Goal: Task Accomplishment & Management: Use online tool/utility

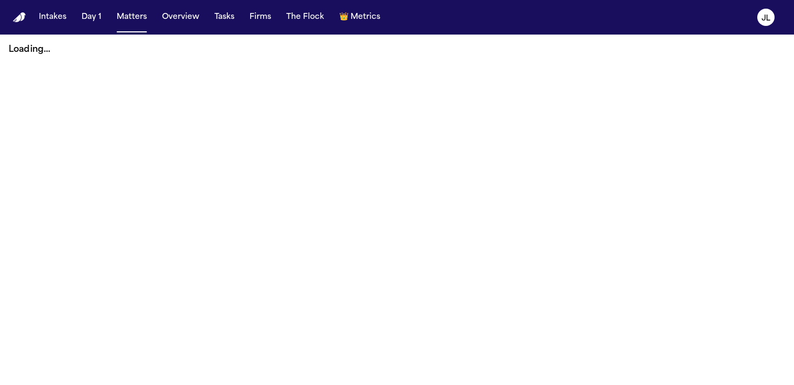
click at [229, 14] on button "Tasks" at bounding box center [224, 17] width 29 height 19
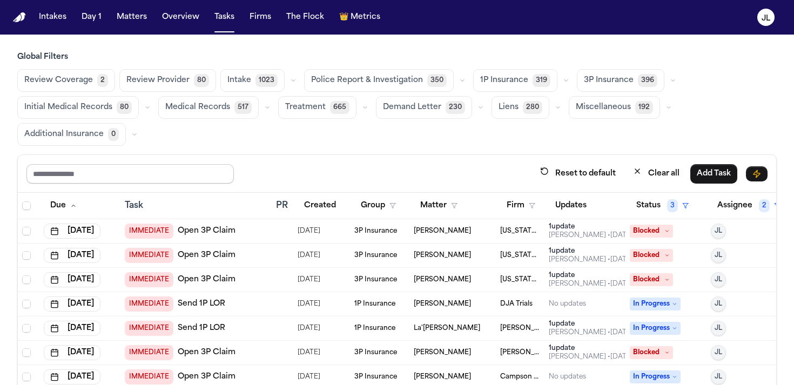
click at [110, 171] on input "text" at bounding box center [129, 173] width 207 height 19
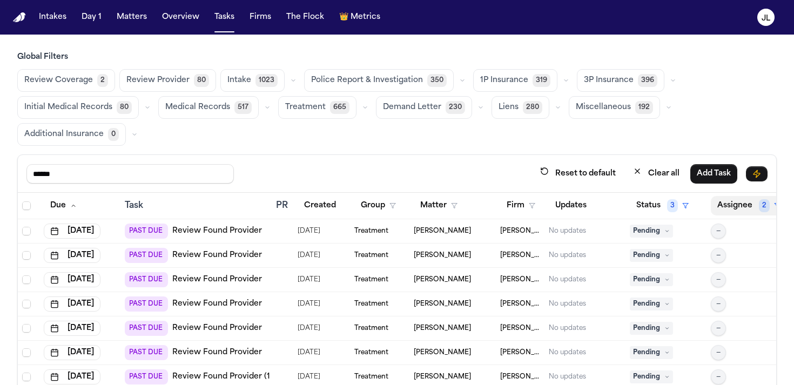
type input "******"
click at [749, 203] on button "Assignee 2" at bounding box center [749, 205] width 76 height 19
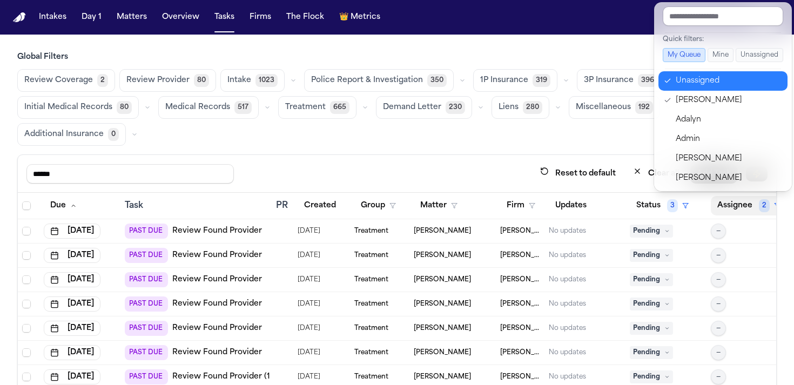
click at [694, 83] on div "Unassigned" at bounding box center [728, 81] width 105 height 13
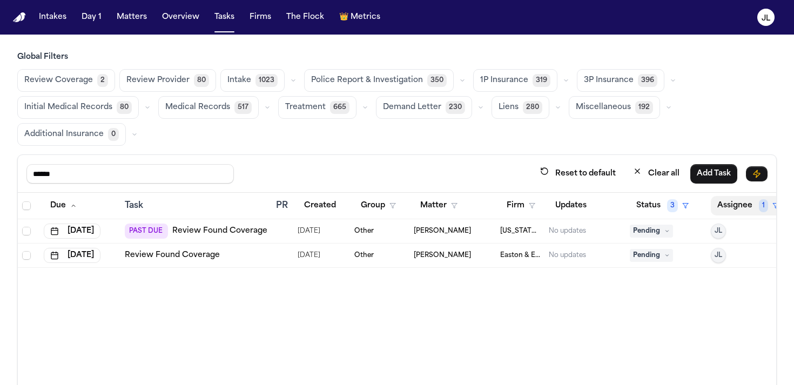
click at [733, 210] on button "Assignee 1" at bounding box center [748, 205] width 75 height 19
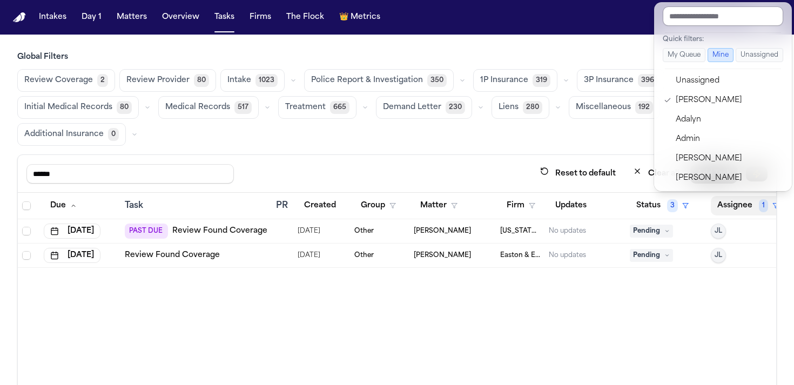
click at [696, 23] on input "text" at bounding box center [723, 15] width 120 height 19
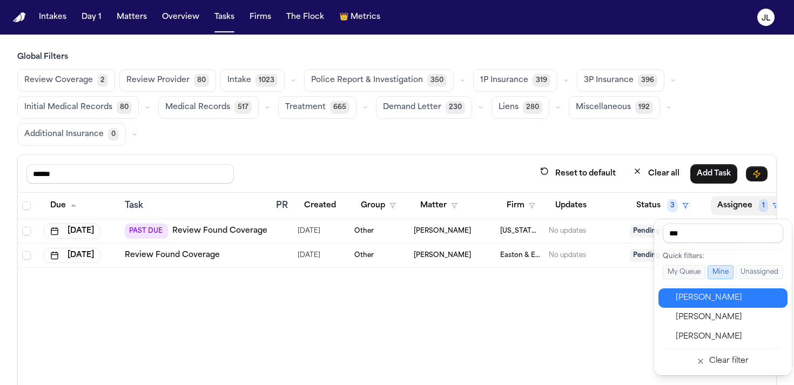
type input "****"
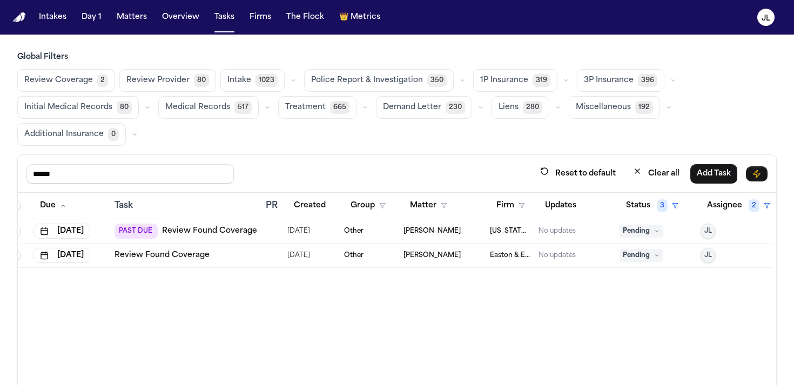
click at [659, 257] on icon at bounding box center [656, 255] width 5 height 5
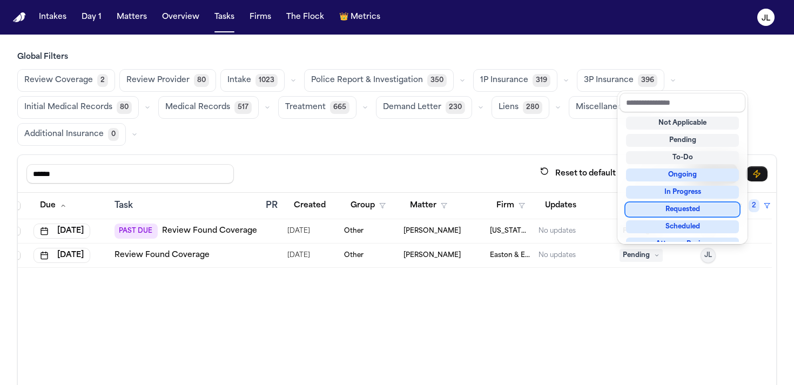
scroll to position [169, 0]
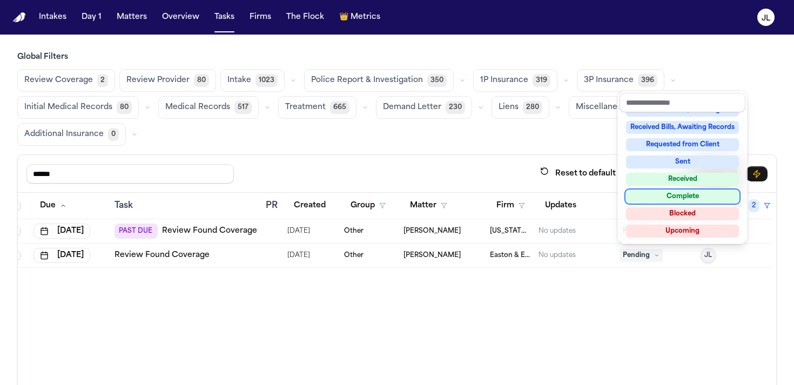
click at [670, 198] on div "Complete" at bounding box center [682, 196] width 113 height 13
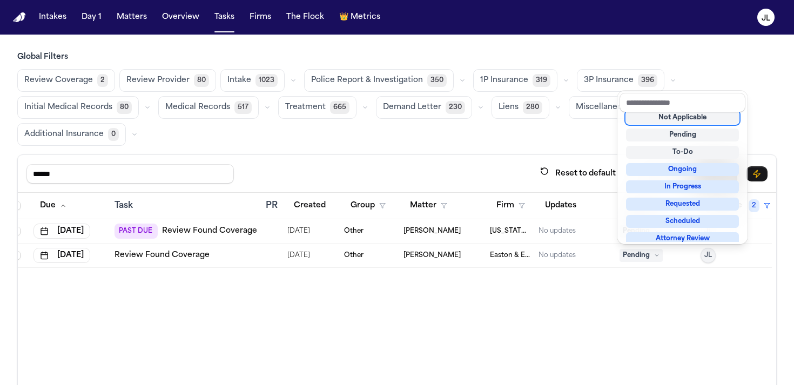
scroll to position [4, 0]
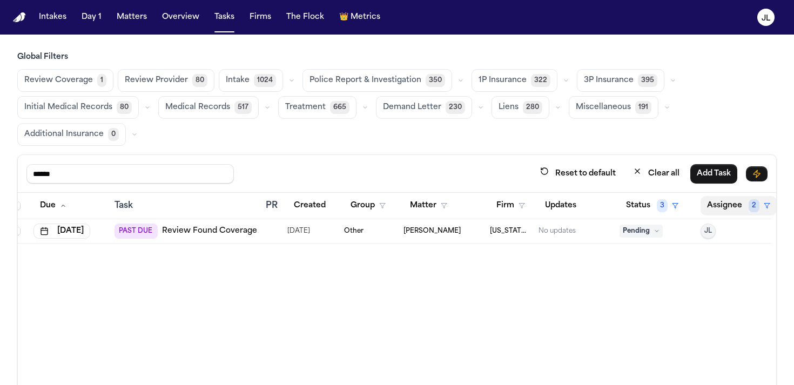
click at [725, 209] on button "Assignee 2" at bounding box center [739, 205] width 76 height 19
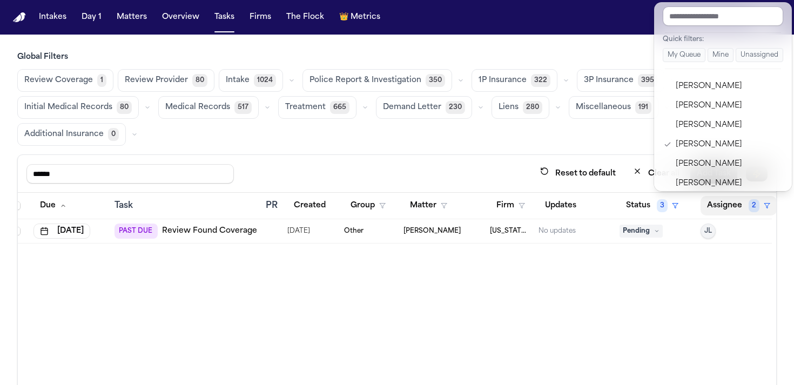
scroll to position [463, 0]
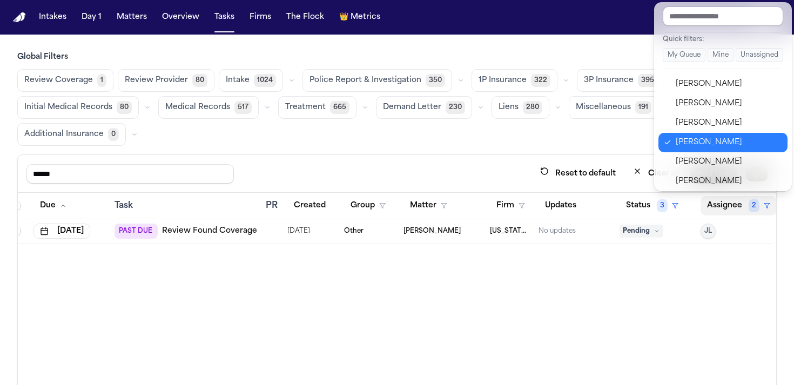
click at [717, 146] on div "Jennifer Tashenberg" at bounding box center [728, 142] width 105 height 13
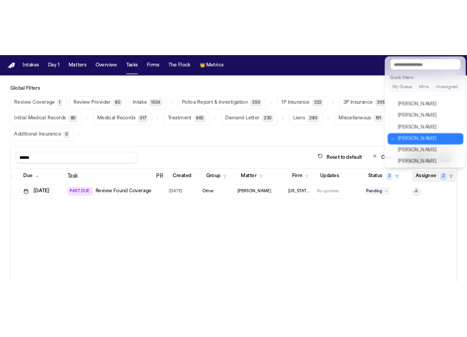
scroll to position [0, 9]
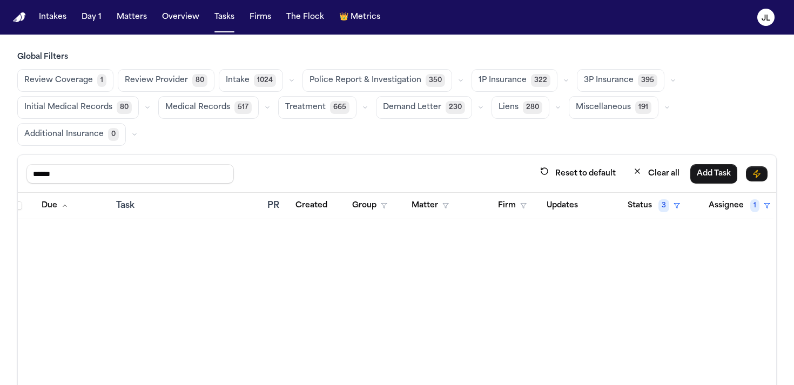
drag, startPoint x: 91, startPoint y: 165, endPoint x: 3, endPoint y: 153, distance: 88.2
click at [0, 164] on div "Global Filters Review Coverage 1 Review Provider 80 Intake 1024 Police Report &…" at bounding box center [397, 256] width 794 height 408
drag, startPoint x: 3, startPoint y: 153, endPoint x: 41, endPoint y: 153, distance: 37.8
click at [41, 153] on div "Global Filters Review Coverage 1 Review Provider 80 Intake 1024 Police Report &…" at bounding box center [397, 256] width 794 height 408
drag, startPoint x: 57, startPoint y: 173, endPoint x: 0, endPoint y: 170, distance: 56.8
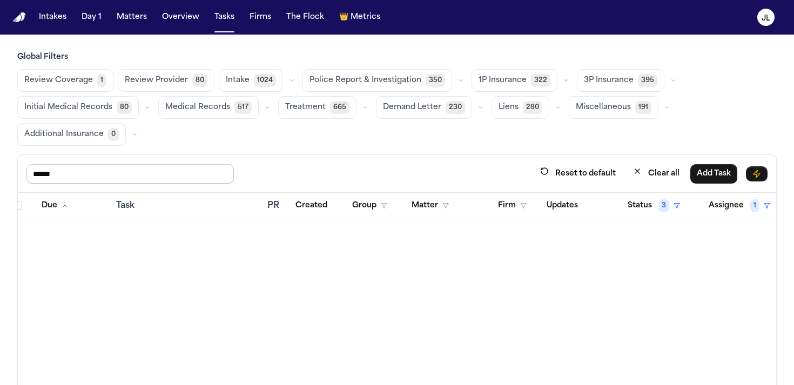
click at [0, 170] on div "Global Filters Review Coverage 1 Review Provider 80 Intake 1024 Police Report &…" at bounding box center [397, 256] width 794 height 408
type input "****"
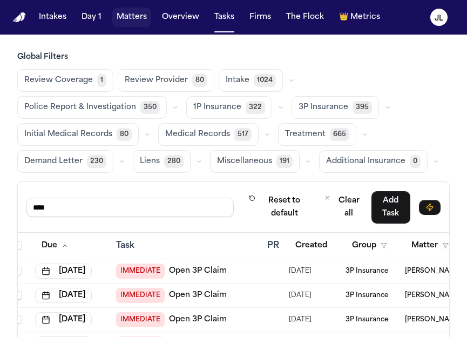
click at [129, 20] on button "Matters" at bounding box center [131, 17] width 39 height 19
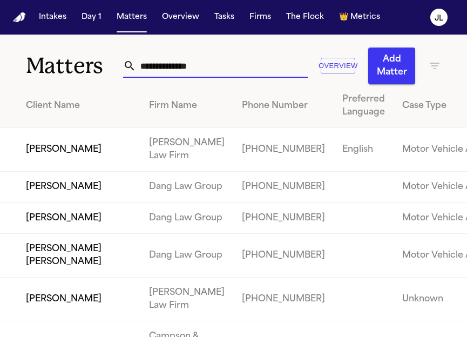
click at [156, 68] on input "text" at bounding box center [222, 66] width 172 height 24
paste input "**********"
type input "**********"
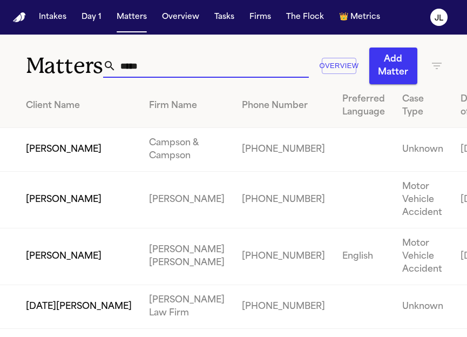
type input "******"
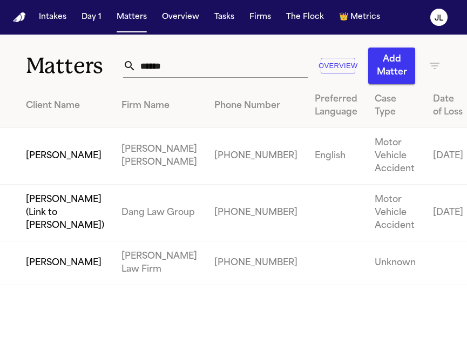
click at [25, 177] on td "[PERSON_NAME]" at bounding box center [56, 156] width 113 height 57
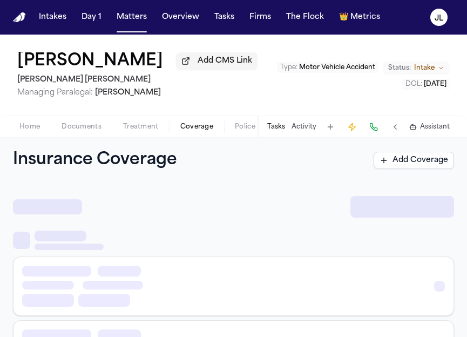
click at [202, 130] on span "Coverage" at bounding box center [196, 127] width 33 height 9
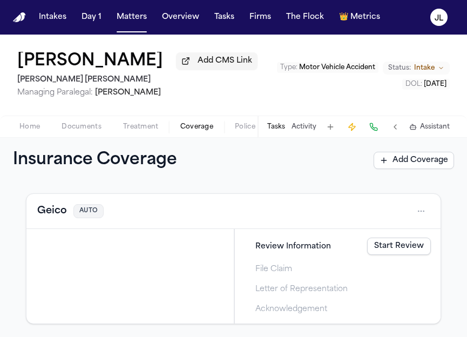
scroll to position [325, 0]
click at [43, 211] on button "Geico" at bounding box center [52, 211] width 30 height 15
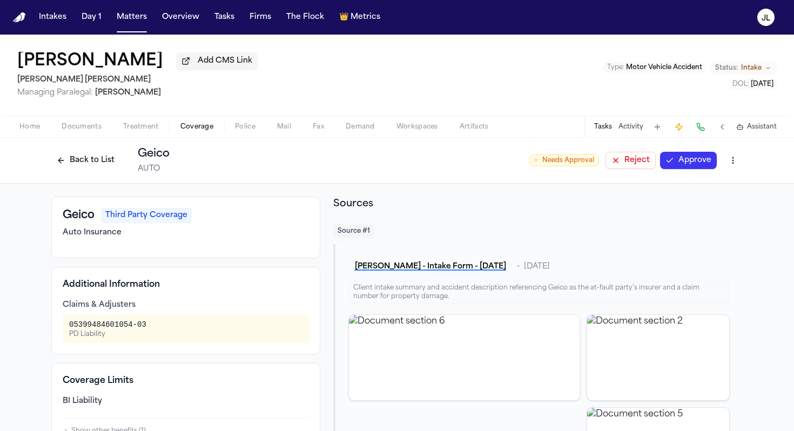
click at [697, 132] on button at bounding box center [700, 126] width 15 height 15
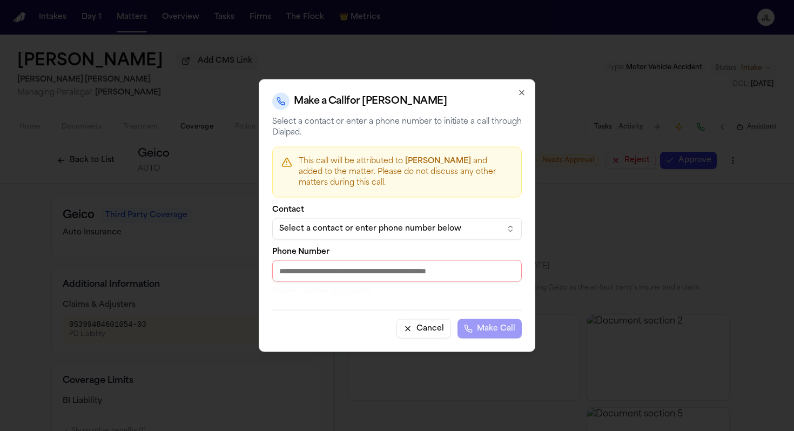
click at [319, 231] on div "Select a contact or enter phone number below" at bounding box center [388, 229] width 218 height 11
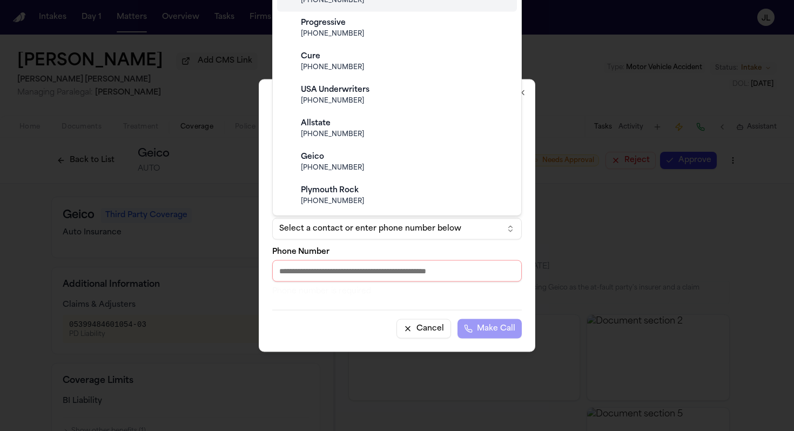
scroll to position [149, 0]
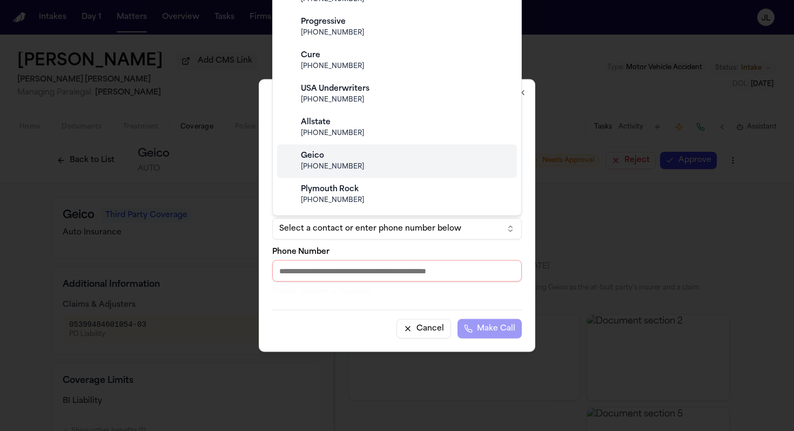
click at [329, 159] on div "Geico" at bounding box center [406, 156] width 210 height 11
type input "**********"
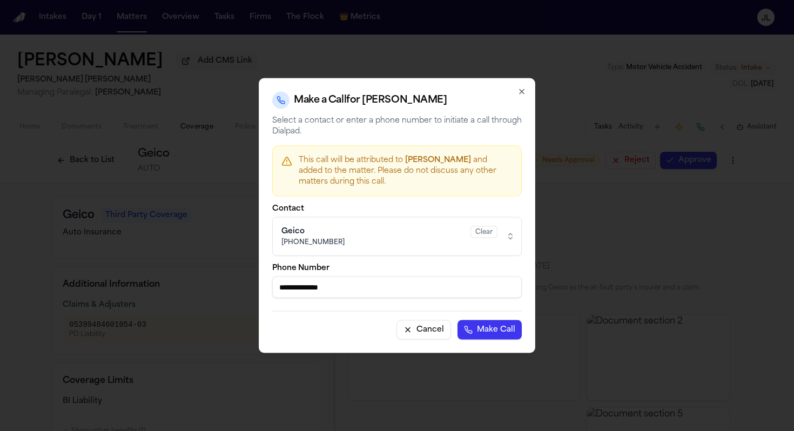
click at [485, 328] on button "Make Call" at bounding box center [490, 329] width 64 height 19
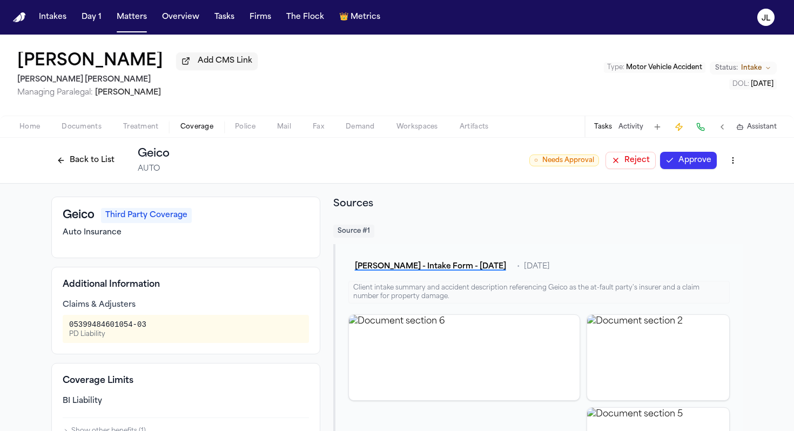
click at [88, 157] on button "Back to List" at bounding box center [85, 160] width 69 height 17
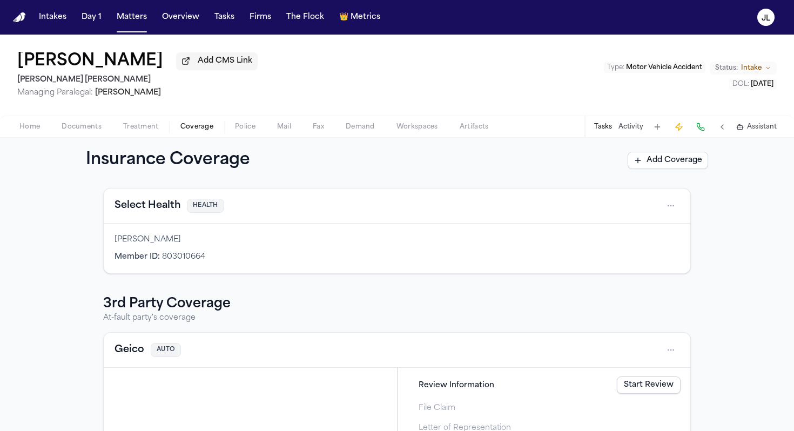
scroll to position [231, 0]
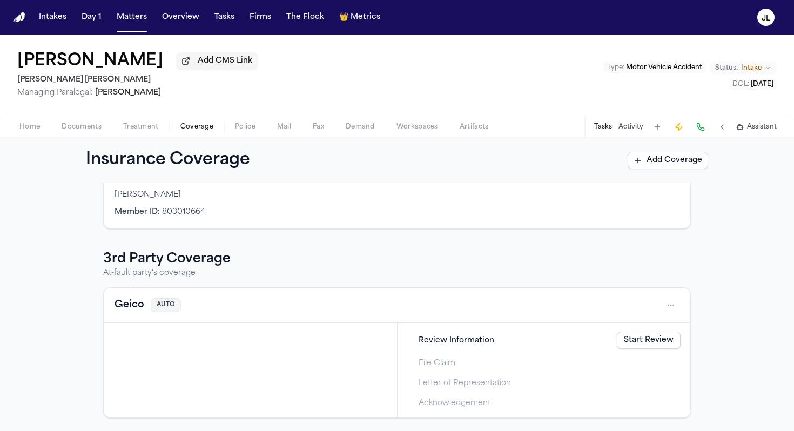
click at [132, 308] on button "Geico" at bounding box center [130, 305] width 30 height 15
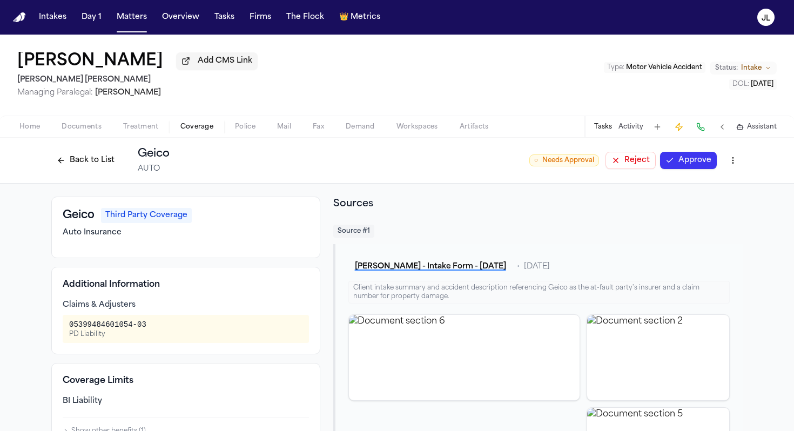
click at [694, 167] on button "Approve" at bounding box center [688, 160] width 57 height 17
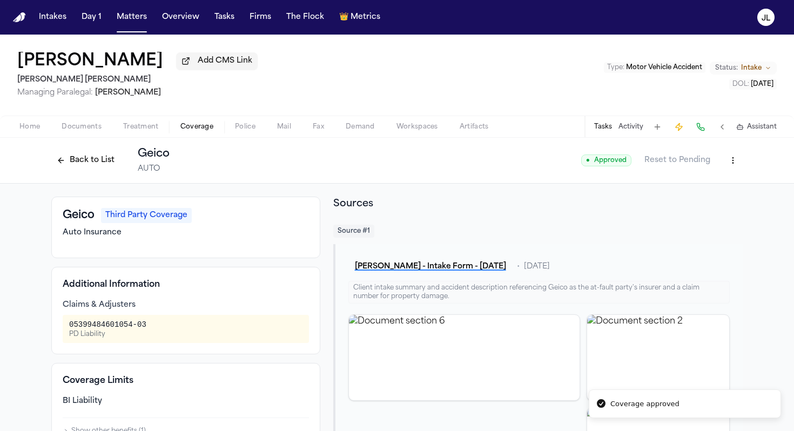
click at [25, 146] on div "Back to List Geico AUTO ● Approved Reset to Pending" at bounding box center [397, 161] width 794 height 46
click at [51, 151] on div "Back to List Geico AUTO" at bounding box center [110, 160] width 118 height 28
click at [73, 167] on button "Back to List" at bounding box center [85, 160] width 69 height 17
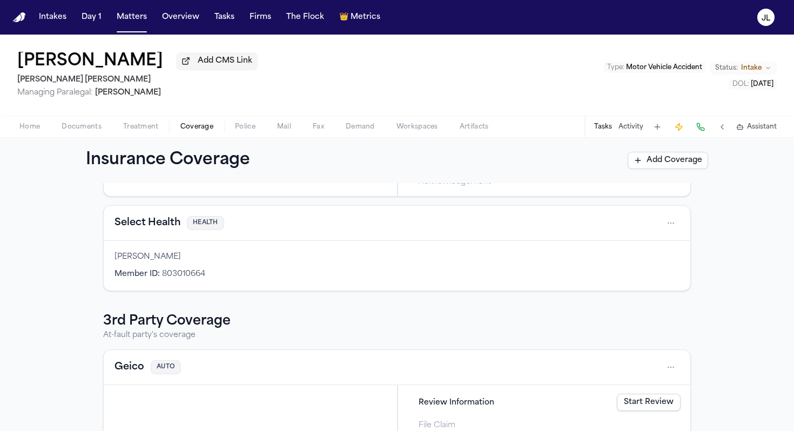
scroll to position [231, 0]
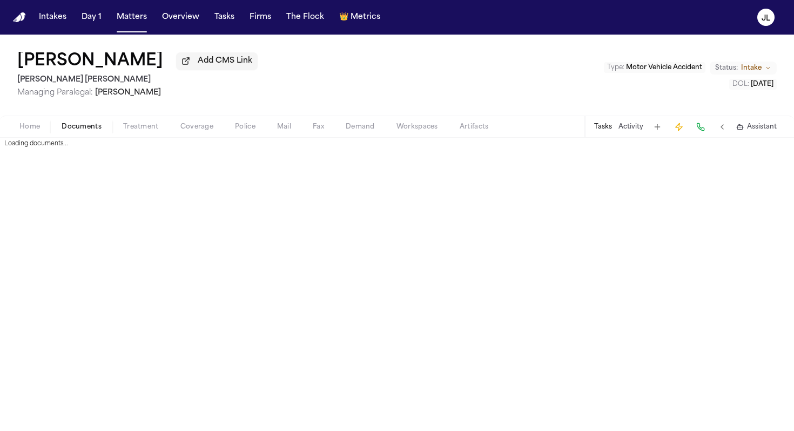
click at [88, 131] on span "Documents" at bounding box center [82, 127] width 40 height 9
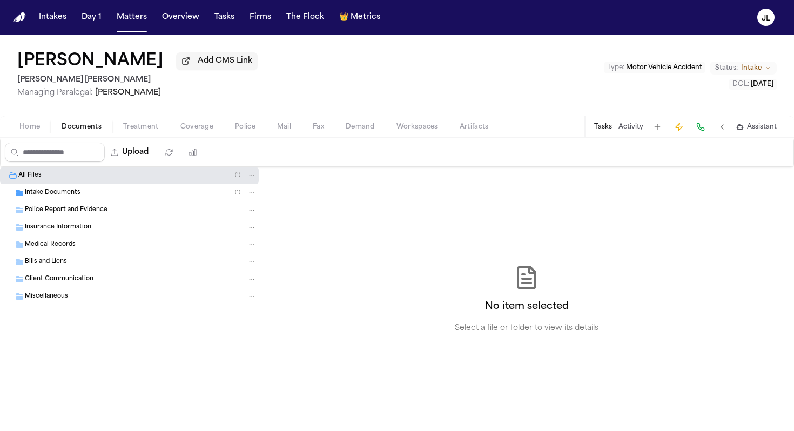
click at [57, 204] on div "Police Report and Evidence" at bounding box center [129, 209] width 259 height 17
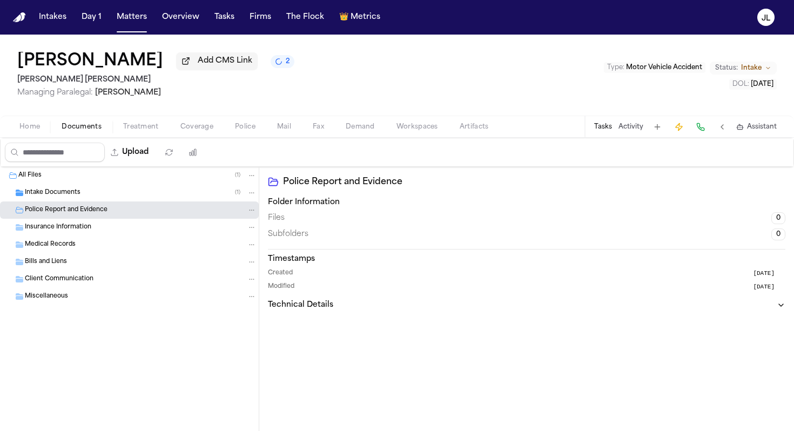
click at [57, 200] on div "Intake Documents ( 1 )" at bounding box center [129, 192] width 259 height 17
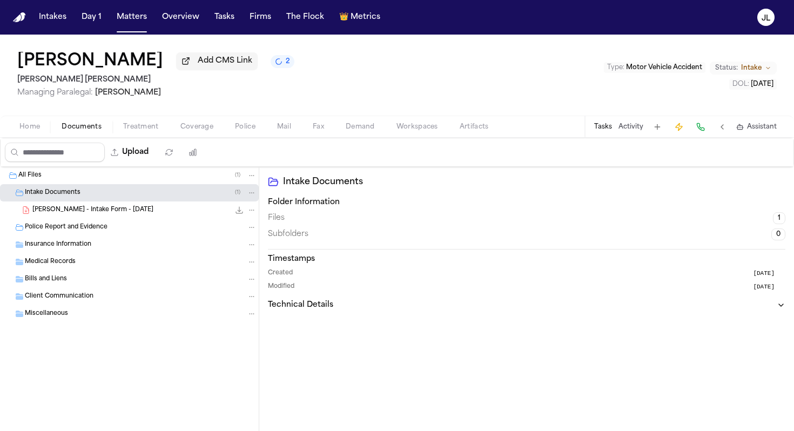
click at [59, 238] on div "Insurance Information" at bounding box center [129, 244] width 259 height 17
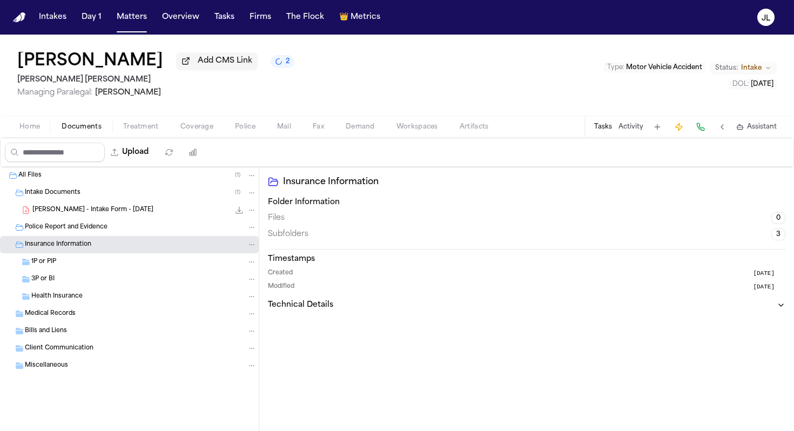
click at [59, 230] on span "Police Report and Evidence" at bounding box center [66, 227] width 83 height 9
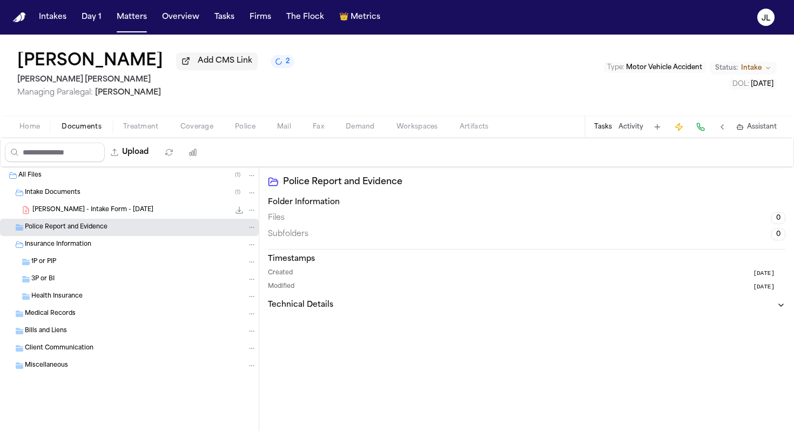
click at [197, 136] on div "Home Documents Treatment Coverage Police Mail Fax Demand Workspaces Artifacts T…" at bounding box center [397, 127] width 794 height 22
click at [198, 131] on span "Coverage" at bounding box center [196, 127] width 33 height 9
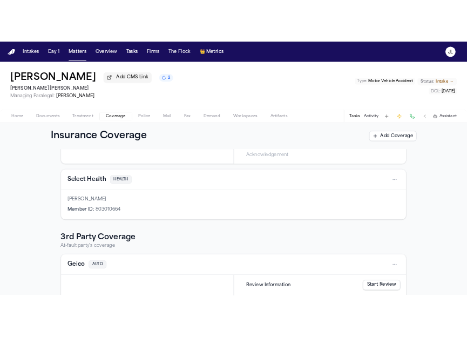
scroll to position [231, 0]
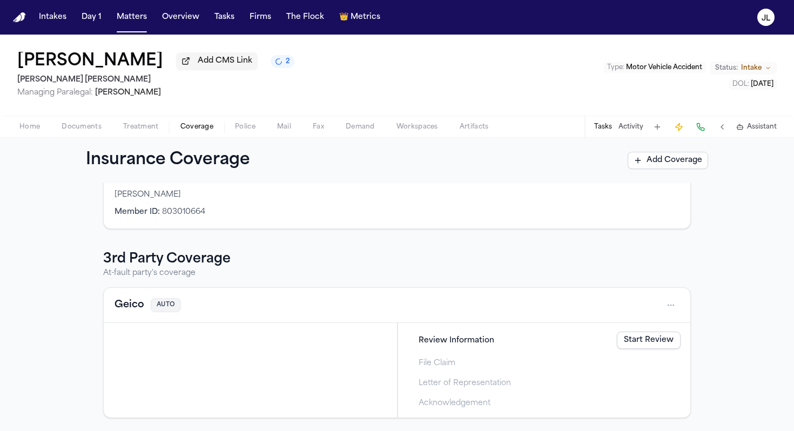
click at [142, 310] on button "Geico" at bounding box center [130, 305] width 30 height 15
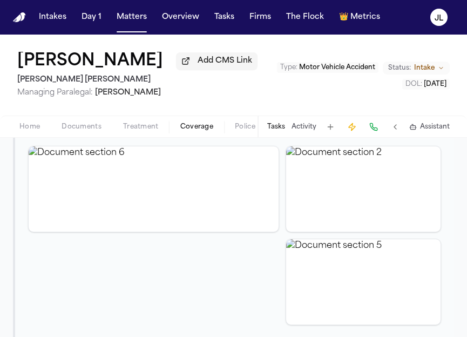
scroll to position [454, 0]
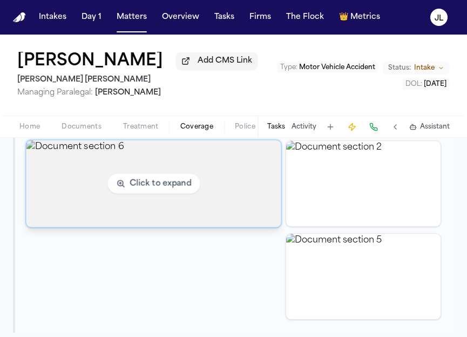
click at [187, 173] on img "View document section 6" at bounding box center [154, 183] width 256 height 87
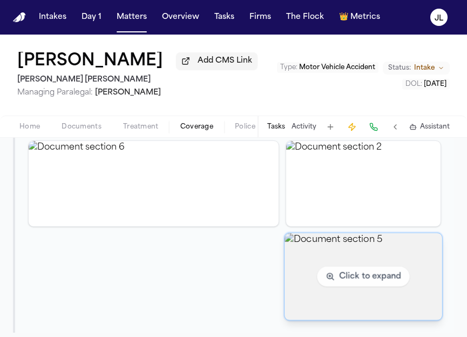
click at [355, 257] on img "View document section 5" at bounding box center [363, 276] width 157 height 87
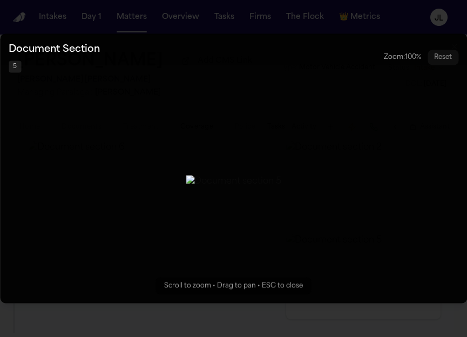
click at [438, 38] on div "Document Section 5 Zoom: 100 % Reset" at bounding box center [233, 57] width 467 height 48
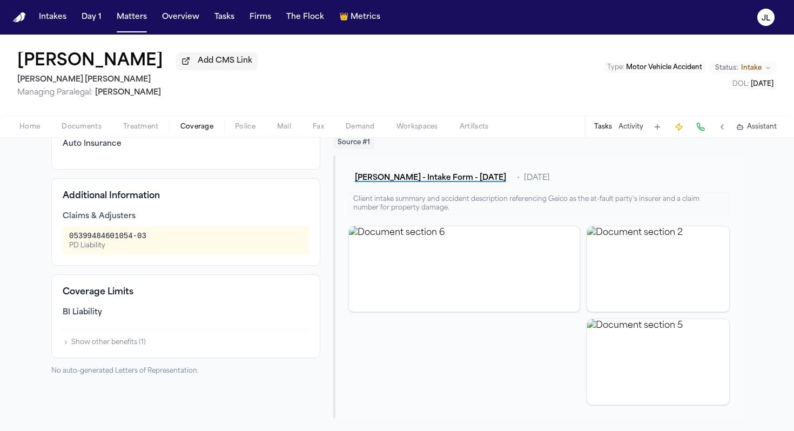
scroll to position [91, 0]
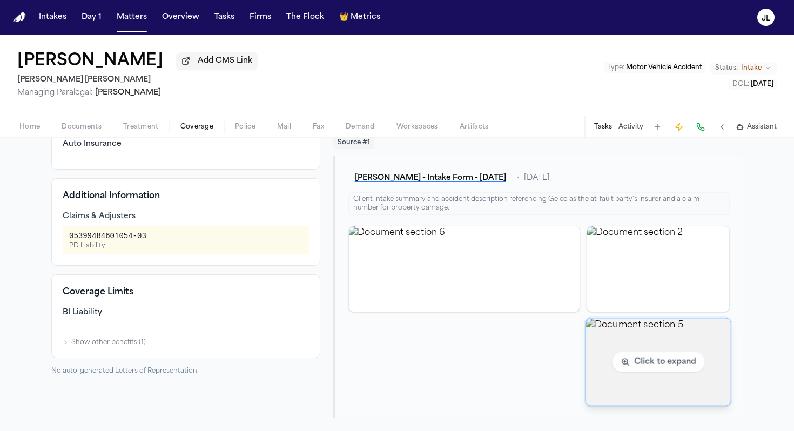
click at [640, 382] on img "View document section 5" at bounding box center [658, 361] width 145 height 87
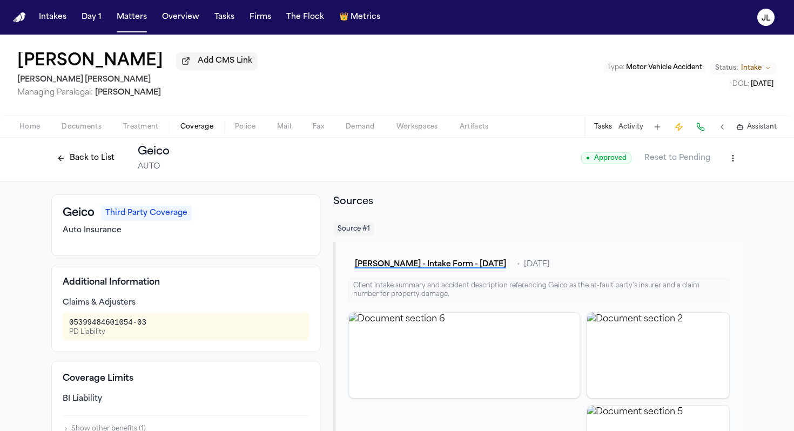
scroll to position [0, 0]
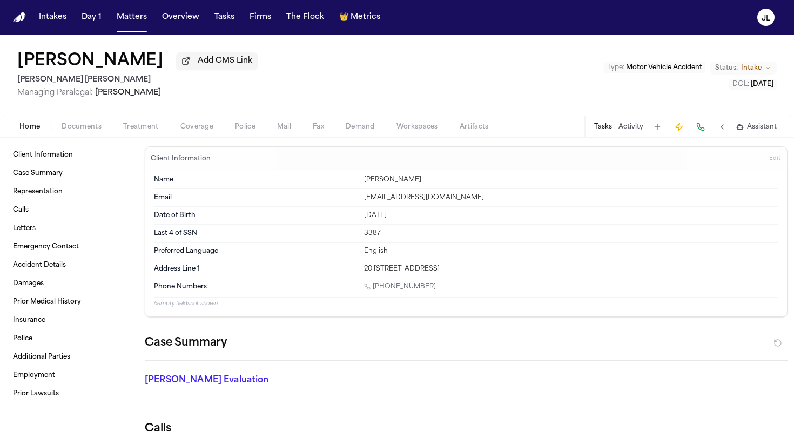
click at [29, 127] on span "Home" at bounding box center [29, 127] width 21 height 9
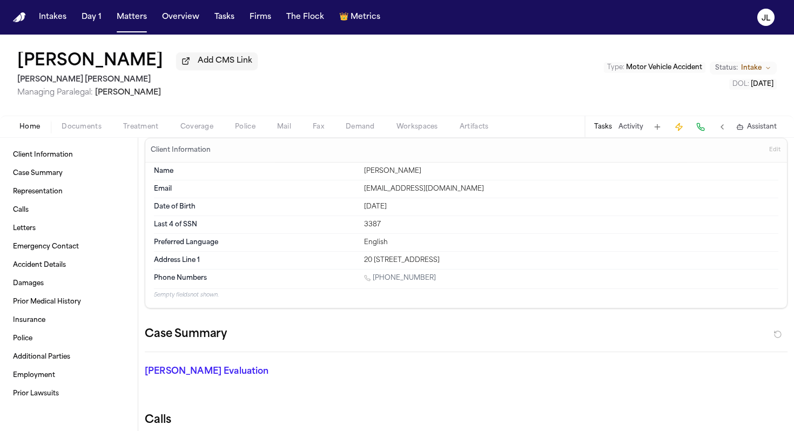
drag, startPoint x: 412, startPoint y: 297, endPoint x: 300, endPoint y: 327, distance: 115.3
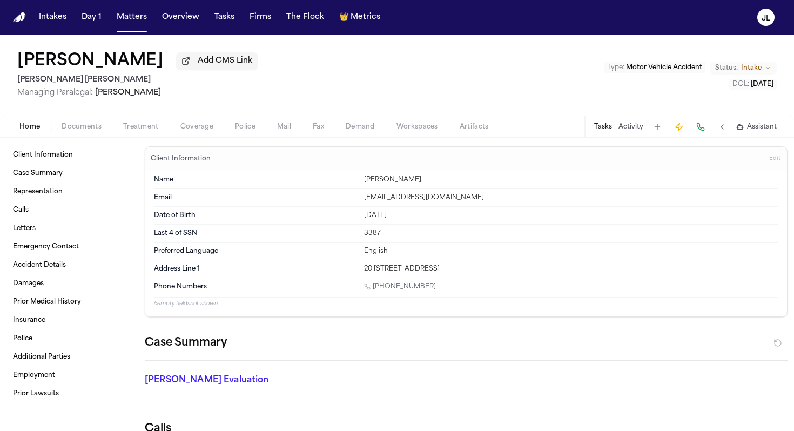
click at [191, 130] on span "Coverage" at bounding box center [196, 127] width 33 height 9
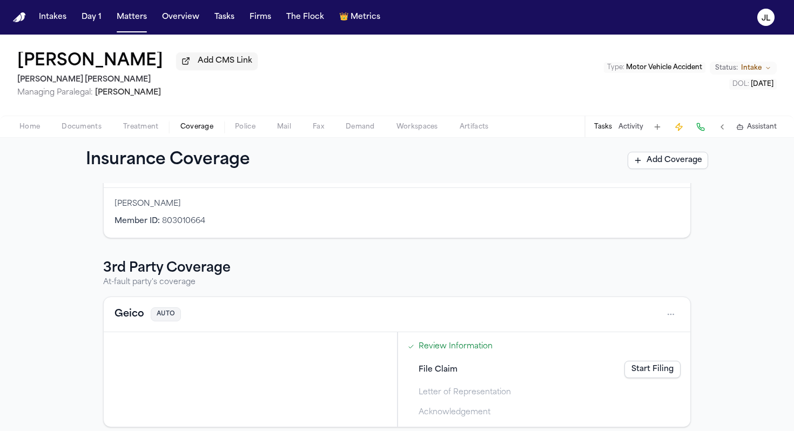
scroll to position [231, 0]
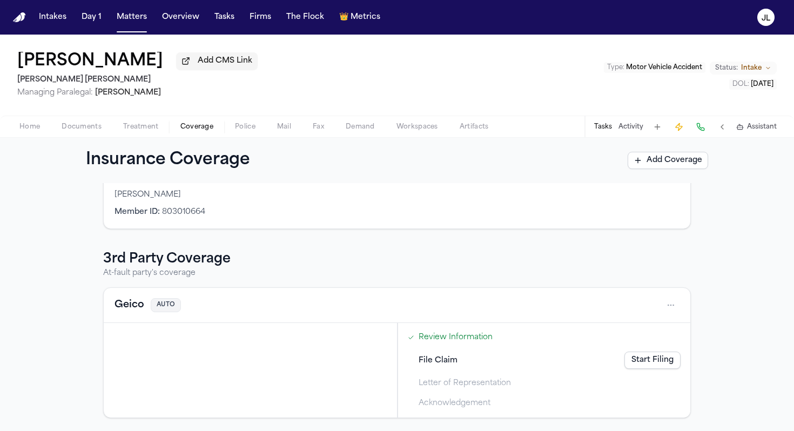
click at [132, 307] on button "Geico" at bounding box center [130, 305] width 30 height 15
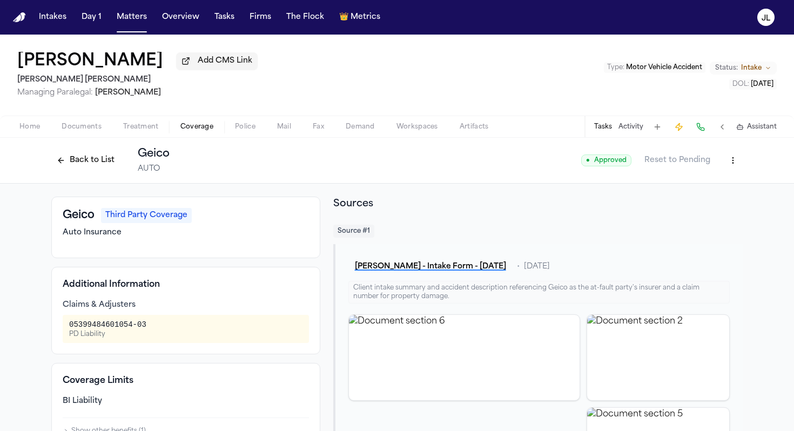
click at [738, 169] on html "Intakes Day 1 Matters Overview Tasks Firms The Flock 👑 Metrics JL Patricia Oroz…" at bounding box center [397, 215] width 794 height 431
click at [716, 184] on div "Edit Coverage" at bounding box center [695, 186] width 91 height 17
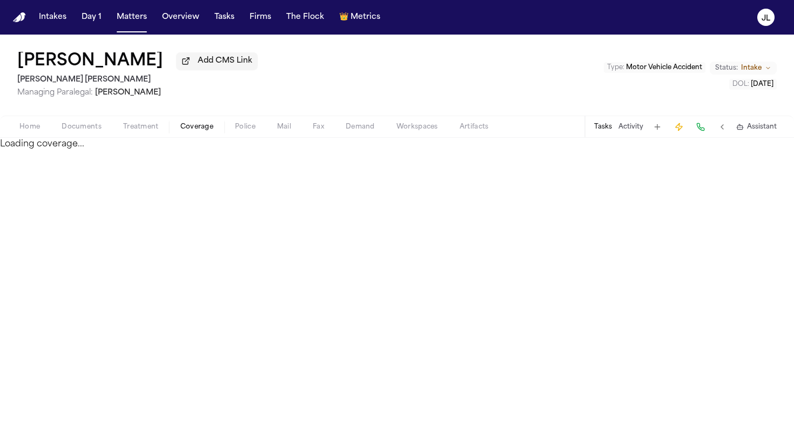
select select "**********"
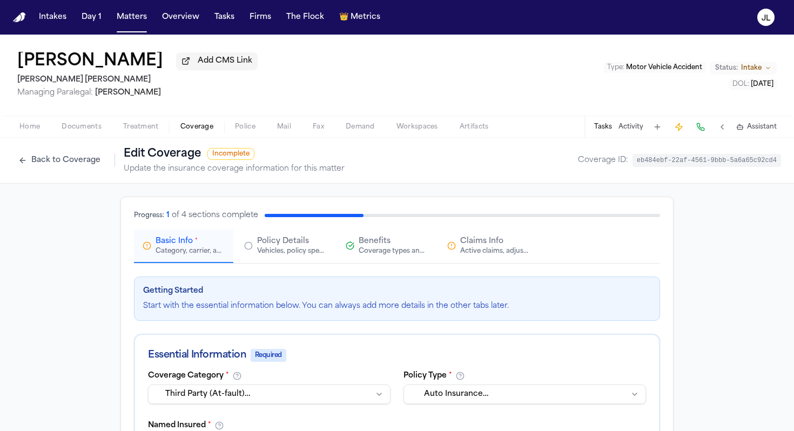
click at [494, 250] on div "Active claims, adjusters, and subrogation details" at bounding box center [494, 251] width 69 height 9
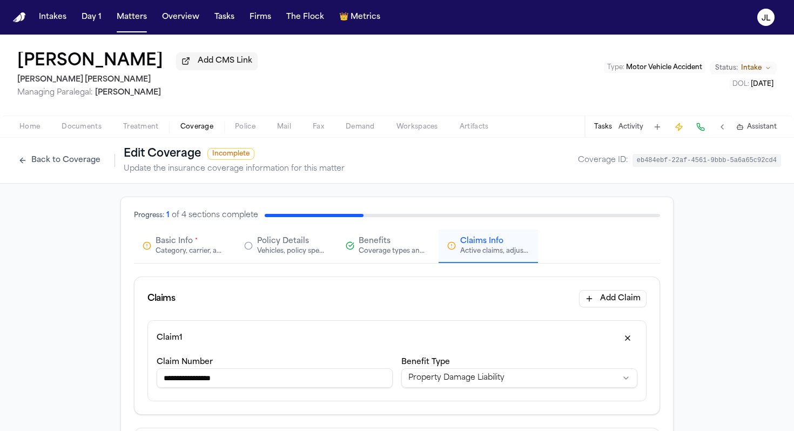
scroll to position [32, 0]
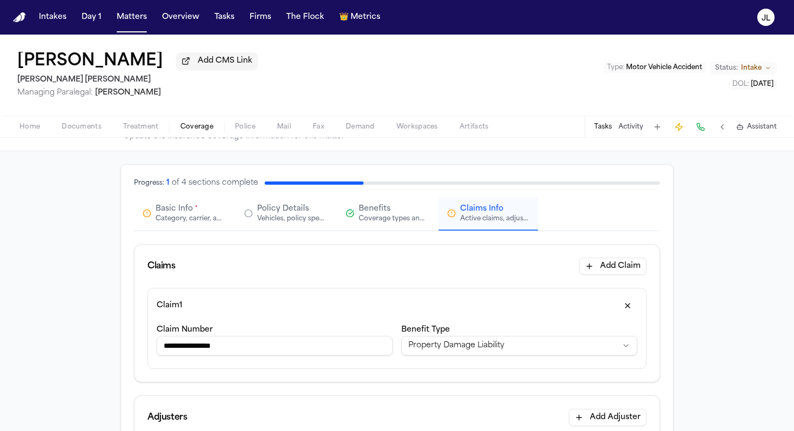
click at [253, 349] on input "**********" at bounding box center [275, 345] width 236 height 19
click at [223, 347] on input "**********" at bounding box center [275, 345] width 236 height 19
drag, startPoint x: 254, startPoint y: 350, endPoint x: 224, endPoint y: 349, distance: 30.8
click at [224, 349] on input "**********" at bounding box center [275, 345] width 236 height 19
type input "**********"
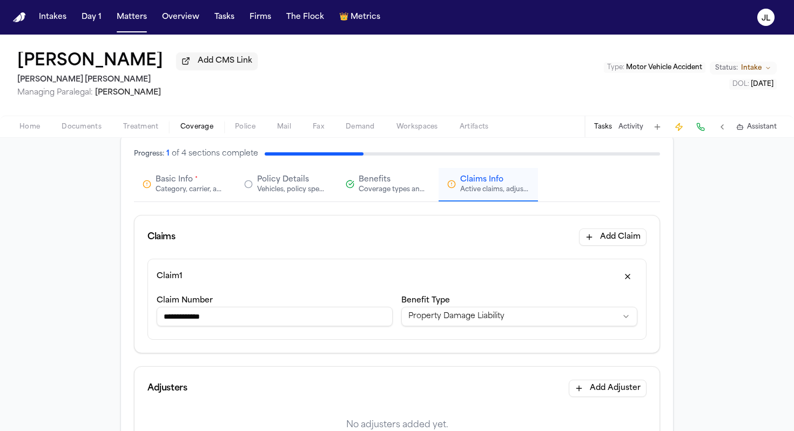
scroll to position [0, 0]
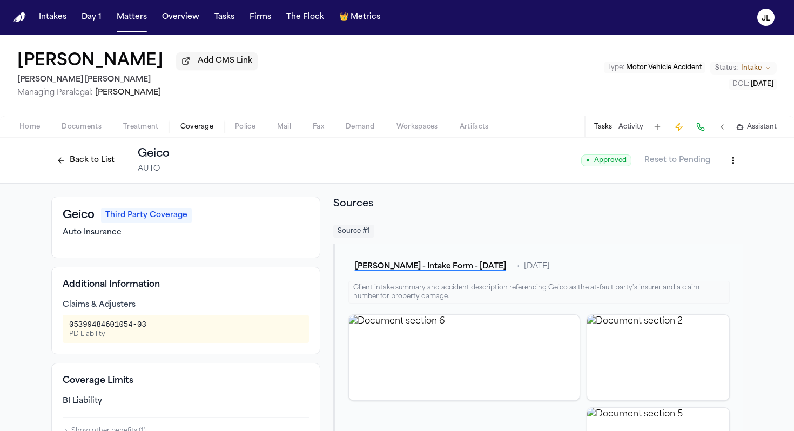
click at [84, 156] on button "Back to List" at bounding box center [85, 160] width 69 height 17
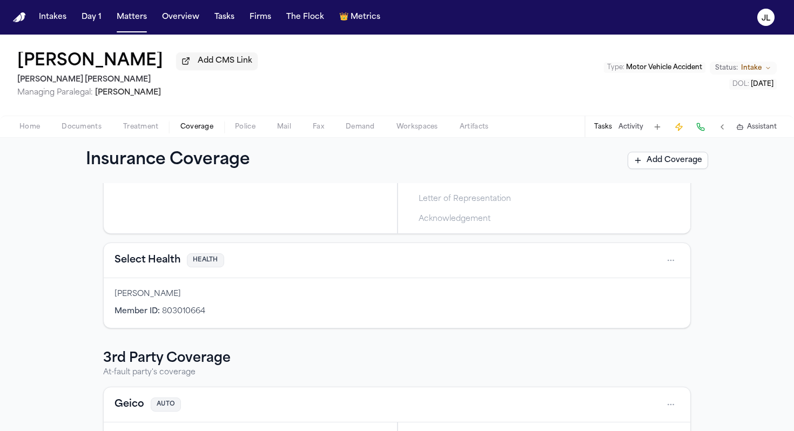
scroll to position [231, 0]
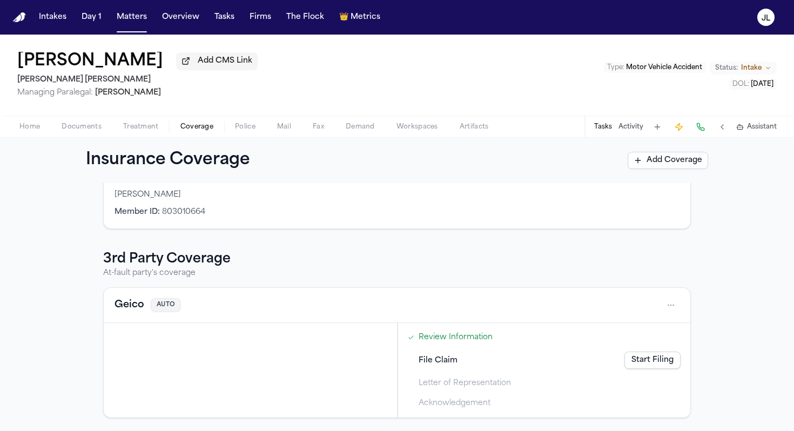
click at [130, 305] on button "Geico" at bounding box center [130, 305] width 30 height 15
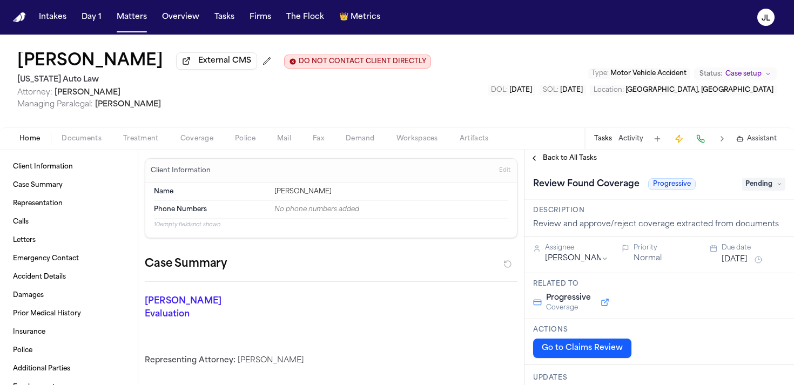
click at [195, 142] on span "Coverage" at bounding box center [196, 139] width 33 height 9
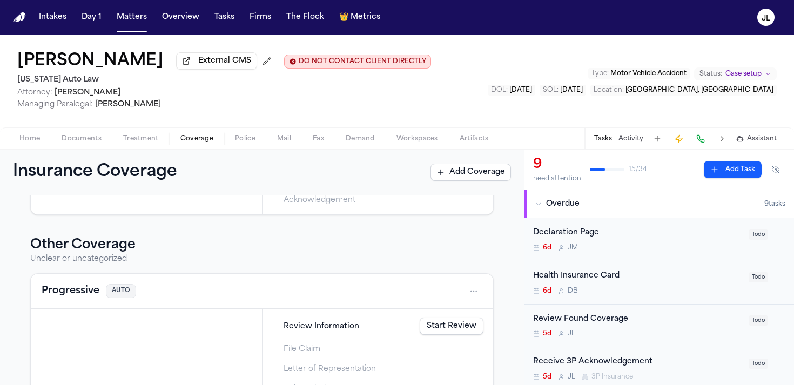
scroll to position [573, 0]
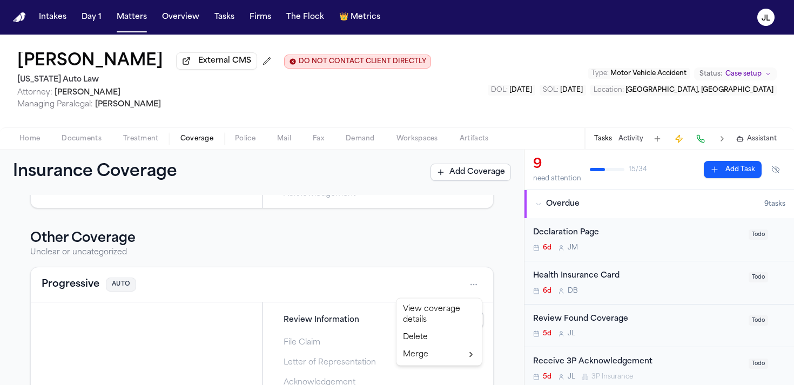
click at [472, 284] on html "Intakes Day 1 Matters Overview Tasks Firms The Flock 👑 Metrics JL Chantelle Bon…" at bounding box center [397, 192] width 794 height 385
click at [441, 341] on div "Delete" at bounding box center [439, 337] width 81 height 17
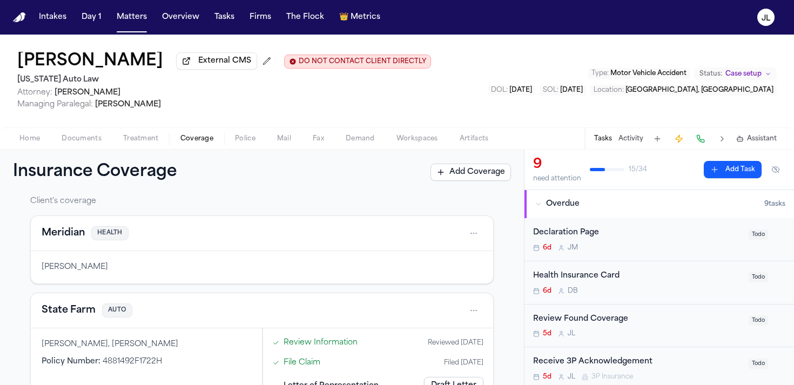
scroll to position [0, 0]
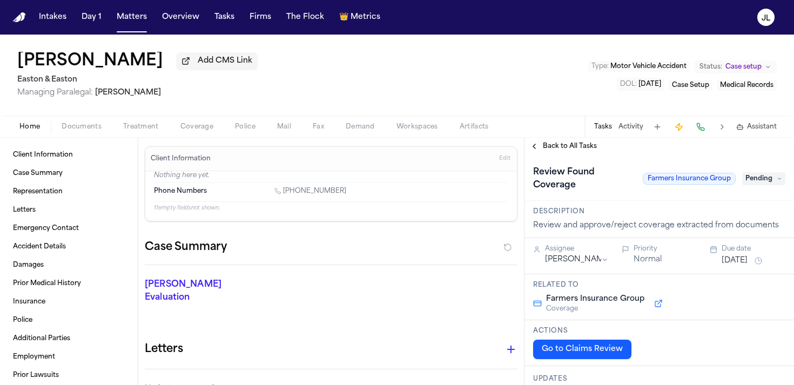
click at [198, 127] on span "Coverage" at bounding box center [196, 127] width 33 height 9
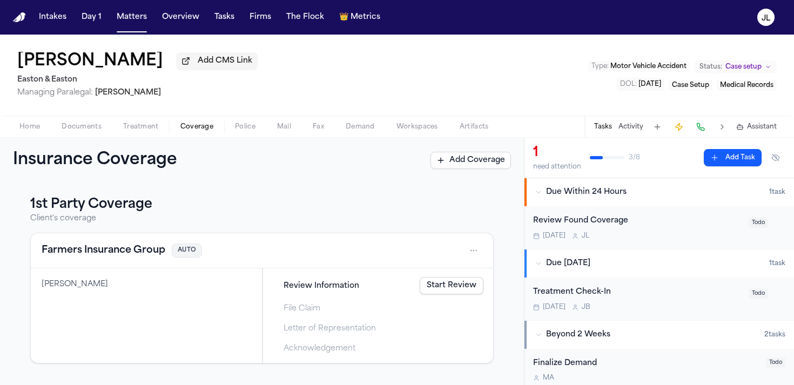
click at [111, 254] on button "Farmers Insurance Group" at bounding box center [104, 250] width 124 height 15
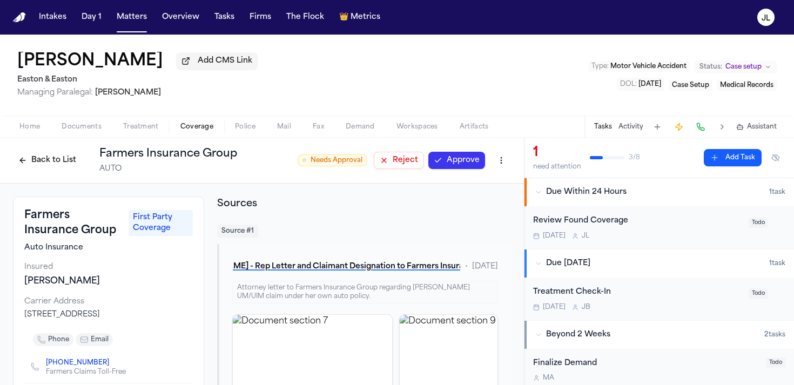
click at [31, 168] on button "Back to List" at bounding box center [47, 160] width 69 height 17
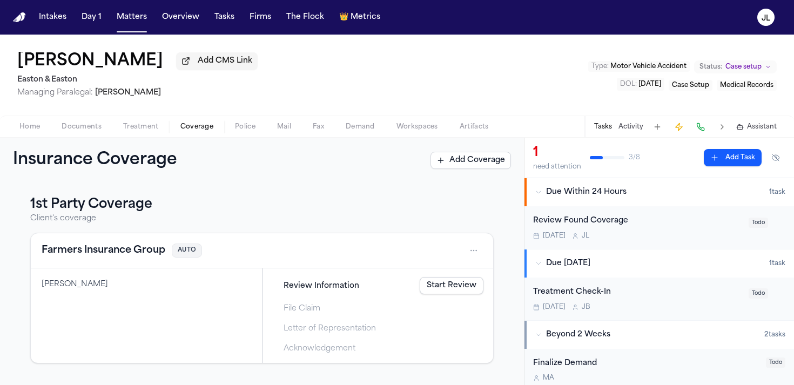
click at [429, 268] on div "Farmers Insurance Group AUTO" at bounding box center [262, 250] width 462 height 35
click at [447, 294] on link "Start Review" at bounding box center [452, 285] width 64 height 17
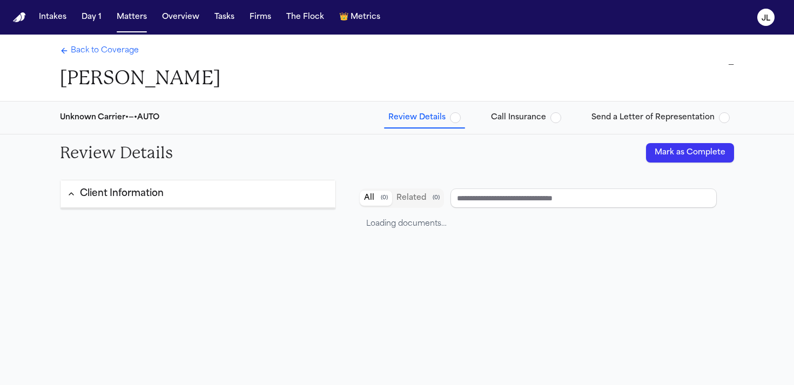
type input "**********"
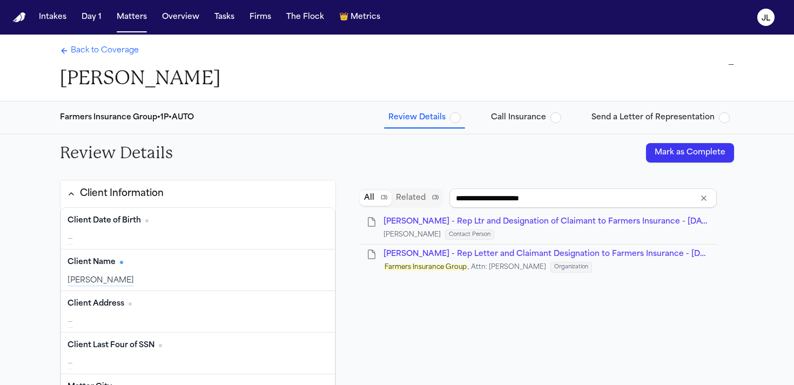
click at [696, 145] on button "Mark as Complete" at bounding box center [690, 152] width 88 height 19
click at [538, 130] on div "Farmers Insurance Group • 1P • AUTO Review Details Call Insurance Send a Letter…" at bounding box center [396, 118] width 691 height 32
click at [538, 125] on button "Call Insurance" at bounding box center [526, 117] width 79 height 19
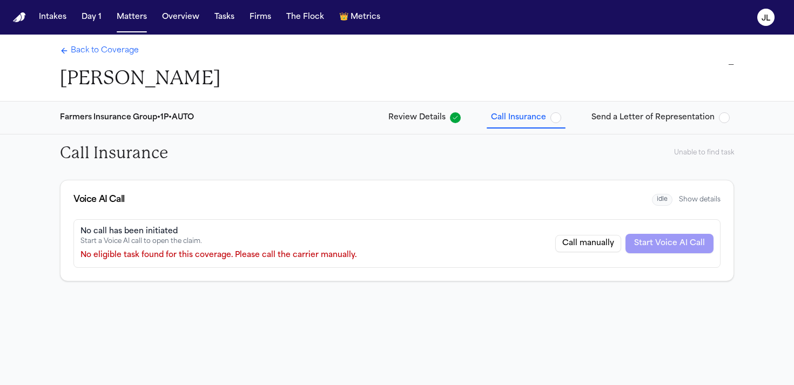
click at [105, 46] on span "Back to Coverage" at bounding box center [105, 50] width 68 height 11
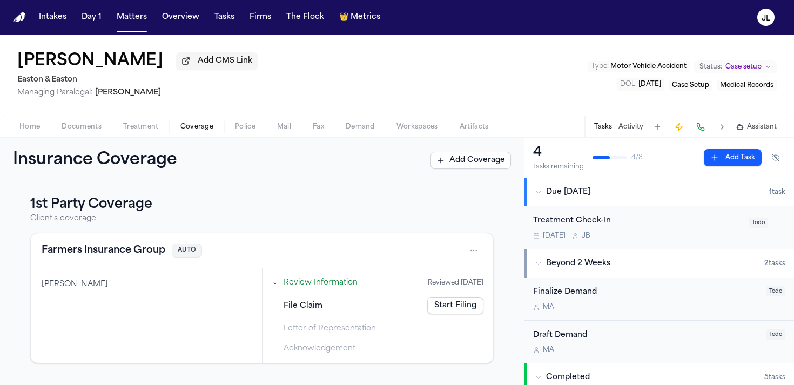
click at [470, 310] on link "Start Filing" at bounding box center [455, 305] width 56 height 17
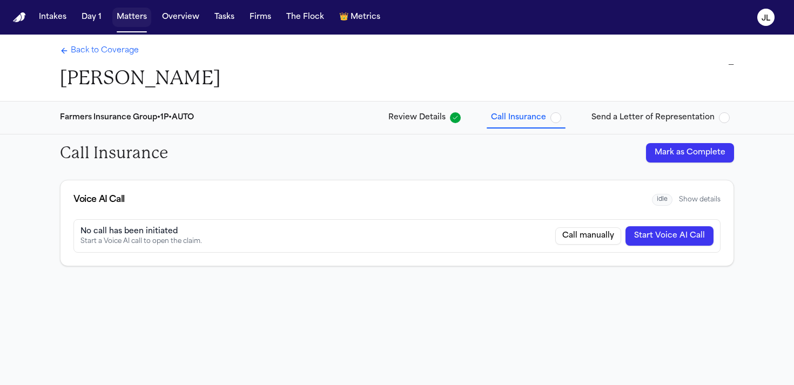
click at [127, 12] on button "Matters" at bounding box center [131, 17] width 39 height 19
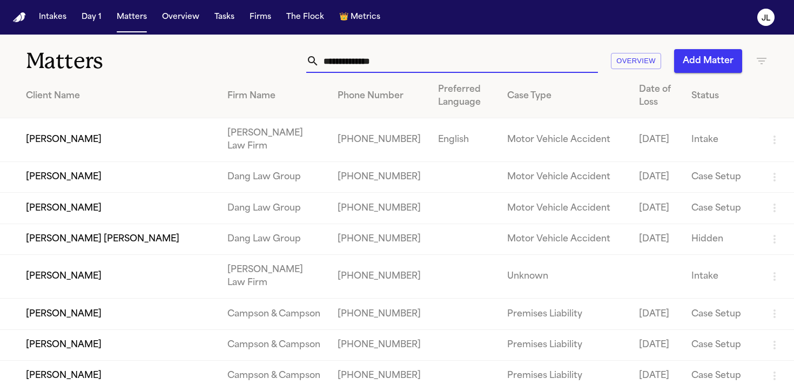
click at [368, 65] on input "text" at bounding box center [458, 61] width 279 height 24
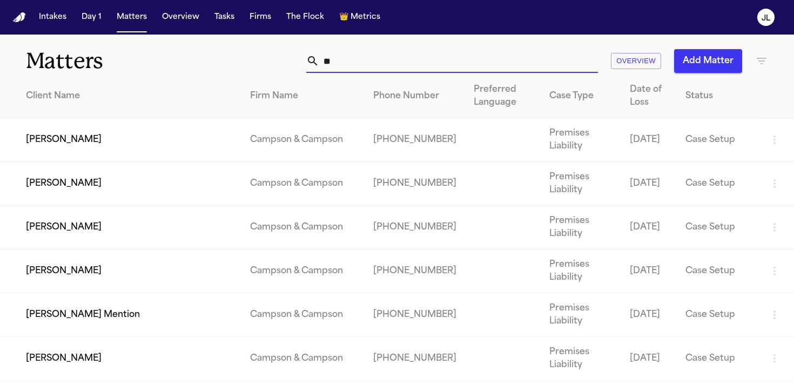
type input "*"
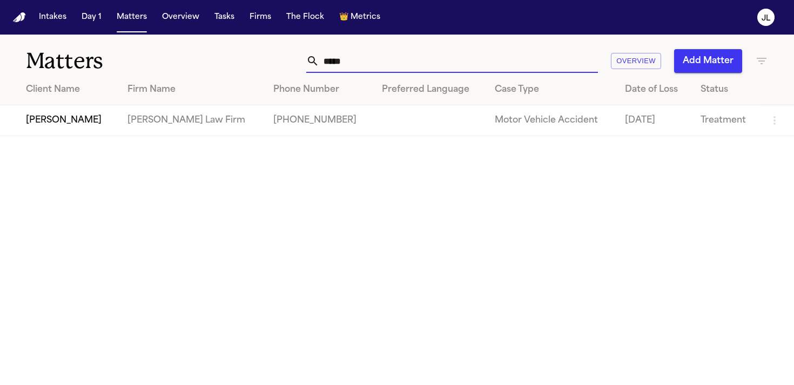
type input "*****"
click at [66, 123] on td "Adnaan Iqbal" at bounding box center [59, 120] width 119 height 31
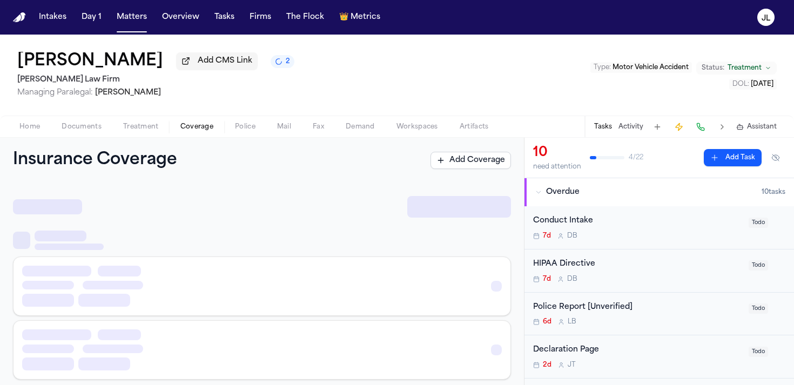
click at [196, 124] on span "Coverage" at bounding box center [196, 127] width 33 height 9
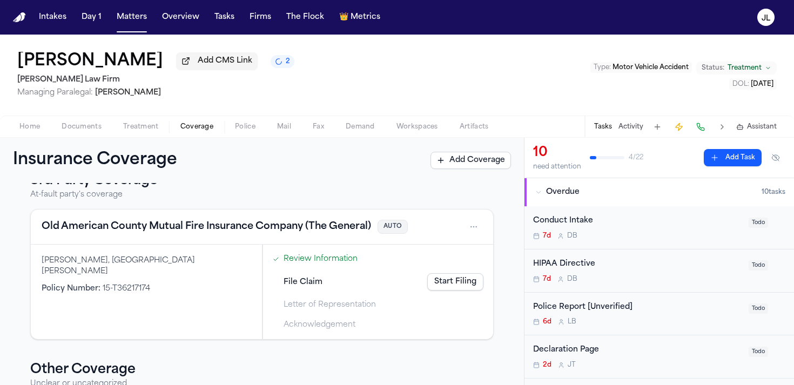
scroll to position [219, 0]
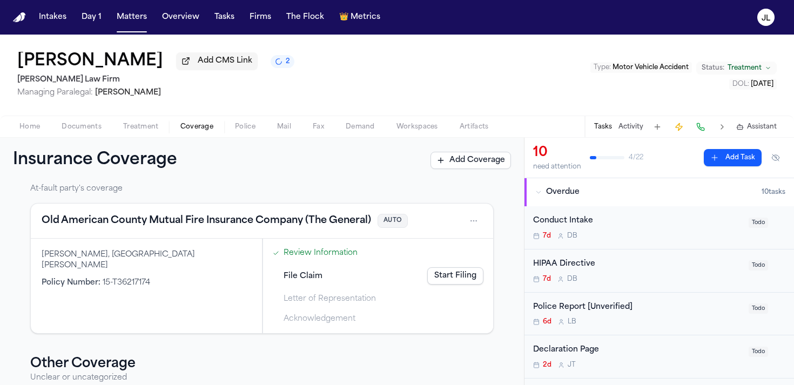
click at [151, 226] on button "Old American County Mutual Fire Insurance Company (The General)" at bounding box center [207, 220] width 330 height 15
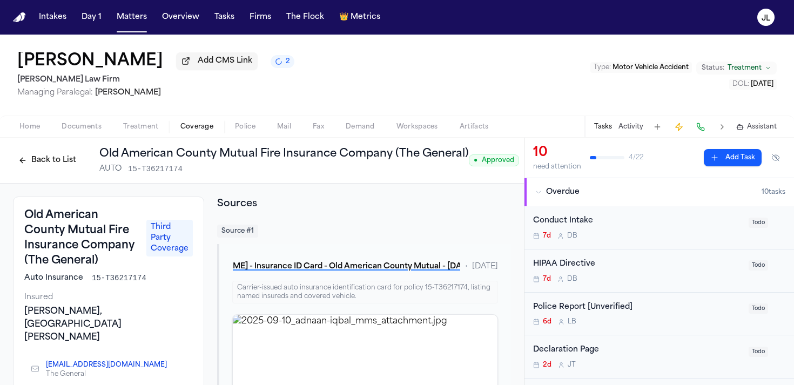
click at [699, 133] on button at bounding box center [700, 126] width 15 height 15
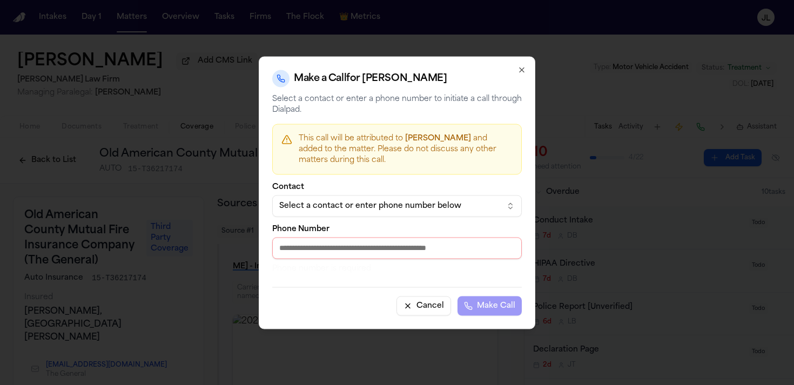
click at [347, 247] on input "Phone Number" at bounding box center [397, 248] width 250 height 22
paste input "**********"
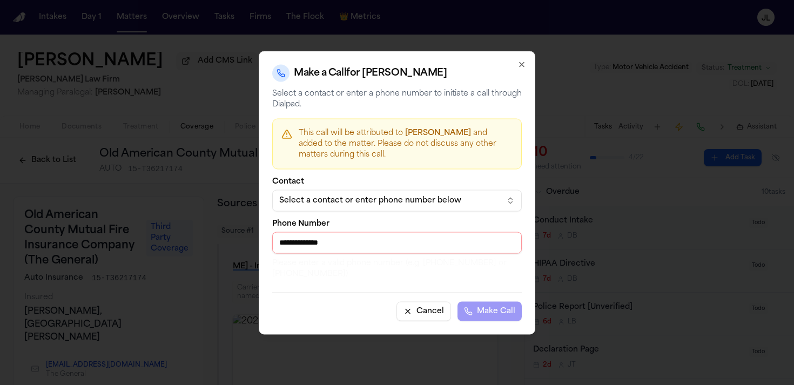
drag, startPoint x: 287, startPoint y: 244, endPoint x: 267, endPoint y: 244, distance: 20.0
click at [267, 244] on div "**********" at bounding box center [397, 193] width 277 height 284
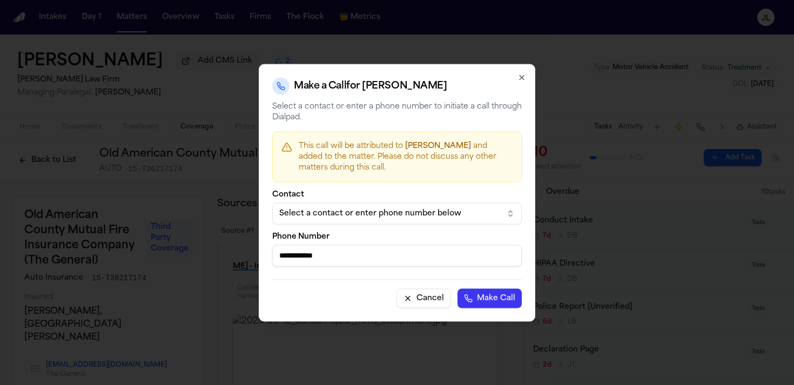
type input "**********"
click at [458, 288] on button "Make Call" at bounding box center [490, 297] width 64 height 19
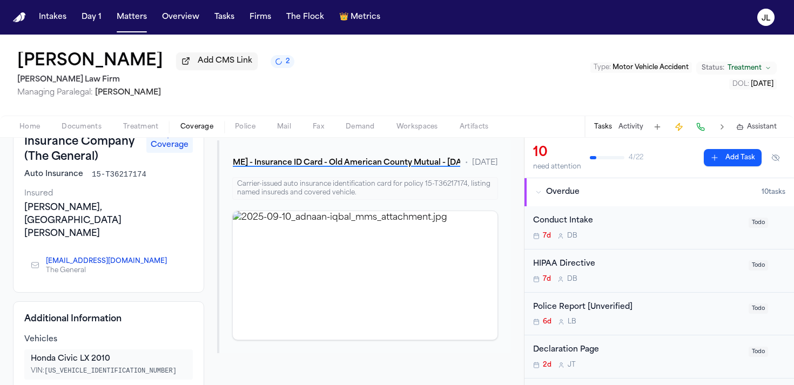
scroll to position [105, 0]
click at [201, 177] on div "Old American County Mutual Fire Insurance Company (The General) Third Party Cov…" at bounding box center [108, 192] width 191 height 200
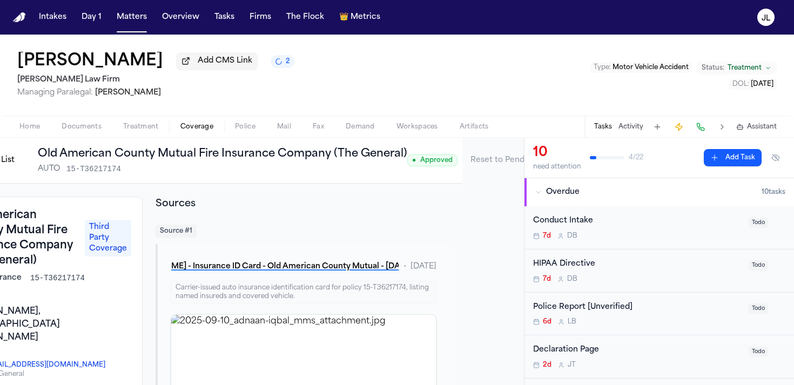
scroll to position [0, 102]
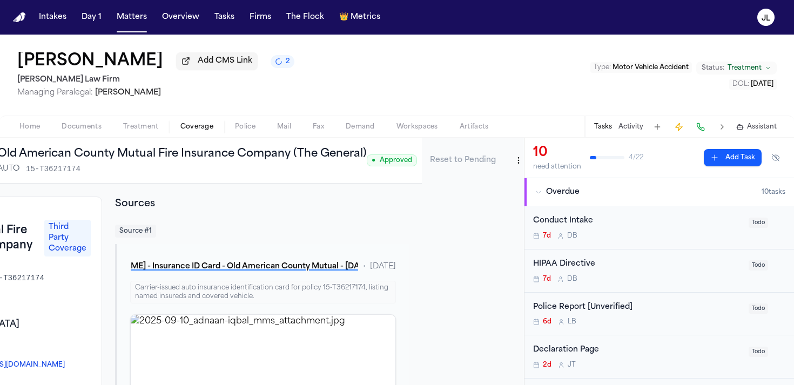
click at [501, 165] on div "● Approved Reset to Pending" at bounding box center [448, 160] width 162 height 19
click at [509, 169] on html "Intakes Day 1 Matters Overview Tasks Firms The Flock 👑 Metrics JL Adnaan Iqbal …" at bounding box center [397, 192] width 794 height 385
click at [492, 181] on div "Edit Coverage" at bounding box center [477, 186] width 91 height 17
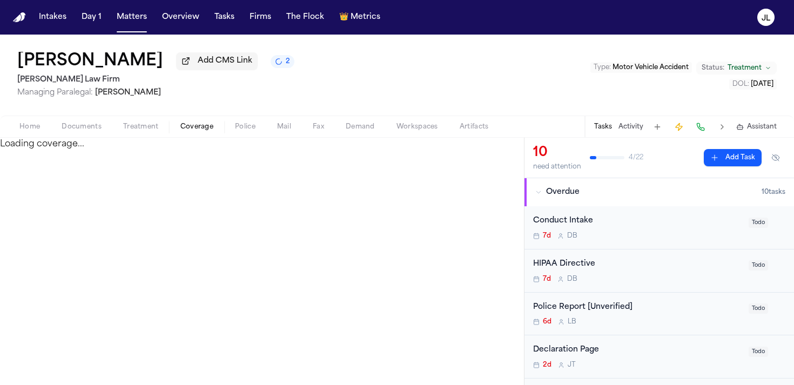
select select "**********"
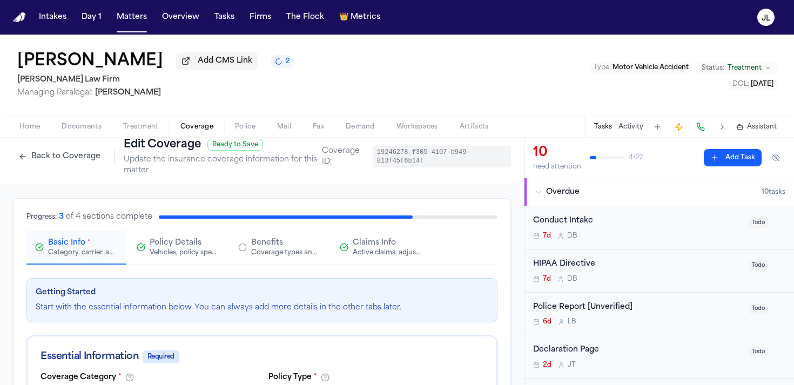
click at [368, 250] on div "Claims Info Active claims, adjusters, and subrogation details" at bounding box center [387, 247] width 69 height 19
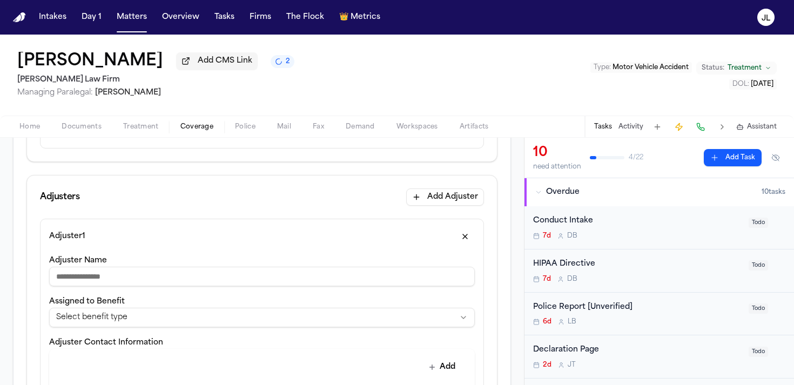
scroll to position [266, 0]
click at [198, 287] on div "**********" at bounding box center [262, 374] width 426 height 245
click at [198, 283] on input "Adjuster Name" at bounding box center [262, 274] width 426 height 19
paste input "**********"
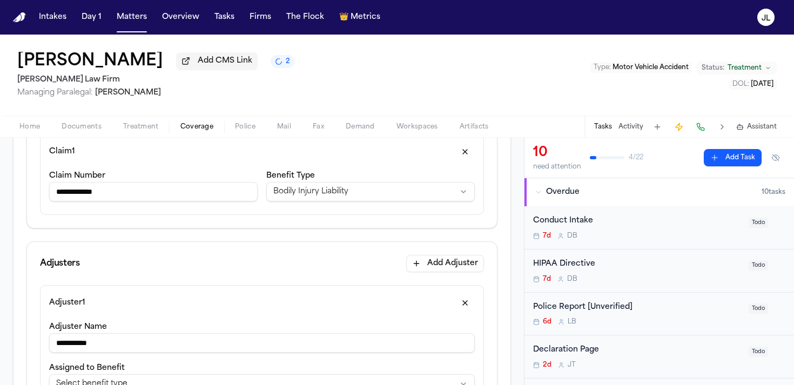
scroll to position [190, 0]
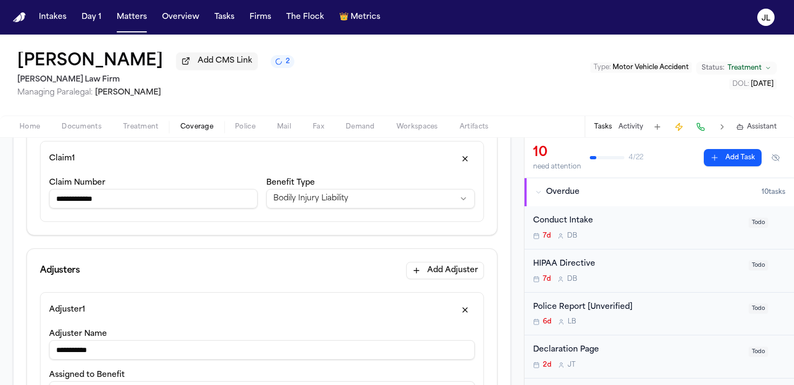
type input "**********"
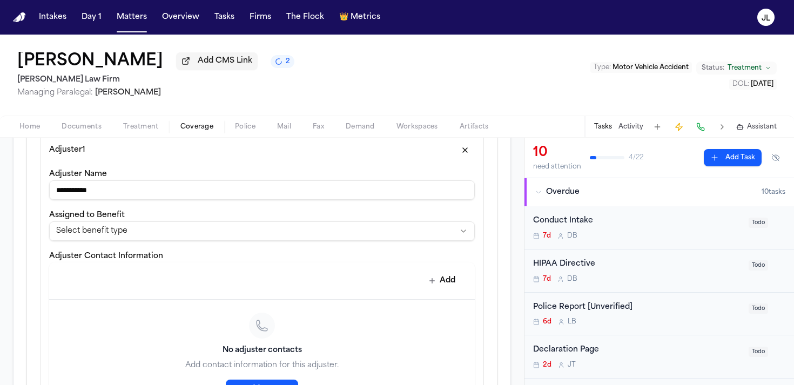
scroll to position [423, 0]
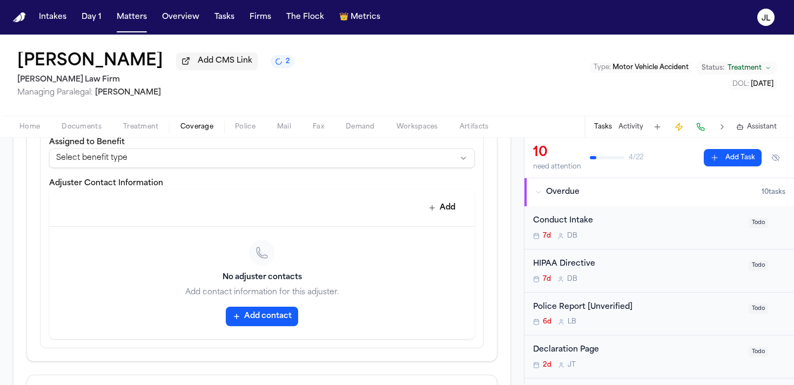
click at [250, 325] on button "Add contact" at bounding box center [262, 316] width 72 height 19
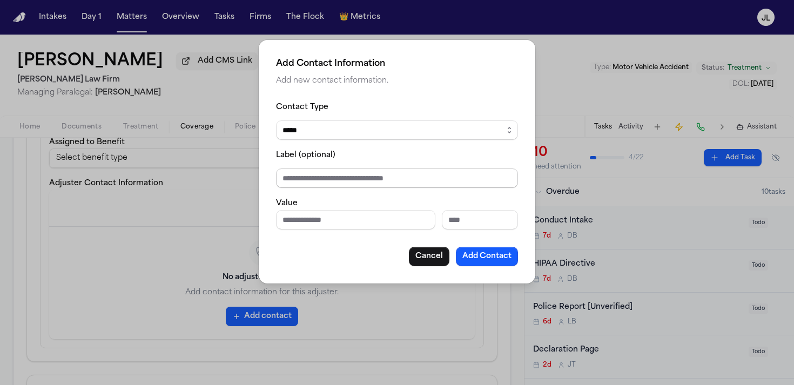
click at [306, 170] on input "Label (optional)" at bounding box center [397, 178] width 242 height 19
paste input "**********"
type input "**********"
click at [337, 127] on select "***** ***** ******* *** *****" at bounding box center [397, 129] width 242 height 19
select select "*****"
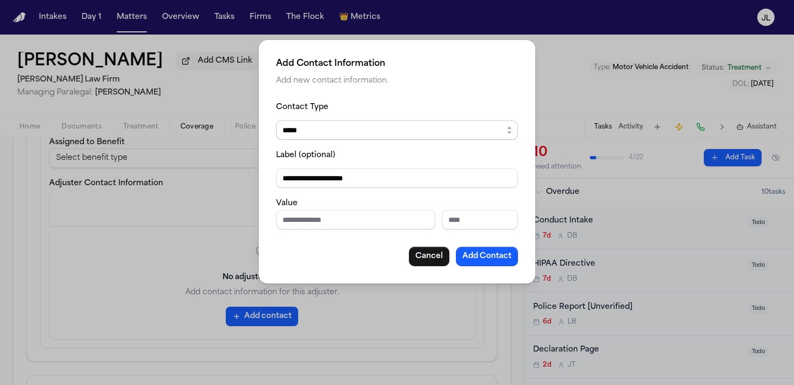
click at [276, 120] on select "***** ***** ******* *** *****" at bounding box center [397, 129] width 242 height 19
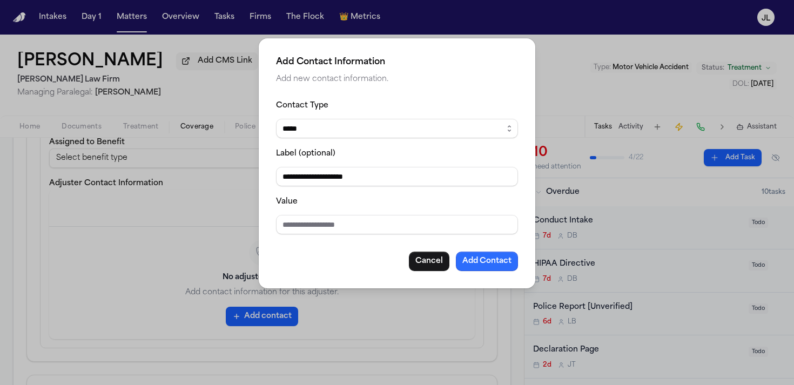
click at [498, 263] on button "Add Contact" at bounding box center [487, 261] width 62 height 19
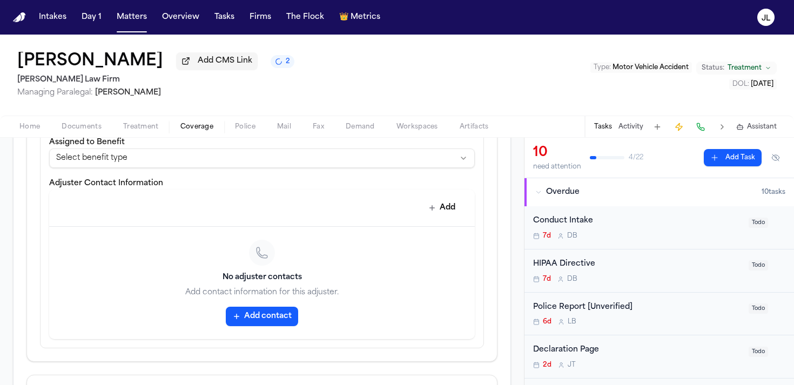
scroll to position [776, 0]
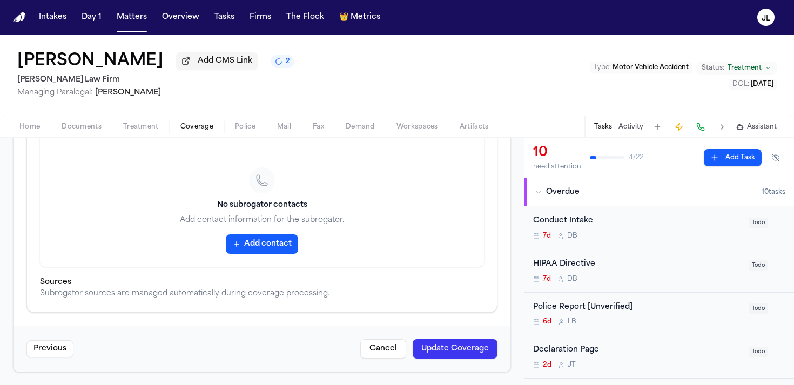
click at [474, 344] on button "Update Coverage" at bounding box center [455, 348] width 85 height 19
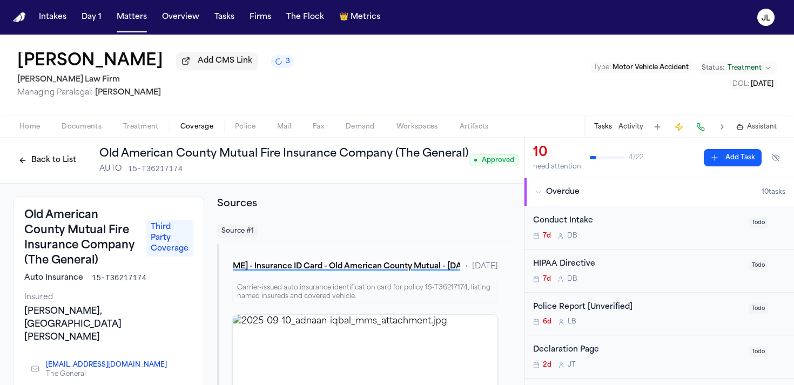
click at [59, 163] on button "Back to List" at bounding box center [47, 160] width 69 height 17
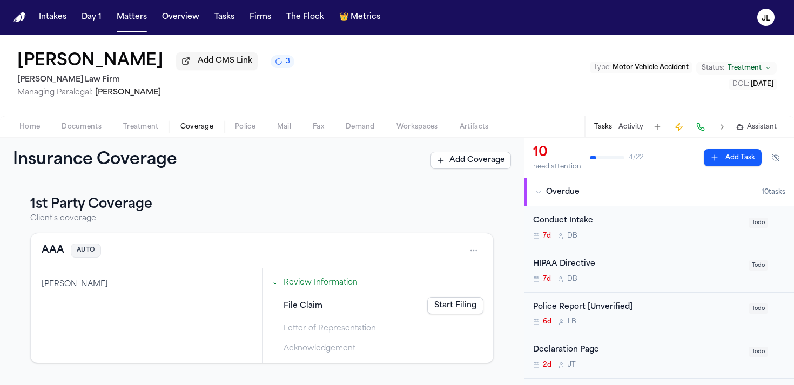
click at [49, 258] on button "AAA" at bounding box center [53, 250] width 23 height 15
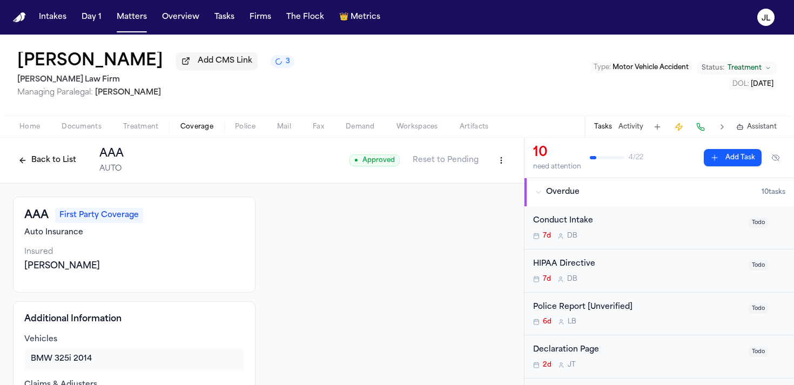
click at [29, 167] on button "Back to List" at bounding box center [47, 160] width 69 height 17
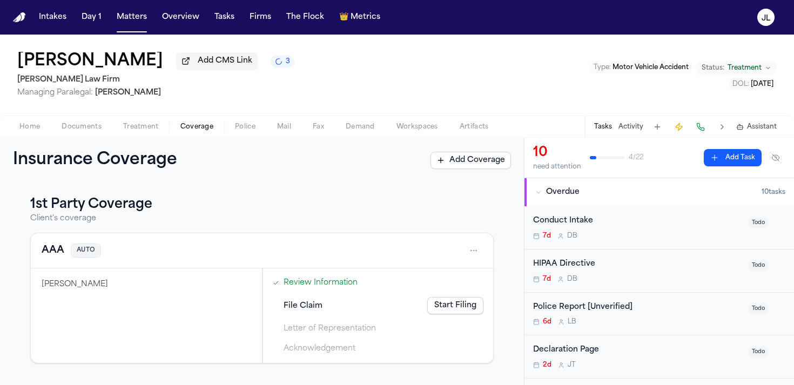
click at [64, 131] on span "Documents" at bounding box center [82, 127] width 40 height 9
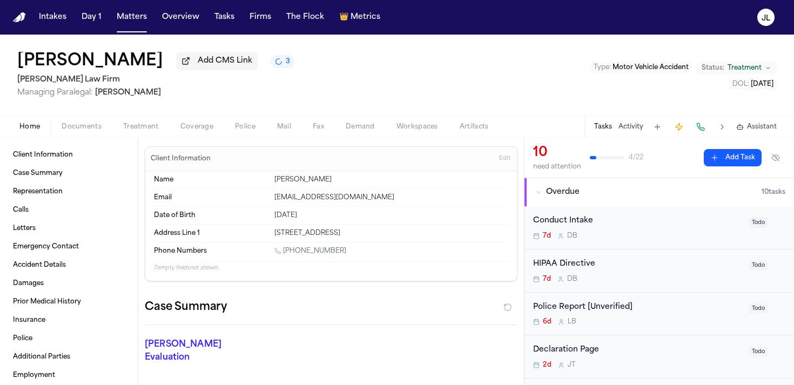
click at [40, 133] on button "Home" at bounding box center [30, 126] width 42 height 13
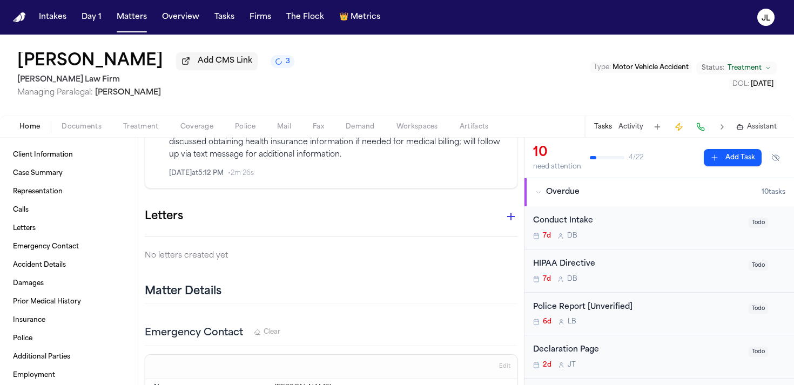
scroll to position [1049, 0]
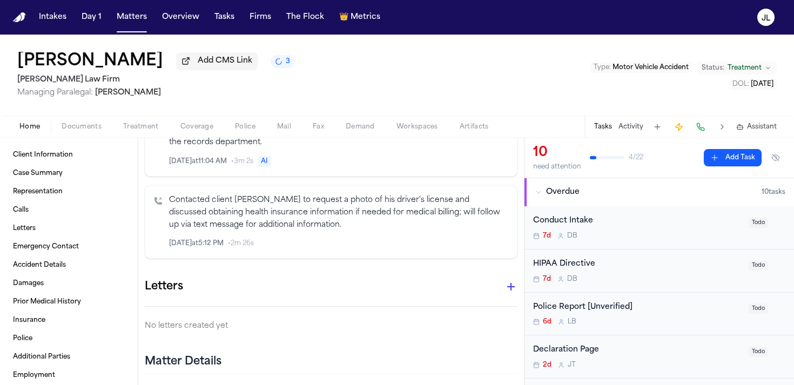
click at [510, 283] on icon "button" at bounding box center [511, 287] width 8 height 8
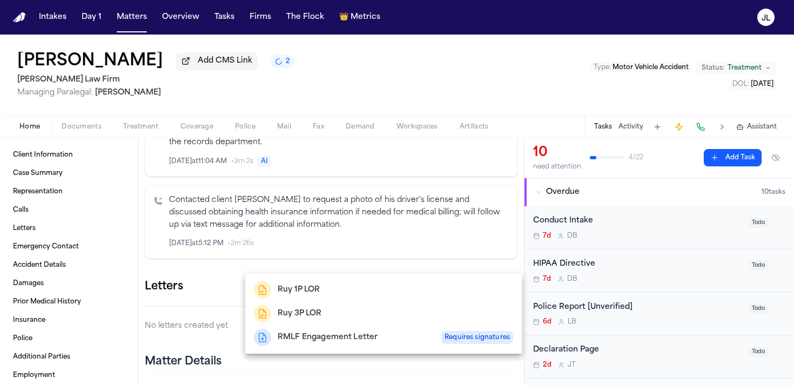
click at [187, 126] on div at bounding box center [397, 192] width 794 height 385
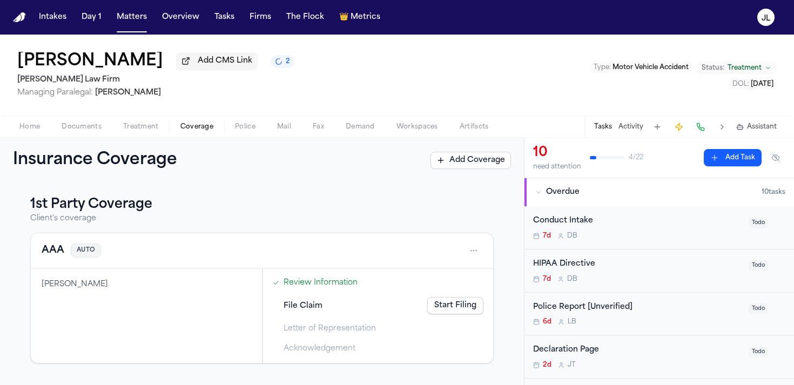
click at [192, 130] on span "Coverage" at bounding box center [196, 127] width 33 height 9
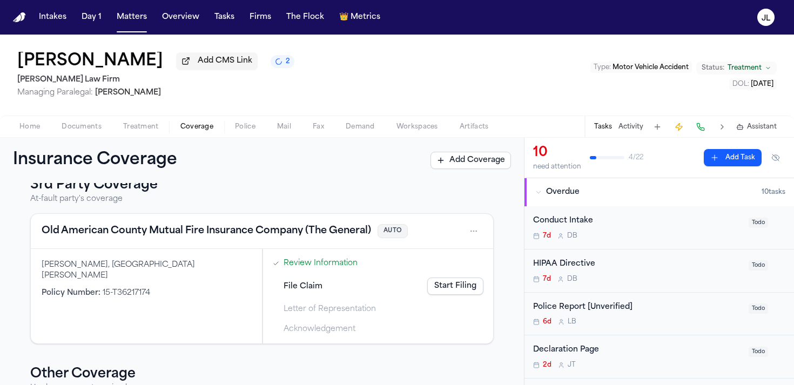
scroll to position [217, 0]
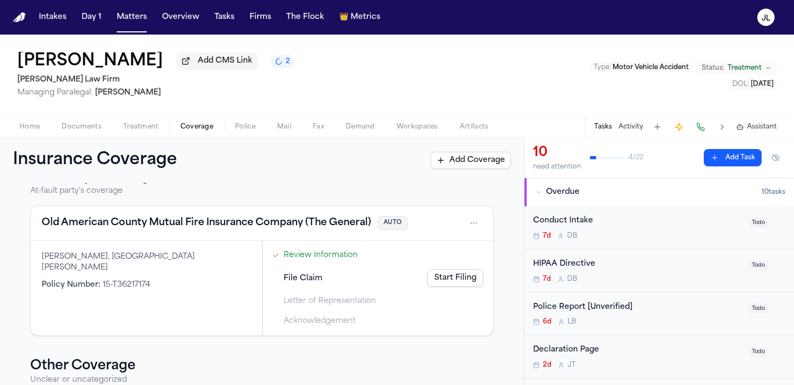
click at [150, 224] on button "Old American County Mutual Fire Insurance Company (The General)" at bounding box center [207, 223] width 330 height 15
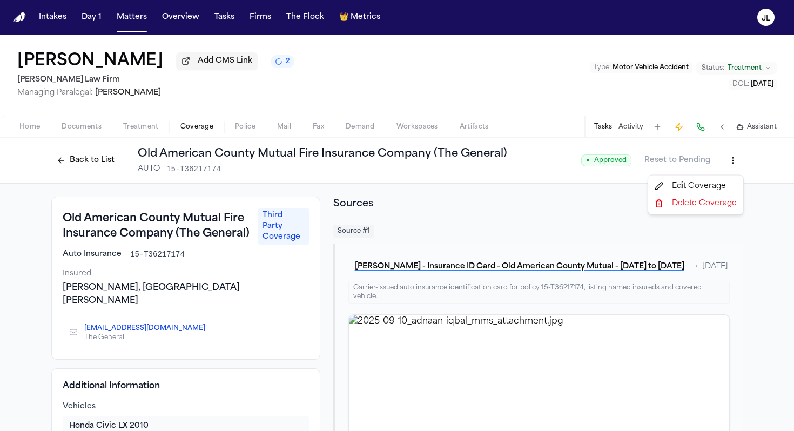
click at [735, 165] on html "Intakes Day 1 Matters Overview Tasks Firms The Flock 👑 Metrics JL Adnaan Iqbal …" at bounding box center [397, 215] width 794 height 431
click at [720, 177] on div "Edit Coverage Delete Coverage" at bounding box center [696, 195] width 96 height 40
click at [720, 184] on div "Edit Coverage" at bounding box center [695, 186] width 91 height 17
select select "**********"
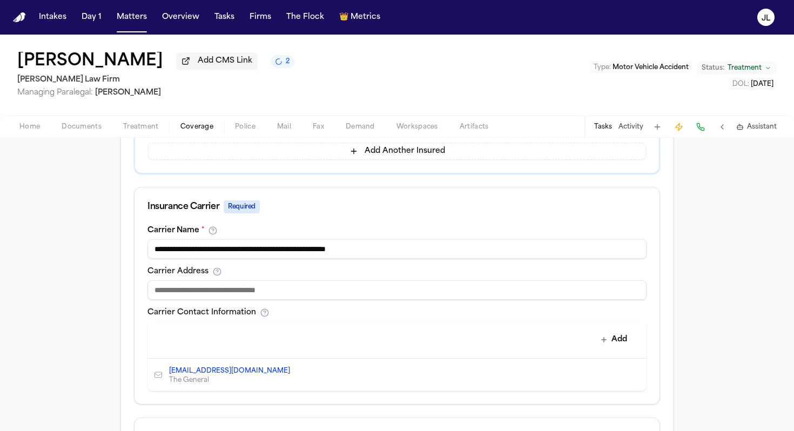
scroll to position [348, 0]
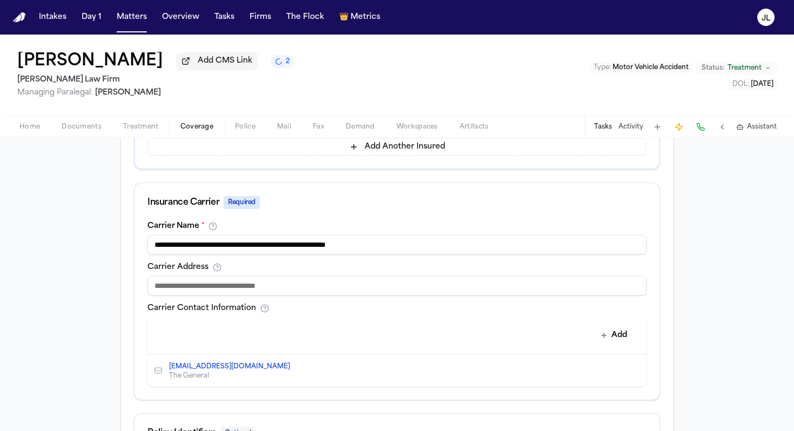
click at [268, 282] on input at bounding box center [396, 285] width 499 height 19
paste input "**********"
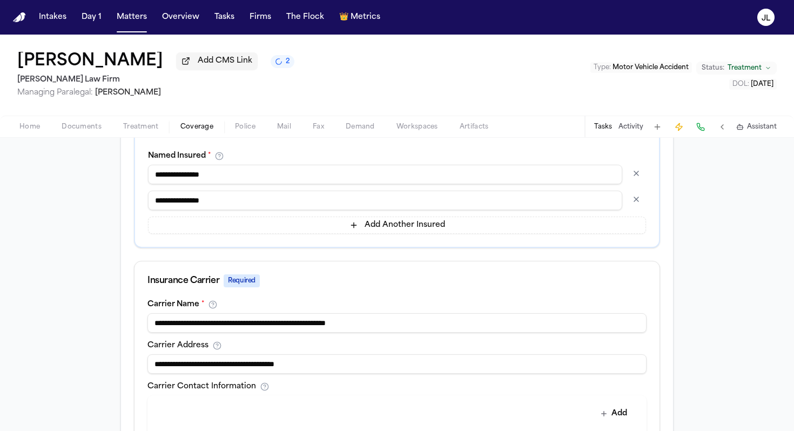
scroll to position [278, 0]
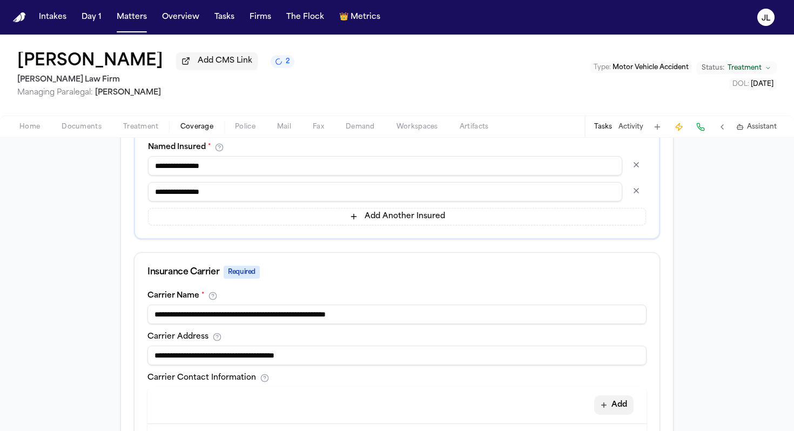
type input "**********"
click at [614, 385] on button "Add" at bounding box center [613, 404] width 39 height 19
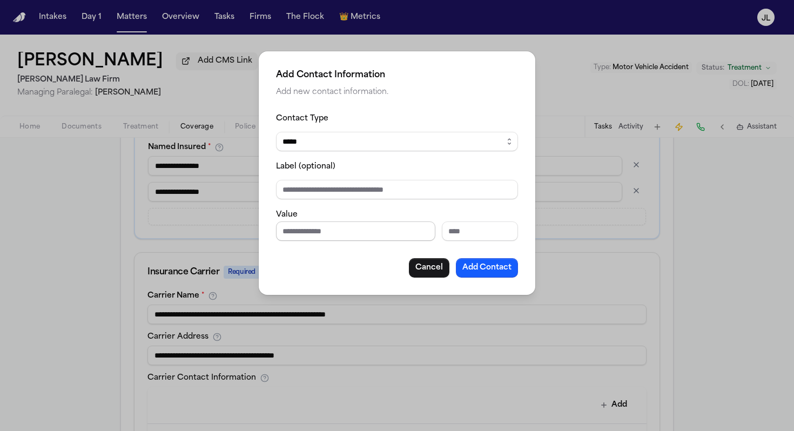
click at [337, 234] on input "Phone number" at bounding box center [355, 230] width 159 height 19
paste input "**********"
type input "**********"
click at [483, 271] on button "Add Contact" at bounding box center [487, 267] width 62 height 19
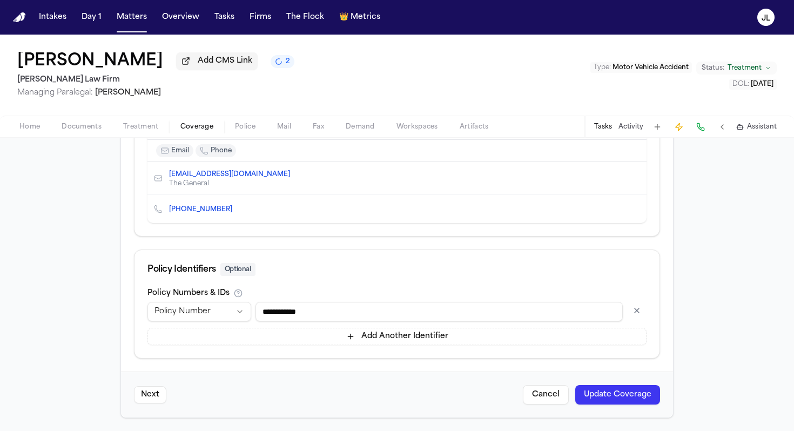
scroll to position [499, 0]
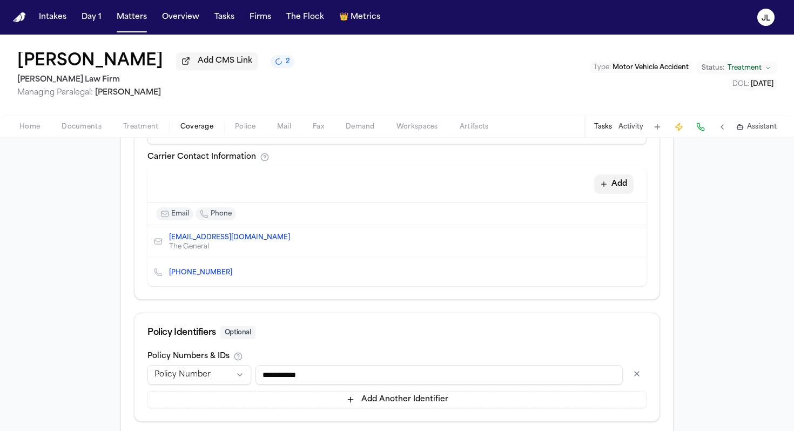
click at [620, 189] on button "Add" at bounding box center [613, 183] width 39 height 19
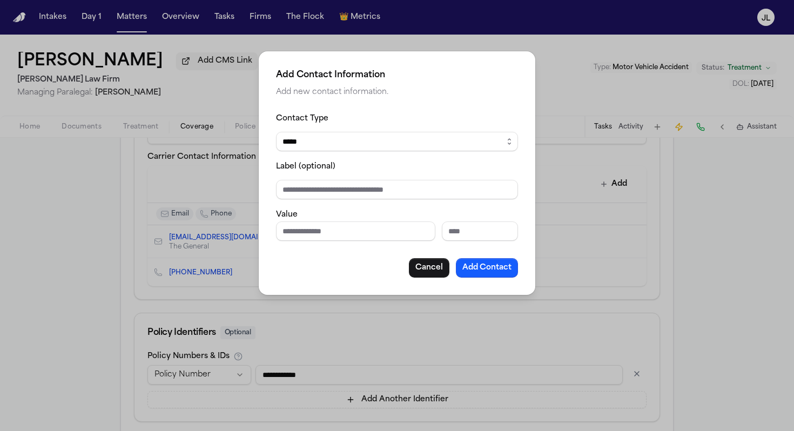
click at [407, 150] on select "***** ***** ******* *** *****" at bounding box center [397, 141] width 242 height 19
select select "***"
click at [276, 132] on select "***** ***** ******* *** *****" at bounding box center [397, 141] width 242 height 19
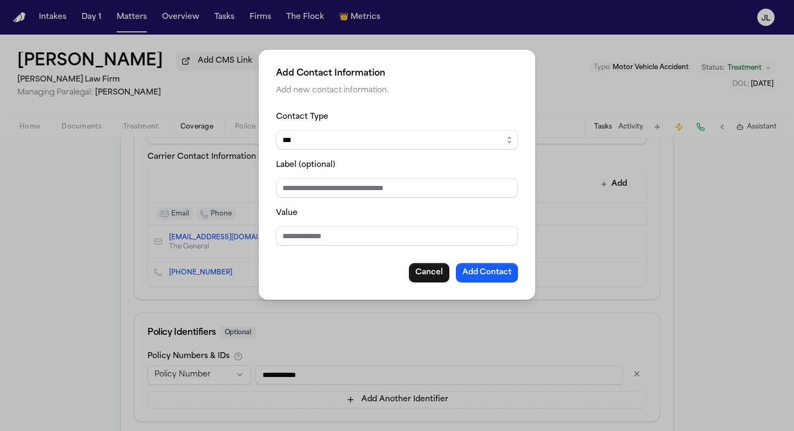
click at [315, 238] on input "Value" at bounding box center [397, 235] width 242 height 19
paste input "**********"
type input "**********"
click at [484, 276] on button "Add Contact" at bounding box center [487, 272] width 62 height 19
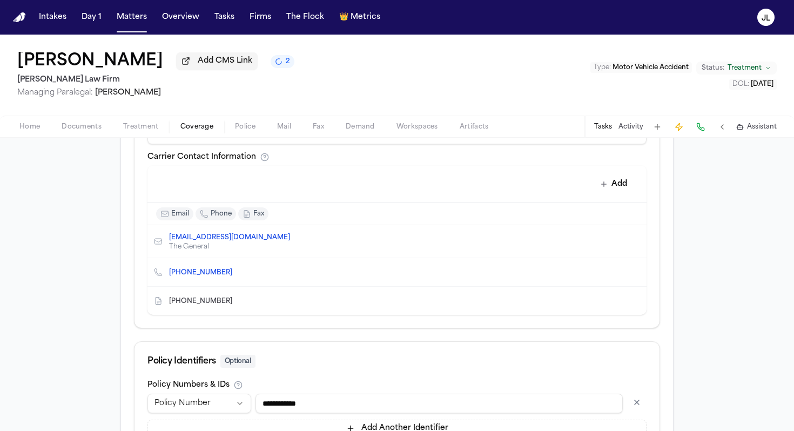
scroll to position [593, 0]
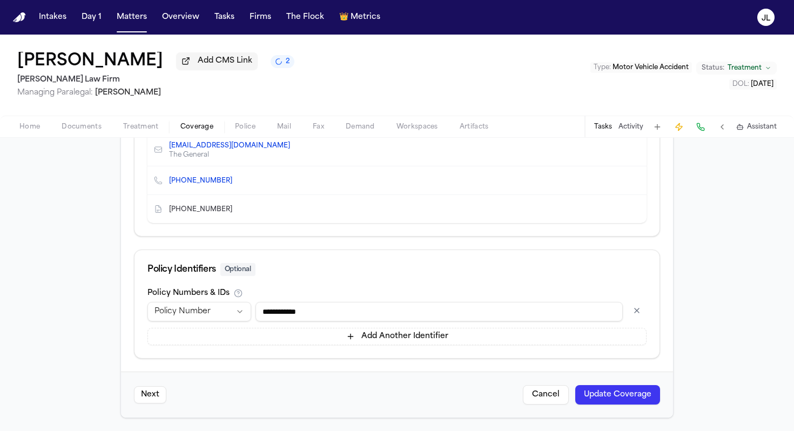
click at [613, 385] on button "Update Coverage" at bounding box center [617, 394] width 85 height 19
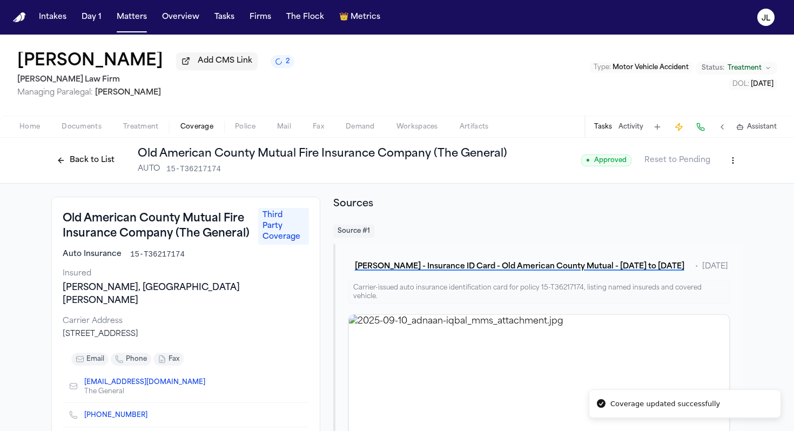
click at [79, 159] on button "Back to List" at bounding box center [85, 160] width 69 height 17
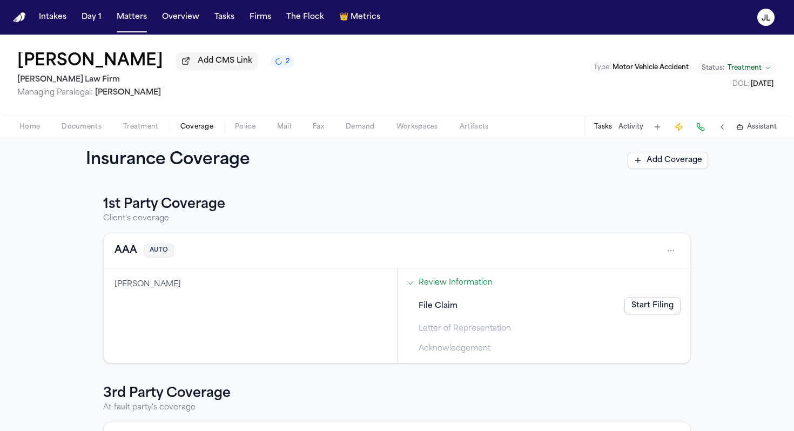
click at [29, 126] on span "Home" at bounding box center [29, 127] width 21 height 9
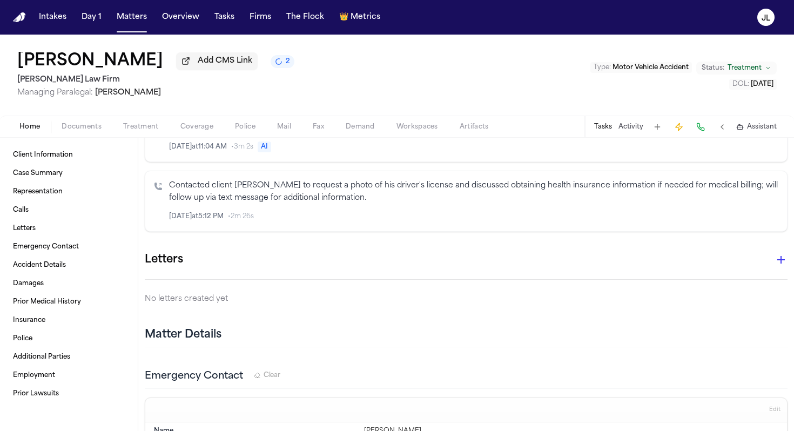
scroll to position [1005, 0]
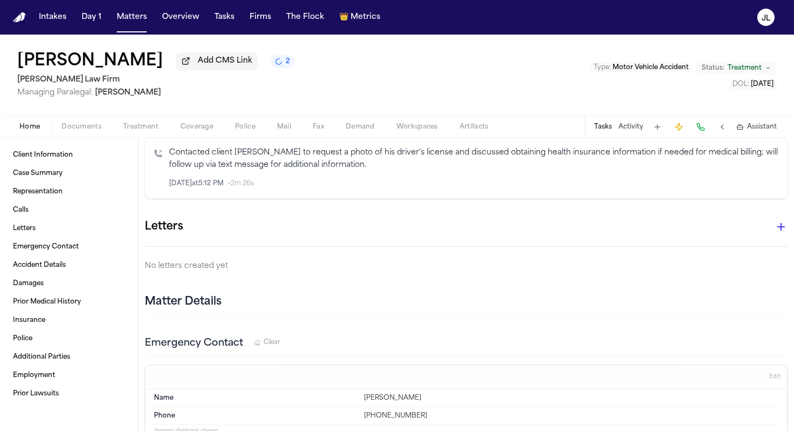
click at [788, 228] on button "button" at bounding box center [781, 227] width 22 height 22
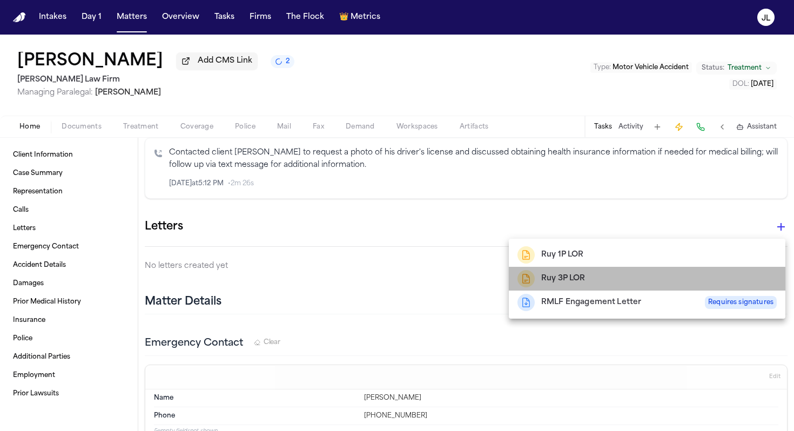
click at [602, 271] on div "Ruy 3P LOR" at bounding box center [646, 278] width 259 height 17
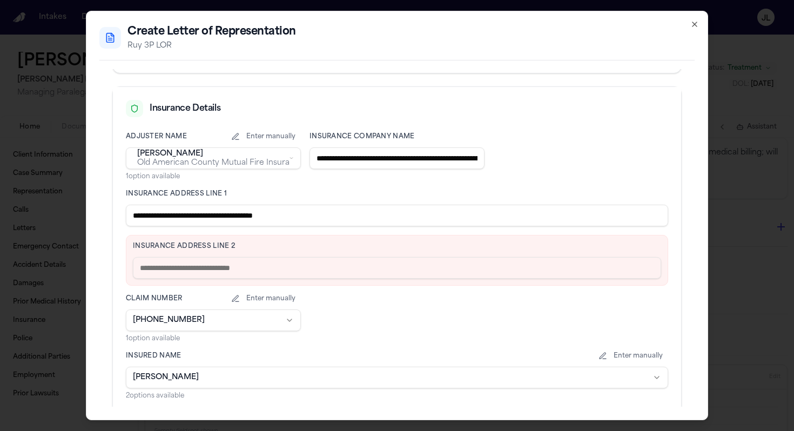
scroll to position [240, 0]
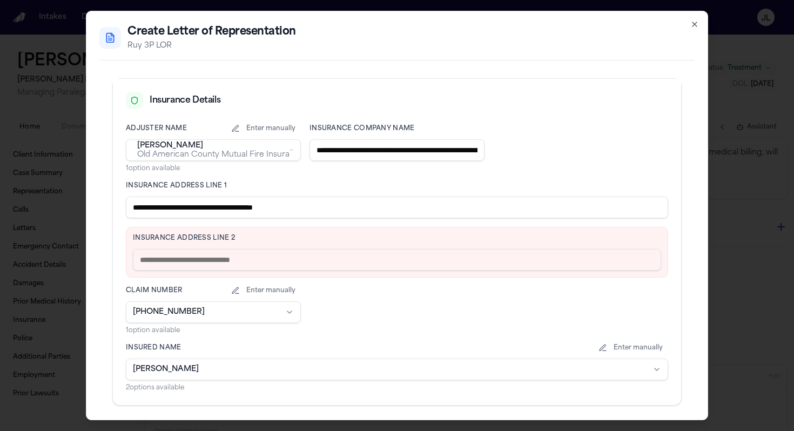
drag, startPoint x: 328, startPoint y: 208, endPoint x: 228, endPoint y: 209, distance: 99.4
click at [228, 209] on input "**********" at bounding box center [397, 208] width 542 height 22
type input "**********"
click at [203, 260] on input "text" at bounding box center [397, 260] width 528 height 22
paste input "**********"
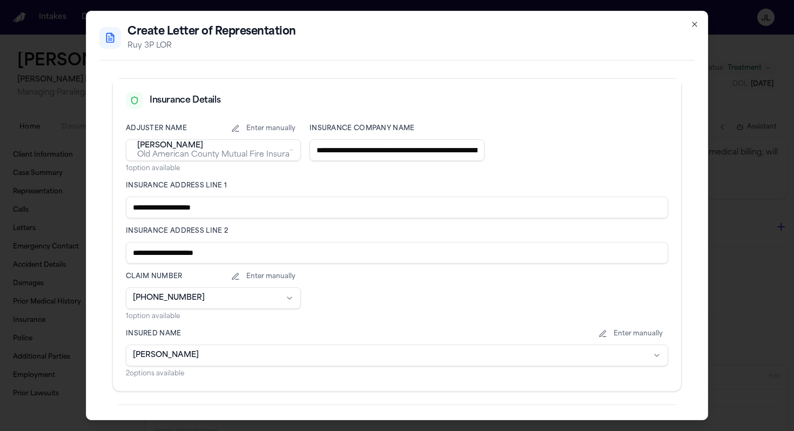
drag, startPoint x: 265, startPoint y: 253, endPoint x: 206, endPoint y: 253, distance: 59.4
click at [206, 253] on input "**********" at bounding box center [397, 253] width 542 height 22
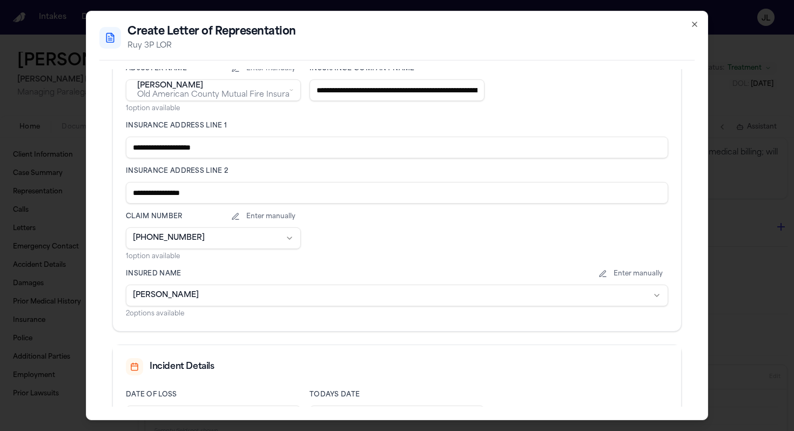
scroll to position [393, 0]
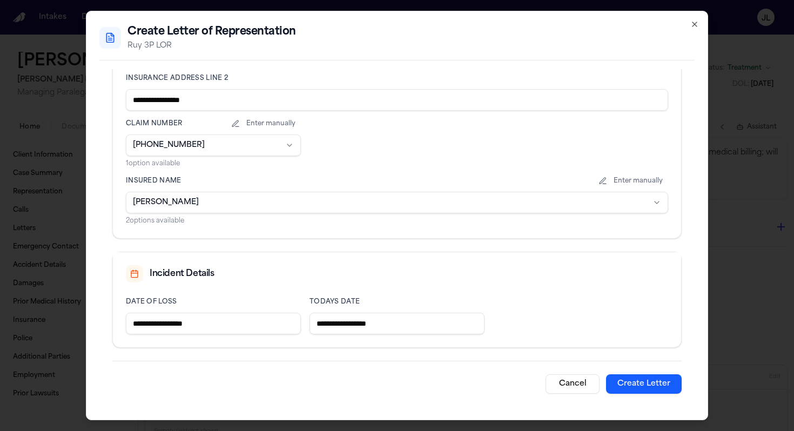
type input "**********"
click at [640, 385] on button "Create Letter" at bounding box center [644, 383] width 76 height 19
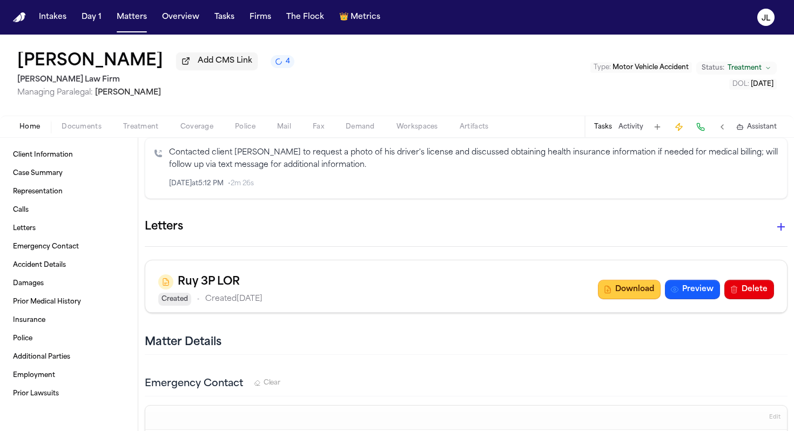
click at [624, 292] on button "Download" at bounding box center [629, 289] width 63 height 19
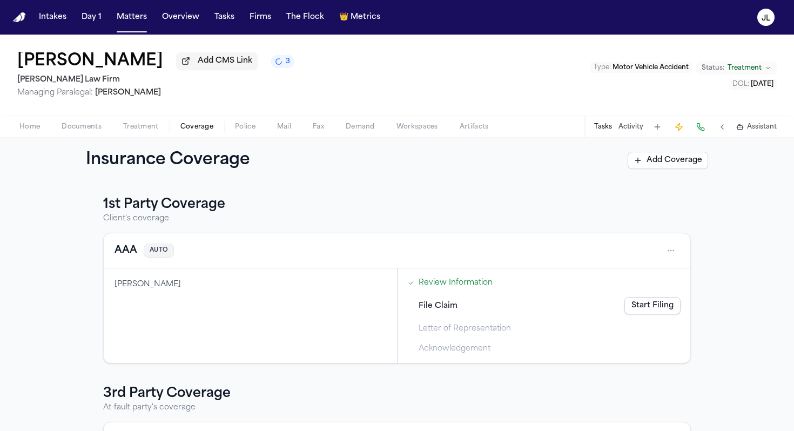
click at [191, 126] on span "Coverage" at bounding box center [196, 127] width 33 height 9
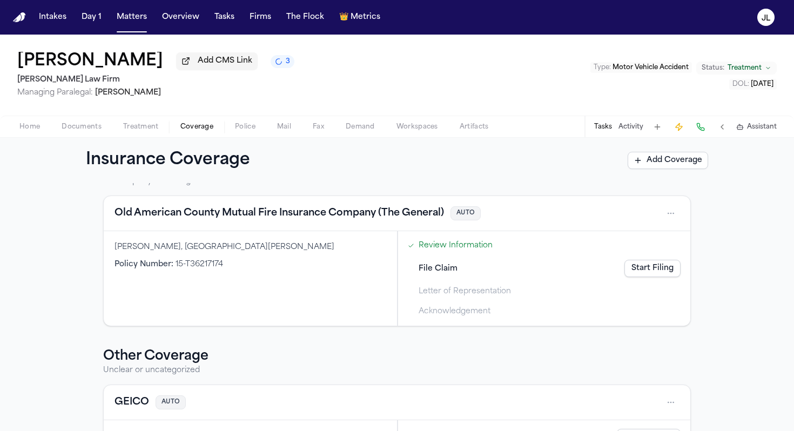
scroll to position [209, 0]
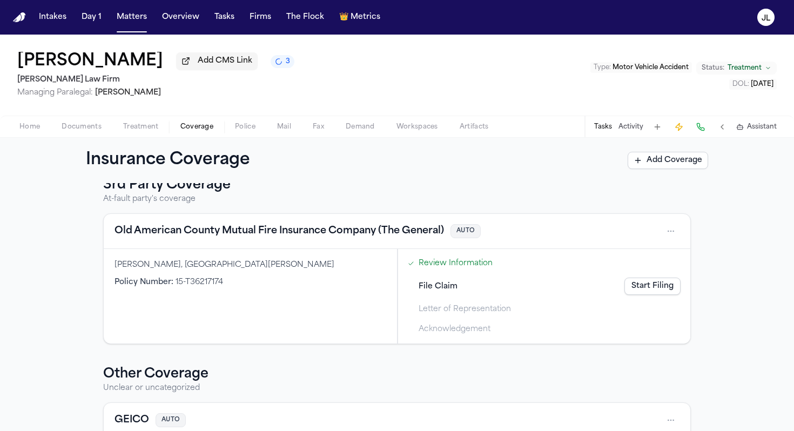
click at [166, 221] on div "Old American County Mutual Fire Insurance Company (The General) AUTO" at bounding box center [397, 231] width 587 height 35
click at [166, 233] on button "Old American County Mutual Fire Insurance Company (The General)" at bounding box center [280, 231] width 330 height 15
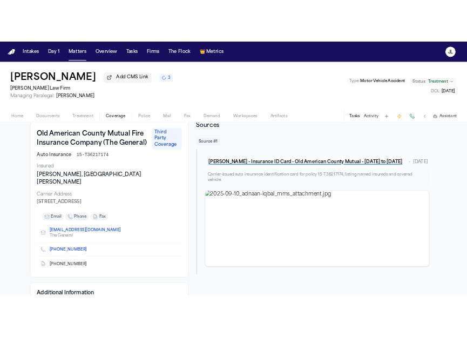
scroll to position [62, 0]
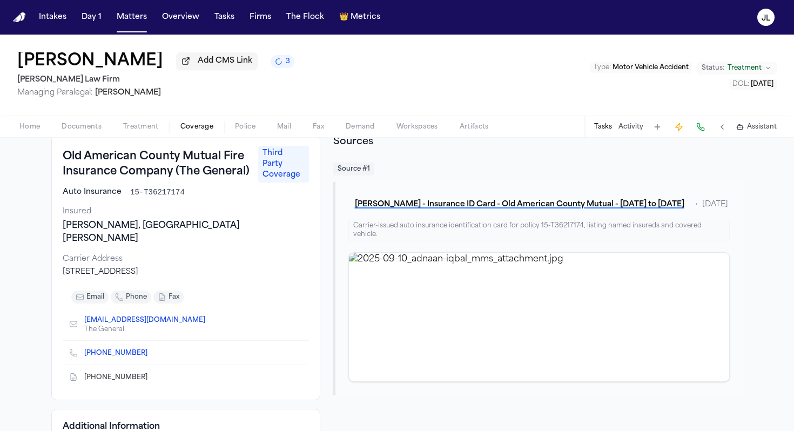
click at [151, 353] on icon "Copy to clipboard" at bounding box center [153, 355] width 4 height 4
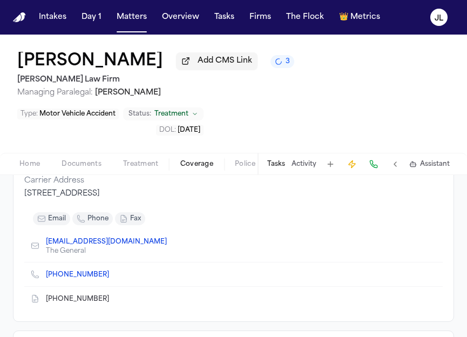
scroll to position [165, 0]
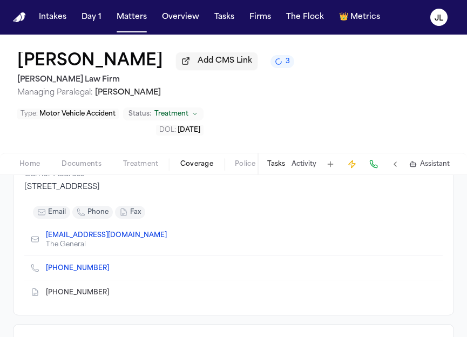
click at [113, 290] on icon "Copy to clipboard" at bounding box center [115, 292] width 4 height 5
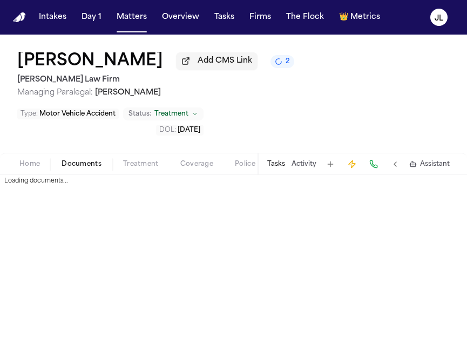
click at [77, 160] on span "Documents" at bounding box center [82, 164] width 40 height 9
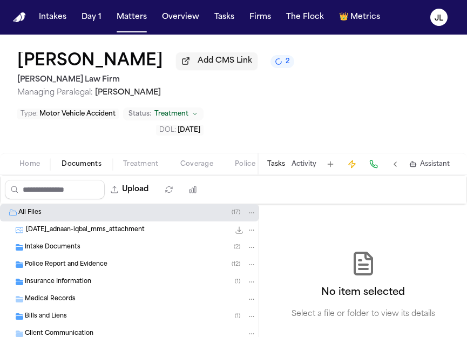
click at [100, 277] on div "Insurance Information ( 1 )" at bounding box center [141, 282] width 232 height 10
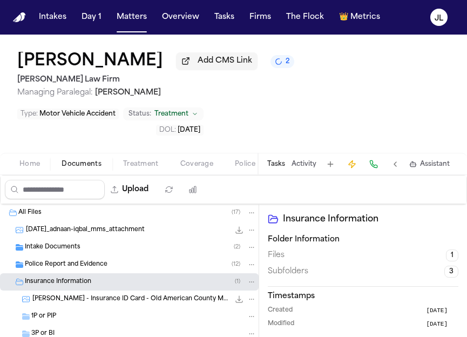
scroll to position [22, 0]
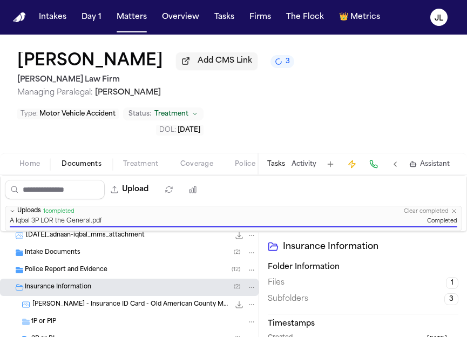
click at [107, 265] on div "Police Report and Evidence ( 12 )" at bounding box center [141, 270] width 232 height 10
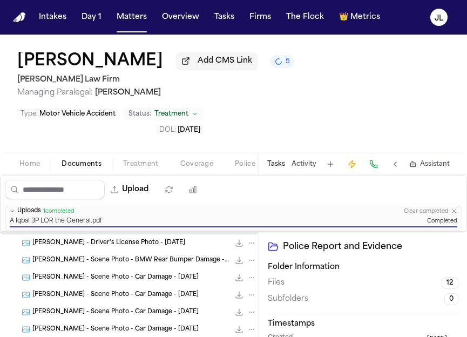
scroll to position [57, 0]
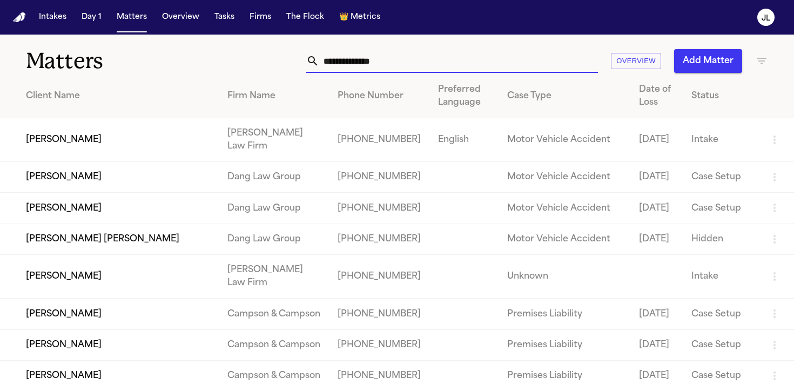
click at [382, 66] on input "text" at bounding box center [458, 61] width 279 height 24
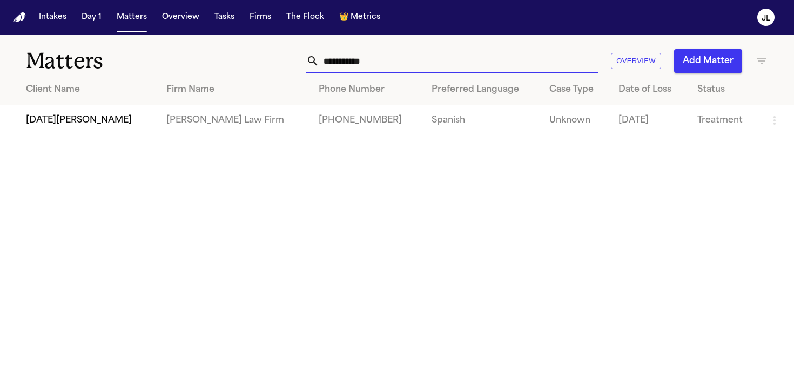
type input "**********"
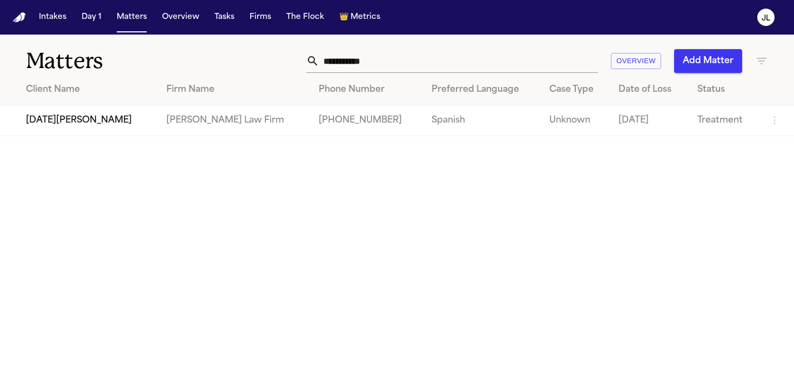
click at [43, 117] on td "Lucia Mendoza" at bounding box center [79, 120] width 158 height 31
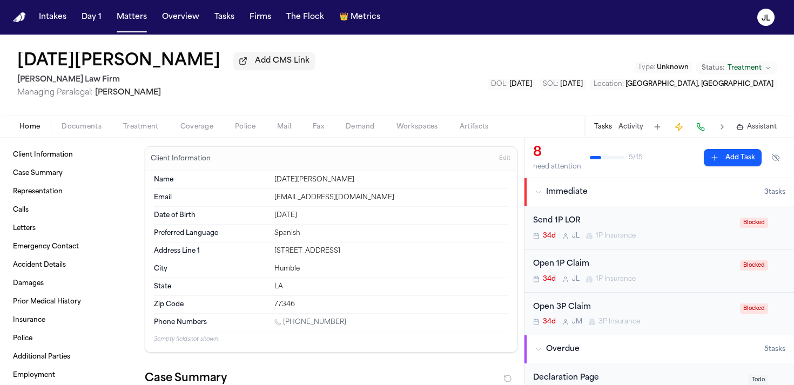
click at [203, 131] on span "Coverage" at bounding box center [196, 127] width 33 height 9
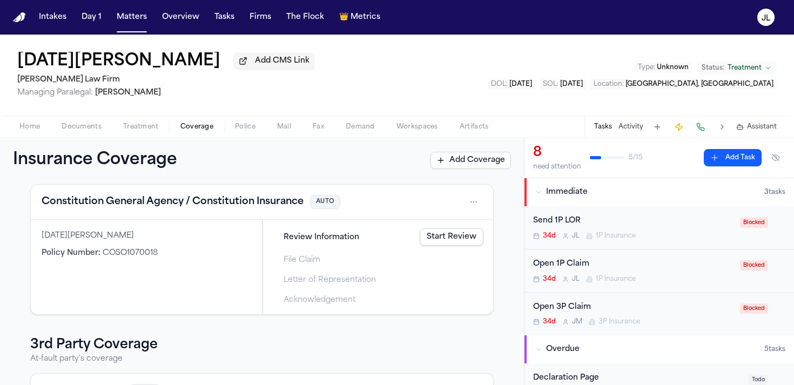
scroll to position [183, 0]
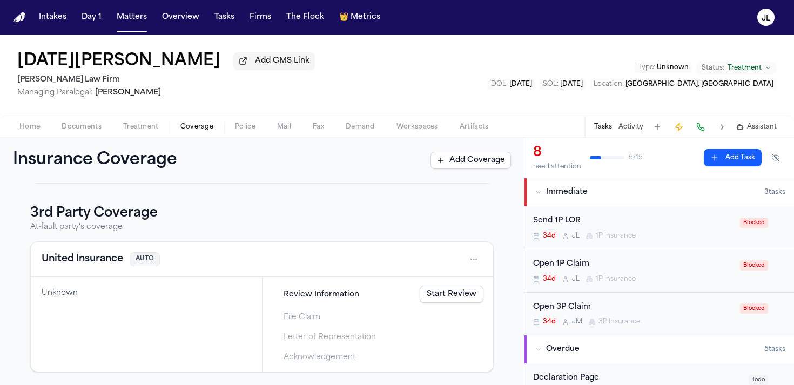
click at [474, 299] on link "Start Review" at bounding box center [452, 294] width 64 height 17
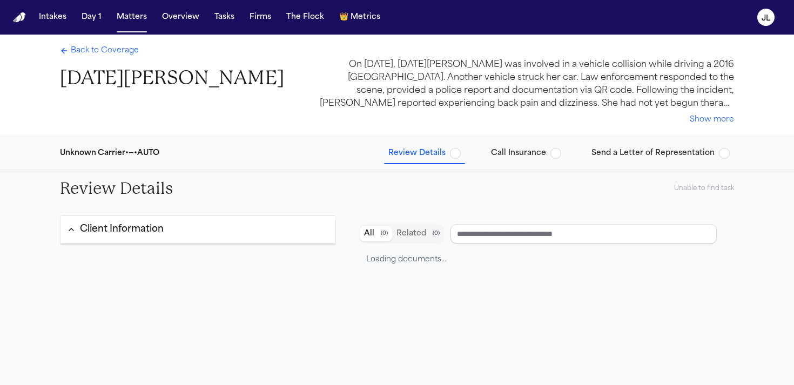
type input "**********"
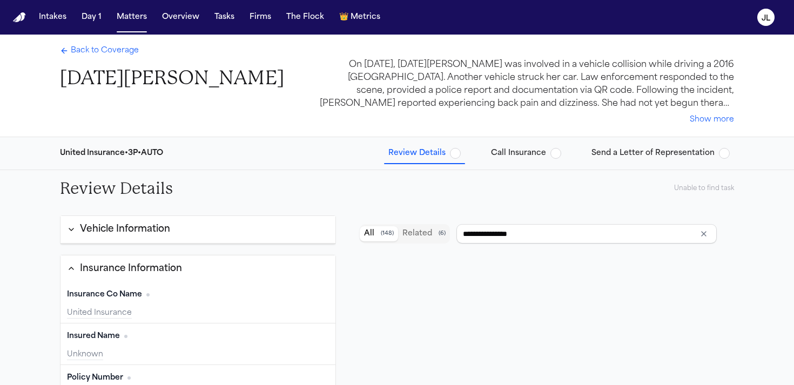
click at [93, 53] on span "Back to Coverage" at bounding box center [105, 50] width 68 height 11
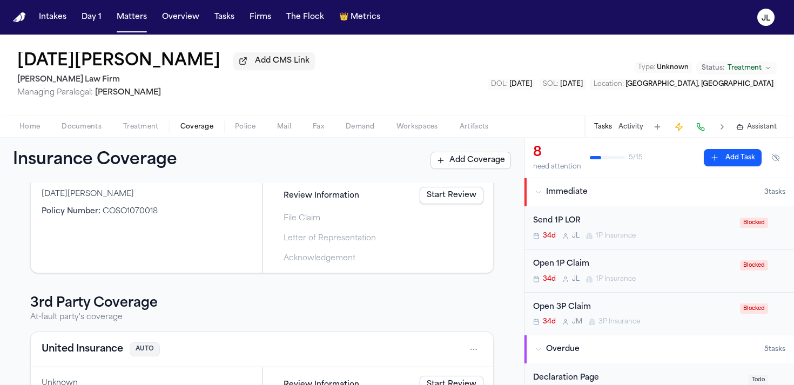
scroll to position [183, 0]
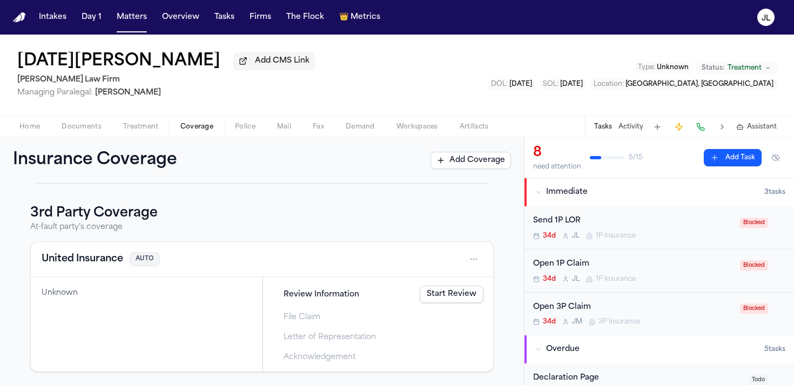
click at [92, 265] on button "United Insurance" at bounding box center [83, 259] width 82 height 15
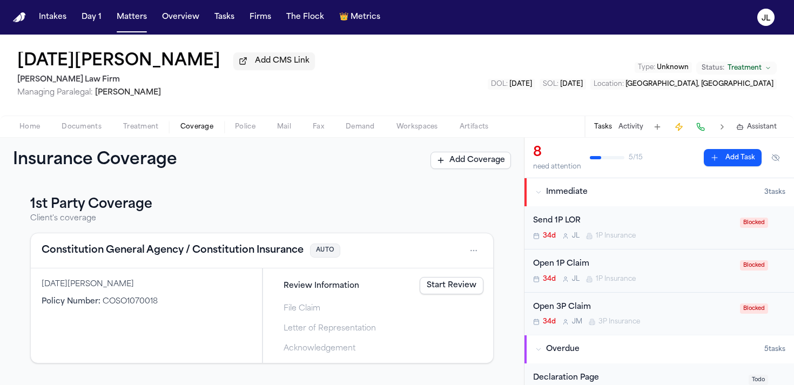
click at [139, 256] on button "Constitution General Agency / Constitution Insurance" at bounding box center [173, 250] width 262 height 15
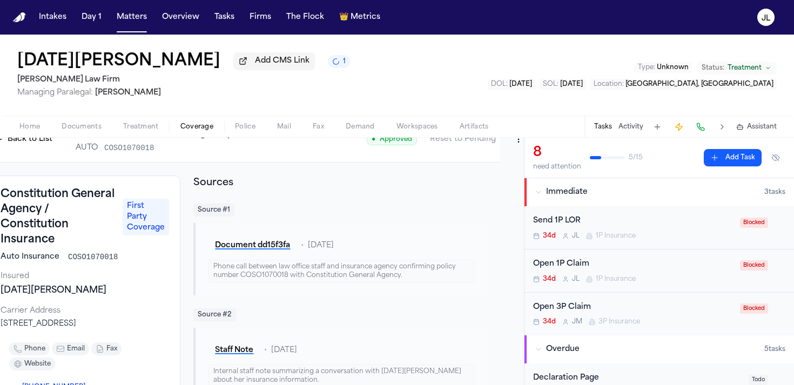
scroll to position [0, 24]
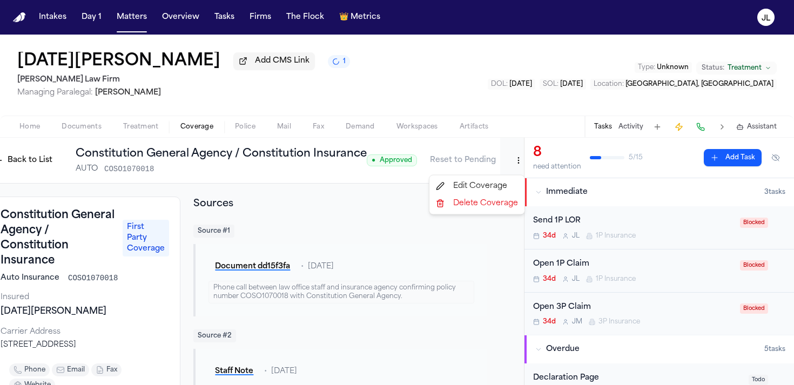
click at [510, 167] on html "Intakes Day 1 Matters Overview Tasks Firms The Flock 👑 Metrics JL Lucia Mendoza…" at bounding box center [397, 192] width 794 height 385
click at [497, 179] on div "Edit Coverage" at bounding box center [477, 186] width 91 height 17
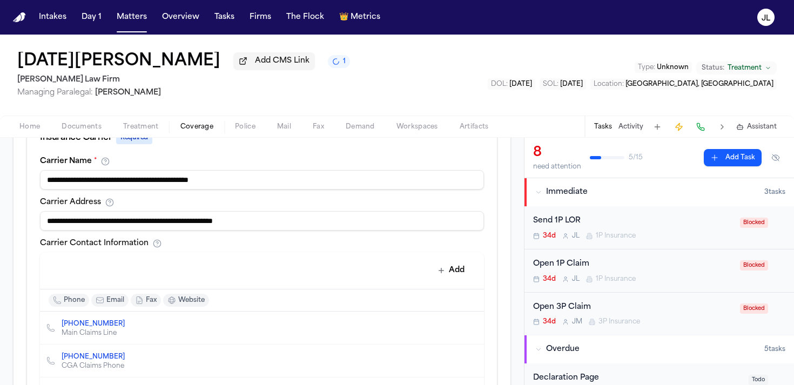
scroll to position [403, 0]
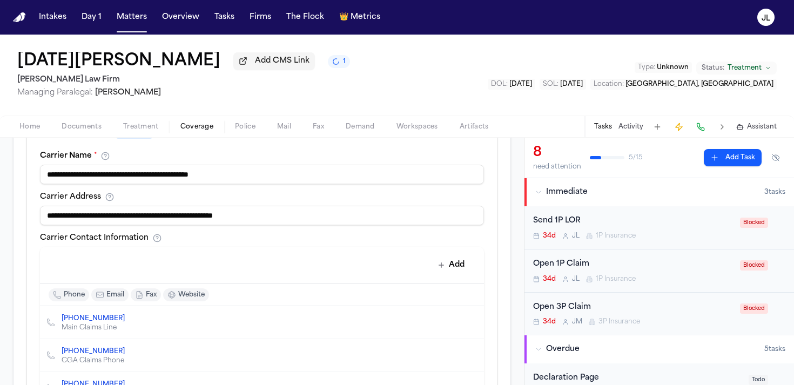
click at [302, 177] on input "**********" at bounding box center [262, 174] width 444 height 19
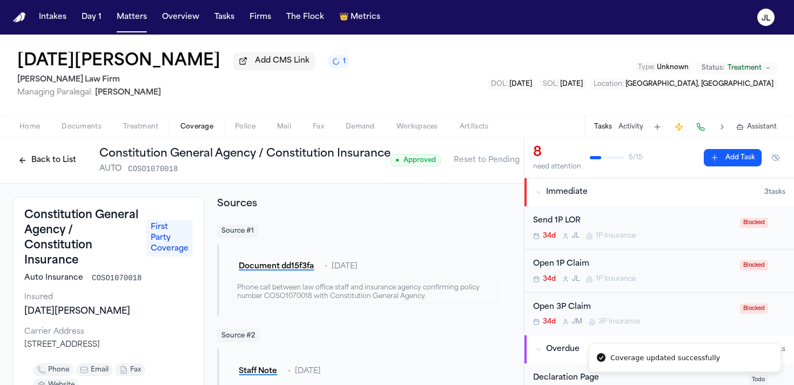
scroll to position [0, 24]
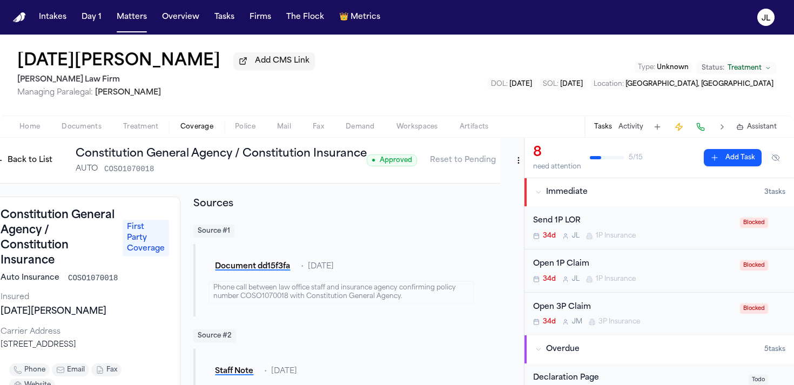
click at [513, 166] on html "Intakes Day 1 Matters Overview Tasks Firms The Flock 👑 Metrics JL Lucia Mendoza…" at bounding box center [397, 192] width 794 height 385
click at [486, 185] on div "Edit Coverage" at bounding box center [477, 186] width 91 height 17
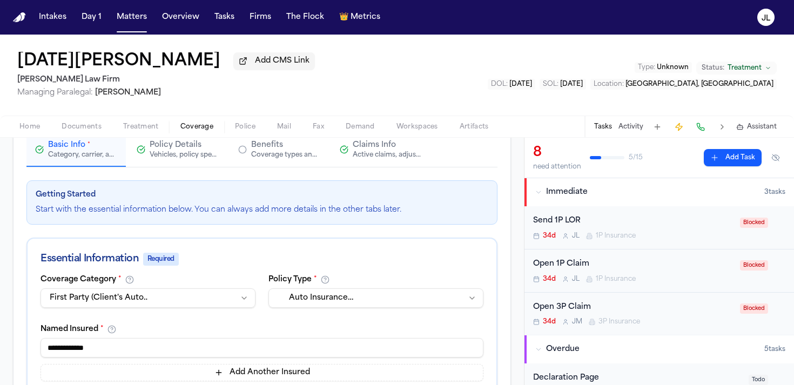
scroll to position [100, 0]
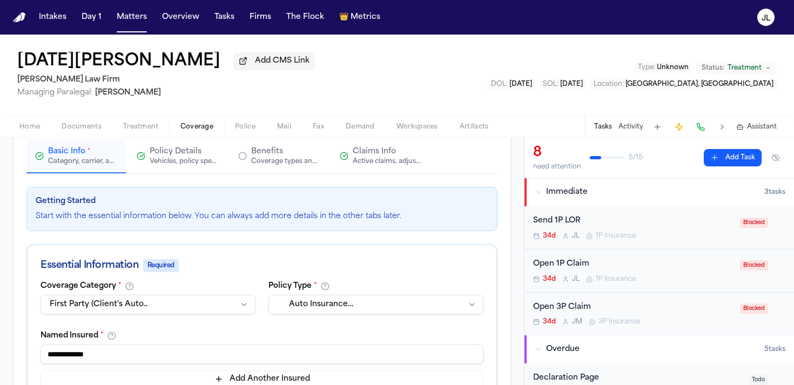
click at [398, 172] on button "Claims Info Active claims, adjusters, and subrogation details" at bounding box center [380, 156] width 99 height 33
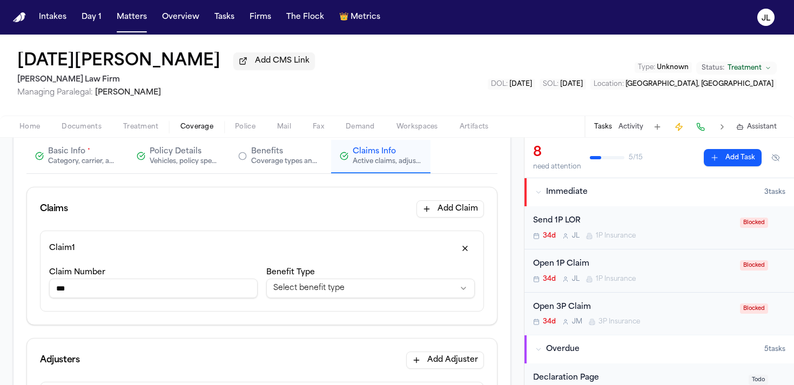
scroll to position [112, 0]
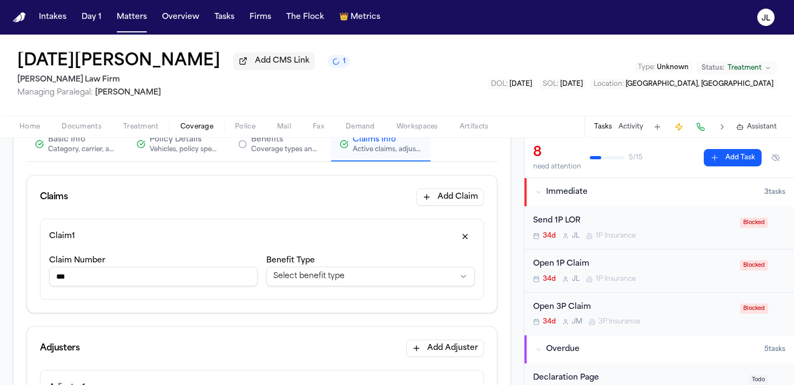
drag, startPoint x: 149, startPoint y: 291, endPoint x: 38, endPoint y: 288, distance: 111.3
click at [35, 288] on div "**********" at bounding box center [262, 266] width 470 height 94
drag, startPoint x: 90, startPoint y: 280, endPoint x: 9, endPoint y: 280, distance: 81.6
paste input "**********"
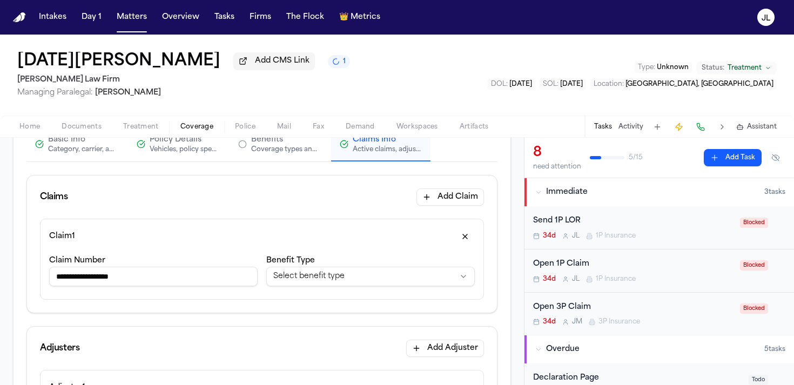
type input "**********"
click at [290, 277] on html "**********" at bounding box center [397, 192] width 794 height 385
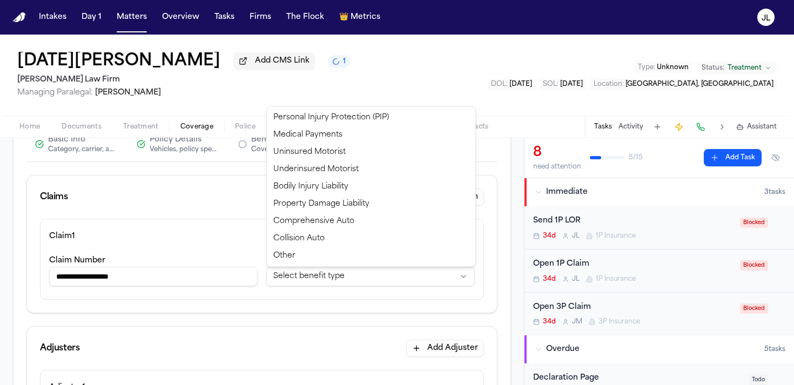
select select "**********"
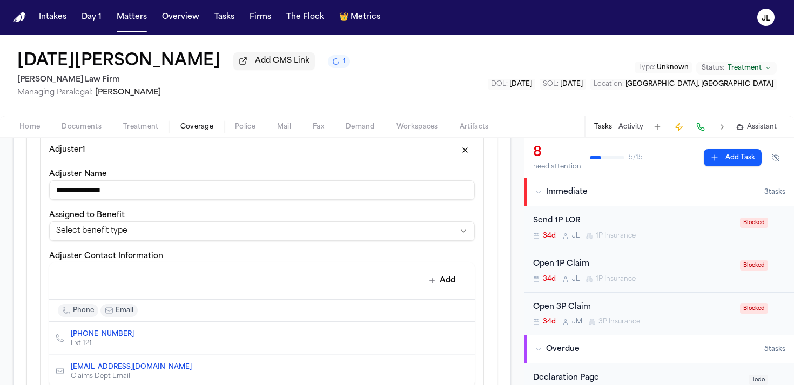
scroll to position [349, 0]
drag, startPoint x: 151, startPoint y: 196, endPoint x: 59, endPoint y: 196, distance: 91.3
click at [59, 196] on input "**********" at bounding box center [262, 190] width 426 height 19
paste input
drag, startPoint x: 142, startPoint y: 192, endPoint x: 62, endPoint y: 192, distance: 80.5
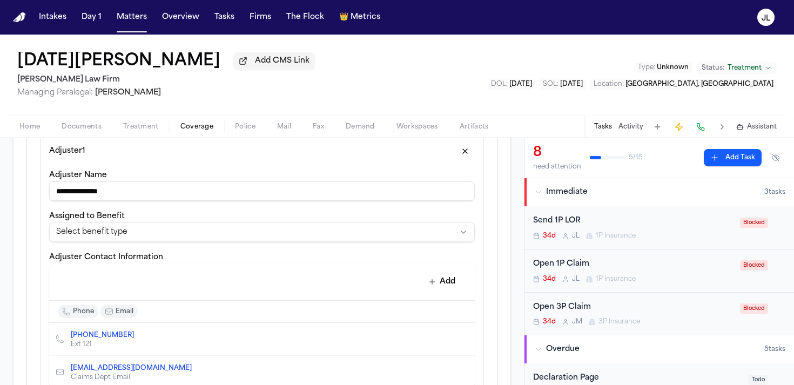
click at [62, 192] on input "**********" at bounding box center [262, 190] width 426 height 19
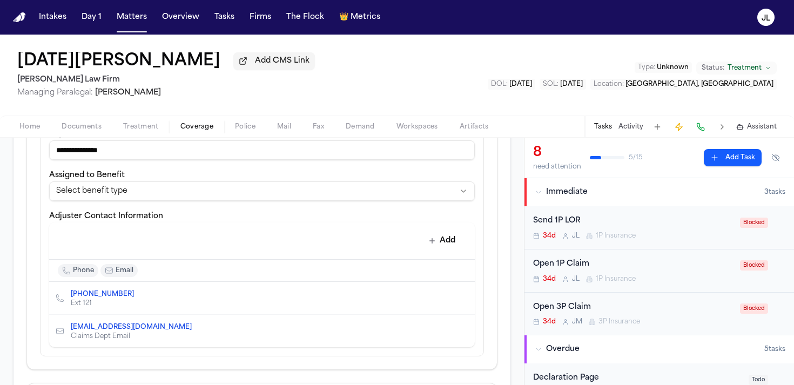
scroll to position [401, 0]
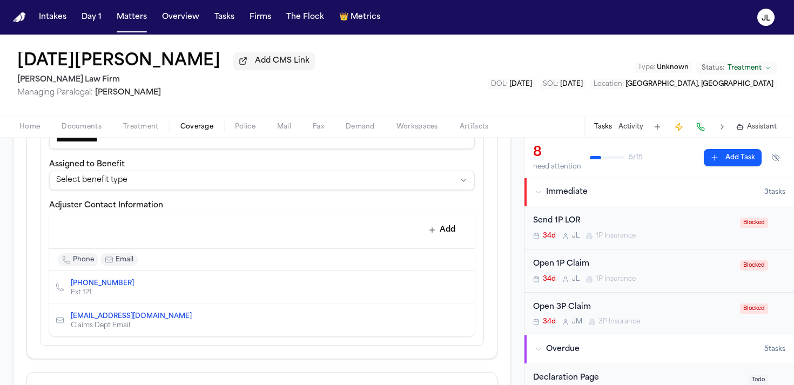
type input "**********"
click at [461, 290] on icon "Delete contact" at bounding box center [461, 287] width 6 height 6
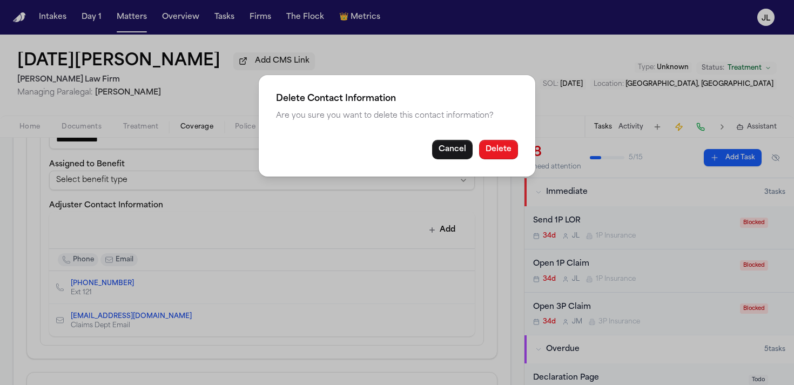
click at [510, 150] on button "Delete" at bounding box center [498, 149] width 39 height 19
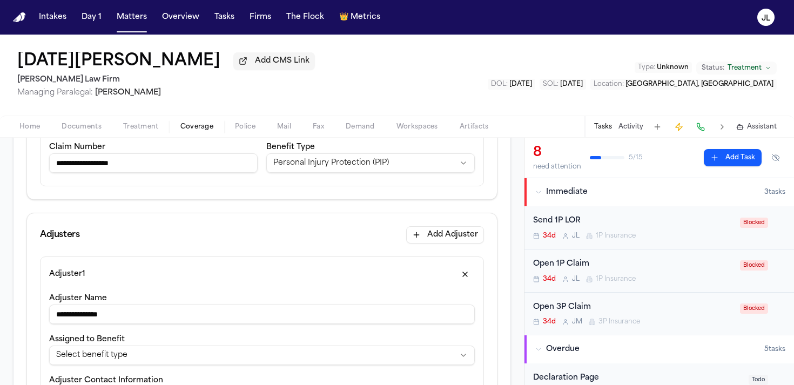
scroll to position [286, 0]
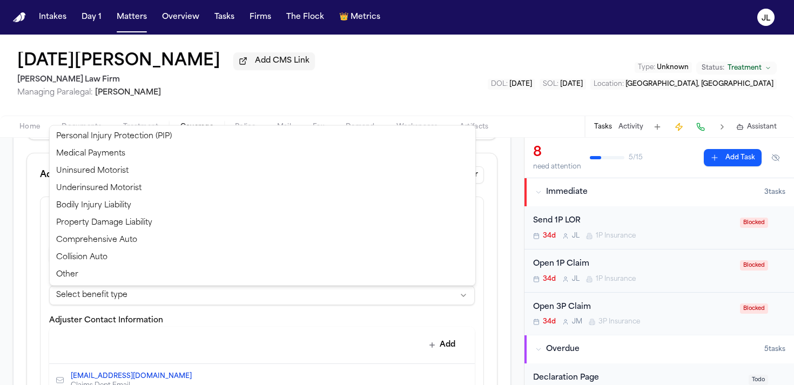
click at [206, 291] on html "**********" at bounding box center [397, 192] width 794 height 385
select select "**********"
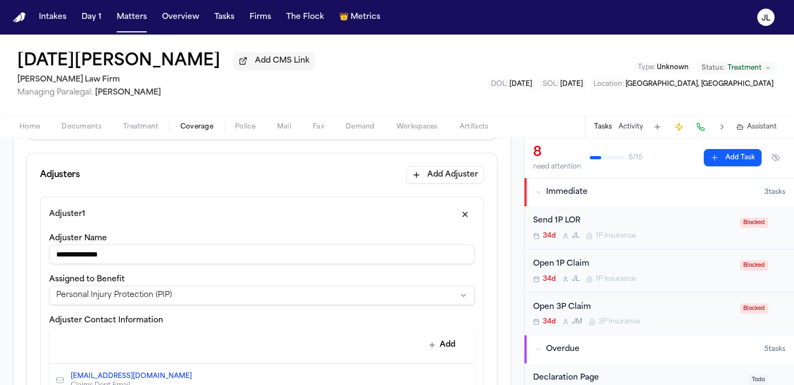
scroll to position [696, 0]
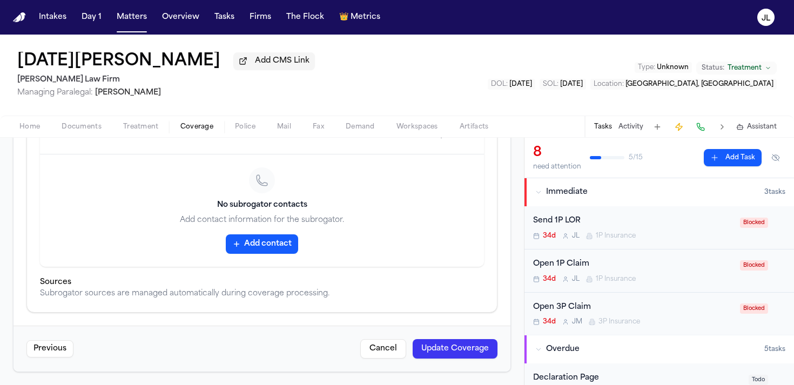
click at [472, 359] on div "Previous Cancel Update Coverage" at bounding box center [262, 349] width 497 height 46
click at [471, 345] on button "Update Coverage" at bounding box center [455, 348] width 85 height 19
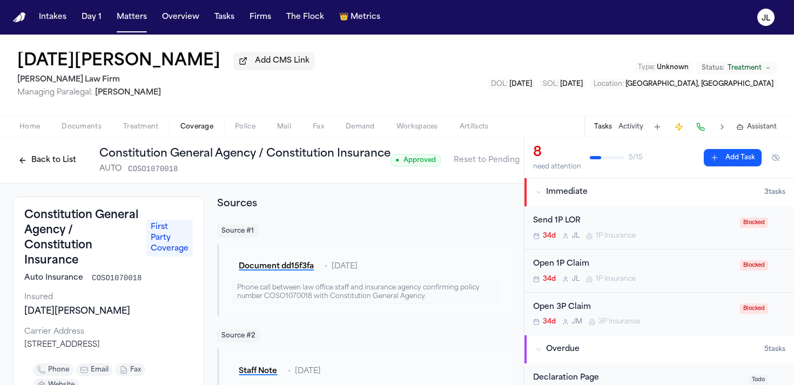
click at [70, 166] on button "Back to List" at bounding box center [47, 160] width 69 height 17
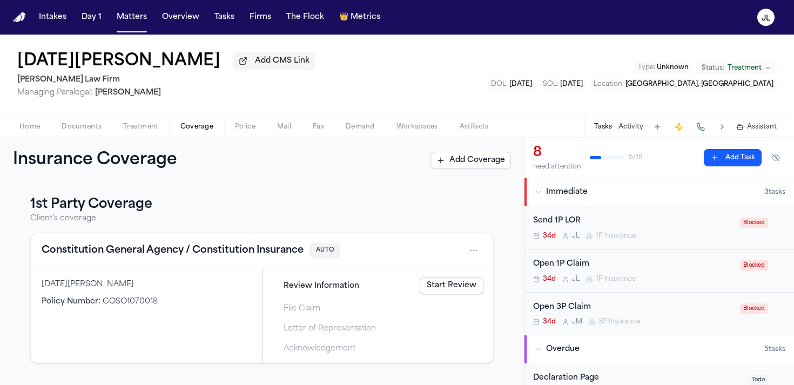
click at [83, 118] on div "Home Documents Treatment Coverage Police Mail Fax Demand Workspaces Artifacts T…" at bounding box center [397, 127] width 794 height 22
click at [83, 124] on span "Documents" at bounding box center [82, 127] width 40 height 9
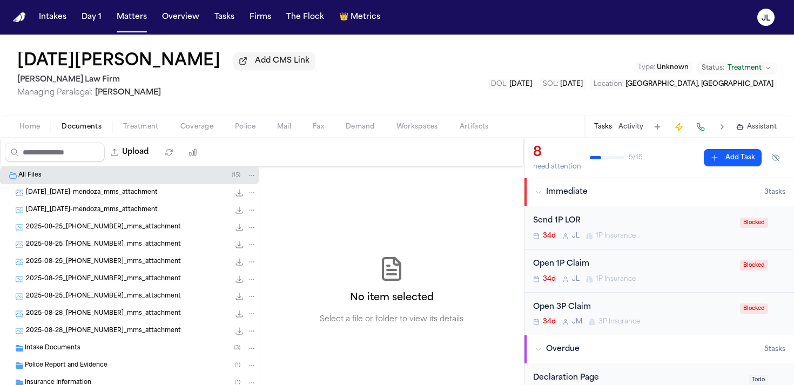
click at [42, 130] on button "Home" at bounding box center [30, 126] width 42 height 13
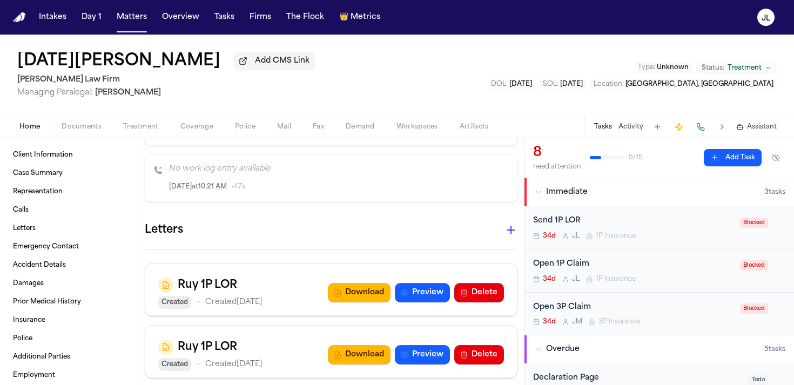
scroll to position [1709, 0]
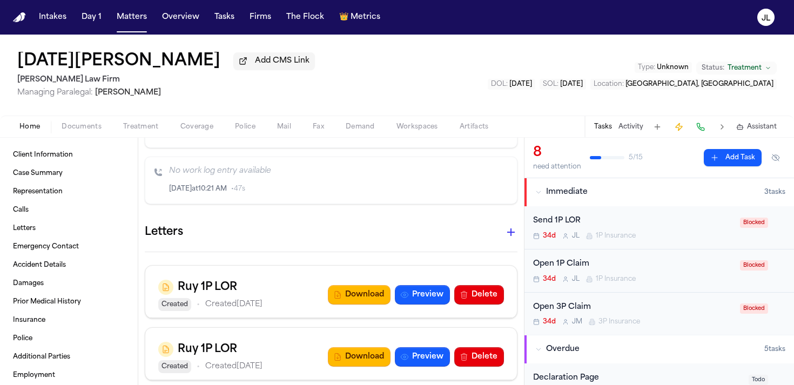
click at [507, 221] on button "button" at bounding box center [511, 232] width 22 height 22
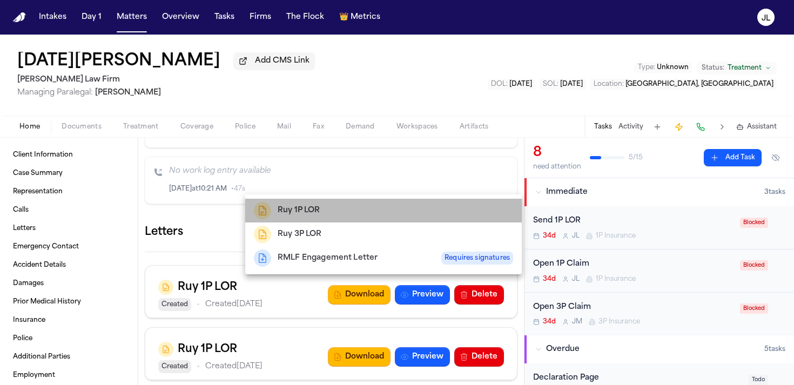
click at [327, 210] on div "Ruy 1P LOR" at bounding box center [383, 210] width 259 height 17
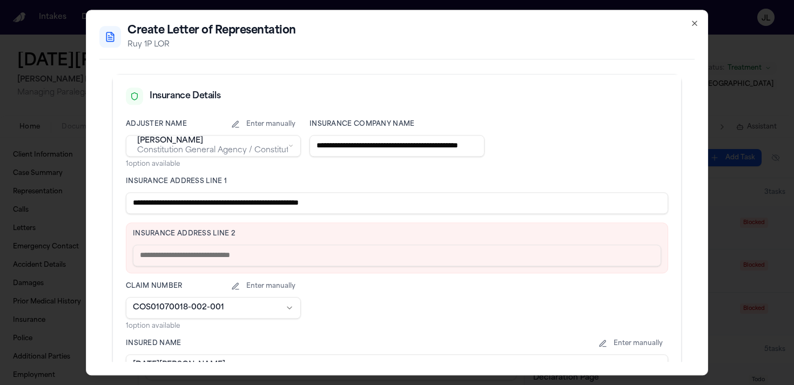
scroll to position [244, 0]
drag, startPoint x: 415, startPoint y: 197, endPoint x: 303, endPoint y: 205, distance: 112.6
click at [303, 205] on input "**********" at bounding box center [397, 203] width 542 height 22
type input "**********"
click at [179, 237] on label "Insurance Address Line 2" at bounding box center [397, 233] width 528 height 9
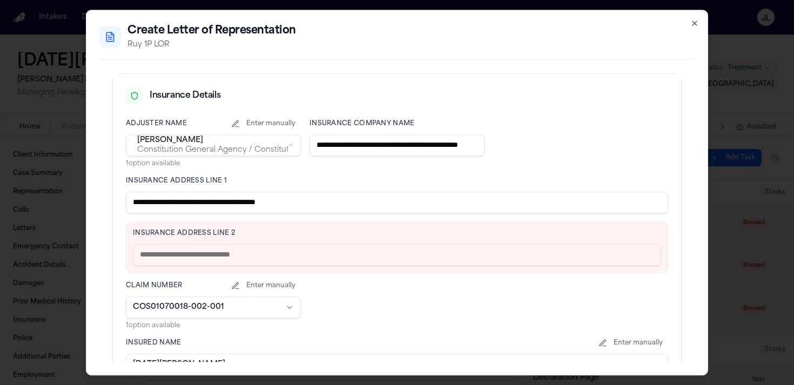
click at [178, 261] on input "text" at bounding box center [397, 255] width 528 height 22
paste input "**********"
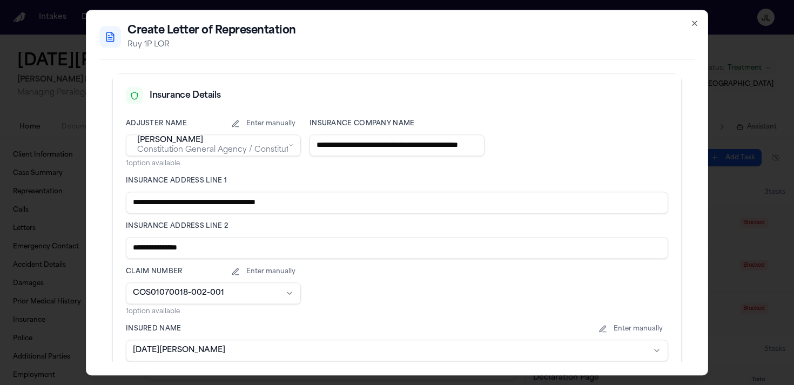
type input "**********"
click at [317, 209] on input "**********" at bounding box center [397, 203] width 542 height 22
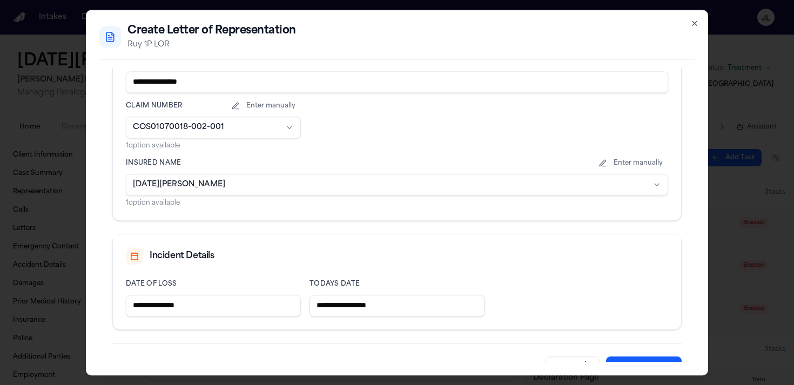
scroll to position [436, 0]
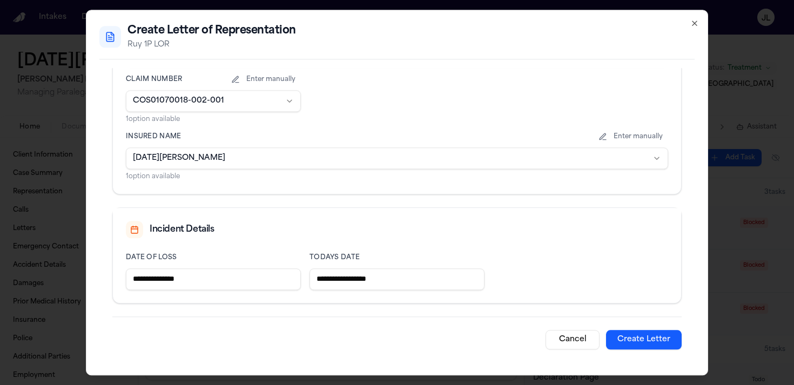
type input "**********"
click at [664, 338] on button "Create Letter" at bounding box center [644, 339] width 76 height 19
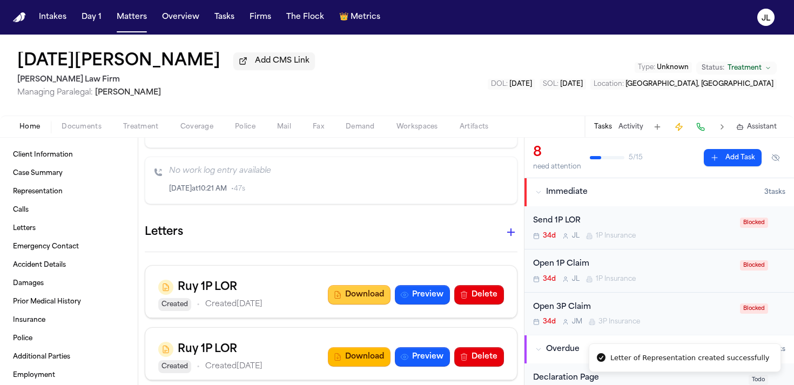
click at [356, 285] on button "Download" at bounding box center [359, 294] width 63 height 19
click at [204, 131] on span "Coverage" at bounding box center [196, 127] width 33 height 9
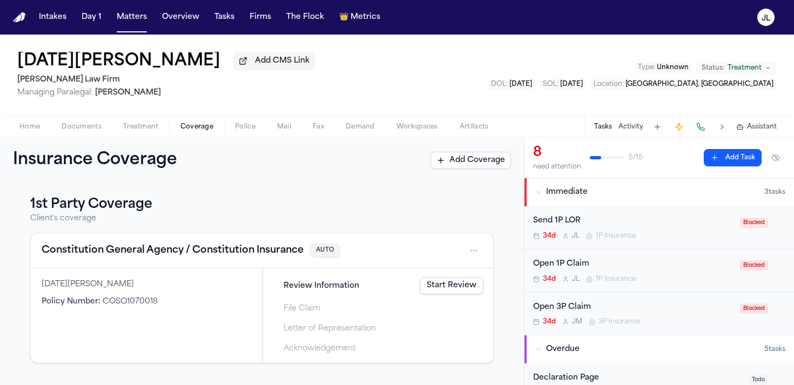
click at [164, 248] on button "Constitution General Agency / Constitution Insurance" at bounding box center [173, 250] width 262 height 15
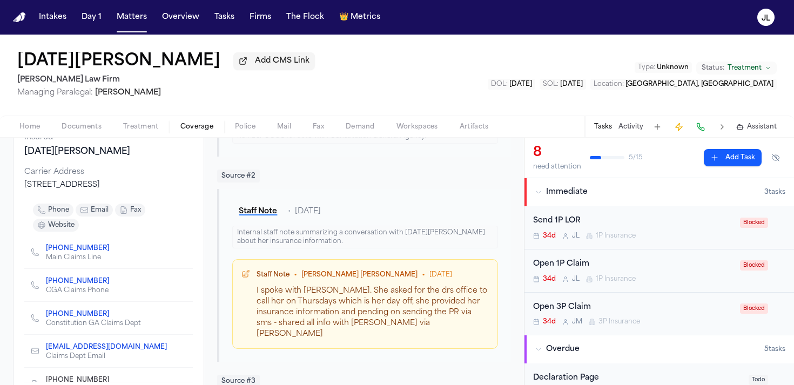
scroll to position [160, 0]
click at [112, 251] on icon "Copy to clipboard" at bounding box center [114, 249] width 4 height 4
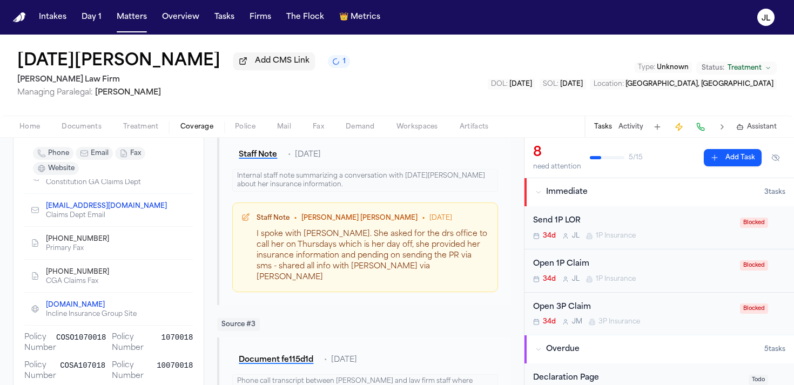
scroll to position [221, 0]
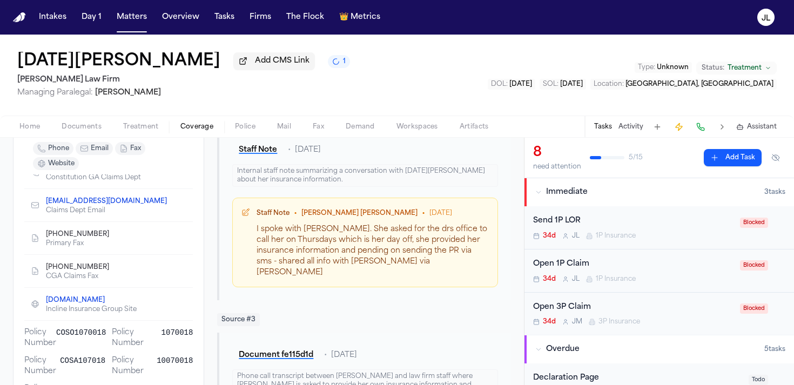
click at [111, 271] on icon "Copy to clipboard" at bounding box center [114, 267] width 6 height 6
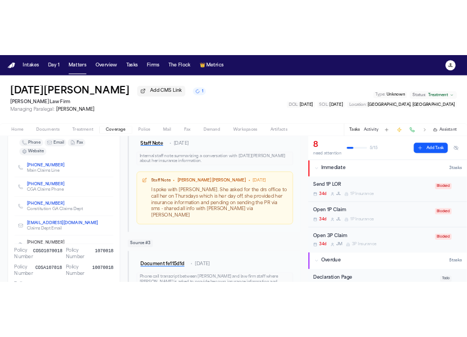
scroll to position [0, 0]
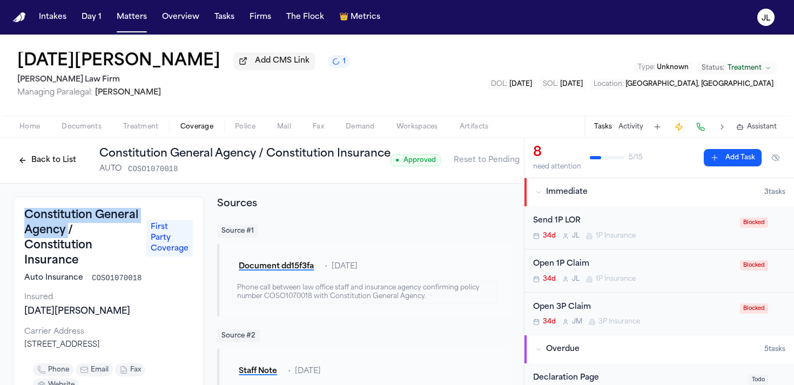
drag, startPoint x: 67, startPoint y: 241, endPoint x: 23, endPoint y: 220, distance: 49.3
copy h3 "Constitution General Agency"
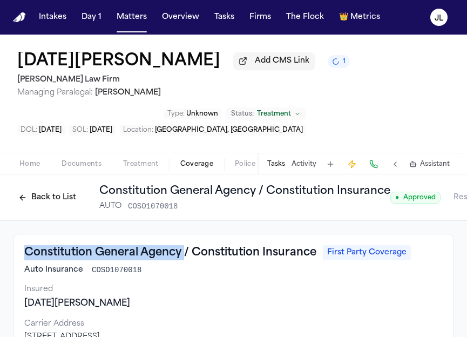
click at [88, 166] on span "Documents" at bounding box center [82, 164] width 40 height 9
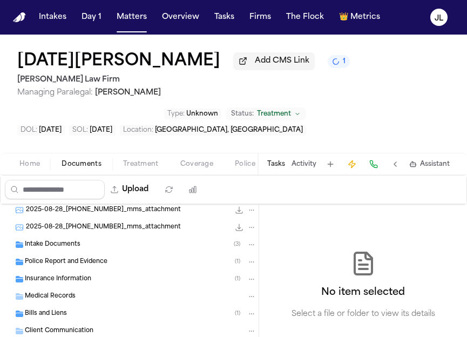
scroll to position [146, 0]
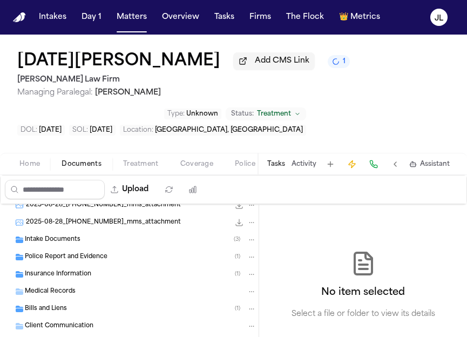
click at [56, 261] on span "Police Report and Evidence" at bounding box center [66, 257] width 83 height 9
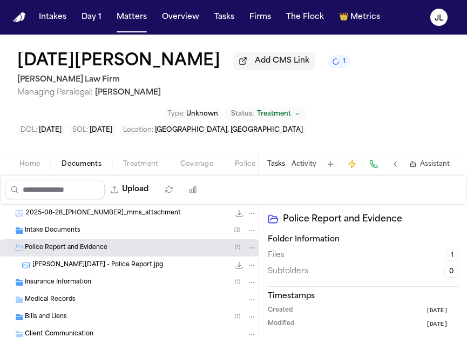
scroll to position [206, 0]
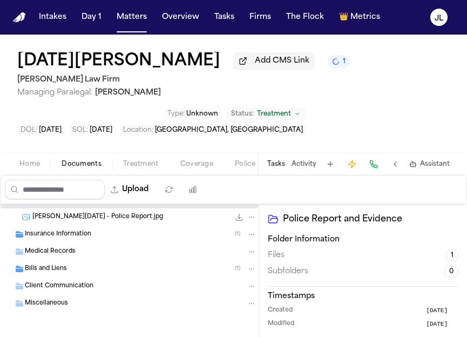
click at [106, 241] on div "Insurance Information ( 1 )" at bounding box center [129, 234] width 259 height 17
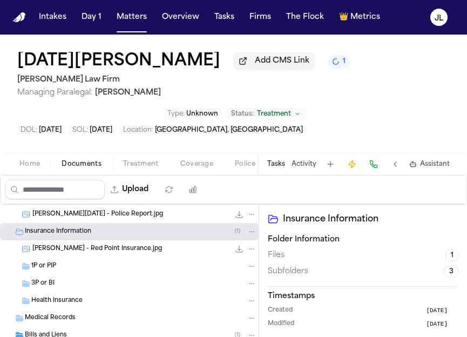
click at [100, 292] on div "3P or BI" at bounding box center [129, 283] width 259 height 17
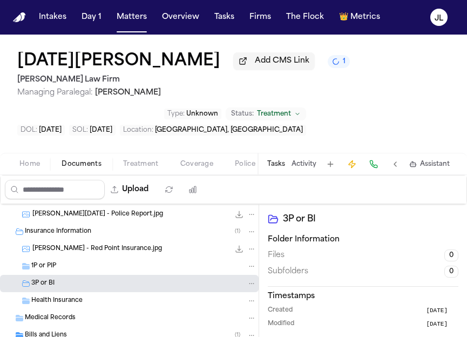
click at [100, 306] on div "Health Insurance" at bounding box center [143, 301] width 225 height 10
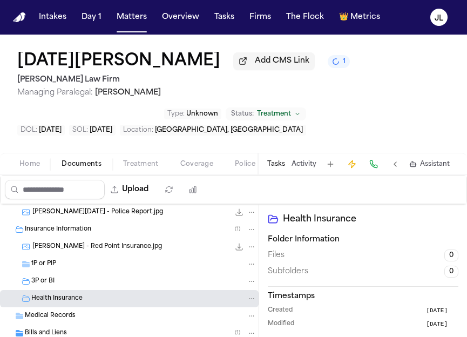
scroll to position [224, 0]
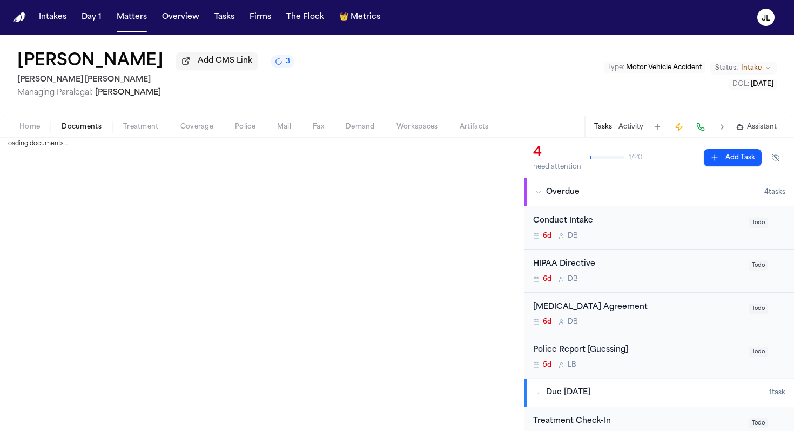
click at [81, 131] on span "Documents" at bounding box center [82, 127] width 40 height 9
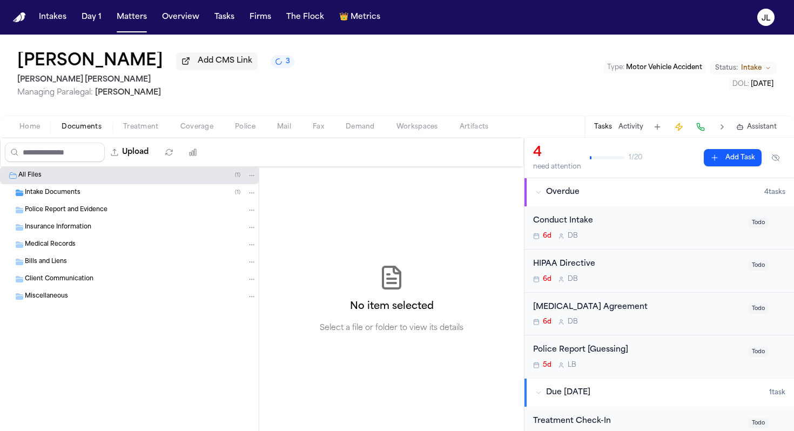
click at [33, 136] on div "Home Documents Treatment Coverage Police Mail Fax Demand Workspaces Artifacts T…" at bounding box center [397, 127] width 794 height 22
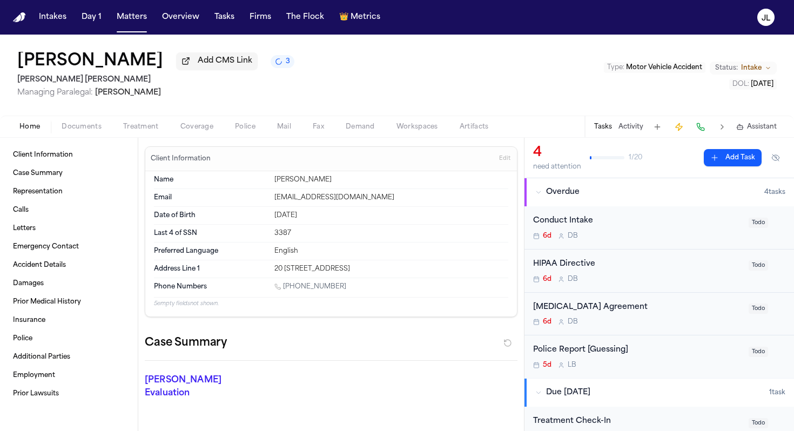
click at [33, 131] on span "Home" at bounding box center [29, 127] width 21 height 9
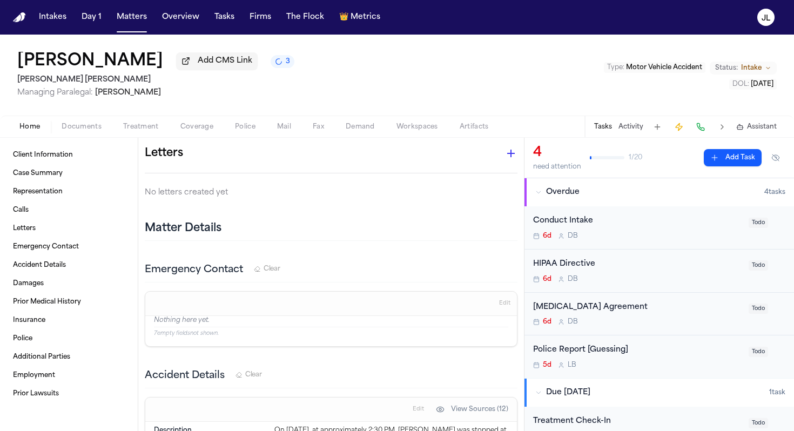
scroll to position [1664, 0]
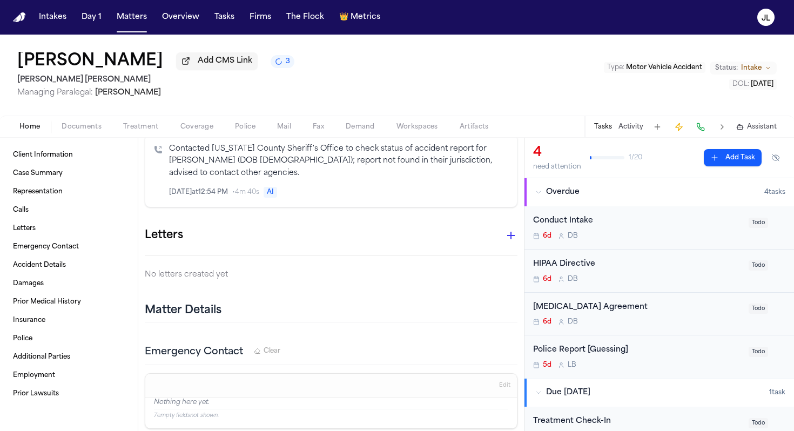
click at [506, 229] on icon "button" at bounding box center [511, 235] width 13 height 13
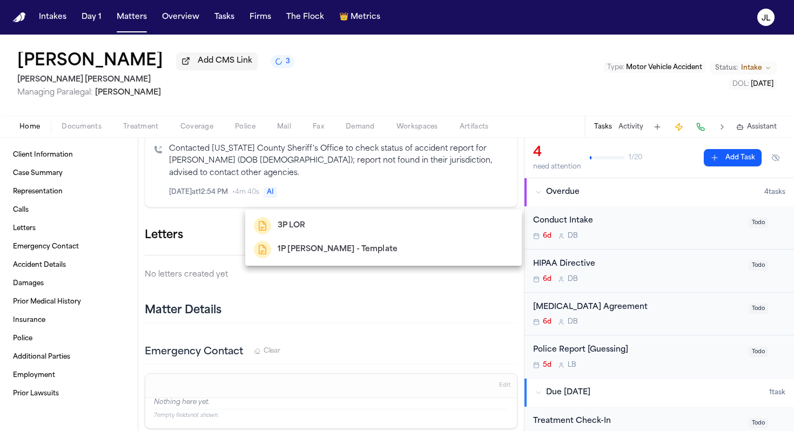
click at [294, 194] on div at bounding box center [397, 215] width 794 height 431
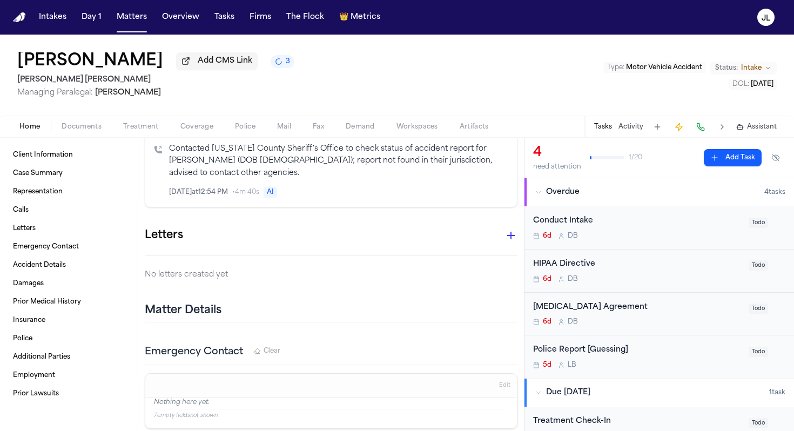
click at [210, 131] on span "Coverage" at bounding box center [196, 127] width 33 height 9
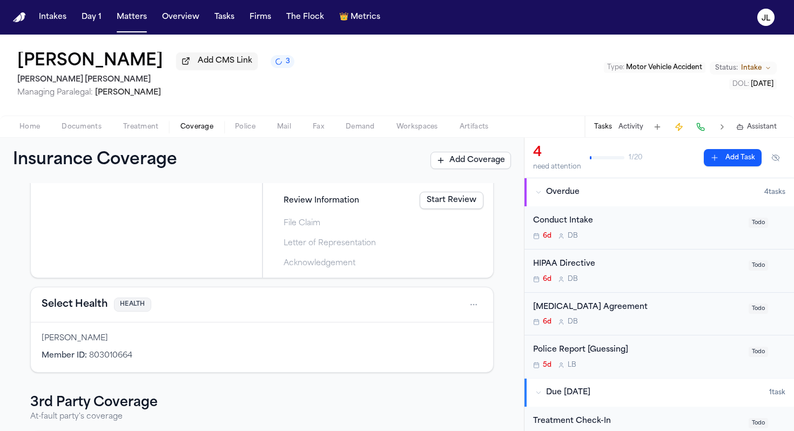
scroll to position [231, 0]
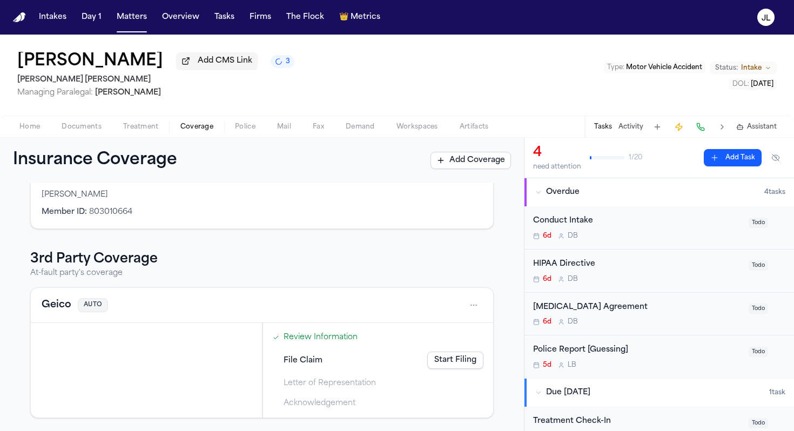
click at [64, 309] on button "Geico" at bounding box center [57, 305] width 30 height 15
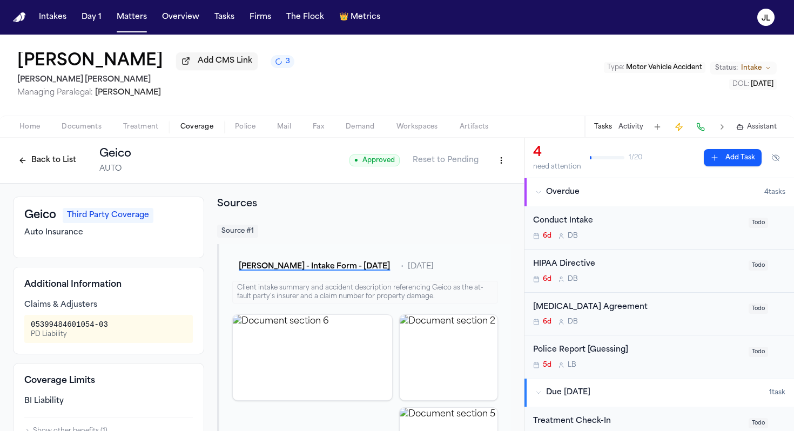
click at [37, 159] on button "Back to List" at bounding box center [47, 160] width 69 height 17
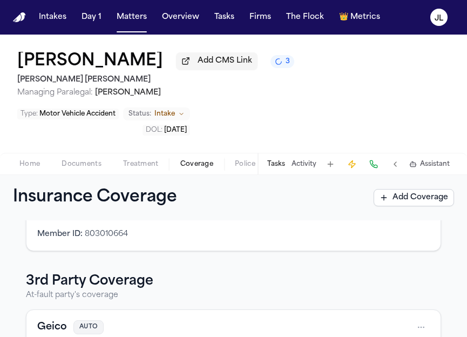
scroll to position [294, 0]
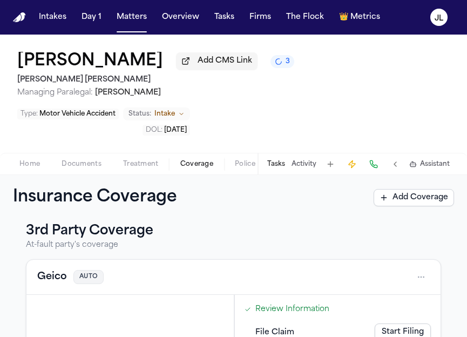
click at [56, 278] on button "Geico" at bounding box center [52, 277] width 30 height 15
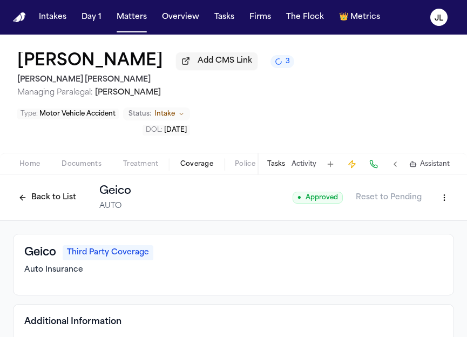
click at [39, 169] on span "Home" at bounding box center [29, 164] width 21 height 9
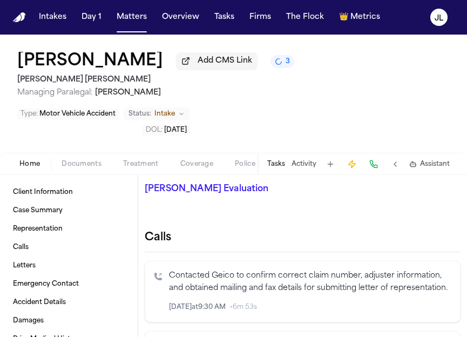
scroll to position [231, 0]
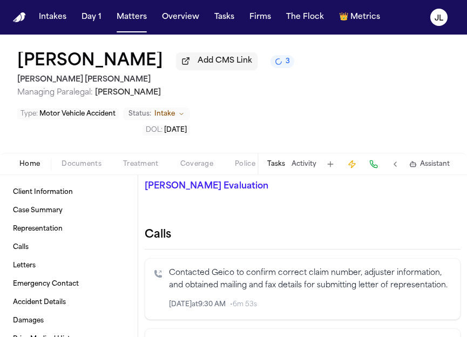
click at [408, 308] on icon "Inspect" at bounding box center [407, 305] width 8 height 8
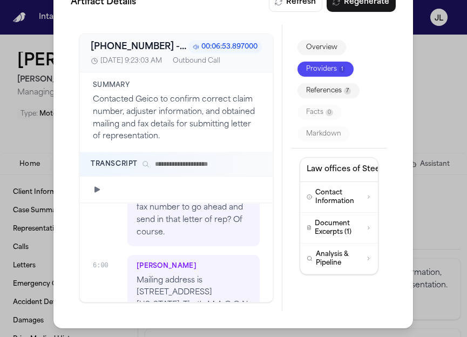
scroll to position [2477, 0]
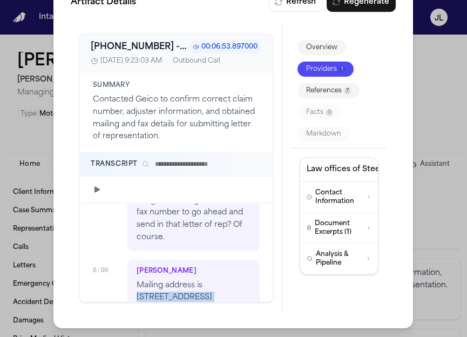
drag, startPoint x: 179, startPoint y: 286, endPoint x: 205, endPoint y: 237, distance: 56.1
click at [205, 280] on p "Mailing address is [STREET_ADDRESS][US_STATE]. That's M A C O N. ZIP code 31208…" at bounding box center [194, 317] width 114 height 74
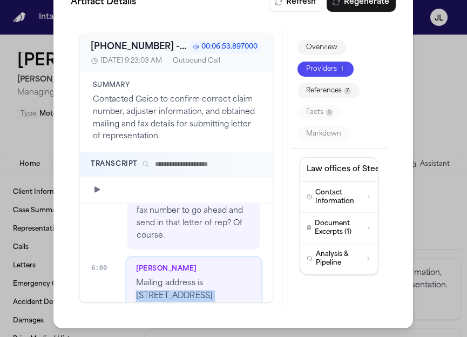
copy p "PO Box 35, Bacon, [US_STATE]. That's M A C O N. ZIP code 31208. Perfect. And th…"
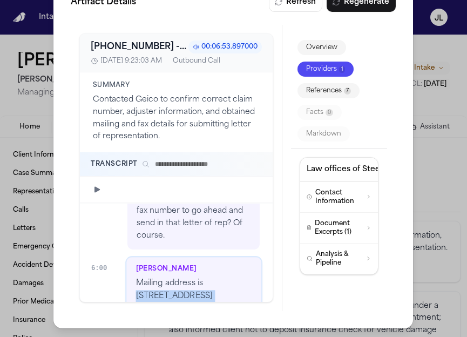
scroll to position [0, 0]
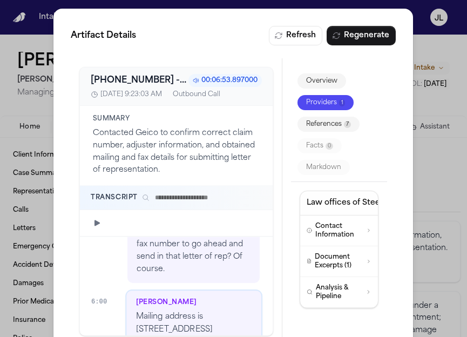
click at [31, 46] on div "Artifact Details Refresh Regenerate [PHONE_NUMBER] - [DATE] 13:23:03.330000+00:…" at bounding box center [233, 185] width 467 height 371
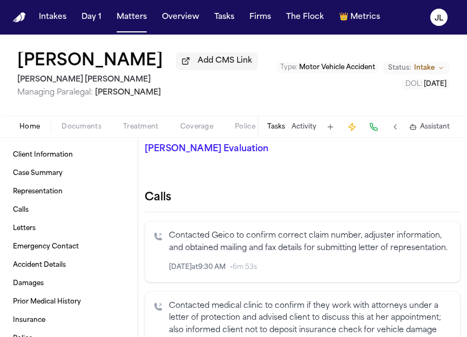
click at [379, 132] on button at bounding box center [373, 126] width 15 height 15
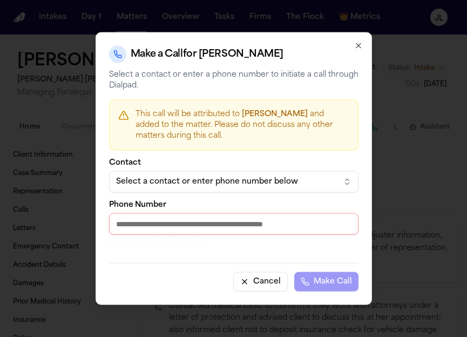
click at [189, 183] on div "Select a contact or enter phone number below" at bounding box center [225, 182] width 218 height 11
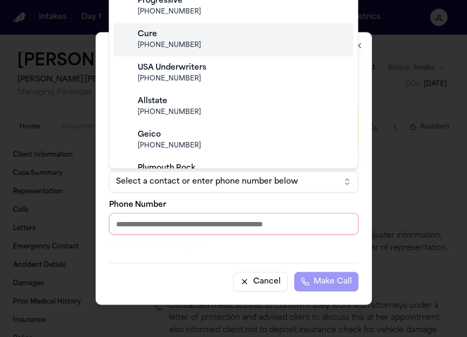
scroll to position [172, 0]
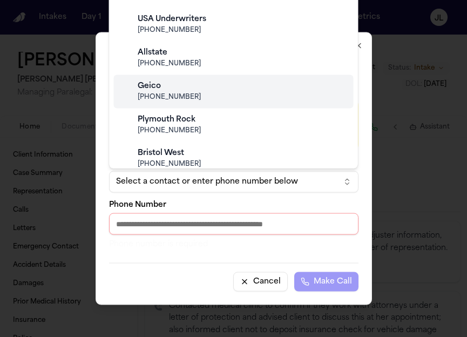
click at [169, 101] on span "[PHONE_NUMBER]" at bounding box center [243, 97] width 210 height 9
type input "**********"
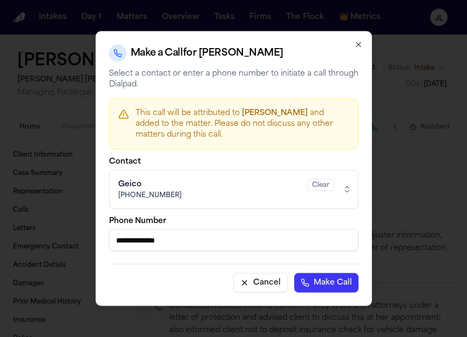
drag, startPoint x: 188, startPoint y: 231, endPoint x: 301, endPoint y: 273, distance: 120.8
click at [301, 273] on form "**********" at bounding box center [234, 225] width 250 height 135
click at [258, 288] on button "Cancel" at bounding box center [260, 282] width 55 height 19
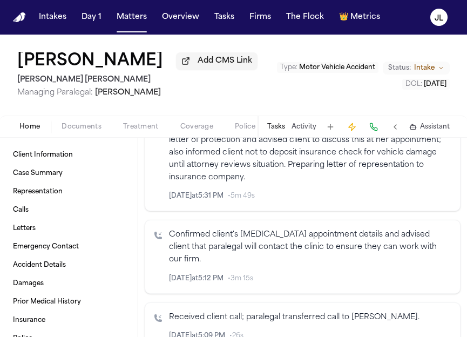
scroll to position [0, 0]
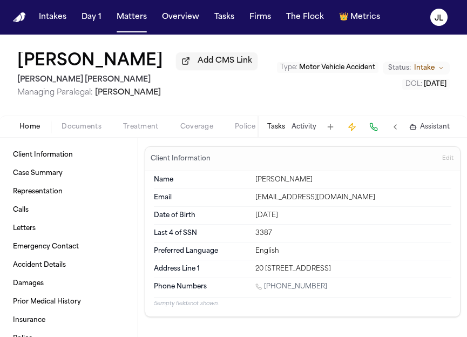
click at [194, 127] on span "Coverage" at bounding box center [196, 127] width 33 height 9
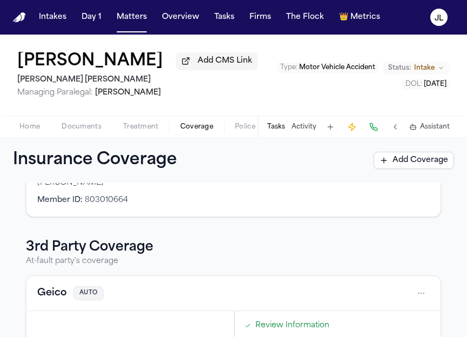
scroll to position [325, 0]
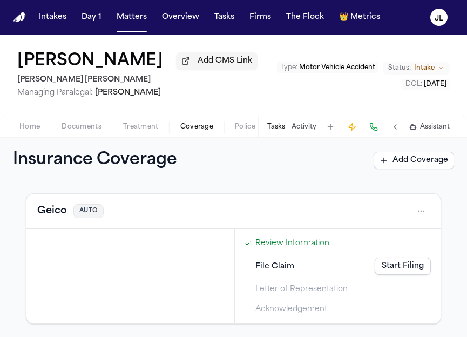
click at [64, 214] on button "Geico" at bounding box center [52, 211] width 30 height 15
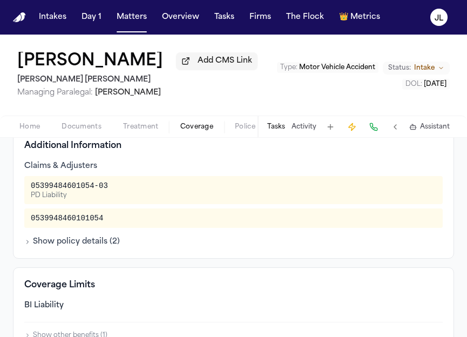
scroll to position [242, 0]
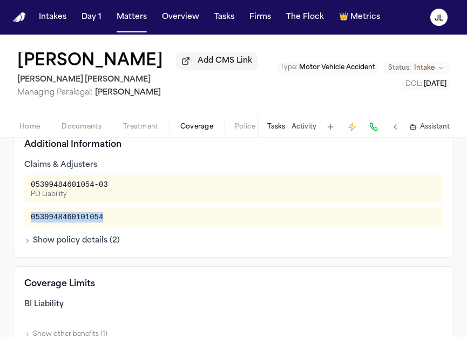
drag, startPoint x: 105, startPoint y: 219, endPoint x: 26, endPoint y: 219, distance: 78.3
click at [26, 219] on div "0539948460101054" at bounding box center [233, 216] width 419 height 19
copy div "0539948460101054"
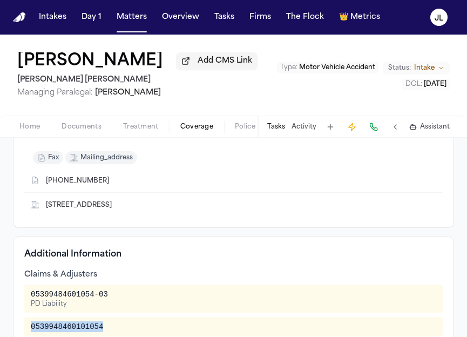
scroll to position [0, 0]
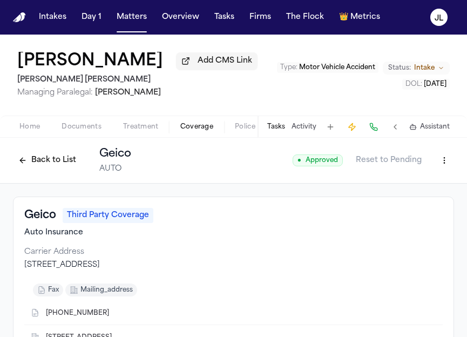
click at [442, 165] on html "Intakes Day 1 Matters Overview Tasks Firms The Flock 👑 Metrics [PERSON_NAME] Ad…" at bounding box center [233, 168] width 467 height 337
click at [420, 192] on div "Edit Coverage" at bounding box center [407, 186] width 91 height 17
select select "**********"
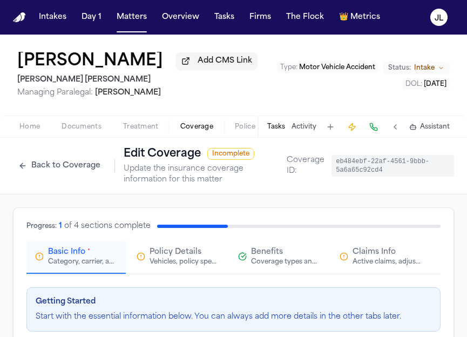
click at [358, 255] on span "Claims Info" at bounding box center [374, 252] width 43 height 11
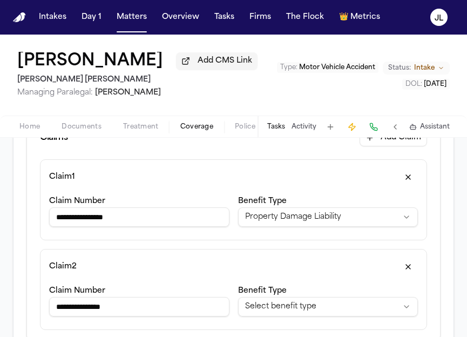
scroll to position [187, 0]
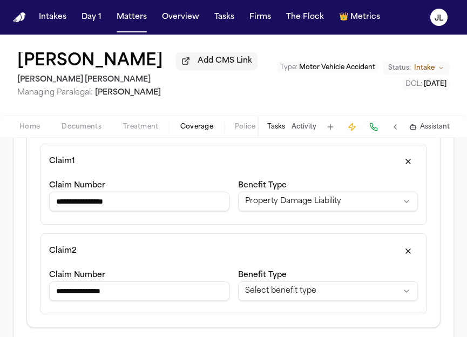
click at [413, 166] on button "button" at bounding box center [408, 161] width 19 height 17
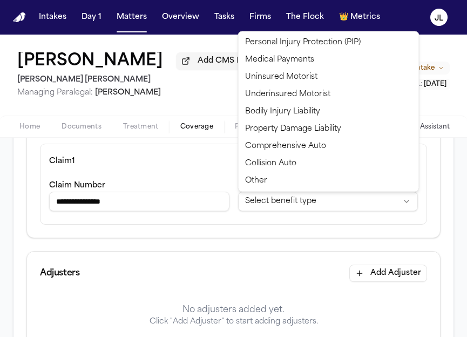
click at [374, 210] on html "**********" at bounding box center [233, 168] width 467 height 337
select select "**********"
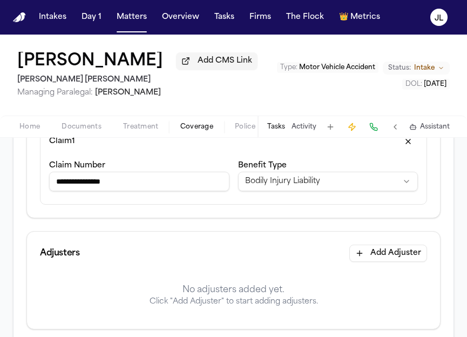
scroll to position [269, 0]
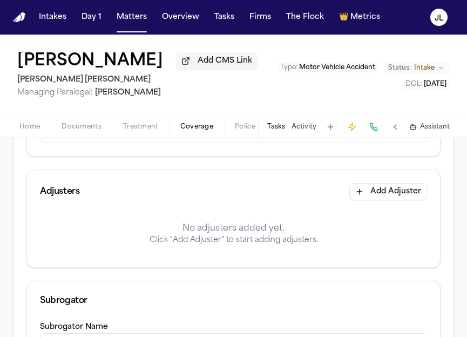
click at [391, 190] on button "Add Adjuster" at bounding box center [388, 191] width 78 height 17
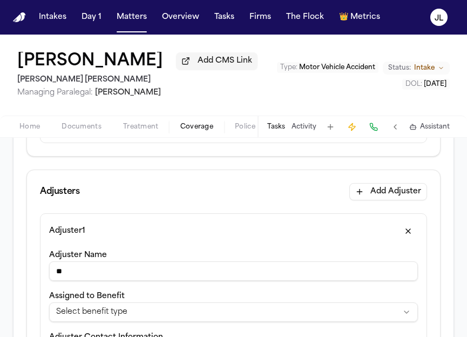
type input "**********"
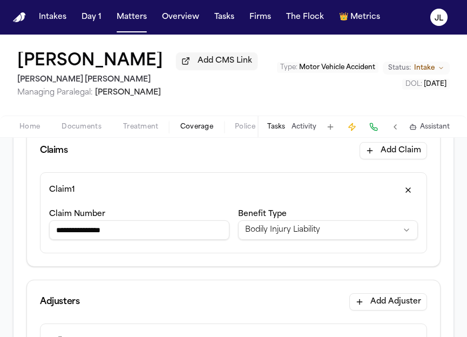
scroll to position [0, 0]
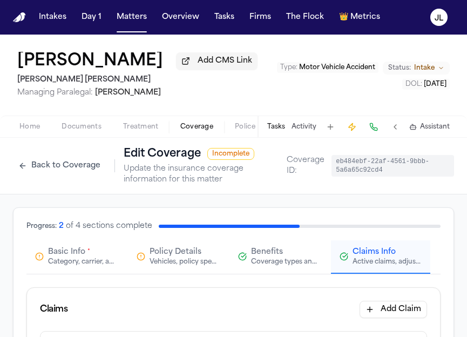
click at [66, 265] on div "Category, carrier, and policy holder information" at bounding box center [82, 262] width 69 height 9
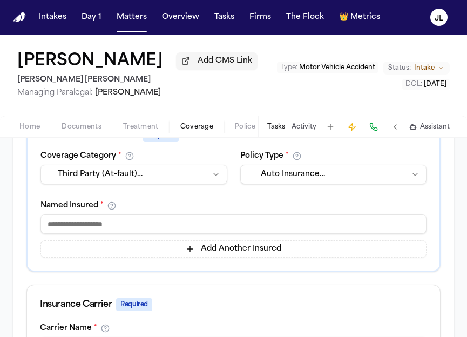
scroll to position [234, 0]
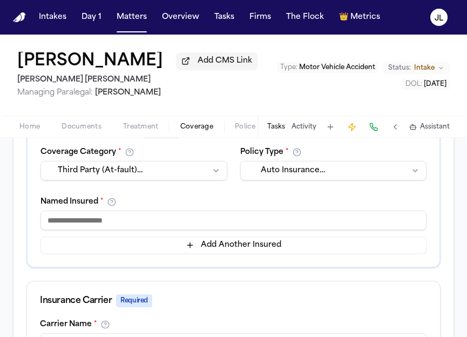
click at [80, 225] on input at bounding box center [234, 220] width 386 height 19
type input "*******"
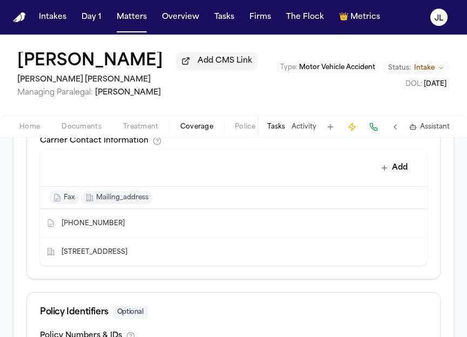
scroll to position [501, 0]
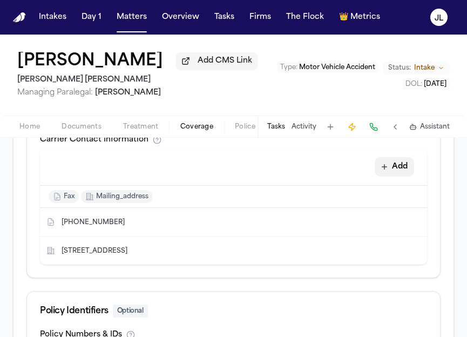
click at [401, 169] on button "Add" at bounding box center [394, 166] width 39 height 19
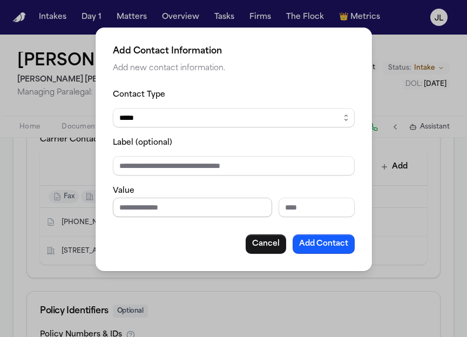
click at [170, 207] on input "Phone number" at bounding box center [192, 207] width 159 height 19
paste input "**********"
type input "**********"
click at [330, 244] on button "Add Contact" at bounding box center [324, 243] width 62 height 19
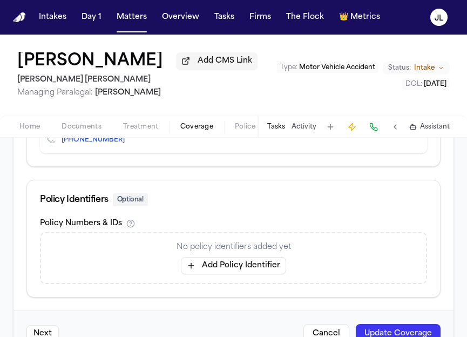
scroll to position [676, 0]
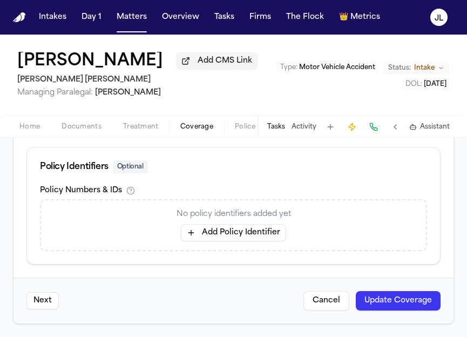
click at [389, 305] on button "Update Coverage" at bounding box center [398, 300] width 85 height 19
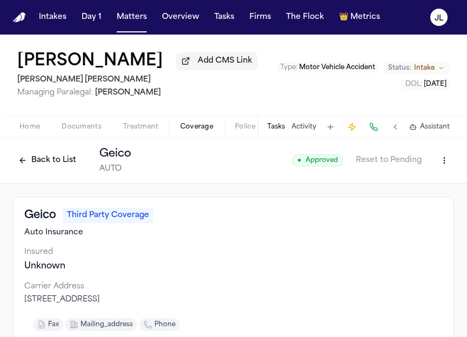
click at [59, 164] on button "Back to List" at bounding box center [47, 160] width 69 height 17
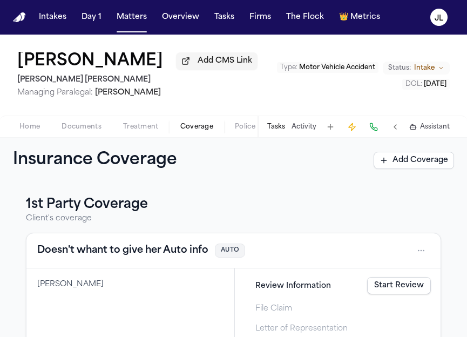
click at [88, 137] on div "Home Documents Treatment Coverage Police Mail Fax Demand Workspaces Artifacts T…" at bounding box center [233, 127] width 467 height 22
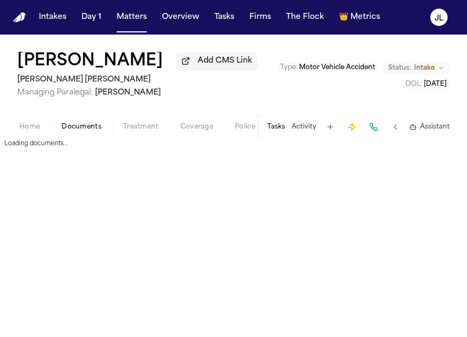
click at [88, 133] on span "button" at bounding box center [81, 132] width 53 height 1
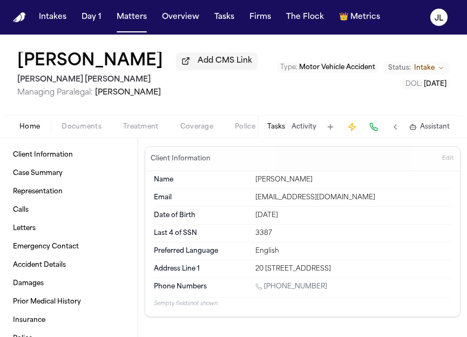
click at [36, 131] on span "Home" at bounding box center [29, 127] width 21 height 9
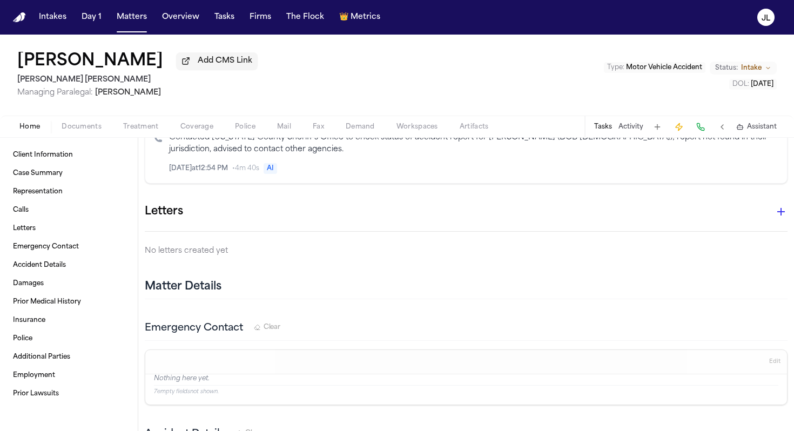
scroll to position [1467, 0]
click at [467, 204] on icon "button" at bounding box center [781, 210] width 13 height 13
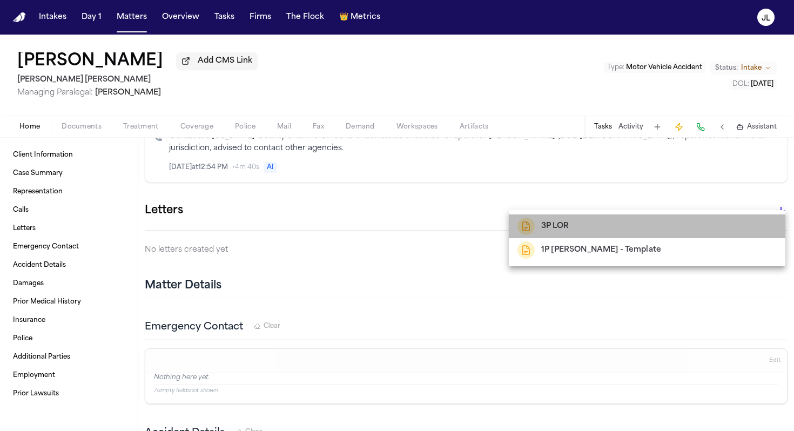
click at [467, 227] on h2 "3P LOR" at bounding box center [555, 226] width 28 height 13
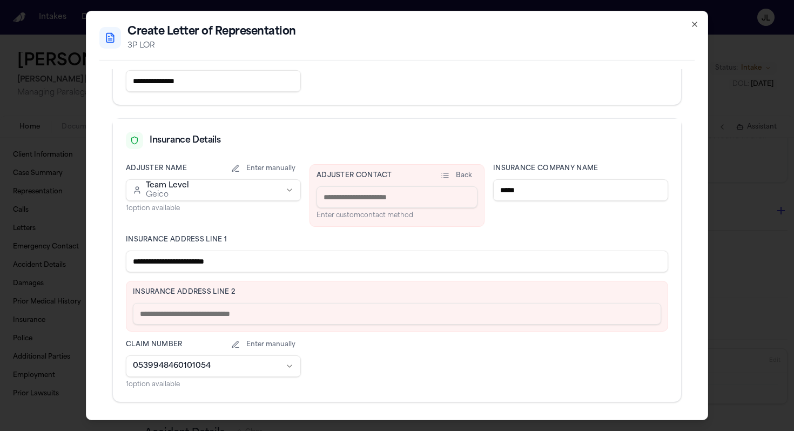
scroll to position [202, 0]
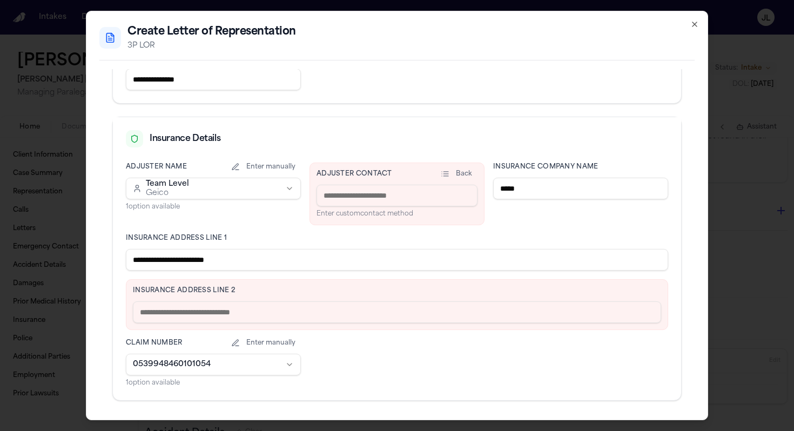
drag, startPoint x: 311, startPoint y: 264, endPoint x: 174, endPoint y: 258, distance: 136.8
click at [174, 258] on input "**********" at bounding box center [397, 260] width 542 height 22
type input "*********"
click at [150, 320] on input "text" at bounding box center [397, 312] width 528 height 22
paste input "**********"
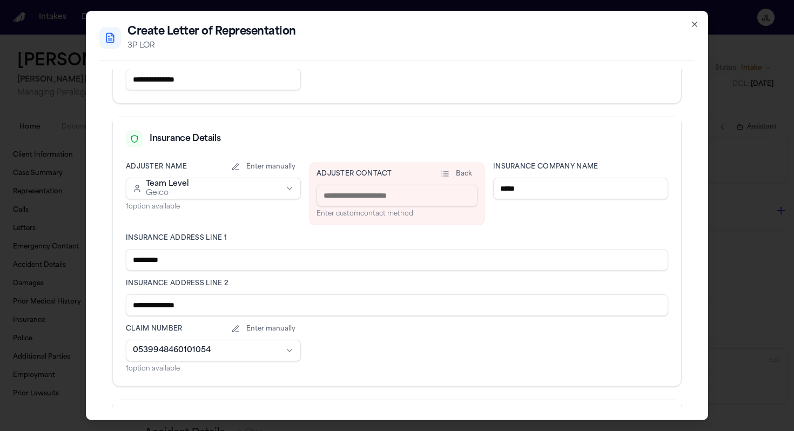
type input "**********"
click at [362, 195] on input at bounding box center [397, 196] width 161 height 22
click at [291, 232] on div "**********" at bounding box center [397, 268] width 542 height 211
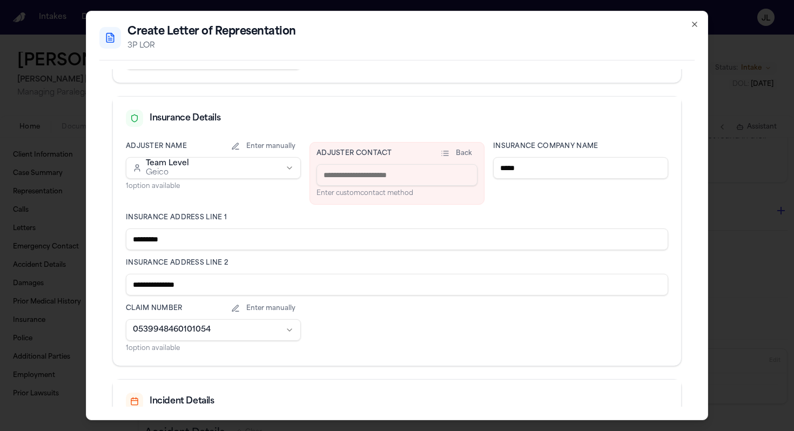
scroll to position [223, 0]
drag, startPoint x: 542, startPoint y: 170, endPoint x: 479, endPoint y: 169, distance: 63.7
click at [467, 170] on div "**********" at bounding box center [397, 247] width 542 height 211
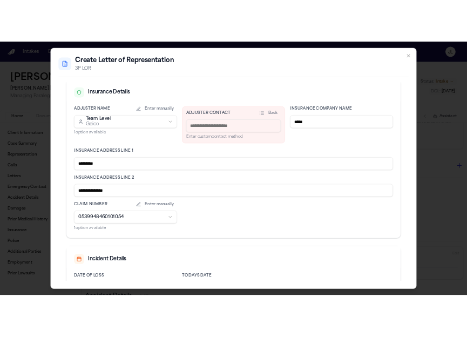
scroll to position [253, 0]
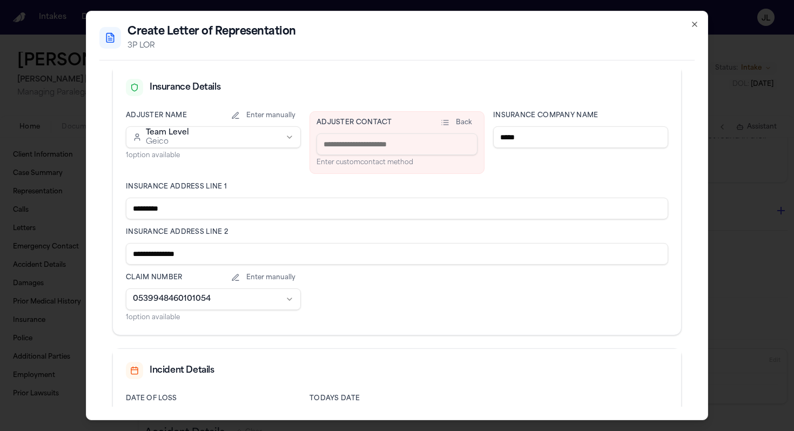
type input "*****"
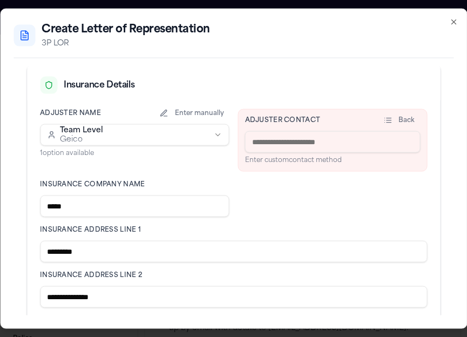
scroll to position [1799, 0]
click at [265, 149] on input at bounding box center [333, 142] width 176 height 22
paste input "**********"
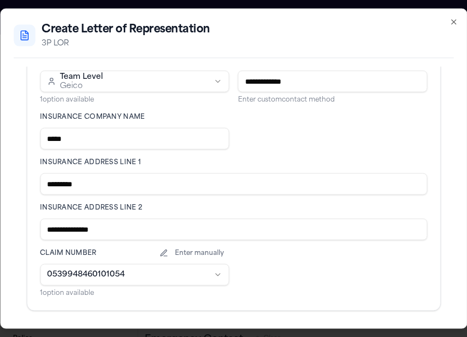
scroll to position [310, 0]
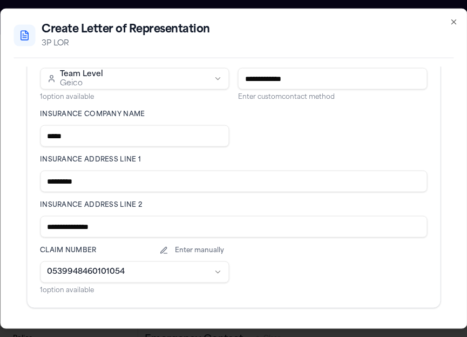
click at [246, 85] on input "**********" at bounding box center [333, 79] width 190 height 22
click at [242, 77] on input "**********" at bounding box center [333, 79] width 190 height 22
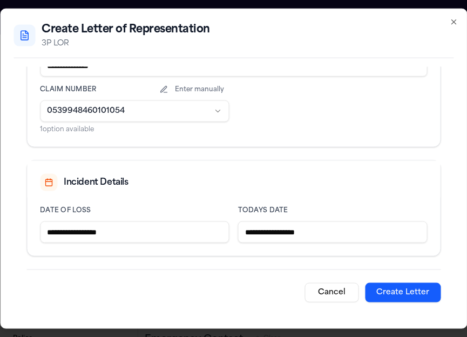
type input "**********"
click at [399, 284] on button "Create Letter" at bounding box center [403, 292] width 76 height 19
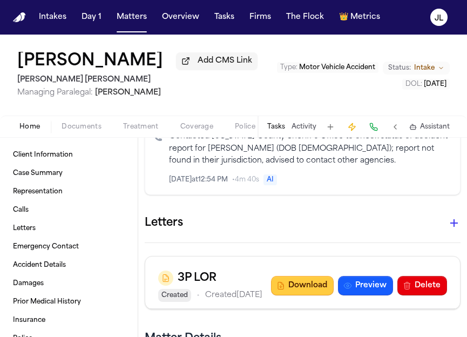
click at [306, 279] on button "Download" at bounding box center [302, 285] width 63 height 19
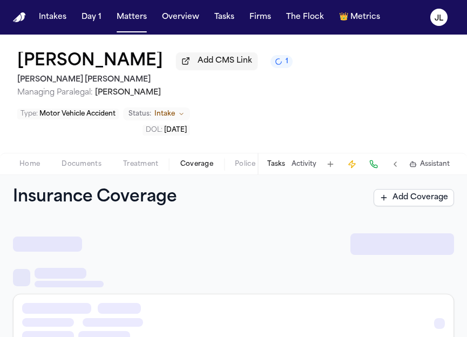
click at [184, 163] on span "Coverage" at bounding box center [196, 164] width 33 height 9
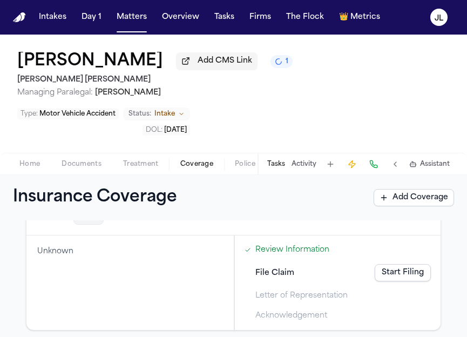
scroll to position [363, 0]
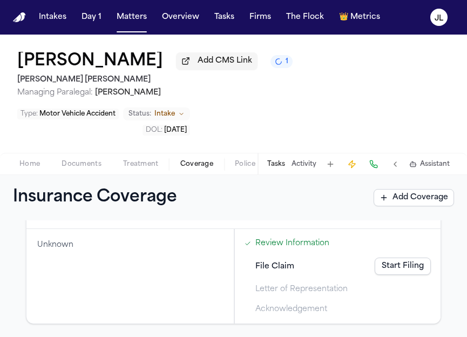
click at [89, 162] on span "Documents" at bounding box center [82, 164] width 40 height 9
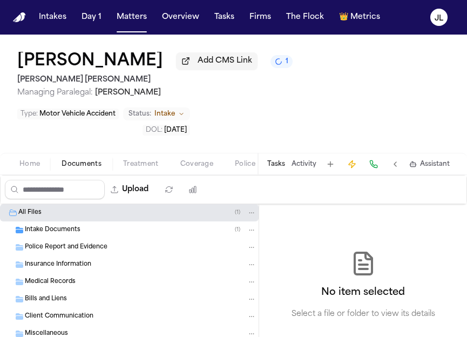
click at [78, 256] on div "Police Report and Evidence" at bounding box center [129, 247] width 259 height 17
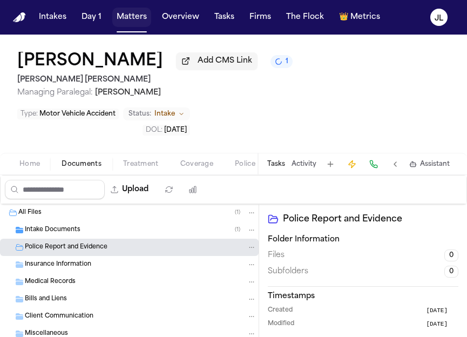
click at [129, 14] on button "Matters" at bounding box center [131, 17] width 39 height 19
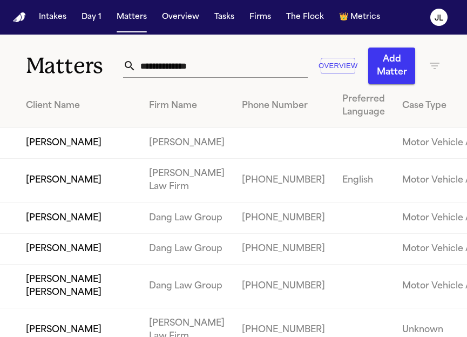
click at [232, 68] on input "text" at bounding box center [222, 66] width 172 height 24
type input "*"
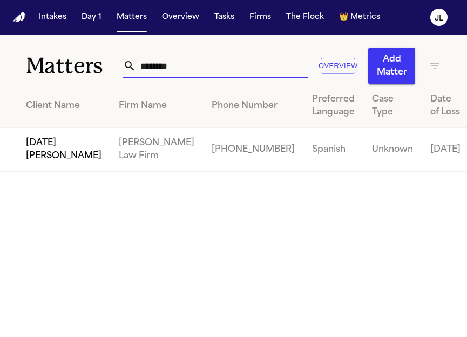
type input "********"
click at [47, 172] on td "[DATE][PERSON_NAME]" at bounding box center [55, 150] width 110 height 44
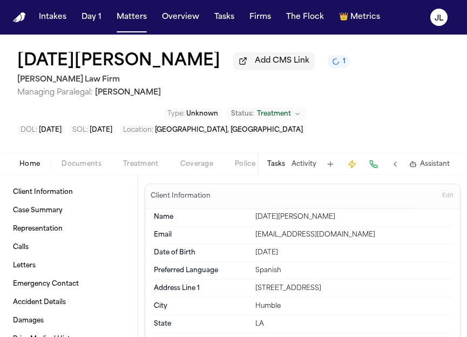
click at [56, 167] on button "Documents" at bounding box center [82, 164] width 62 height 13
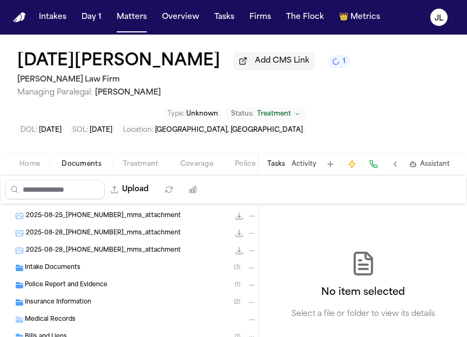
scroll to position [124, 0]
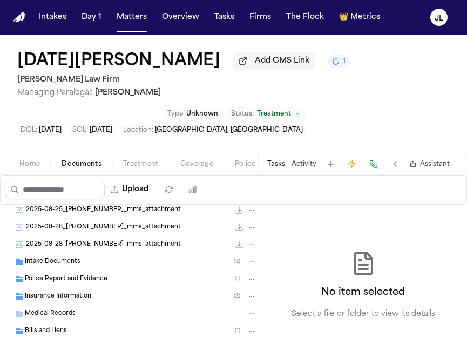
click at [64, 284] on span "Police Report and Evidence" at bounding box center [66, 279] width 83 height 9
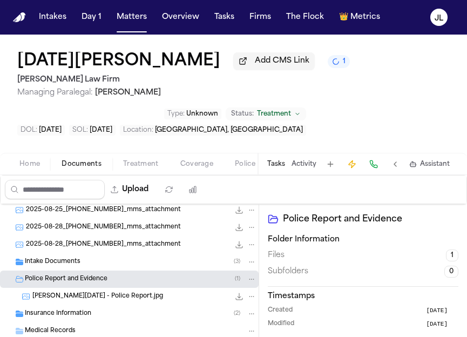
click at [69, 302] on div "Mendoza, Lucia - Police Report.jpg 307.1 KB • JPG" at bounding box center [144, 296] width 224 height 11
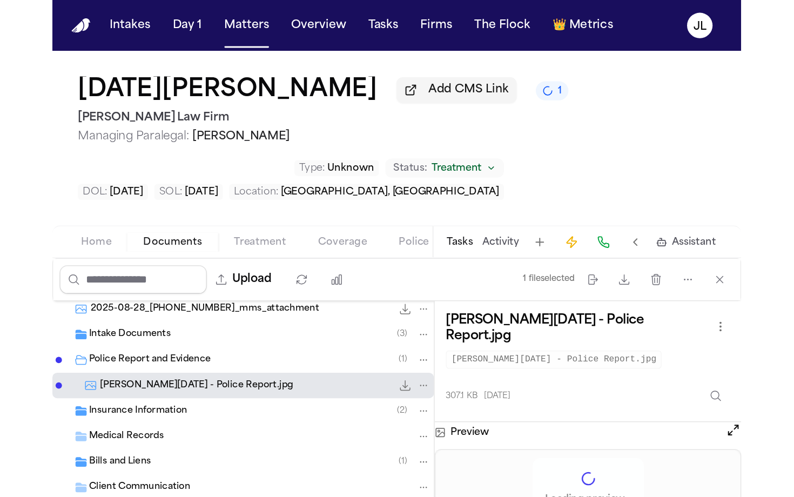
scroll to position [165, 0]
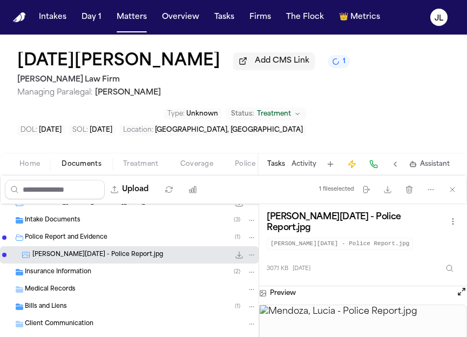
click at [461, 287] on button "Open preview" at bounding box center [461, 291] width 11 height 11
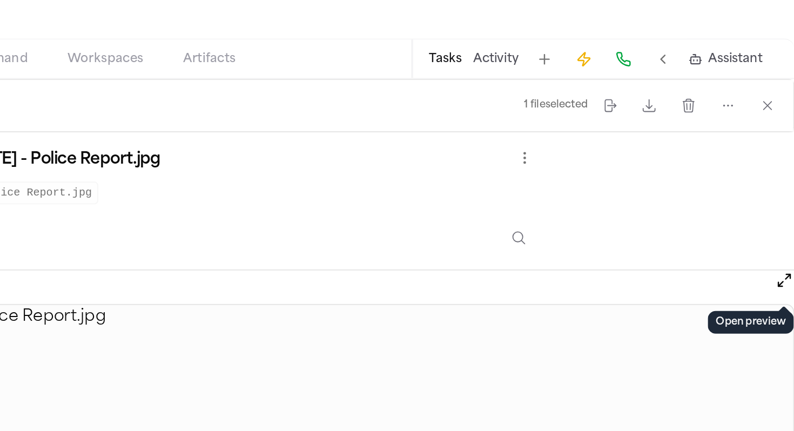
scroll to position [0, 0]
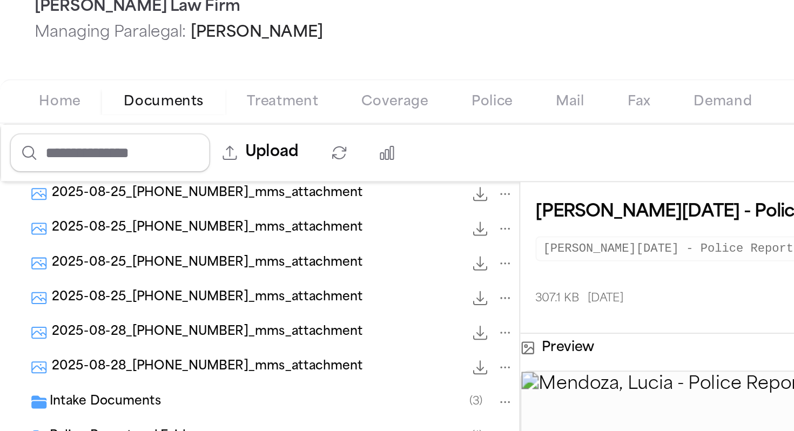
click at [187, 136] on div "Home Documents Treatment Coverage Police Mail Fax Demand Workspaces Artifacts T…" at bounding box center [397, 127] width 794 height 22
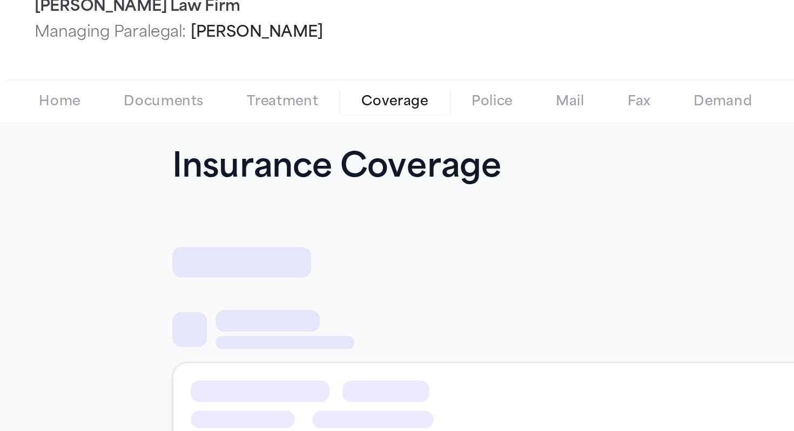
click at [191, 131] on span "Coverage" at bounding box center [196, 127] width 33 height 9
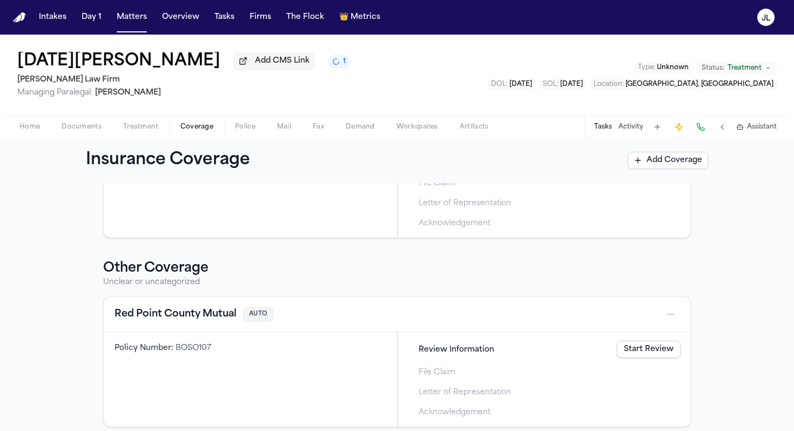
scroll to position [326, 0]
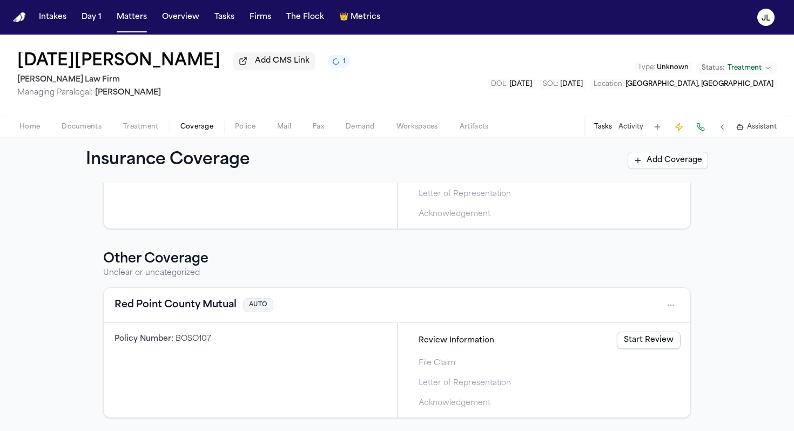
click at [211, 310] on button "Red Point County Mutual" at bounding box center [176, 305] width 122 height 15
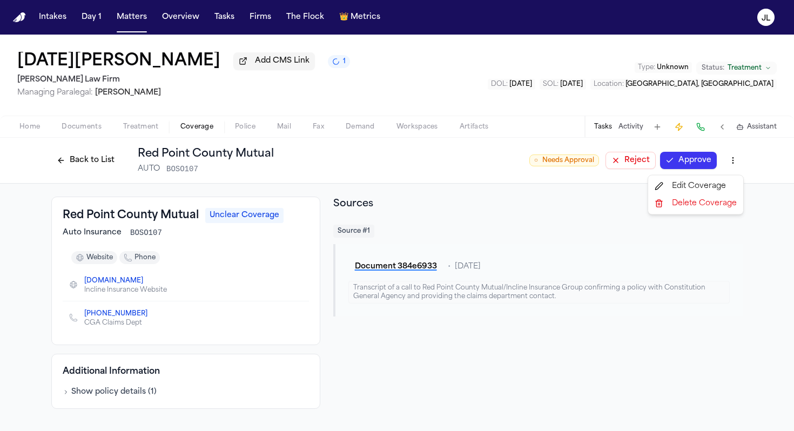
click at [467, 154] on html "Intakes Day 1 Matters Overview Tasks Firms The Flock 👑 Metrics JL Lucia Mendoza…" at bounding box center [397, 215] width 794 height 431
click at [105, 156] on html "Intakes Day 1 Matters Overview Tasks Firms The Flock 👑 Metrics JL Lucia Mendoza…" at bounding box center [397, 215] width 794 height 431
click at [89, 162] on button "Back to List" at bounding box center [85, 160] width 69 height 17
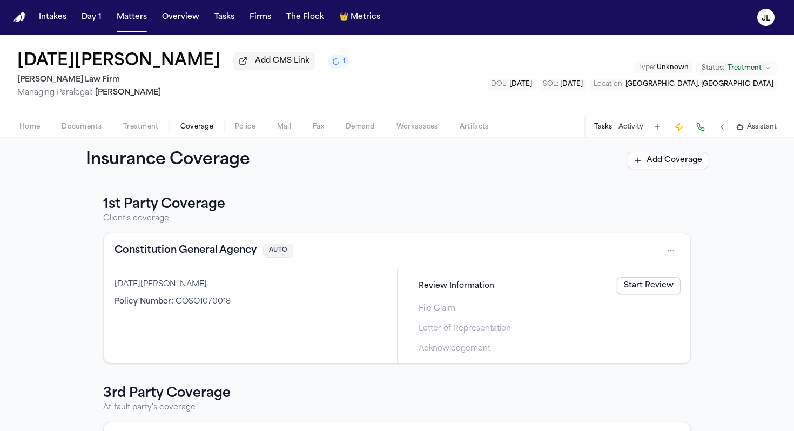
click at [224, 256] on button "Constitution General Agency" at bounding box center [186, 250] width 142 height 15
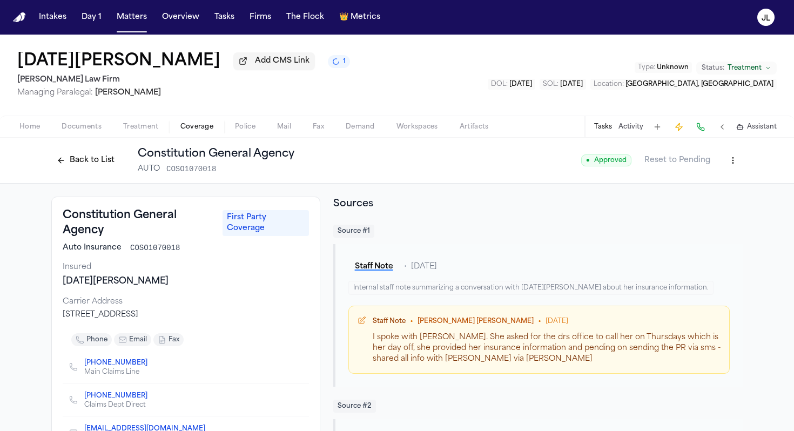
click at [66, 157] on button "Back to List" at bounding box center [85, 160] width 69 height 17
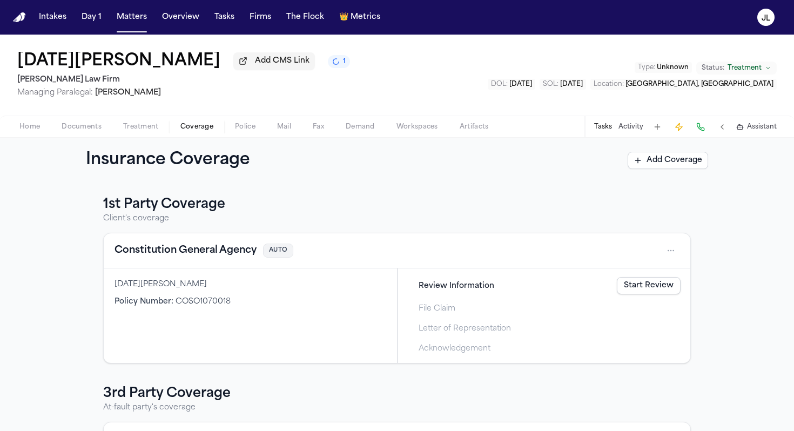
scroll to position [326, 0]
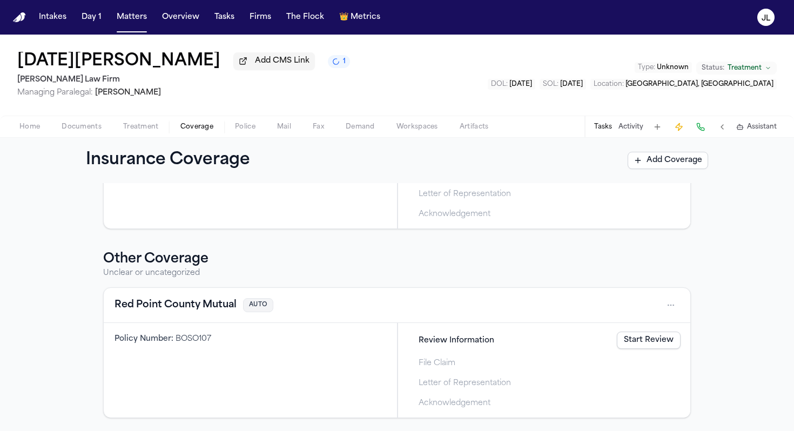
click at [467, 306] on html "Intakes Day 1 Matters Overview Tasks Firms The Flock 👑 Metrics JL Lucia Mendoza…" at bounding box center [397, 215] width 794 height 431
click at [467, 337] on div "Delete" at bounding box center [636, 355] width 81 height 17
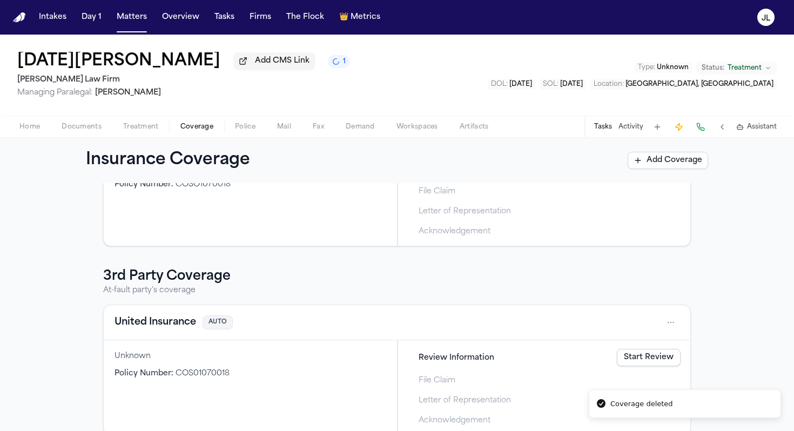
scroll to position [137, 0]
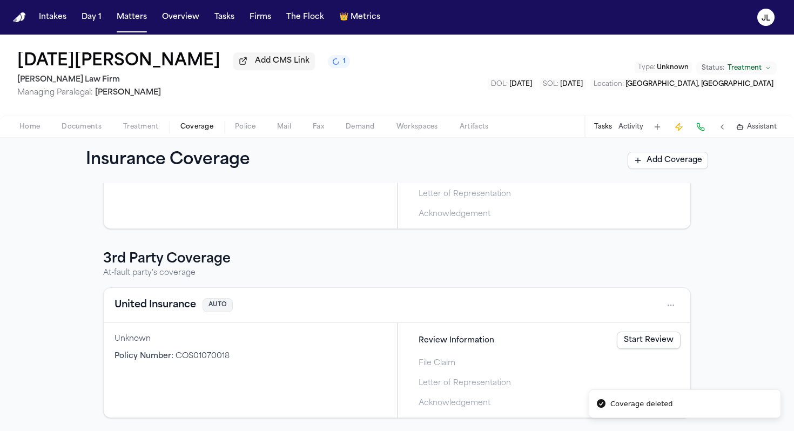
click at [183, 312] on button "United Insurance" at bounding box center [156, 305] width 82 height 15
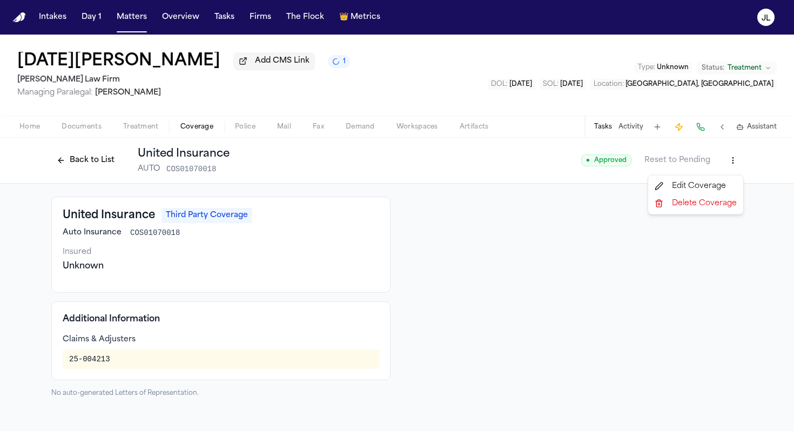
click at [467, 162] on html "Intakes Day 1 Matters Overview Tasks Firms The Flock 👑 Metrics JL Lucia Mendoza…" at bounding box center [397, 215] width 794 height 431
click at [467, 189] on div "Edit Coverage" at bounding box center [695, 186] width 91 height 17
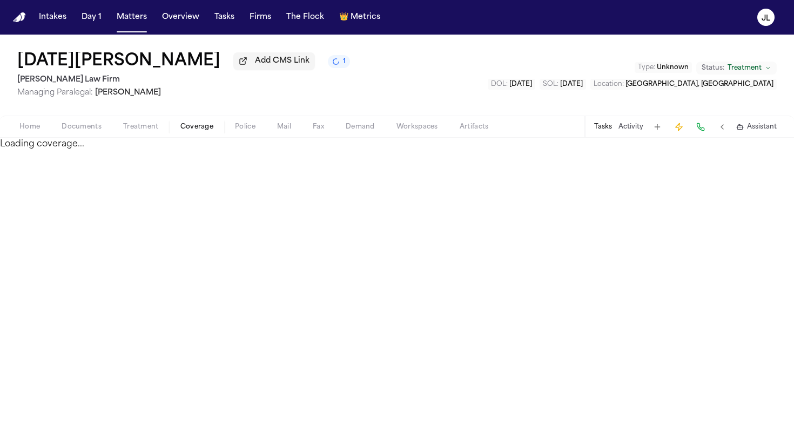
select select "**********"
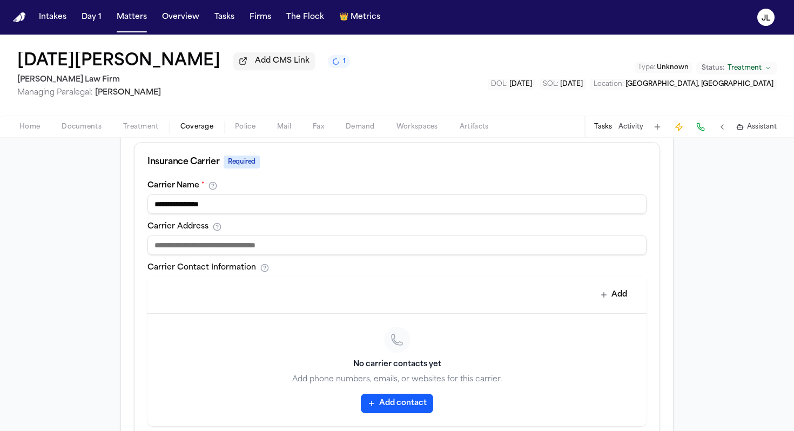
scroll to position [366, 0]
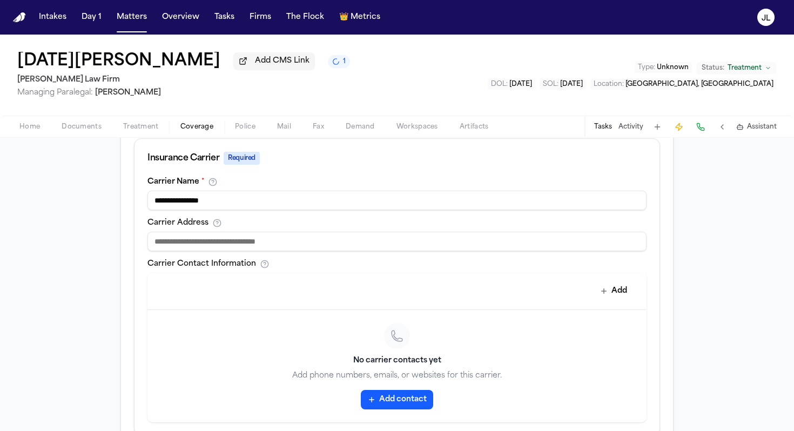
click at [181, 200] on input "**********" at bounding box center [396, 200] width 499 height 19
type input "**********"
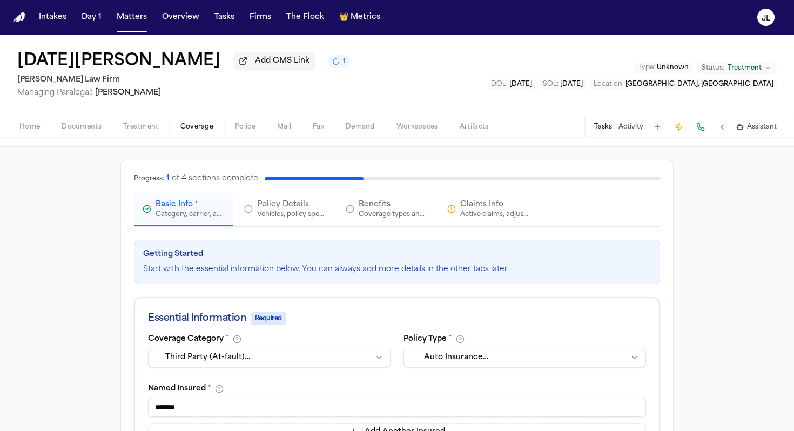
scroll to position [0, 0]
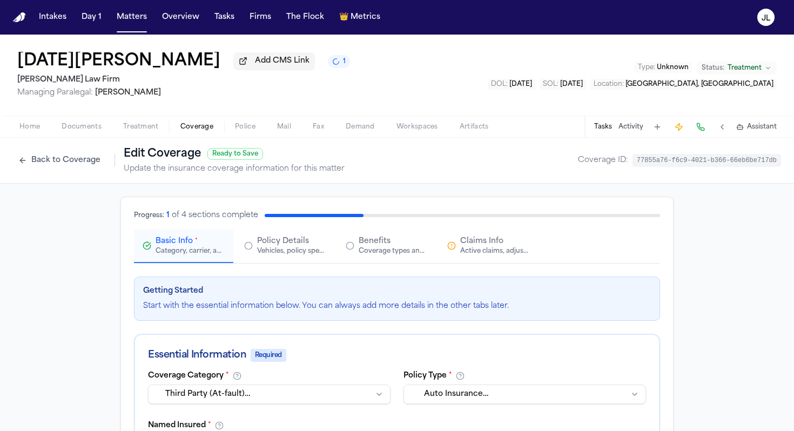
click at [459, 253] on div "Claims Info Active claims, adjusters, and subrogation details" at bounding box center [488, 245] width 82 height 19
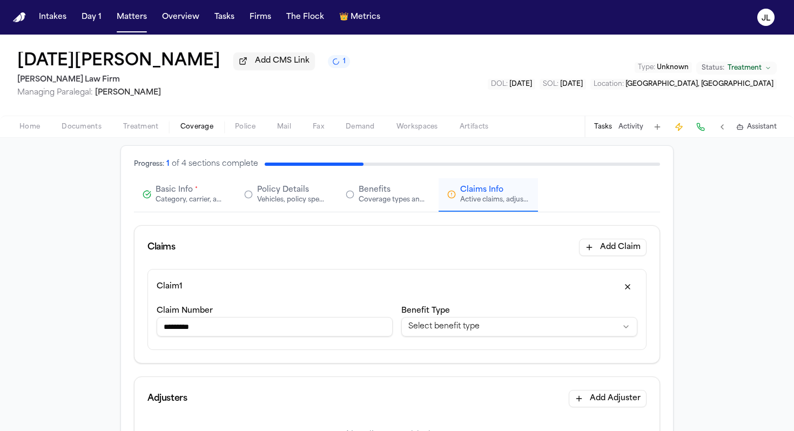
scroll to position [47, 0]
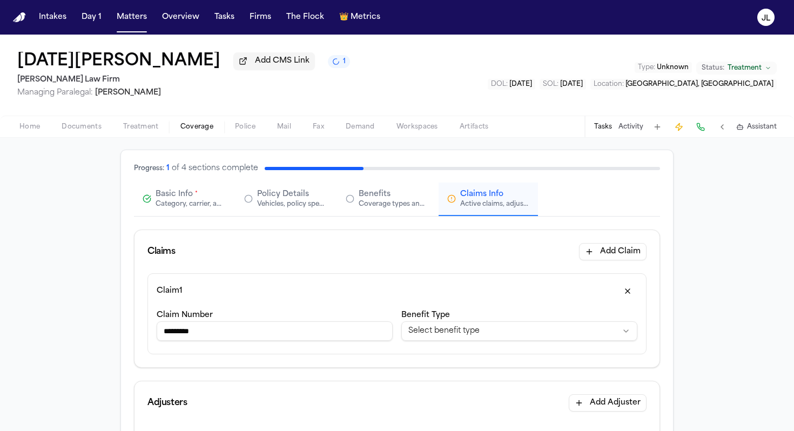
click at [140, 194] on button "Basic Info * Category, carrier, and policy holder information" at bounding box center [183, 199] width 99 height 33
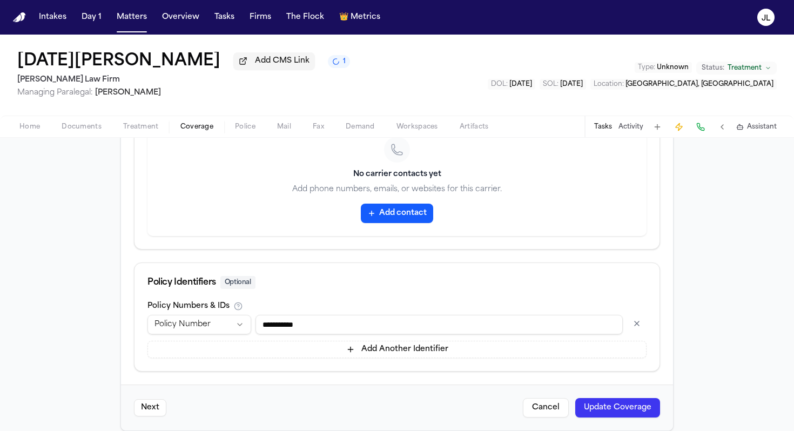
scroll to position [556, 0]
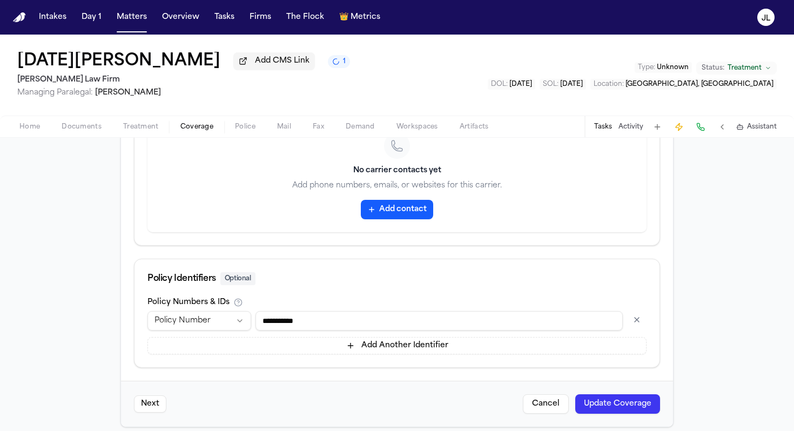
drag, startPoint x: 341, startPoint y: 329, endPoint x: 226, endPoint y: 326, distance: 114.6
click at [226, 326] on div "**********" at bounding box center [396, 320] width 499 height 19
type input "**********"
click at [467, 337] on button "Update Coverage" at bounding box center [617, 403] width 85 height 19
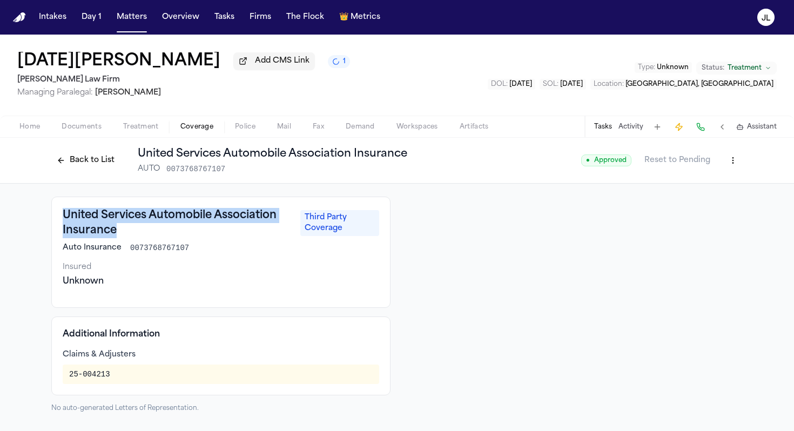
drag, startPoint x: 125, startPoint y: 239, endPoint x: 59, endPoint y: 203, distance: 75.7
click at [59, 203] on div "United Services Automobile Association Insurance Third Party Coverage Auto Insu…" at bounding box center [220, 252] width 339 height 111
copy h3 "United Services Automobile Association Insurance"
click at [467, 160] on html "Intakes Day 1 Matters Overview Tasks Firms The Flock 👑 Metrics JL Lucia Mendoza…" at bounding box center [397, 215] width 794 height 431
click at [467, 193] on div "Edit Coverage" at bounding box center [695, 186] width 91 height 17
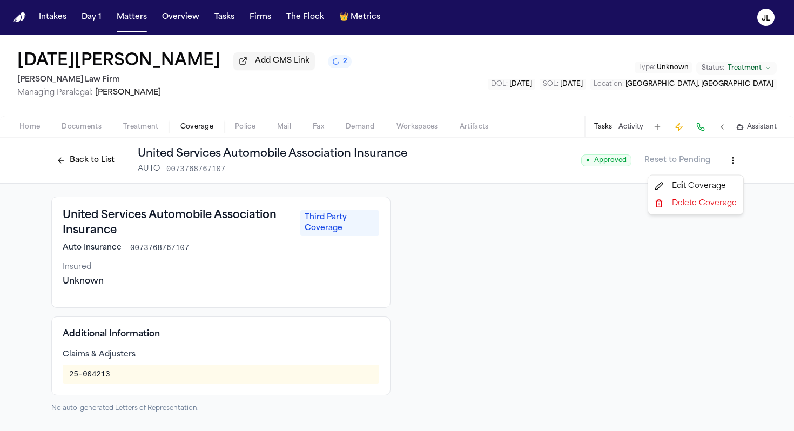
select select "**********"
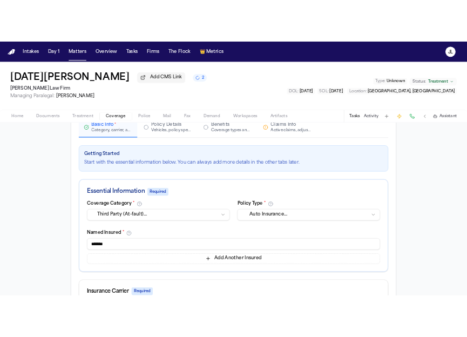
scroll to position [107, 0]
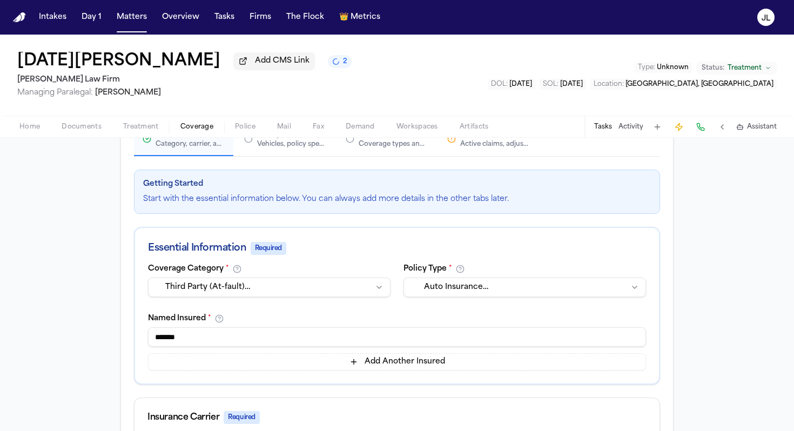
drag, startPoint x: 221, startPoint y: 342, endPoint x: 5, endPoint y: 304, distance: 218.9
type input "**********"
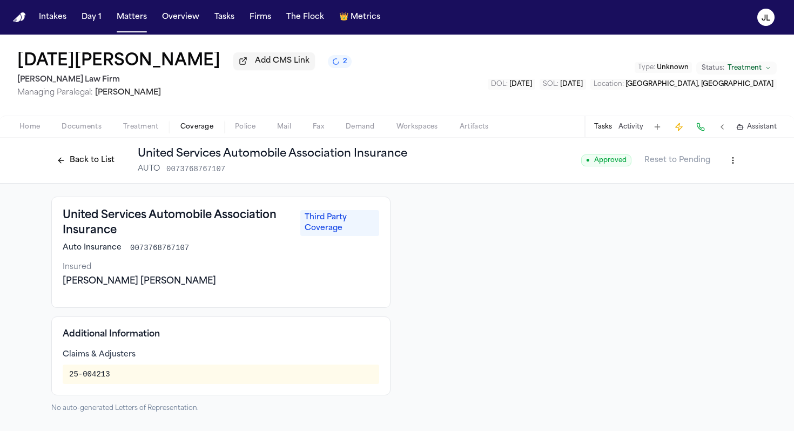
click at [467, 164] on html "Intakes Day 1 Matters Overview Tasks Firms The Flock 👑 Metrics JL Lucia Mendoza…" at bounding box center [397, 215] width 794 height 431
click at [467, 179] on div "Edit Coverage" at bounding box center [695, 186] width 91 height 17
select select "**********"
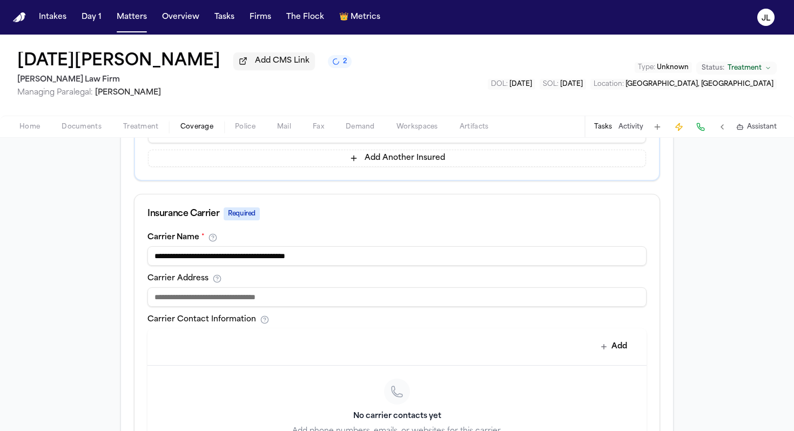
scroll to position [314, 0]
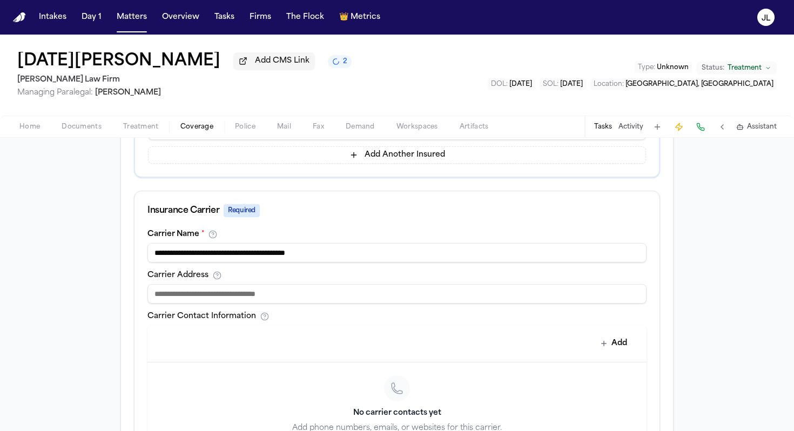
click at [389, 259] on input "**********" at bounding box center [396, 252] width 499 height 19
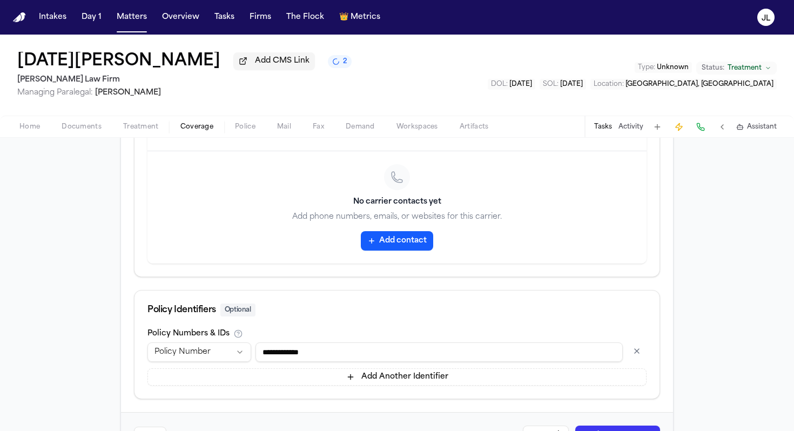
scroll to position [526, 0]
type input "**********"
click at [383, 240] on button "Add contact" at bounding box center [397, 239] width 72 height 19
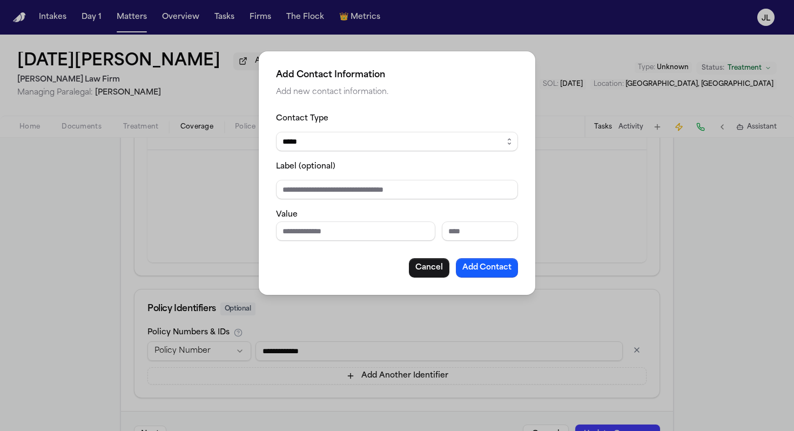
click at [324, 241] on div "Contact Type ***** ***** ******* *** ***** Label (optional) Value Cancel Add Co…" at bounding box center [397, 195] width 242 height 166
click at [321, 224] on input "Phone number" at bounding box center [355, 230] width 159 height 19
paste input "**********"
click at [347, 229] on input "**********" at bounding box center [355, 230] width 159 height 19
type input "**********"
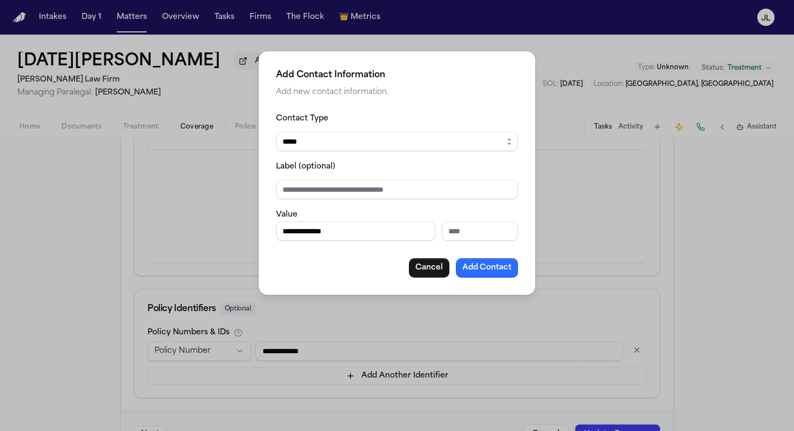
click at [467, 266] on button "Add Contact" at bounding box center [487, 267] width 62 height 19
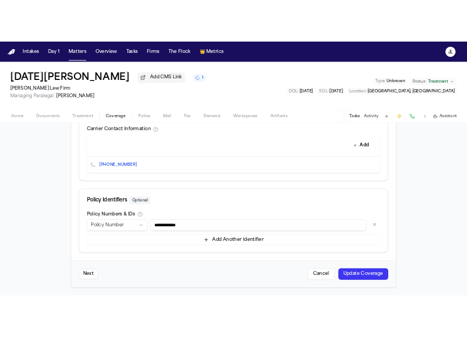
scroll to position [483, 0]
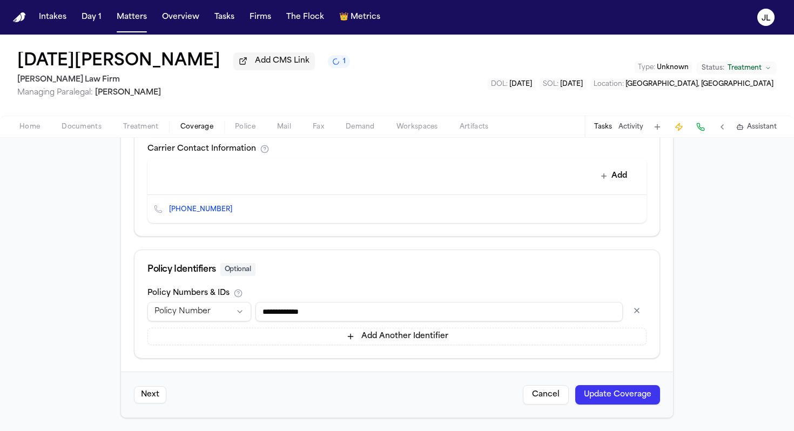
click at [467, 337] on button "Update Coverage" at bounding box center [617, 394] width 85 height 19
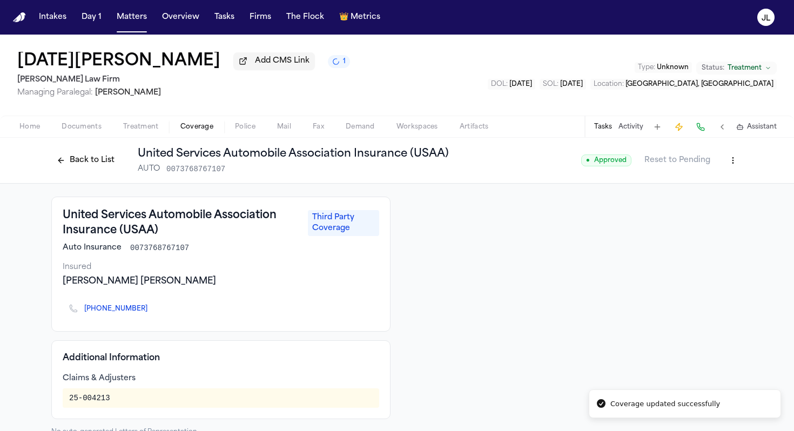
click at [151, 311] on icon "Copy to clipboard" at bounding box center [153, 308] width 4 height 5
click at [150, 306] on button "Copy to clipboard" at bounding box center [153, 309] width 6 height 6
click at [467, 140] on div "Back to List United Services Automobile Association Insurance (USAA) AUTO 00737…" at bounding box center [397, 161] width 794 height 46
click at [150, 312] on icon "Copy to clipboard" at bounding box center [153, 309] width 6 height 6
click at [467, 135] on button at bounding box center [700, 126] width 15 height 15
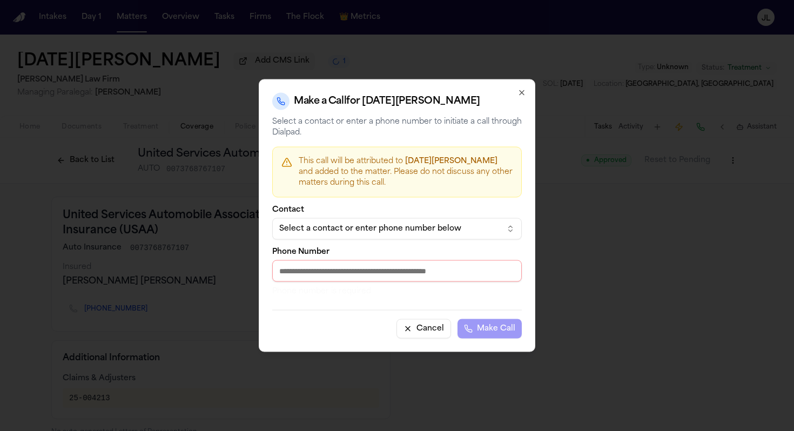
click at [356, 273] on input "Phone Number" at bounding box center [397, 271] width 250 height 22
paste input "**********"
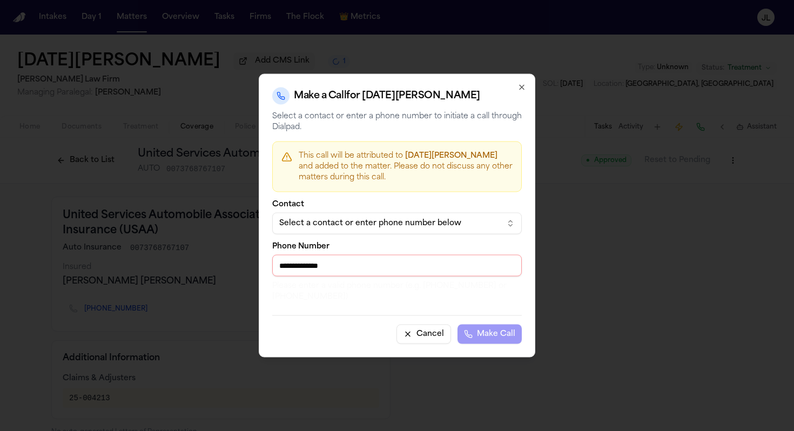
click at [285, 267] on input "**********" at bounding box center [397, 266] width 250 height 22
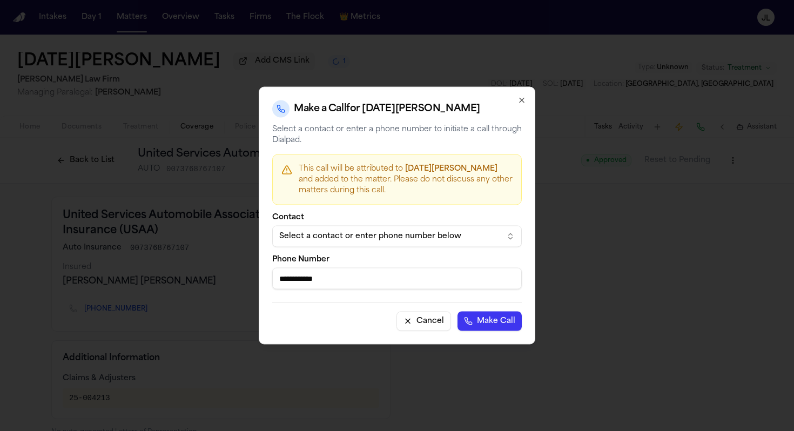
type input "**********"
click at [458, 312] on button "Make Call" at bounding box center [490, 321] width 64 height 19
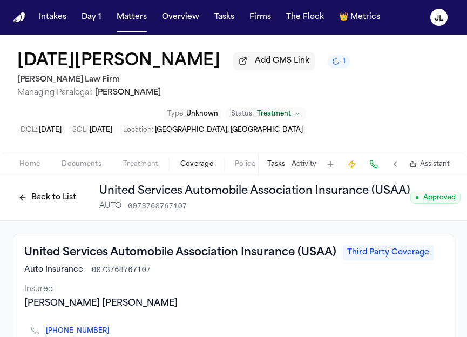
click at [35, 166] on span "Home" at bounding box center [29, 164] width 21 height 9
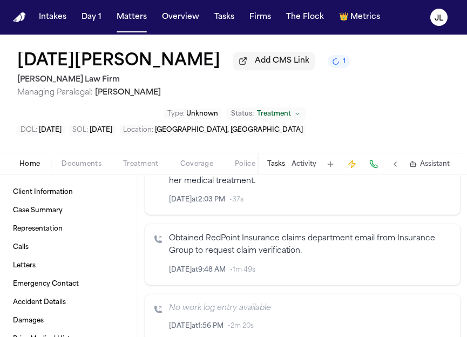
scroll to position [1515, 0]
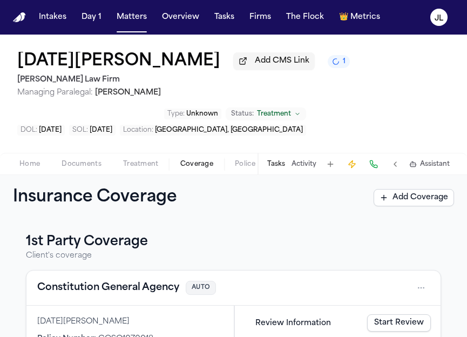
click at [198, 164] on span "Coverage" at bounding box center [196, 164] width 33 height 9
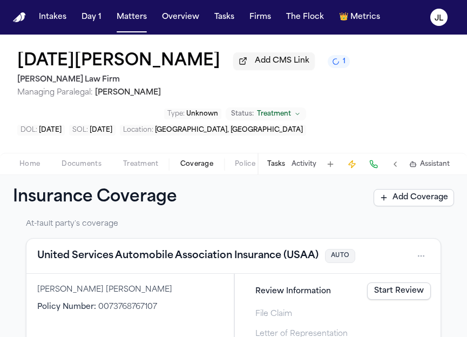
scroll to position [211, 0]
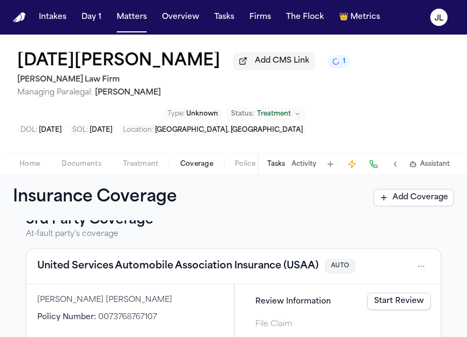
click at [378, 300] on link "Start Review" at bounding box center [399, 301] width 64 height 17
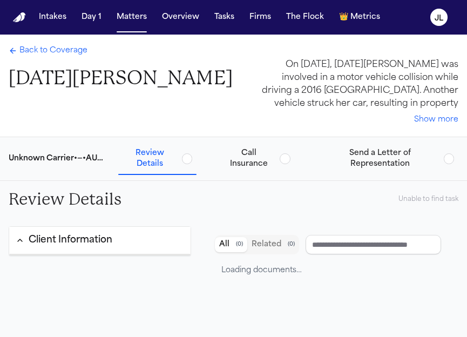
type input "**********"
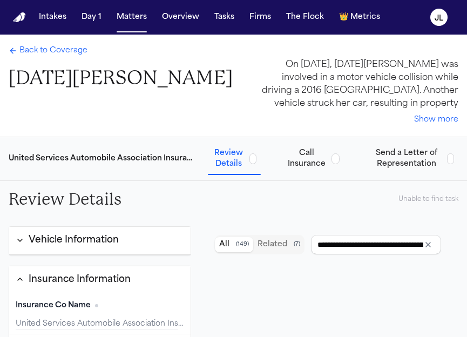
click at [29, 56] on span "Back to Coverage" at bounding box center [53, 50] width 68 height 11
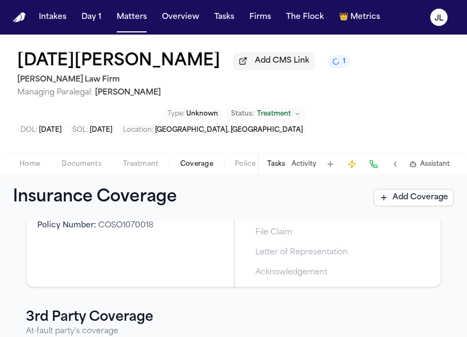
scroll to position [268, 0]
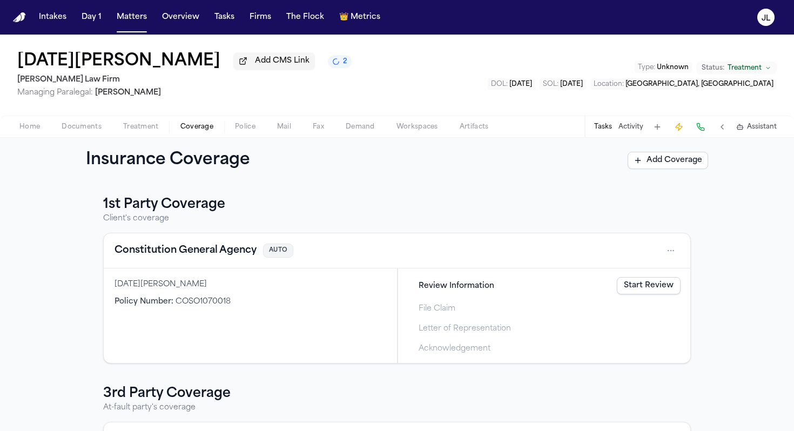
click at [210, 255] on button "Constitution General Agency" at bounding box center [186, 250] width 142 height 15
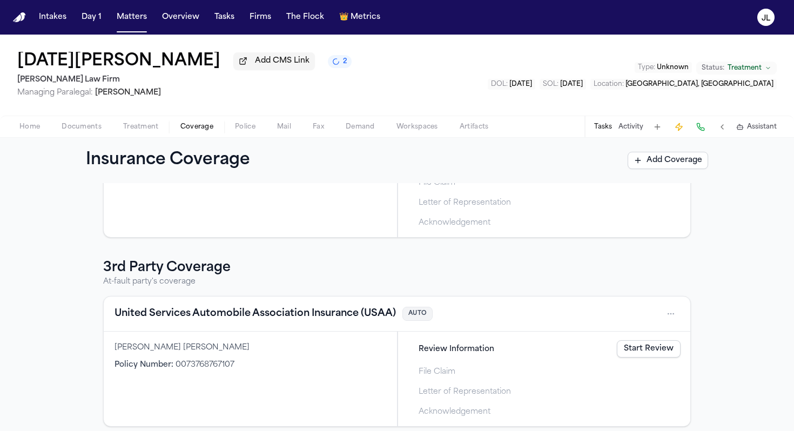
scroll to position [137, 0]
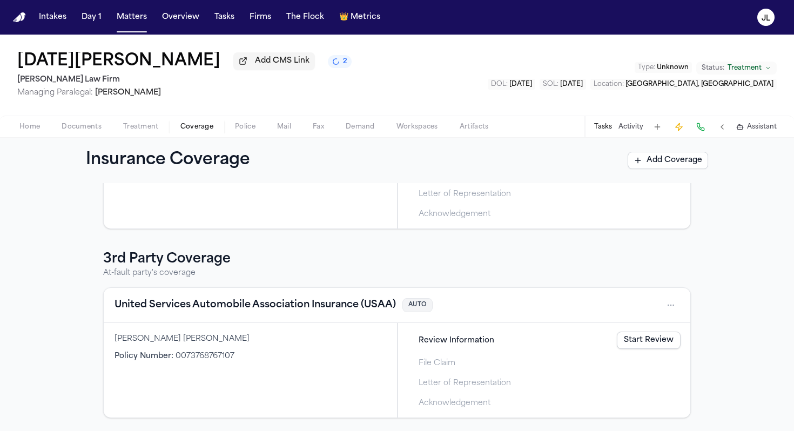
click at [187, 304] on button "United Services Automobile Association Insurance (USAA)" at bounding box center [255, 305] width 281 height 15
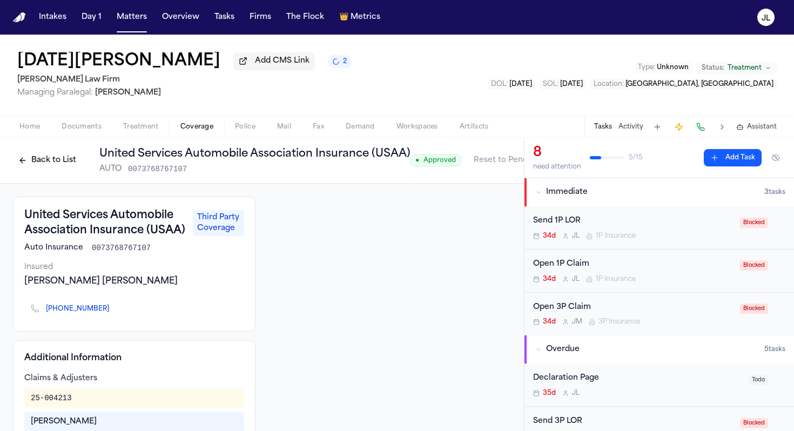
click at [47, 155] on button "Back to List" at bounding box center [47, 160] width 69 height 17
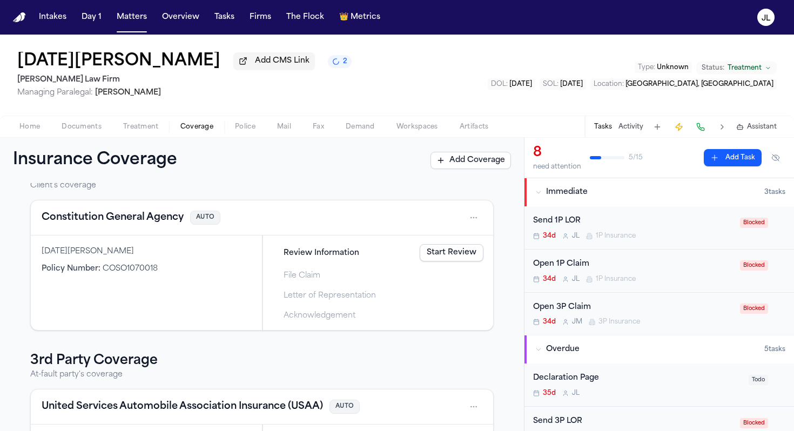
scroll to position [42, 0]
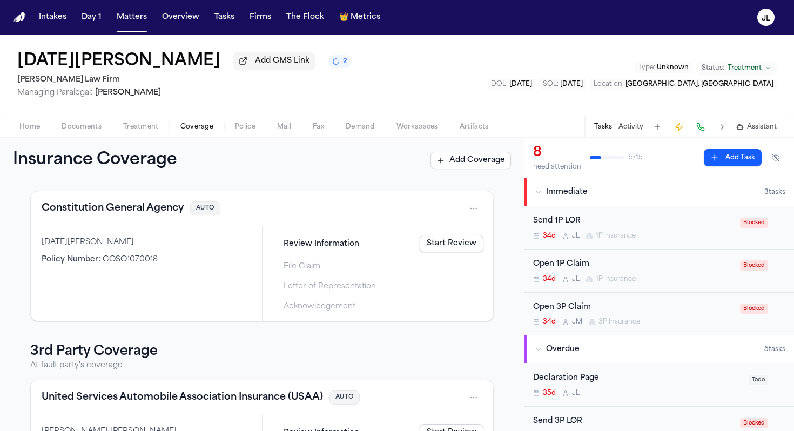
click at [139, 216] on button "Constitution General Agency" at bounding box center [113, 208] width 142 height 15
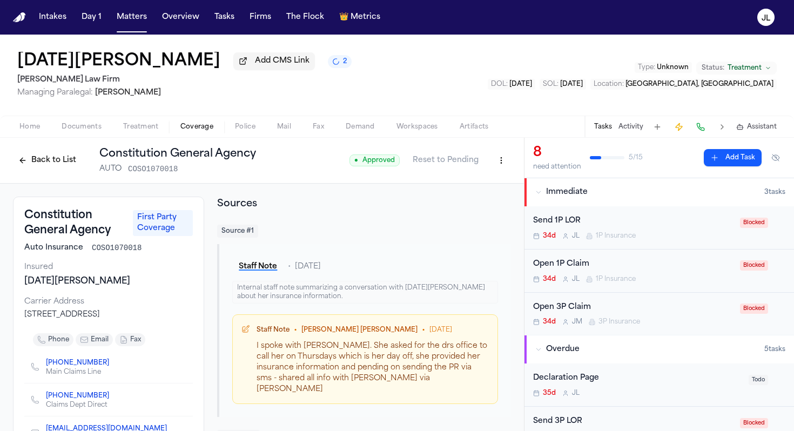
click at [60, 166] on button "Back to List" at bounding box center [47, 160] width 69 height 17
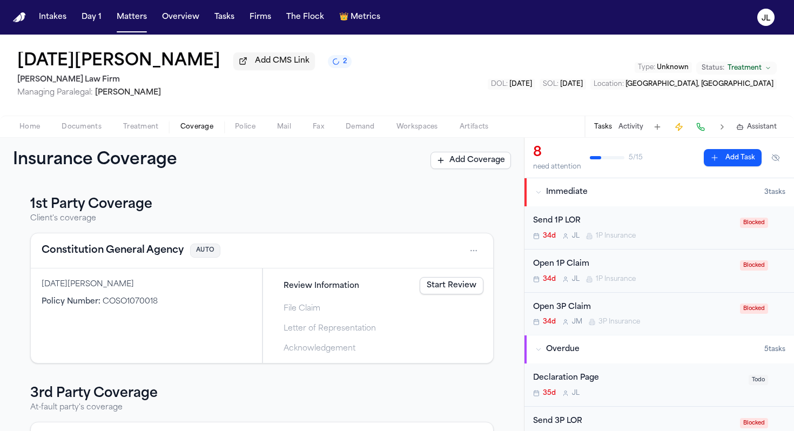
scroll to position [137, 0]
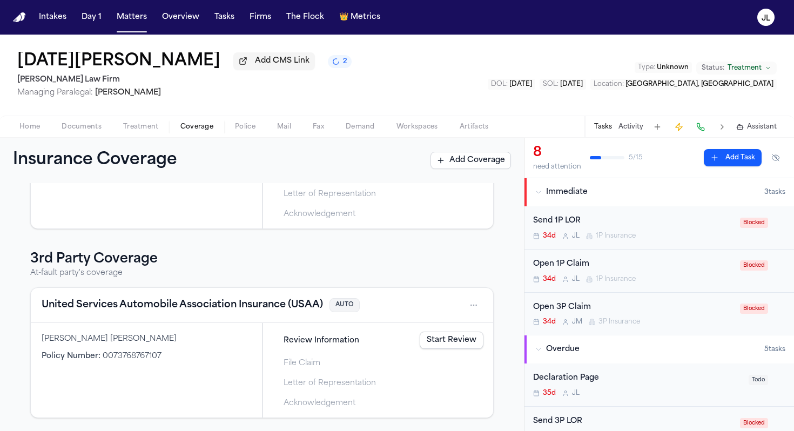
click at [170, 310] on button "United Services Automobile Association Insurance (USAA)" at bounding box center [182, 305] width 281 height 15
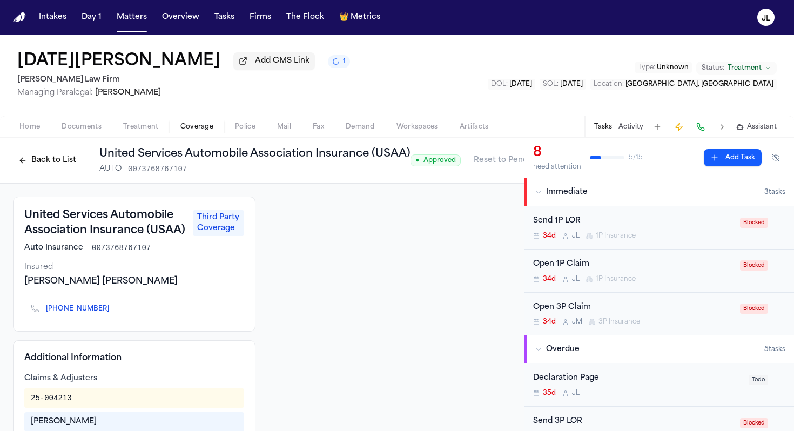
click at [73, 162] on button "Back to List" at bounding box center [47, 160] width 69 height 17
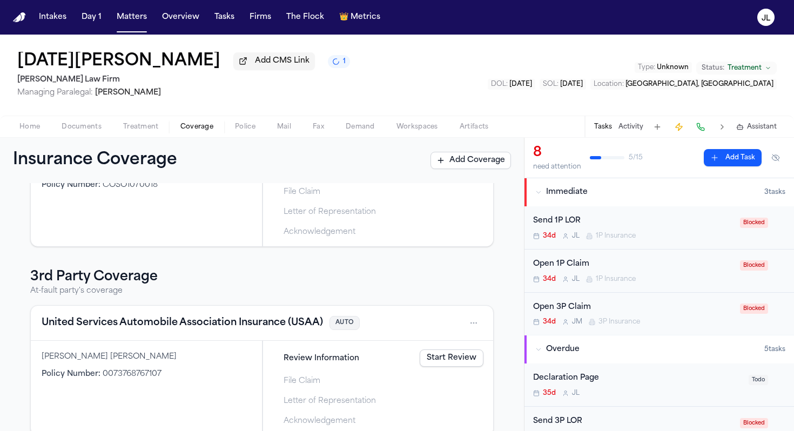
scroll to position [137, 0]
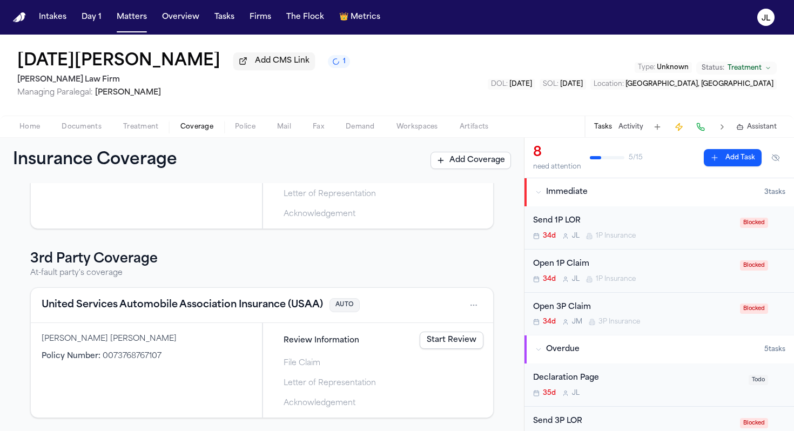
click at [149, 310] on button "United Services Automobile Association Insurance (USAA)" at bounding box center [182, 305] width 281 height 15
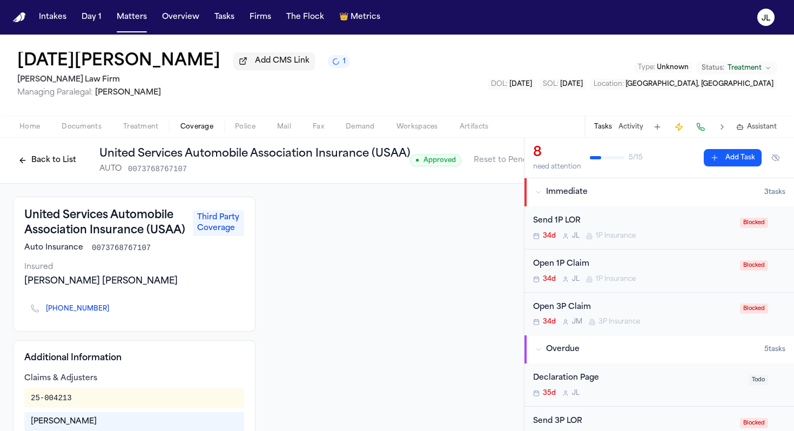
click at [49, 166] on button "Back to List" at bounding box center [47, 160] width 69 height 17
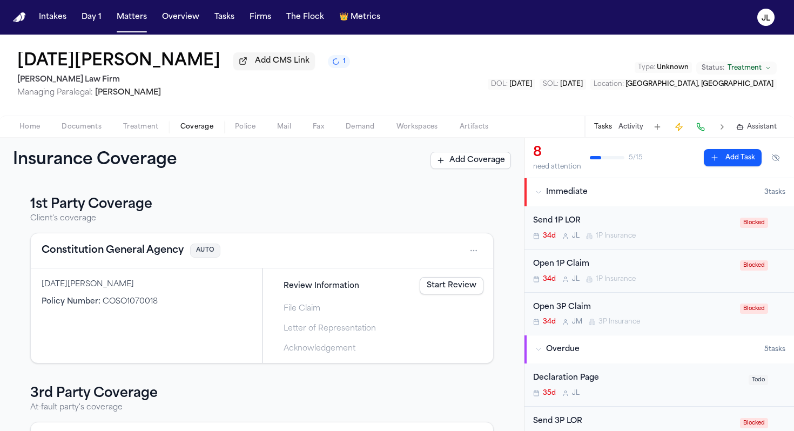
click at [452, 290] on link "Start Review" at bounding box center [452, 285] width 64 height 17
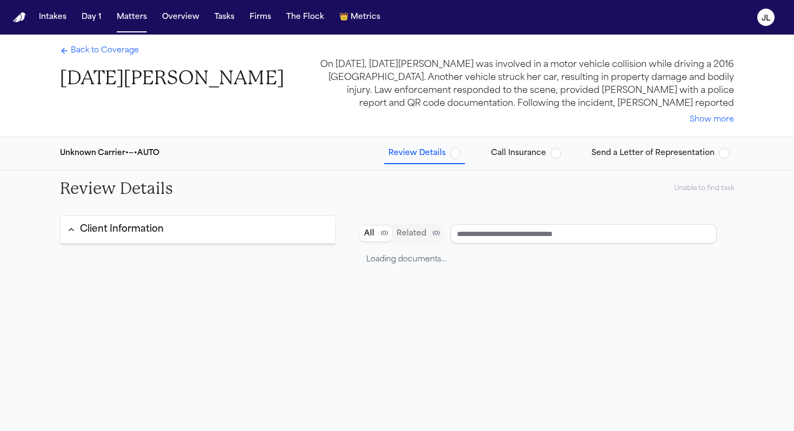
type input "**********"
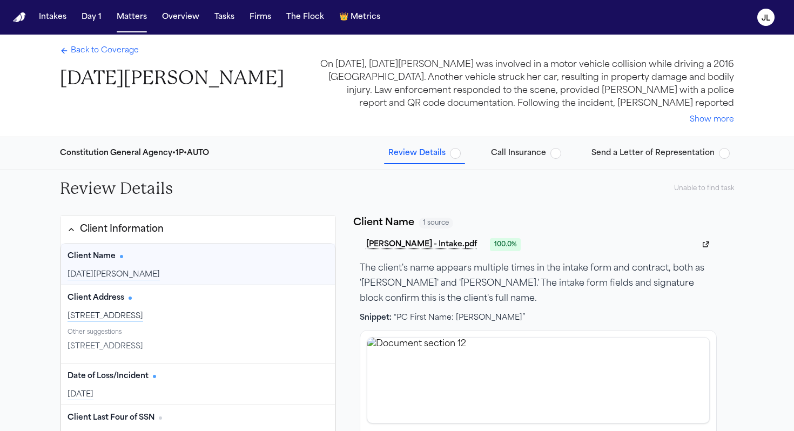
click at [92, 54] on span "Back to Coverage" at bounding box center [105, 50] width 68 height 11
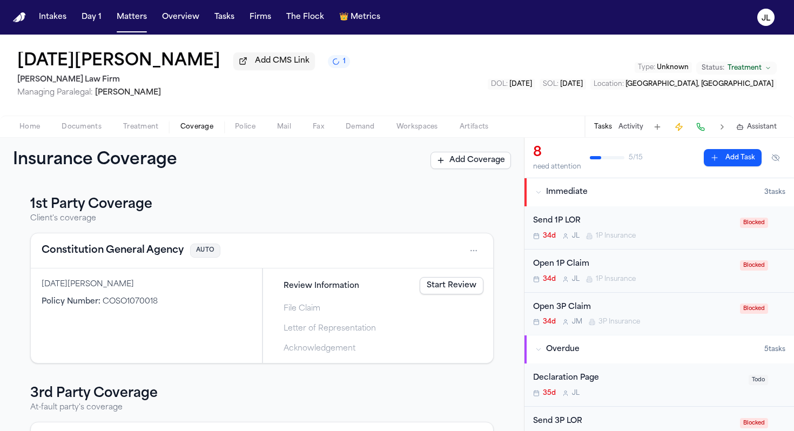
scroll to position [137, 0]
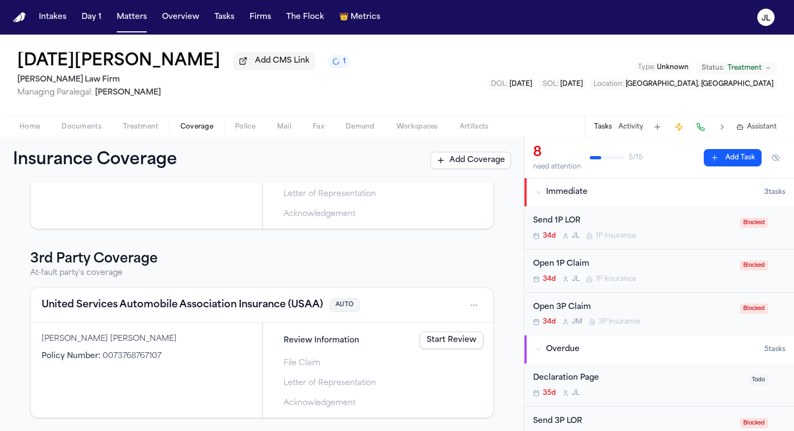
click at [167, 292] on div "United Services Automobile Association Insurance (USAA) AUTO" at bounding box center [262, 305] width 462 height 35
click at [167, 302] on button "United Services Automobile Association Insurance (USAA)" at bounding box center [182, 305] width 281 height 15
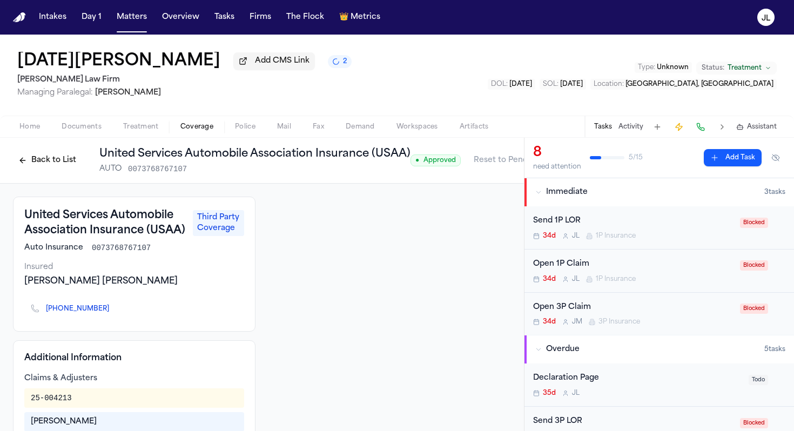
click at [35, 147] on div "Back to List United Services Automobile Association Insurance ([GEOGRAPHIC_DATA…" at bounding box center [262, 161] width 524 height 46
click at [35, 158] on button "Back to List" at bounding box center [47, 160] width 69 height 17
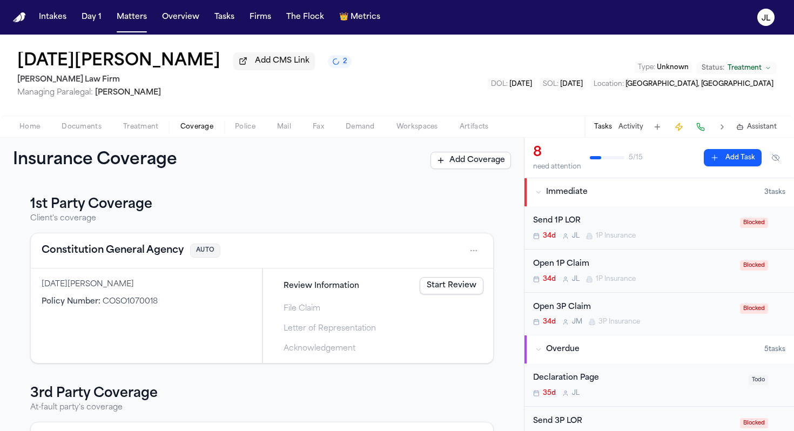
click at [138, 252] on button "Constitution General Agency" at bounding box center [113, 250] width 142 height 15
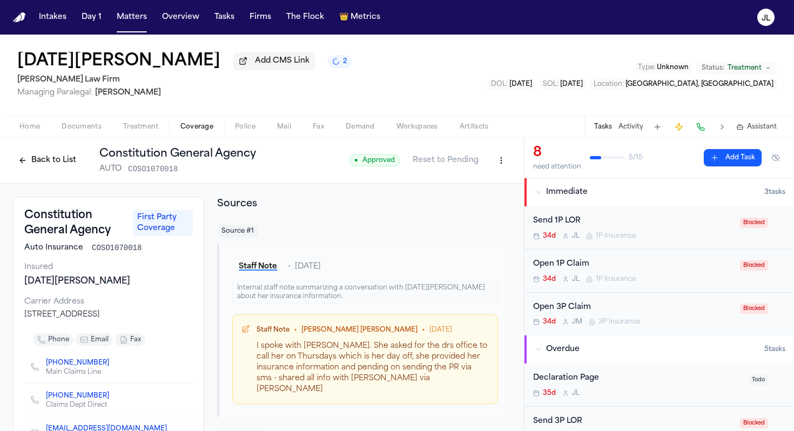
click at [59, 174] on div "Back to List Constitution General Agency AUTO COSO1070018" at bounding box center [134, 160] width 243 height 28
click at [59, 169] on button "Back to List" at bounding box center [47, 160] width 69 height 17
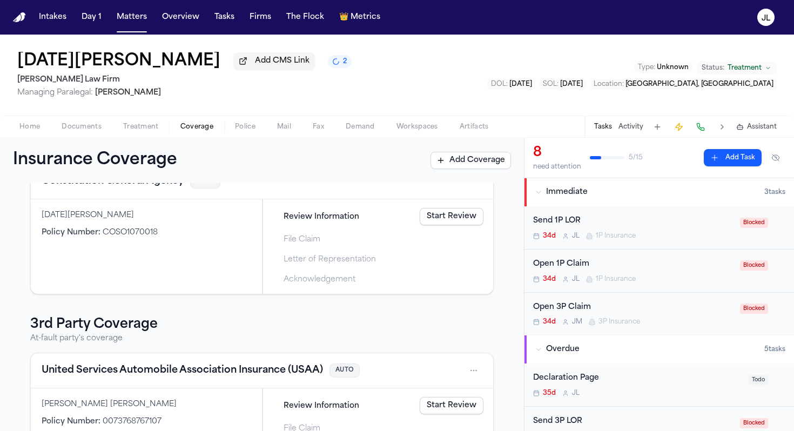
scroll to position [137, 0]
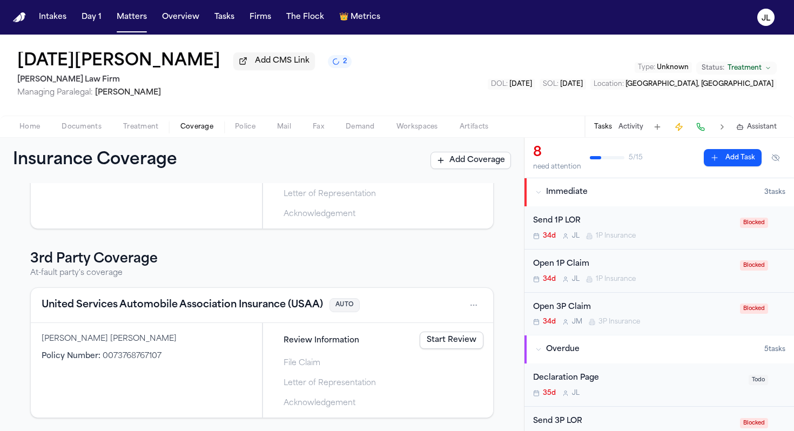
click at [92, 291] on div "United Services Automobile Association Insurance (USAA) AUTO" at bounding box center [262, 305] width 462 height 35
click at [101, 304] on button "United Services Automobile Association Insurance (USAA)" at bounding box center [182, 305] width 281 height 15
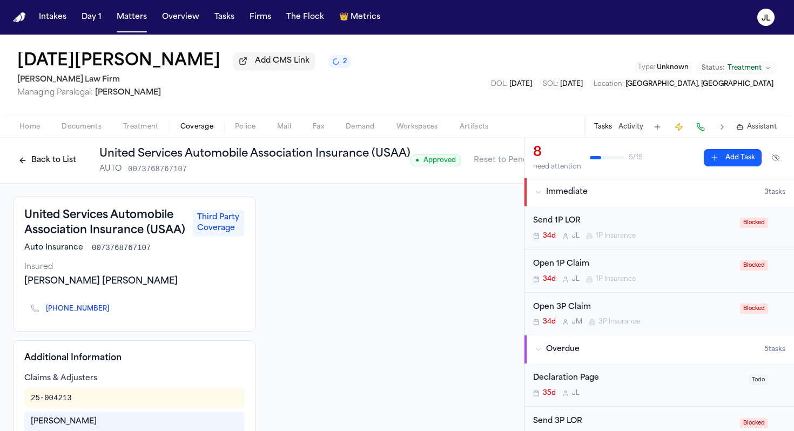
scroll to position [44, 0]
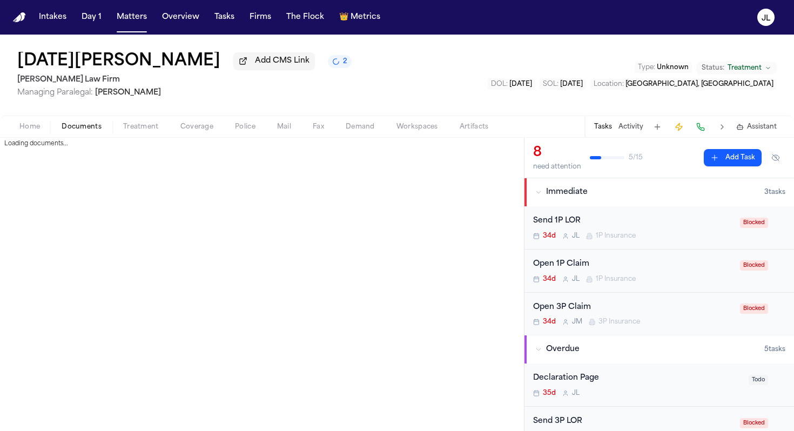
click at [68, 123] on button "Documents" at bounding box center [82, 126] width 62 height 13
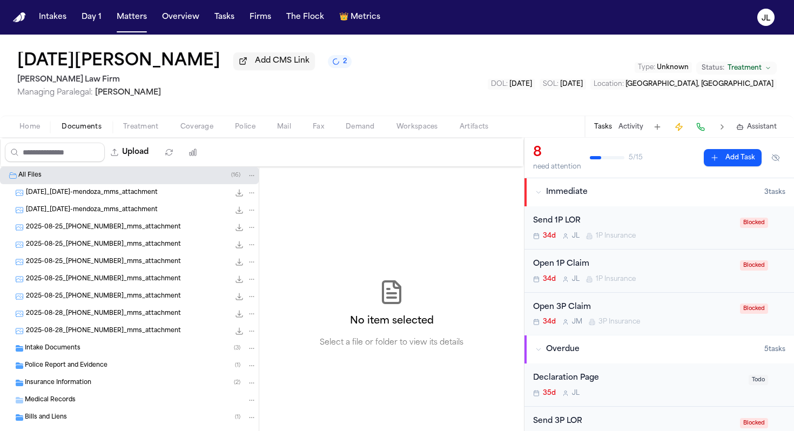
click at [31, 126] on span "Home" at bounding box center [29, 127] width 21 height 9
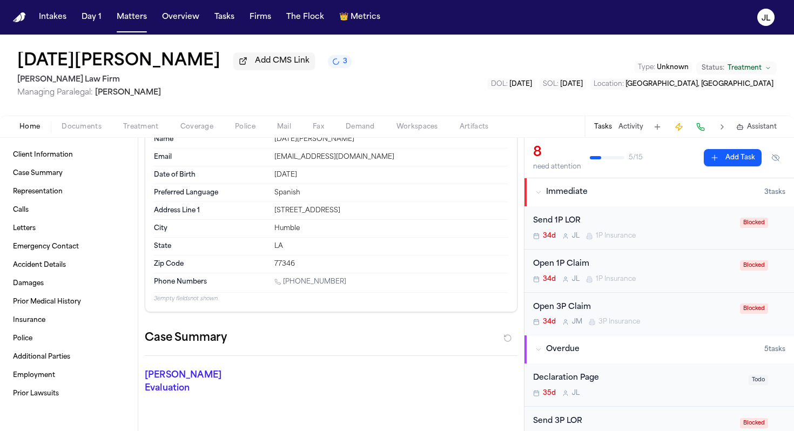
scroll to position [40, 0]
click at [204, 126] on span "Coverage" at bounding box center [196, 127] width 33 height 9
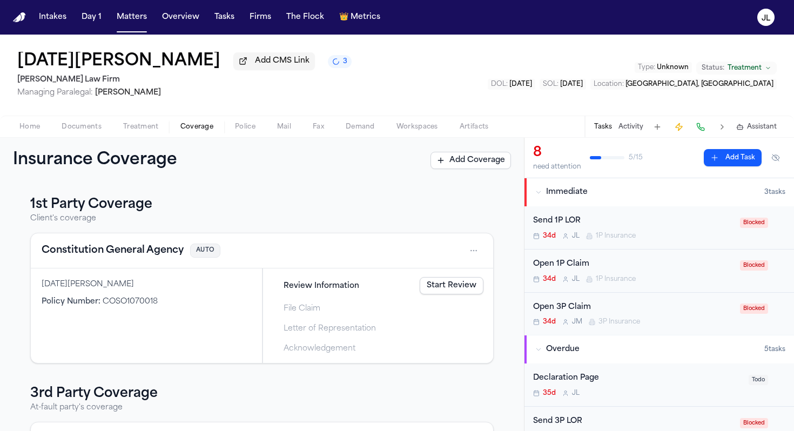
click at [136, 257] on button "Constitution General Agency" at bounding box center [113, 250] width 142 height 15
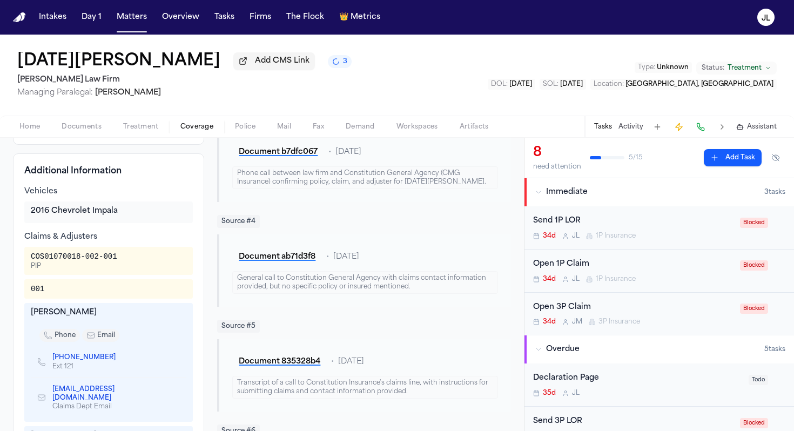
scroll to position [454, 0]
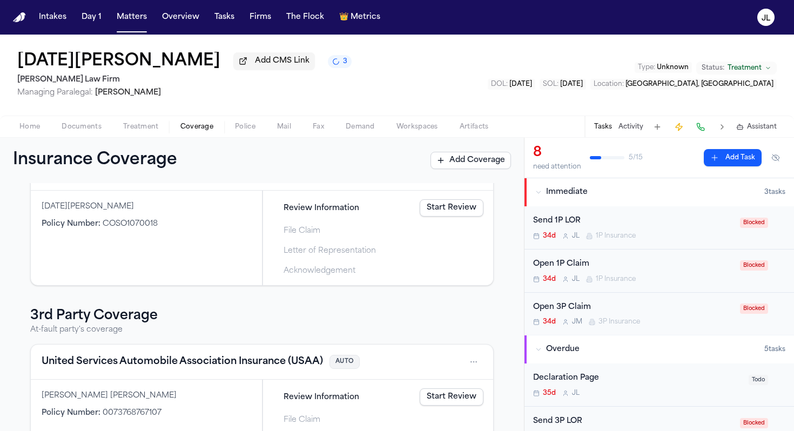
scroll to position [137, 0]
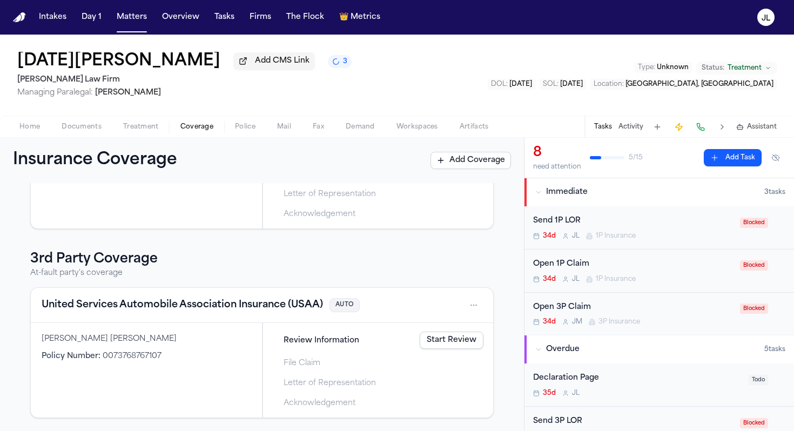
click at [104, 302] on button "United Services Automobile Association Insurance (USAA)" at bounding box center [182, 305] width 281 height 15
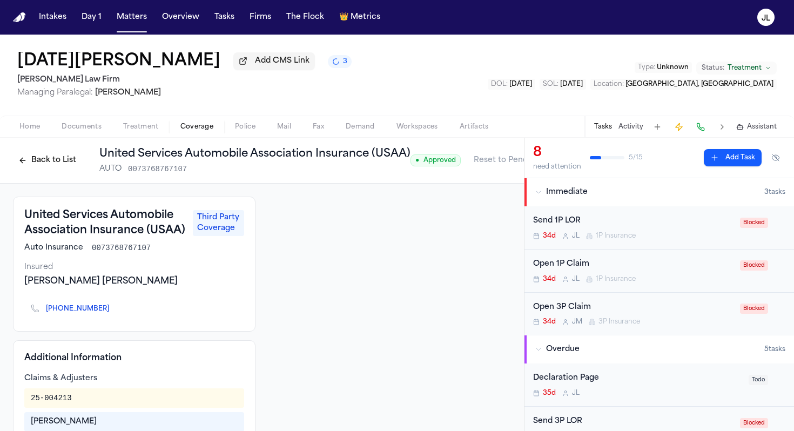
click at [30, 127] on span "Home" at bounding box center [29, 127] width 21 height 9
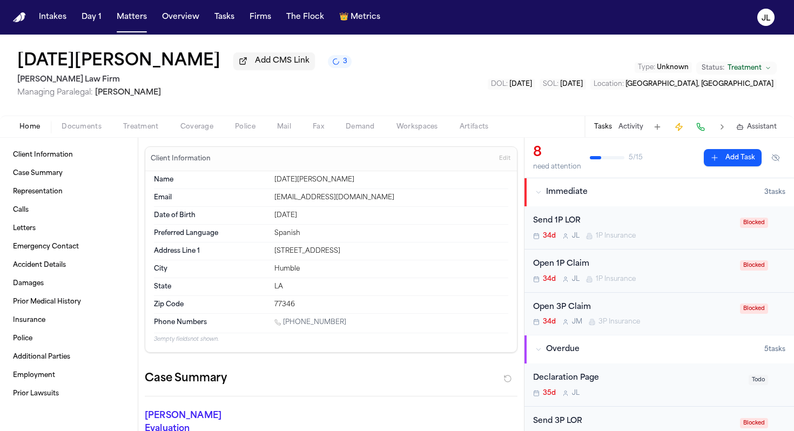
click at [72, 131] on span "Documents" at bounding box center [82, 127] width 40 height 9
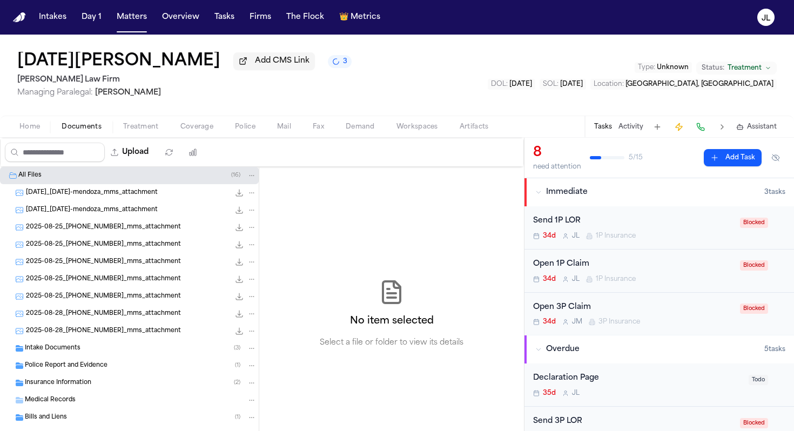
click at [35, 125] on span "Home" at bounding box center [29, 127] width 21 height 9
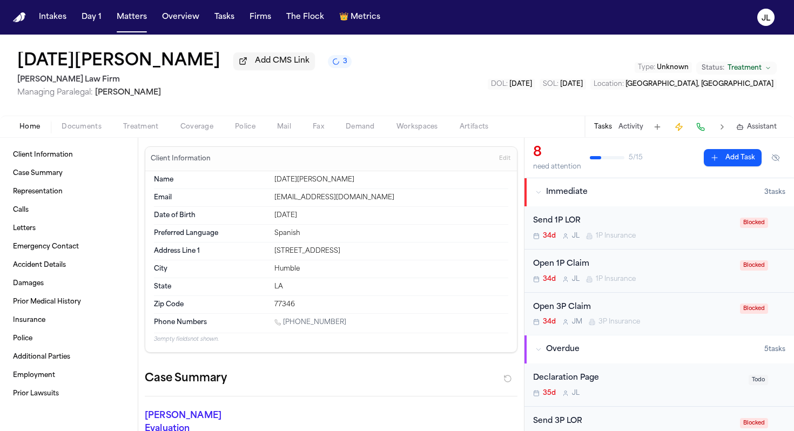
click at [212, 133] on span "button" at bounding box center [197, 132] width 46 height 1
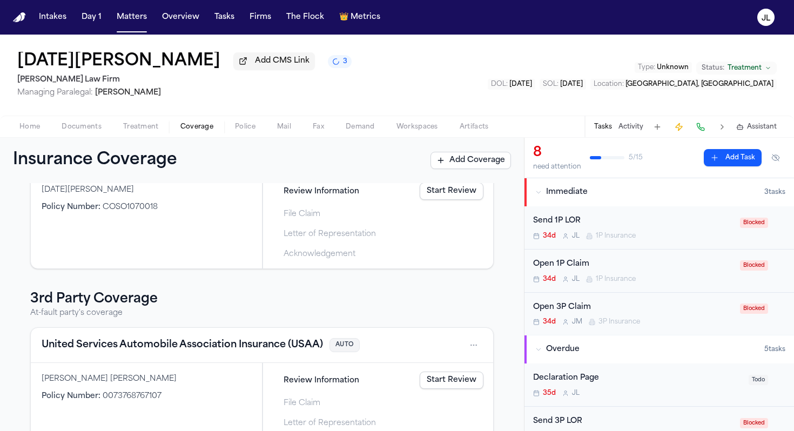
scroll to position [137, 0]
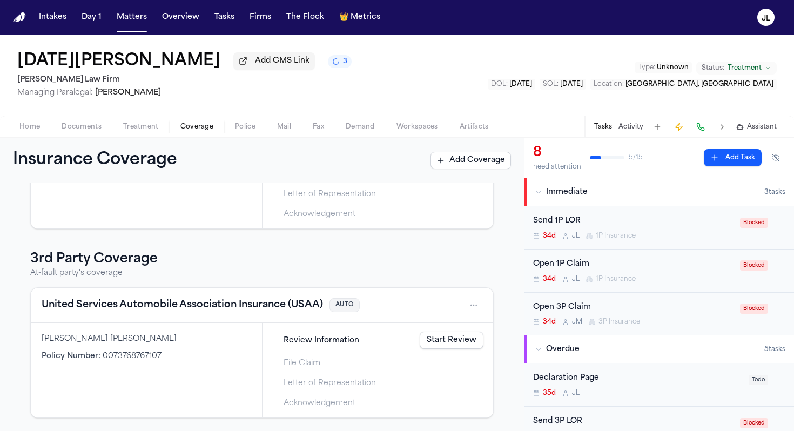
click at [123, 299] on button "United Services Automobile Association Insurance (USAA)" at bounding box center [182, 305] width 281 height 15
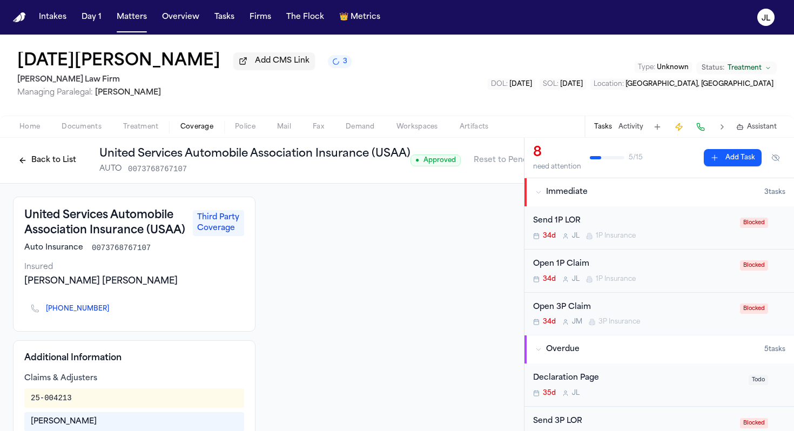
click at [41, 155] on button "Back to List" at bounding box center [47, 160] width 69 height 17
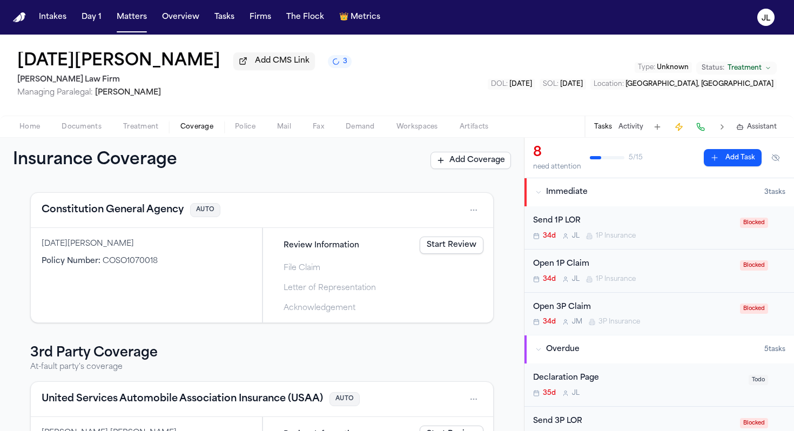
scroll to position [137, 0]
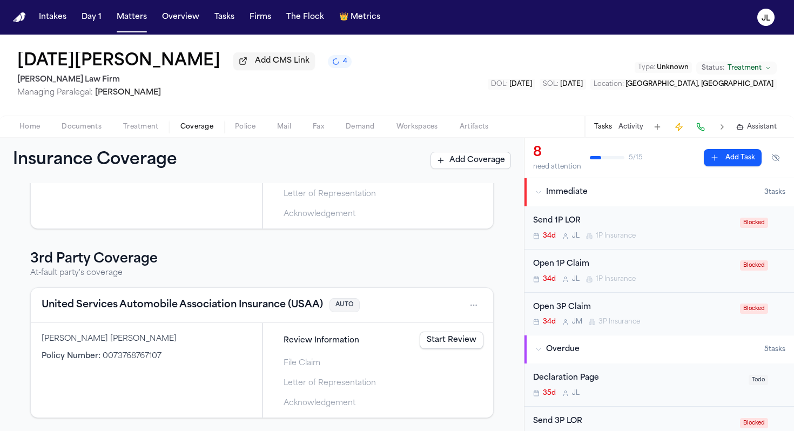
click at [112, 307] on button "United Services Automobile Association Insurance (USAA)" at bounding box center [182, 305] width 281 height 15
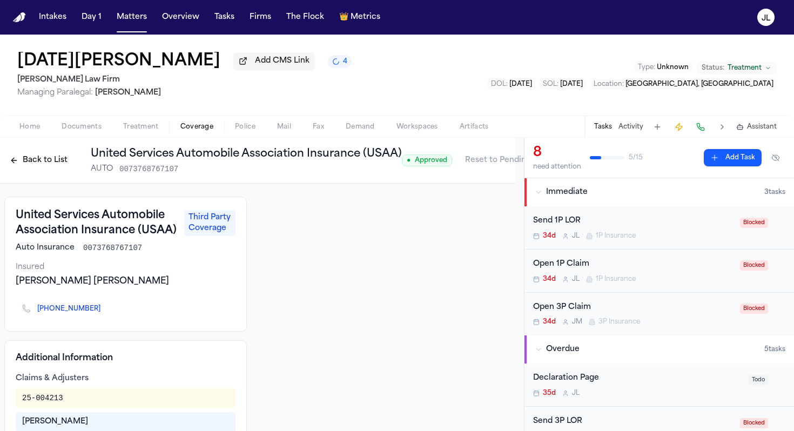
scroll to position [0, 45]
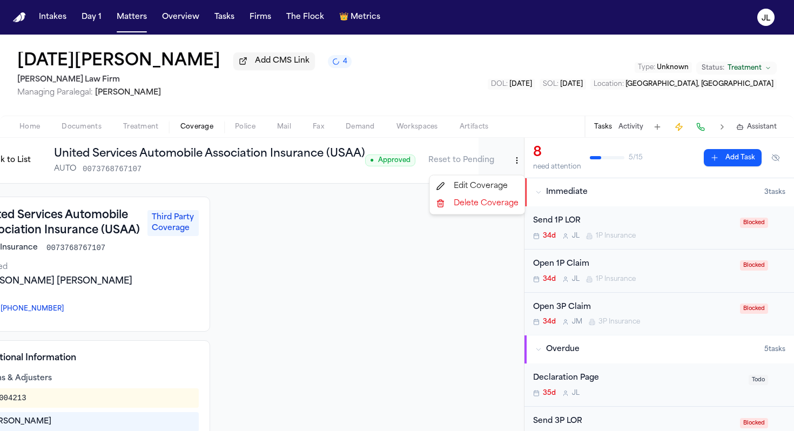
click at [505, 167] on html "Intakes Day 1 Matters Overview Tasks Firms The Flock 👑 Metrics [PERSON_NAME][DA…" at bounding box center [397, 215] width 794 height 431
click at [497, 188] on div "Edit Coverage" at bounding box center [477, 186] width 91 height 17
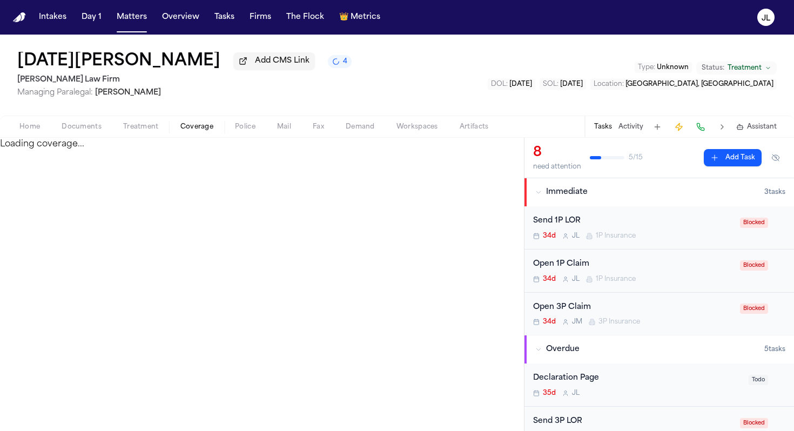
select select "**********"
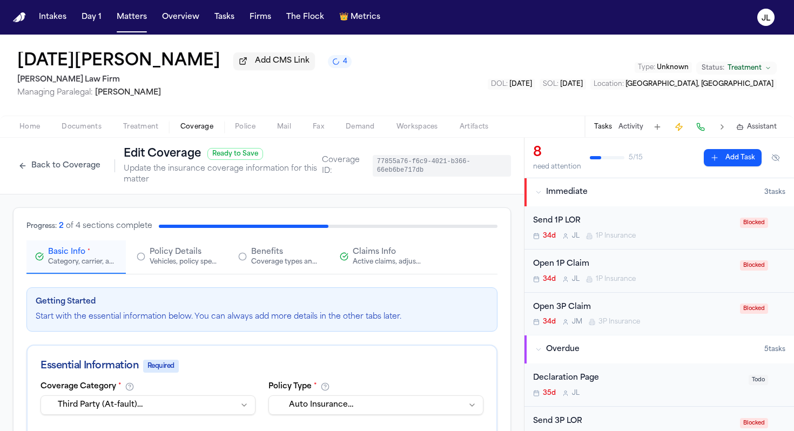
click at [357, 263] on div "Active claims, adjusters, and subrogation details" at bounding box center [387, 262] width 69 height 9
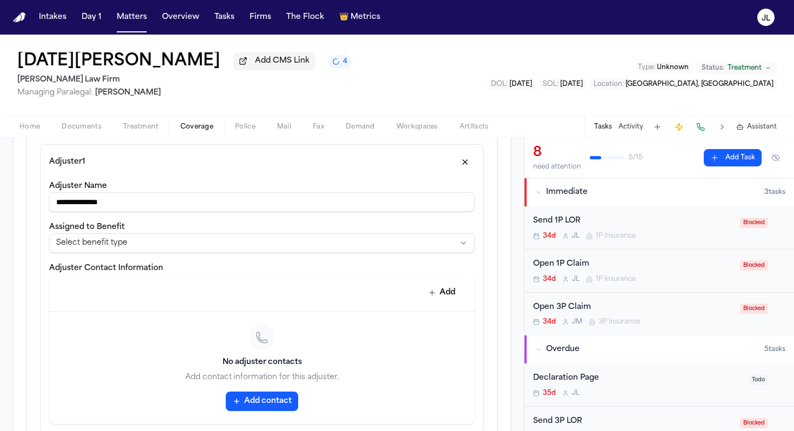
scroll to position [321, 0]
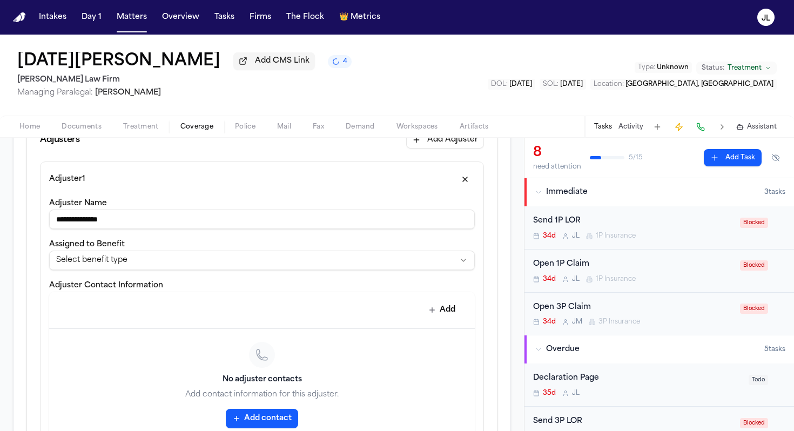
click at [470, 181] on button "button" at bounding box center [464, 179] width 19 height 17
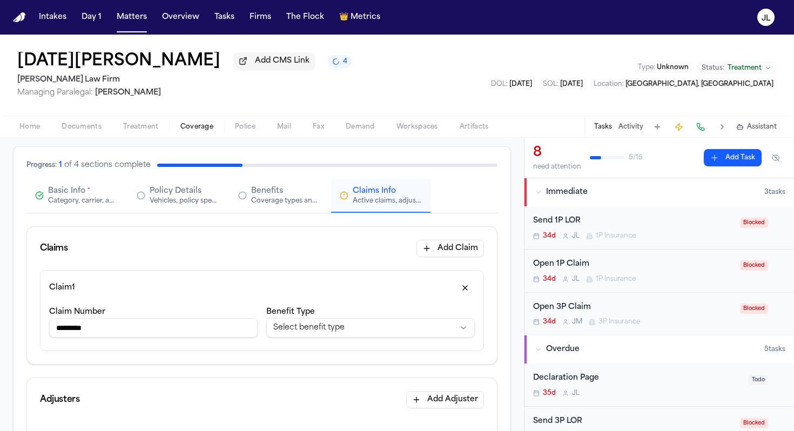
scroll to position [49, 0]
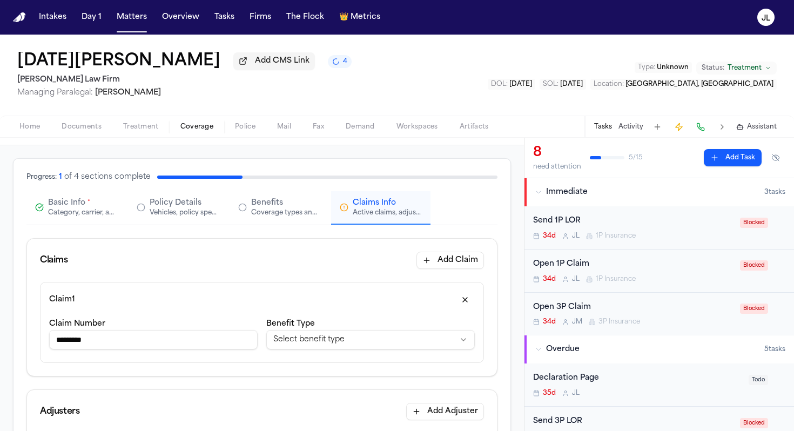
click at [462, 306] on button "button" at bounding box center [464, 299] width 19 height 17
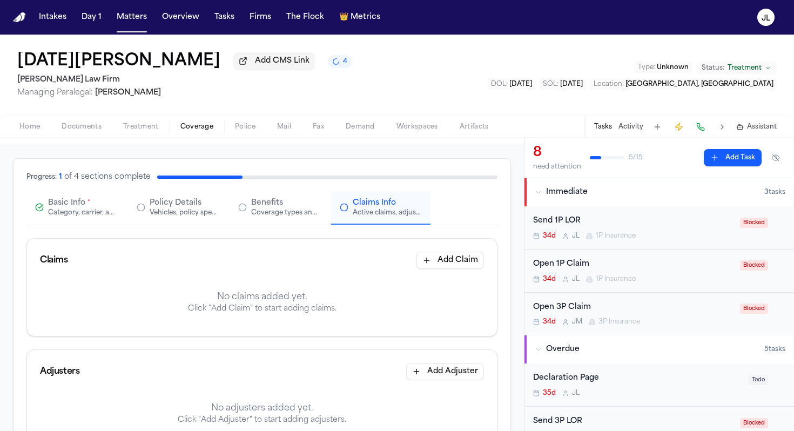
scroll to position [442, 0]
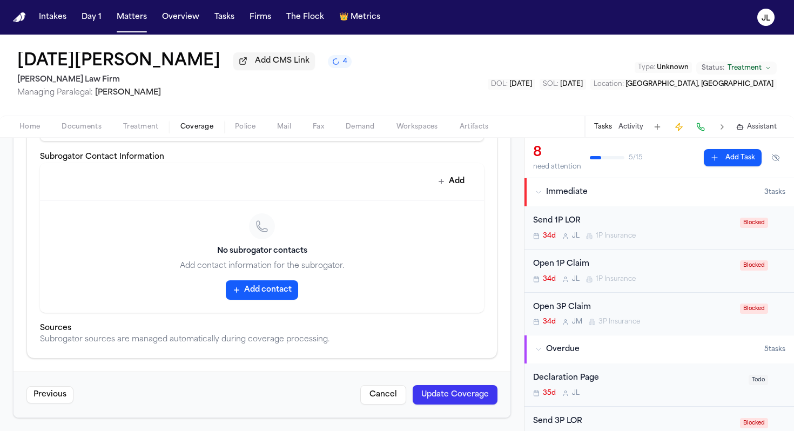
click at [469, 413] on div "Previous Cancel Update Coverage" at bounding box center [262, 395] width 497 height 46
click at [469, 391] on button "Update Coverage" at bounding box center [455, 394] width 85 height 19
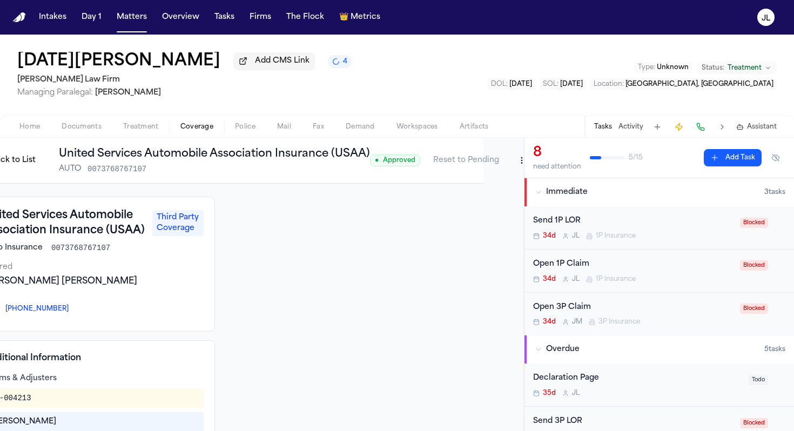
scroll to position [0, 45]
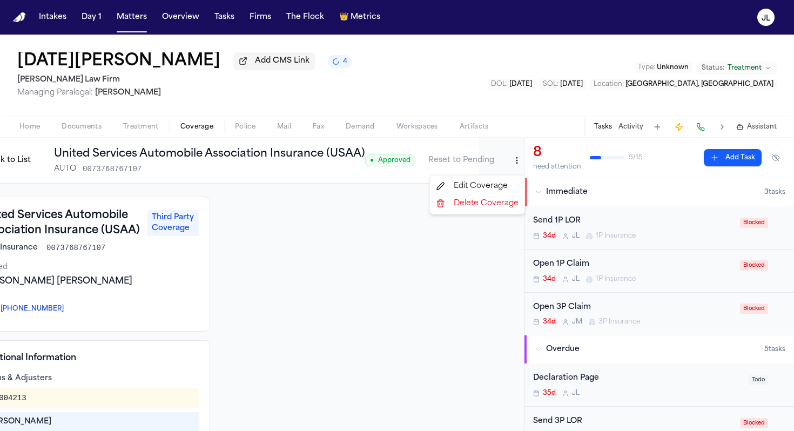
click at [521, 170] on html "Intakes Day 1 Matters Overview Tasks Firms The Flock 👑 Metrics [PERSON_NAME][DA…" at bounding box center [397, 215] width 794 height 431
click at [489, 186] on div "Edit Coverage" at bounding box center [477, 186] width 91 height 17
select select "**********"
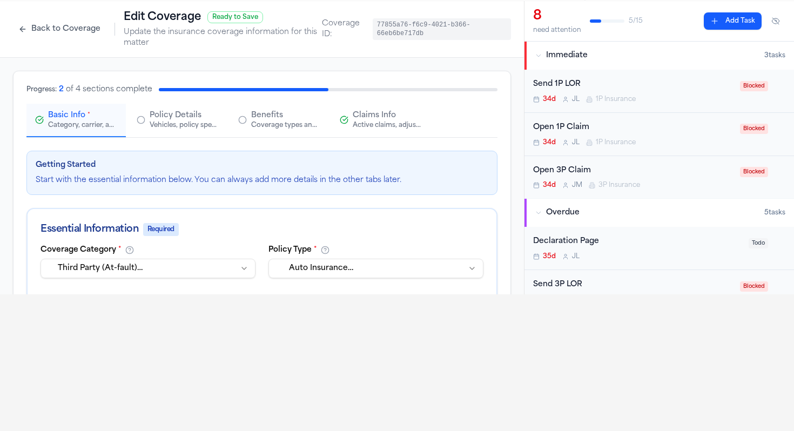
click at [368, 111] on button "Claims Info Active claims, adjusters, and subrogation details" at bounding box center [380, 120] width 99 height 33
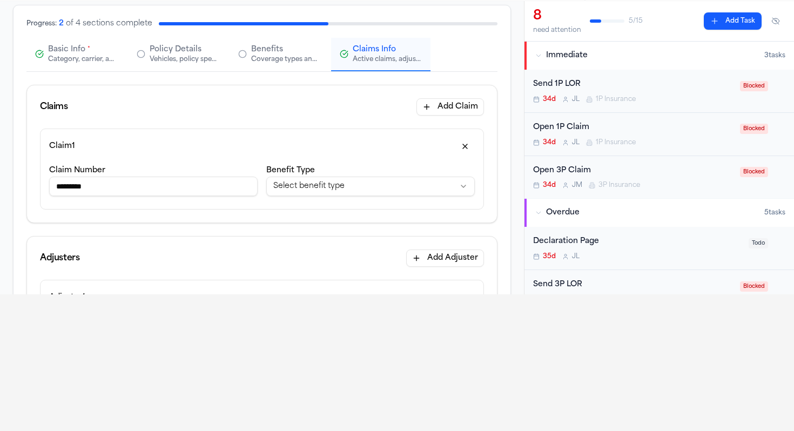
scroll to position [83, 0]
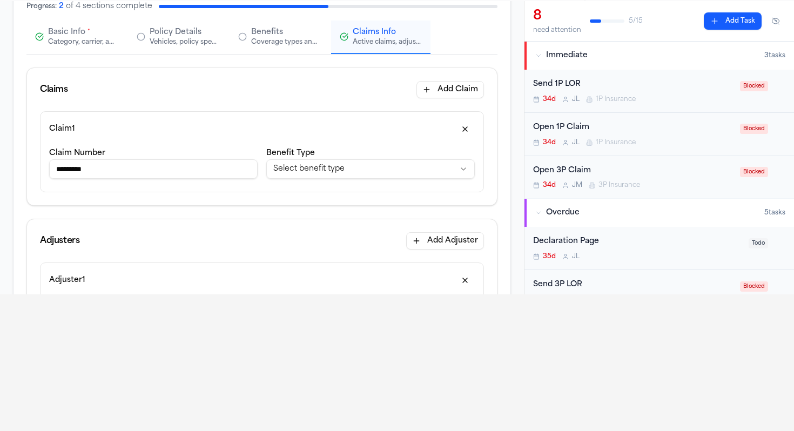
drag, startPoint x: 112, startPoint y: 167, endPoint x: 7, endPoint y: 157, distance: 105.8
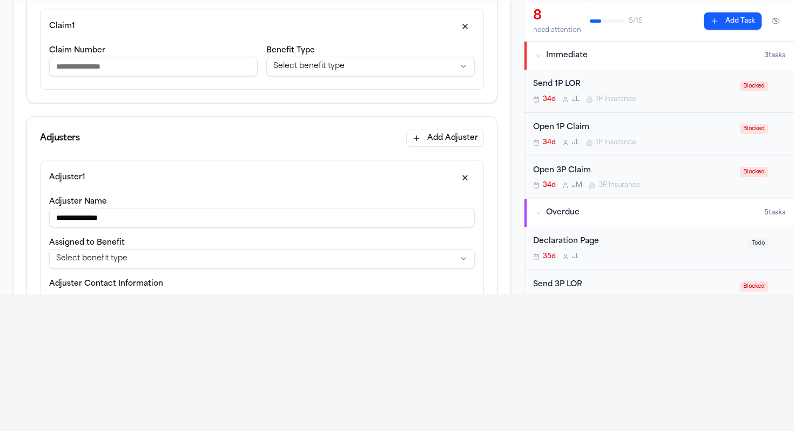
scroll to position [192, 0]
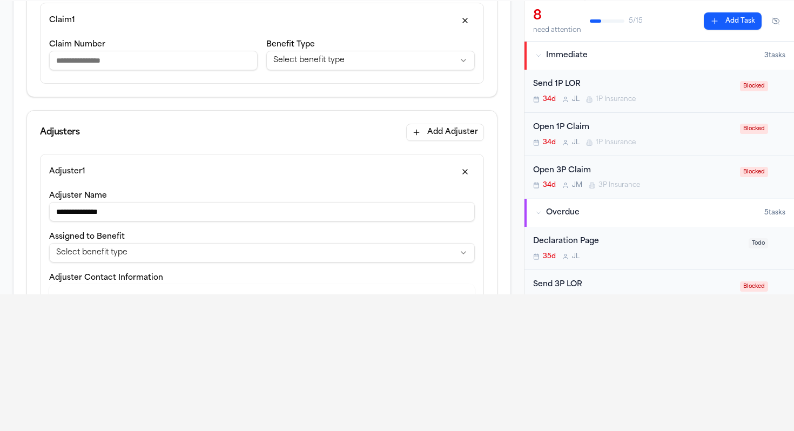
drag, startPoint x: 177, startPoint y: 221, endPoint x: 25, endPoint y: 211, distance: 152.7
click at [25, 211] on div "**********" at bounding box center [262, 349] width 497 height 938
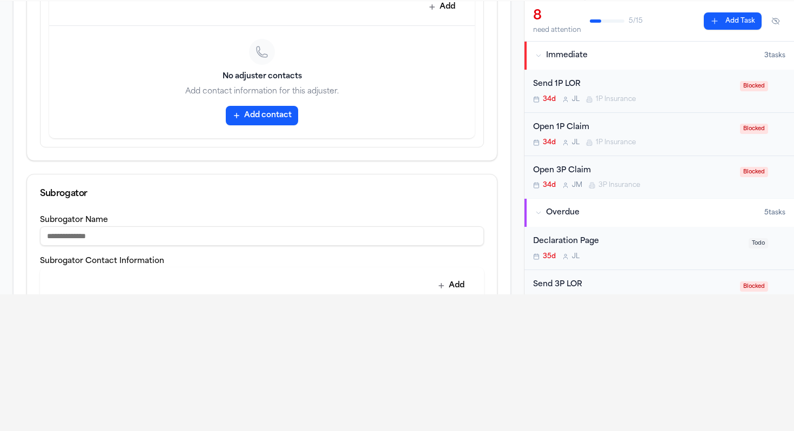
scroll to position [730, 0]
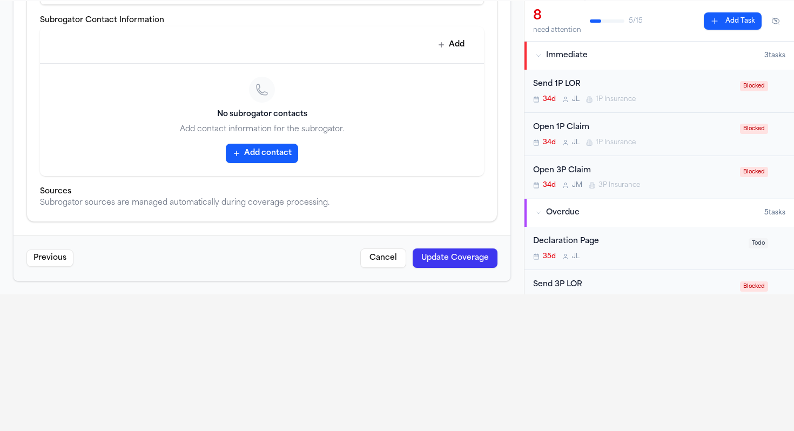
click at [487, 264] on button "Update Coverage" at bounding box center [455, 257] width 85 height 19
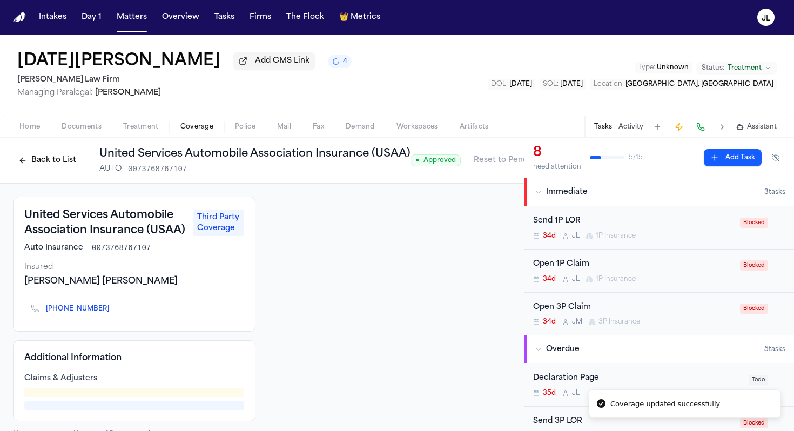
click at [46, 166] on button "Back to List" at bounding box center [47, 160] width 69 height 17
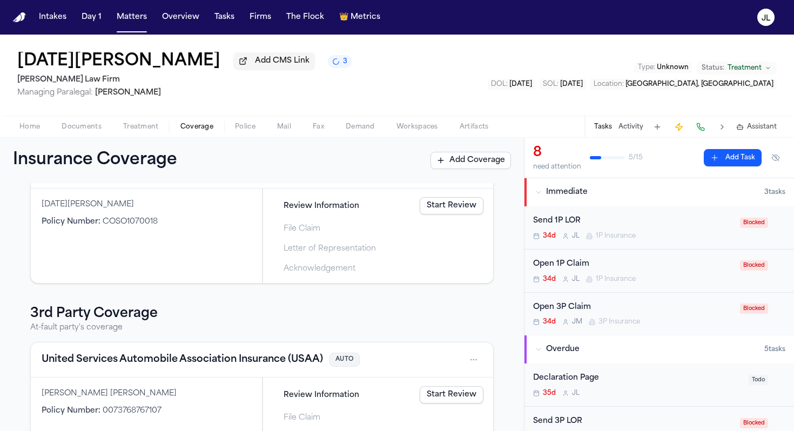
scroll to position [137, 0]
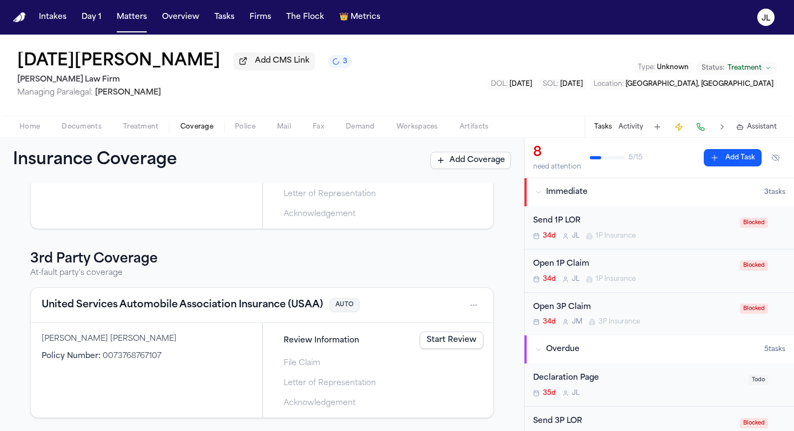
click at [104, 303] on button "United Services Automobile Association Insurance (USAA)" at bounding box center [182, 305] width 281 height 15
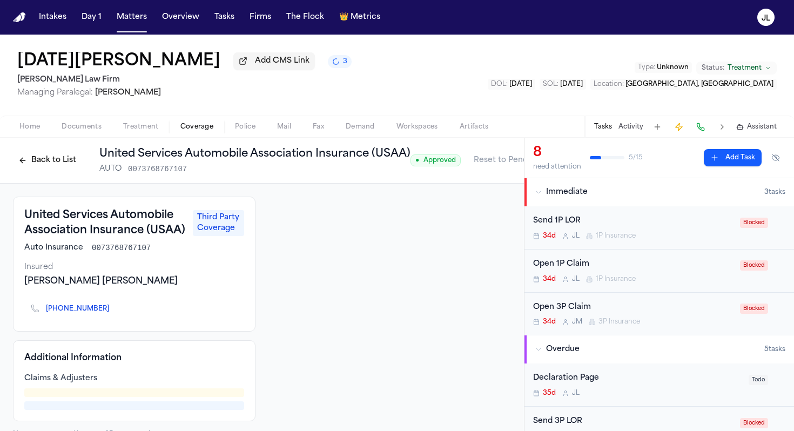
click at [63, 162] on button "Back to List" at bounding box center [47, 160] width 69 height 17
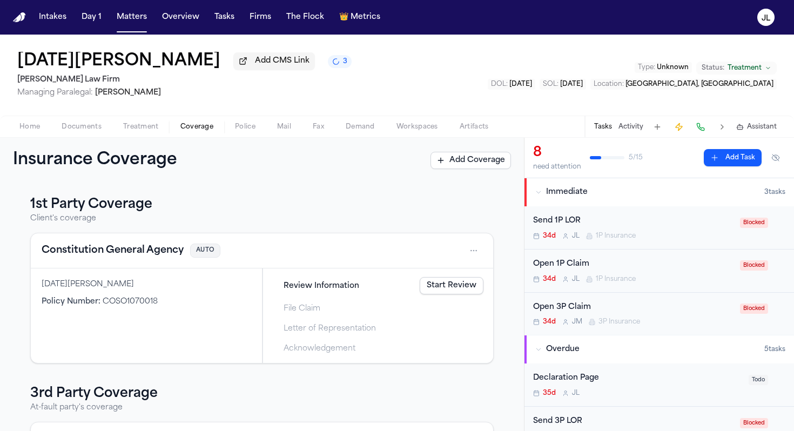
scroll to position [137, 0]
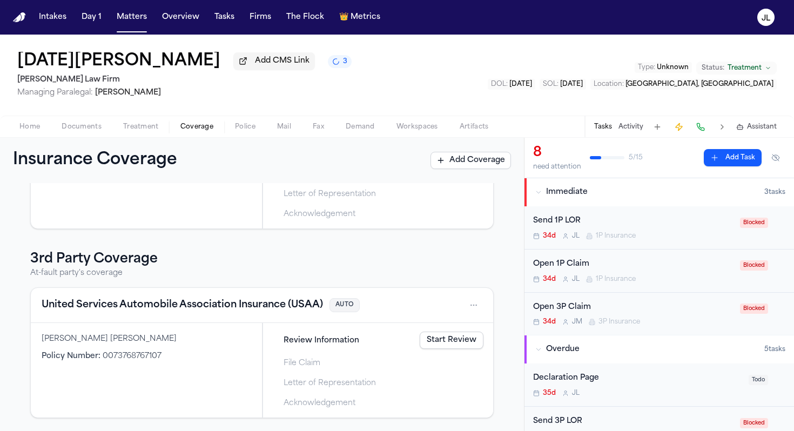
click at [178, 306] on button "United Services Automobile Association Insurance (USAA)" at bounding box center [182, 305] width 281 height 15
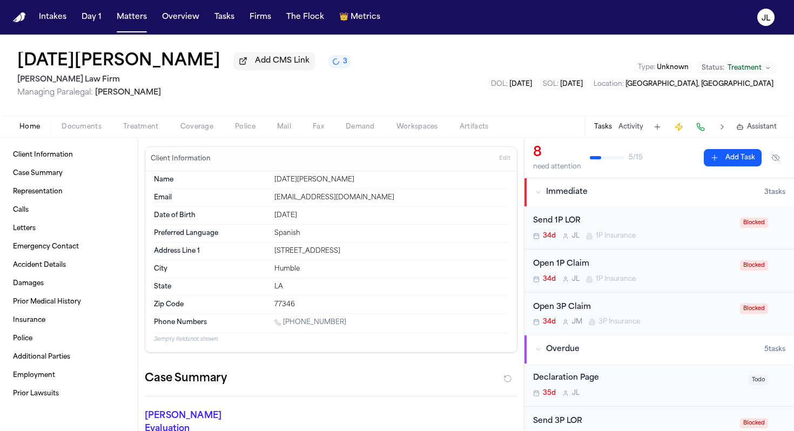
click at [41, 125] on button "Home" at bounding box center [30, 126] width 42 height 13
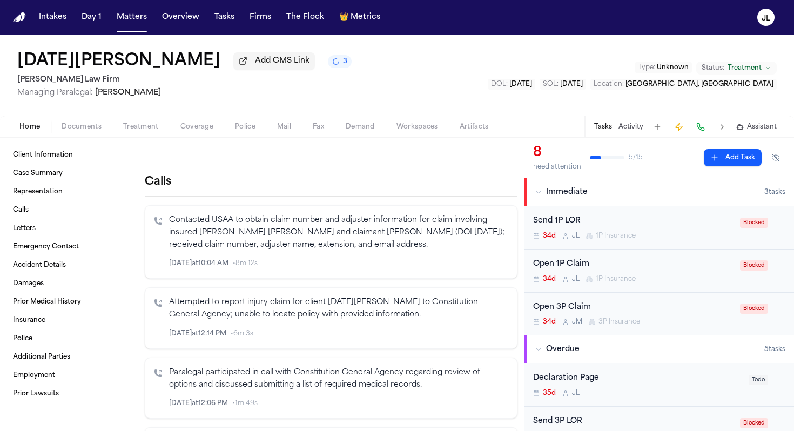
scroll to position [267, 0]
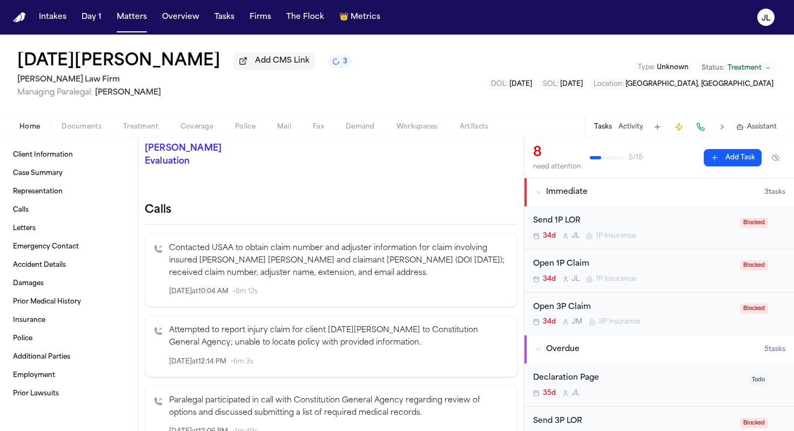
click at [468, 286] on button "Inspect" at bounding box center [464, 292] width 12 height 12
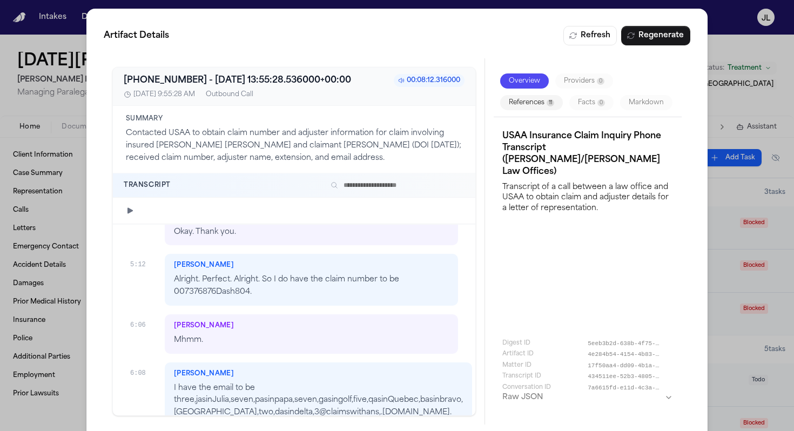
scroll to position [2285, 0]
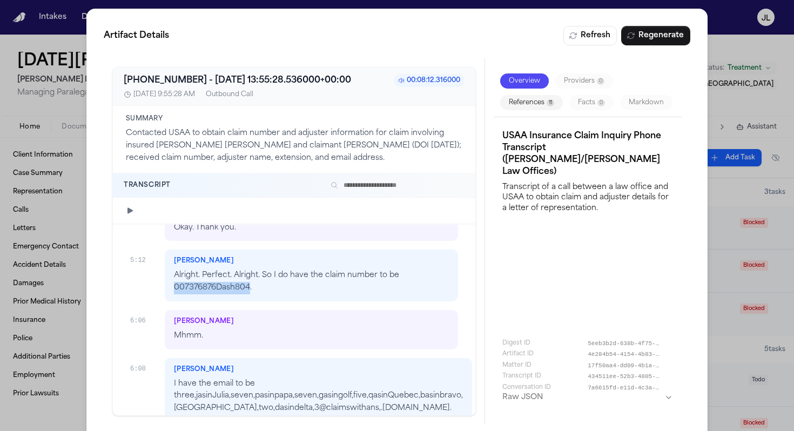
drag, startPoint x: 250, startPoint y: 263, endPoint x: 178, endPoint y: 260, distance: 71.9
click at [177, 270] on p "Alright. Perfect. Alright. So I do have the claim number to be 007376876Dash804." at bounding box center [311, 282] width 275 height 25
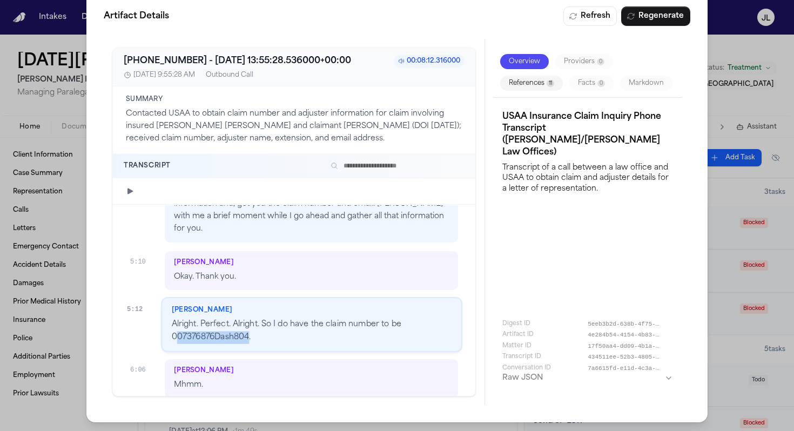
scroll to position [2216, 0]
copy p "07376876Dash804"
click at [238, 320] on p "Alright. Perfect. Alright. So I do have the claim number to be 007376876Dash804." at bounding box center [311, 332] width 280 height 25
drag, startPoint x: 251, startPoint y: 313, endPoint x: 171, endPoint y: 314, distance: 80.0
click at [171, 320] on p "Alright. Perfect. Alright. So I do have the claim number to be 007376876Dash804." at bounding box center [311, 332] width 280 height 25
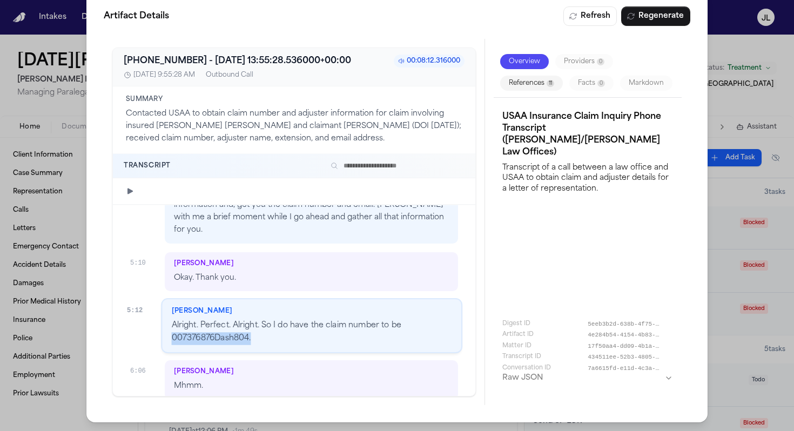
copy p "007376876Dash804."
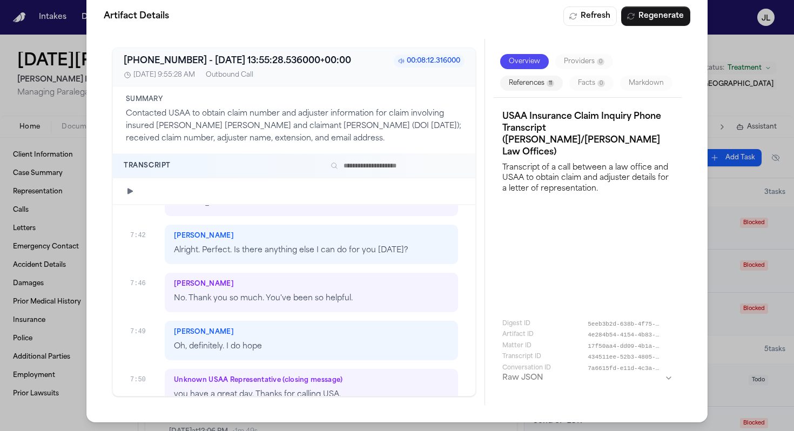
scroll to position [2810, 0]
click at [731, 76] on div "Artifact Details Refresh Regenerate +18005318722 - 2025-09-17 13:55:28.536000+0…" at bounding box center [397, 206] width 794 height 451
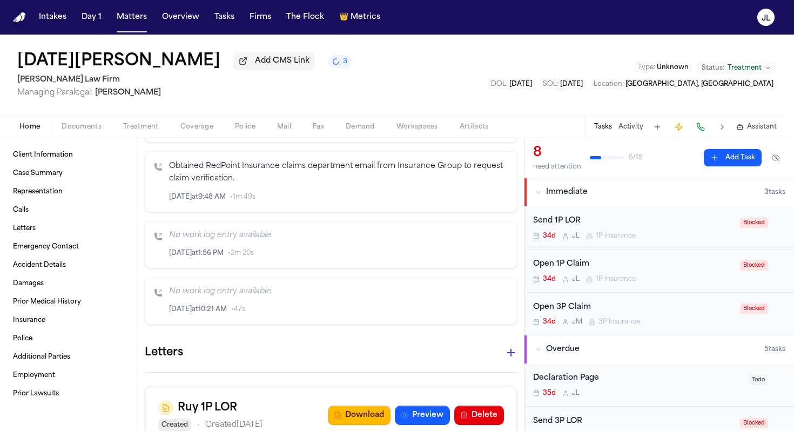
scroll to position [1696, 0]
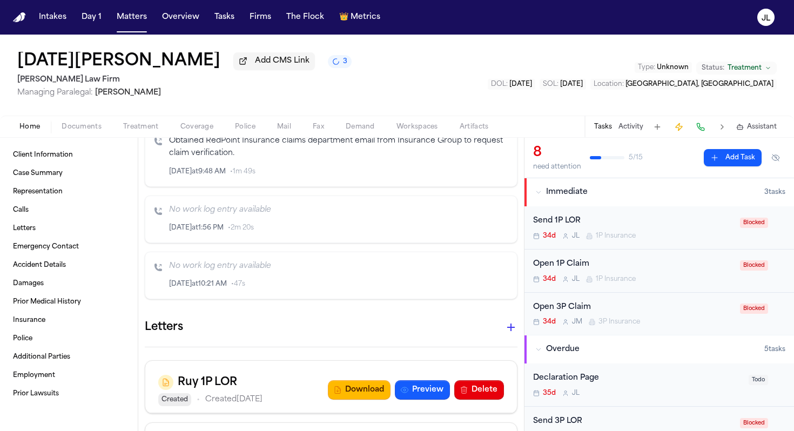
click at [512, 321] on icon "button" at bounding box center [511, 327] width 13 height 13
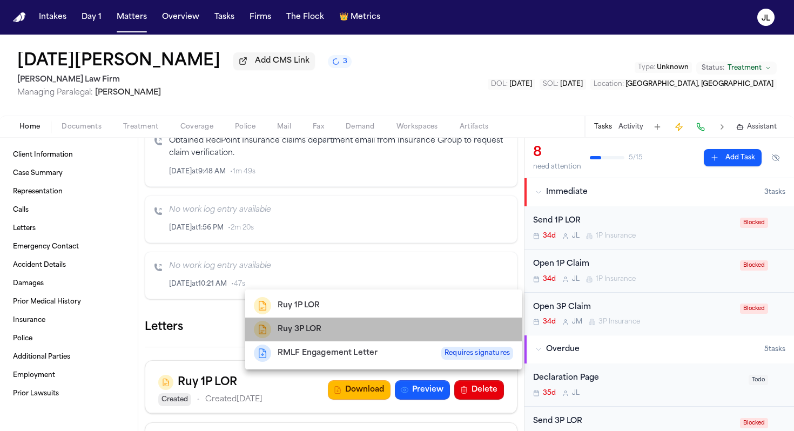
click at [346, 335] on div "Ruy 3P LOR" at bounding box center [383, 329] width 259 height 17
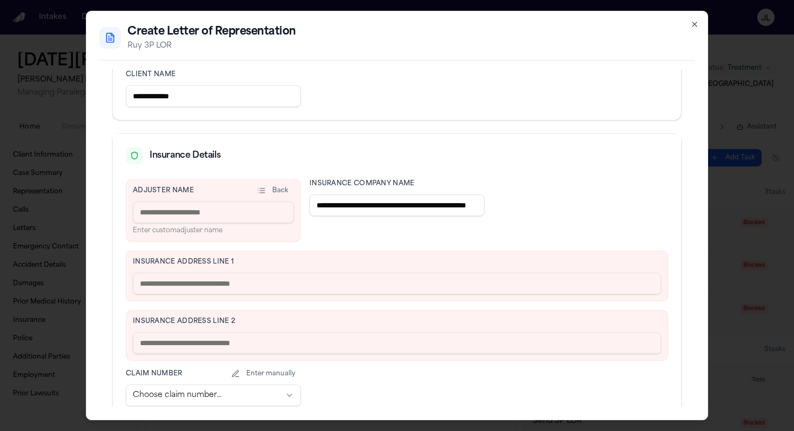
scroll to position [185, 0]
click at [196, 223] on input at bounding box center [213, 213] width 161 height 22
type input "**********"
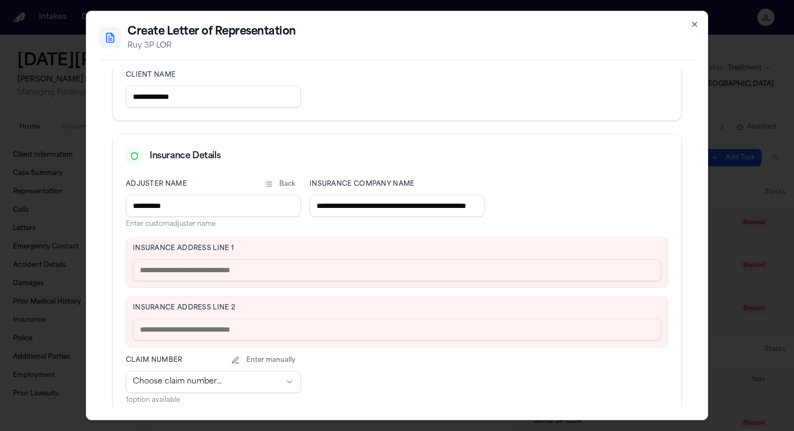
paste input "**********"
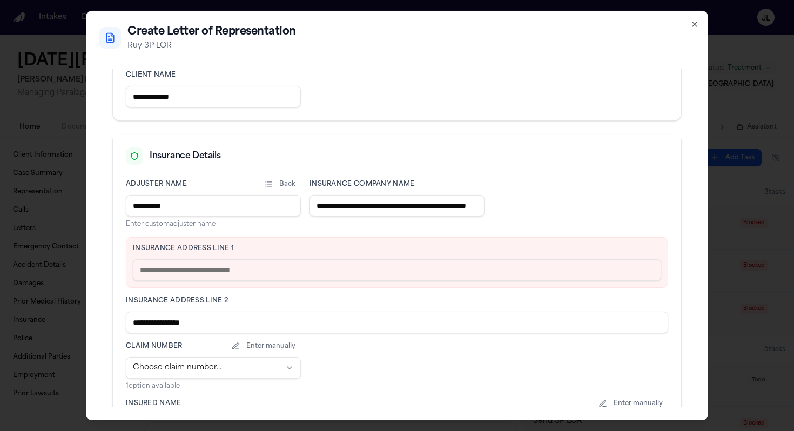
click at [194, 323] on input "**********" at bounding box center [397, 323] width 542 height 22
click at [200, 324] on input "**********" at bounding box center [397, 323] width 542 height 22
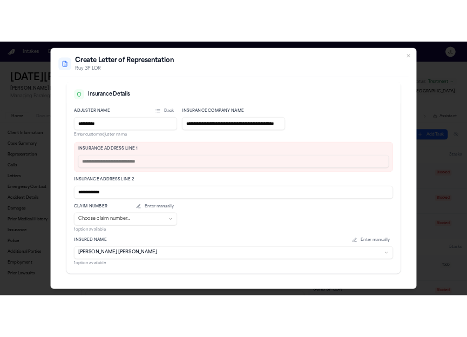
scroll to position [269, 0]
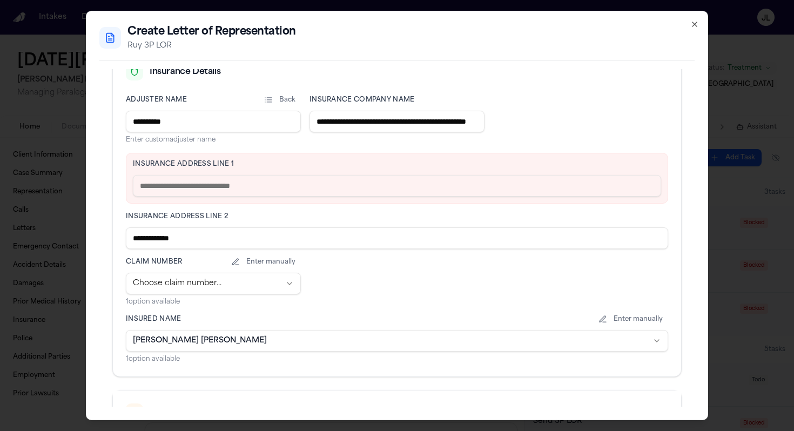
type input "**********"
click at [197, 290] on body "Intakes Day 1 Matters Overview Tasks Firms The Flock 👑 Metrics JL Lucia Mendoza…" at bounding box center [397, 215] width 794 height 431
click at [197, 285] on body "Intakes Day 1 Matters Overview Tasks Firms The Flock 👑 Metrics JL Lucia Mendoza…" at bounding box center [397, 215] width 794 height 431
click at [278, 287] on body "Intakes Day 1 Matters Overview Tasks Firms The Flock 👑 Metrics JL Lucia Mendoza…" at bounding box center [397, 215] width 794 height 431
click at [290, 290] on body "Intakes Day 1 Matters Overview Tasks Firms The Flock 👑 Metrics JL Lucia Mendoza…" at bounding box center [397, 215] width 794 height 431
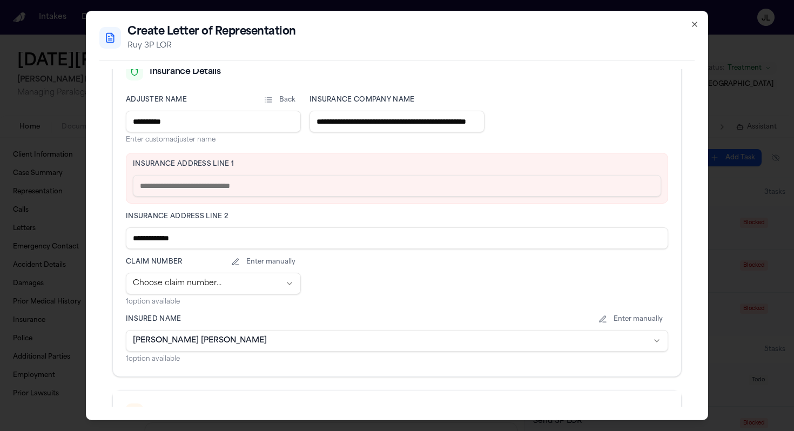
drag, startPoint x: 204, startPoint y: 243, endPoint x: 84, endPoint y: 241, distance: 119.9
click at [84, 241] on body "Intakes Day 1 Matters Overview Tasks Firms The Flock 👑 Metrics JL Lucia Mendoza…" at bounding box center [397, 215] width 794 height 431
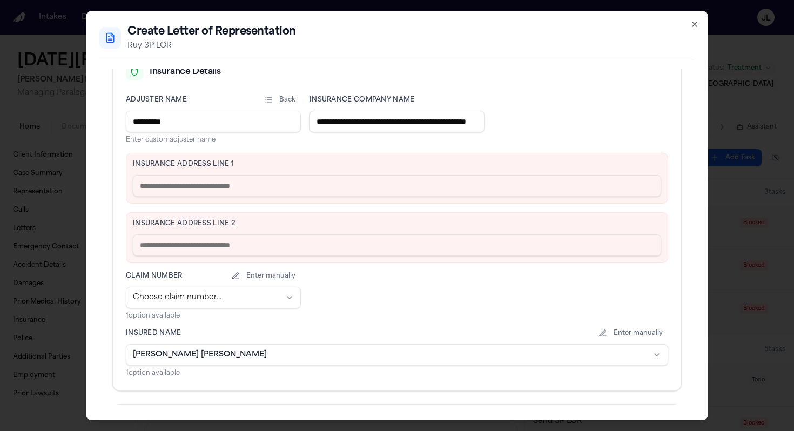
click at [283, 278] on button "Enter manually" at bounding box center [263, 276] width 75 height 9
click at [192, 310] on div "Select from options Enter custom claim number" at bounding box center [213, 303] width 175 height 33
click at [192, 304] on input at bounding box center [213, 298] width 175 height 22
paste input "**********"
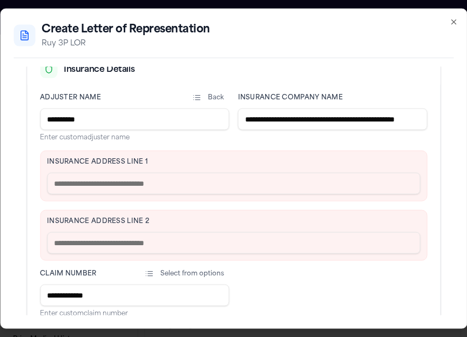
scroll to position [1794, 0]
type input "**********"
click at [86, 197] on div "Insurance Address Line 1" at bounding box center [233, 176] width 387 height 51
click at [86, 185] on input "text" at bounding box center [233, 184] width 373 height 22
paste input "**********"
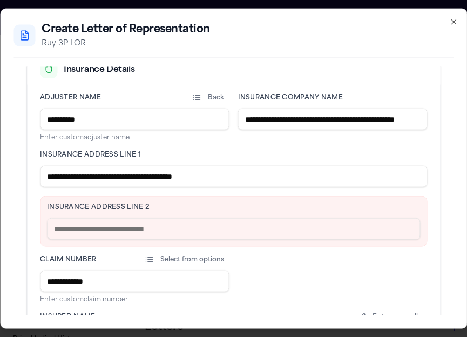
drag, startPoint x: 267, startPoint y: 179, endPoint x: 146, endPoint y: 175, distance: 120.5
click at [146, 175] on input "**********" at bounding box center [233, 177] width 387 height 22
click at [259, 185] on input "**********" at bounding box center [233, 177] width 387 height 22
drag, startPoint x: 246, startPoint y: 178, endPoint x: 145, endPoint y: 176, distance: 101.0
click at [145, 176] on input "**********" at bounding box center [233, 177] width 387 height 22
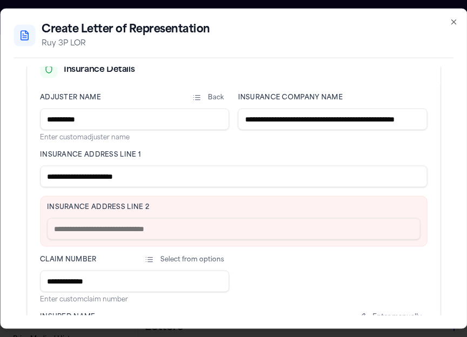
type input "**********"
click at [126, 220] on input "text" at bounding box center [233, 229] width 373 height 22
paste input "**********"
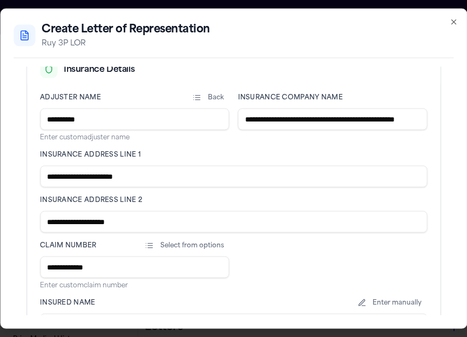
type input "**********"
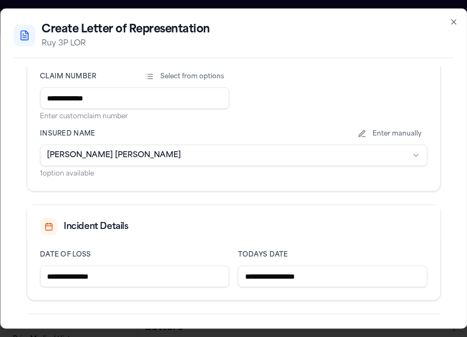
scroll to position [482, 0]
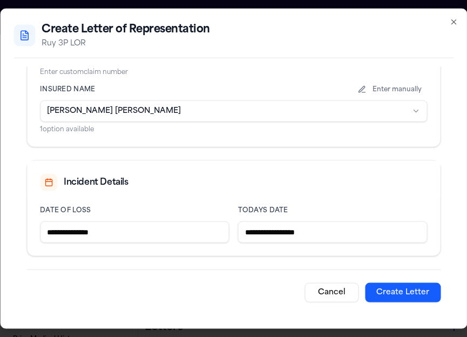
click at [385, 294] on button "Create Letter" at bounding box center [403, 292] width 76 height 19
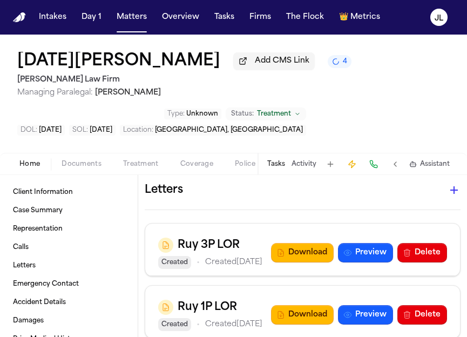
scroll to position [1918, 0]
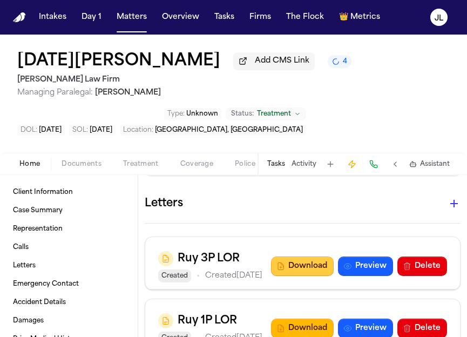
click at [309, 266] on button "Download" at bounding box center [302, 266] width 63 height 19
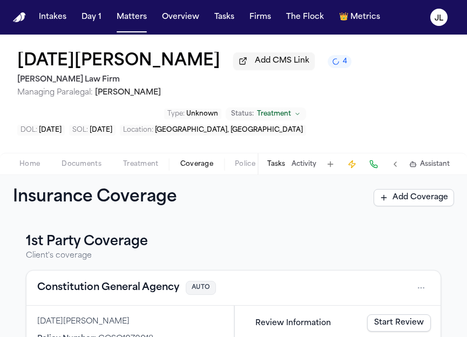
click at [181, 169] on span "Coverage" at bounding box center [196, 164] width 33 height 9
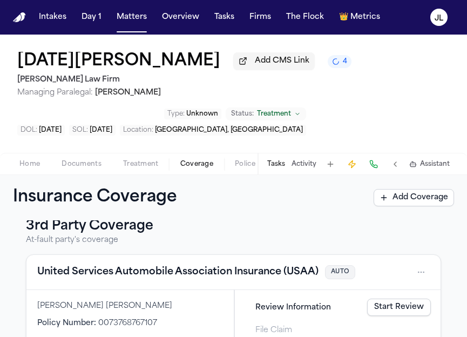
scroll to position [214, 0]
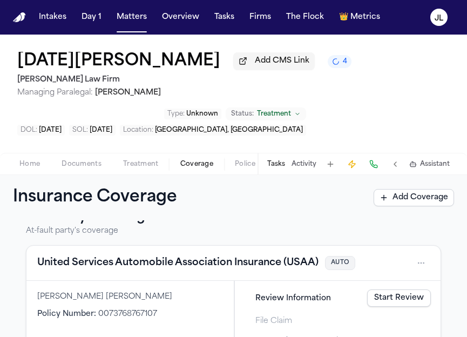
click at [114, 272] on div "United Services Automobile Association Insurance (USAA) AUTO" at bounding box center [233, 262] width 393 height 17
click at [115, 265] on button "United Services Automobile Association Insurance (USAA)" at bounding box center [177, 263] width 281 height 15
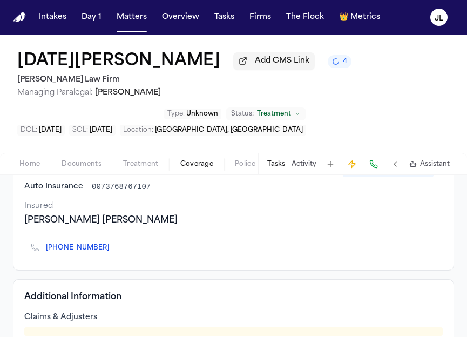
scroll to position [152, 0]
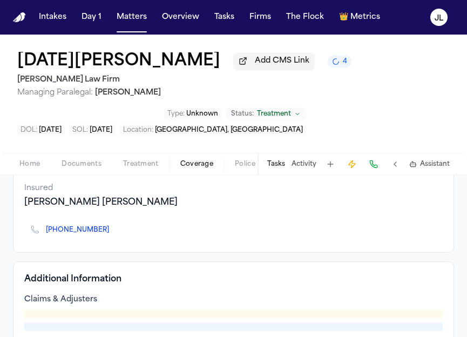
scroll to position [152, 0]
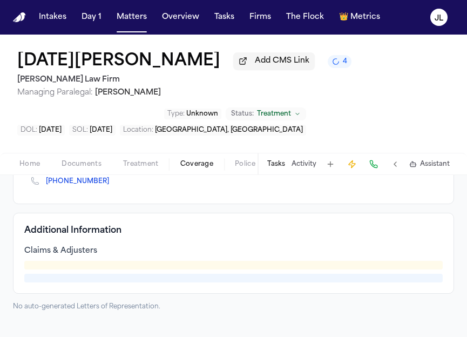
click at [69, 174] on div "Home Documents Treatment Coverage Police Mail Fax Demand Workspaces Artifacts T…" at bounding box center [233, 164] width 467 height 22
click at [36, 174] on div "Home Documents Treatment Coverage Police Mail Fax Demand Workspaces Artifacts T…" at bounding box center [233, 164] width 467 height 22
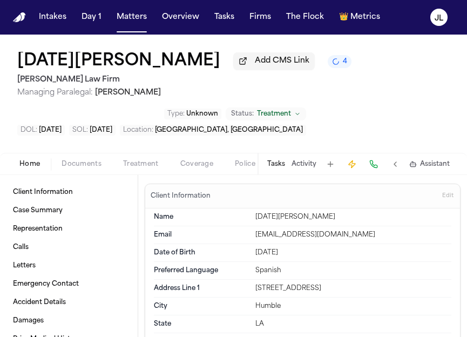
click at [36, 169] on span "Home" at bounding box center [29, 164] width 21 height 9
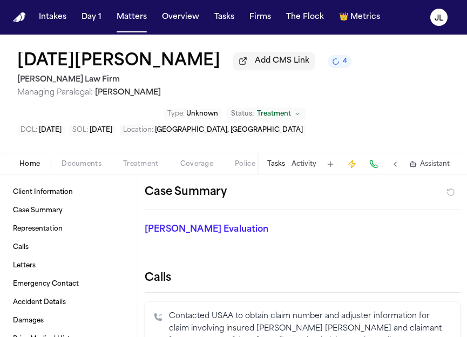
scroll to position [334, 0]
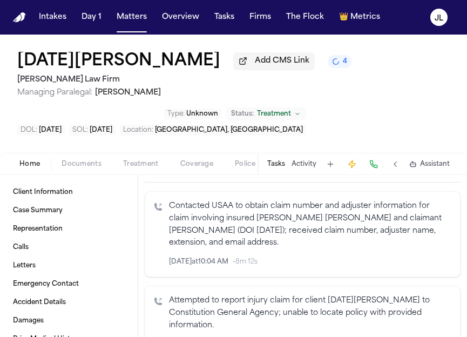
click at [406, 265] on icon "Inspect" at bounding box center [407, 262] width 8 height 8
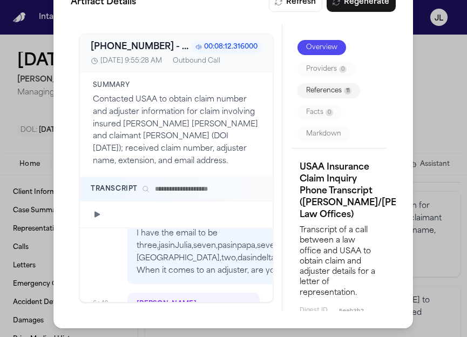
scroll to position [3354, 0]
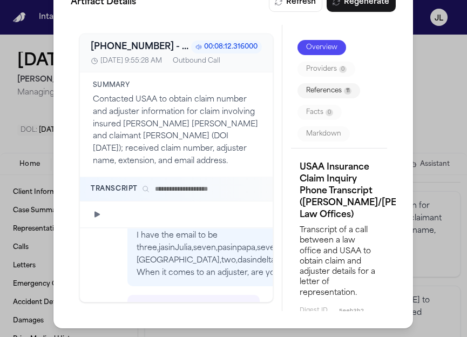
drag, startPoint x: 169, startPoint y: 286, endPoint x: 145, endPoint y: 287, distance: 23.8
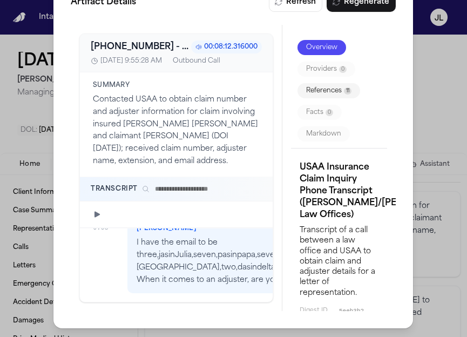
copy p "42403"
click at [432, 123] on div "Artifact Details Refresh Regenerate +18005318722 - 2025-09-17 13:55:28.536000+0…" at bounding box center [233, 152] width 467 height 371
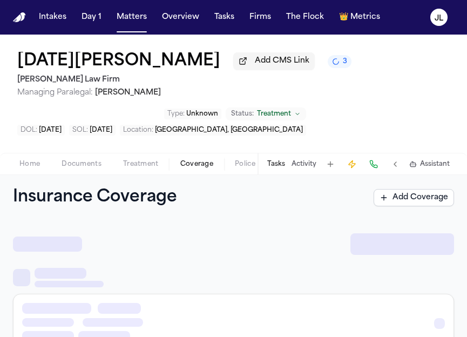
click at [187, 169] on span "Coverage" at bounding box center [196, 164] width 33 height 9
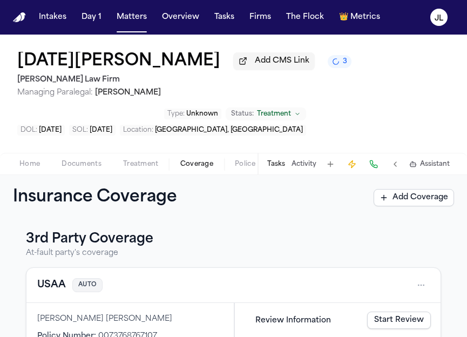
scroll to position [164, 0]
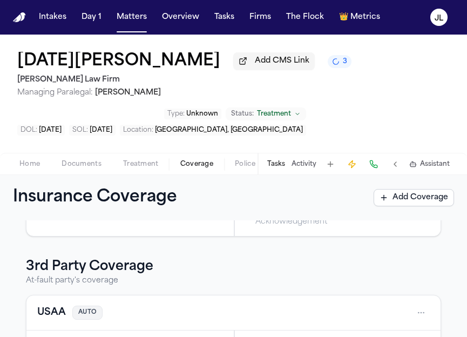
click at [56, 317] on button "USAA" at bounding box center [51, 312] width 29 height 15
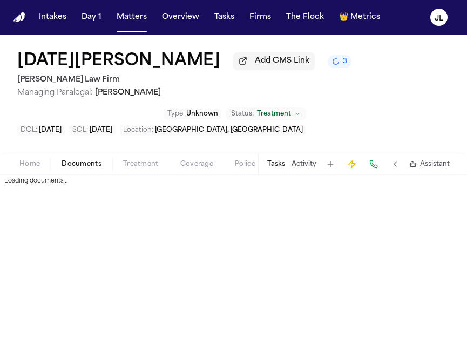
click at [85, 167] on span "Documents" at bounding box center [82, 164] width 40 height 9
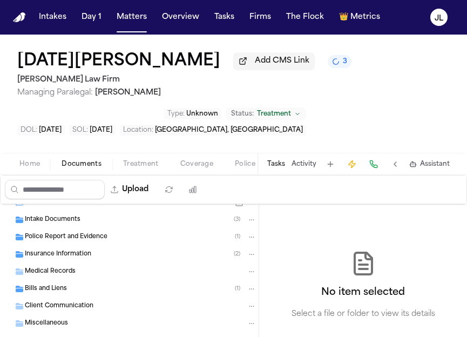
scroll to position [165, 0]
click at [119, 263] on div "Insurance Information ( 2 )" at bounding box center [129, 254] width 259 height 17
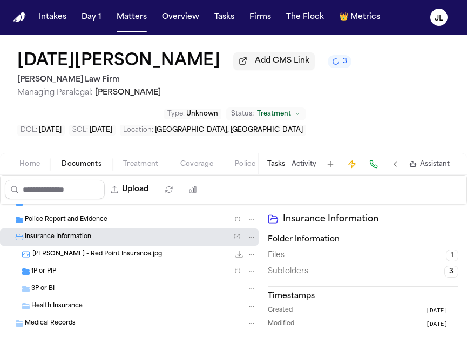
scroll to position [184, 0]
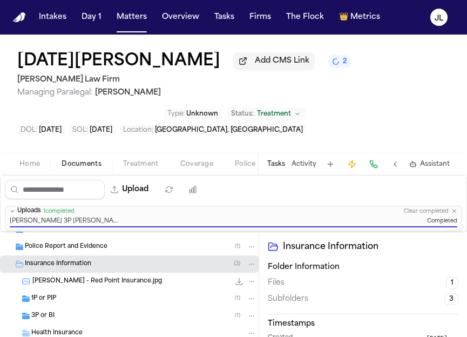
click at [71, 304] on div "1P or PIP ( 1 )" at bounding box center [143, 299] width 225 height 10
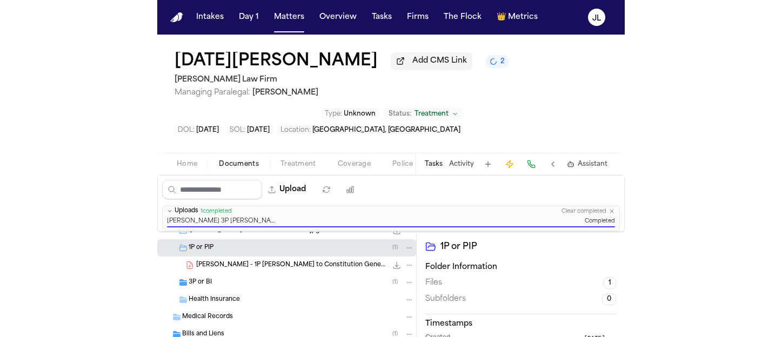
scroll to position [235, 0]
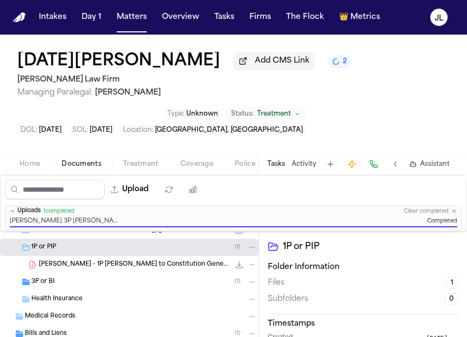
click at [67, 283] on div "3P or BI ( 1 )" at bounding box center [143, 282] width 225 height 10
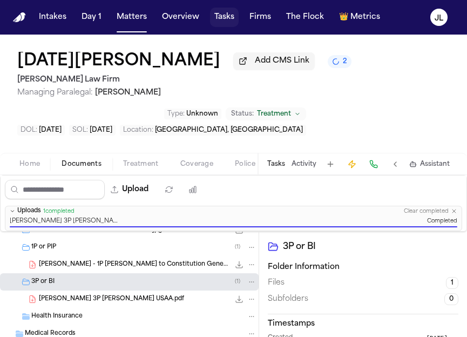
click at [232, 24] on button "Tasks" at bounding box center [224, 17] width 29 height 19
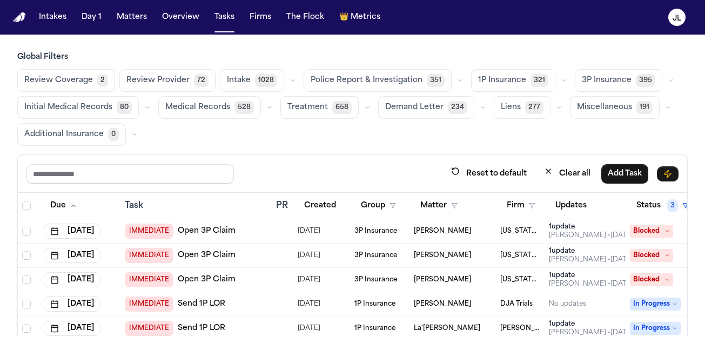
drag, startPoint x: 703, startPoint y: 131, endPoint x: 738, endPoint y: 131, distance: 35.7
click at [467, 131] on html "Intakes Day 1 Matters Overview Tasks Firms The Flock 👑 Metrics JL Global Filter…" at bounding box center [352, 168] width 705 height 337
click at [467, 124] on div "Global Filters Review Coverage 2 Review Provider 72 Intake 1028 Police Report &…" at bounding box center [352, 232] width 705 height 360
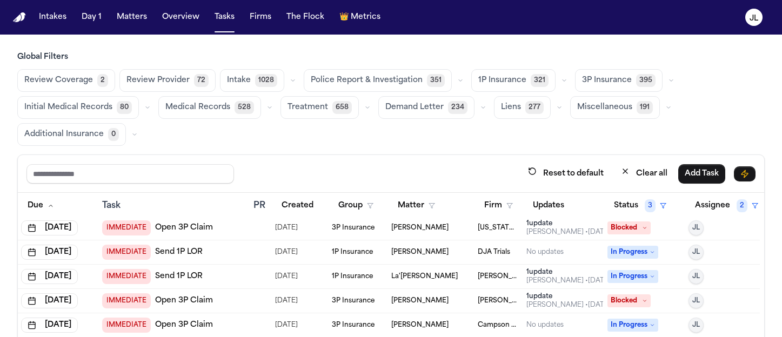
scroll to position [0, 23]
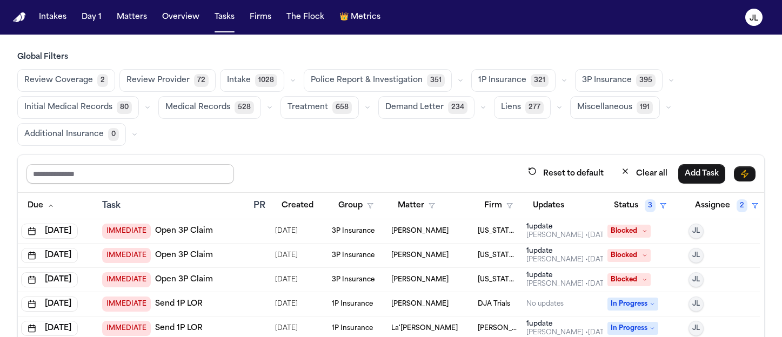
click at [129, 167] on input "text" at bounding box center [129, 173] width 207 height 19
type input "*"
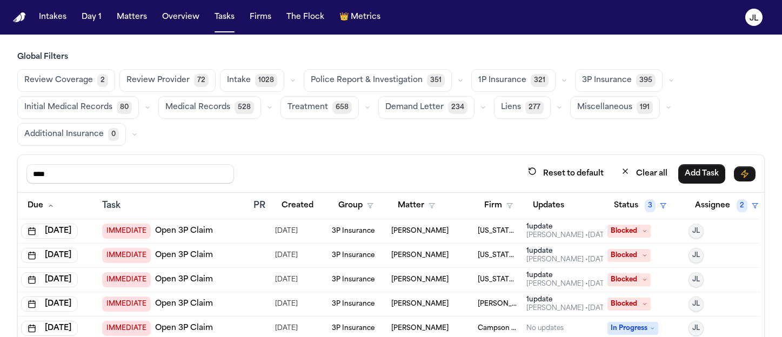
type input "****"
click at [467, 206] on button "Status 3" at bounding box center [639, 205] width 65 height 19
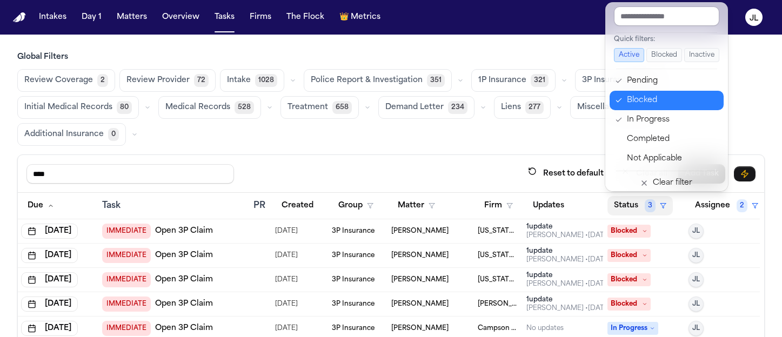
click at [467, 102] on div "Blocked" at bounding box center [672, 100] width 90 height 13
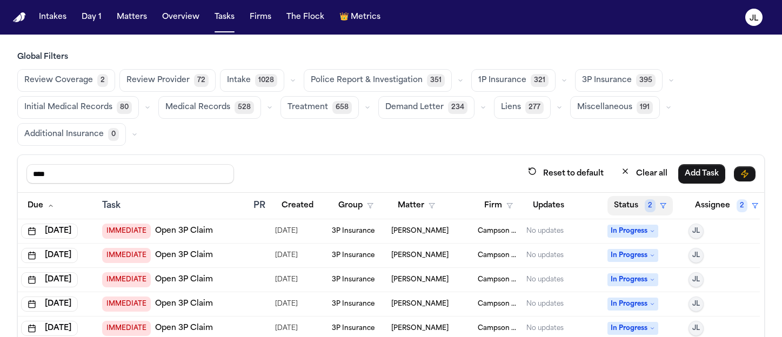
click at [467, 210] on button "Status 2" at bounding box center [639, 205] width 65 height 19
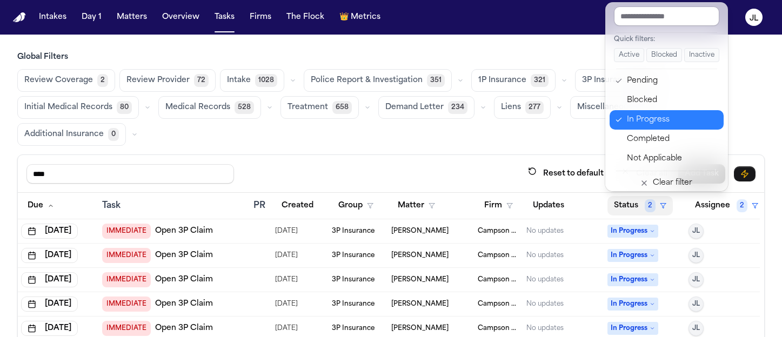
click at [467, 119] on div "In Progress" at bounding box center [672, 119] width 90 height 13
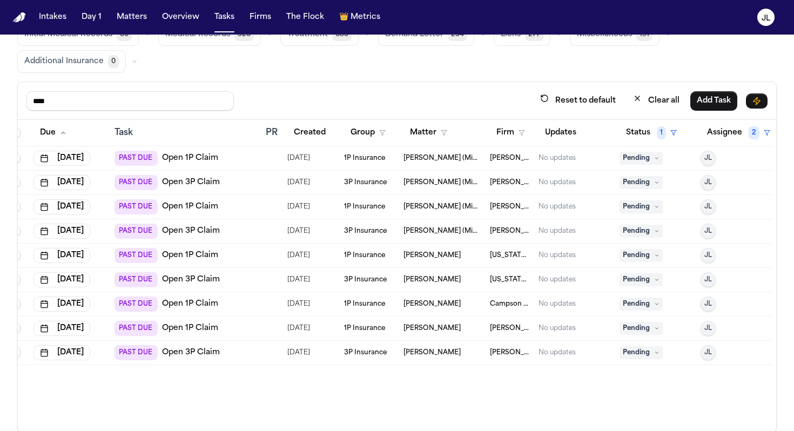
scroll to position [91, 0]
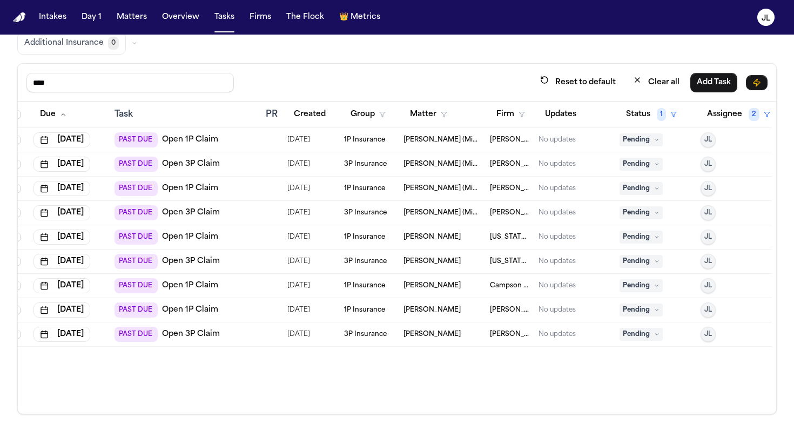
click at [467, 337] on span "Pending" at bounding box center [641, 334] width 43 height 13
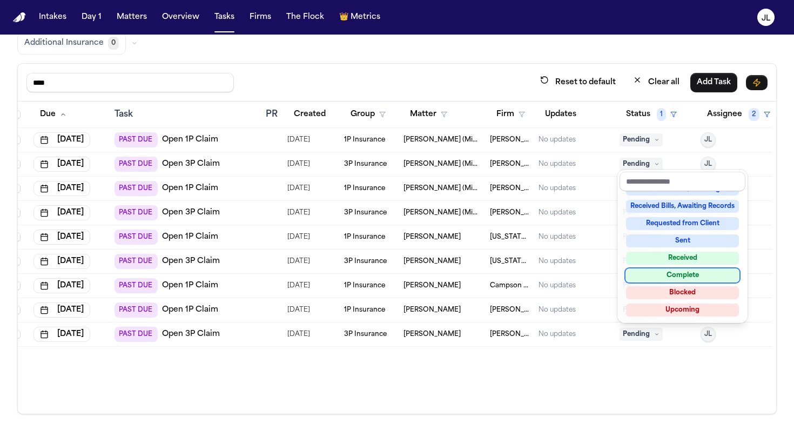
click at [467, 277] on div "Complete" at bounding box center [682, 275] width 113 height 13
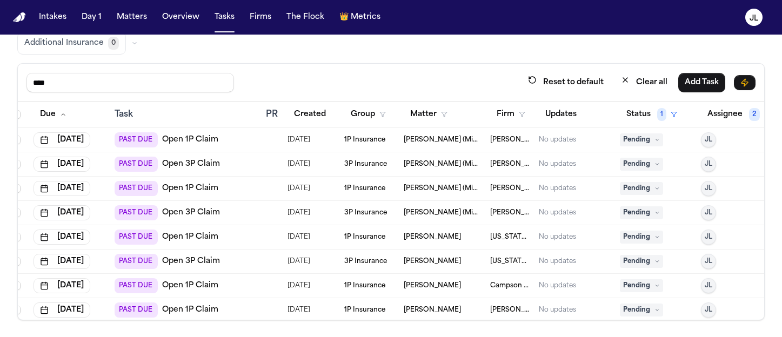
scroll to position [0, 0]
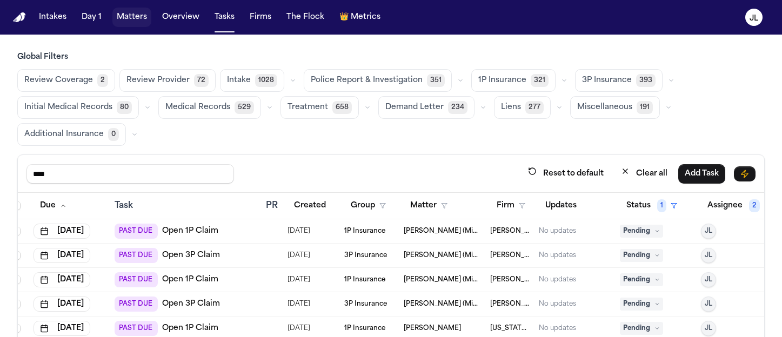
click at [125, 19] on button "Matters" at bounding box center [131, 17] width 39 height 19
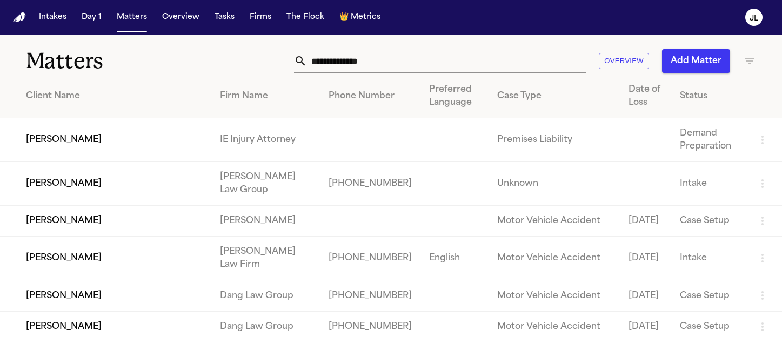
click at [356, 63] on input "text" at bounding box center [446, 61] width 279 height 24
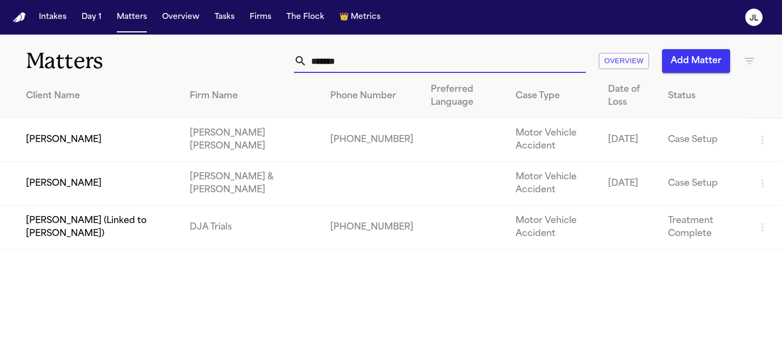
type input "*******"
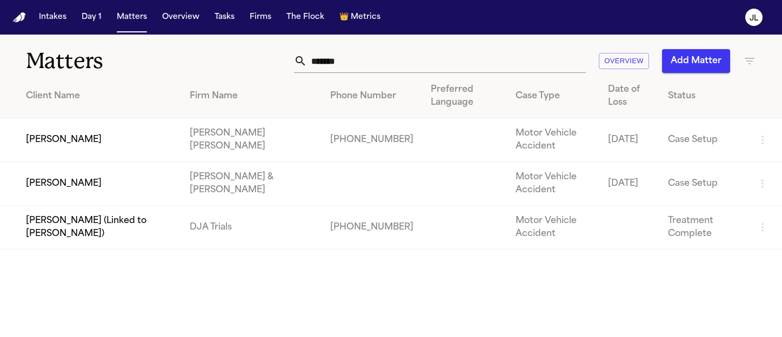
click at [76, 133] on td "Lina Cardoso" at bounding box center [90, 140] width 181 height 44
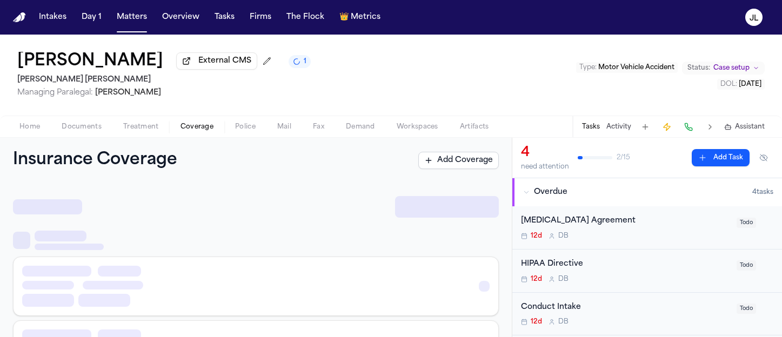
click at [205, 131] on span "Coverage" at bounding box center [196, 127] width 33 height 9
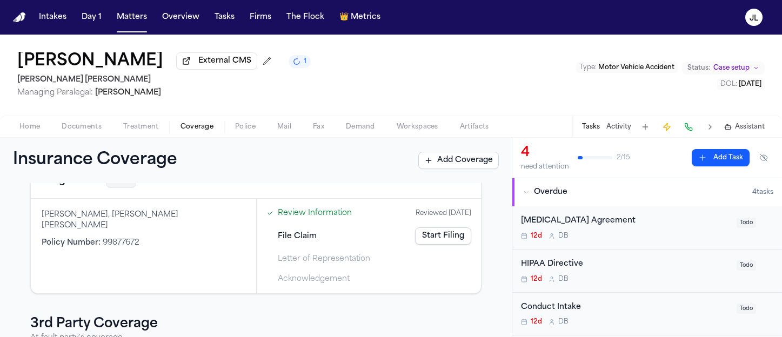
scroll to position [31, 0]
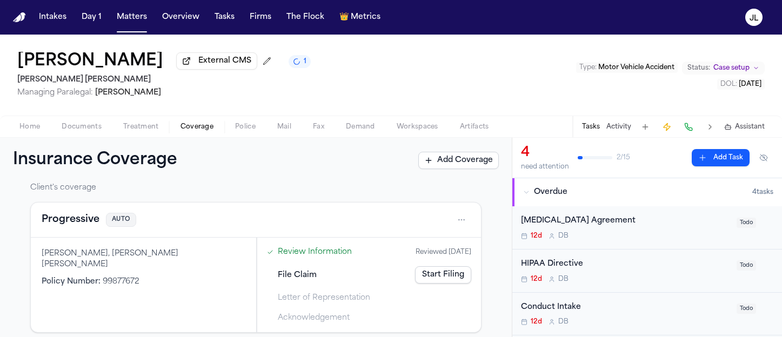
click at [75, 228] on div "Progressive AUTO" at bounding box center [256, 219] width 428 height 17
click at [75, 225] on button "Progressive" at bounding box center [71, 219] width 58 height 15
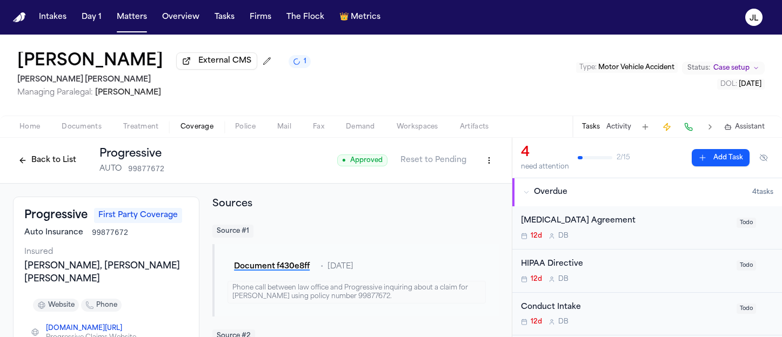
scroll to position [3, 0]
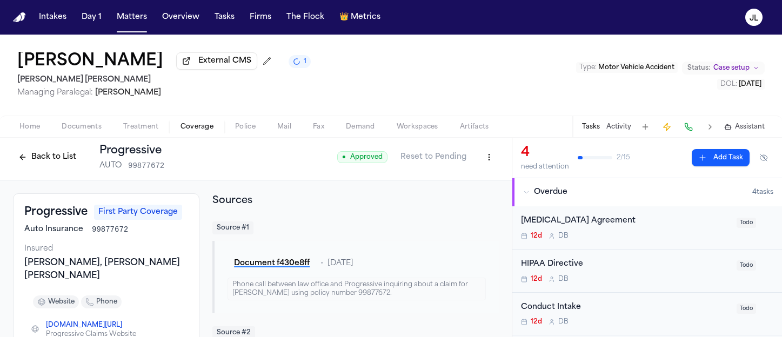
click at [50, 163] on button "Back to List" at bounding box center [47, 157] width 69 height 17
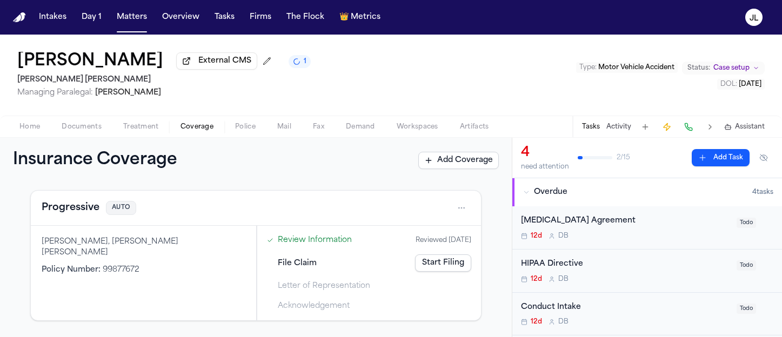
scroll to position [36, 0]
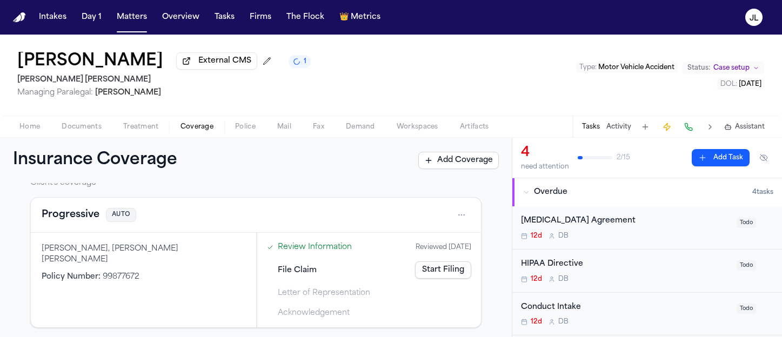
click at [80, 214] on button "Progressive" at bounding box center [71, 214] width 58 height 15
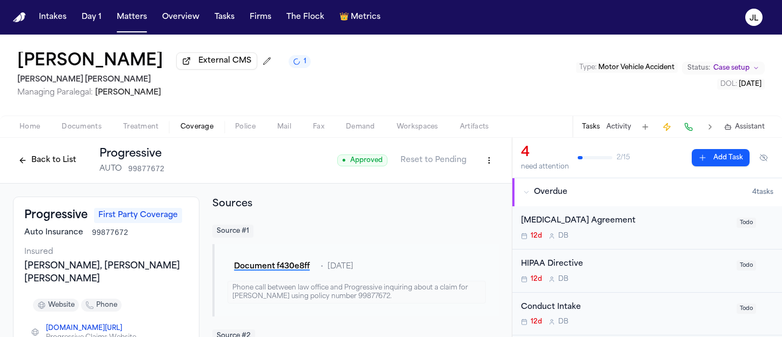
click at [39, 157] on button "Back to List" at bounding box center [47, 160] width 69 height 17
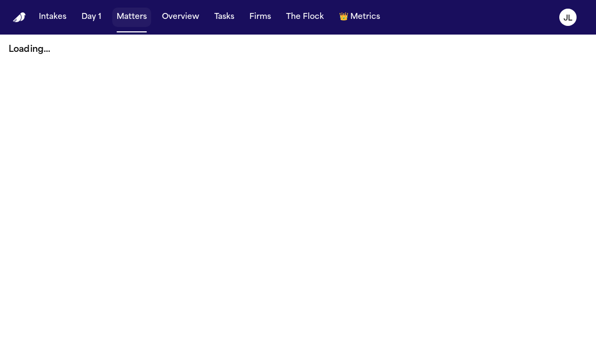
click at [132, 17] on button "Matters" at bounding box center [131, 17] width 39 height 19
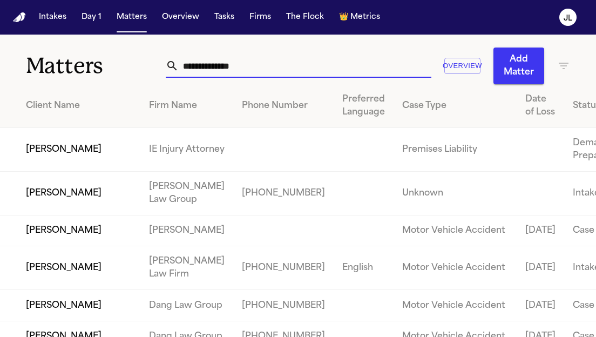
click at [233, 66] on input "text" at bounding box center [305, 66] width 252 height 24
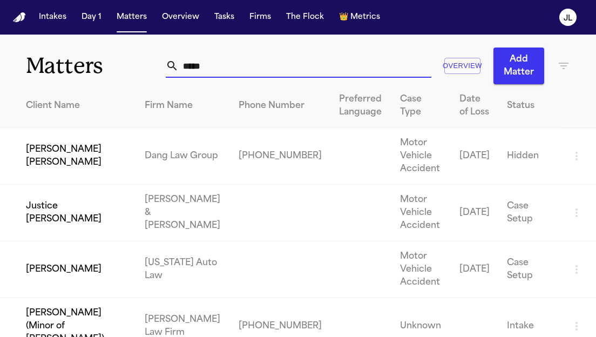
click at [179, 64] on input "*****" at bounding box center [305, 66] width 252 height 24
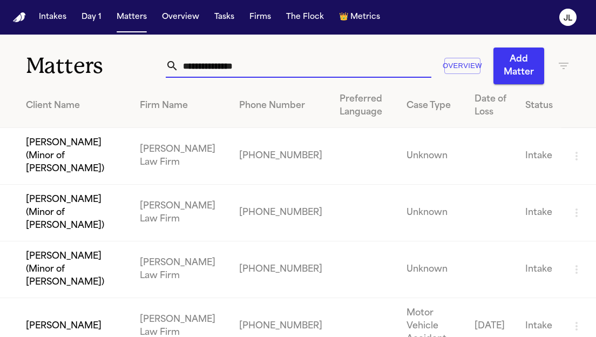
type input "**********"
click at [38, 298] on td "Christopher Jones" at bounding box center [65, 326] width 131 height 57
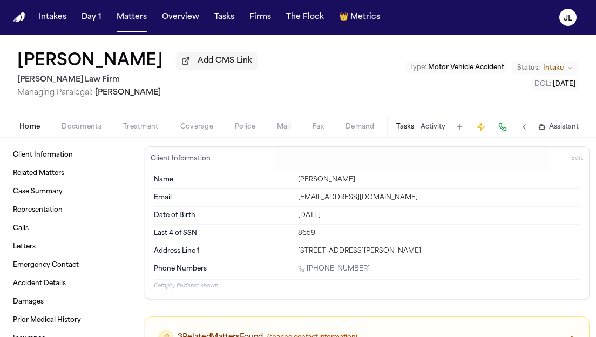
click at [192, 119] on div "Home Documents Treatment Coverage Police Mail Fax Demand Workspaces Artifacts T…" at bounding box center [298, 127] width 596 height 22
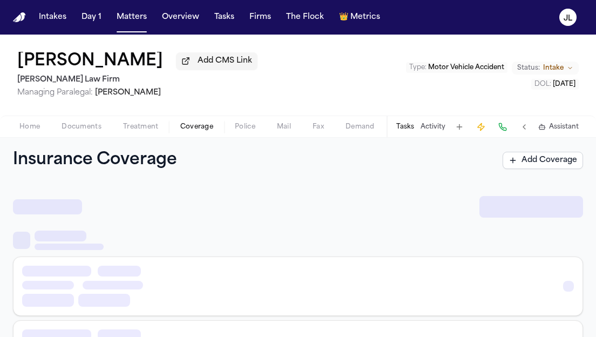
click at [192, 125] on span "Coverage" at bounding box center [196, 127] width 33 height 9
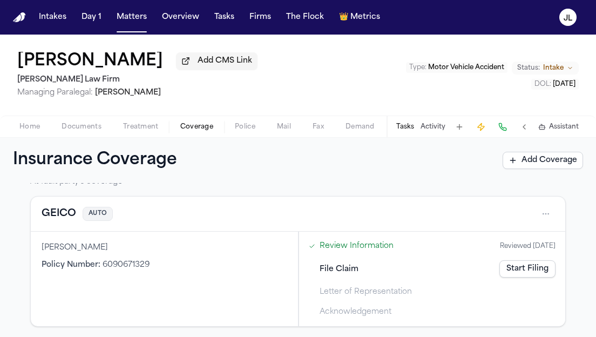
scroll to position [231, 0]
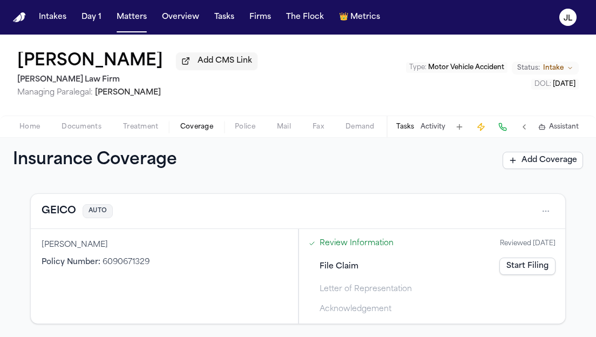
click at [55, 214] on button "GEICO" at bounding box center [59, 211] width 35 height 15
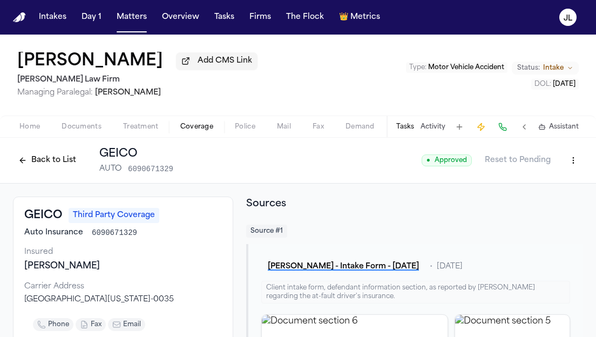
click at [66, 162] on button "Back to List" at bounding box center [47, 160] width 69 height 17
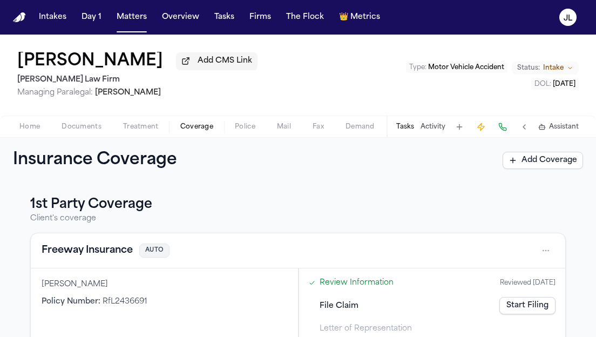
click at [81, 253] on button "Freeway Insurance" at bounding box center [87, 250] width 91 height 15
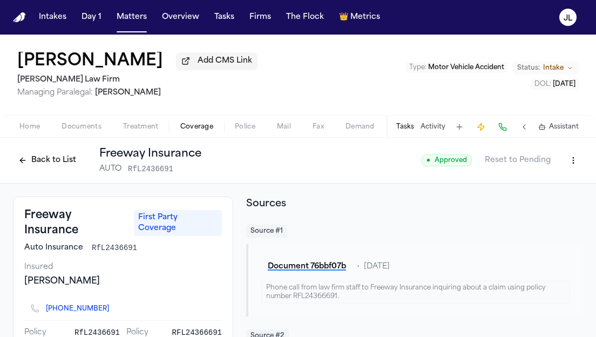
click at [78, 121] on div "Home Documents Treatment Coverage Police Mail Fax Demand Workspaces Artifacts T…" at bounding box center [298, 127] width 596 height 22
click at [33, 129] on span "Home" at bounding box center [29, 127] width 21 height 9
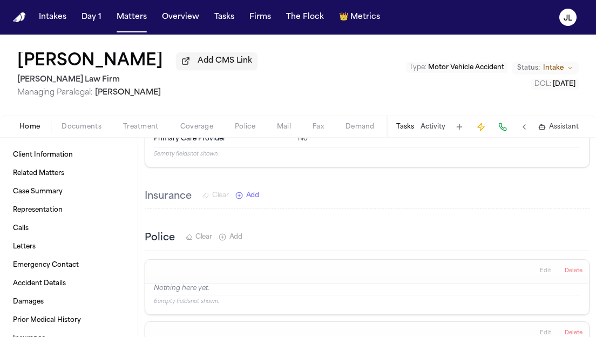
scroll to position [1636, 0]
click at [204, 131] on span "Coverage" at bounding box center [196, 127] width 33 height 9
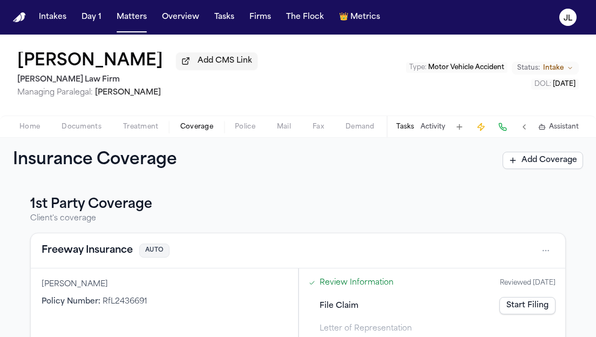
click at [112, 259] on div "Freeway Insurance AUTO" at bounding box center [298, 250] width 513 height 17
click at [112, 254] on button "Freeway Insurance" at bounding box center [87, 250] width 91 height 15
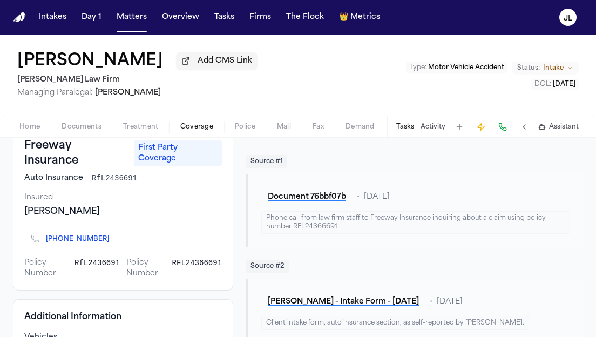
scroll to position [39, 0]
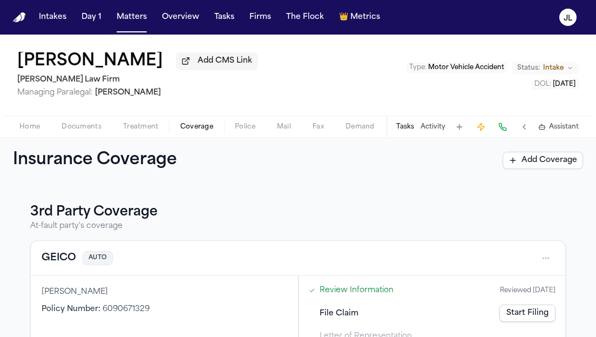
scroll to position [223, 0]
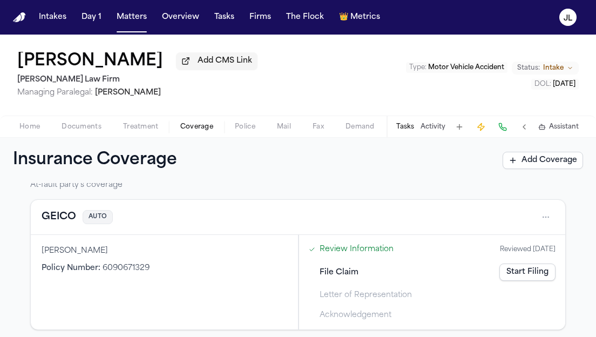
click at [64, 216] on button "GEICO" at bounding box center [59, 217] width 35 height 15
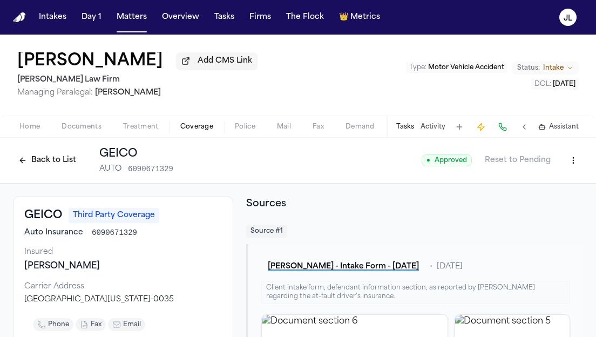
click at [49, 159] on button "Back to List" at bounding box center [47, 160] width 69 height 17
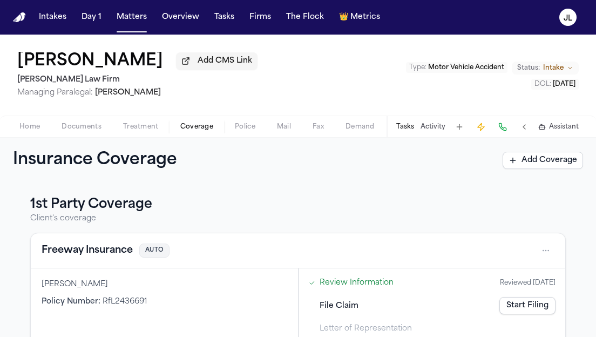
click at [76, 131] on span "Documents" at bounding box center [82, 127] width 40 height 9
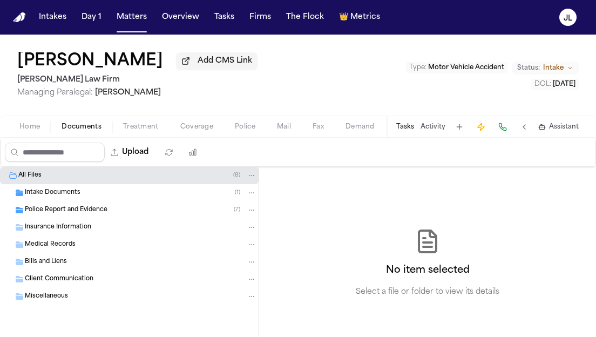
click at [26, 131] on span "Home" at bounding box center [29, 127] width 21 height 9
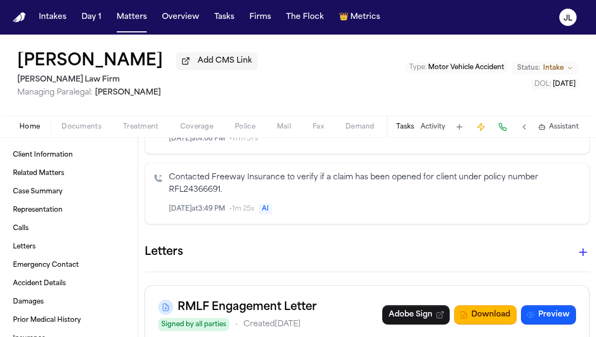
scroll to position [639, 0]
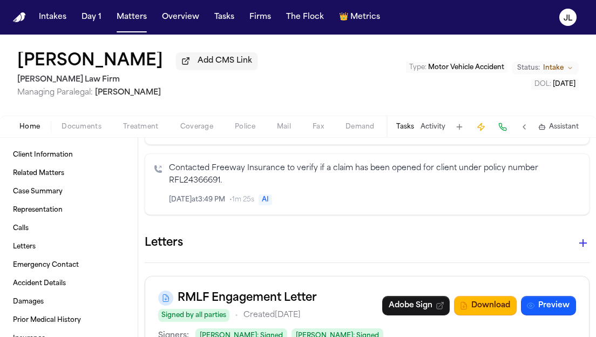
click at [581, 237] on icon "button" at bounding box center [583, 243] width 13 height 13
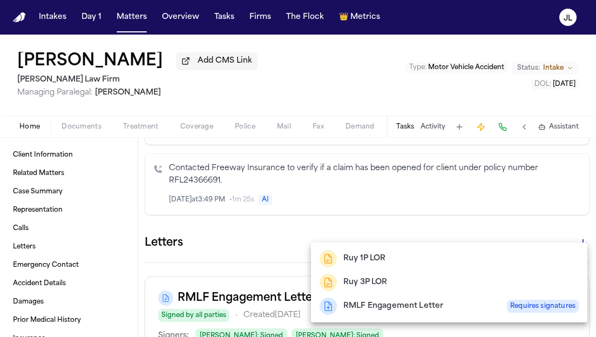
click at [399, 287] on div "Ruy 3P LOR" at bounding box center [449, 282] width 259 height 17
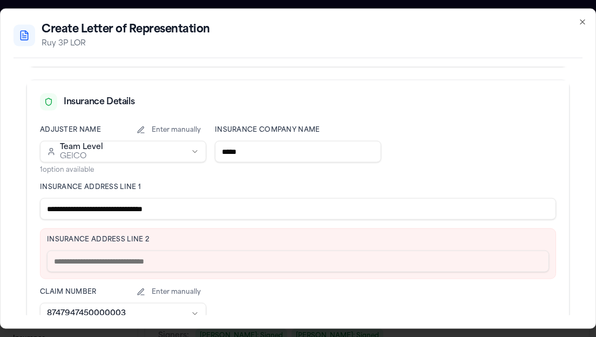
scroll to position [240, 0]
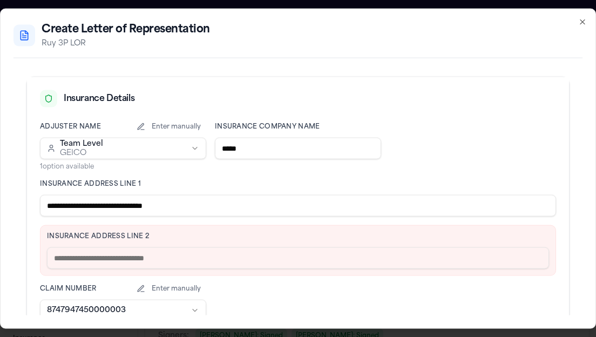
drag, startPoint x: 210, startPoint y: 207, endPoint x: 115, endPoint y: 204, distance: 95.1
click at [115, 204] on input "**********" at bounding box center [298, 206] width 516 height 22
drag, startPoint x: 217, startPoint y: 205, endPoint x: 90, endPoint y: 202, distance: 126.4
click at [90, 202] on input "**********" at bounding box center [298, 206] width 516 height 22
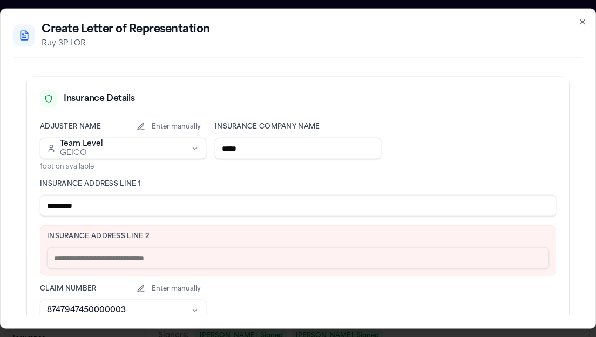
type input "*********"
click at [63, 263] on input "text" at bounding box center [298, 258] width 502 height 22
paste input "**********"
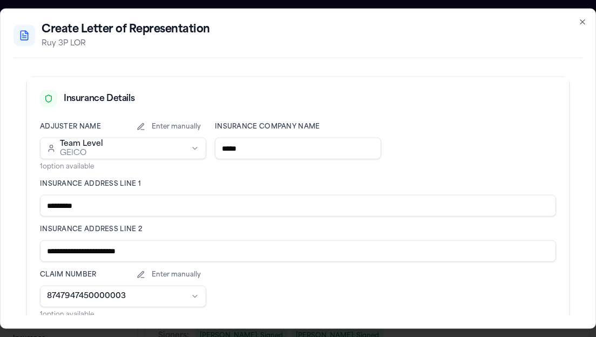
drag, startPoint x: 164, startPoint y: 253, endPoint x: 132, endPoint y: 251, distance: 31.4
click at [132, 251] on input "**********" at bounding box center [298, 251] width 516 height 22
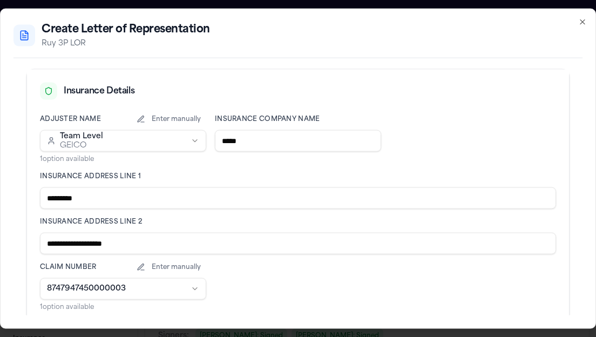
scroll to position [482, 0]
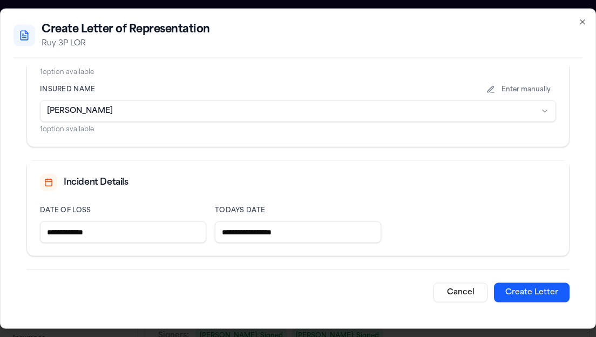
type input "**********"
click at [529, 283] on button "Create Letter" at bounding box center [532, 292] width 76 height 19
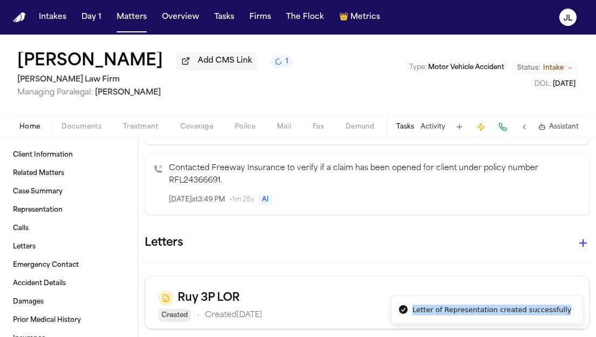
click at [441, 295] on li "Letter of Representation created successfully" at bounding box center [487, 309] width 192 height 29
click at [440, 295] on li "Letter of Representation created successfully" at bounding box center [487, 309] width 192 height 29
click at [422, 295] on li "Letter of Representation created successfully" at bounding box center [487, 309] width 192 height 29
click at [422, 258] on div "Letters Ruy 3P LOR Created • Created Sep 17, 2025 Download Preview Delete RMLF …" at bounding box center [367, 322] width 445 height 181
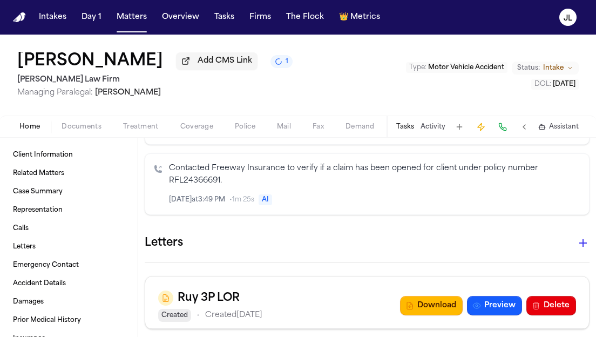
click at [435, 306] on div "Ruy 3P LOR Created • Created Sep 17, 2025 Download Preview Delete" at bounding box center [367, 306] width 418 height 32
click at [435, 296] on button "Download" at bounding box center [431, 305] width 63 height 19
click at [190, 126] on span "Coverage" at bounding box center [196, 127] width 33 height 9
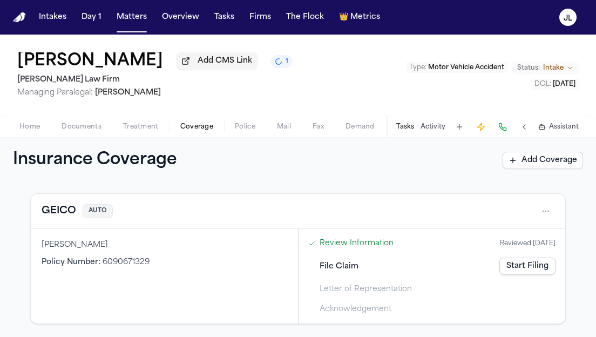
scroll to position [217, 0]
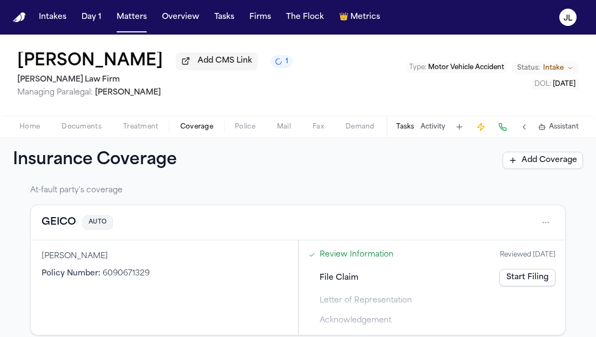
click at [57, 230] on button "GEICO" at bounding box center [59, 222] width 35 height 15
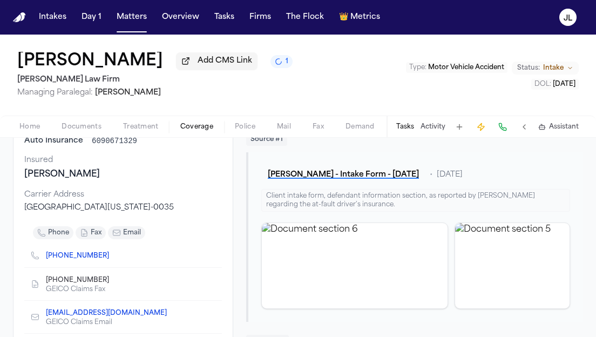
scroll to position [92, 0]
click at [112, 283] on icon "Copy to clipboard" at bounding box center [114, 281] width 4 height 4
click at [111, 258] on icon "Copy to clipboard" at bounding box center [114, 255] width 6 height 6
click at [32, 137] on div "Home Documents Treatment Coverage Police Mail Fax Demand Workspaces Artifacts T…" at bounding box center [298, 127] width 596 height 22
click at [30, 133] on span "button" at bounding box center [29, 132] width 33 height 1
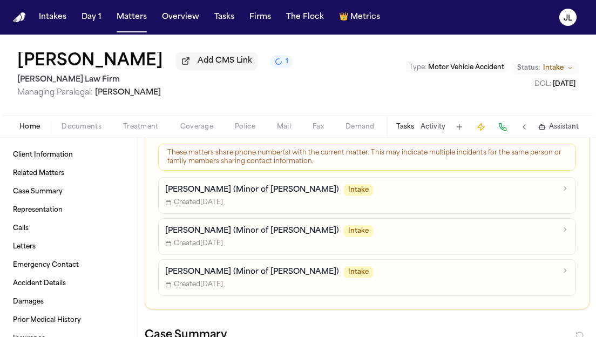
scroll to position [213, 0]
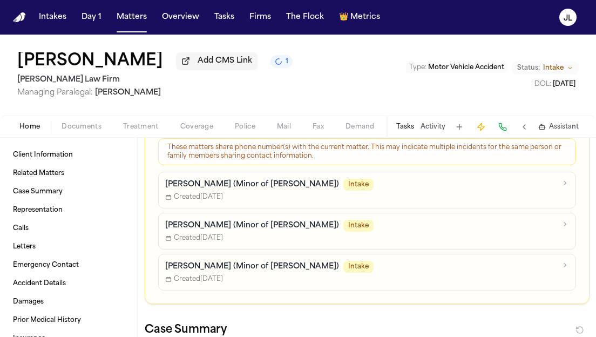
click at [198, 131] on span "Coverage" at bounding box center [196, 127] width 33 height 9
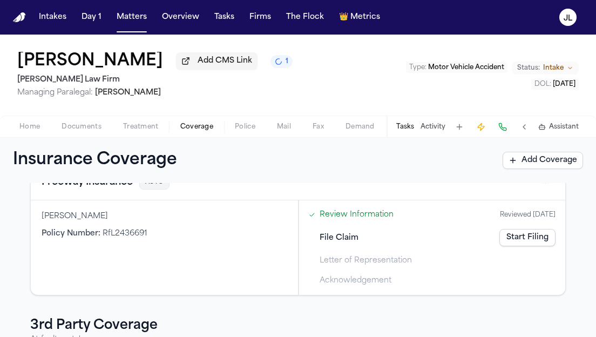
scroll to position [4, 0]
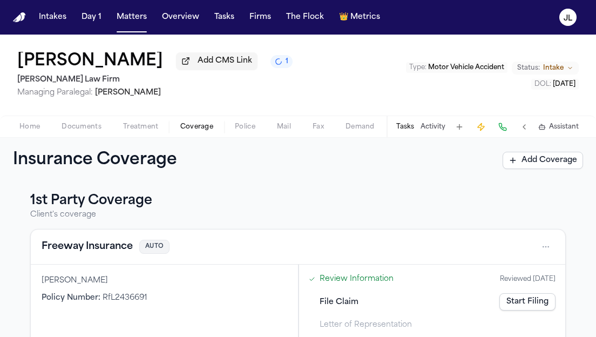
click at [117, 254] on button "Freeway Insurance" at bounding box center [87, 246] width 91 height 15
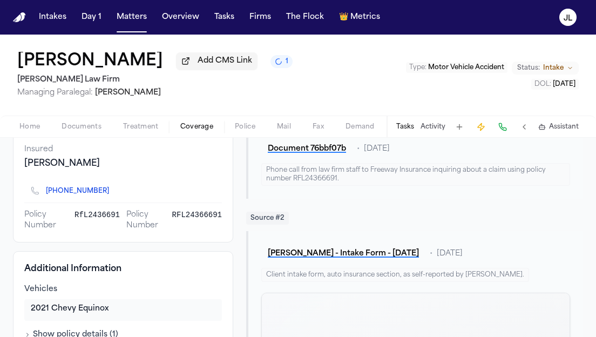
scroll to position [120, 0]
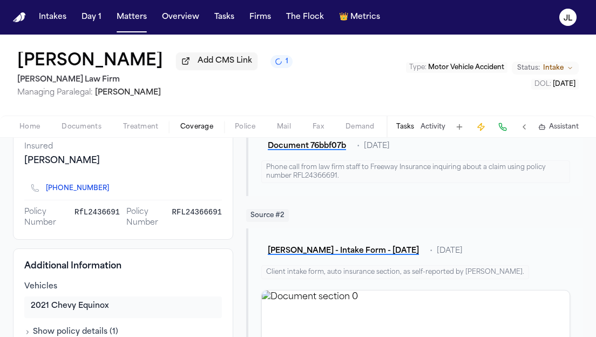
click at [112, 188] on icon "Copy to clipboard" at bounding box center [114, 190] width 4 height 4
click at [507, 130] on button at bounding box center [502, 126] width 15 height 15
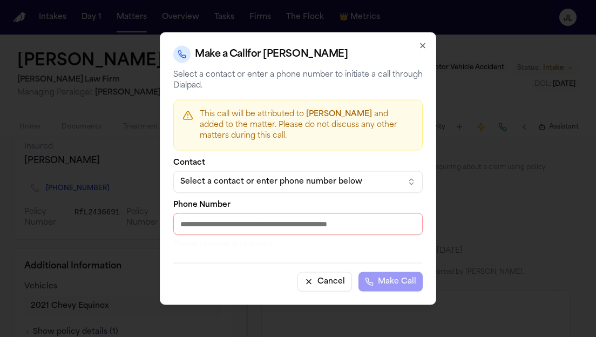
click at [282, 218] on input "Phone Number" at bounding box center [298, 224] width 250 height 22
paste input "**********"
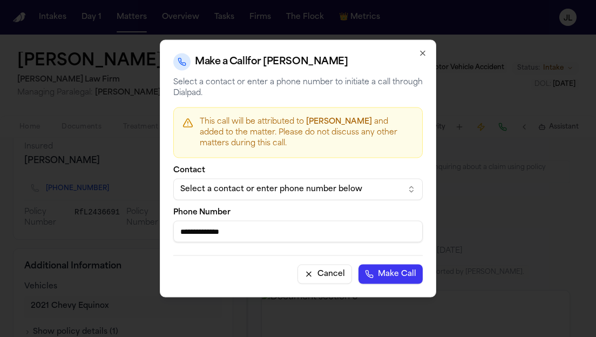
type input "**********"
click at [391, 267] on button "Make Call" at bounding box center [391, 274] width 64 height 19
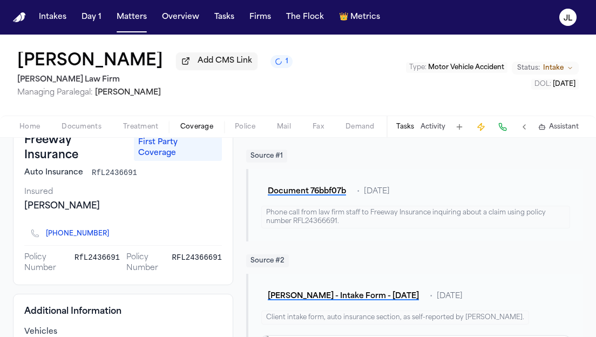
scroll to position [0, 0]
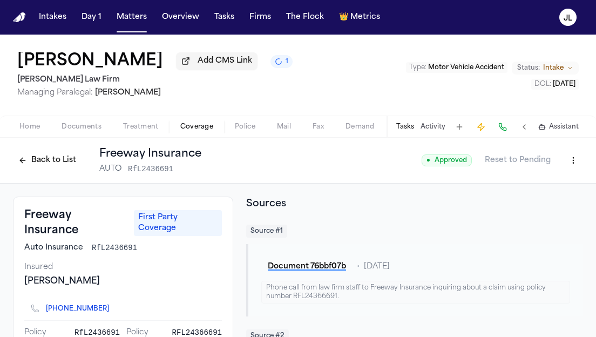
click at [49, 172] on div "Back to List Freeway Insurance AUTO RfL2436691" at bounding box center [107, 160] width 189 height 28
click at [76, 131] on span "Documents" at bounding box center [82, 127] width 40 height 9
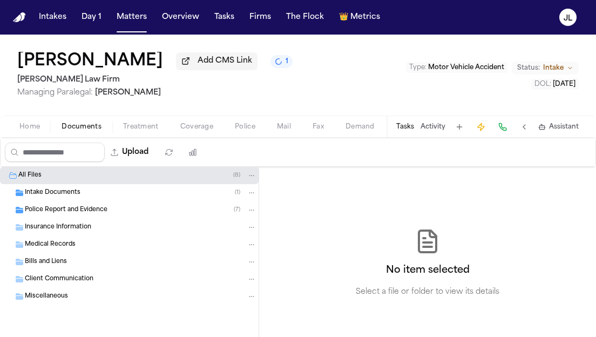
click at [86, 231] on span "Insurance Information" at bounding box center [58, 227] width 66 height 9
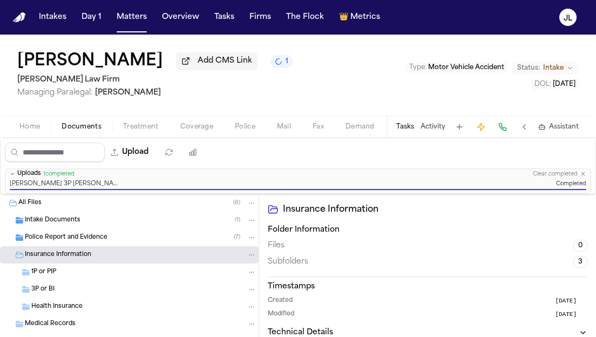
click at [102, 298] on div "3P or BI" at bounding box center [129, 289] width 259 height 17
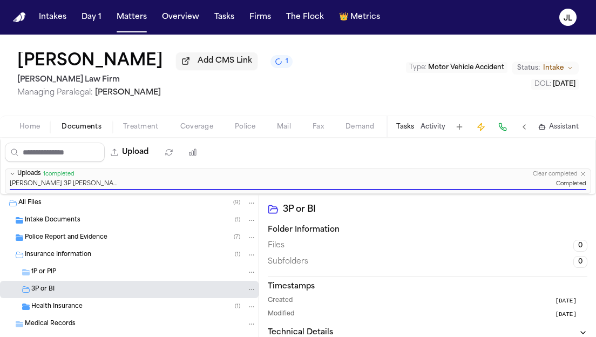
click at [204, 130] on span "Coverage" at bounding box center [196, 127] width 33 height 9
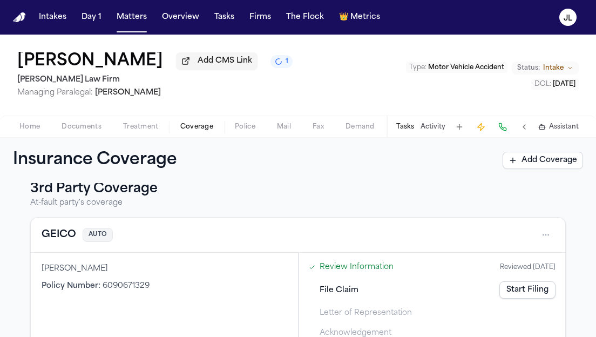
scroll to position [231, 0]
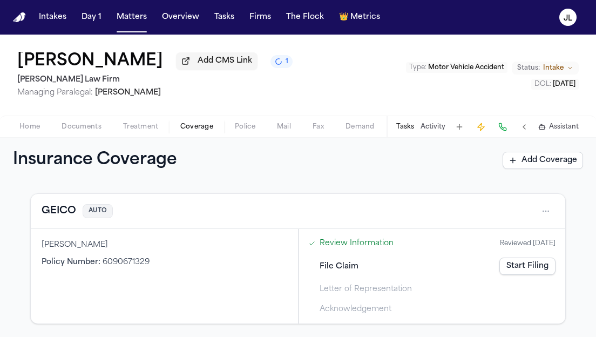
click at [54, 216] on button "GEICO" at bounding box center [59, 211] width 35 height 15
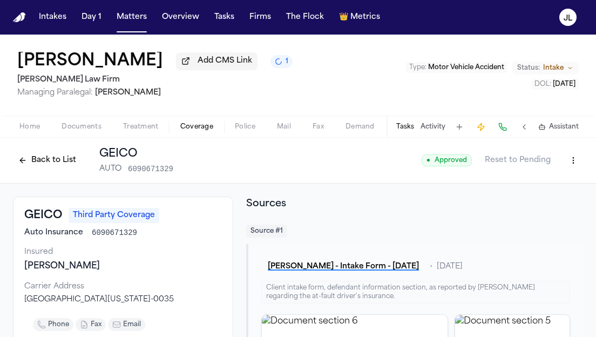
click at [50, 163] on button "Back to List" at bounding box center [47, 160] width 69 height 17
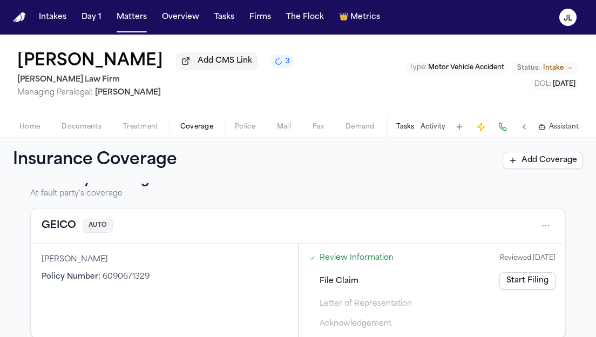
scroll to position [231, 0]
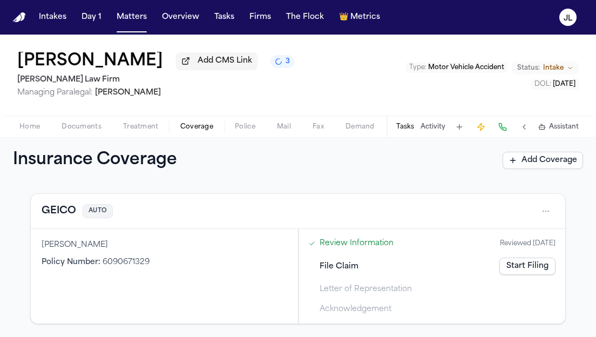
click at [69, 213] on button "GEICO" at bounding box center [59, 211] width 35 height 15
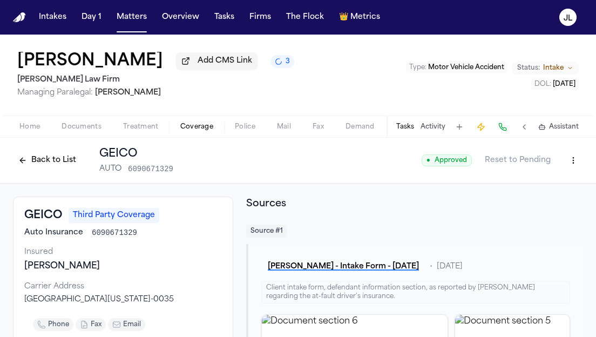
click at [42, 167] on button "Back to List" at bounding box center [47, 160] width 69 height 17
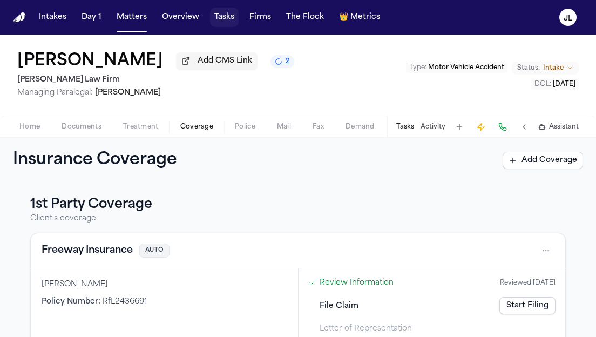
click at [216, 23] on button "Tasks" at bounding box center [224, 17] width 29 height 19
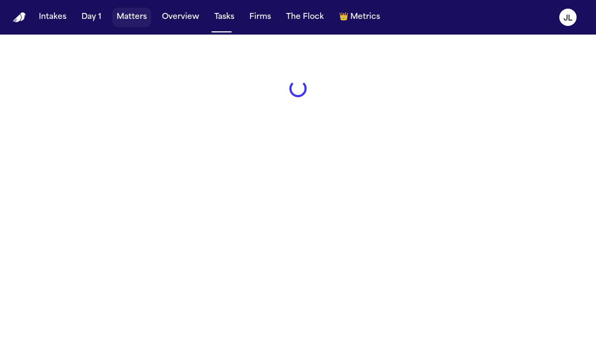
click at [136, 22] on button "Matters" at bounding box center [131, 17] width 39 height 19
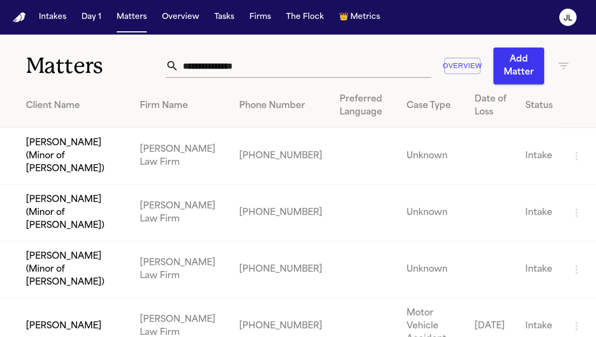
click at [71, 150] on td "[PERSON_NAME] (Minor of [PERSON_NAME])" at bounding box center [65, 156] width 131 height 57
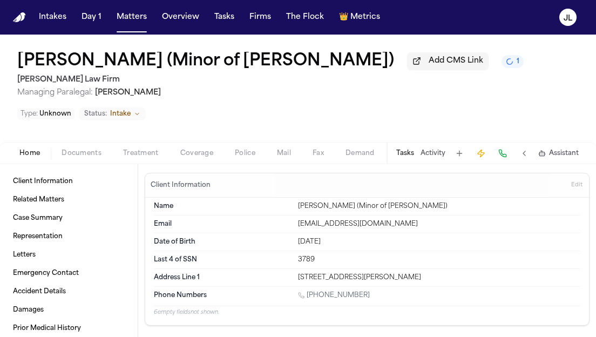
click at [86, 157] on span "Documents" at bounding box center [82, 153] width 40 height 9
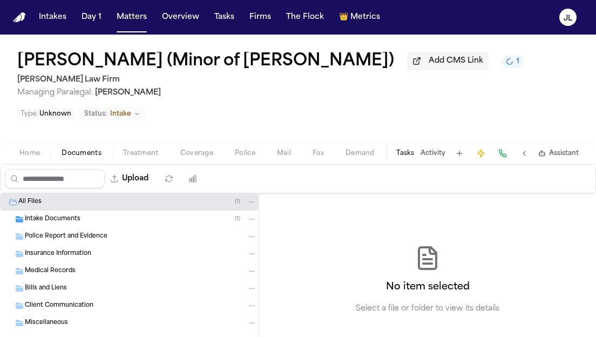
click at [73, 255] on span "Insurance Information" at bounding box center [58, 254] width 66 height 9
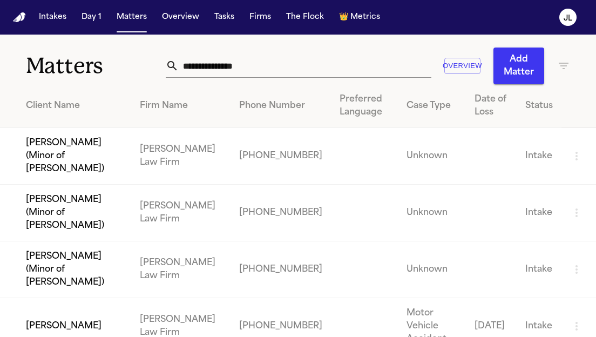
click at [79, 244] on td "[PERSON_NAME] (Minor of [PERSON_NAME])" at bounding box center [65, 269] width 131 height 57
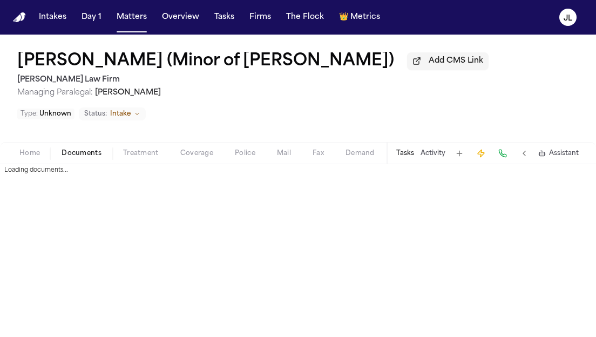
click at [80, 157] on span "Documents" at bounding box center [82, 153] width 40 height 9
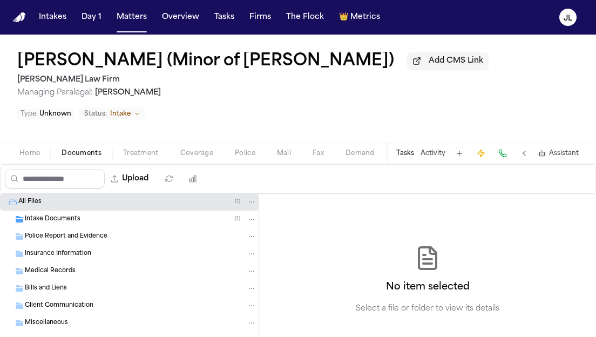
click at [70, 259] on span "Insurance Information" at bounding box center [58, 254] width 66 height 9
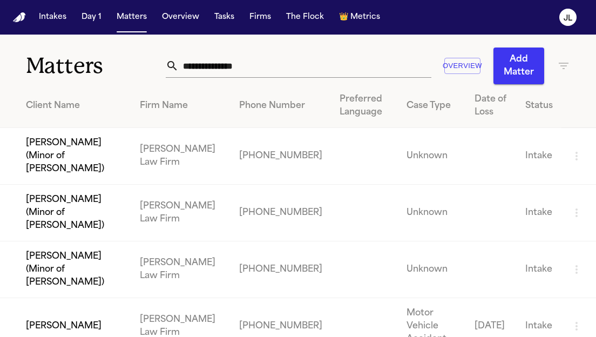
click at [81, 158] on td "[PERSON_NAME] (Minor of [PERSON_NAME])" at bounding box center [65, 156] width 131 height 57
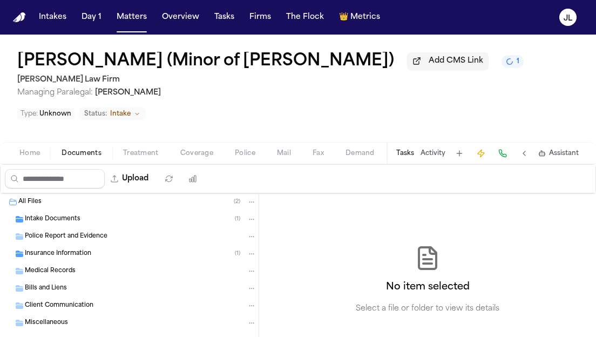
click at [79, 158] on span "Documents" at bounding box center [82, 153] width 40 height 9
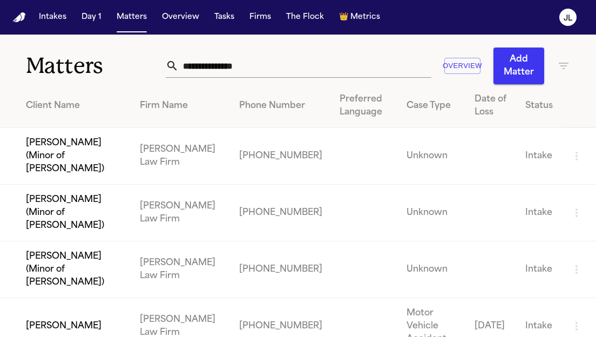
click at [60, 193] on td "Caniya Jones (Minor of Christopher Jones)" at bounding box center [65, 213] width 131 height 57
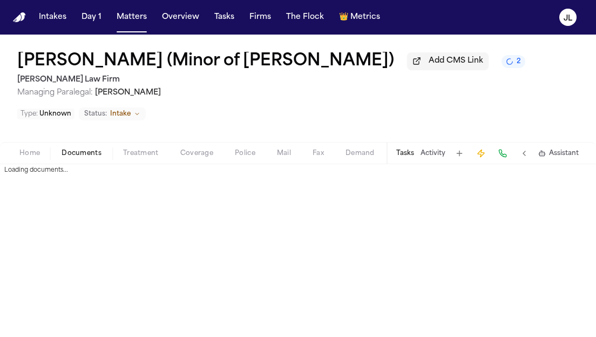
click at [84, 157] on span "Documents" at bounding box center [82, 153] width 40 height 9
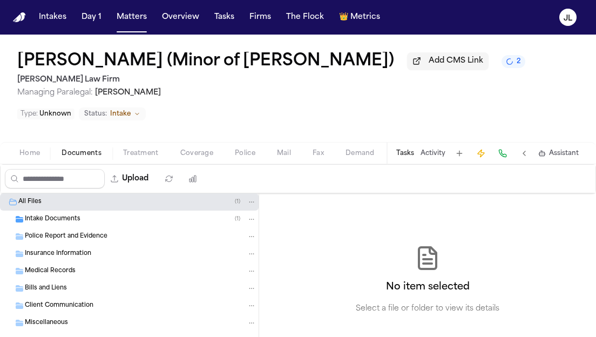
click at [56, 252] on span "Insurance Information" at bounding box center [58, 254] width 66 height 9
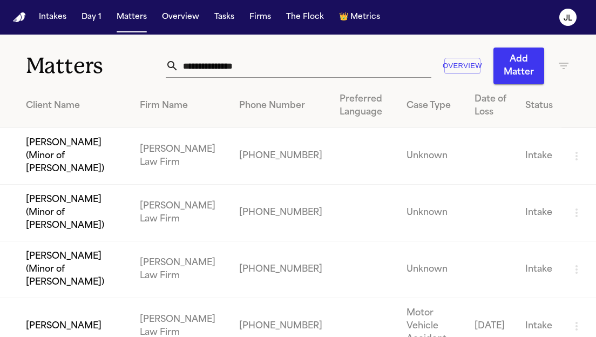
click at [79, 298] on td "Christopher Jones" at bounding box center [65, 326] width 131 height 57
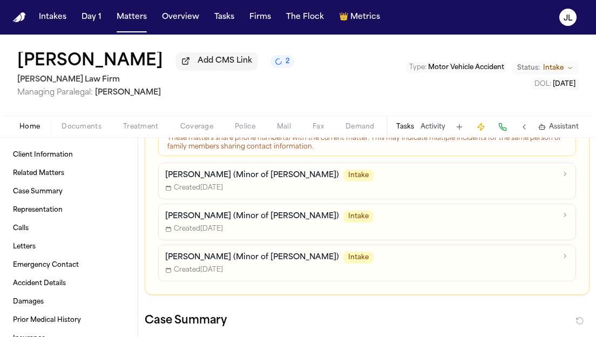
scroll to position [224, 0]
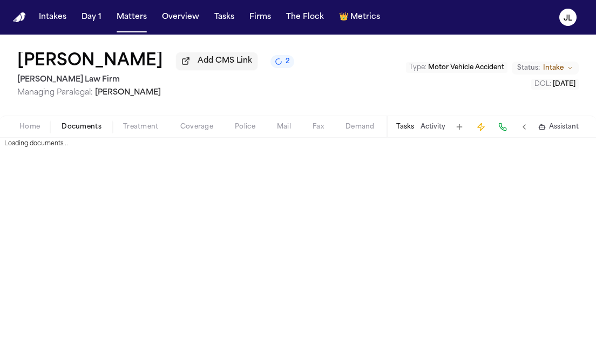
click at [87, 127] on span "Documents" at bounding box center [82, 127] width 40 height 9
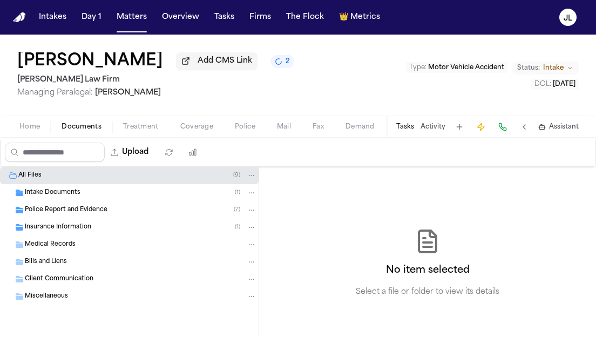
click at [78, 232] on span "Insurance Information" at bounding box center [58, 227] width 66 height 9
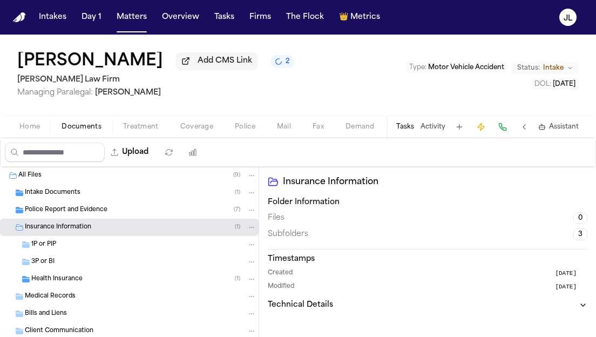
click at [69, 278] on span "Health Insurance" at bounding box center [56, 279] width 51 height 9
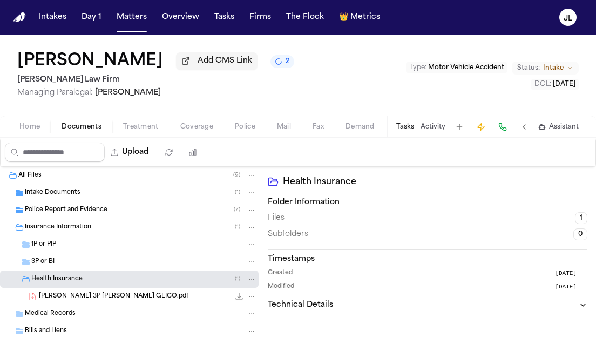
click at [251, 297] on icon "File: Jones 3P LOR GEICO.pdf" at bounding box center [252, 296] width 5 height 1
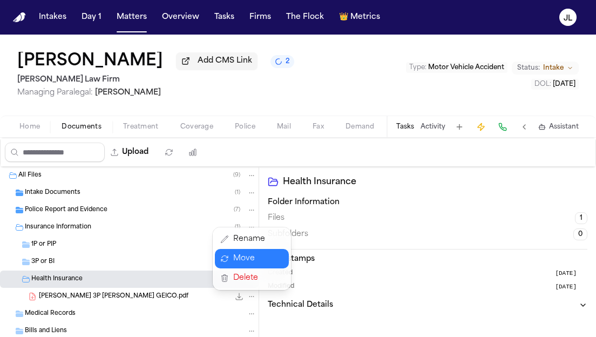
click at [247, 260] on button "Move" at bounding box center [252, 258] width 74 height 19
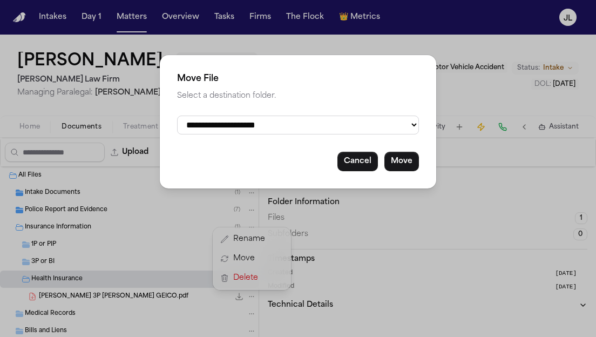
click at [244, 128] on select "**********" at bounding box center [298, 125] width 242 height 19
select select "**********"
click at [177, 116] on select "**********" at bounding box center [298, 125] width 242 height 19
click at [399, 169] on button "Move" at bounding box center [402, 161] width 35 height 19
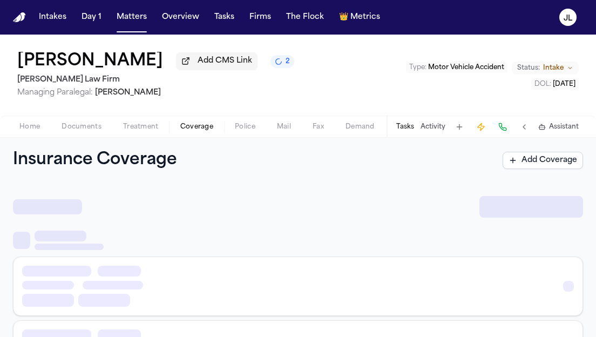
click at [201, 130] on span "Coverage" at bounding box center [196, 127] width 33 height 9
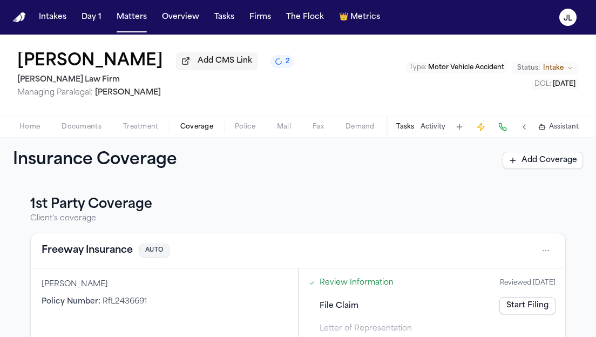
click at [101, 258] on button "Freeway Insurance" at bounding box center [87, 250] width 91 height 15
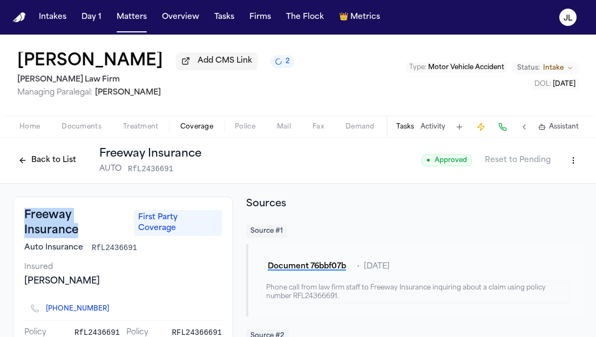
drag, startPoint x: 126, startPoint y: 218, endPoint x: 18, endPoint y: 220, distance: 108.0
click at [18, 220] on div "Freeway Insurance First Party Coverage Auto Insurance RfL2436691 Insured Christ…" at bounding box center [123, 279] width 220 height 164
copy h3 "Freeway Insurance"
click at [508, 132] on button at bounding box center [502, 126] width 15 height 15
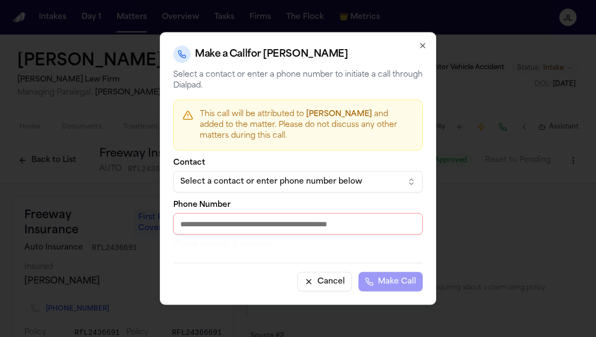
click at [281, 227] on input "Phone Number" at bounding box center [298, 224] width 250 height 22
paste input "**********"
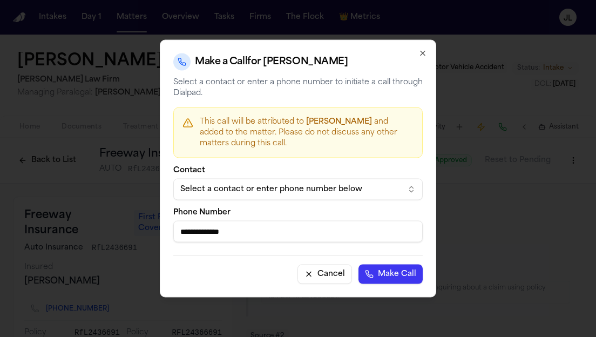
type input "**********"
click at [405, 275] on button "Make Call" at bounding box center [391, 274] width 64 height 19
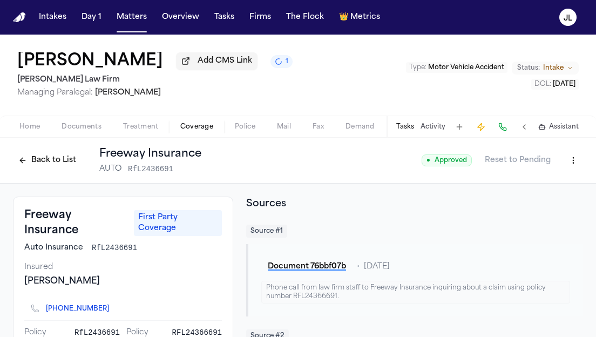
click at [502, 118] on div "Home Documents Treatment Coverage Police Mail Fax Demand Workspaces Artifacts T…" at bounding box center [298, 127] width 596 height 22
click at [502, 129] on button at bounding box center [502, 126] width 15 height 15
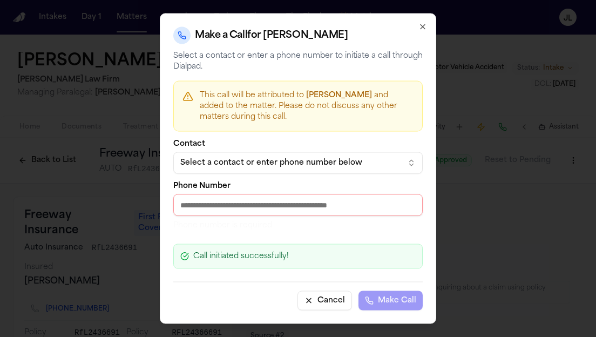
click at [271, 211] on input "Phone Number" at bounding box center [298, 205] width 250 height 22
paste input "**********"
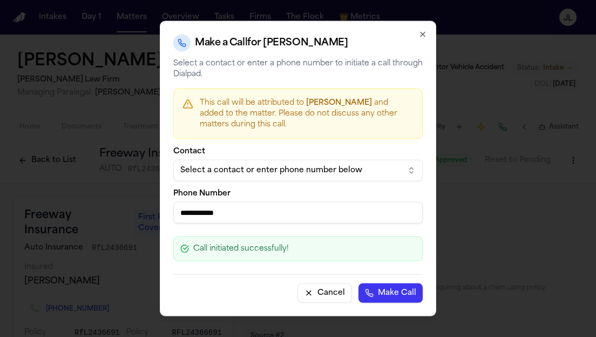
type input "**********"
click at [359, 284] on button "Make Call" at bounding box center [391, 293] width 64 height 19
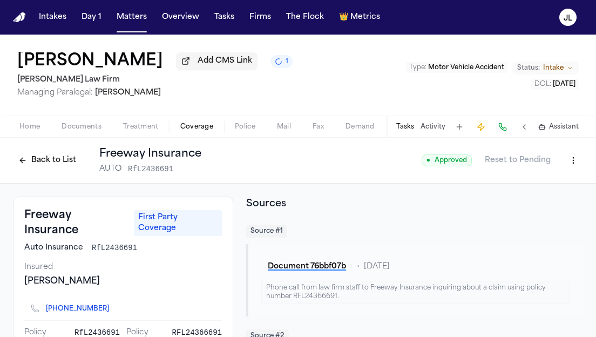
click at [508, 130] on button at bounding box center [502, 126] width 15 height 15
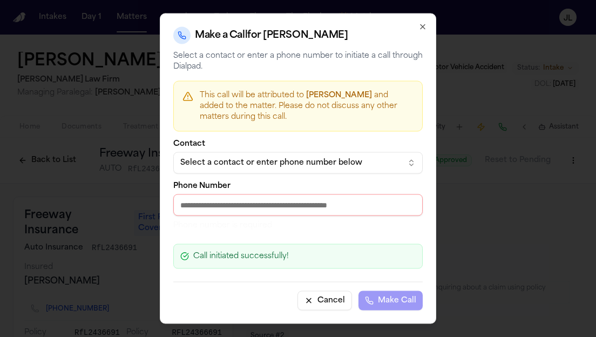
click at [265, 213] on input "Phone Number" at bounding box center [298, 205] width 250 height 22
paste input "**********"
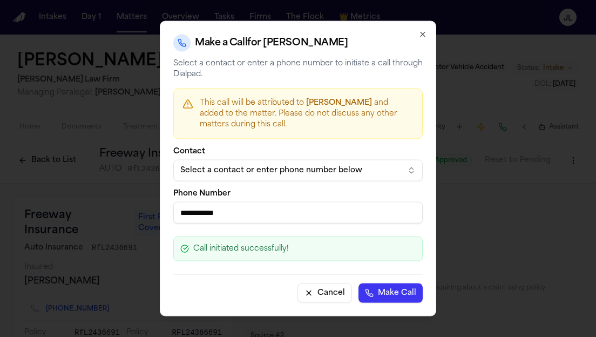
type input "**********"
click at [390, 284] on button "Make Call" at bounding box center [391, 293] width 64 height 19
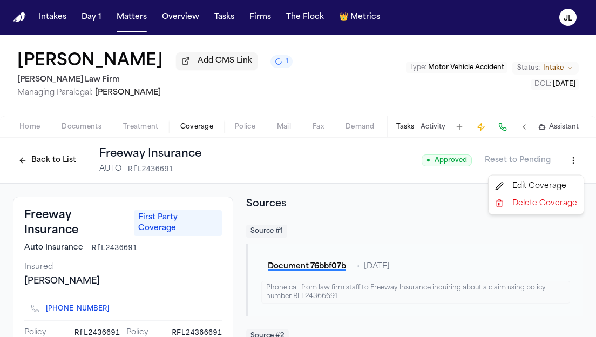
click at [566, 157] on html "Intakes Day 1 Matters Overview Tasks Firms The Flock 👑 Metrics JL Christopher J…" at bounding box center [298, 168] width 596 height 337
click at [531, 192] on div "Edit Coverage" at bounding box center [536, 186] width 91 height 17
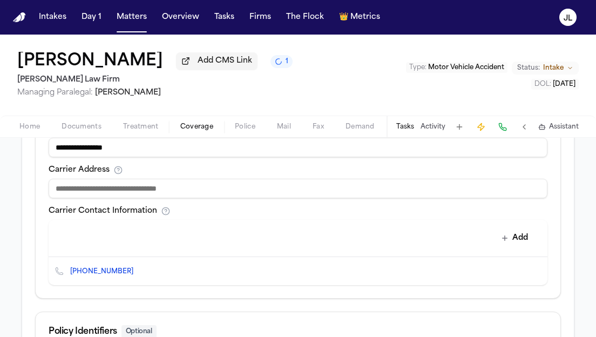
scroll to position [422, 0]
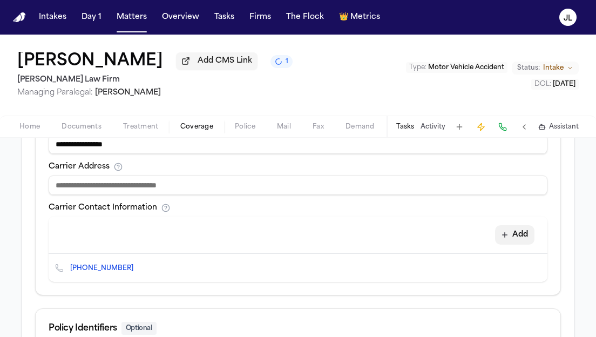
click at [512, 237] on button "Add" at bounding box center [514, 234] width 39 height 19
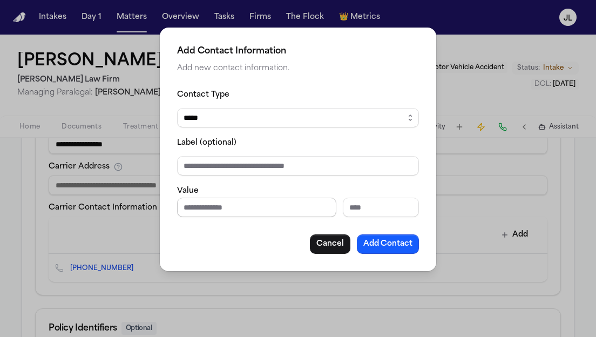
click at [257, 208] on input "Phone number" at bounding box center [256, 207] width 159 height 19
type input "**********"
click at [388, 236] on button "Add Contact" at bounding box center [388, 243] width 62 height 19
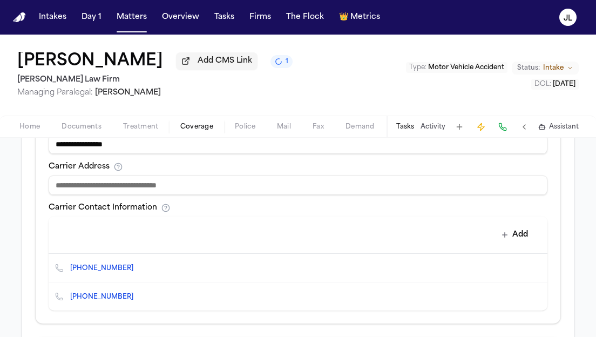
click at [536, 270] on icon "Delete contact" at bounding box center [534, 268] width 8 height 8
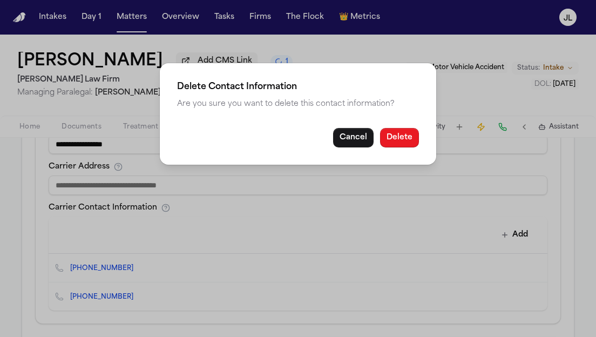
click at [401, 135] on button "Delete" at bounding box center [399, 137] width 39 height 19
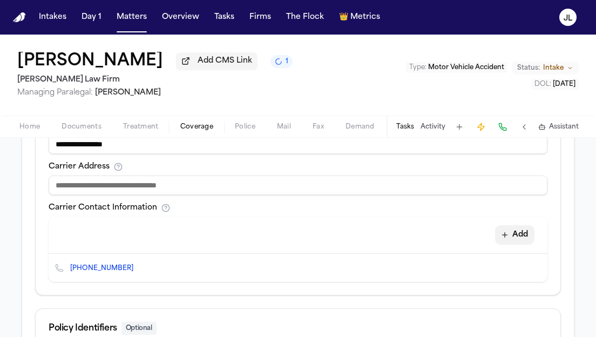
click at [522, 241] on button "Add" at bounding box center [514, 234] width 39 height 19
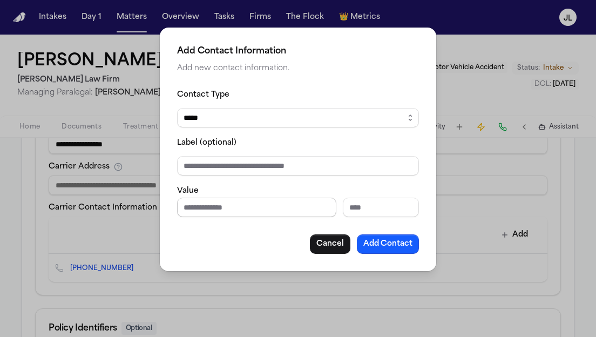
click at [209, 203] on input "Phone number" at bounding box center [256, 207] width 159 height 19
type input "**********"
click at [403, 241] on button "Add Contact" at bounding box center [388, 243] width 62 height 19
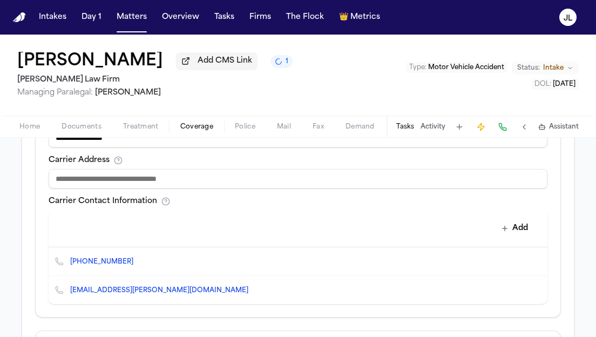
scroll to position [439, 0]
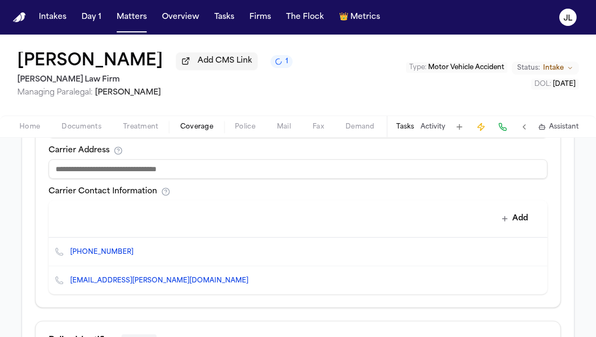
click at [137, 253] on icon "Copy to clipboard" at bounding box center [139, 252] width 4 height 5
click at [495, 133] on div "Tasks Activity Assistant" at bounding box center [487, 126] width 201 height 21
click at [499, 129] on button at bounding box center [502, 126] width 15 height 15
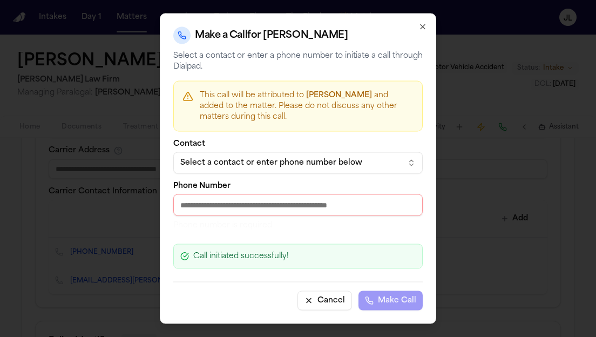
click at [278, 203] on input "Phone Number" at bounding box center [298, 205] width 250 height 22
paste input "**********"
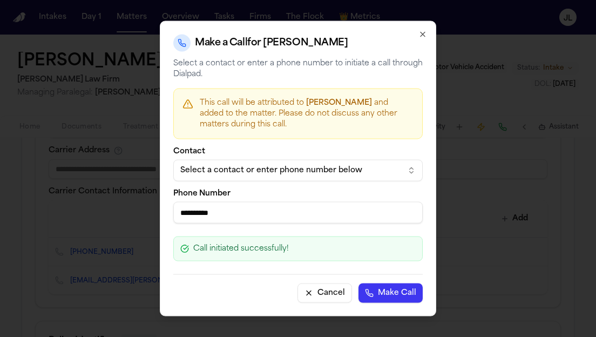
type input "**********"
click at [401, 292] on button "Make Call" at bounding box center [391, 293] width 64 height 19
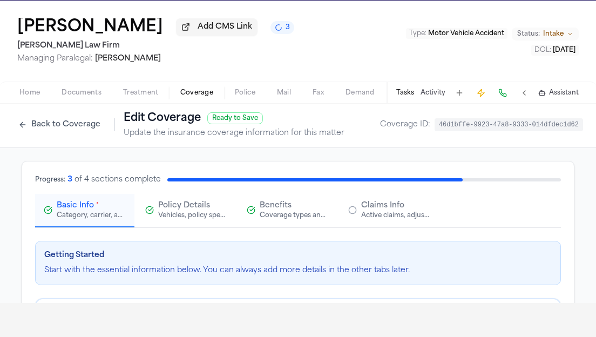
scroll to position [0, 0]
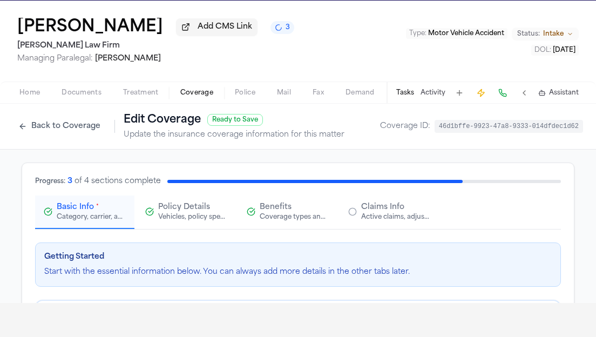
click at [358, 227] on button "Claims Info Active claims, adjusters, and subrogation details" at bounding box center [389, 212] width 99 height 33
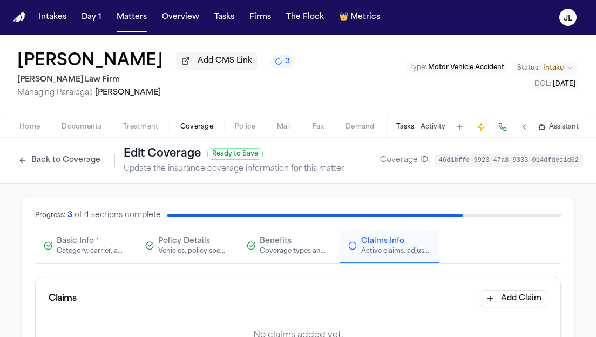
click at [81, 239] on span "Basic Info" at bounding box center [75, 241] width 37 height 11
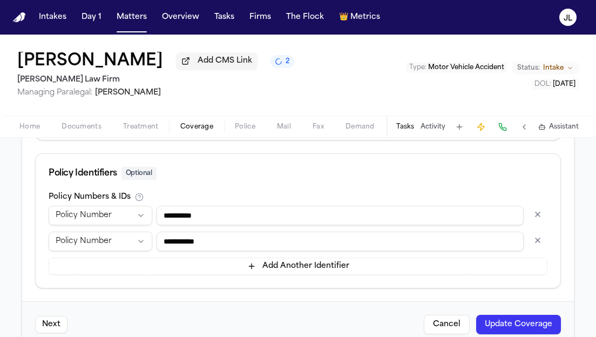
scroll to position [614, 0]
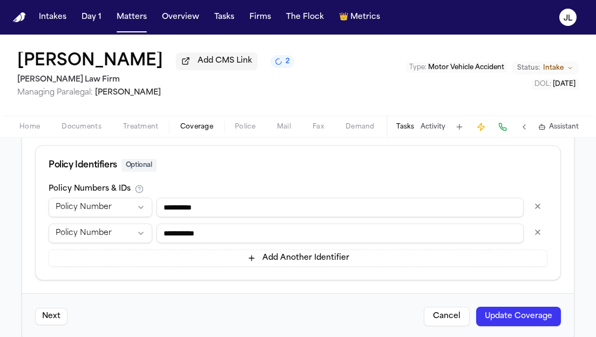
click at [538, 239] on button "button" at bounding box center [537, 232] width 19 height 17
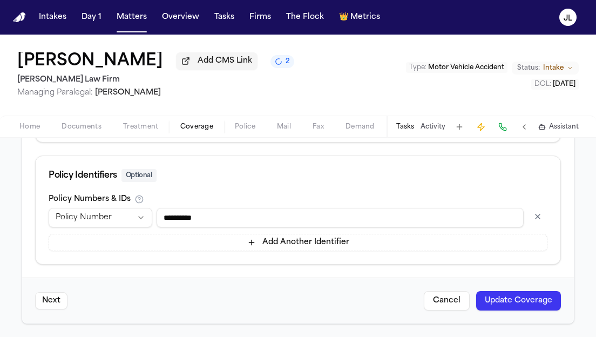
click at [172, 216] on input "**********" at bounding box center [340, 217] width 367 height 19
type input "**********"
click at [554, 296] on button "Update Coverage" at bounding box center [518, 300] width 85 height 19
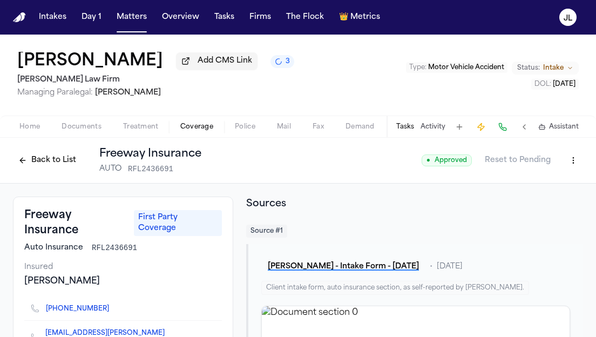
click at [30, 130] on span "Home" at bounding box center [29, 127] width 21 height 9
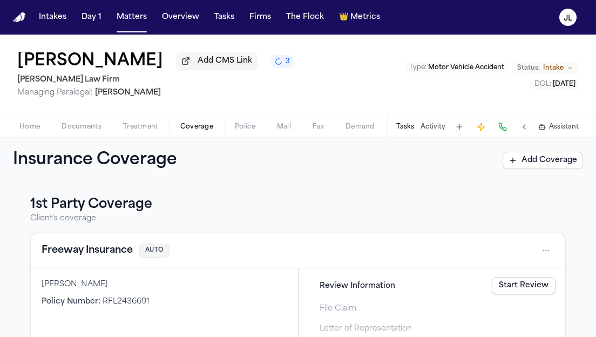
click at [207, 131] on span "Coverage" at bounding box center [196, 127] width 33 height 9
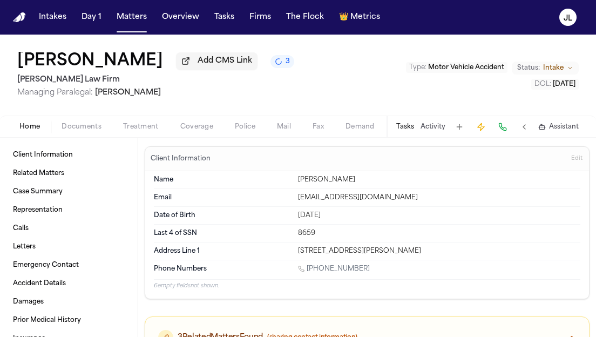
click at [32, 129] on span "Home" at bounding box center [29, 127] width 21 height 9
click at [75, 131] on span "Documents" at bounding box center [82, 127] width 40 height 9
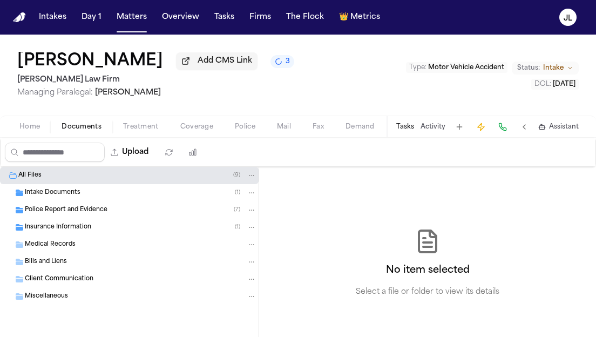
click at [57, 219] on div "Police Report and Evidence ( 7 )" at bounding box center [129, 209] width 259 height 17
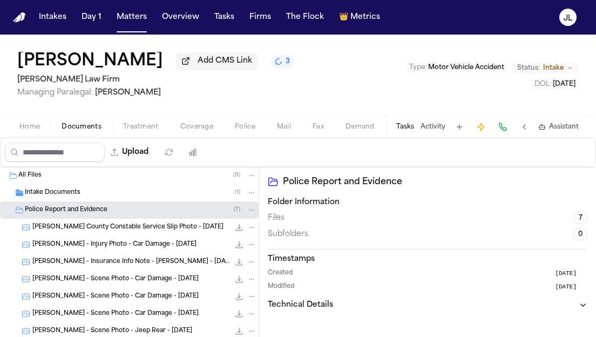
click at [63, 198] on div "Intake Documents ( 1 )" at bounding box center [141, 193] width 232 height 10
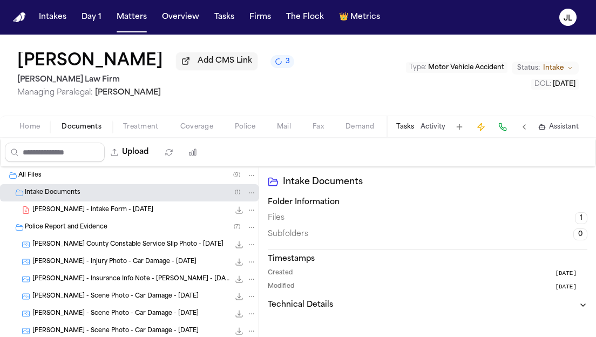
click at [63, 208] on span "C. Jones - Intake Form - 9.10.25" at bounding box center [92, 210] width 121 height 9
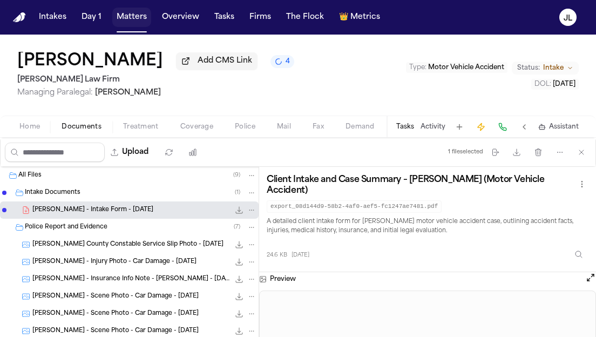
click at [127, 18] on button "Matters" at bounding box center [131, 17] width 39 height 19
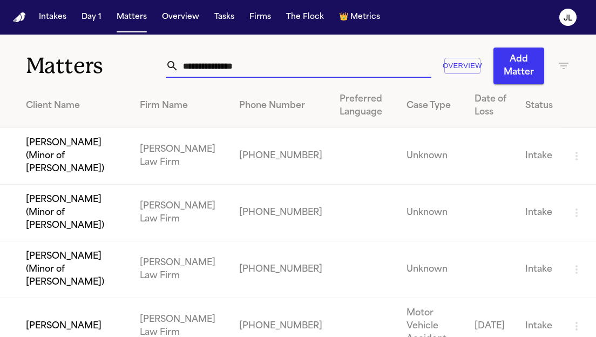
drag, startPoint x: 267, startPoint y: 71, endPoint x: 171, endPoint y: 66, distance: 96.3
click at [171, 67] on div "**********" at bounding box center [298, 66] width 265 height 24
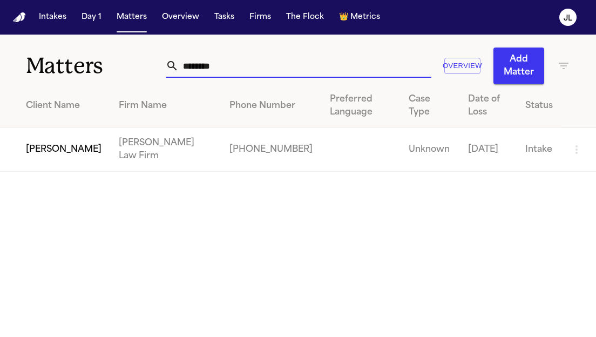
type input "********"
click at [32, 152] on td "Cimone Sommers" at bounding box center [55, 150] width 110 height 44
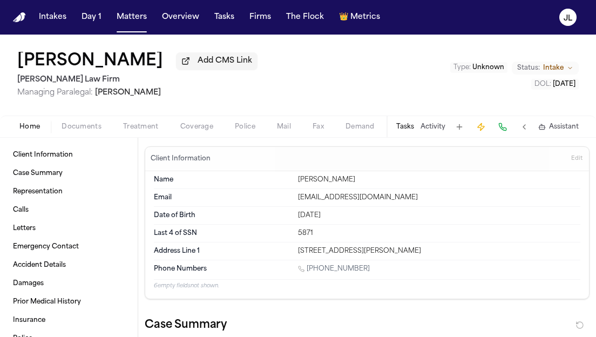
click at [192, 137] on div "Home Documents Treatment Coverage Police Mail Fax Demand Workspaces Artifacts T…" at bounding box center [298, 127] width 596 height 22
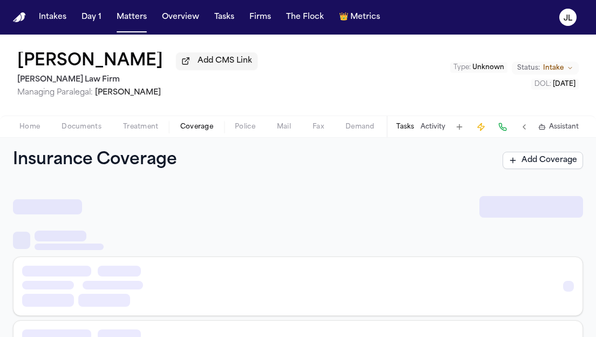
click at [192, 131] on span "Coverage" at bounding box center [196, 127] width 33 height 9
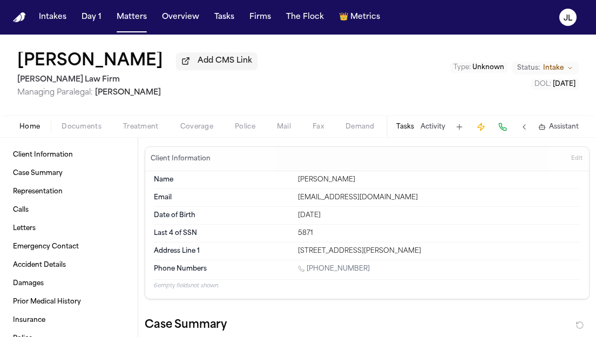
click at [28, 125] on span "Home" at bounding box center [29, 127] width 21 height 9
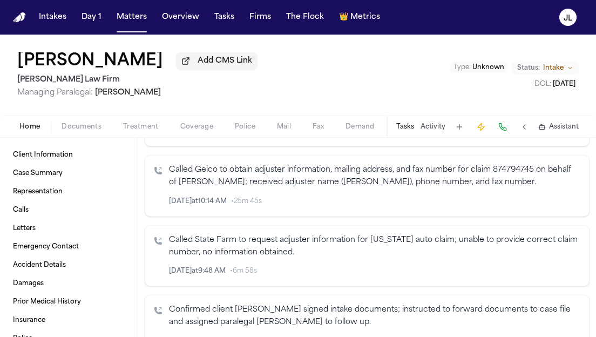
scroll to position [285, 0]
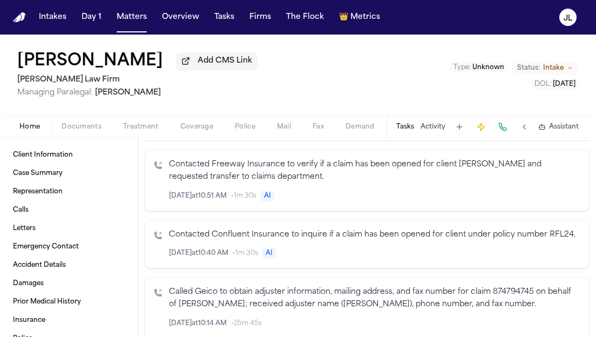
click at [189, 126] on span "Coverage" at bounding box center [196, 127] width 33 height 9
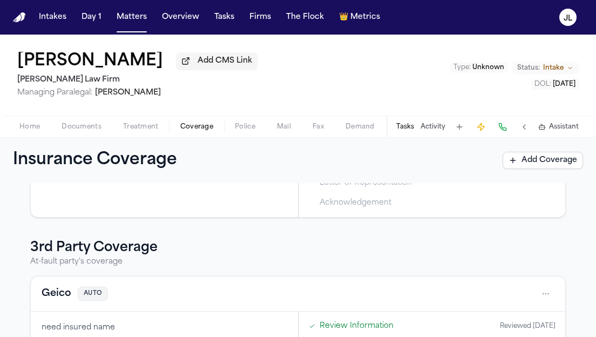
scroll to position [31, 0]
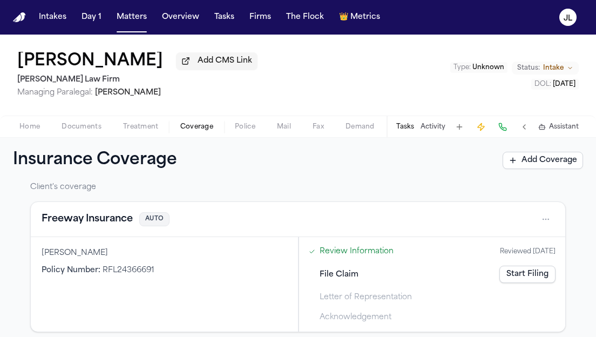
click at [100, 223] on button "Freeway Insurance" at bounding box center [87, 219] width 91 height 15
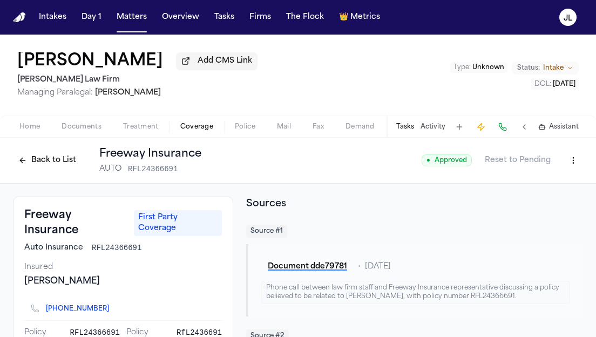
click at [41, 168] on button "Back to List" at bounding box center [47, 160] width 69 height 17
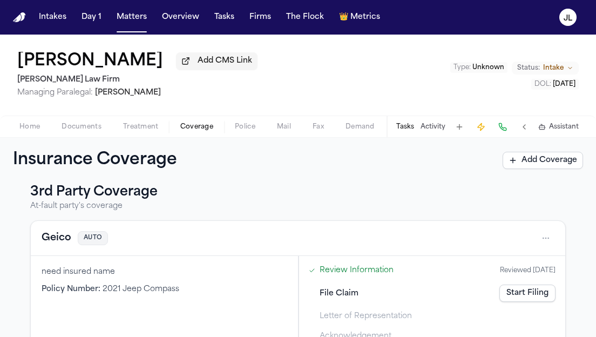
scroll to position [231, 0]
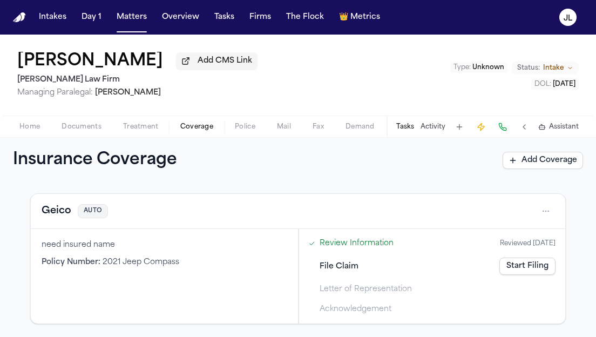
click at [56, 214] on button "Geico" at bounding box center [57, 211] width 30 height 15
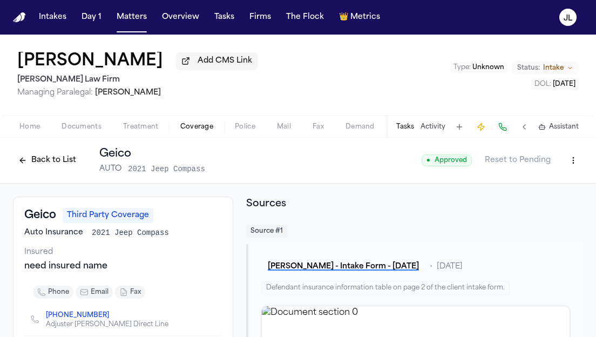
click at [43, 163] on button "Back to List" at bounding box center [47, 160] width 69 height 17
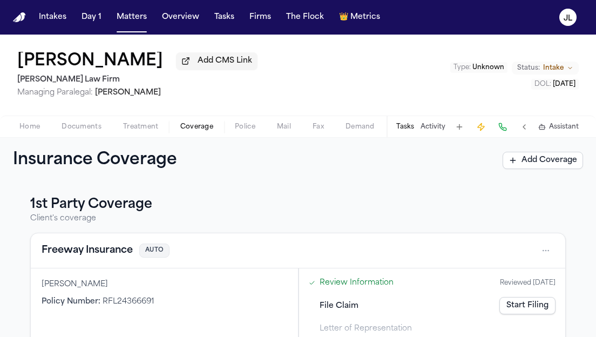
click at [82, 257] on button "Freeway Insurance" at bounding box center [87, 250] width 91 height 15
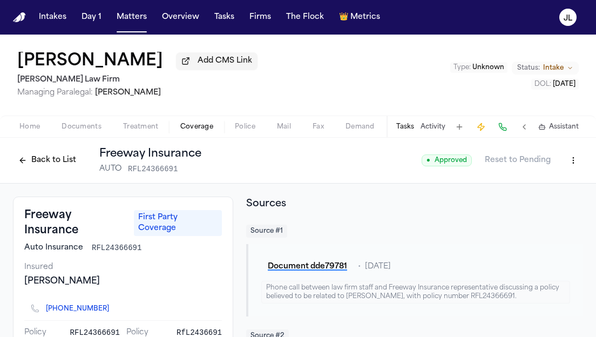
click at [86, 126] on span "Documents" at bounding box center [82, 127] width 40 height 9
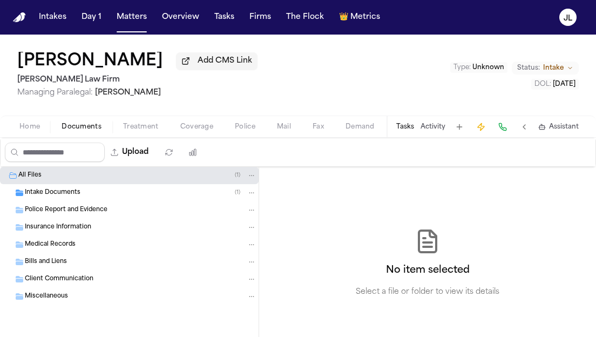
click at [95, 236] on div "Insurance Information" at bounding box center [129, 227] width 259 height 17
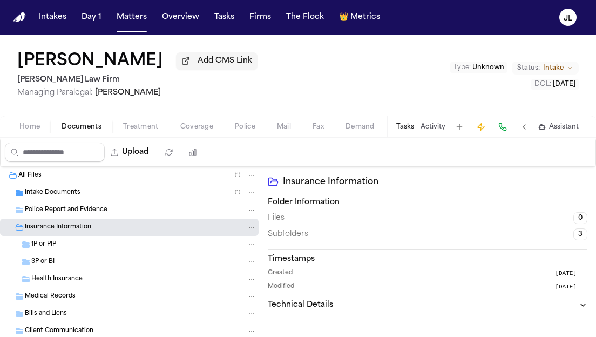
click at [199, 122] on div "Home Documents Treatment Coverage Police Mail Fax Demand Workspaces Artifacts T…" at bounding box center [298, 127] width 596 height 22
click at [199, 123] on button "Coverage" at bounding box center [197, 126] width 55 height 13
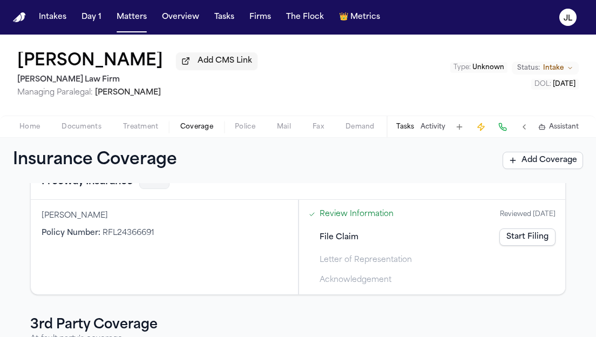
scroll to position [24, 0]
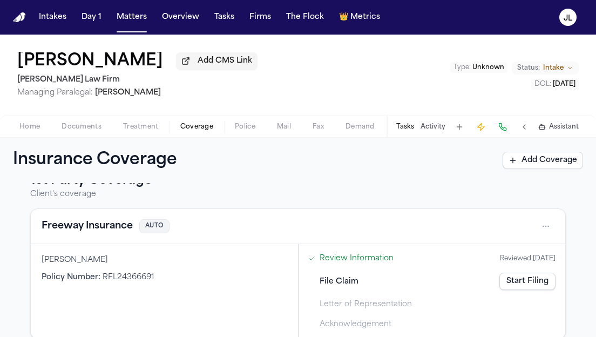
click at [80, 231] on button "Freeway Insurance" at bounding box center [87, 226] width 91 height 15
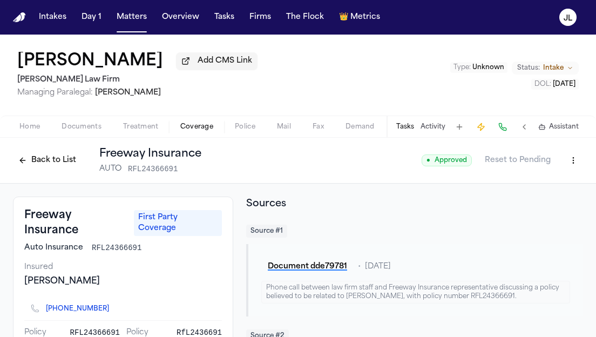
click at [53, 166] on button "Back to List" at bounding box center [47, 160] width 69 height 17
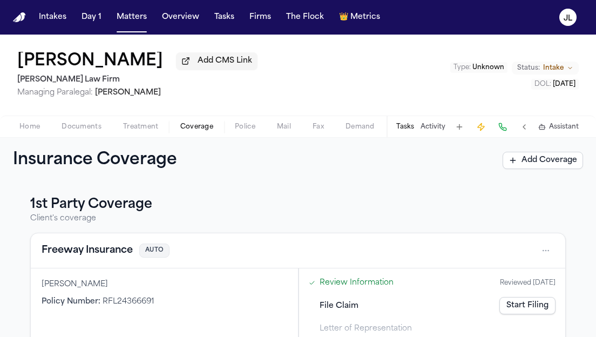
scroll to position [231, 0]
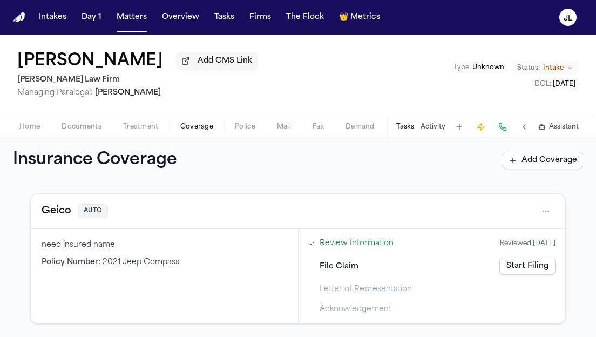
click at [59, 213] on button "Geico" at bounding box center [57, 211] width 30 height 15
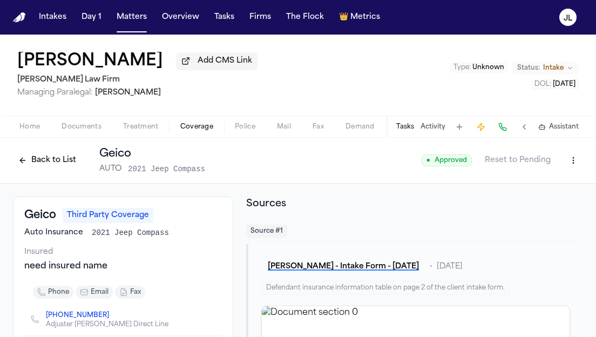
click at [73, 128] on span "Documents" at bounding box center [82, 127] width 40 height 9
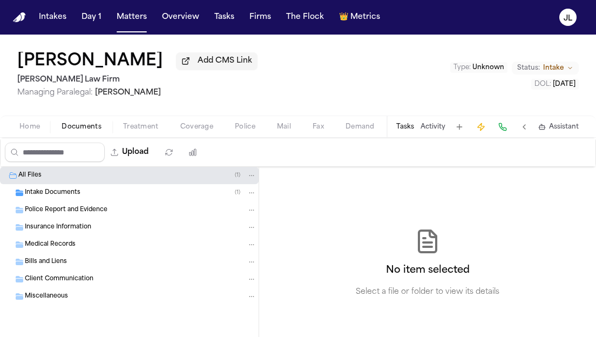
click at [29, 129] on span "Home" at bounding box center [29, 127] width 21 height 9
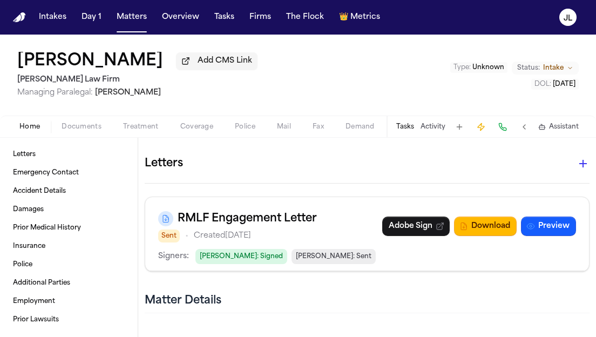
scroll to position [684, 0]
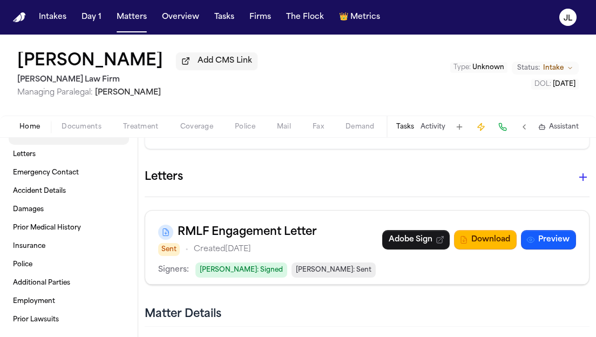
click at [87, 129] on span "Documents" at bounding box center [82, 127] width 40 height 9
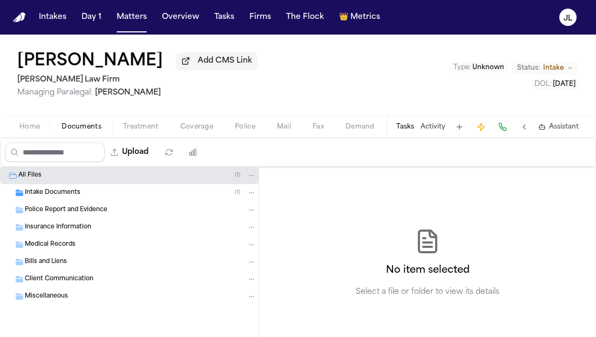
click at [56, 226] on span "Insurance Information" at bounding box center [58, 227] width 66 height 9
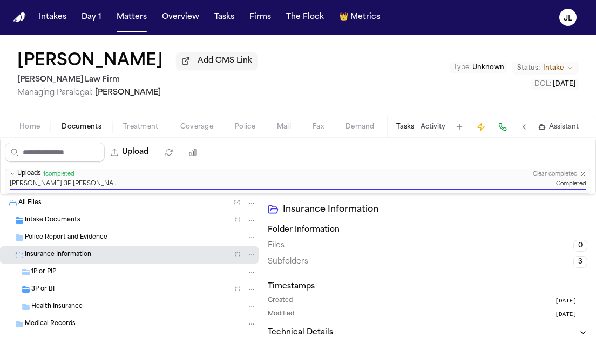
click at [205, 131] on span "Coverage" at bounding box center [196, 127] width 33 height 9
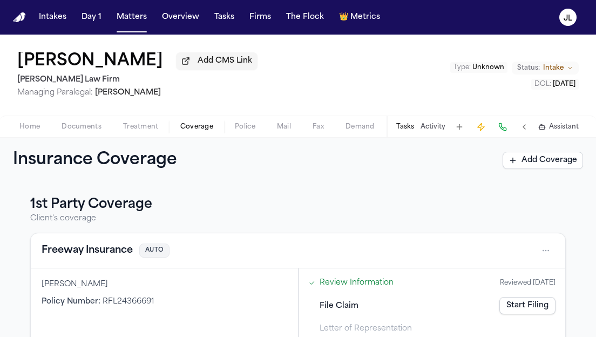
click at [87, 256] on button "Freeway Insurance" at bounding box center [87, 250] width 91 height 15
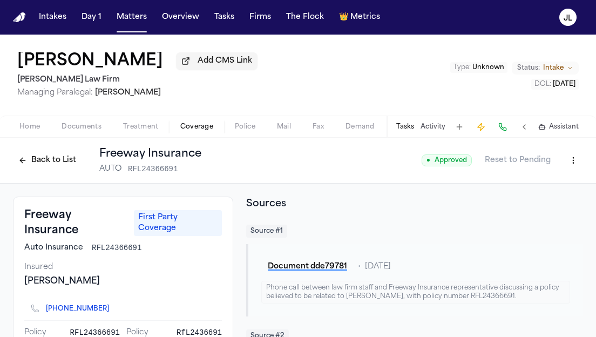
click at [57, 169] on button "Back to List" at bounding box center [47, 160] width 69 height 17
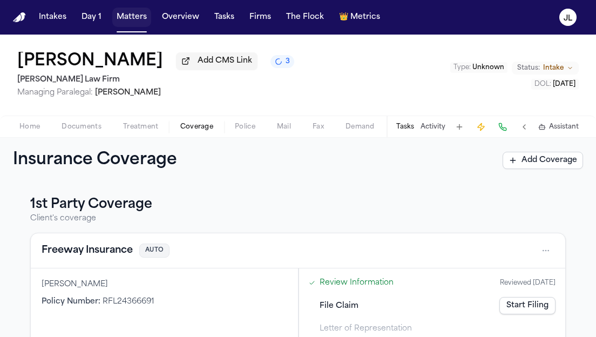
click at [133, 21] on button "Matters" at bounding box center [131, 17] width 39 height 19
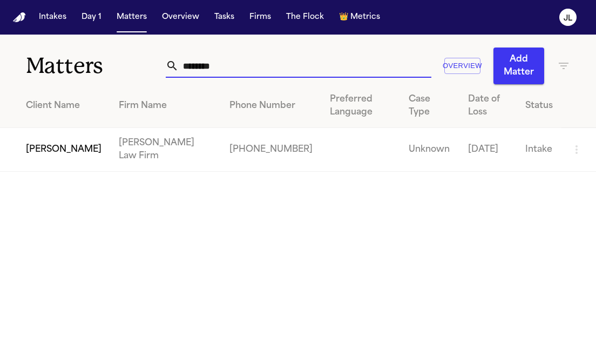
drag, startPoint x: 247, startPoint y: 68, endPoint x: 141, endPoint y: 62, distance: 106.1
click at [141, 62] on div "Matters ******** Overview Add Matter" at bounding box center [298, 60] width 596 height 50
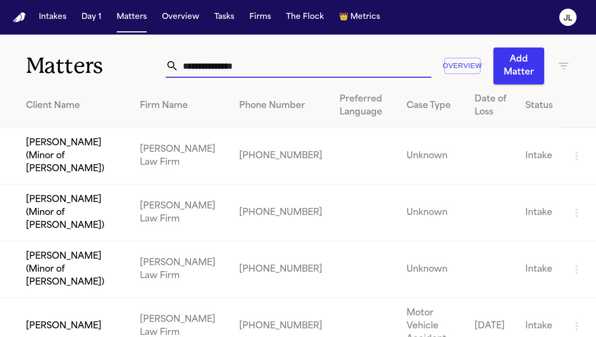
type input "**********"
click at [84, 298] on td "Christopher Jones" at bounding box center [65, 326] width 131 height 57
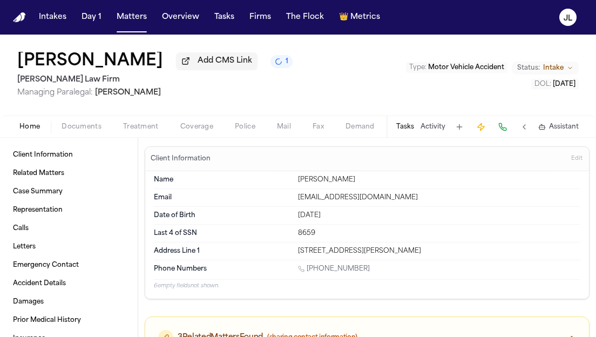
click at [83, 131] on span "Documents" at bounding box center [82, 127] width 40 height 9
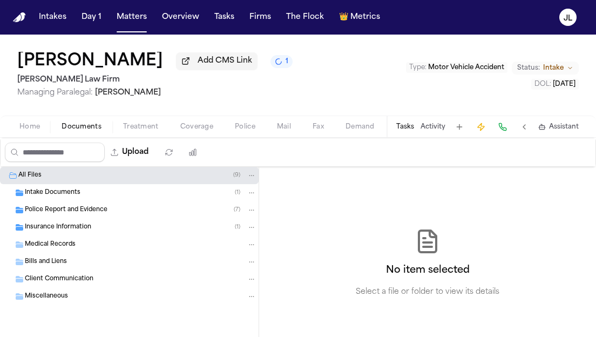
click at [91, 232] on div "Insurance Information ( 1 )" at bounding box center [141, 228] width 232 height 10
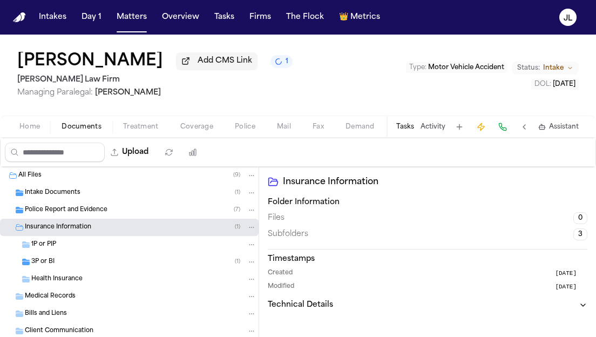
click at [91, 265] on div "3P or BI ( 1 )" at bounding box center [143, 262] width 225 height 10
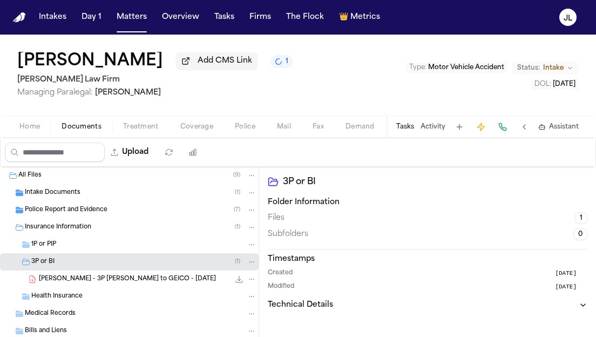
click at [181, 129] on span "Coverage" at bounding box center [196, 127] width 33 height 9
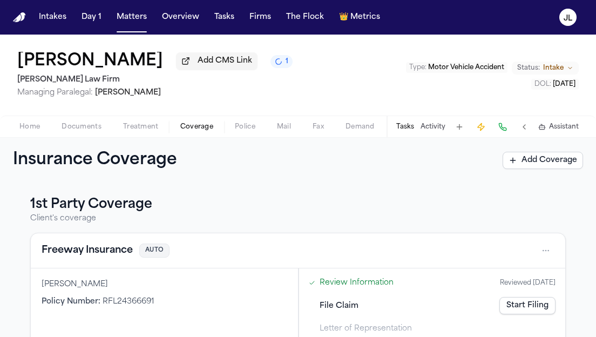
click at [97, 253] on button "Freeway Insurance" at bounding box center [87, 250] width 91 height 15
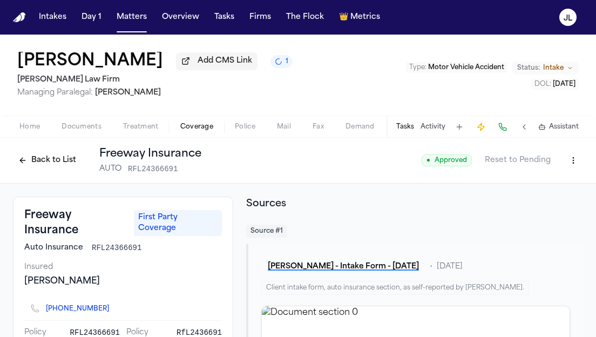
click at [55, 160] on button "Back to List" at bounding box center [47, 160] width 69 height 17
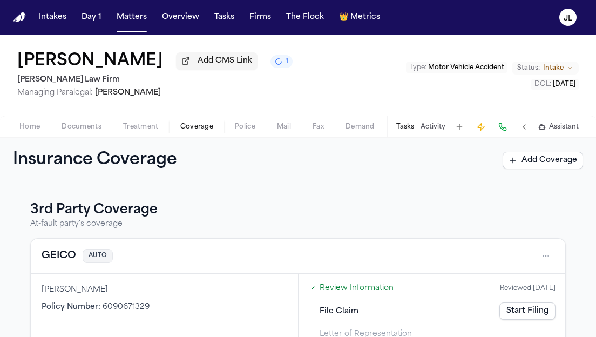
scroll to position [231, 0]
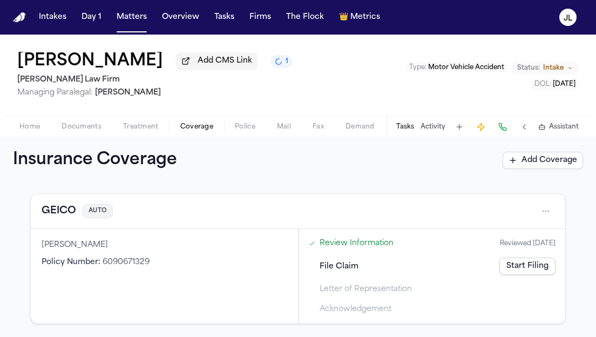
click at [68, 217] on button "GEICO" at bounding box center [59, 211] width 35 height 15
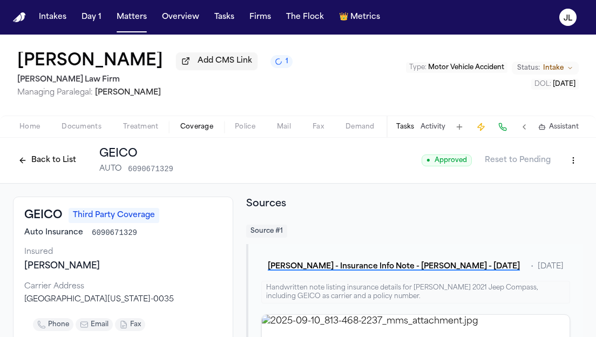
click at [28, 165] on button "Back to List" at bounding box center [47, 160] width 69 height 17
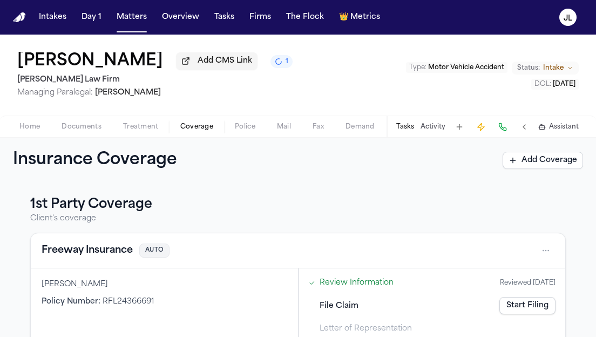
click at [86, 251] on button "Freeway Insurance" at bounding box center [87, 250] width 91 height 15
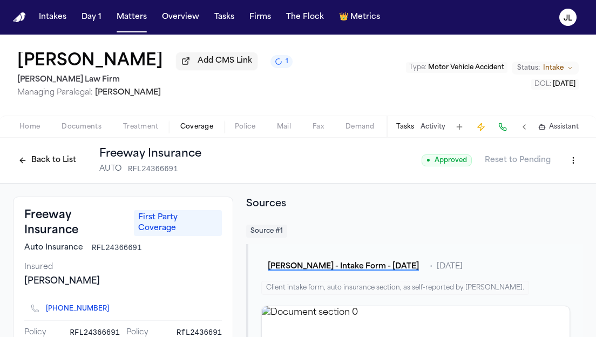
click at [33, 156] on button "Back to List" at bounding box center [47, 160] width 69 height 17
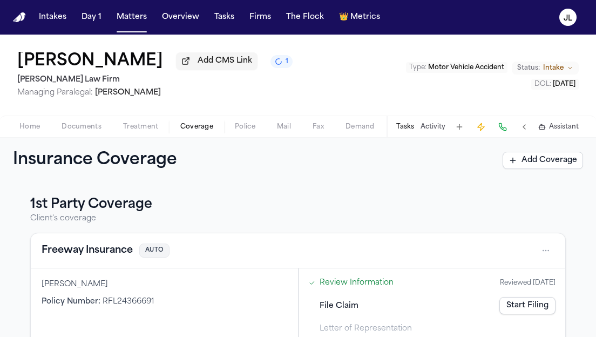
click at [68, 254] on button "Freeway Insurance" at bounding box center [87, 250] width 91 height 15
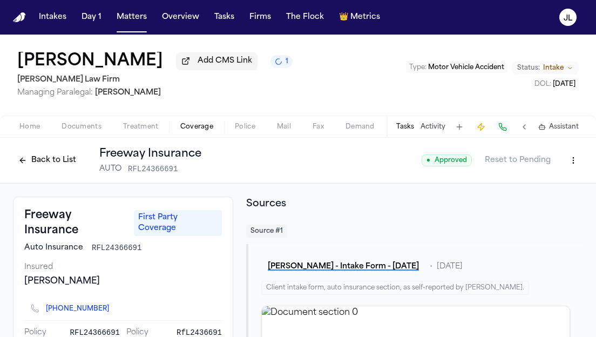
click at [63, 165] on button "Back to List" at bounding box center [47, 160] width 69 height 17
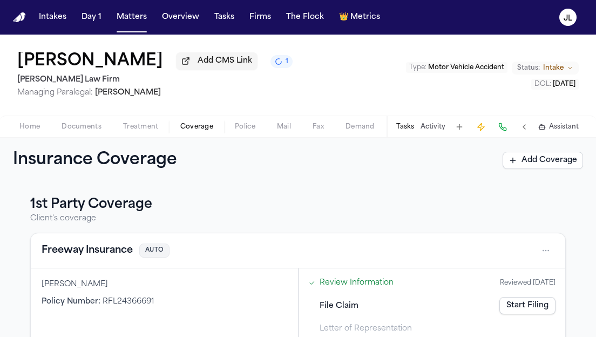
click at [548, 258] on html "Intakes Day 1 Matters Overview Tasks Firms The Flock 👑 Metrics JL Christopher J…" at bounding box center [298, 168] width 596 height 337
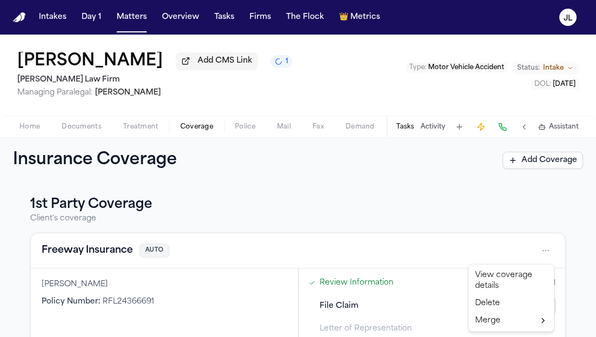
click at [534, 271] on div "View coverage details" at bounding box center [511, 281] width 81 height 28
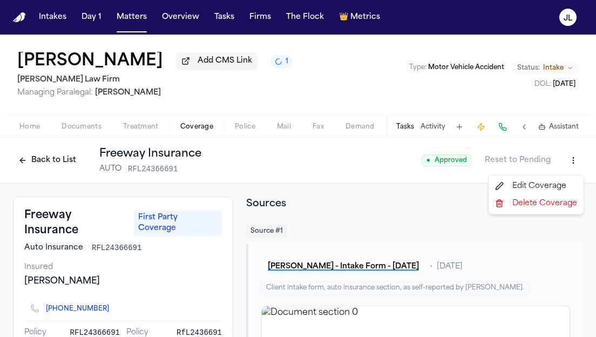
click at [574, 155] on html "Intakes Day 1 Matters Overview Tasks Firms The Flock 👑 Metrics JL Christopher J…" at bounding box center [298, 168] width 596 height 337
click at [553, 184] on div "Edit Coverage" at bounding box center [536, 186] width 91 height 17
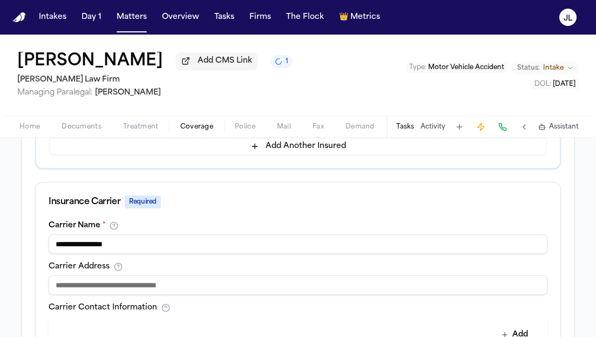
scroll to position [338, 0]
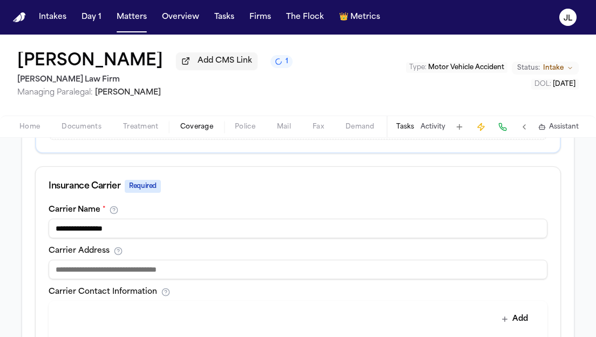
click at [233, 249] on div "Carrier Address" at bounding box center [298, 251] width 499 height 9
click at [233, 232] on input "**********" at bounding box center [298, 228] width 499 height 19
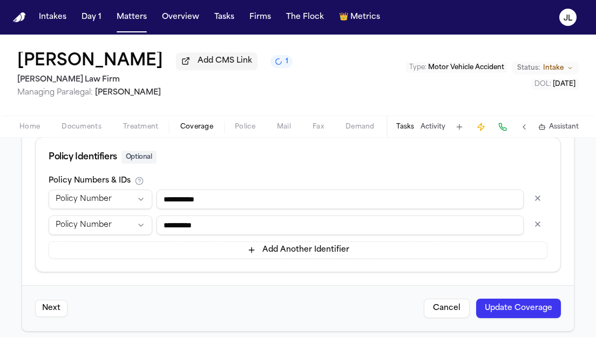
scroll to position [603, 0]
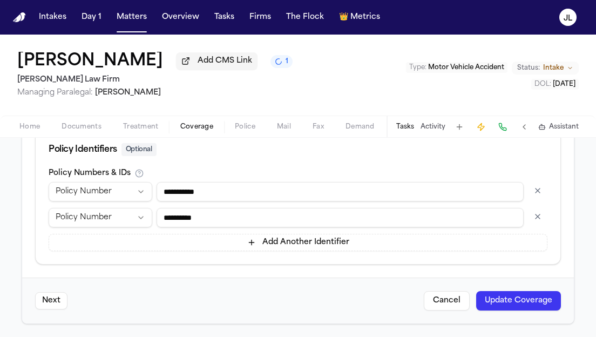
type input "**********"
click at [535, 191] on button "button" at bounding box center [537, 190] width 19 height 17
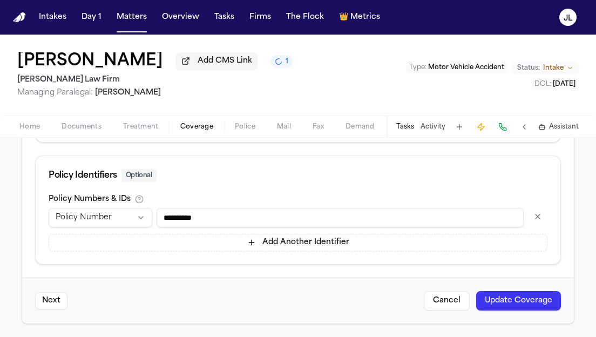
click at [517, 304] on button "Update Coverage" at bounding box center [518, 300] width 85 height 19
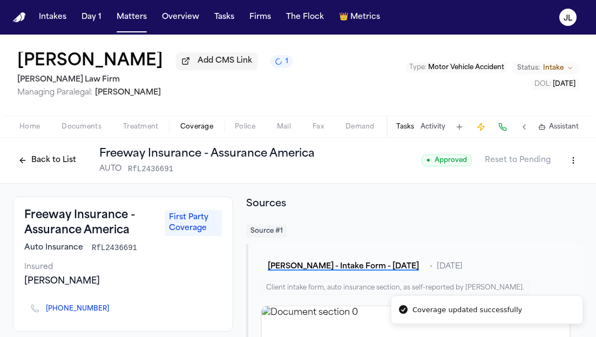
click at [34, 158] on button "Back to List" at bounding box center [47, 160] width 69 height 17
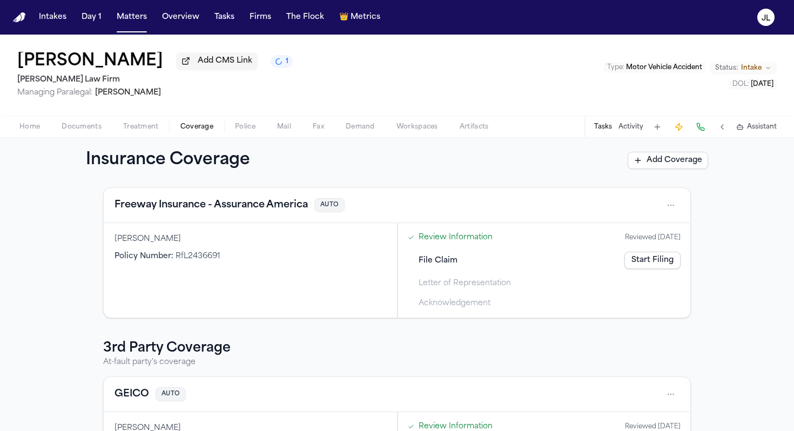
scroll to position [28, 0]
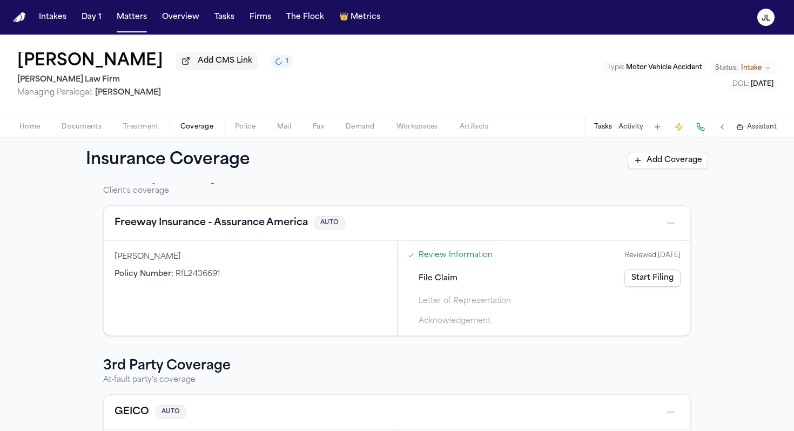
click at [231, 230] on button "Freeway Insurance - Assurance America" at bounding box center [211, 223] width 193 height 15
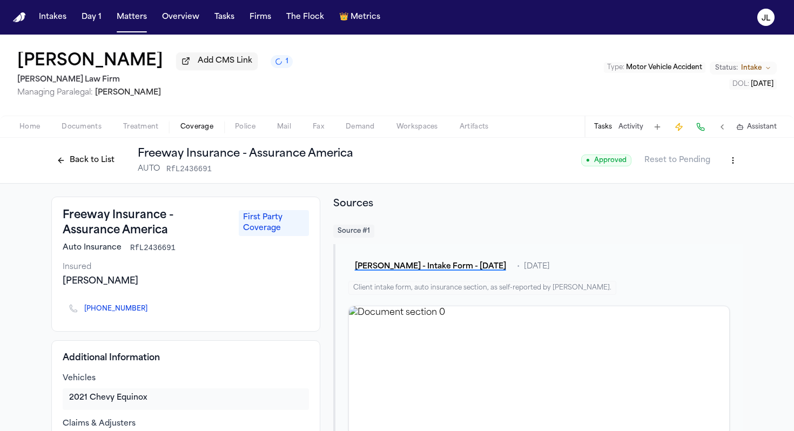
click at [62, 167] on button "Back to List" at bounding box center [85, 160] width 69 height 17
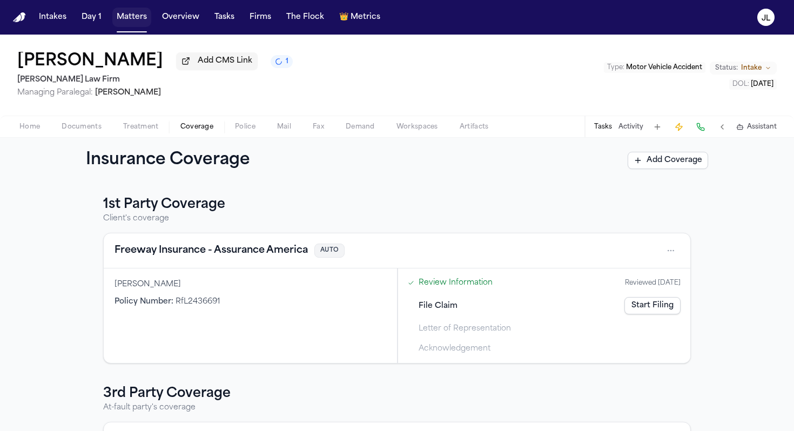
click at [139, 22] on button "Matters" at bounding box center [131, 17] width 39 height 19
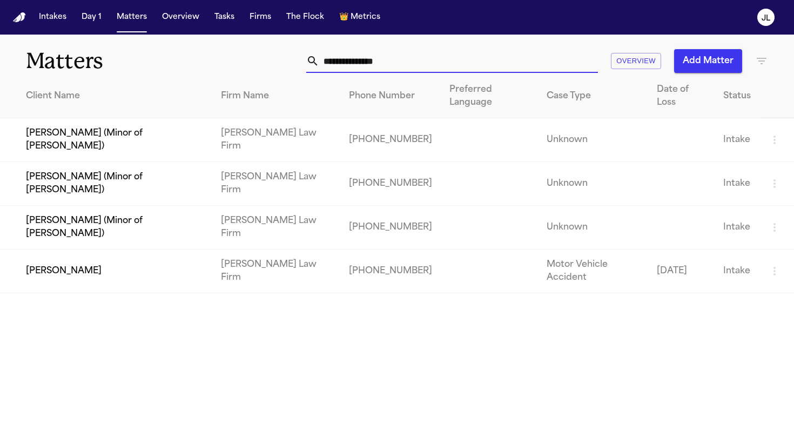
drag, startPoint x: 400, startPoint y: 57, endPoint x: 286, endPoint y: 54, distance: 113.5
click at [288, 54] on div "**********" at bounding box center [500, 61] width 536 height 24
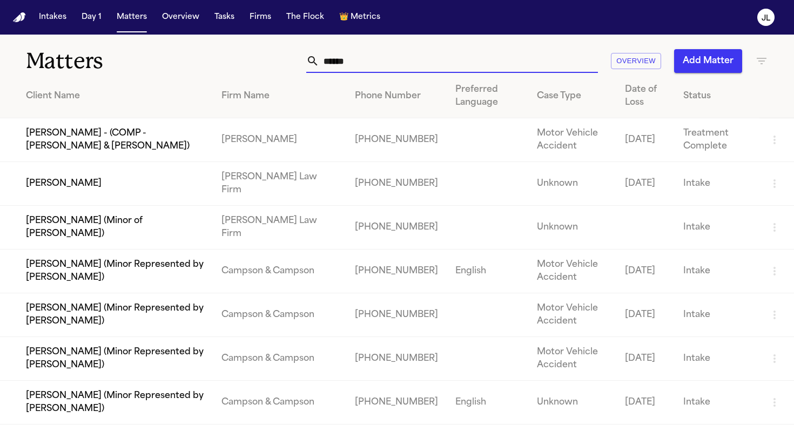
type input "******"
click at [85, 178] on td "[PERSON_NAME]" at bounding box center [106, 184] width 213 height 44
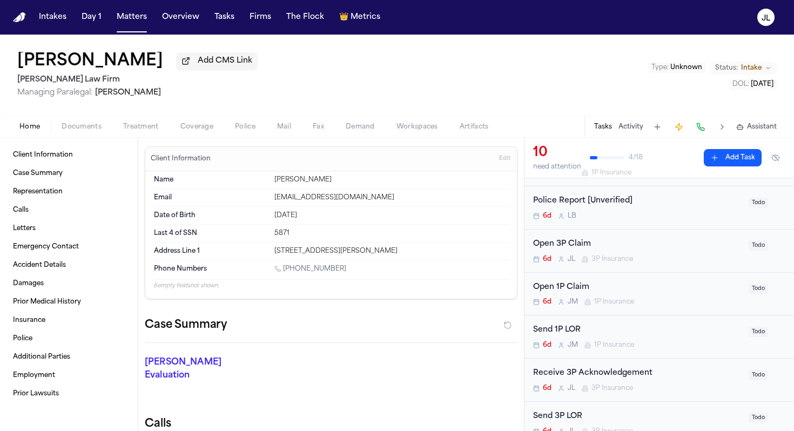
scroll to position [198, 0]
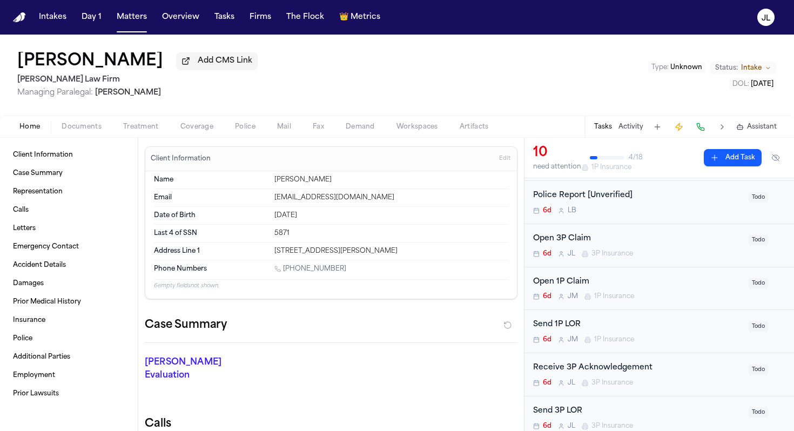
click at [596, 295] on span "1P Insurance" at bounding box center [614, 296] width 40 height 9
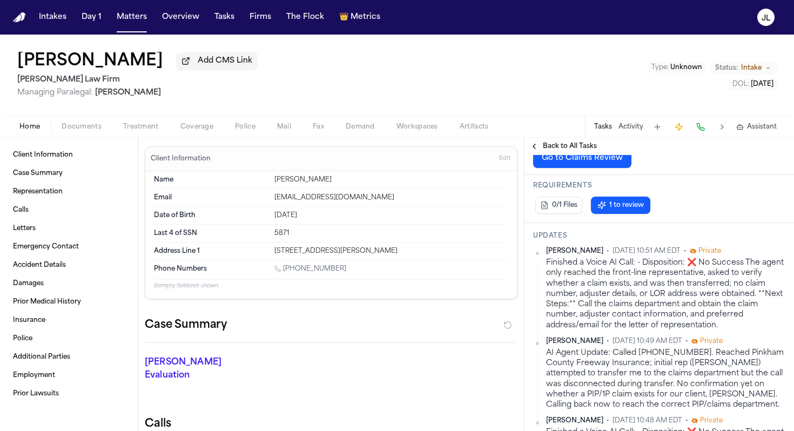
scroll to position [178, 0]
click at [202, 131] on span "Coverage" at bounding box center [196, 127] width 33 height 9
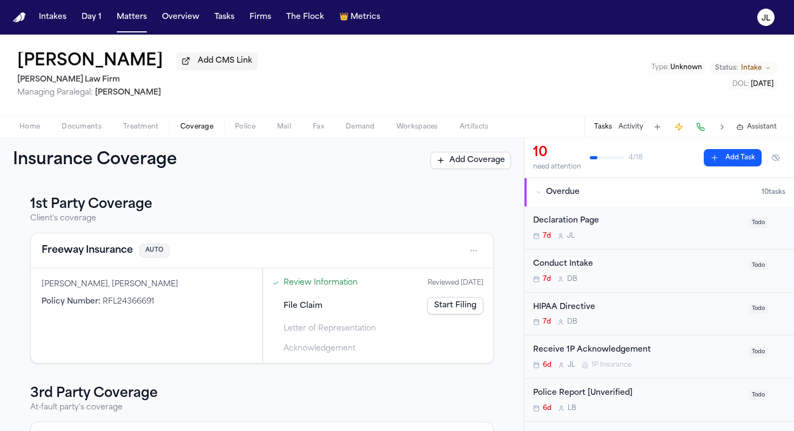
scroll to position [34, 0]
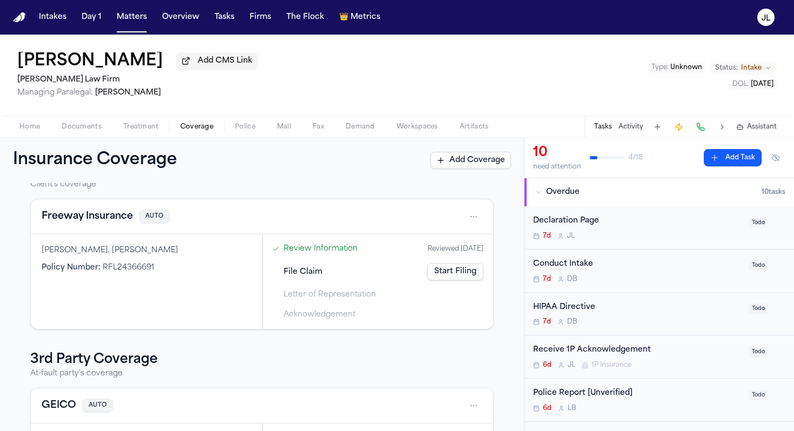
click at [101, 218] on button "Freeway Insurance" at bounding box center [87, 216] width 91 height 15
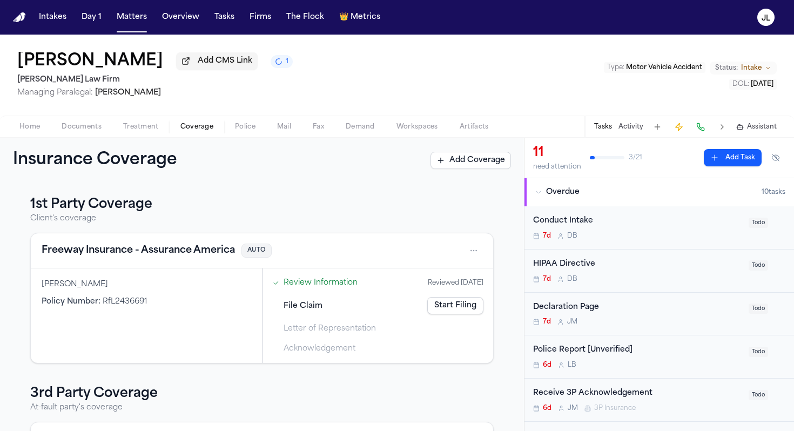
click at [450, 309] on link "Start Filing" at bounding box center [455, 305] width 56 height 17
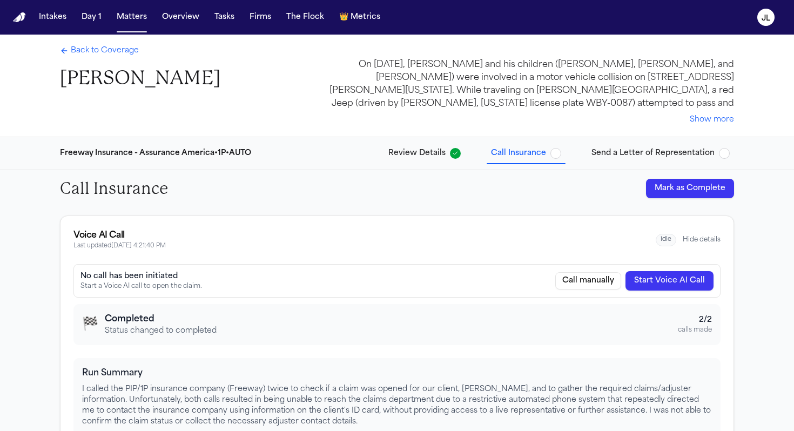
click at [596, 287] on button "Start Voice AI Call" at bounding box center [670, 280] width 88 height 19
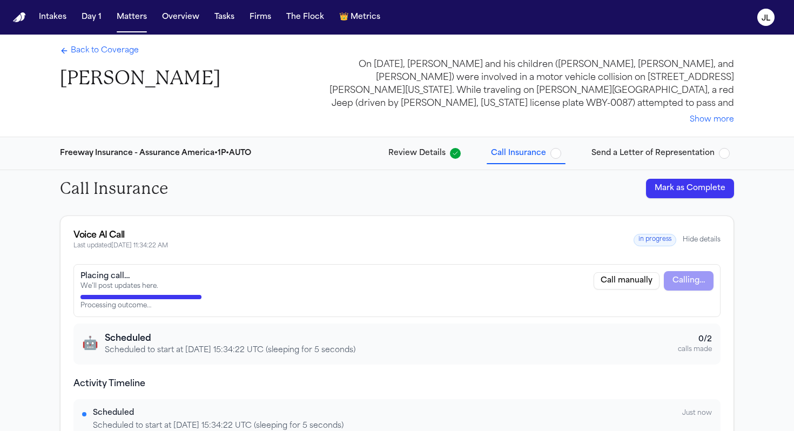
click at [82, 48] on span "Back to Coverage" at bounding box center [105, 50] width 68 height 11
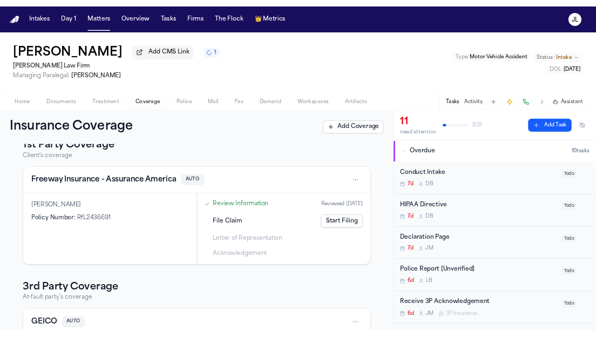
scroll to position [23, 0]
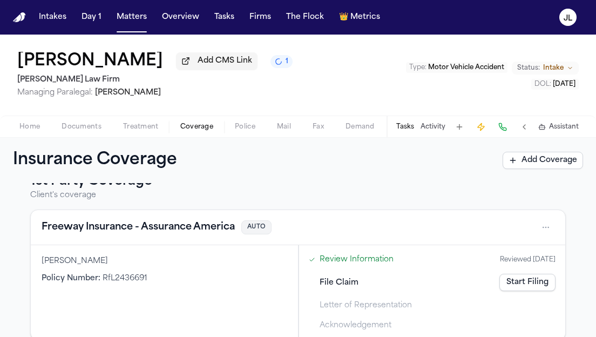
click at [137, 21] on button "Matters" at bounding box center [131, 17] width 39 height 19
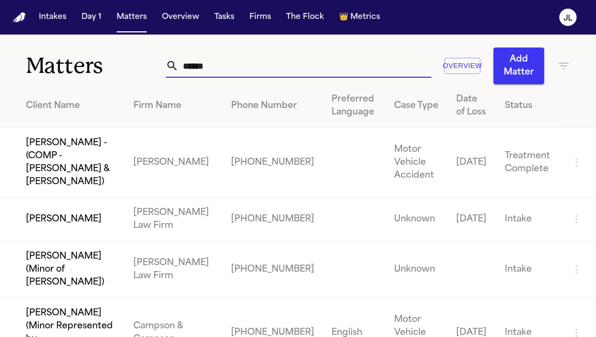
drag, startPoint x: 228, startPoint y: 70, endPoint x: 140, endPoint y: 70, distance: 88.0
click at [140, 70] on div "Matters ****** Overview Add Matter" at bounding box center [298, 60] width 596 height 50
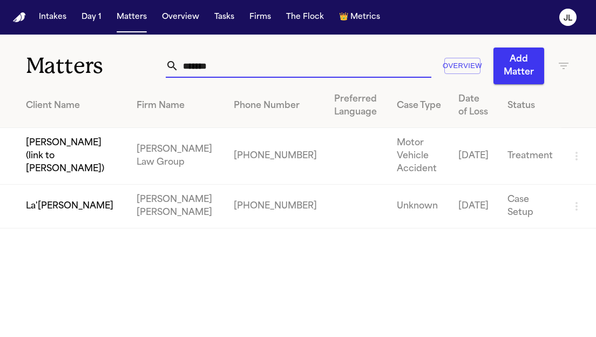
type input "*******"
click at [60, 199] on td "La'Tia Newbins" at bounding box center [64, 207] width 128 height 44
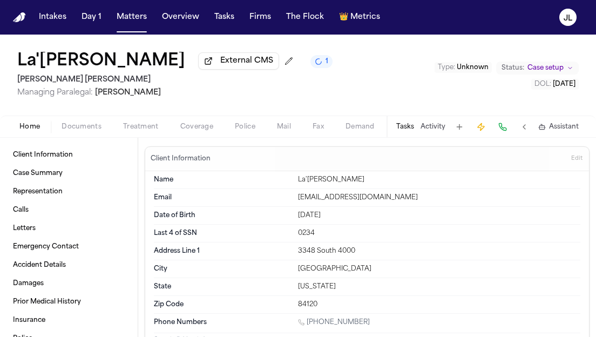
click at [186, 131] on span "Coverage" at bounding box center [196, 127] width 33 height 9
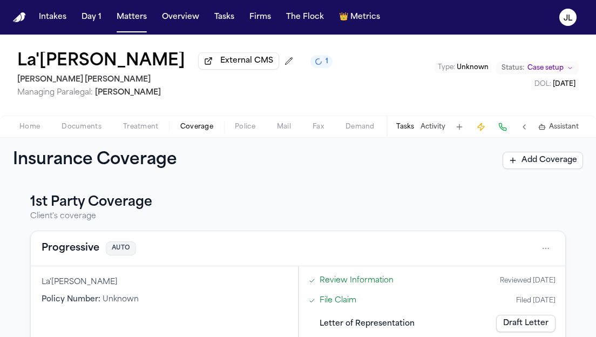
scroll to position [2, 0]
click at [76, 250] on button "Progressive" at bounding box center [71, 248] width 58 height 15
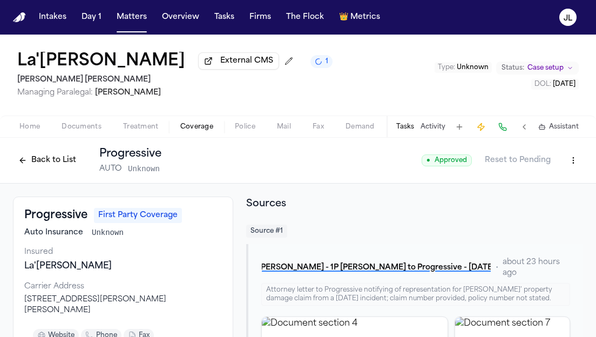
click at [31, 167] on button "Back to List" at bounding box center [47, 160] width 69 height 17
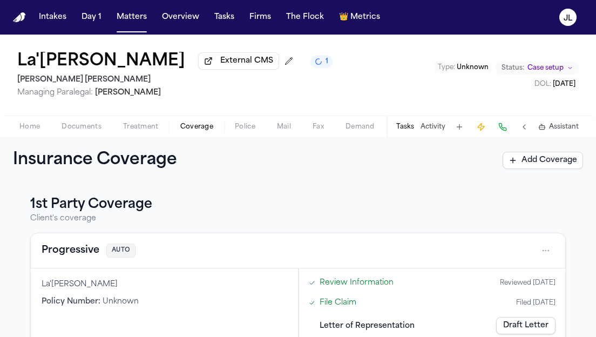
click at [65, 250] on button "Progressive" at bounding box center [71, 250] width 58 height 15
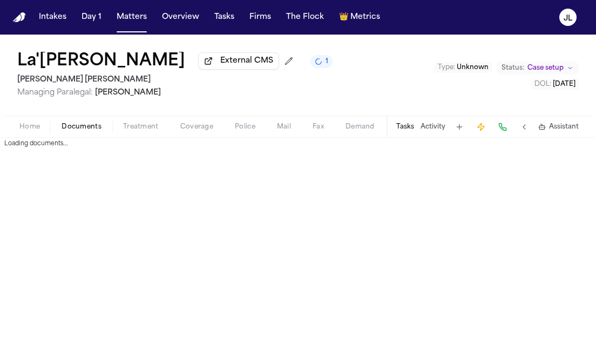
click at [76, 131] on span "Documents" at bounding box center [82, 127] width 40 height 9
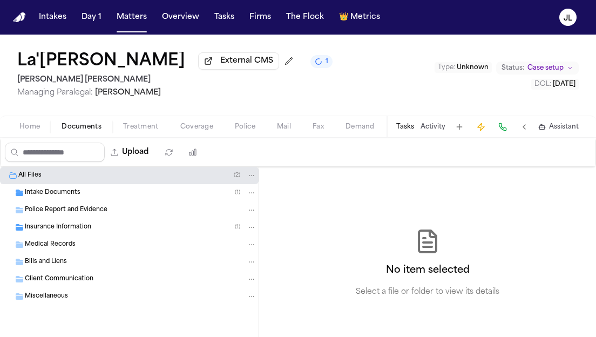
click at [64, 215] on span "Police Report and Evidence" at bounding box center [66, 210] width 83 height 9
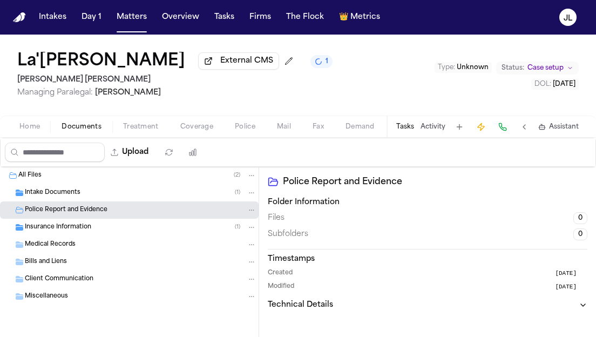
click at [63, 230] on span "Insurance Information" at bounding box center [58, 227] width 66 height 9
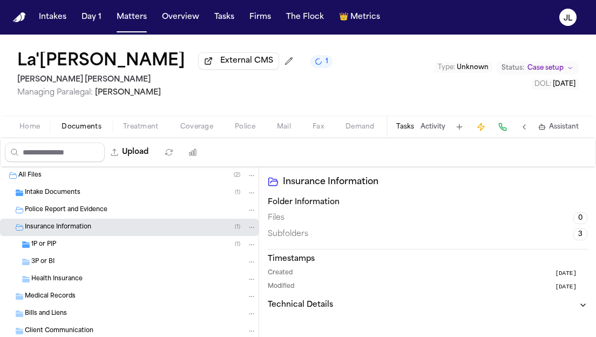
click at [64, 247] on div "1P or PIP ( 1 )" at bounding box center [143, 245] width 225 height 10
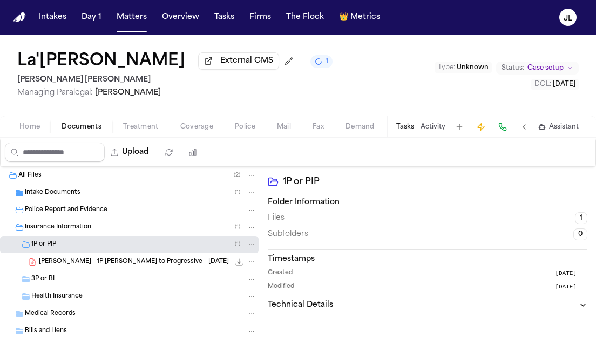
click at [58, 267] on div "L. Newbins - 1P LOR to Progressive - 9.16.25 220.6 KB • PDF" at bounding box center [148, 262] width 218 height 11
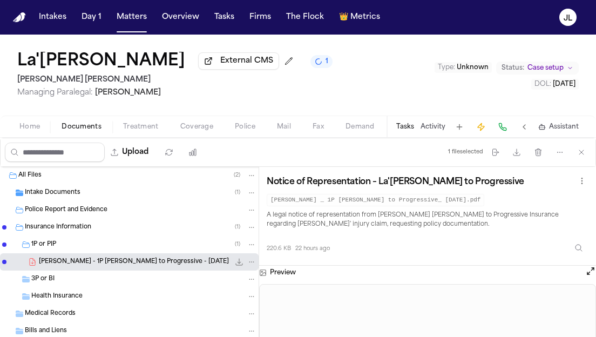
click at [66, 224] on div "Insurance Information ( 1 )" at bounding box center [129, 227] width 259 height 17
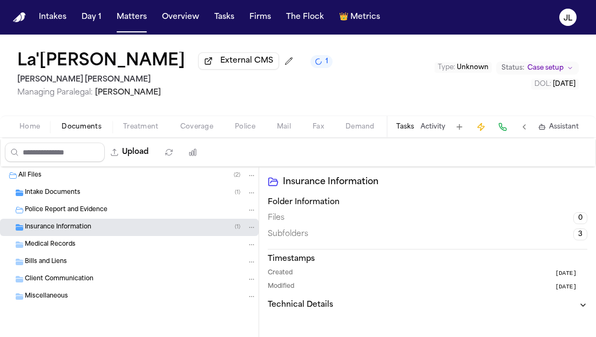
click at [84, 213] on span "Police Report and Evidence" at bounding box center [66, 210] width 83 height 9
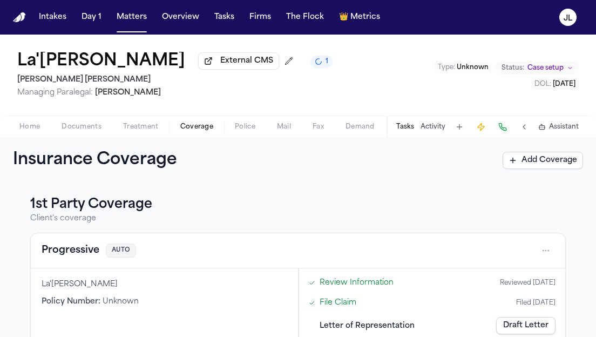
click at [189, 128] on span "Coverage" at bounding box center [196, 127] width 33 height 9
click at [90, 254] on button "Progressive" at bounding box center [71, 250] width 58 height 15
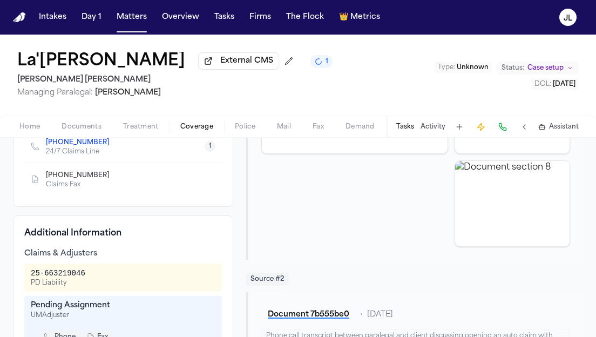
scroll to position [252, 0]
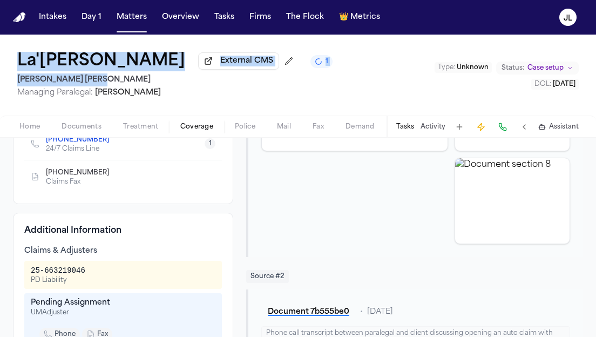
drag, startPoint x: 147, startPoint y: 78, endPoint x: 17, endPoint y: 65, distance: 131.4
click at [17, 65] on div "La'Tia Newbins External CMS 1 Steele Adams Hosman Managing Paralegal: Jacquelin…" at bounding box center [298, 75] width 596 height 81
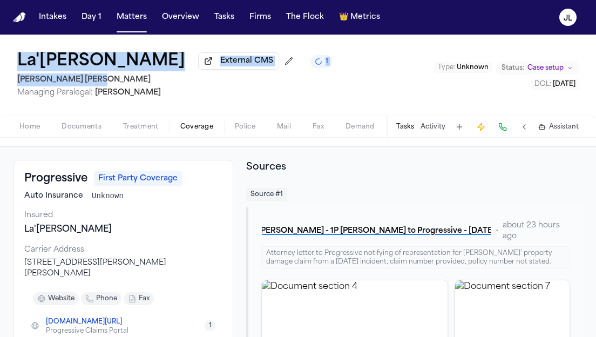
scroll to position [0, 0]
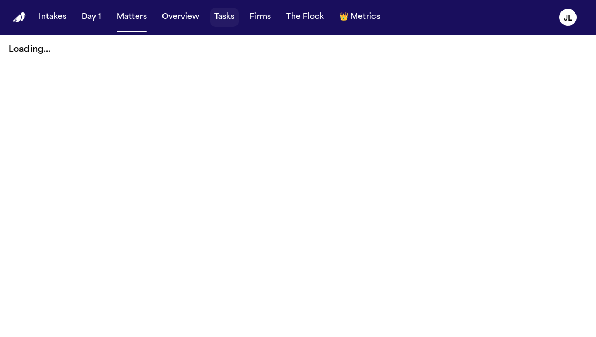
click at [220, 21] on button "Tasks" at bounding box center [224, 17] width 29 height 19
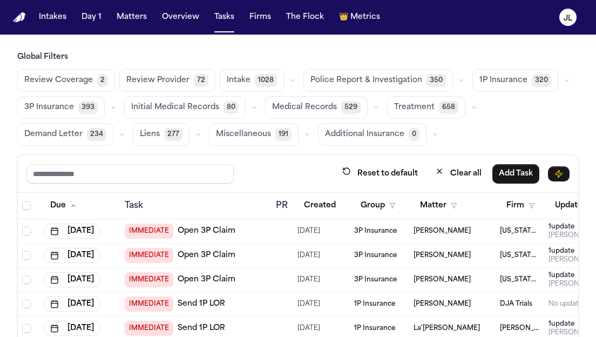
click at [133, 166] on input "text" at bounding box center [129, 173] width 207 height 19
type input "****"
click at [514, 205] on button "Firm" at bounding box center [521, 205] width 42 height 19
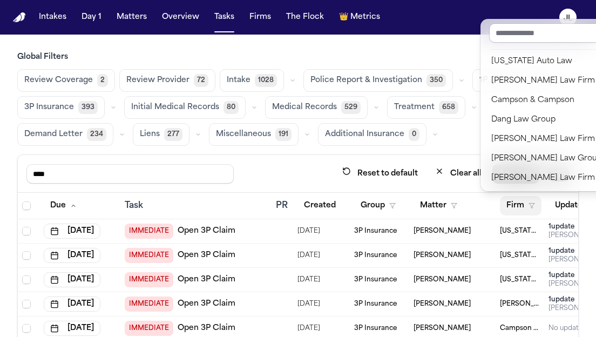
click at [463, 143] on div "Global Filters Review Coverage 2 Review Provider 72 Intake 1028 Police Report &…" at bounding box center [298, 232] width 562 height 360
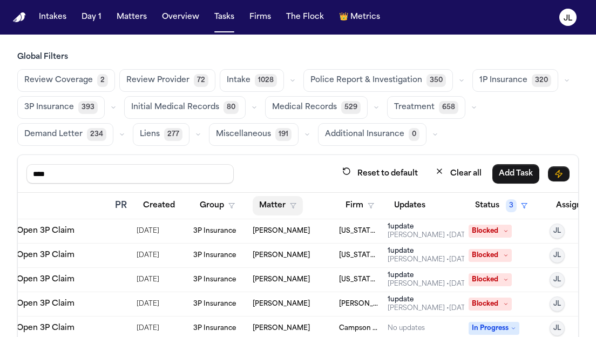
scroll to position [0, 208]
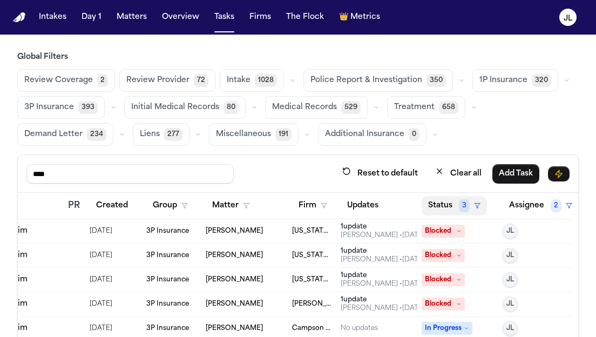
click at [439, 206] on button "Status 3" at bounding box center [454, 205] width 65 height 19
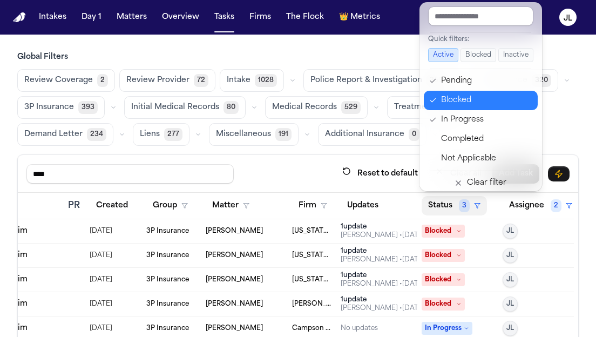
click at [468, 95] on div "Blocked" at bounding box center [486, 100] width 90 height 13
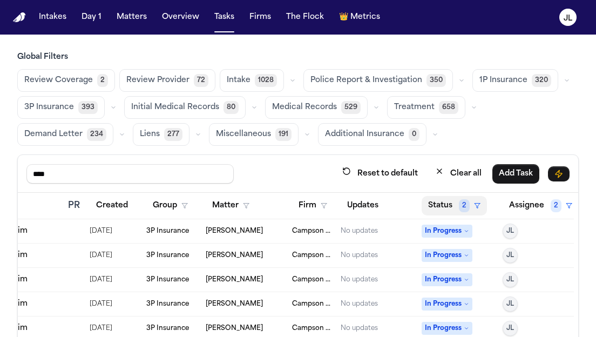
click at [449, 207] on button "Status 2" at bounding box center [454, 205] width 65 height 19
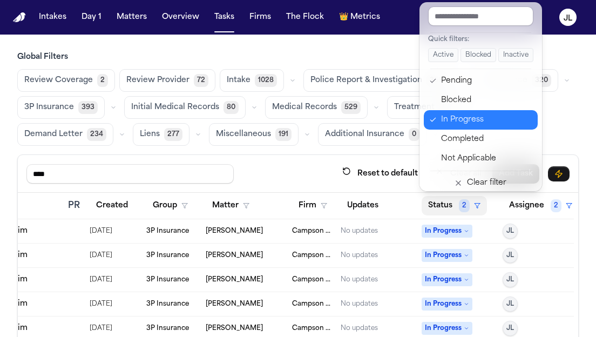
click at [474, 118] on div "In Progress" at bounding box center [486, 119] width 90 height 13
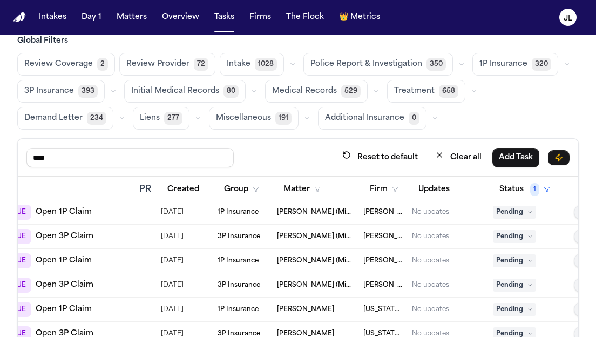
scroll to position [3, 144]
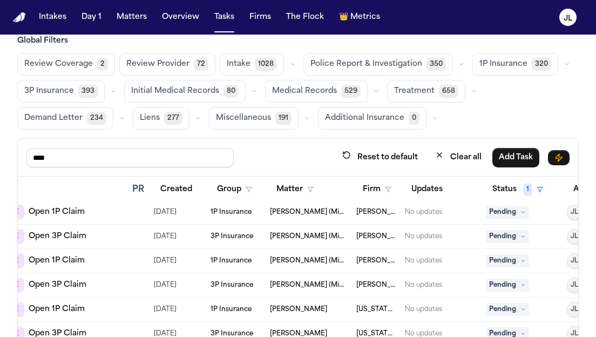
click at [503, 232] on span "Pending" at bounding box center [507, 236] width 43 height 13
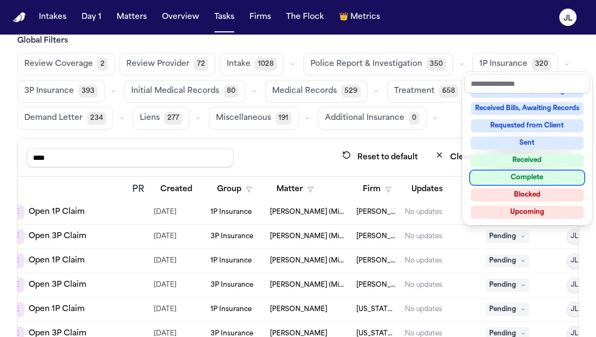
click at [515, 176] on div "Complete" at bounding box center [527, 177] width 113 height 13
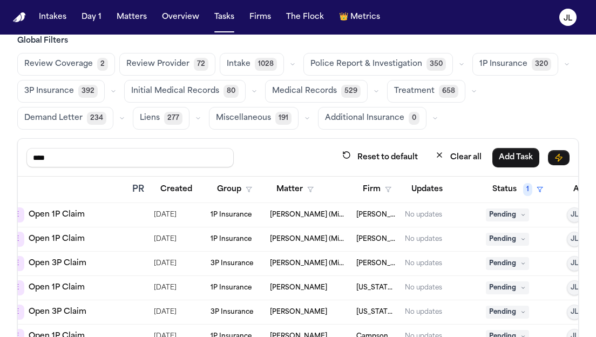
scroll to position [0, 144]
click at [345, 267] on span "[PERSON_NAME] (Minor of [PERSON_NAME])" at bounding box center [309, 263] width 78 height 9
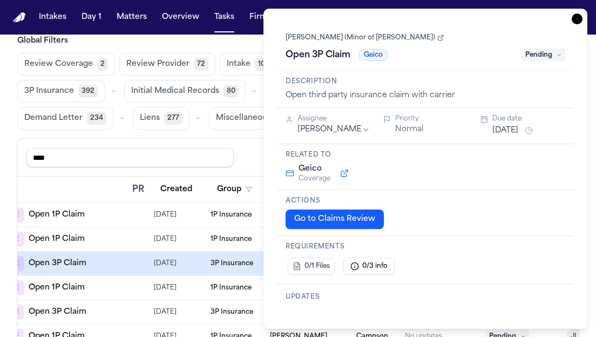
click at [576, 12] on div "**********" at bounding box center [426, 169] width 324 height 320
click at [576, 14] on icon "button" at bounding box center [577, 19] width 11 height 11
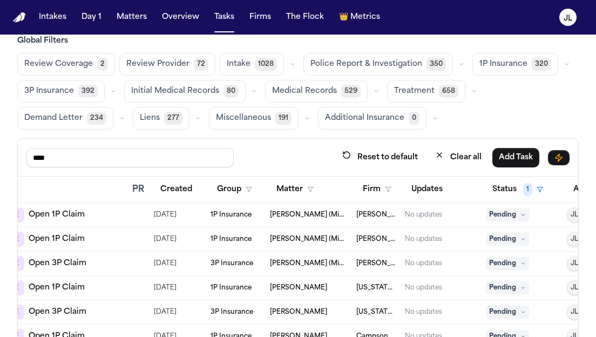
click at [500, 268] on span "Pending" at bounding box center [507, 263] width 43 height 13
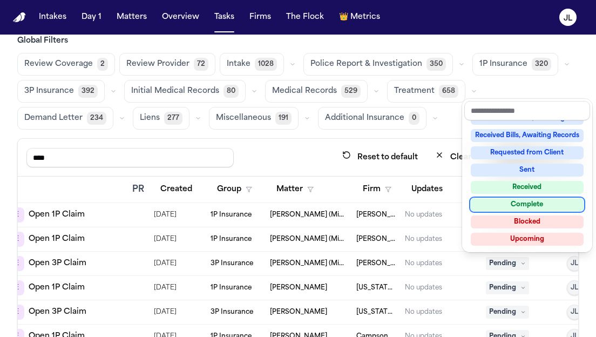
click at [523, 203] on div "Complete" at bounding box center [527, 204] width 113 height 13
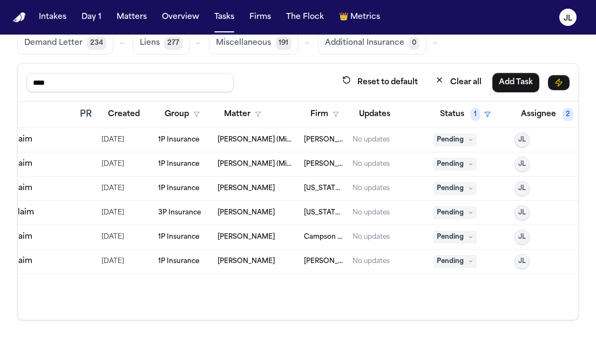
scroll to position [0, 208]
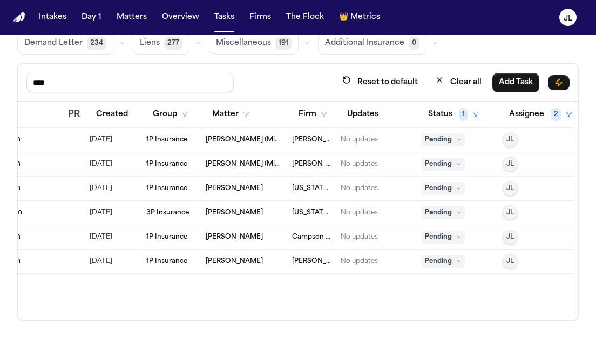
click at [192, 264] on div "1P Insurance" at bounding box center [171, 261] width 51 height 9
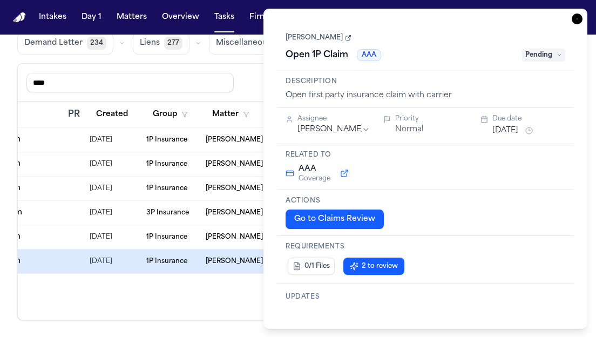
click at [326, 220] on button "Go to Claims Review" at bounding box center [335, 219] width 98 height 19
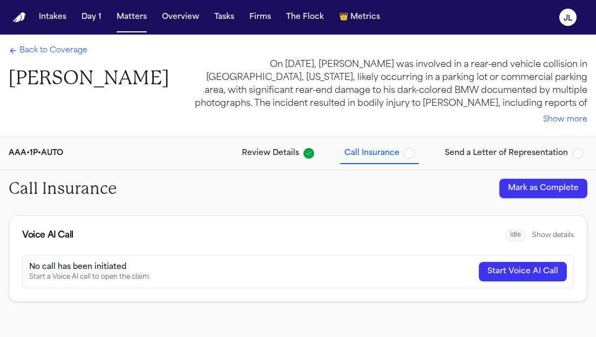
click at [56, 58] on div "Back to Coverage Adnaan Iqbal" at bounding box center [89, 67] width 160 height 45
click at [56, 52] on span "Back to Coverage" at bounding box center [53, 50] width 68 height 11
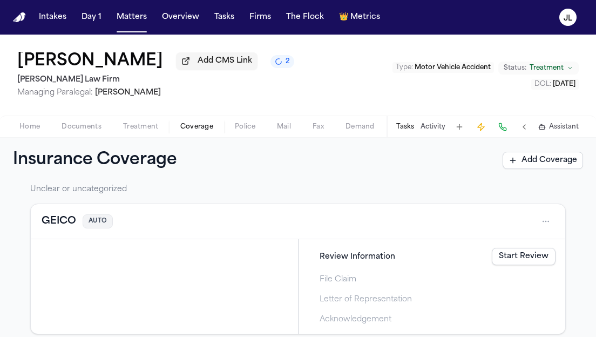
scroll to position [420, 0]
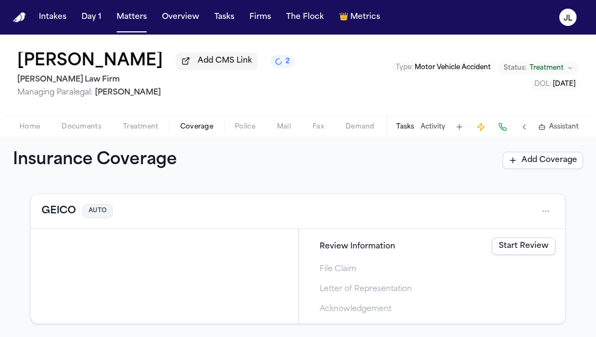
click at [51, 211] on button "GEICO" at bounding box center [59, 211] width 35 height 15
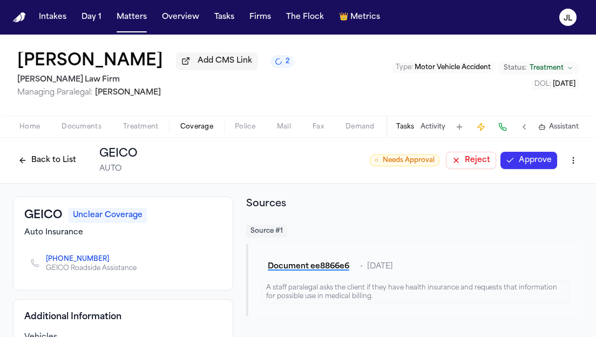
click at [38, 161] on button "Back to List" at bounding box center [47, 160] width 69 height 17
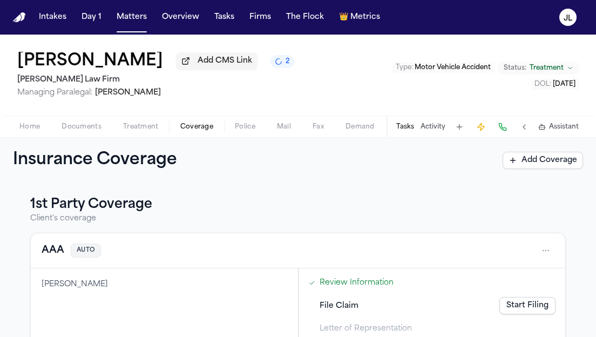
click at [48, 258] on button "AAA" at bounding box center [53, 250] width 23 height 15
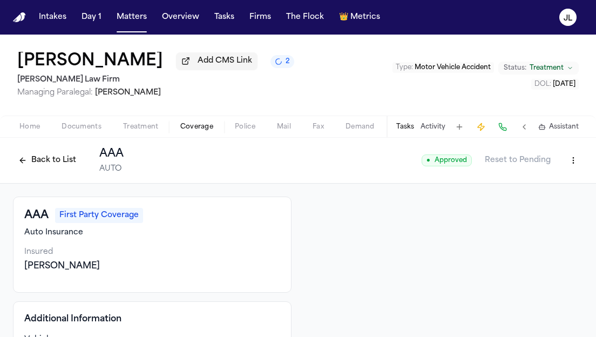
click at [31, 160] on button "Back to List" at bounding box center [47, 160] width 69 height 17
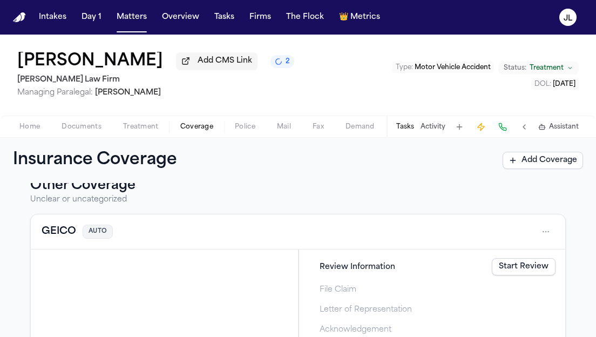
scroll to position [420, 0]
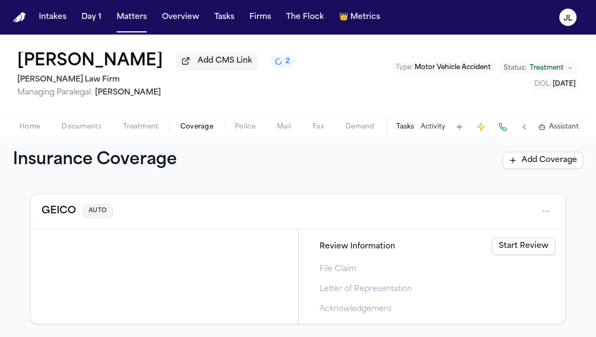
click at [57, 226] on div "GEICO AUTO" at bounding box center [298, 211] width 535 height 35
click at [56, 217] on button "GEICO" at bounding box center [59, 211] width 35 height 15
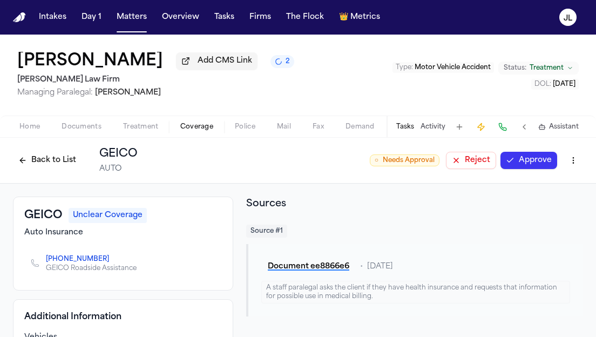
click at [569, 166] on html "Intakes Day 1 Matters Overview Tasks Firms The Flock 👑 Metrics JL Adnaan Iqbal …" at bounding box center [298, 168] width 596 height 337
click at [545, 184] on div "Edit Coverage" at bounding box center [536, 186] width 91 height 17
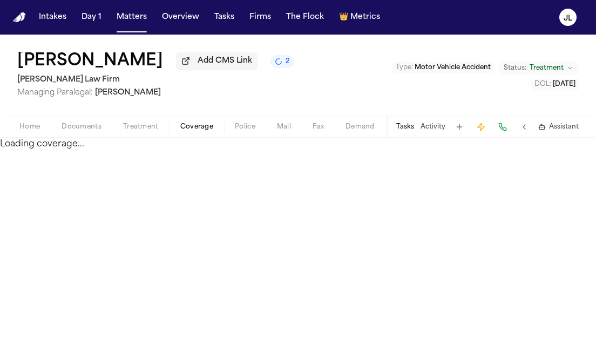
select select "*******"
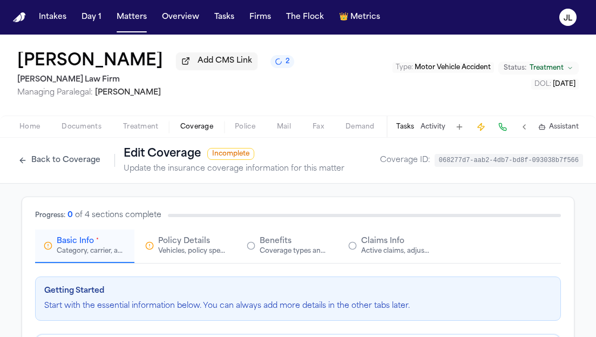
click at [162, 240] on span "Policy Details" at bounding box center [184, 241] width 52 height 11
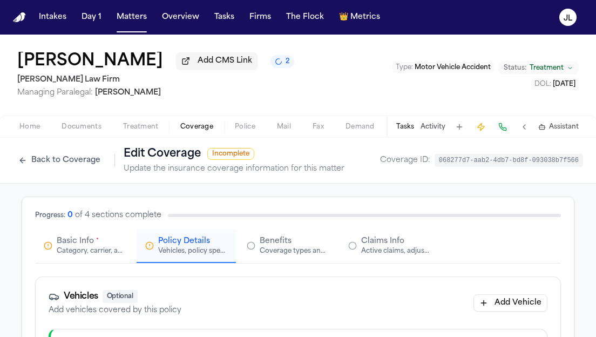
click at [103, 255] on div "Category, carrier, and policy holder information" at bounding box center [91, 251] width 69 height 9
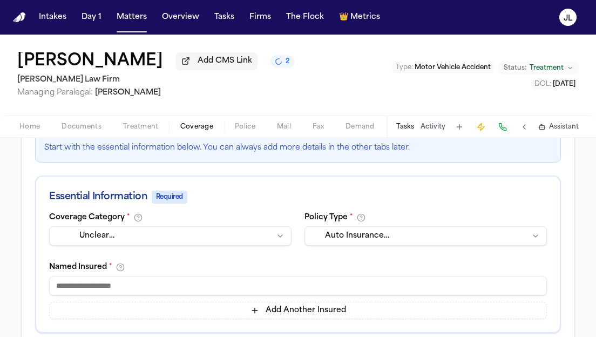
scroll to position [159, 0]
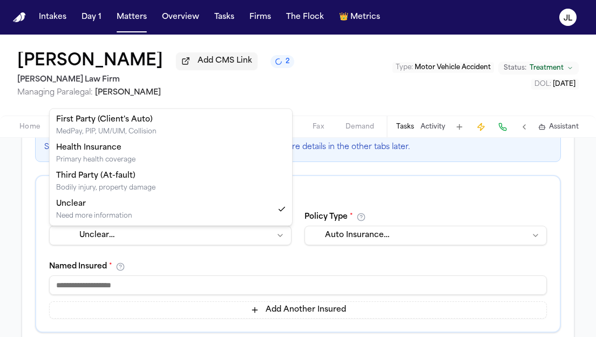
click at [157, 240] on html "**********" at bounding box center [298, 168] width 596 height 337
select select "**********"
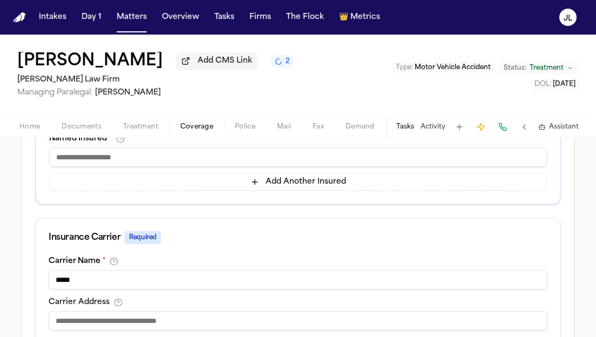
scroll to position [267, 0]
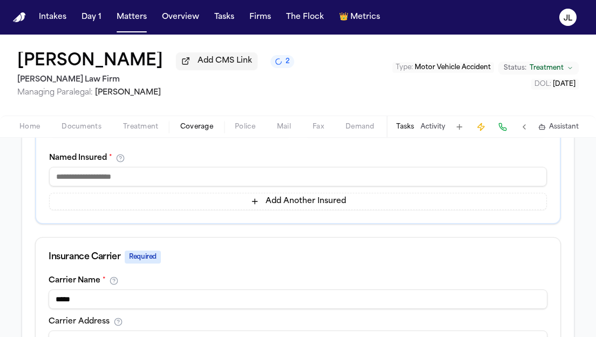
click at [120, 186] on input at bounding box center [298, 176] width 498 height 19
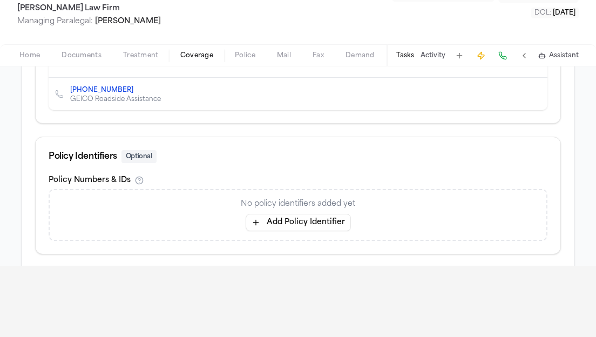
scroll to position [590, 0]
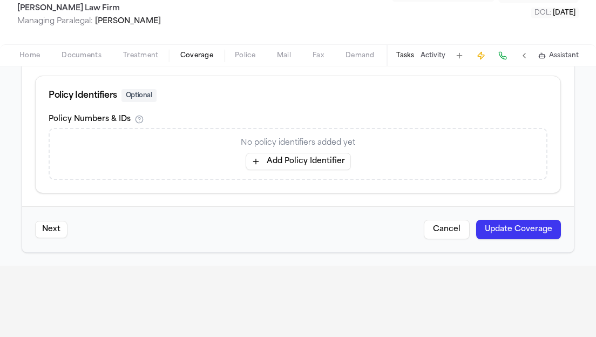
type input "**"
click at [520, 236] on button "Update Coverage" at bounding box center [518, 229] width 85 height 19
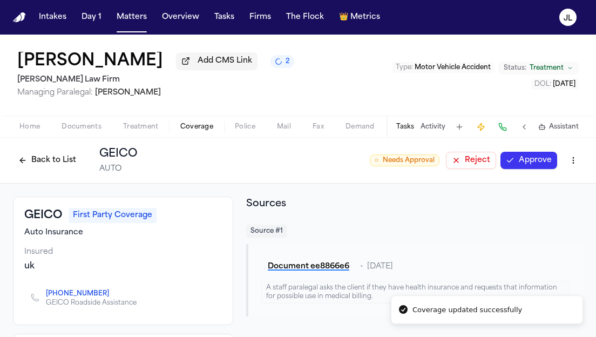
click at [61, 167] on button "Back to List" at bounding box center [47, 160] width 69 height 17
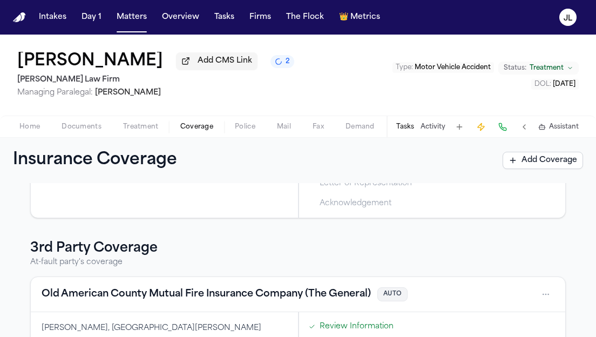
scroll to position [370, 0]
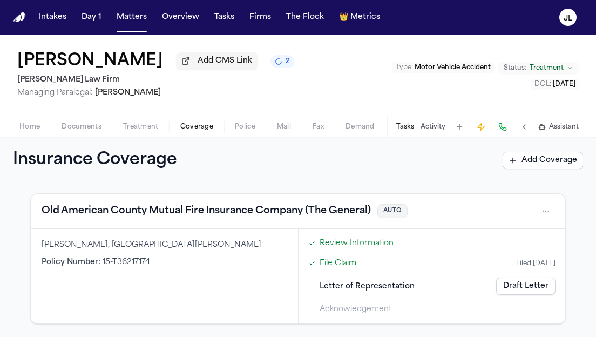
click at [119, 214] on button "Old American County Mutual Fire Insurance Company (The General)" at bounding box center [207, 211] width 330 height 15
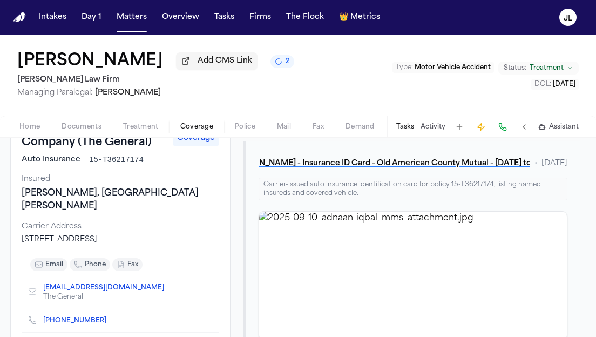
scroll to position [100, 3]
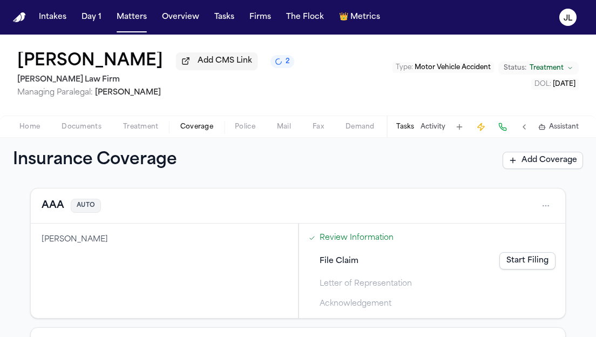
scroll to position [30, 0]
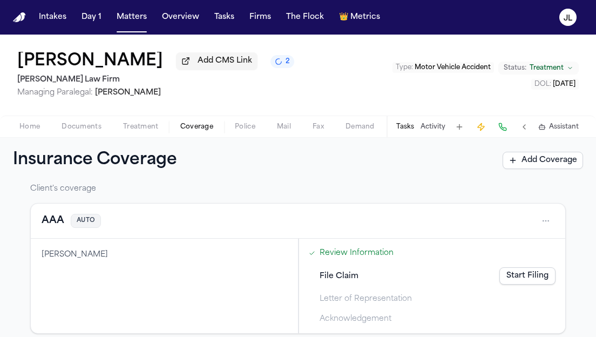
click at [47, 227] on button "AAA" at bounding box center [53, 220] width 23 height 15
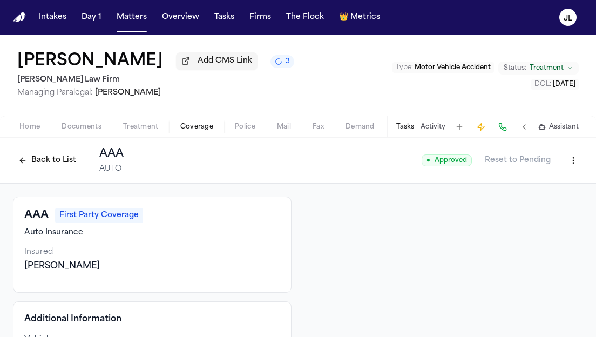
click at [31, 160] on button "Back to List" at bounding box center [47, 160] width 69 height 17
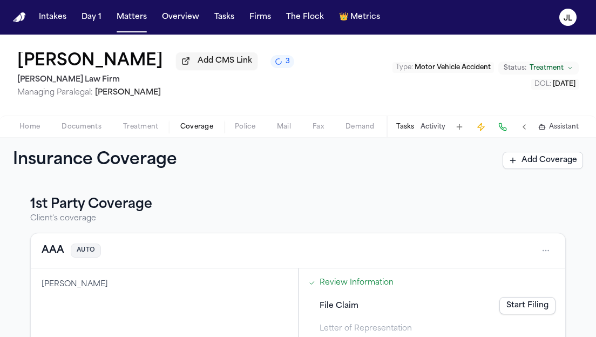
click at [81, 131] on span "Documents" at bounding box center [82, 127] width 40 height 9
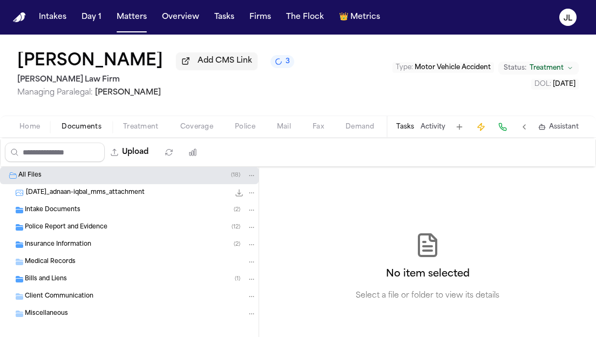
click at [100, 236] on div "Police Report and Evidence ( 12 )" at bounding box center [129, 227] width 259 height 17
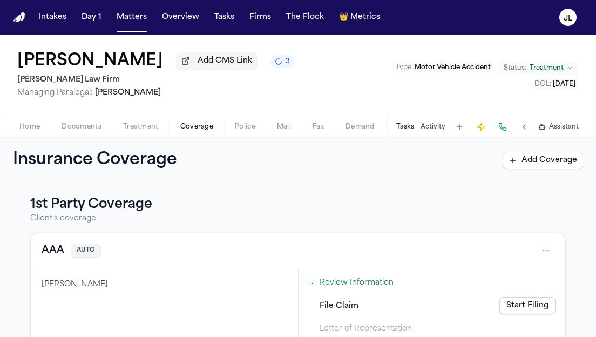
click at [213, 130] on button "Coverage" at bounding box center [197, 126] width 55 height 13
click at [45, 256] on button "AAA" at bounding box center [53, 250] width 23 height 15
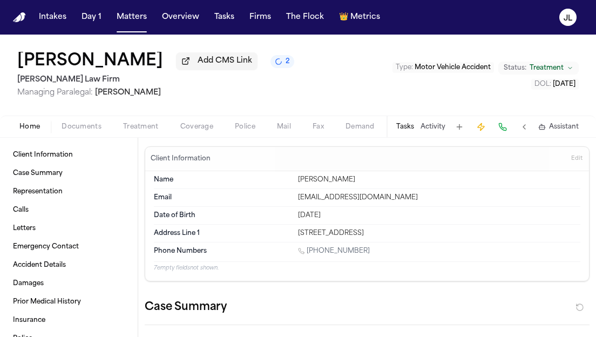
click at [32, 123] on span "Home" at bounding box center [29, 127] width 21 height 9
click at [186, 131] on span "Coverage" at bounding box center [196, 127] width 33 height 9
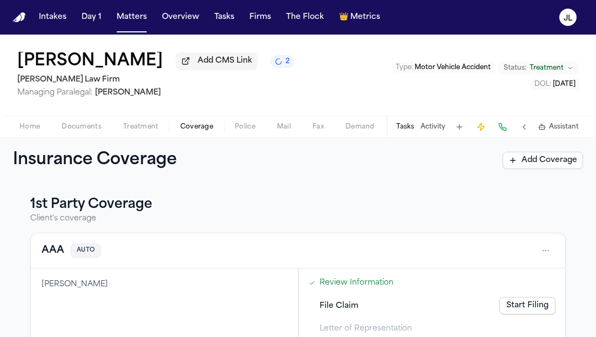
click at [48, 239] on div "AAA AUTO" at bounding box center [298, 250] width 535 height 35
click at [50, 250] on button "AAA" at bounding box center [53, 250] width 23 height 15
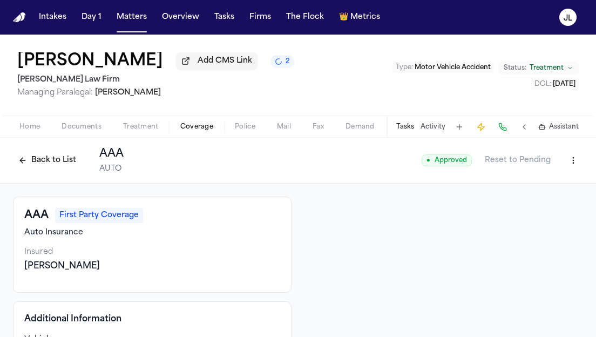
click at [503, 129] on button at bounding box center [502, 126] width 15 height 15
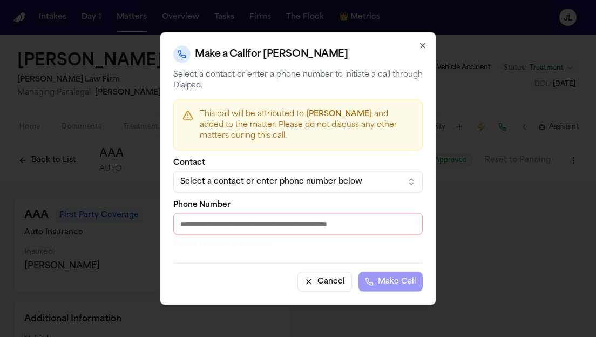
click at [349, 181] on div "Select a contact or enter phone number below" at bounding box center [289, 182] width 218 height 11
click at [479, 165] on div at bounding box center [298, 168] width 596 height 337
click at [423, 49] on icon "button" at bounding box center [423, 46] width 9 height 9
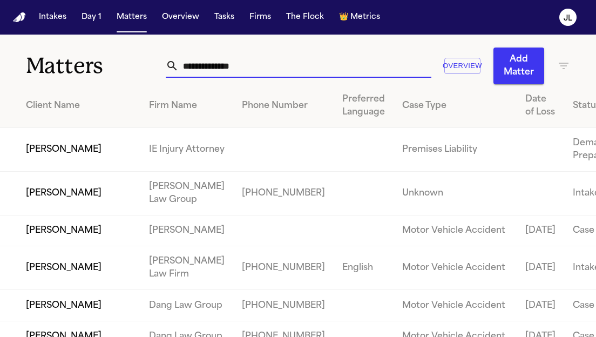
click at [199, 65] on input "text" at bounding box center [305, 66] width 252 height 24
paste input "**********"
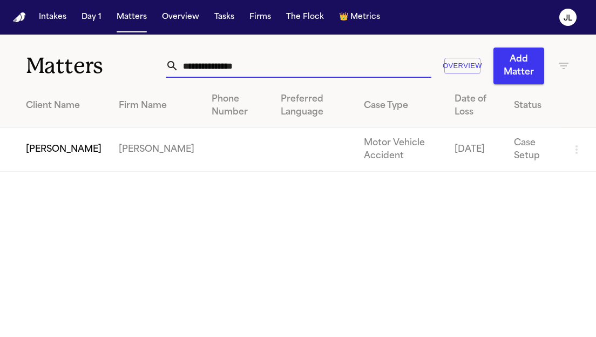
type input "**********"
click at [61, 164] on td "[PERSON_NAME]" at bounding box center [55, 150] width 110 height 44
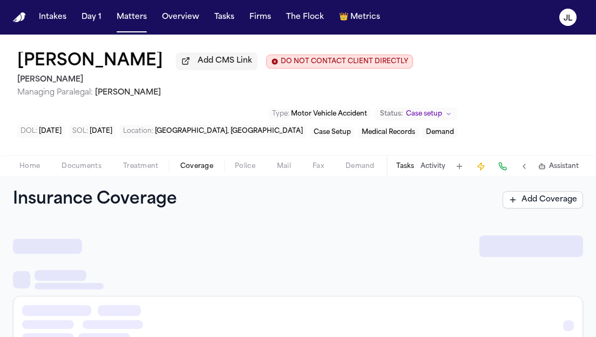
click at [196, 170] on span "Coverage" at bounding box center [196, 166] width 33 height 9
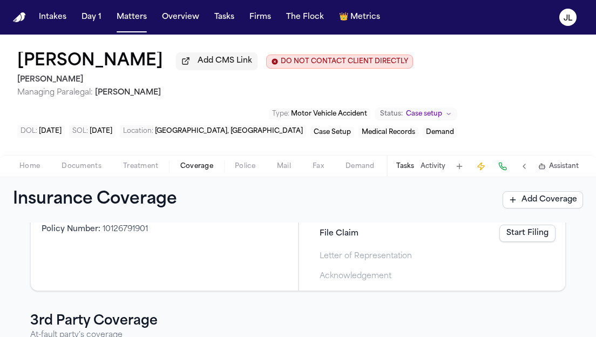
scroll to position [39, 0]
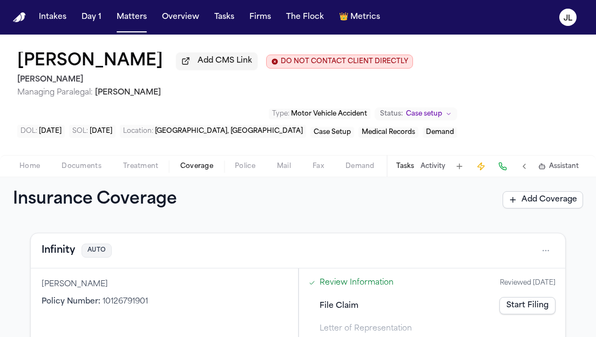
click at [53, 253] on button "Infinity" at bounding box center [58, 250] width 33 height 15
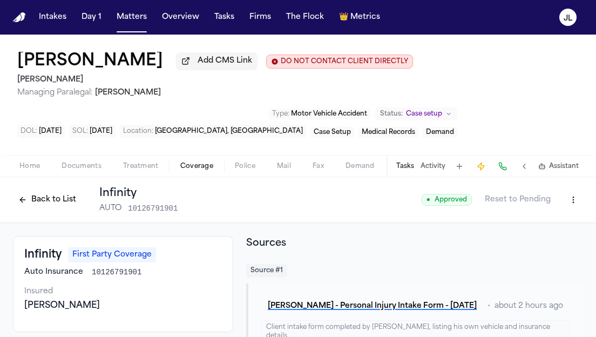
click at [34, 200] on button "Back to List" at bounding box center [47, 199] width 69 height 17
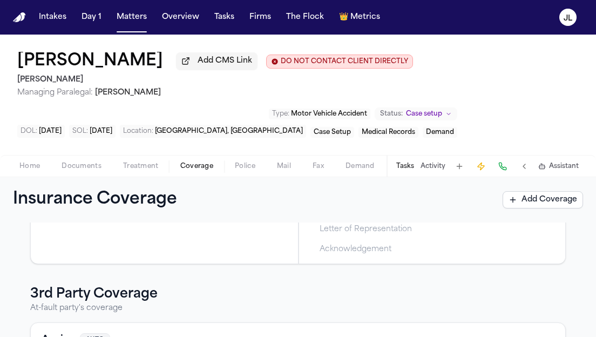
scroll to position [218, 0]
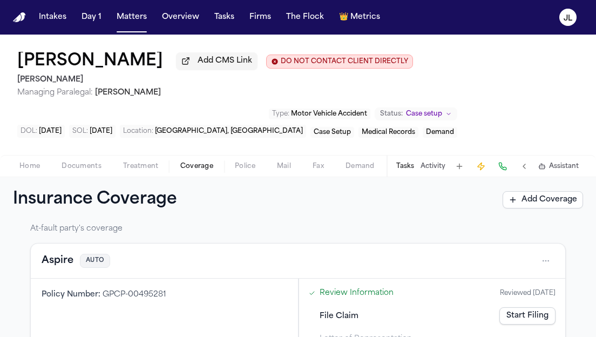
click at [56, 270] on div "Aspire AUTO" at bounding box center [298, 260] width 513 height 17
click at [56, 267] on button "Aspire" at bounding box center [58, 260] width 32 height 15
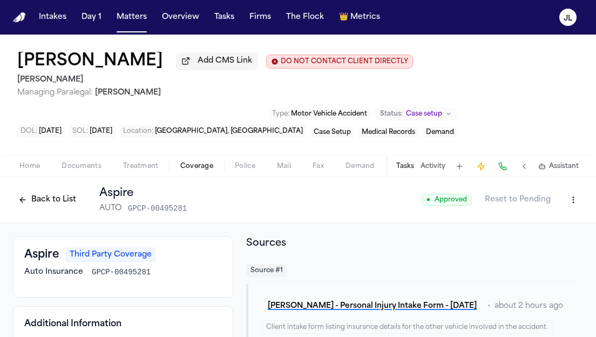
click at [50, 197] on button "Back to List" at bounding box center [47, 199] width 69 height 17
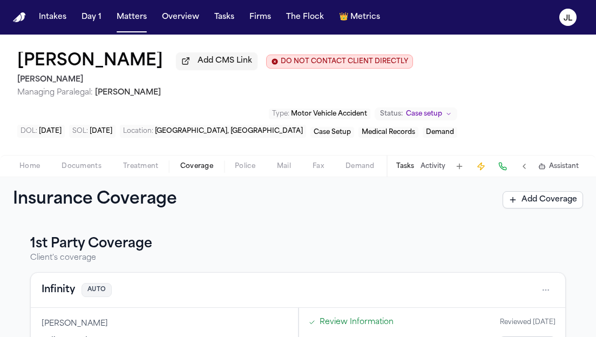
click at [57, 289] on button "Infinity" at bounding box center [58, 290] width 33 height 15
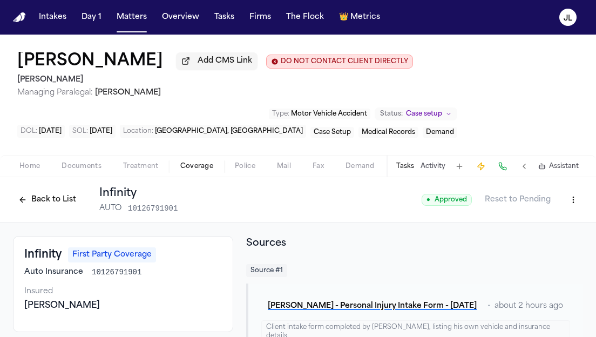
click at [554, 206] on button "Reset to Pending" at bounding box center [518, 199] width 79 height 17
click at [562, 206] on div "● Approved Reset to Pending" at bounding box center [503, 199] width 162 height 19
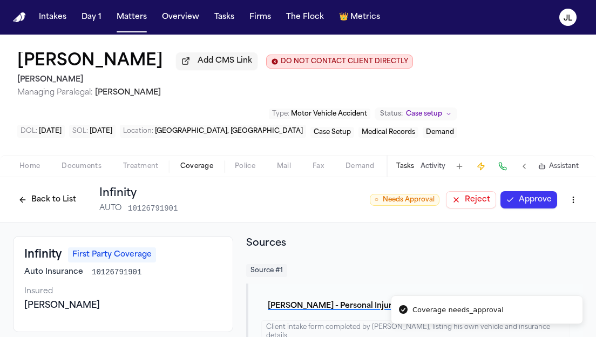
click at [571, 206] on html "Coverage needs_approval Intakes Day 1 Matters Overview Tasks Firms The Flock 👑 …" at bounding box center [298, 168] width 596 height 337
click at [533, 201] on html "Coverage needs_approval Intakes Day 1 Matters Overview Tasks Firms The Flock 👑 …" at bounding box center [298, 168] width 596 height 337
click at [535, 201] on button "Approve" at bounding box center [529, 199] width 57 height 17
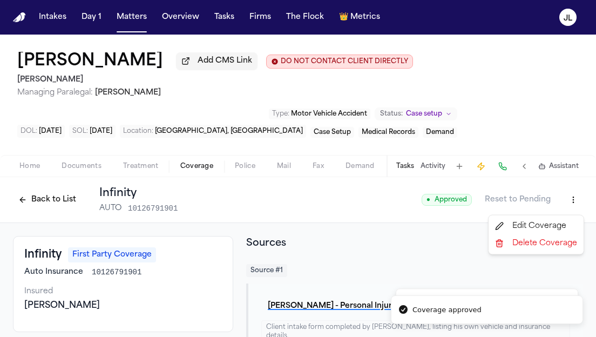
click at [580, 202] on html "Coverage approved Coverage needs_approval Intakes Day 1 Matters Overview Tasks …" at bounding box center [298, 168] width 596 height 337
click at [557, 224] on div "Edit Coverage" at bounding box center [536, 226] width 91 height 17
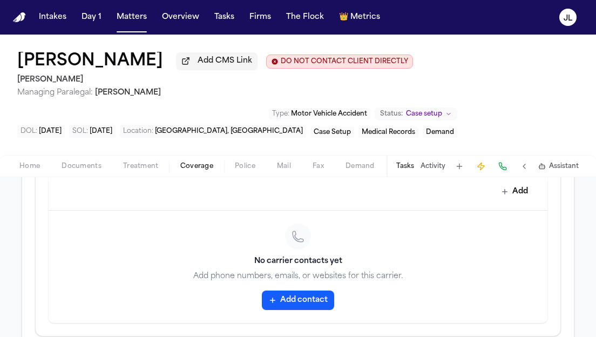
scroll to position [506, 0]
click at [314, 299] on button "Add contact" at bounding box center [298, 299] width 72 height 19
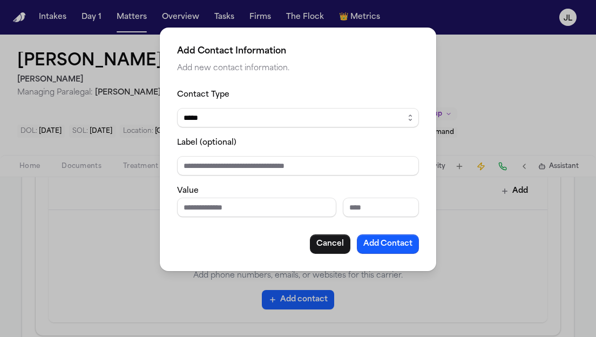
click at [273, 197] on div "Value" at bounding box center [298, 200] width 242 height 33
click at [273, 210] on input "Phone number" at bounding box center [256, 207] width 159 height 19
paste input "**********"
type input "**********"
click at [394, 246] on button "Add Contact" at bounding box center [388, 243] width 62 height 19
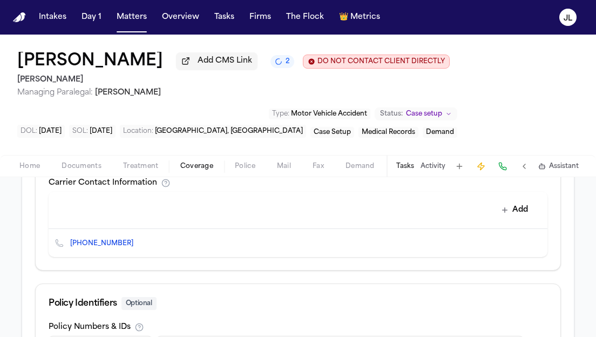
scroll to position [617, 0]
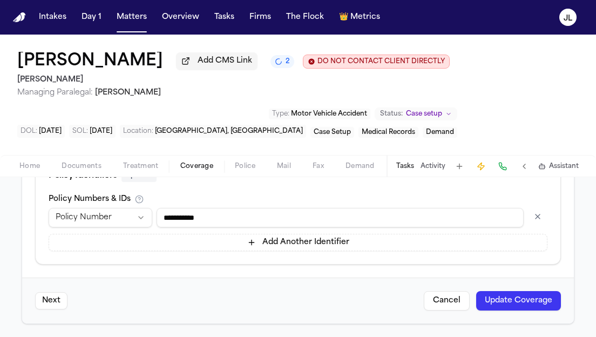
click at [552, 311] on div "Next Cancel Update Coverage" at bounding box center [298, 301] width 552 height 46
click at [547, 306] on button "Update Coverage" at bounding box center [518, 300] width 85 height 19
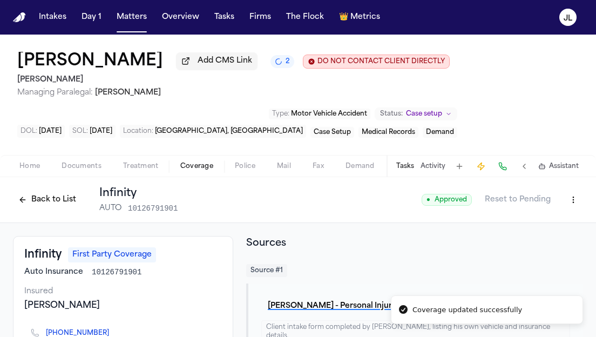
click at [58, 209] on button "Back to List" at bounding box center [47, 199] width 69 height 17
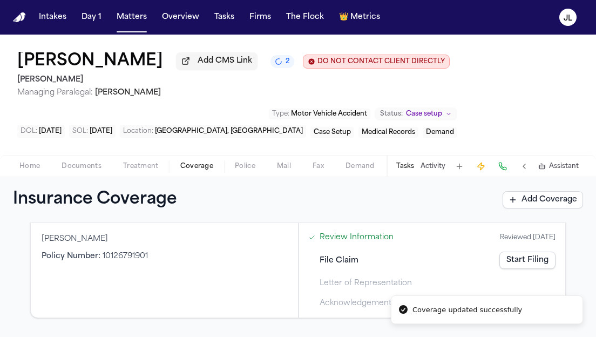
scroll to position [94, 0]
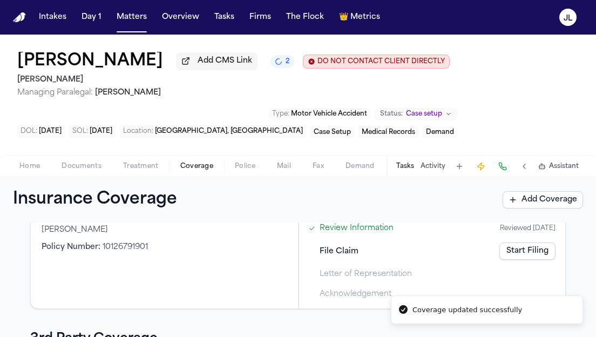
click at [514, 256] on link "Start Filing" at bounding box center [528, 251] width 56 height 17
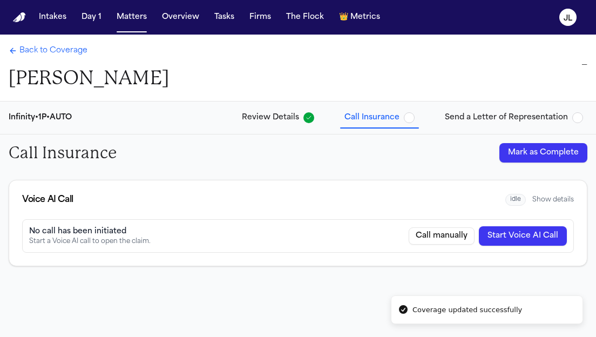
click at [533, 229] on button "Start Voice AI Call" at bounding box center [523, 235] width 88 height 19
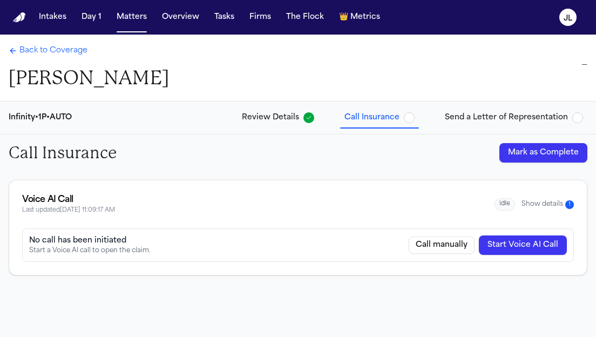
click at [555, 201] on button "Show details 1" at bounding box center [548, 204] width 52 height 9
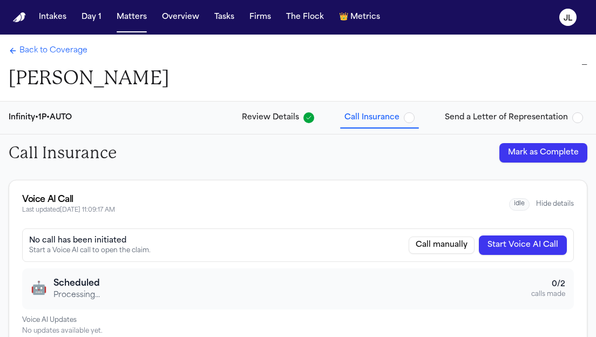
click at [25, 43] on div "Back to Coverage Cassius Matthis —" at bounding box center [298, 68] width 596 height 66
click at [25, 45] on div "Back to Coverage Cassius Matthis —" at bounding box center [298, 68] width 596 height 66
click at [25, 49] on span "Back to Coverage" at bounding box center [53, 50] width 68 height 11
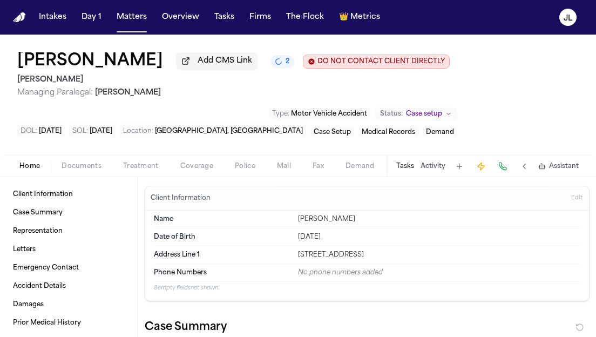
click at [40, 165] on button "Home" at bounding box center [30, 166] width 42 height 13
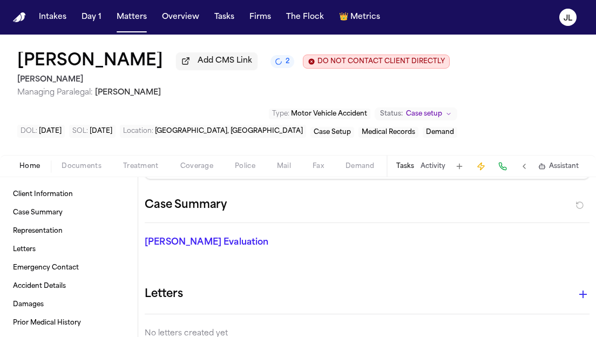
scroll to position [158, 0]
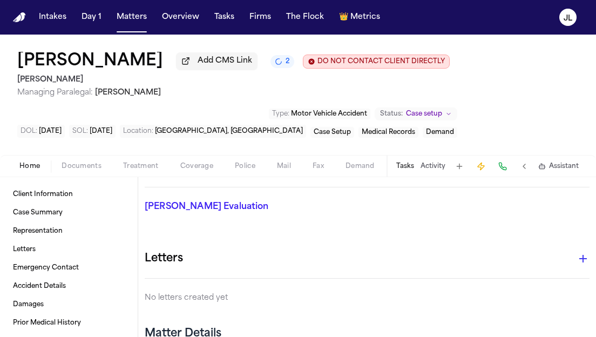
click at [583, 263] on icon "button" at bounding box center [584, 259] width 8 height 8
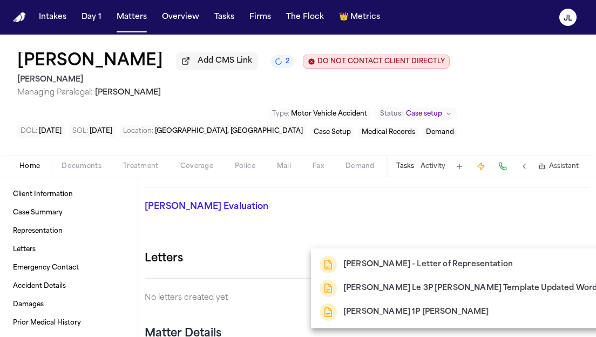
click at [542, 230] on div at bounding box center [298, 168] width 596 height 337
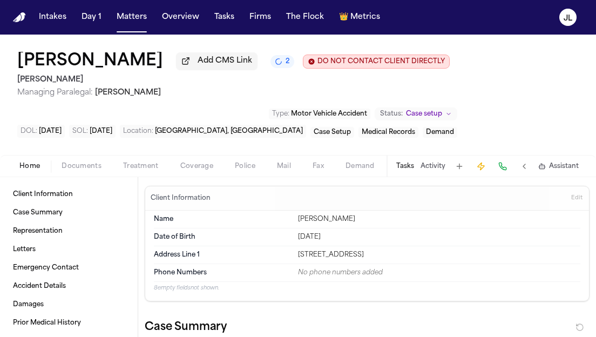
click at [212, 173] on span "button" at bounding box center [197, 172] width 46 height 1
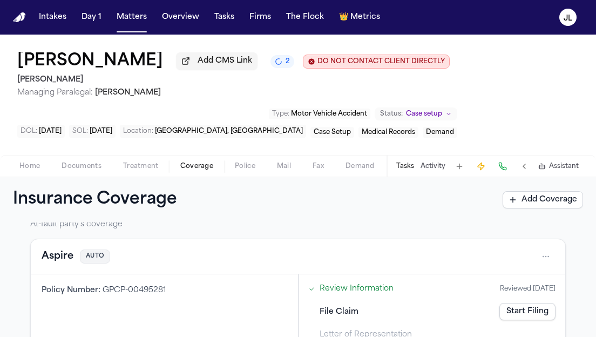
scroll to position [212, 0]
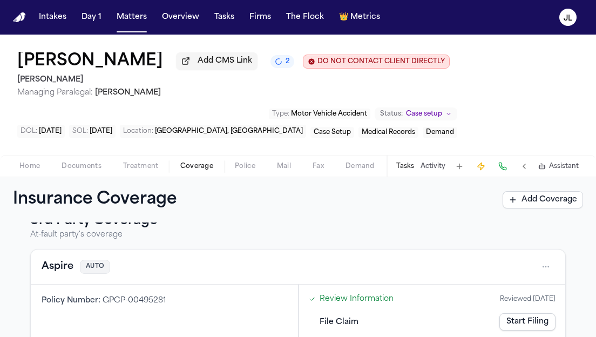
click at [58, 265] on button "Aspire" at bounding box center [58, 266] width 32 height 15
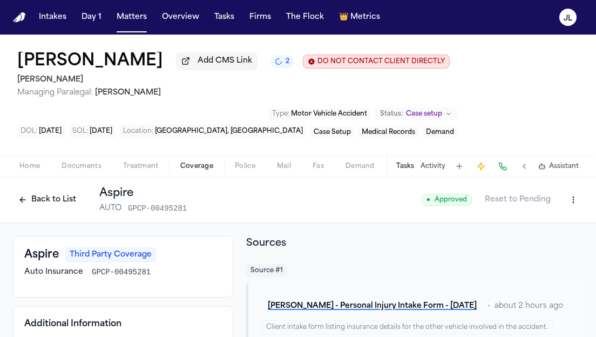
click at [44, 205] on button "Back to List" at bounding box center [47, 199] width 69 height 17
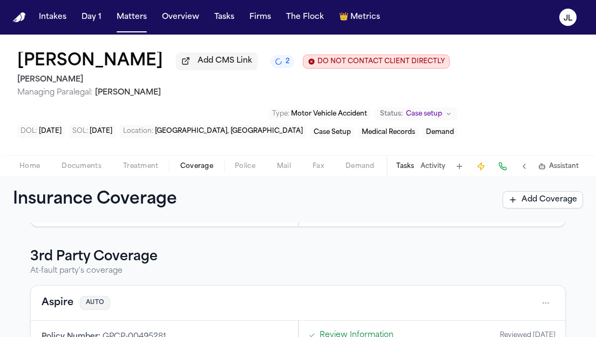
scroll to position [198, 0]
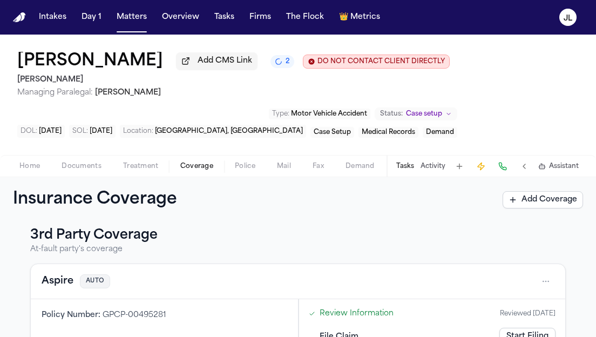
click at [45, 285] on button "Aspire" at bounding box center [58, 281] width 32 height 15
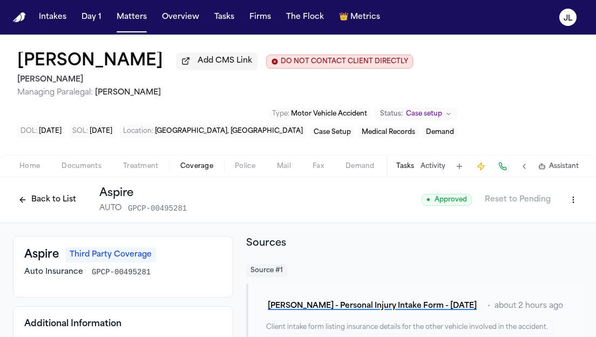
click at [44, 205] on button "Back to List" at bounding box center [47, 199] width 69 height 17
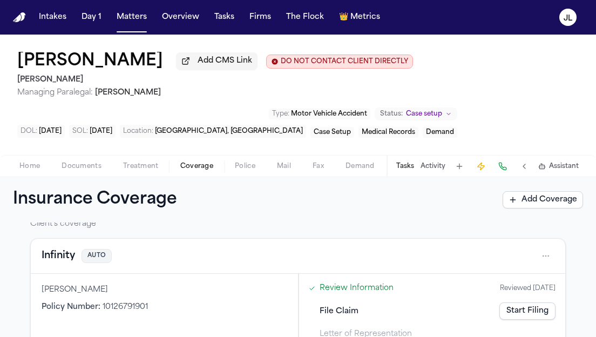
scroll to position [43, 0]
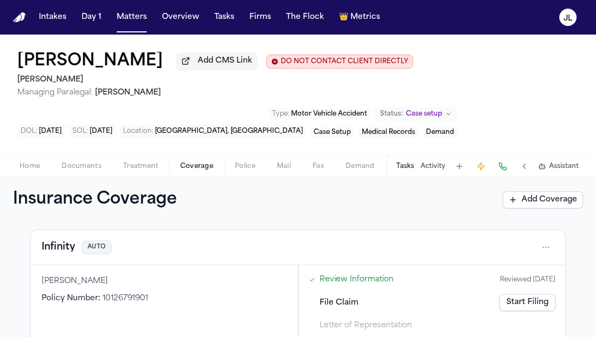
click at [509, 303] on link "Start Filing" at bounding box center [528, 302] width 56 height 17
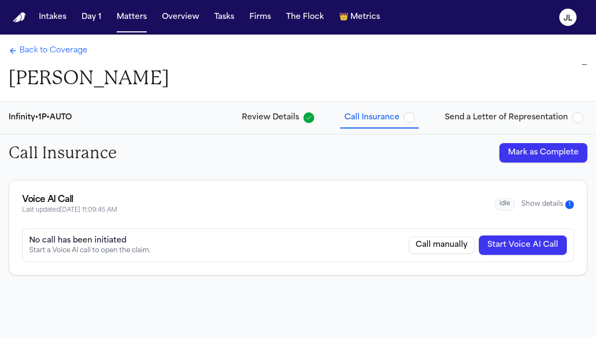
click at [537, 194] on div "Voice AI Call Last updated 9/17/2025, 11:09:45 AM idle Show details 1" at bounding box center [298, 204] width 552 height 22
click at [537, 204] on button "Show details 1" at bounding box center [548, 204] width 52 height 9
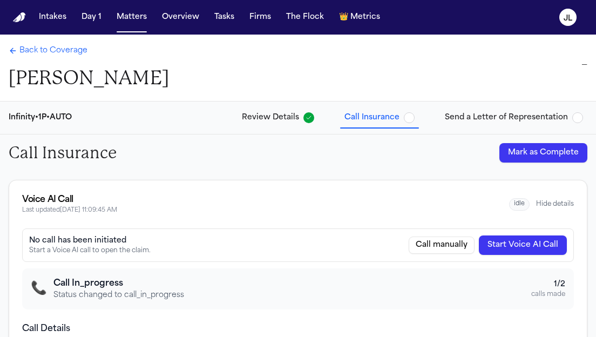
click at [293, 112] on span "Review Details" at bounding box center [270, 117] width 57 height 11
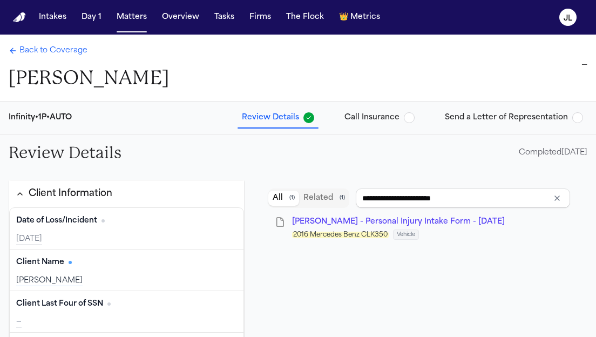
type input "**********"
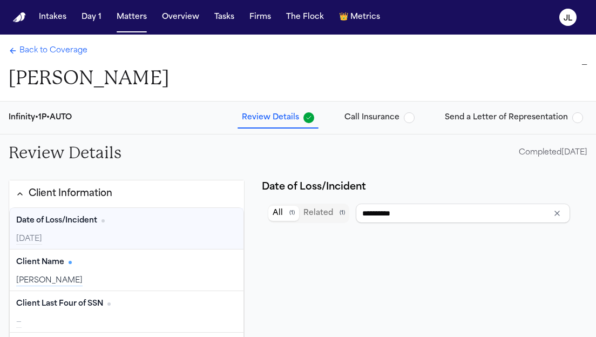
click at [26, 49] on span "Back to Coverage" at bounding box center [53, 50] width 68 height 11
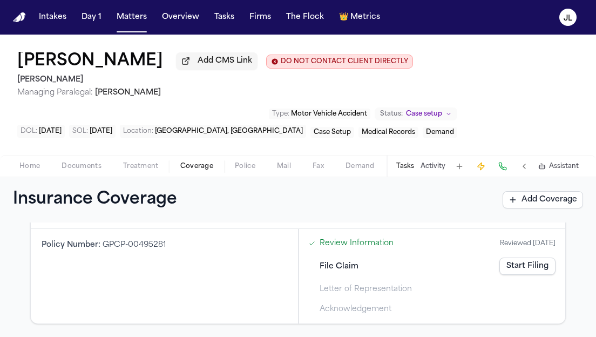
scroll to position [222, 0]
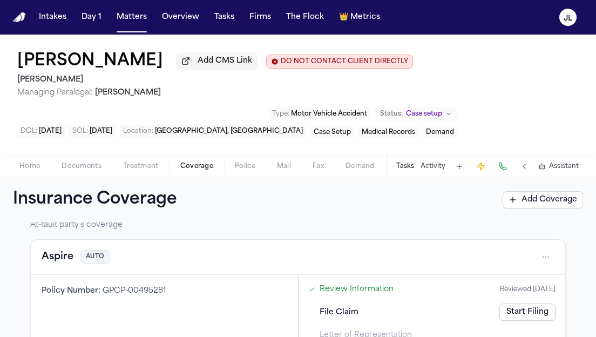
click at [52, 260] on button "Aspire" at bounding box center [58, 257] width 32 height 15
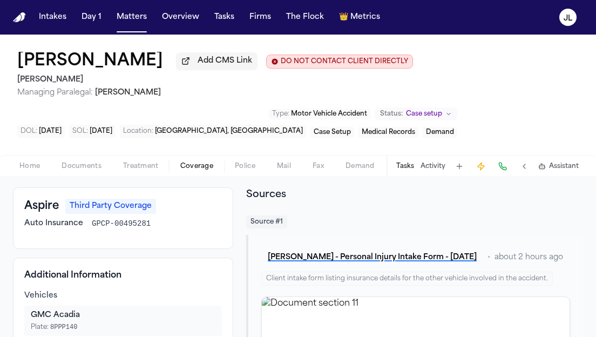
scroll to position [52, 0]
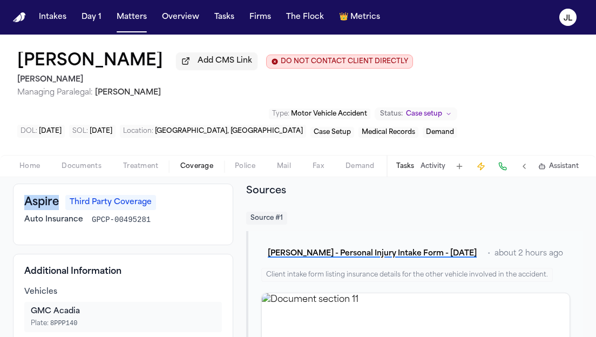
drag, startPoint x: 58, startPoint y: 207, endPoint x: 18, endPoint y: 205, distance: 40.6
click at [18, 205] on div "Aspire Third Party Coverage Auto Insurance GPCP-00495281" at bounding box center [123, 215] width 220 height 62
copy h3 "Aspire"
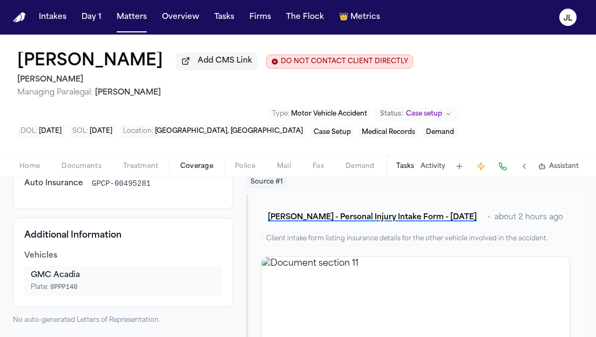
scroll to position [0, 0]
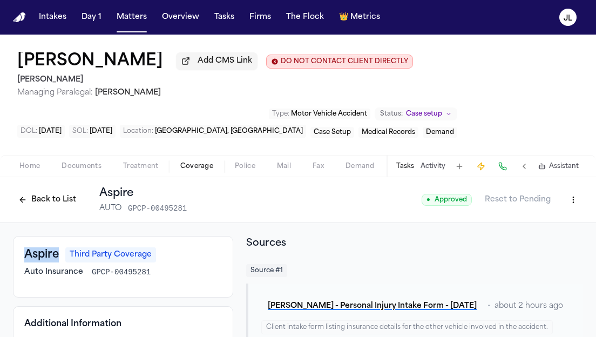
click at [568, 201] on html "Intakes Day 1 Matters Overview Tasks Firms The Flock 👑 Metrics JL Cassius Matth…" at bounding box center [298, 168] width 596 height 337
click at [542, 227] on div "Edit Coverage" at bounding box center [536, 226] width 91 height 17
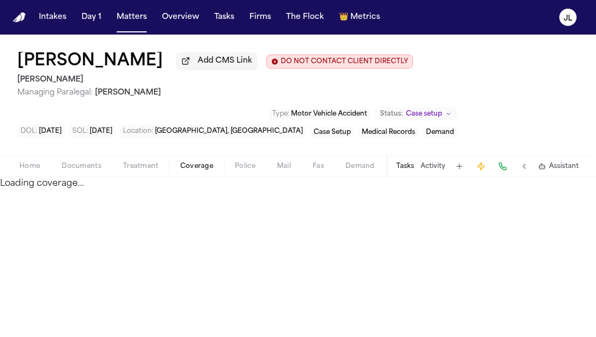
select select "**********"
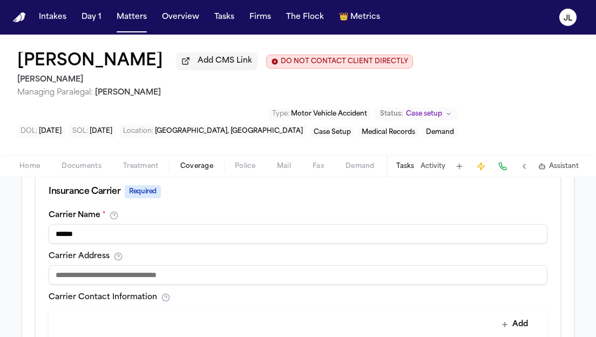
scroll to position [381, 0]
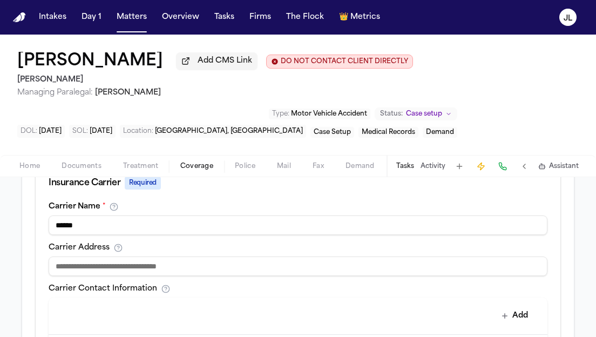
click at [196, 273] on input at bounding box center [298, 266] width 499 height 19
paste input "**********"
drag, startPoint x: 380, startPoint y: 270, endPoint x: 280, endPoint y: 271, distance: 99.4
click at [280, 271] on input "**********" at bounding box center [298, 266] width 499 height 19
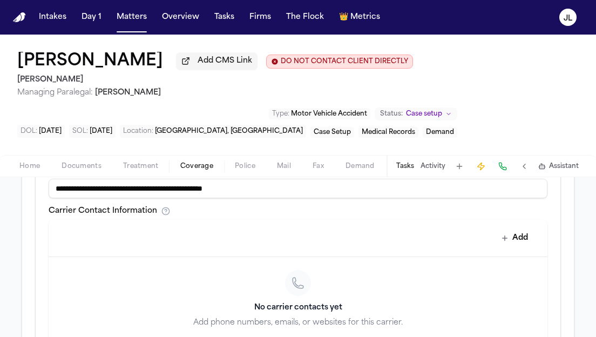
scroll to position [462, 0]
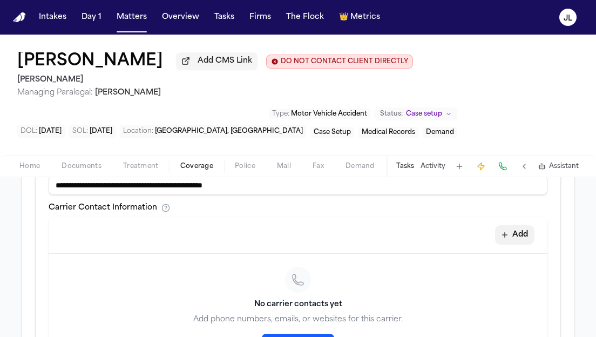
type input "**********"
click at [526, 231] on button "Add" at bounding box center [514, 234] width 39 height 19
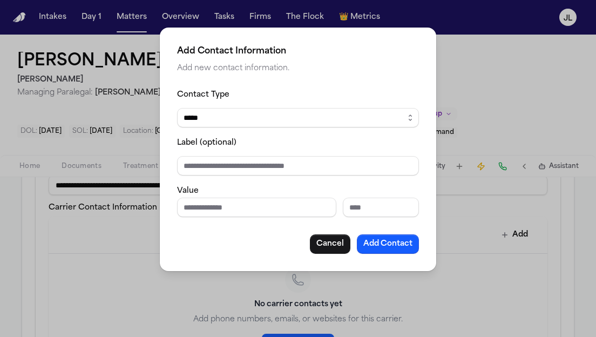
click at [254, 217] on div "Contact Type ***** ***** ******* *** ***** Label (optional) Value Cancel Add Co…" at bounding box center [298, 171] width 242 height 166
click at [254, 215] on input "Phone number" at bounding box center [256, 207] width 159 height 19
paste input "**********"
type input "**********"
click at [397, 239] on button "Add Contact" at bounding box center [388, 243] width 62 height 19
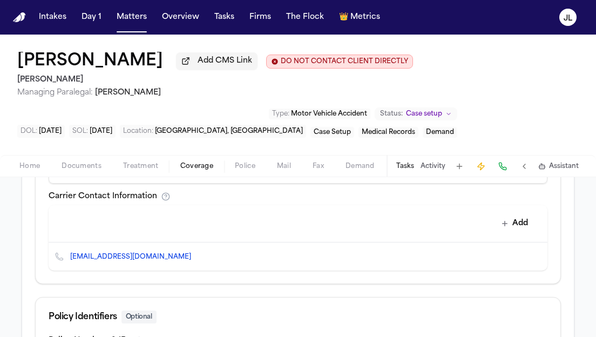
scroll to position [478, 0]
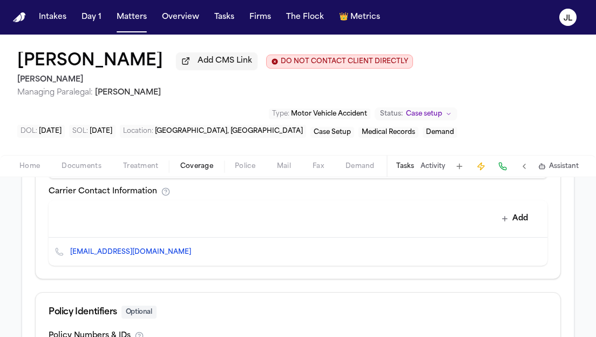
click at [517, 256] on icon "Edit contact" at bounding box center [518, 252] width 8 height 8
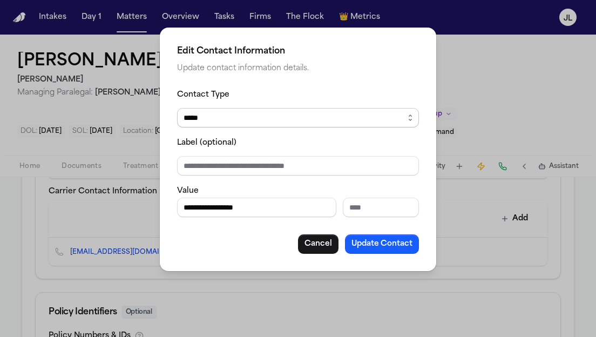
click at [242, 117] on select "***** ***** ******* *** *****" at bounding box center [298, 117] width 242 height 19
select select "*****"
click at [177, 108] on select "***** ***** ******* *** *****" at bounding box center [298, 117] width 242 height 19
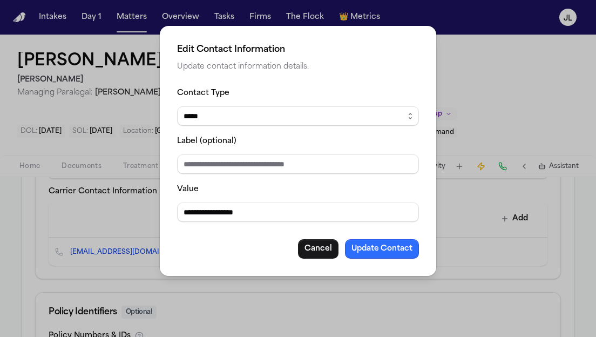
click at [365, 252] on button "Update Contact" at bounding box center [382, 248] width 74 height 19
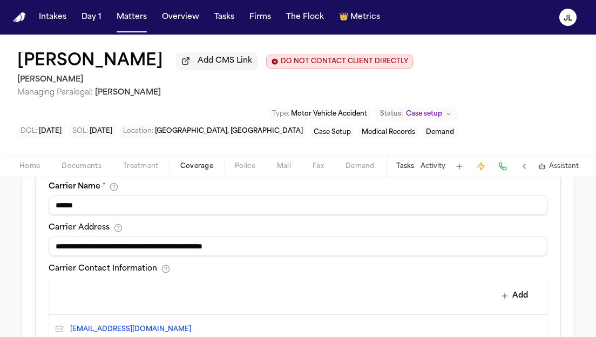
scroll to position [399, 0]
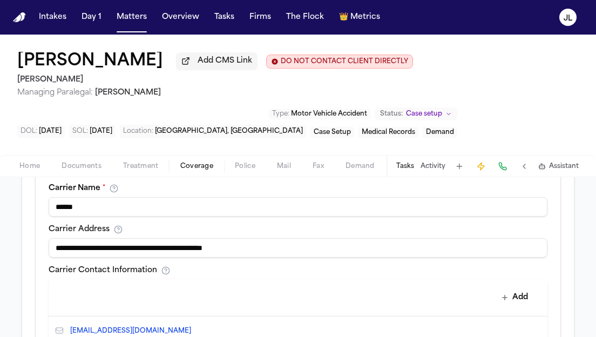
drag, startPoint x: 111, startPoint y: 251, endPoint x: 27, endPoint y: 258, distance: 84.5
click at [28, 257] on div "**********" at bounding box center [298, 188] width 552 height 703
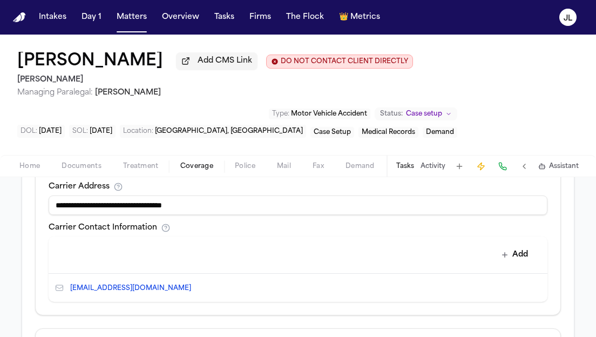
scroll to position [452, 0]
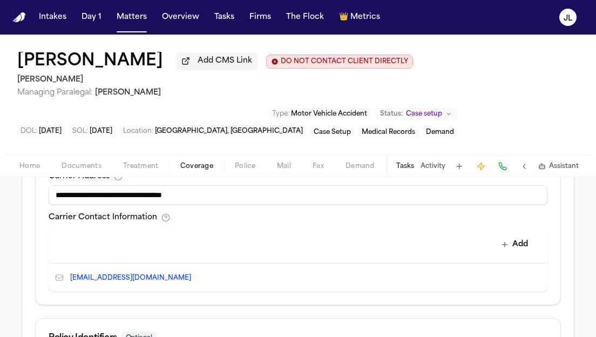
type input "**********"
click at [519, 254] on button "Add" at bounding box center [514, 244] width 39 height 19
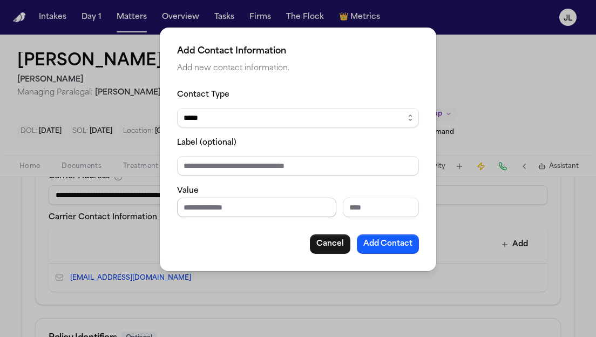
click at [291, 209] on input "Phone number" at bounding box center [256, 207] width 159 height 19
paste input "**********"
type input "**********"
click at [391, 244] on button "Add Contact" at bounding box center [388, 243] width 62 height 19
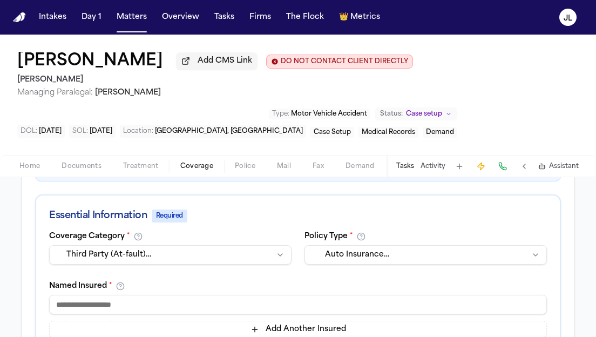
scroll to position [179, 0]
click at [85, 310] on input at bounding box center [298, 303] width 498 height 19
type input "**"
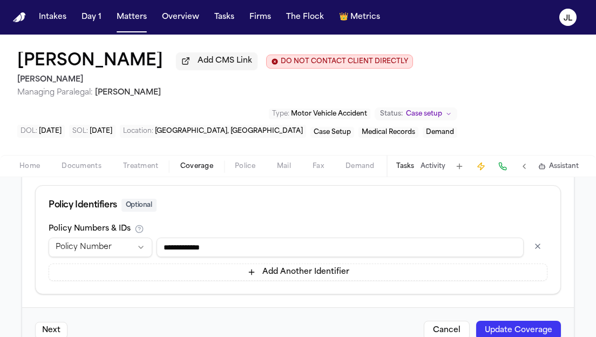
scroll to position [668, 0]
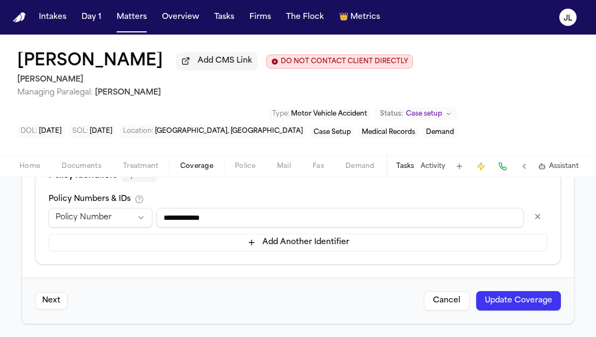
click at [541, 295] on button "Update Coverage" at bounding box center [518, 300] width 85 height 19
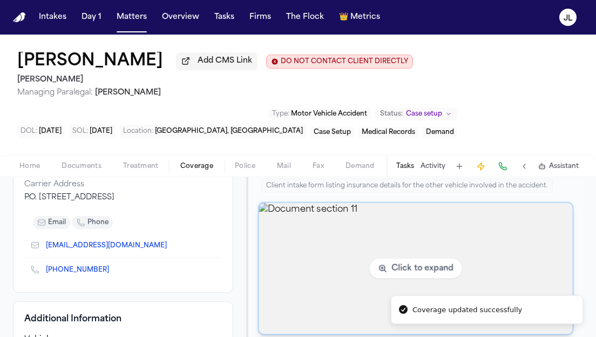
scroll to position [137, 0]
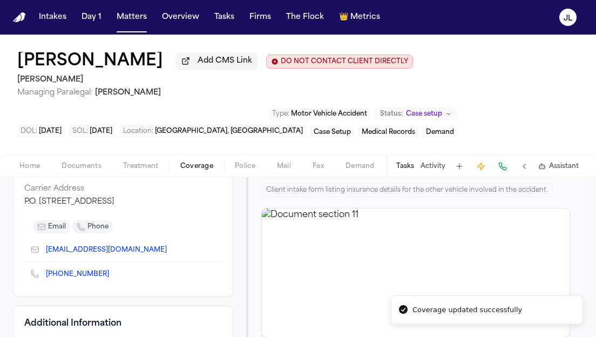
click at [99, 284] on div "[PHONE_NUMBER]" at bounding box center [123, 274] width 198 height 24
click at [99, 283] on div "[PHONE_NUMBER]" at bounding box center [123, 274] width 198 height 24
click at [111, 278] on icon "Copy to clipboard" at bounding box center [114, 274] width 6 height 6
click at [507, 169] on button at bounding box center [502, 166] width 15 height 15
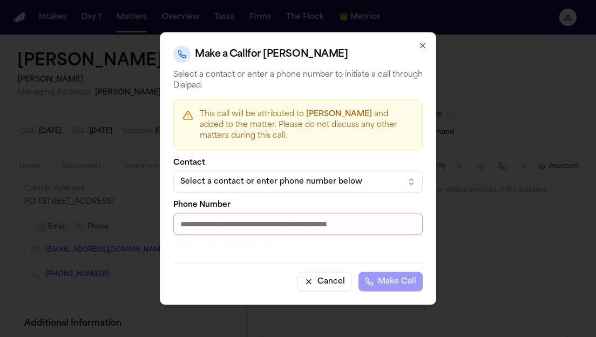
click at [293, 226] on input "Phone Number" at bounding box center [298, 224] width 250 height 22
paste input "**********"
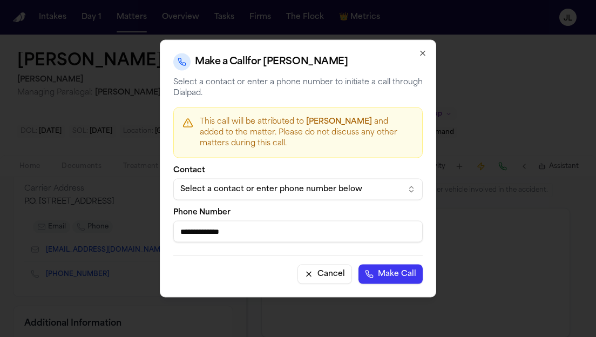
type input "**********"
click at [389, 267] on button "Make Call" at bounding box center [391, 274] width 64 height 19
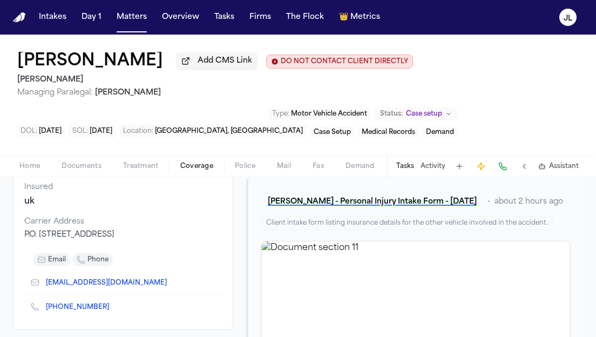
scroll to position [0, 0]
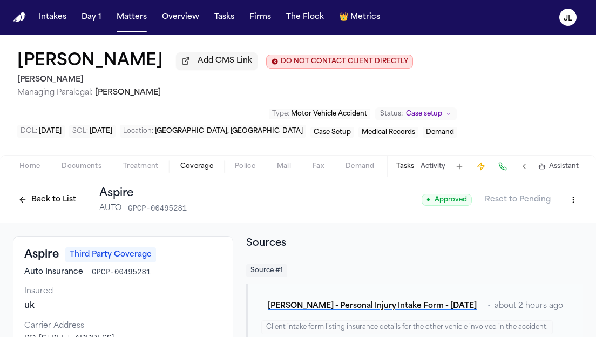
click at [36, 165] on span "Home" at bounding box center [29, 166] width 21 height 9
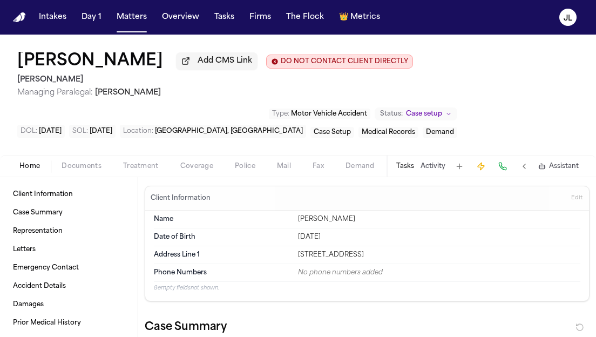
click at [183, 169] on span "Coverage" at bounding box center [196, 166] width 33 height 9
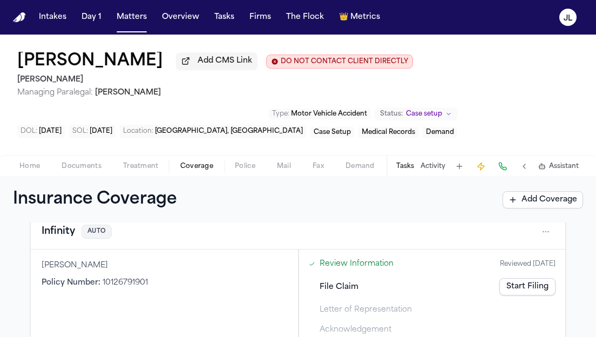
scroll to position [73, 0]
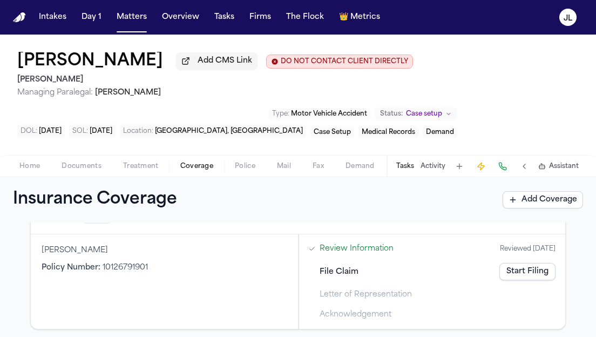
click at [543, 275] on link "Start Filing" at bounding box center [528, 271] width 56 height 17
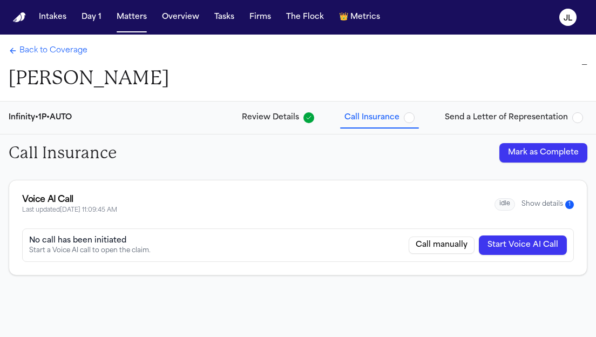
click at [552, 201] on button "Show details 1" at bounding box center [548, 204] width 52 height 9
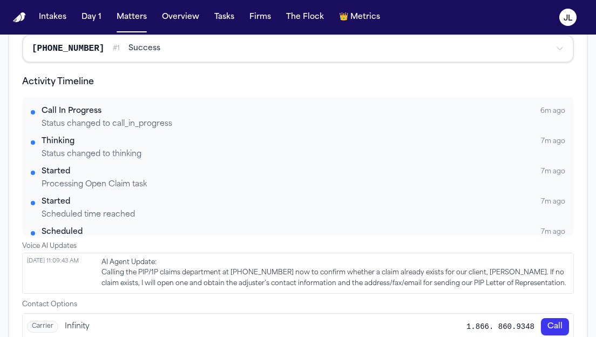
scroll to position [334, 0]
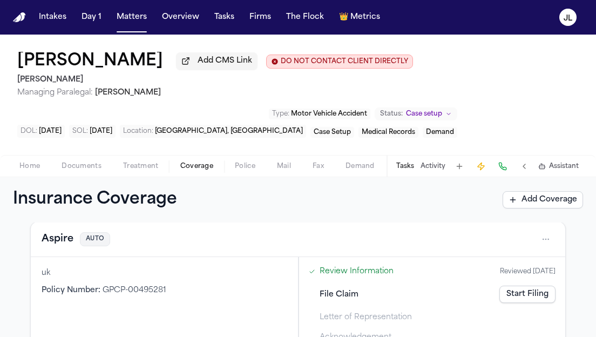
scroll to position [239, 0]
click at [60, 243] on button "Aspire" at bounding box center [58, 240] width 32 height 15
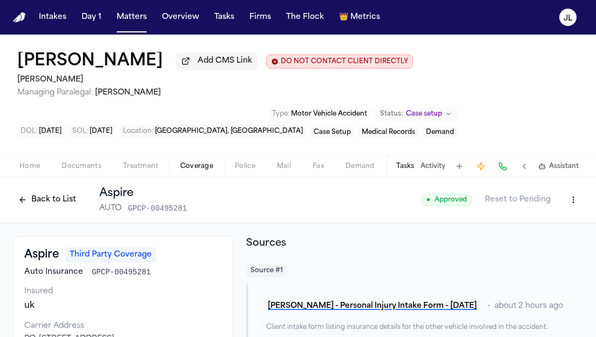
click at [67, 207] on button "Back to List" at bounding box center [47, 199] width 69 height 17
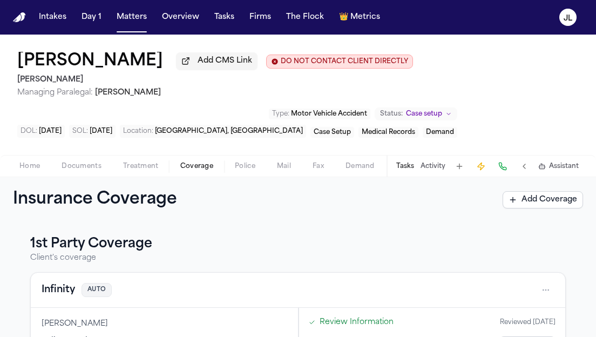
click at [49, 298] on button "Infinity" at bounding box center [58, 290] width 33 height 15
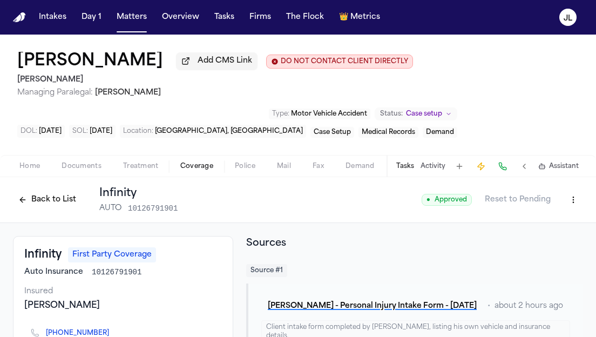
click at [53, 212] on div "Back to List Infinity AUTO 10126791901" at bounding box center [95, 200] width 165 height 28
click at [52, 204] on button "Back to List" at bounding box center [47, 199] width 69 height 17
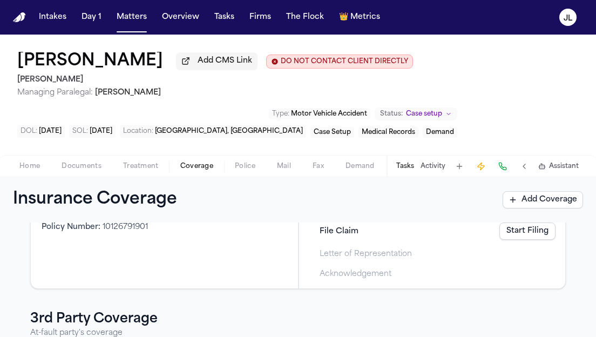
scroll to position [112, 0]
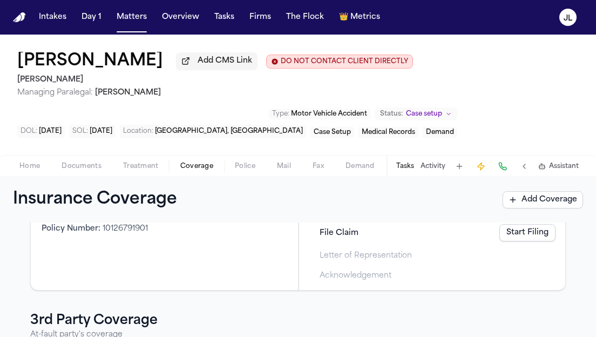
click at [523, 241] on link "Start Filing" at bounding box center [528, 232] width 56 height 17
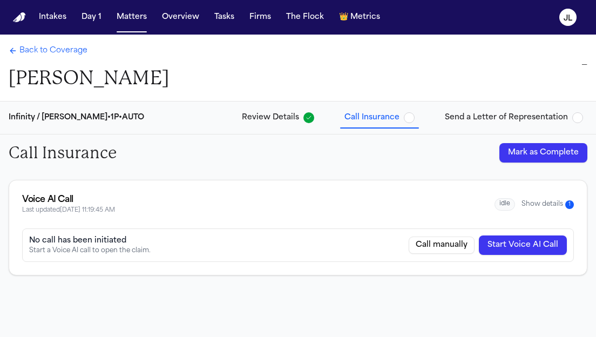
click at [551, 201] on button "Show details 1" at bounding box center [548, 204] width 52 height 9
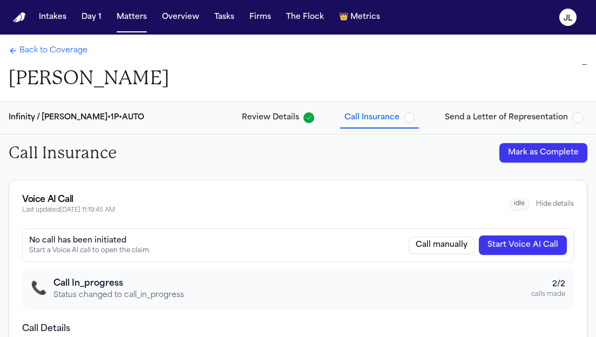
click at [523, 244] on button "Start Voice AI Call" at bounding box center [523, 245] width 88 height 19
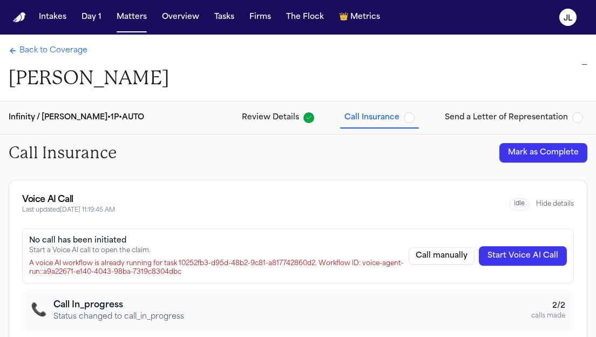
click at [62, 56] on span "Back to Coverage" at bounding box center [53, 50] width 68 height 11
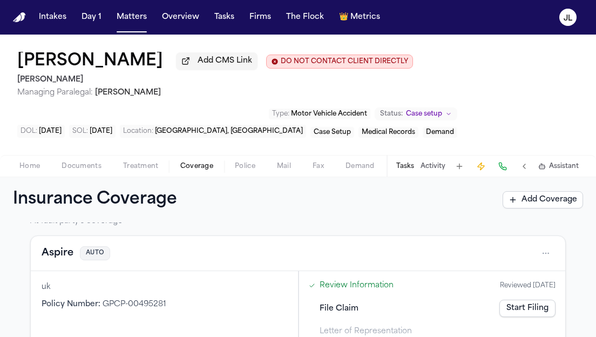
scroll to position [243, 0]
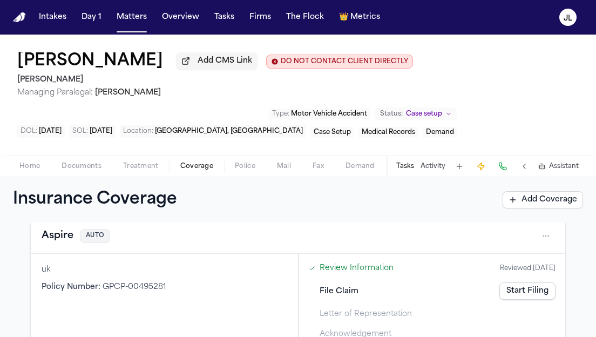
click at [60, 236] on button "Aspire" at bounding box center [58, 235] width 32 height 15
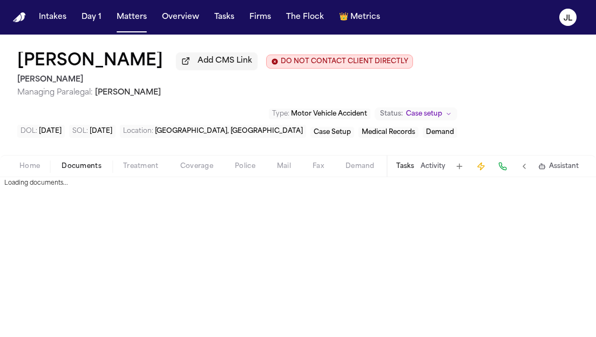
click at [80, 170] on span "Documents" at bounding box center [82, 166] width 40 height 9
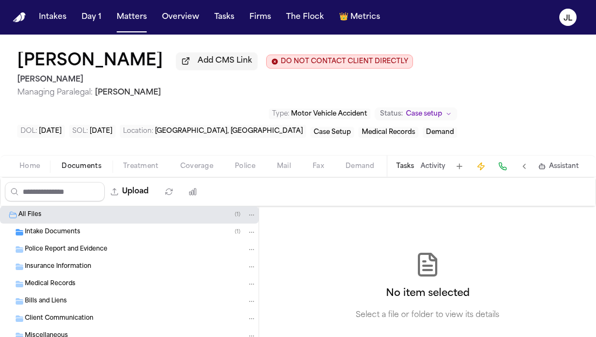
click at [186, 177] on div "Home Documents Treatment Coverage Police Mail Fax Demand Workspaces Artifacts T…" at bounding box center [298, 166] width 596 height 22
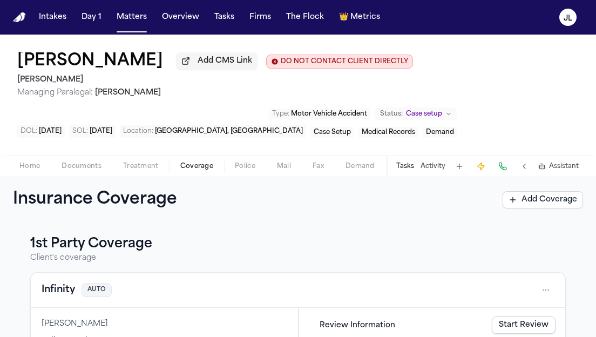
click at [186, 171] on span "Coverage" at bounding box center [196, 166] width 33 height 9
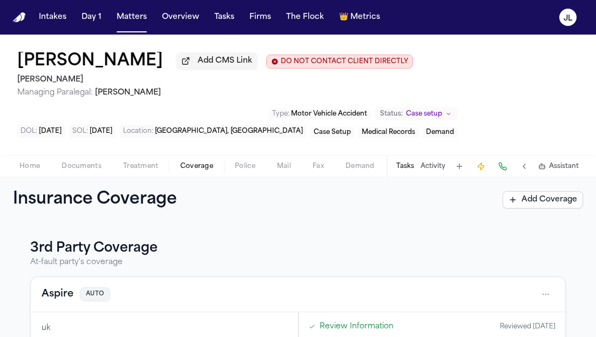
scroll to position [188, 0]
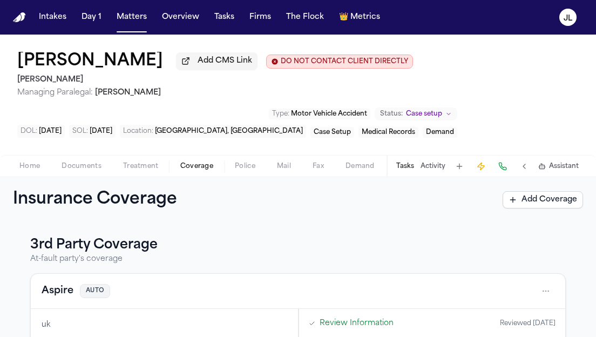
click at [68, 293] on button "Aspire" at bounding box center [58, 291] width 32 height 15
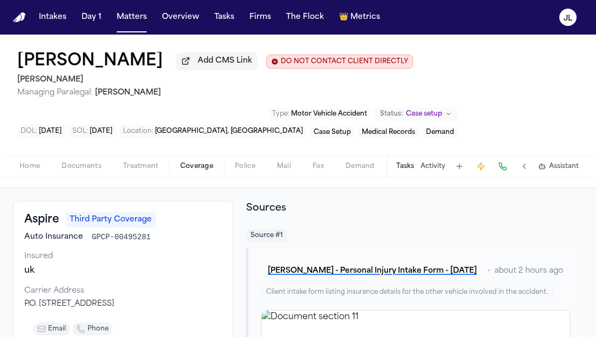
scroll to position [36, 0]
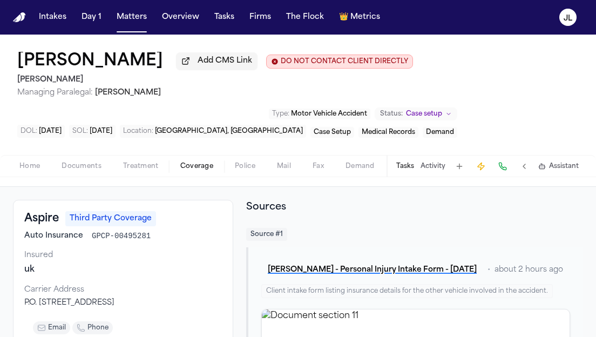
click at [38, 169] on span "Home" at bounding box center [29, 166] width 21 height 9
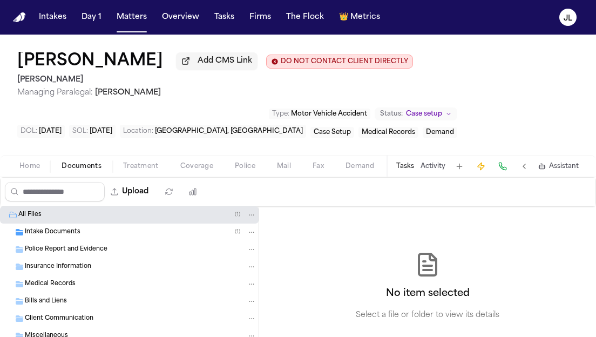
click at [101, 167] on button "Documents" at bounding box center [82, 166] width 62 height 13
click at [78, 237] on span "Intake Documents" at bounding box center [53, 232] width 56 height 9
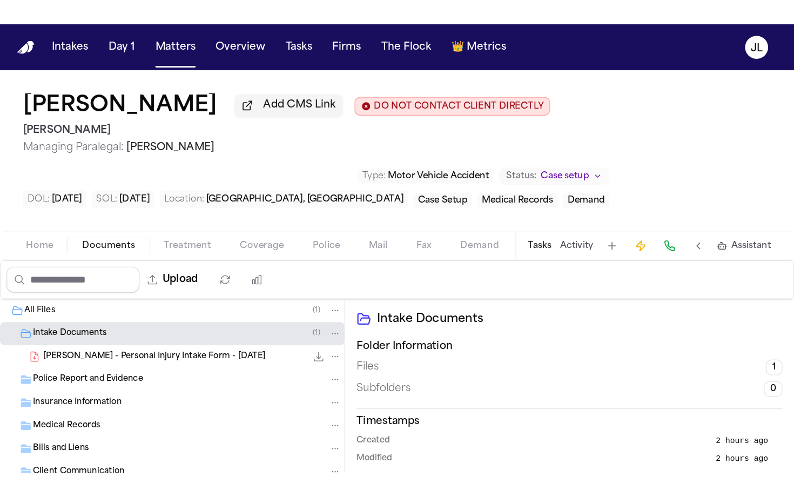
scroll to position [22, 0]
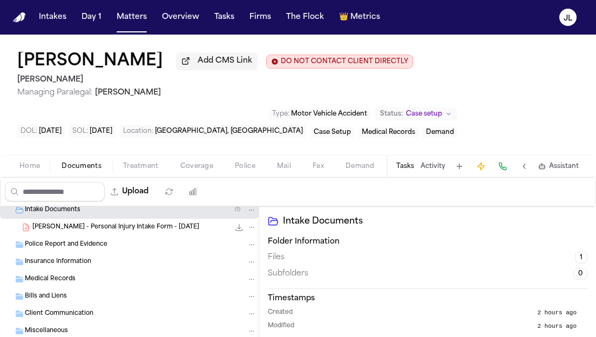
click at [78, 233] on div "[PERSON_NAME] - Personal Injury Intake Form - [DATE] 30.1 KB • PDF" at bounding box center [144, 227] width 224 height 11
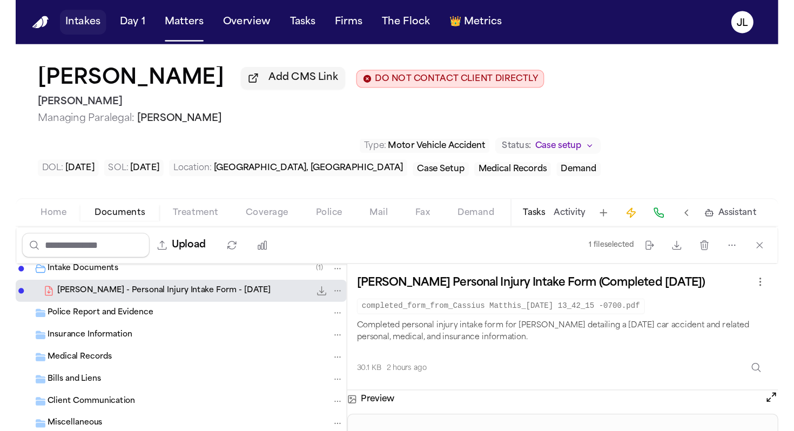
scroll to position [0, 0]
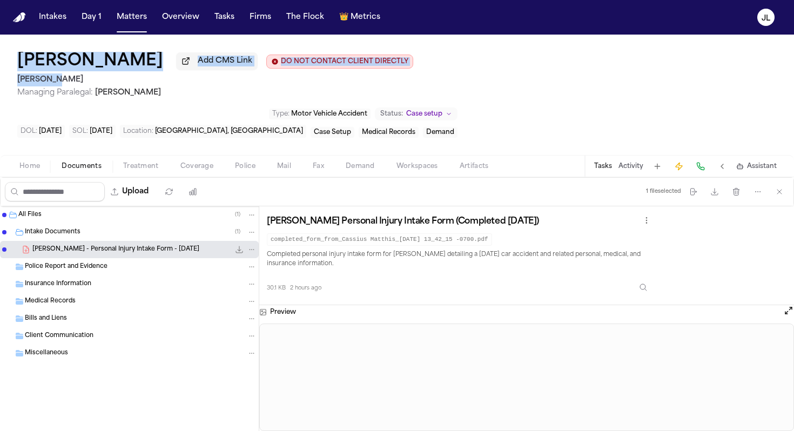
drag, startPoint x: 155, startPoint y: 77, endPoint x: 14, endPoint y: 64, distance: 141.6
click at [15, 64] on div "Cassius Matthis Add CMS Link DO NOT CONTACT CLIENT DIRECTLY DO NOT CONTACT Albe…" at bounding box center [397, 95] width 794 height 120
click at [10, 65] on div "Cassius Matthis Add CMS Link DO NOT CONTACT CLIENT DIRECTLY DO NOT CONTACT Albe…" at bounding box center [397, 95] width 794 height 120
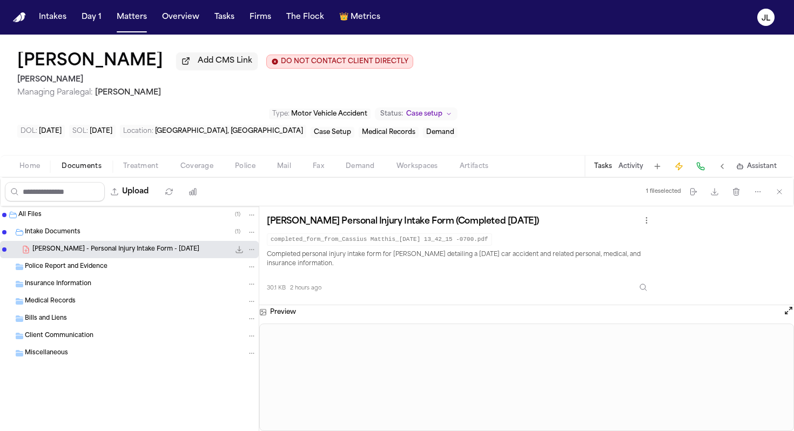
drag, startPoint x: 10, startPoint y: 68, endPoint x: 142, endPoint y: 69, distance: 132.3
click at [142, 69] on div "Cassius Matthis Add CMS Link DO NOT CONTACT CLIENT DIRECTLY DO NOT CONTACT Albe…" at bounding box center [397, 95] width 794 height 120
copy h1 "[PERSON_NAME]"
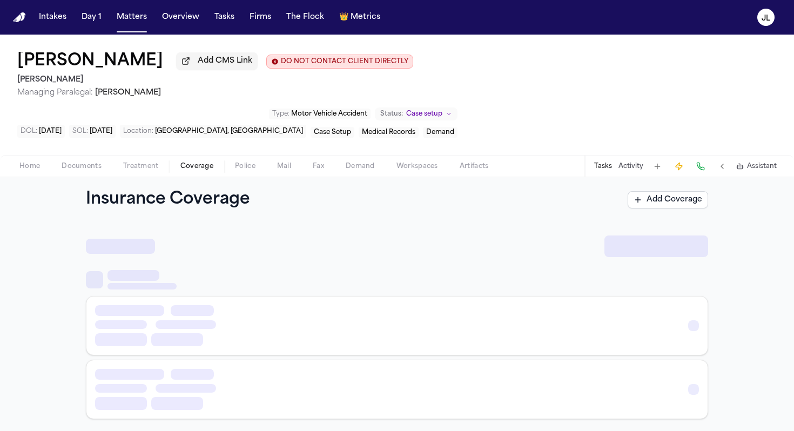
click at [203, 162] on span "Coverage" at bounding box center [196, 166] width 33 height 9
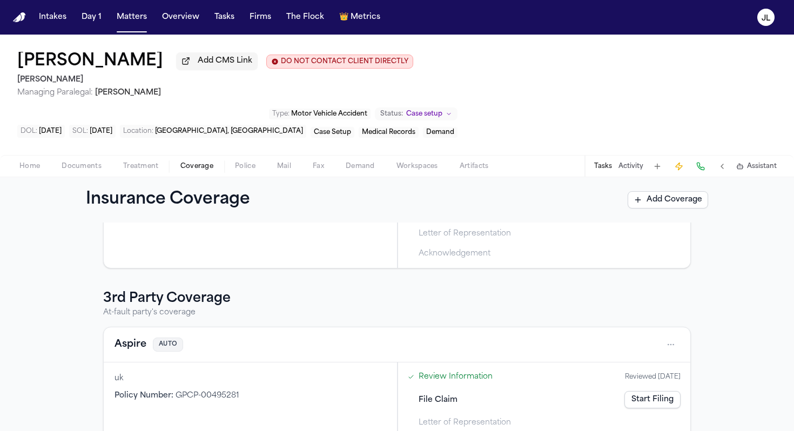
scroll to position [137, 0]
click at [138, 335] on button "Aspire" at bounding box center [131, 342] width 32 height 15
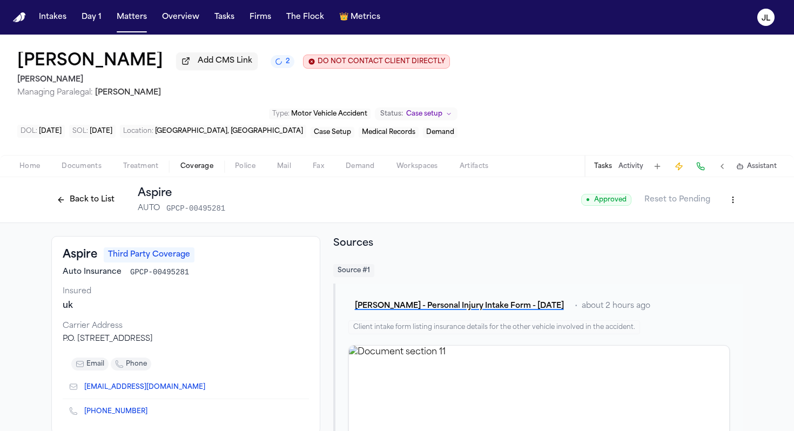
click at [98, 209] on button "Back to List" at bounding box center [85, 199] width 69 height 17
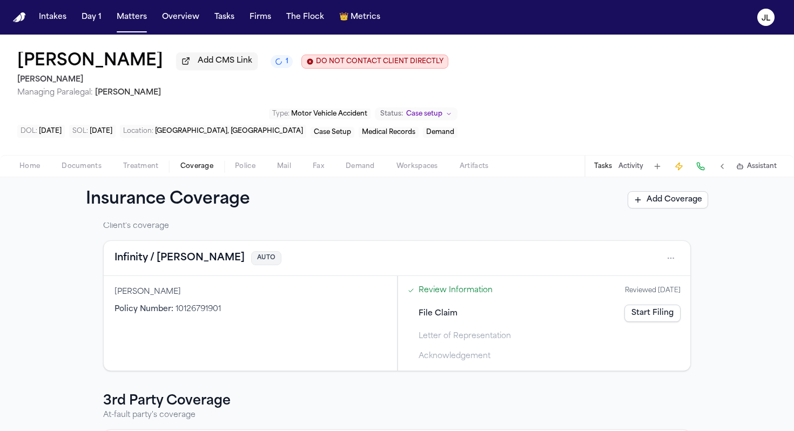
scroll to position [19, 0]
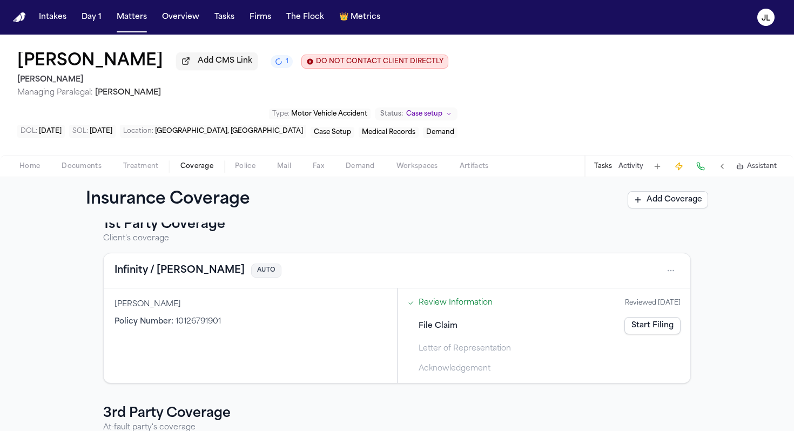
click at [179, 271] on button "Infinity / Kemper" at bounding box center [180, 270] width 130 height 15
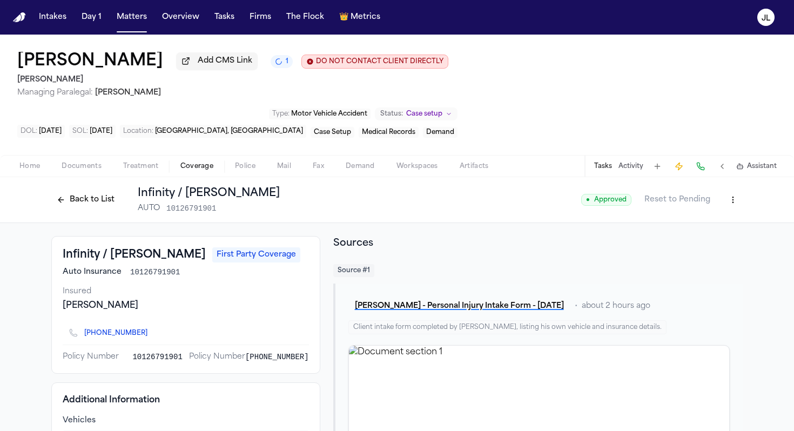
click at [73, 204] on button "Back to List" at bounding box center [85, 199] width 69 height 17
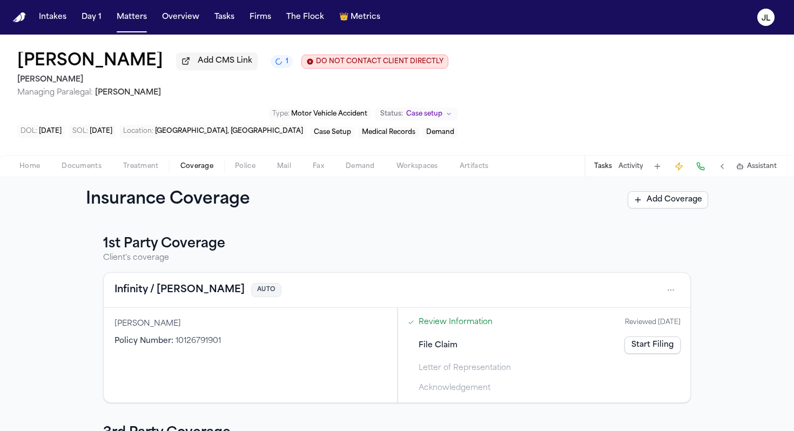
click at [596, 337] on link "Start Filing" at bounding box center [652, 345] width 56 height 17
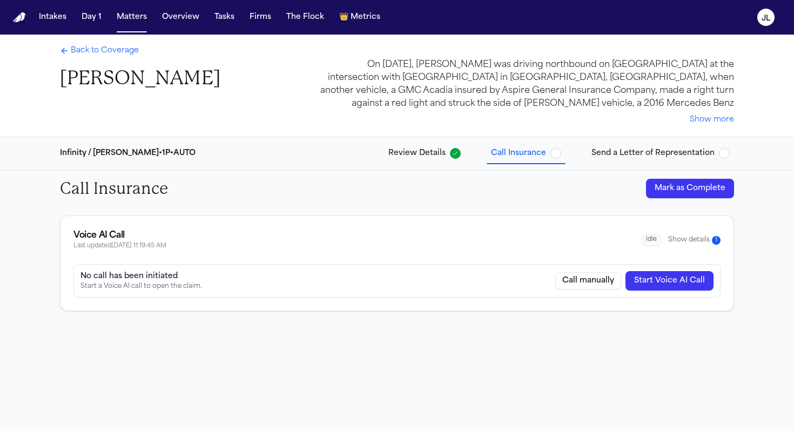
click at [596, 243] on button "Show details 1" at bounding box center [694, 240] width 52 height 9
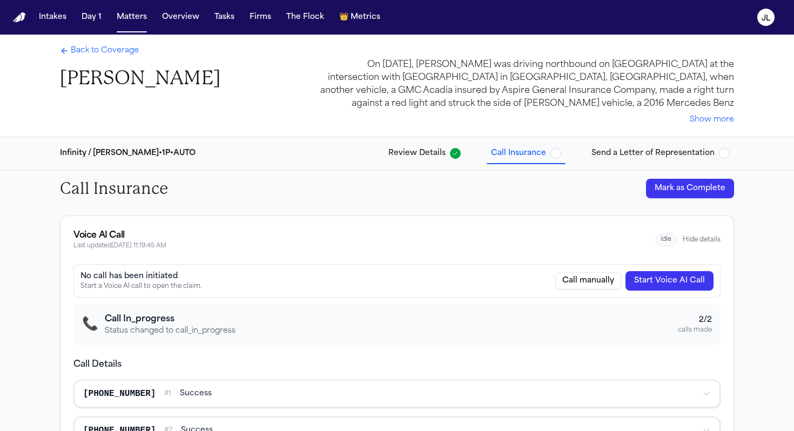
click at [108, 52] on span "Back to Coverage" at bounding box center [105, 50] width 68 height 11
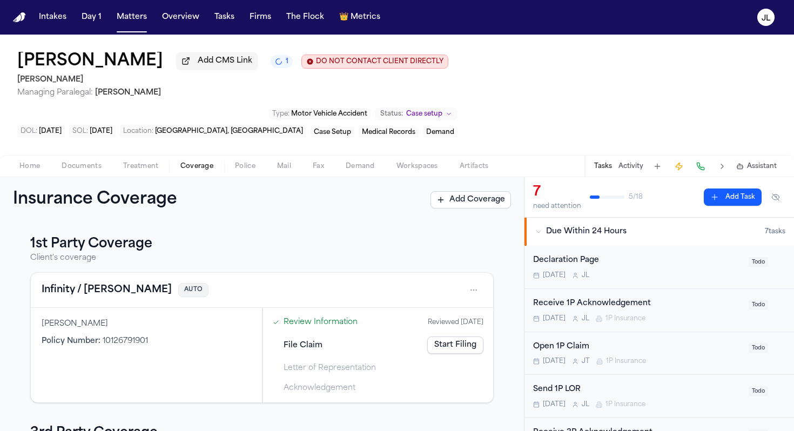
click at [30, 169] on span "Home" at bounding box center [29, 166] width 21 height 9
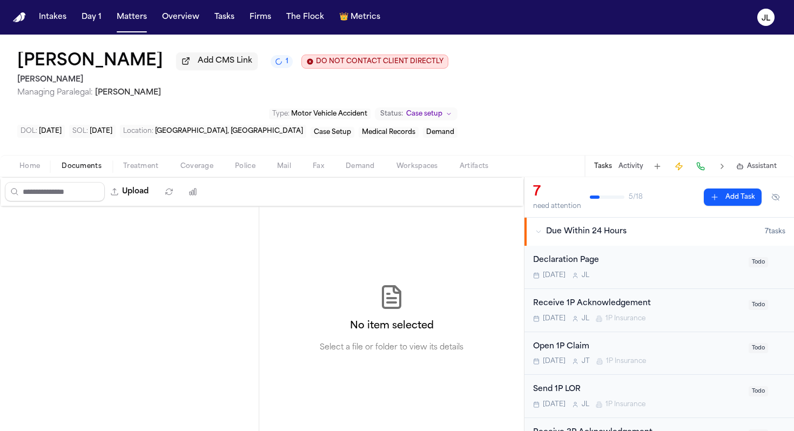
click at [69, 167] on span "Documents" at bounding box center [82, 166] width 40 height 9
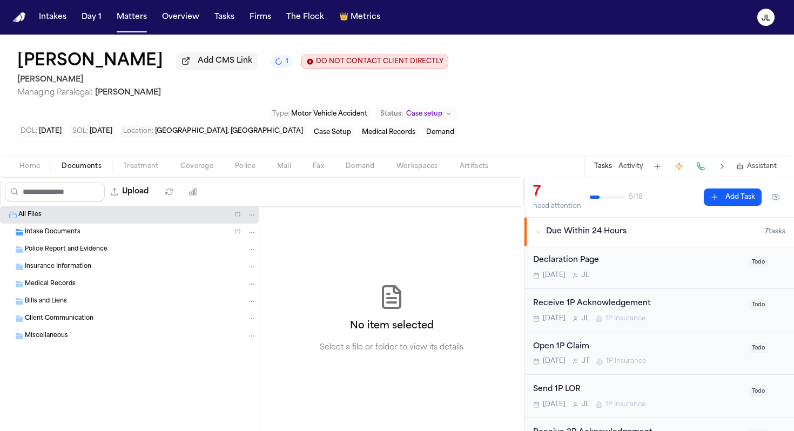
click at [75, 237] on span "Intake Documents" at bounding box center [53, 232] width 56 height 9
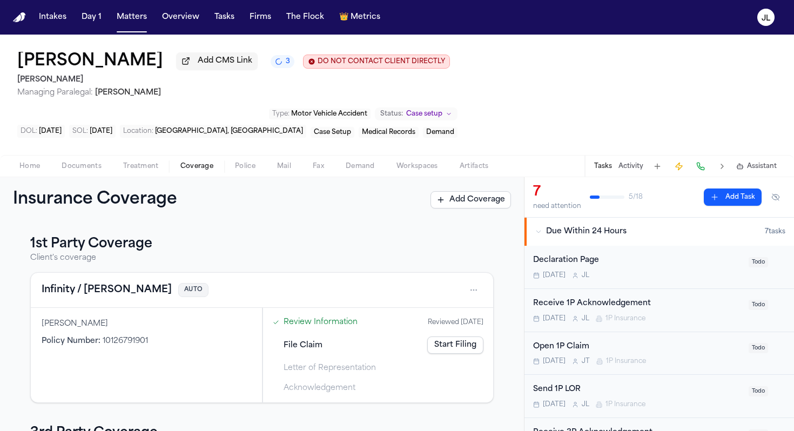
click at [193, 169] on span "Coverage" at bounding box center [196, 166] width 33 height 9
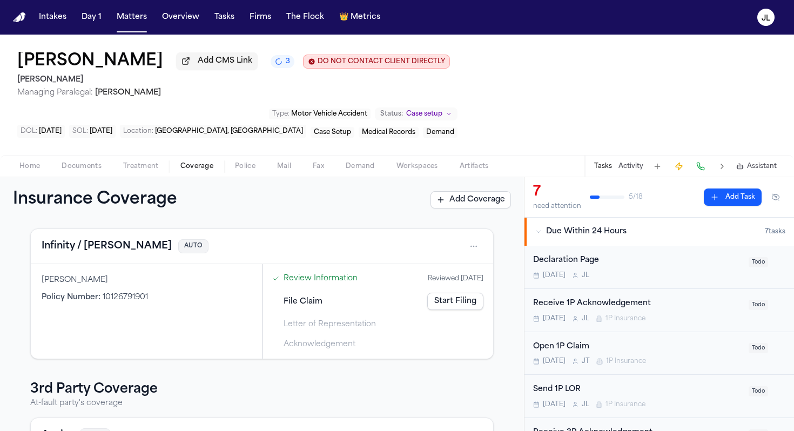
scroll to position [43, 0]
click at [99, 255] on button "Infinity / Kemper" at bounding box center [107, 247] width 130 height 15
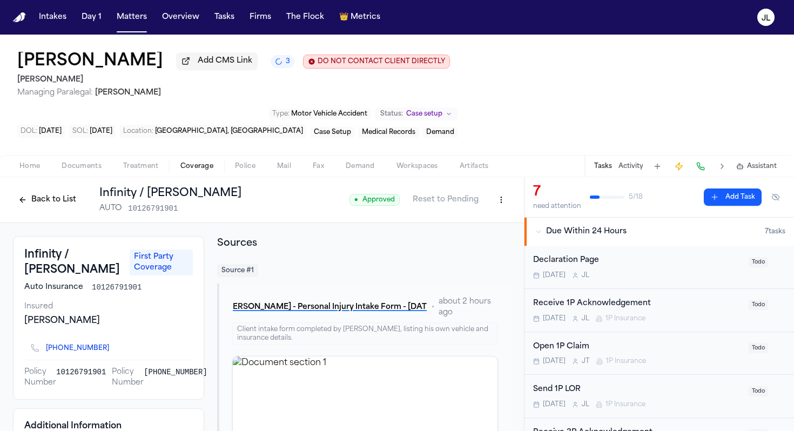
click at [48, 205] on button "Back to List" at bounding box center [47, 199] width 69 height 17
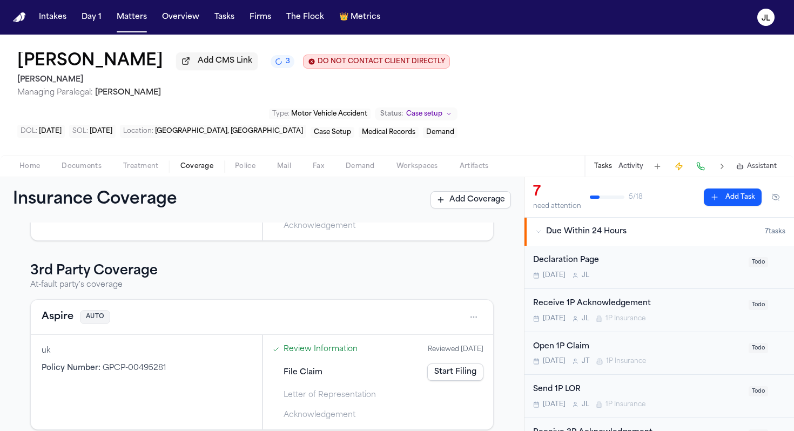
scroll to position [177, 0]
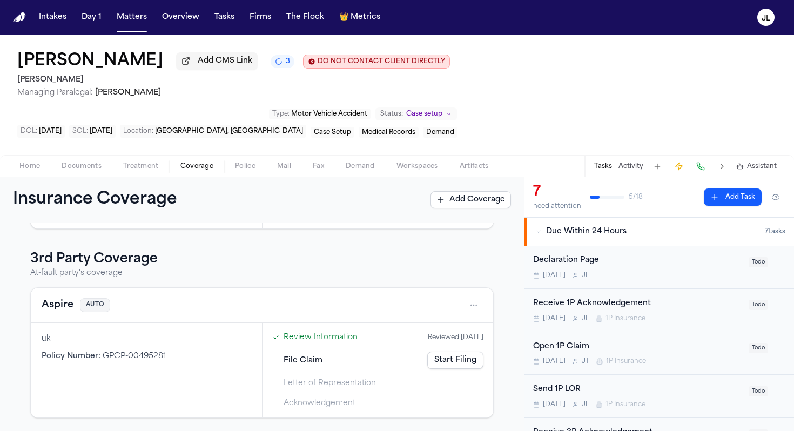
click at [65, 302] on button "Aspire" at bounding box center [58, 305] width 32 height 15
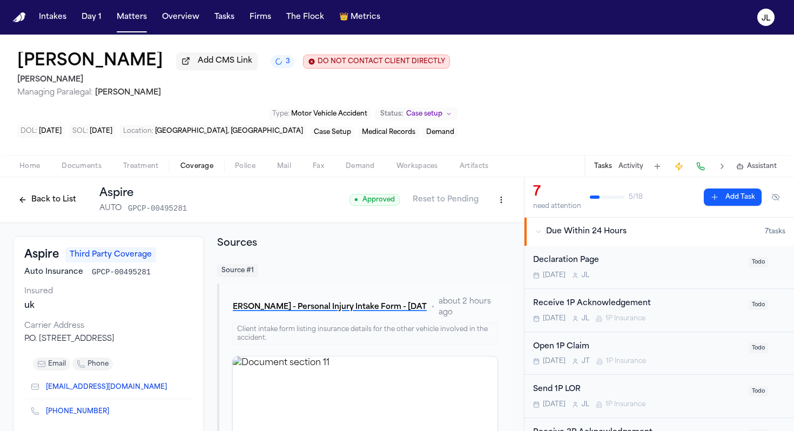
click at [40, 212] on div "Back to List Aspire AUTO GPCP-00495281" at bounding box center [100, 200] width 174 height 28
click at [40, 211] on div "Back to List Aspire AUTO GPCP-00495281" at bounding box center [100, 200] width 174 height 28
click at [40, 207] on button "Back to List" at bounding box center [47, 199] width 69 height 17
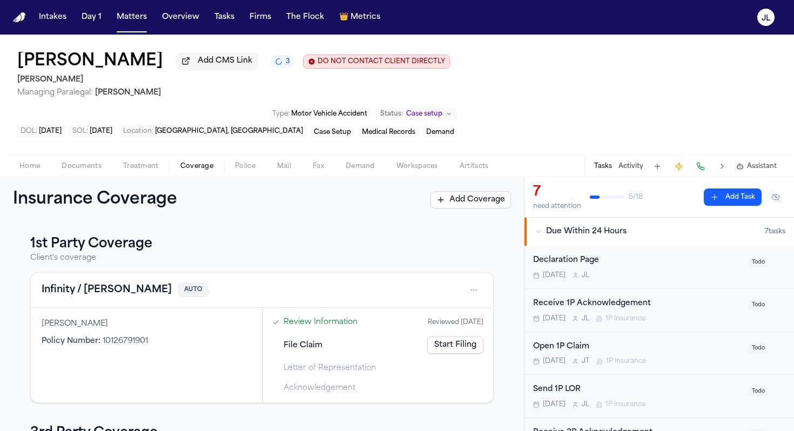
click at [97, 291] on button "Infinity / Kemper" at bounding box center [107, 290] width 130 height 15
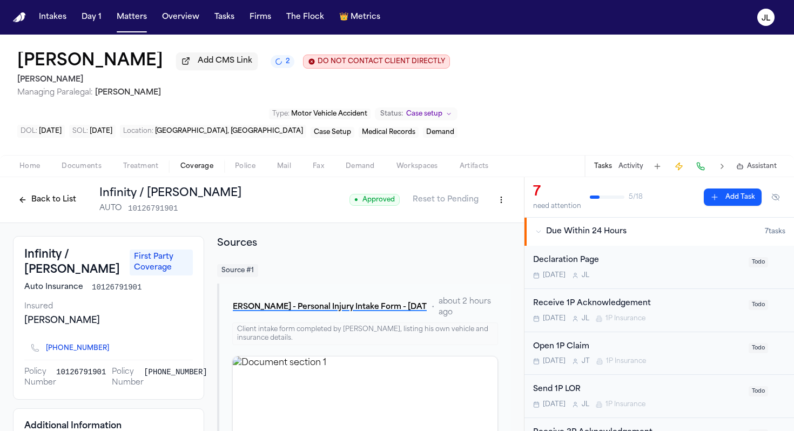
click at [112, 337] on icon "Copy to clipboard" at bounding box center [114, 350] width 4 height 4
click at [596, 162] on button at bounding box center [700, 166] width 15 height 15
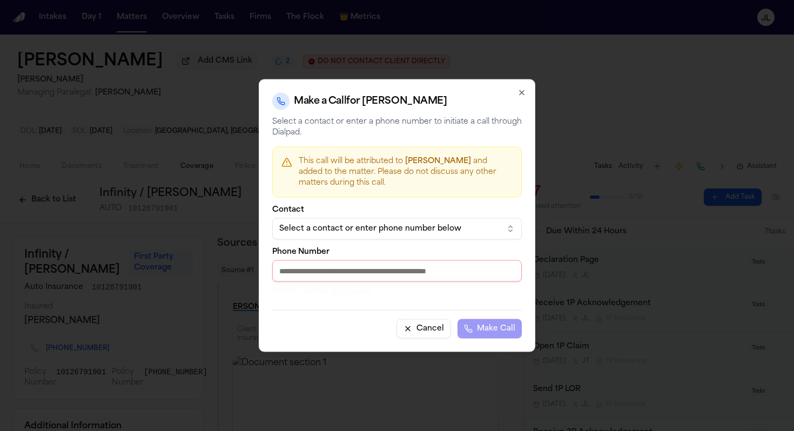
click at [382, 272] on input "Phone Number" at bounding box center [397, 271] width 250 height 22
paste input "**********"
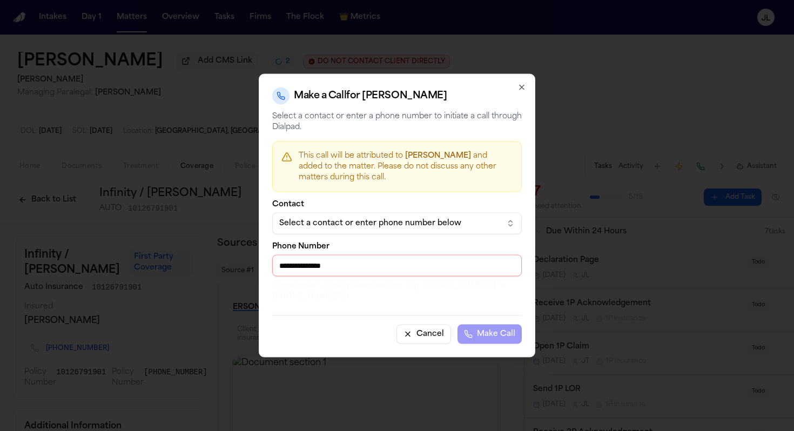
click at [283, 269] on input "**********" at bounding box center [397, 266] width 250 height 22
click at [298, 267] on input "**********" at bounding box center [397, 266] width 250 height 22
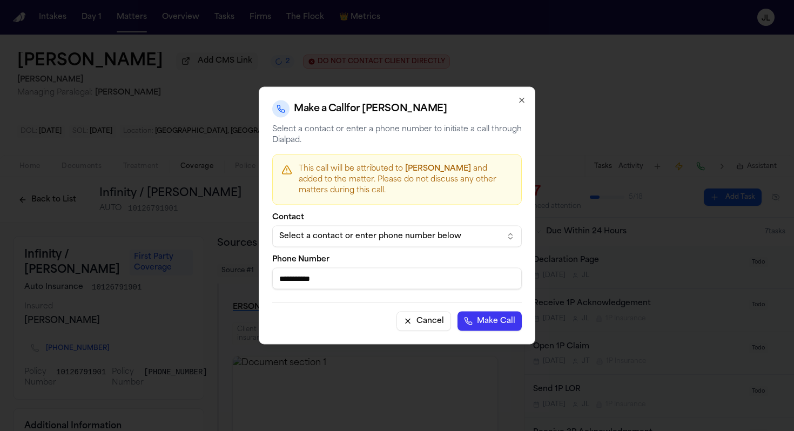
click at [312, 283] on input "**********" at bounding box center [397, 279] width 250 height 22
type input "**********"
click at [458, 312] on button "Make Call" at bounding box center [490, 321] width 64 height 19
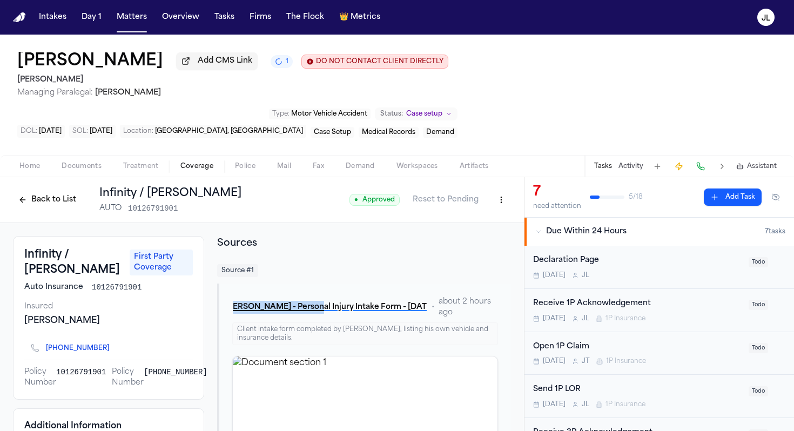
drag, startPoint x: 312, startPoint y: 283, endPoint x: 329, endPoint y: 431, distance: 148.5
click at [329, 337] on div "Source # 1 C. Matthis - Personal Injury Intake Form - 9.16.25 • about 2 hours a…" at bounding box center [364, 381] width 294 height 234
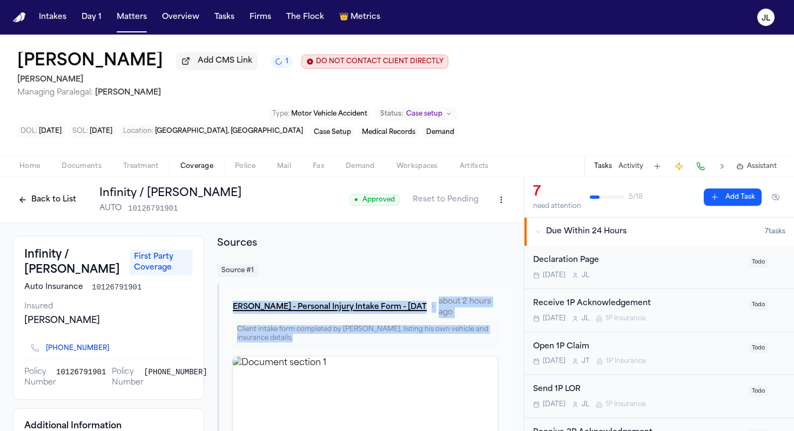
click at [42, 208] on button "Back to List" at bounding box center [47, 199] width 69 height 17
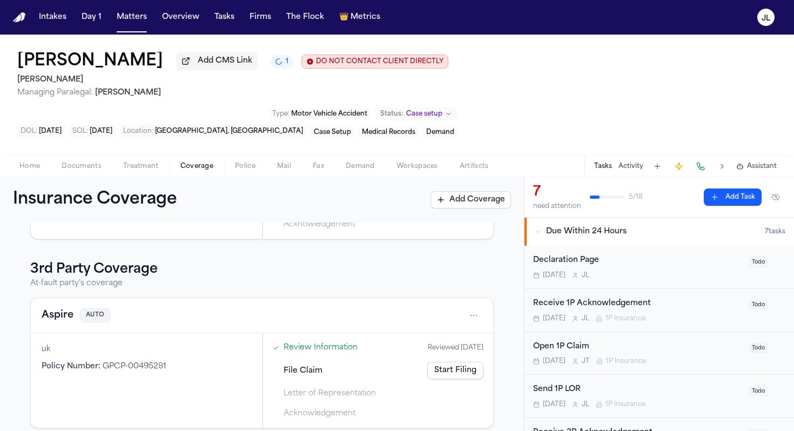
scroll to position [177, 0]
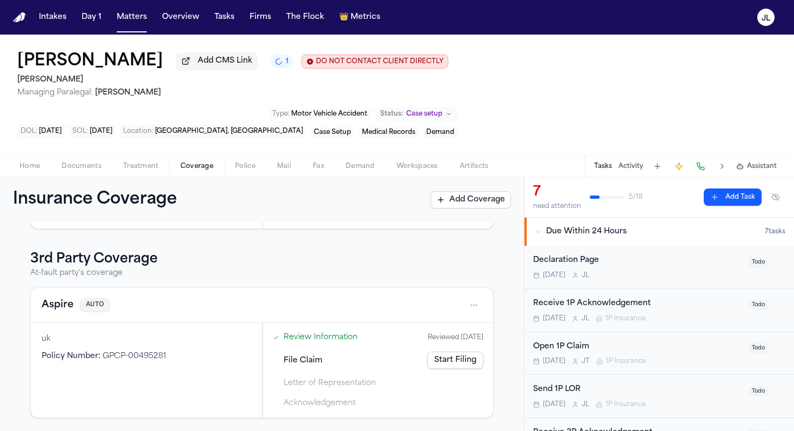
click at [63, 299] on button "Aspire" at bounding box center [58, 305] width 32 height 15
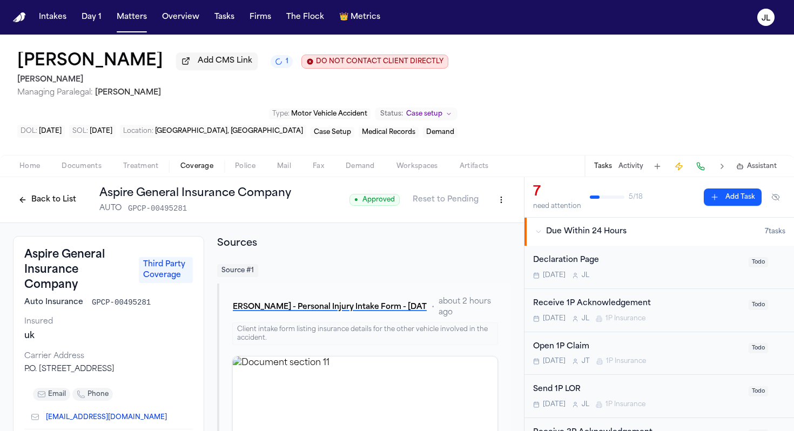
click at [35, 201] on button "Back to List" at bounding box center [47, 199] width 69 height 17
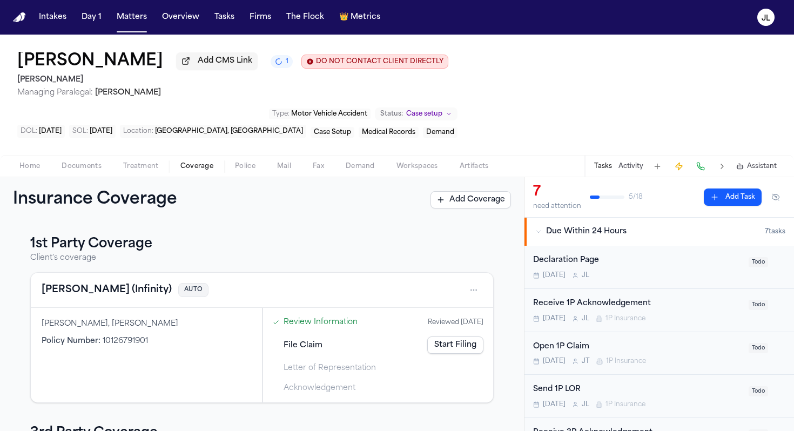
click at [78, 297] on button "[PERSON_NAME] (Infinity)" at bounding box center [107, 290] width 130 height 15
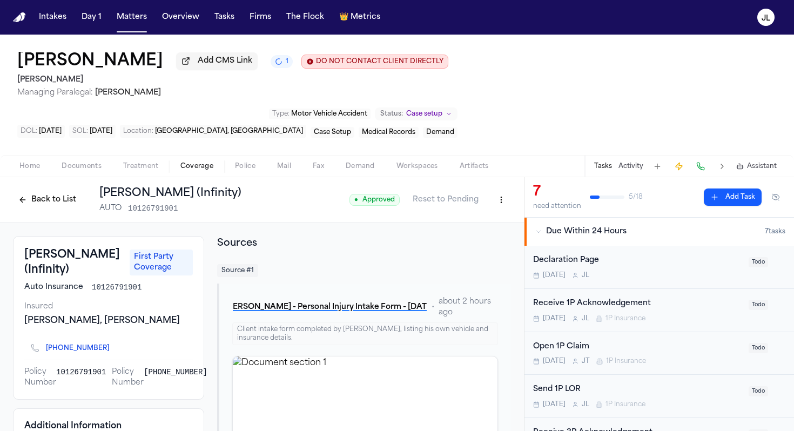
click at [31, 203] on button "Back to List" at bounding box center [47, 199] width 69 height 17
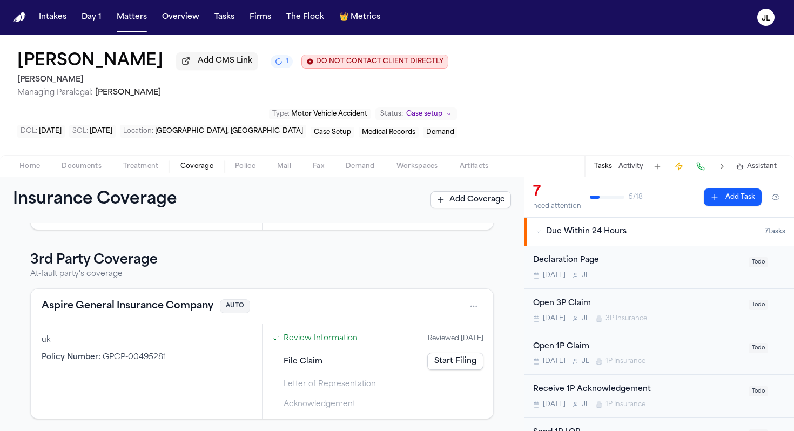
scroll to position [177, 0]
click at [115, 304] on button "Aspire General Insurance Company" at bounding box center [128, 305] width 172 height 15
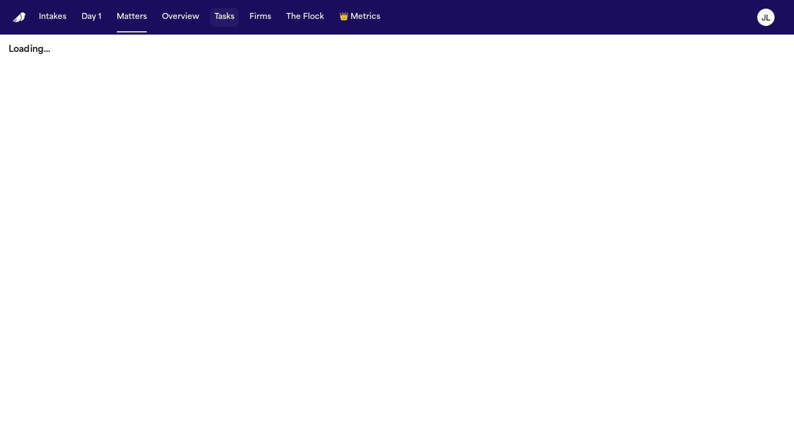
click at [218, 22] on button "Tasks" at bounding box center [224, 17] width 29 height 19
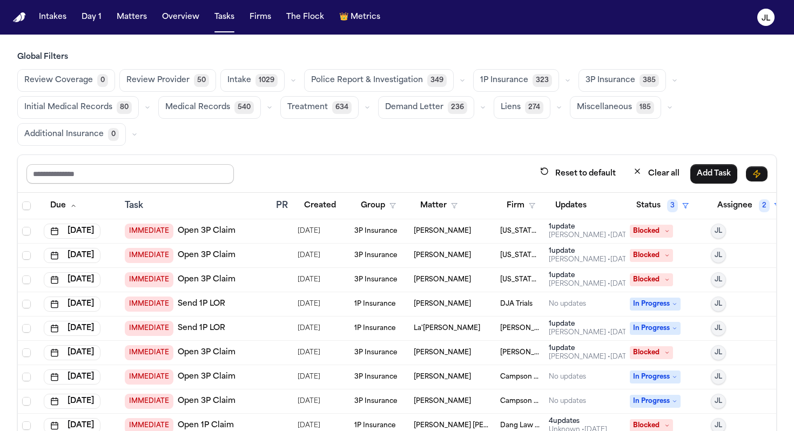
click at [150, 177] on input "text" at bounding box center [129, 173] width 207 height 19
type input "****"
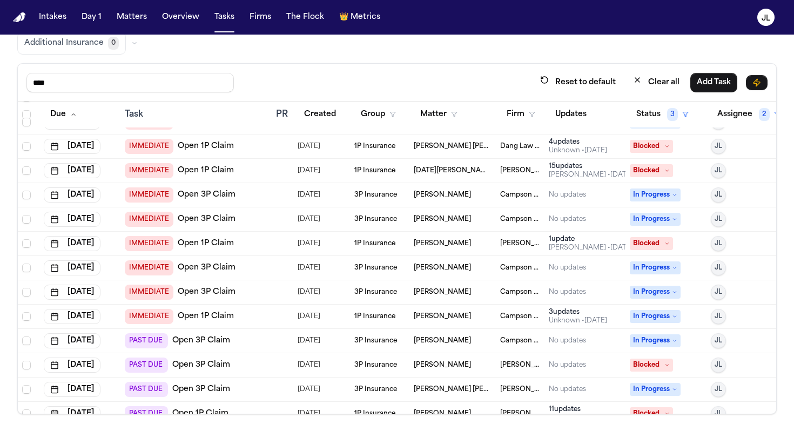
scroll to position [81, 0]
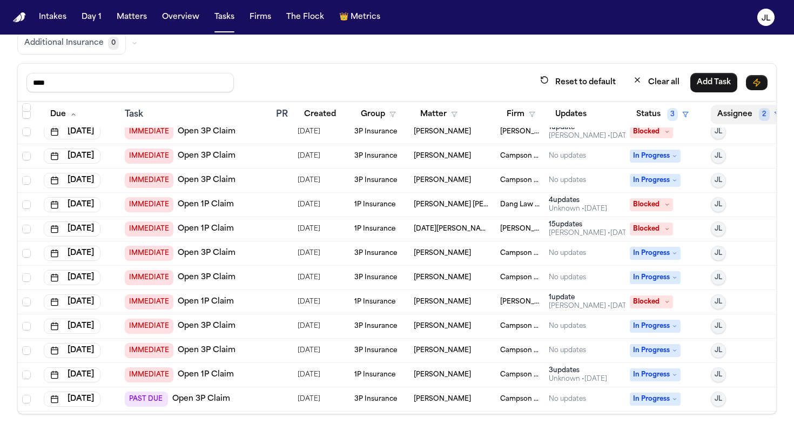
click at [727, 116] on button "Assignee 2" at bounding box center [749, 114] width 76 height 19
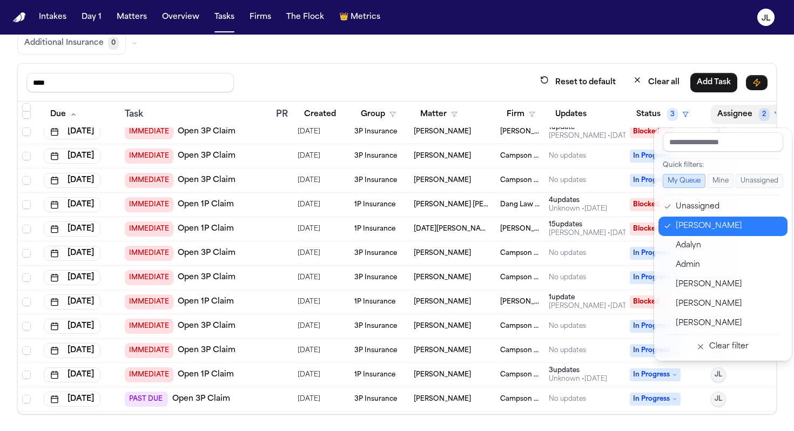
click at [682, 222] on div "[PERSON_NAME]" at bounding box center [728, 226] width 105 height 13
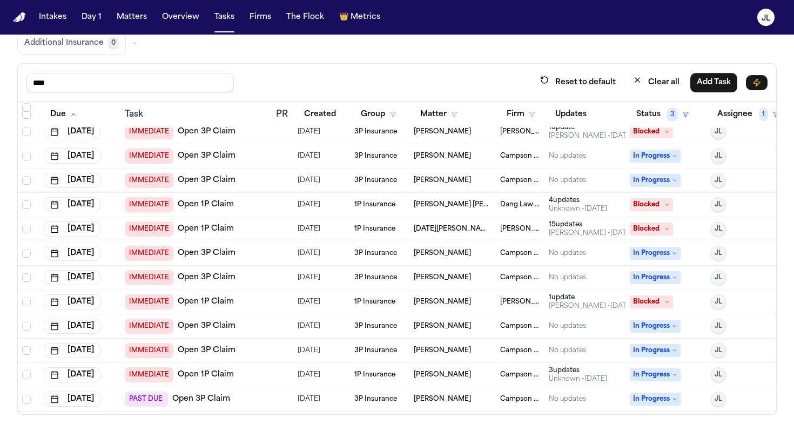
scroll to position [0, 0]
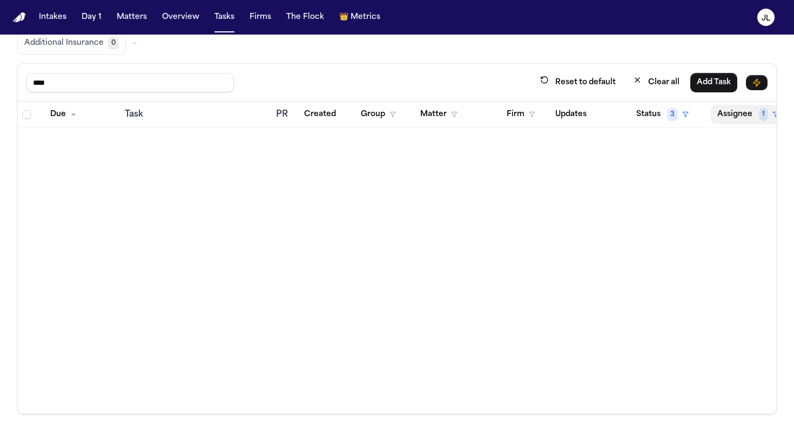
click at [749, 115] on button "Assignee 1" at bounding box center [748, 114] width 75 height 19
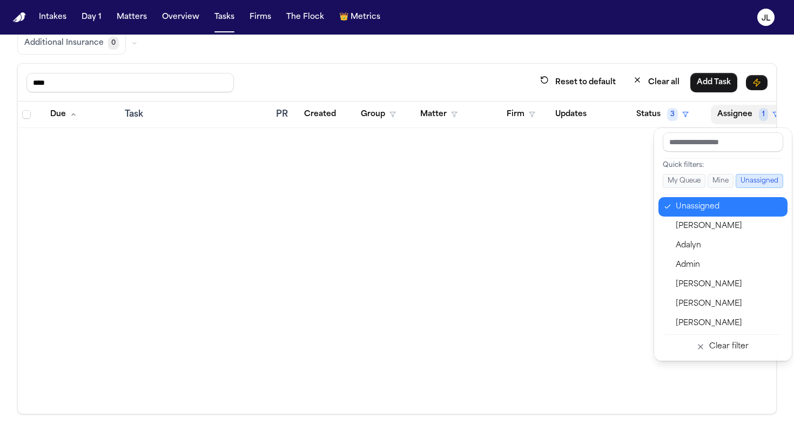
click at [700, 209] on div "Unassigned" at bounding box center [728, 206] width 105 height 13
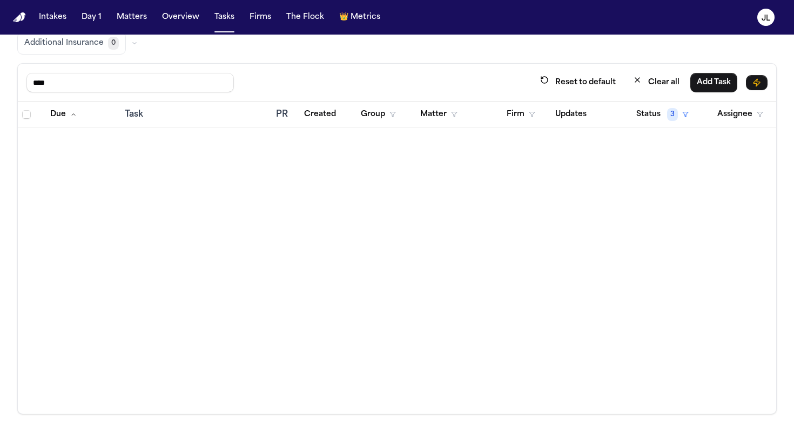
click at [739, 100] on div "**** Reset to default Clear all Add Task" at bounding box center [397, 83] width 758 height 38
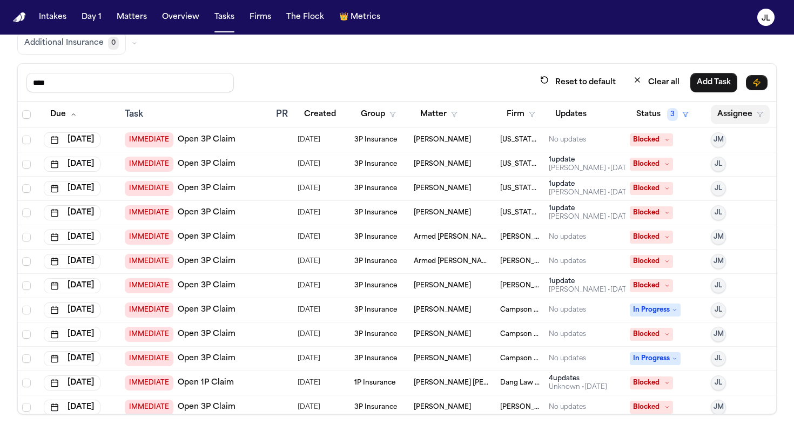
click at [739, 113] on button "Assignee" at bounding box center [740, 114] width 59 height 19
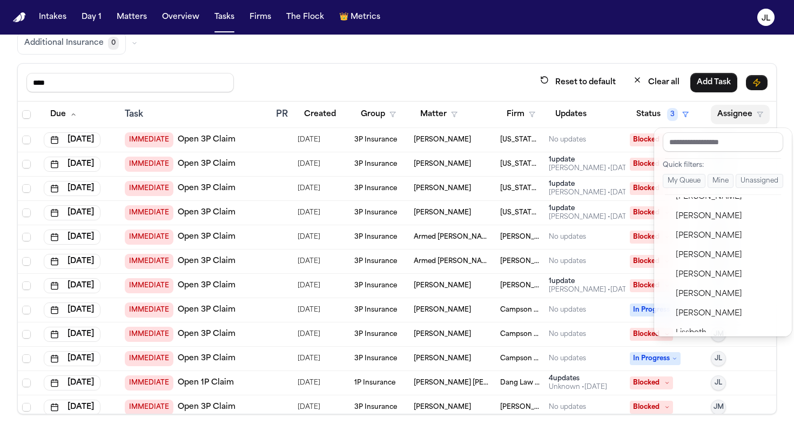
scroll to position [357, 0]
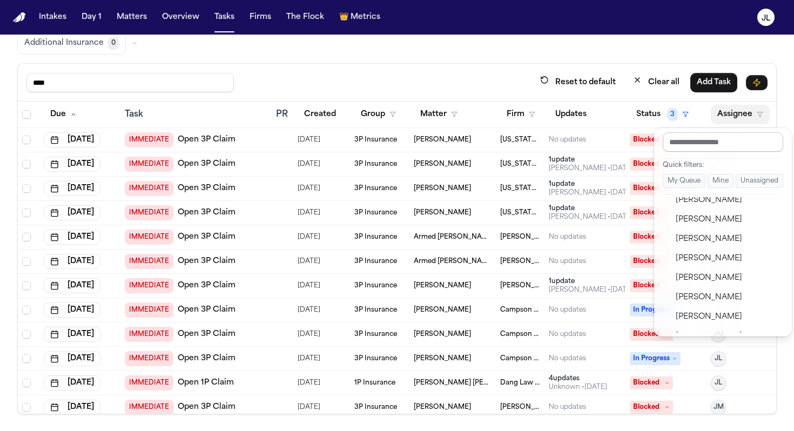
click at [695, 143] on input "text" at bounding box center [723, 141] width 120 height 19
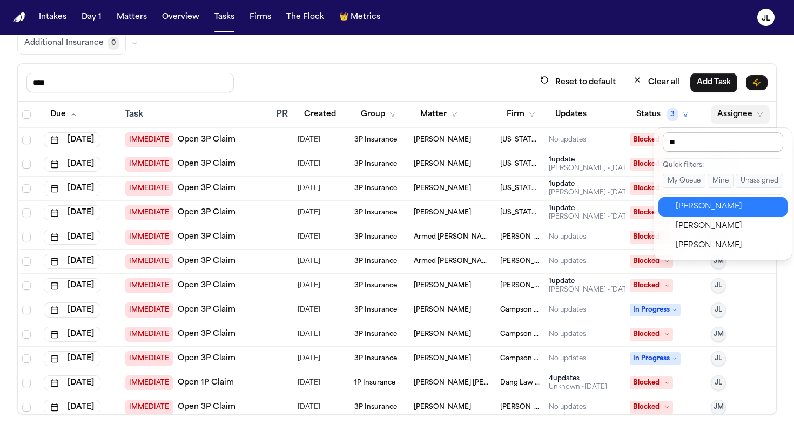
type input "***"
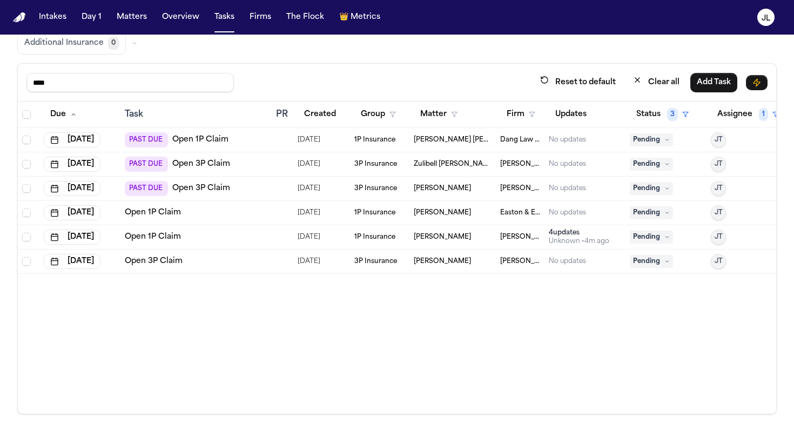
click at [724, 238] on button "JT" at bounding box center [718, 237] width 15 height 15
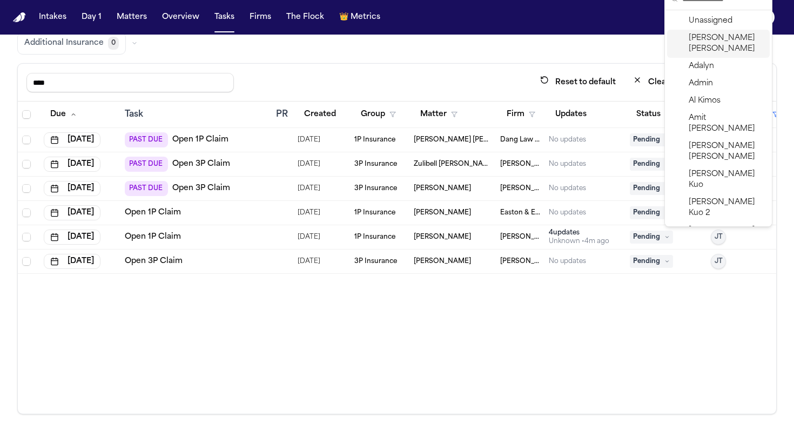
click at [714, 41] on span "[PERSON_NAME]" at bounding box center [727, 44] width 77 height 22
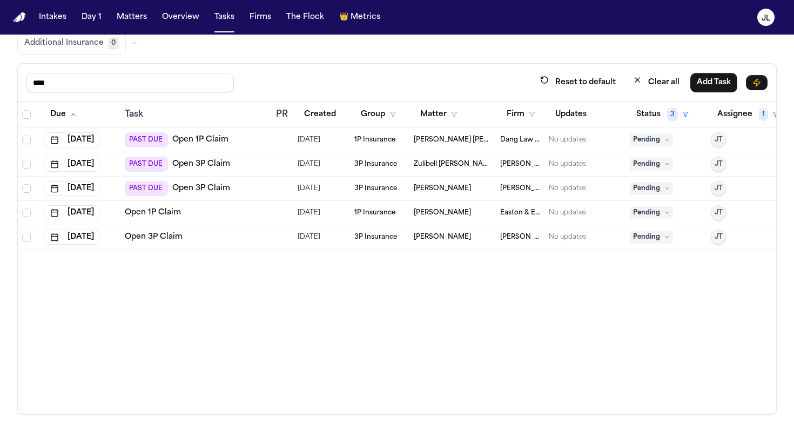
click at [717, 265] on div "Due Task PR Created Group Matter Firm Updates Status 3 Assignee 1 [DATE] PAST D…" at bounding box center [397, 258] width 758 height 312
click at [721, 233] on span "JT" at bounding box center [719, 237] width 8 height 9
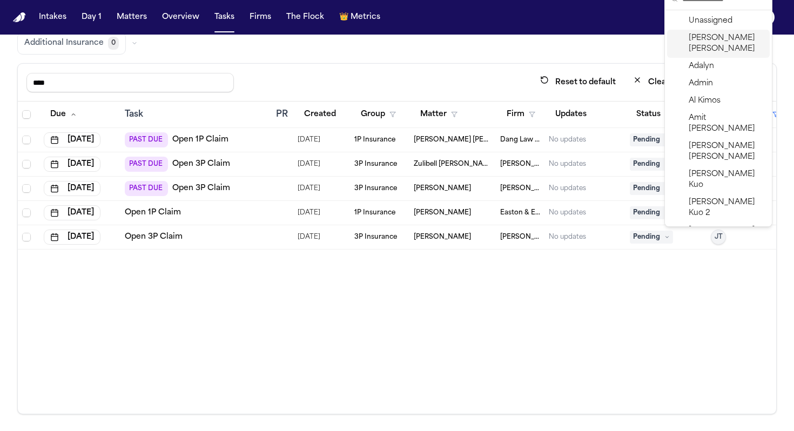
click at [722, 43] on span "Julie Lopez" at bounding box center [727, 44] width 77 height 22
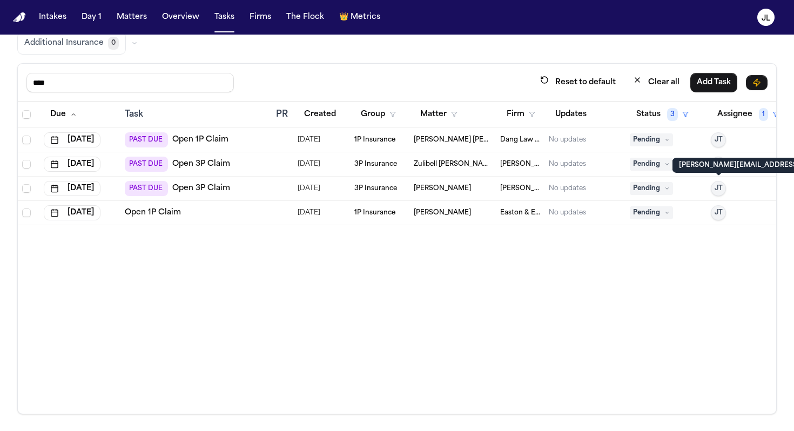
click at [723, 190] on button "JT" at bounding box center [718, 188] width 15 height 15
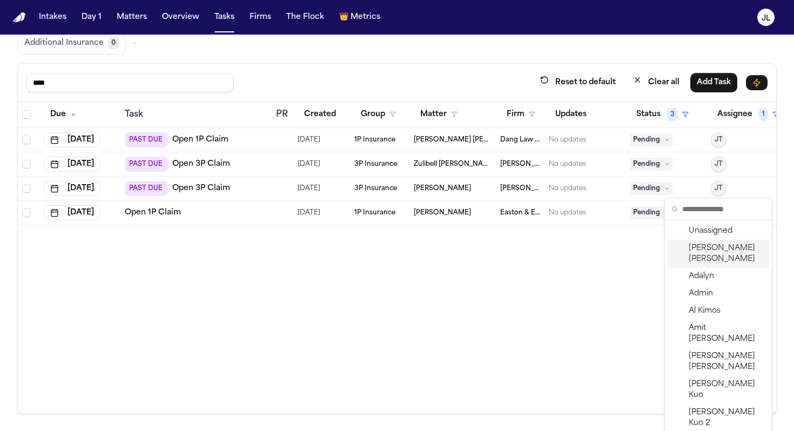
click at [711, 254] on span "Julie Lopez" at bounding box center [727, 254] width 77 height 22
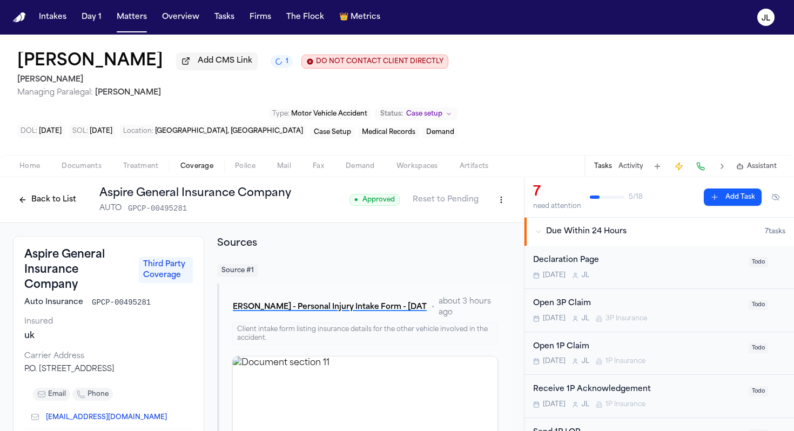
click at [58, 206] on button "Back to List" at bounding box center [47, 199] width 69 height 17
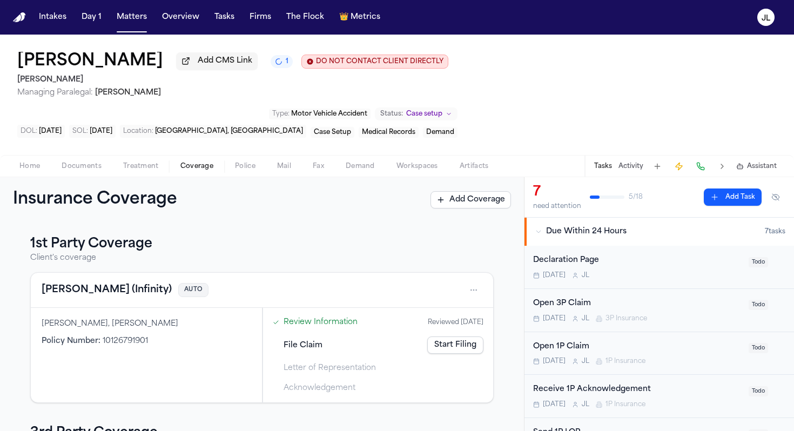
click at [90, 298] on button "[PERSON_NAME] (Infinity)" at bounding box center [107, 290] width 130 height 15
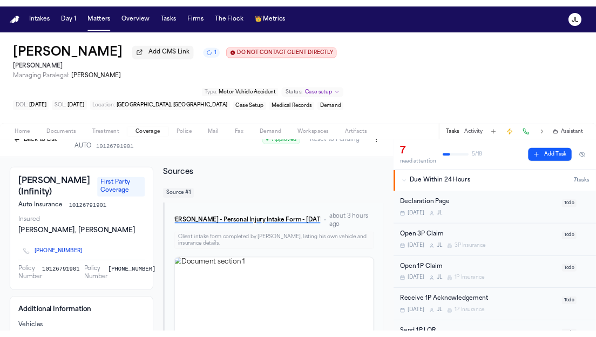
scroll to position [17, 0]
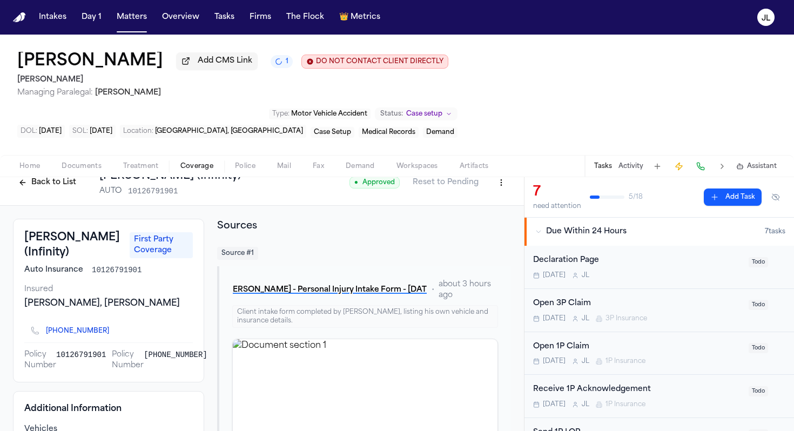
click at [29, 186] on button "Back to List" at bounding box center [47, 182] width 69 height 17
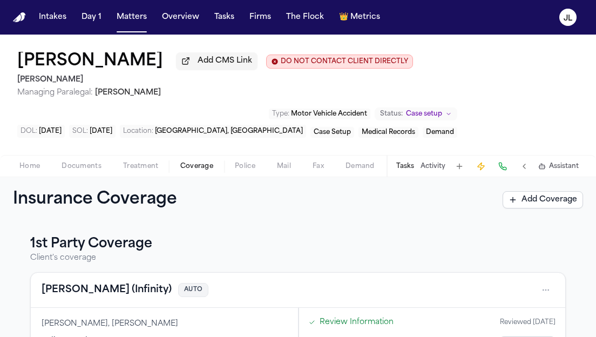
click at [91, 297] on button "[PERSON_NAME] (Infinity)" at bounding box center [107, 290] width 130 height 15
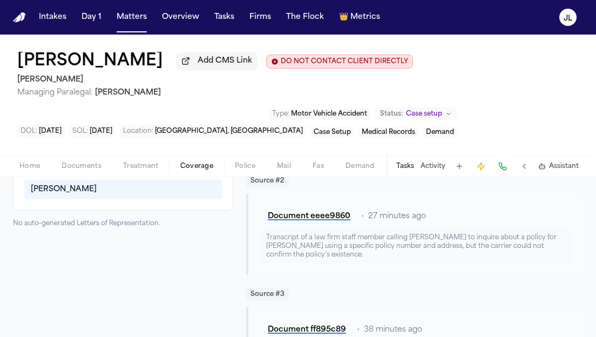
scroll to position [338, 0]
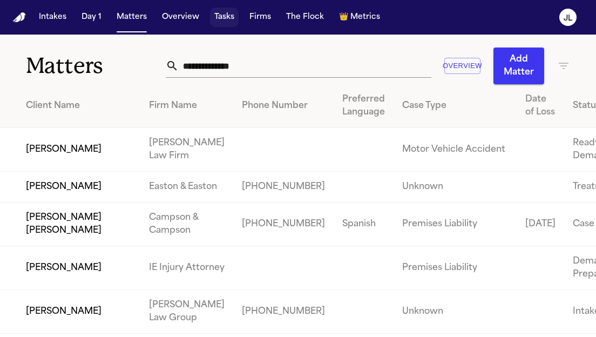
click at [222, 21] on button "Tasks" at bounding box center [224, 17] width 29 height 19
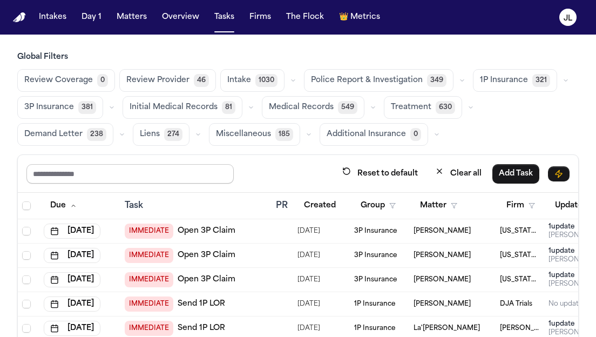
click at [146, 171] on input "text" at bounding box center [129, 173] width 207 height 19
type input "*"
type input "****"
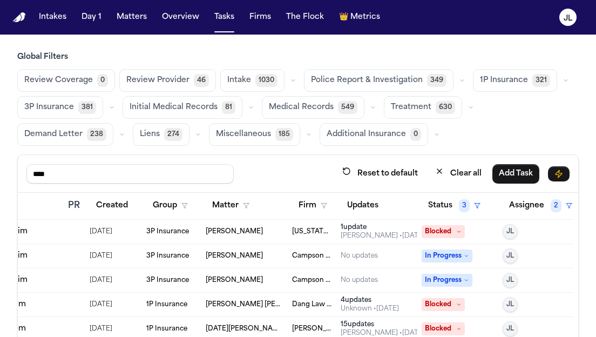
scroll to position [0, 208]
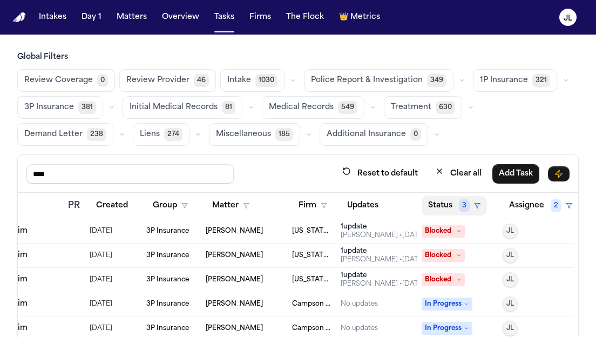
click at [460, 204] on span "3" at bounding box center [464, 205] width 11 height 13
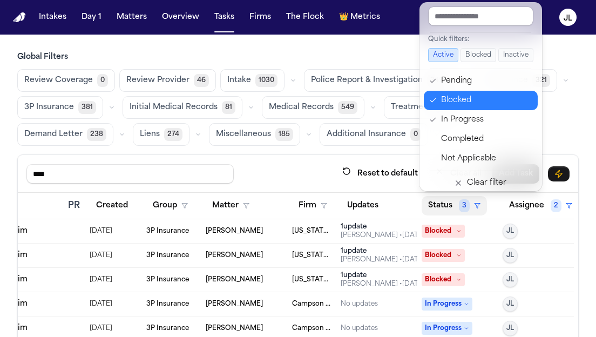
click at [458, 102] on div "Blocked" at bounding box center [486, 100] width 90 height 13
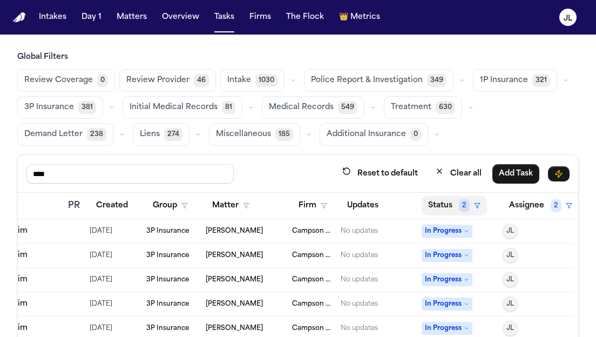
click at [448, 205] on button "Status 2" at bounding box center [454, 205] width 65 height 19
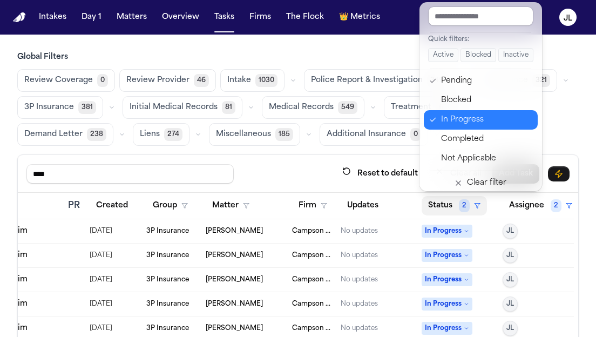
click at [459, 122] on div "In Progress" at bounding box center [486, 119] width 90 height 13
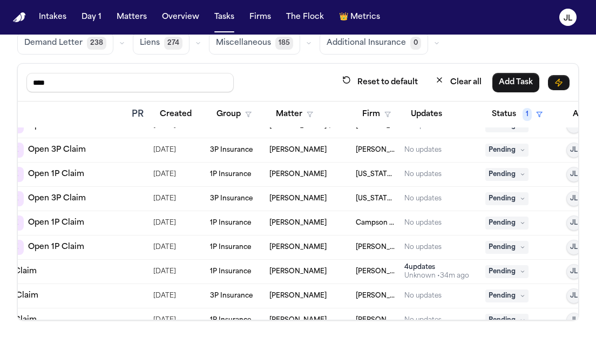
scroll to position [35, 144]
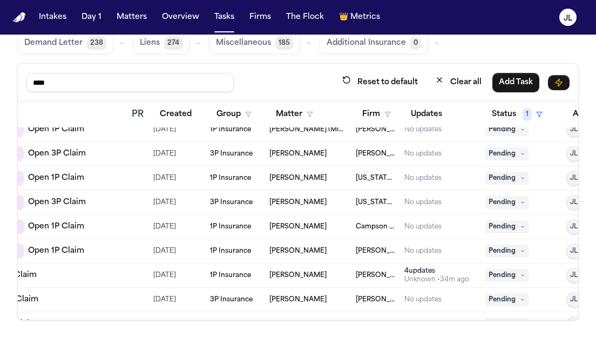
click at [435, 273] on div "4 update s" at bounding box center [437, 271] width 65 height 9
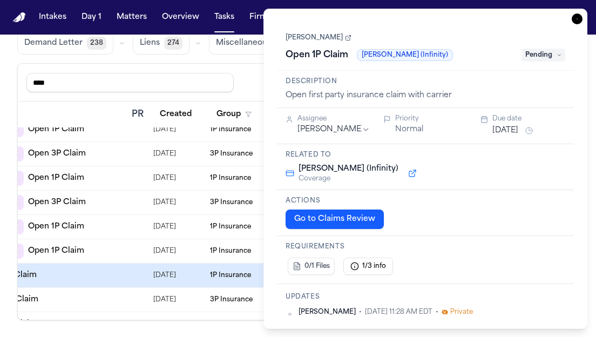
click at [541, 204] on h3 "Actions" at bounding box center [426, 201] width 280 height 9
click at [466, 35] on div "Cassius Matthis Open 1P Claim Kemper (Infinity) Pending" at bounding box center [426, 47] width 280 height 33
click at [579, 19] on icon "button" at bounding box center [577, 19] width 11 height 11
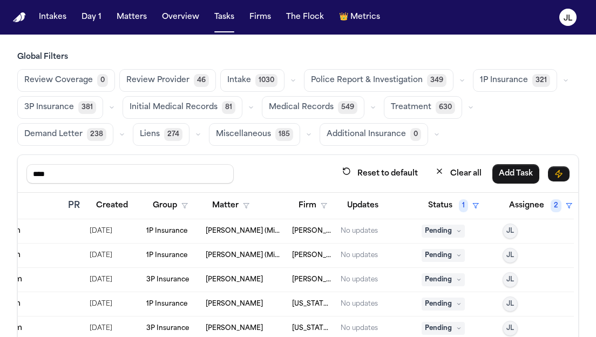
scroll to position [91, 0]
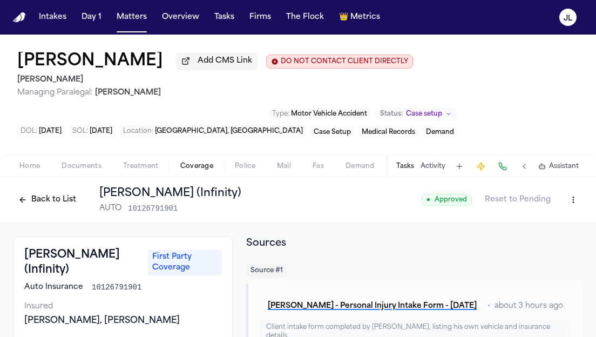
click at [53, 204] on button "Back to List" at bounding box center [47, 199] width 69 height 17
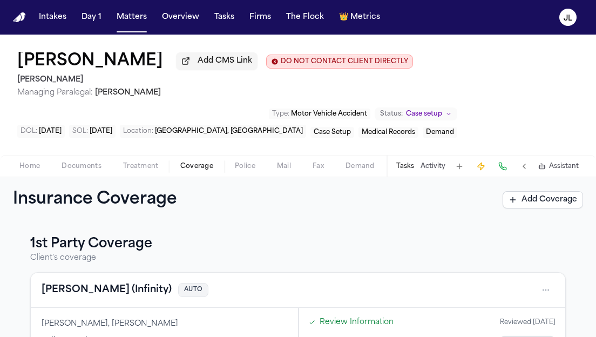
click at [86, 291] on button "[PERSON_NAME] (Infinity)" at bounding box center [107, 290] width 130 height 15
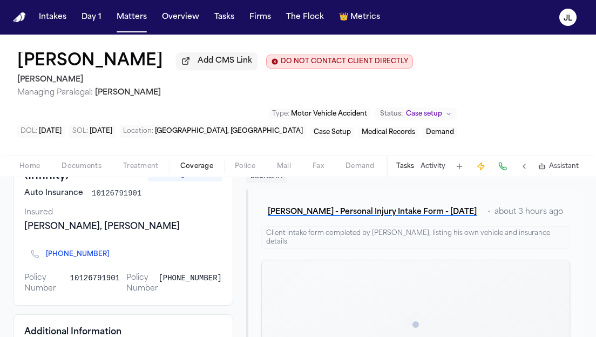
scroll to position [122, 0]
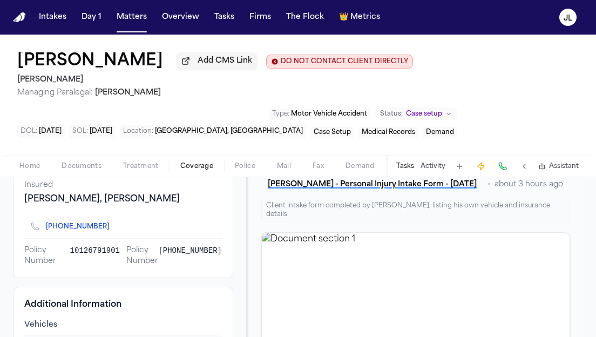
click at [113, 224] on icon "Copy to clipboard" at bounding box center [115, 226] width 4 height 5
click at [507, 171] on button at bounding box center [502, 166] width 15 height 15
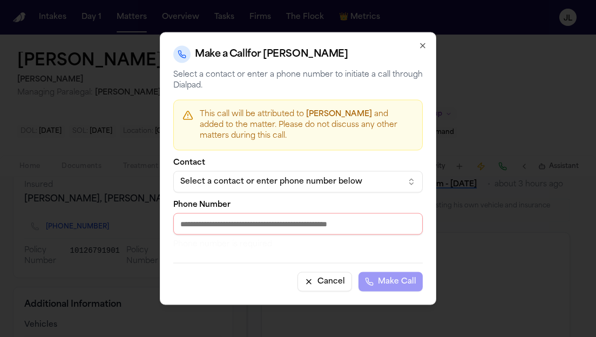
click at [302, 231] on input "Phone Number" at bounding box center [298, 224] width 250 height 22
paste input "**********"
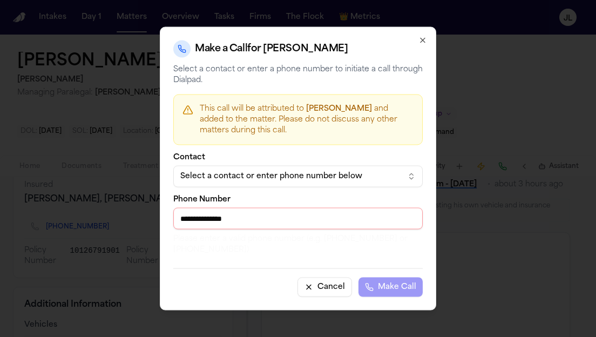
drag, startPoint x: 185, startPoint y: 223, endPoint x: 175, endPoint y: 223, distance: 10.3
click at [175, 223] on input "**********" at bounding box center [298, 219] width 250 height 22
click at [198, 220] on input "**********" at bounding box center [298, 219] width 250 height 22
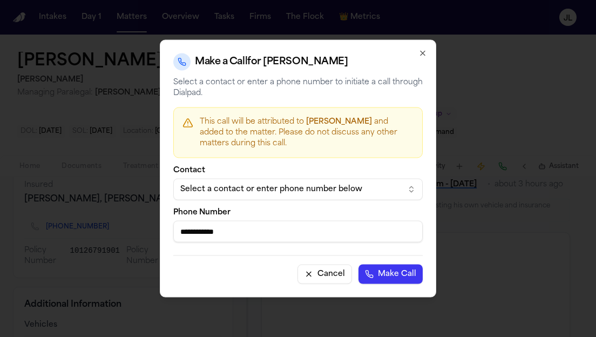
type input "**********"
click at [393, 271] on button "Make Call" at bounding box center [391, 274] width 64 height 19
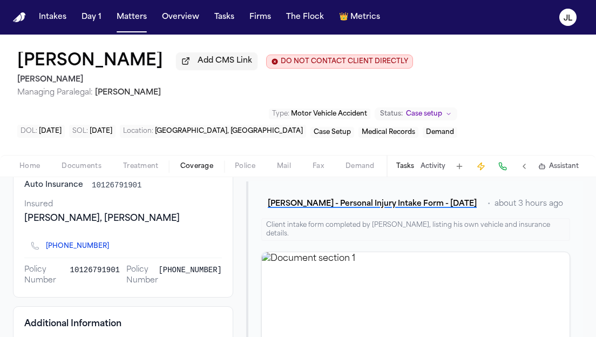
scroll to position [106, 0]
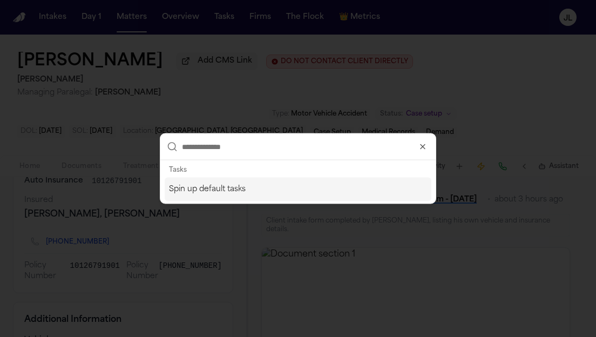
click at [423, 150] on icon "button" at bounding box center [423, 147] width 9 height 9
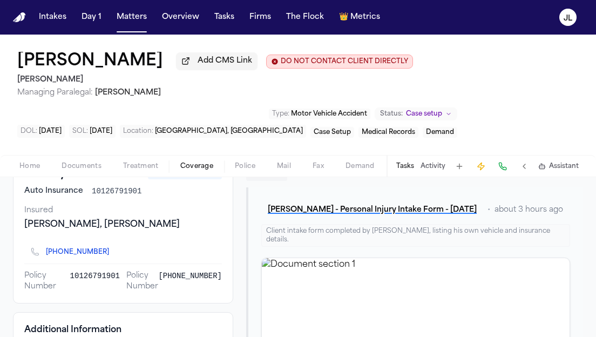
scroll to position [0, 0]
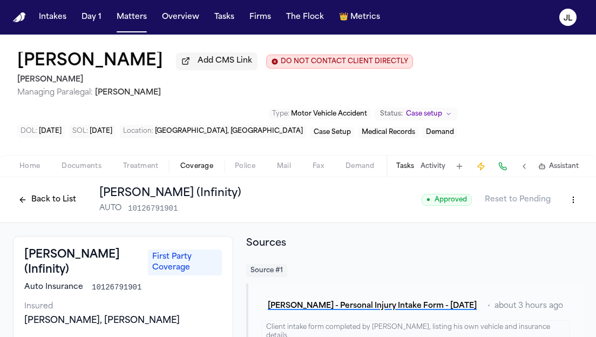
click at [52, 202] on button "Back to List" at bounding box center [47, 199] width 69 height 17
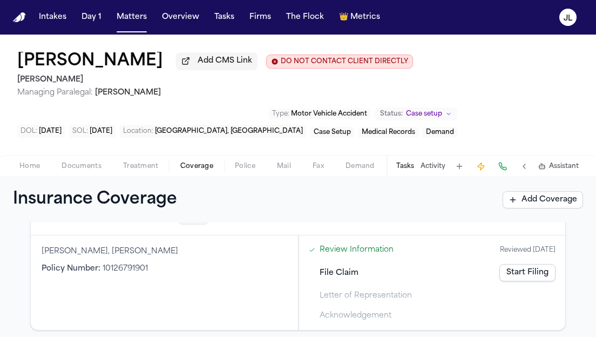
scroll to position [12, 0]
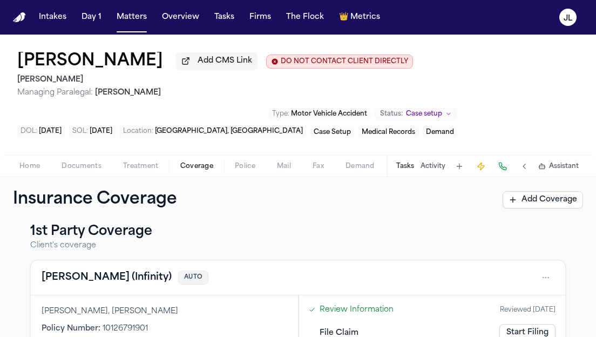
click at [77, 274] on button "[PERSON_NAME] (Infinity)" at bounding box center [107, 277] width 130 height 15
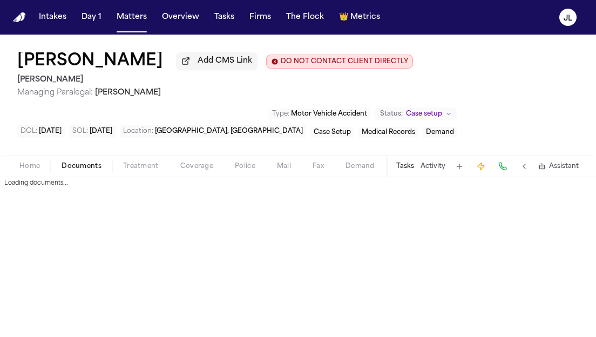
click at [72, 171] on span "Documents" at bounding box center [82, 166] width 40 height 9
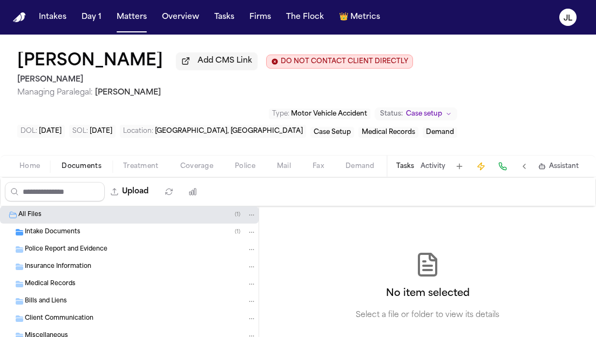
click at [45, 176] on div "Home Documents Treatment Coverage Police Mail Fax Demand Workspaces Artifacts T…" at bounding box center [298, 166] width 596 height 22
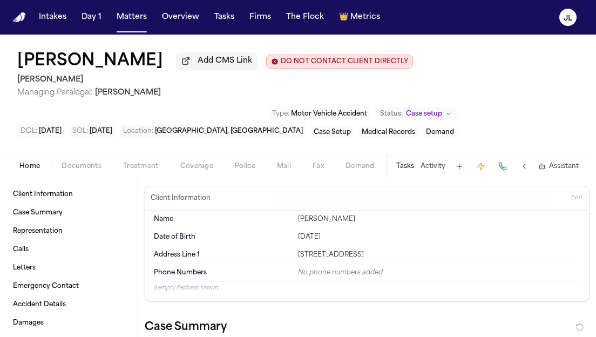
click at [38, 171] on span "Home" at bounding box center [29, 166] width 21 height 9
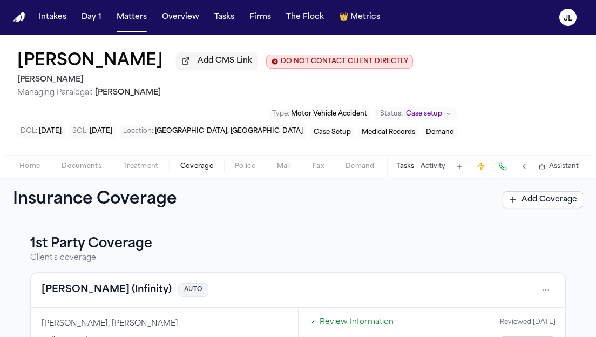
click at [198, 170] on span "Coverage" at bounding box center [196, 166] width 33 height 9
click at [64, 294] on button "[PERSON_NAME] (Infinity)" at bounding box center [107, 290] width 130 height 15
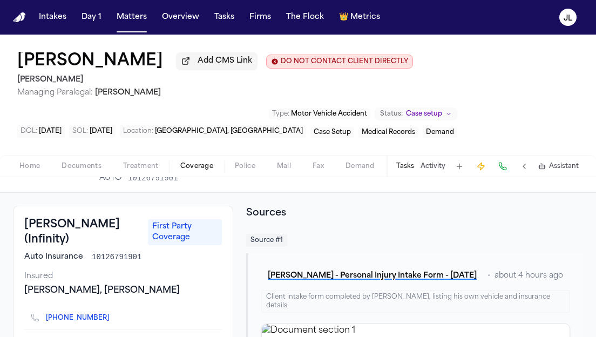
scroll to position [31, 0]
click at [39, 160] on div "Home Documents Treatment Coverage Police Mail Fax Demand Workspaces Artifacts T…" at bounding box center [298, 166] width 596 height 22
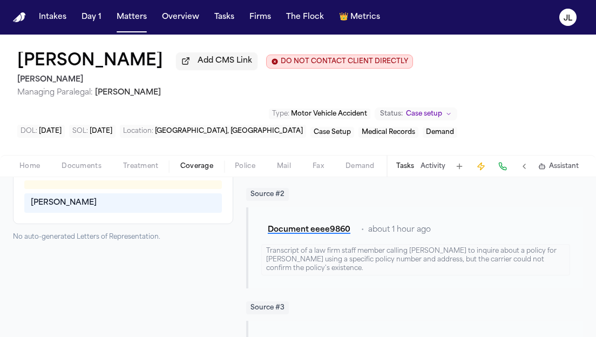
scroll to position [0, 0]
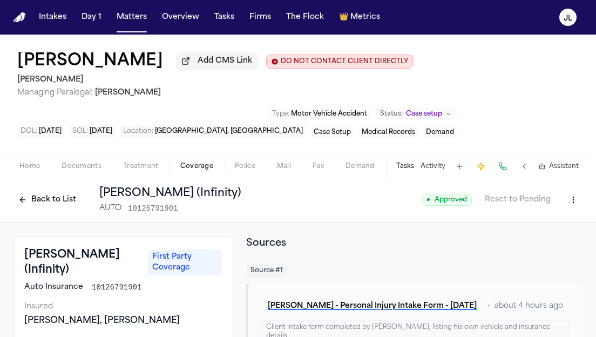
click at [41, 209] on button "Back to List" at bounding box center [47, 199] width 69 height 17
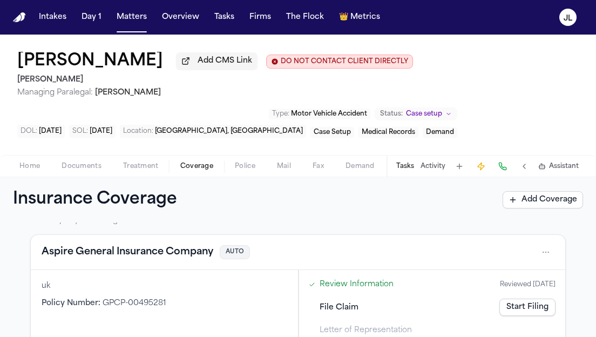
scroll to position [251, 0]
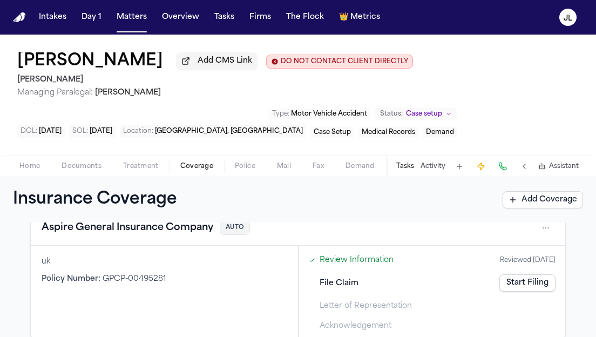
click at [195, 236] on button "Aspire General Insurance Company" at bounding box center [128, 227] width 172 height 15
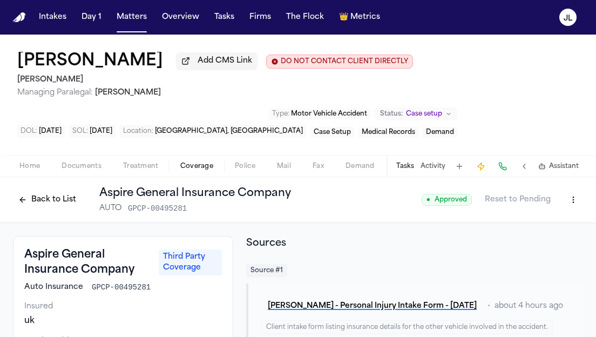
click at [41, 202] on button "Back to List" at bounding box center [47, 199] width 69 height 17
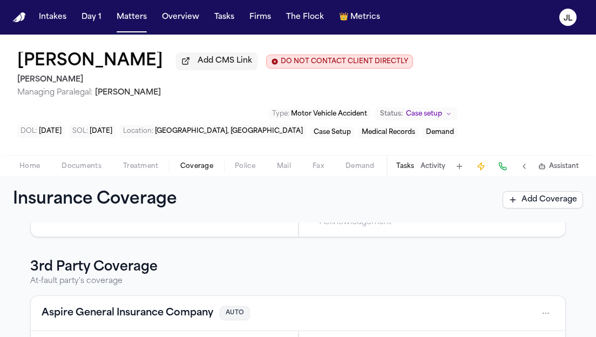
scroll to position [170, 0]
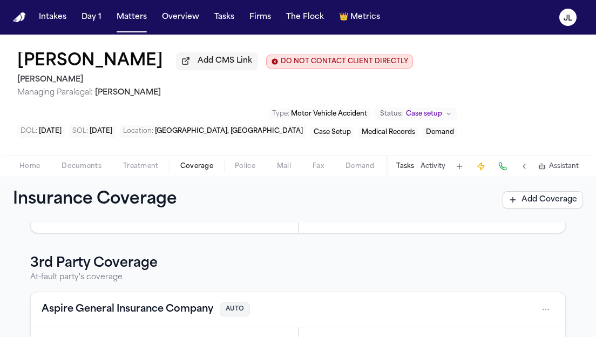
click at [135, 311] on button "Aspire General Insurance Company" at bounding box center [128, 309] width 172 height 15
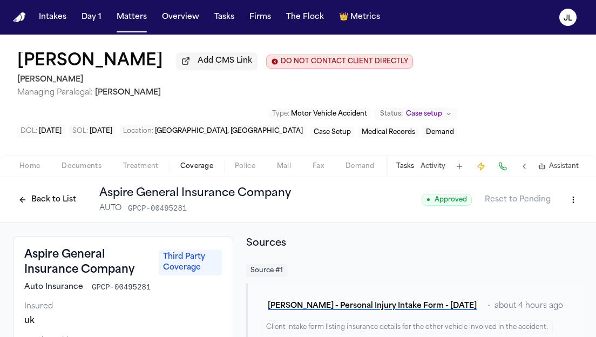
click at [30, 206] on button "Back to List" at bounding box center [47, 199] width 69 height 17
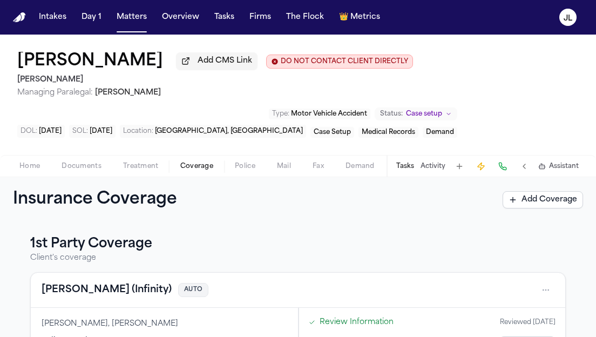
click at [97, 295] on button "[PERSON_NAME] (Infinity)" at bounding box center [107, 290] width 130 height 15
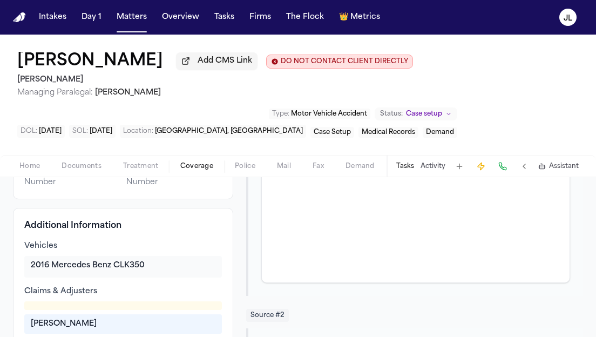
scroll to position [202, 0]
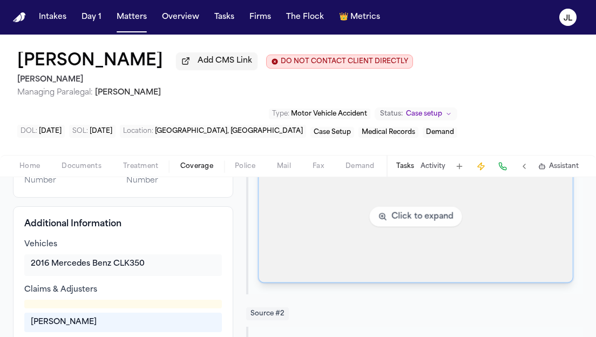
click at [298, 261] on img "View document section 1" at bounding box center [416, 216] width 314 height 131
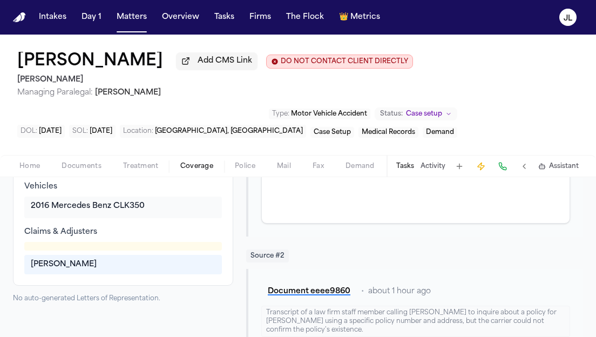
scroll to position [21, 0]
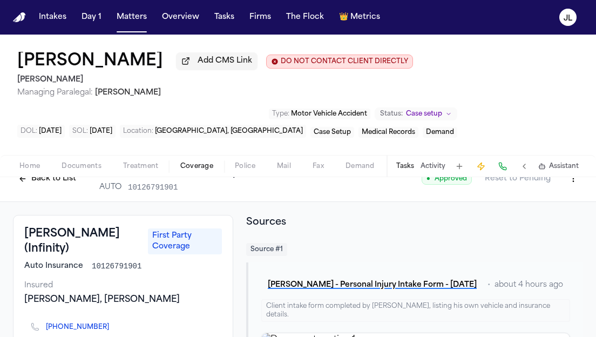
click at [26, 164] on span "Home" at bounding box center [29, 166] width 21 height 9
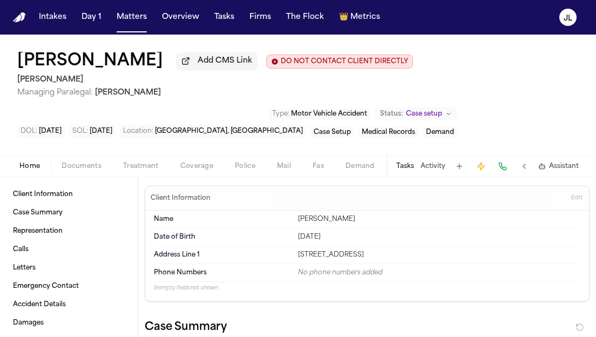
click at [73, 170] on span "Documents" at bounding box center [82, 166] width 40 height 9
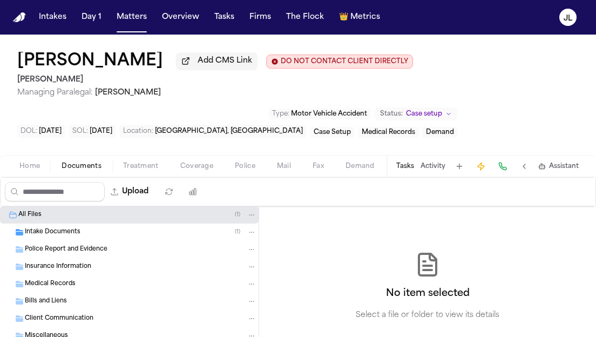
click at [67, 236] on span "Intake Documents" at bounding box center [53, 232] width 56 height 9
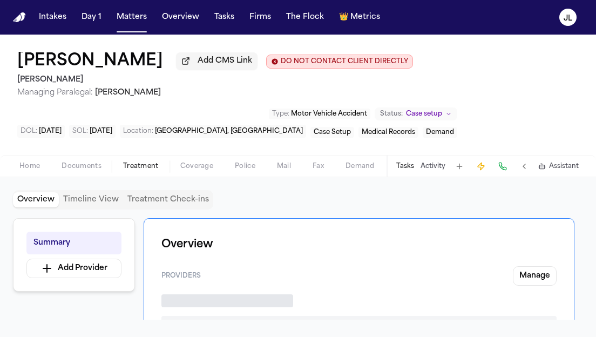
click at [160, 169] on button "Treatment" at bounding box center [140, 166] width 57 height 13
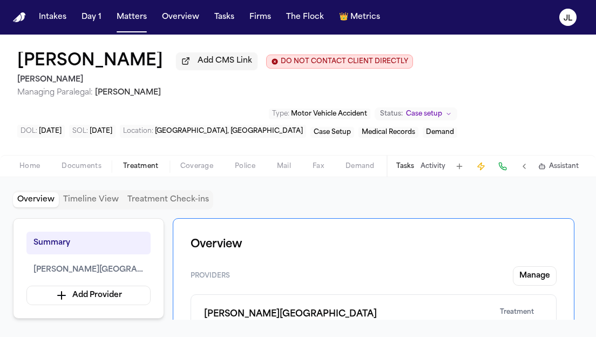
click at [35, 169] on span "Home" at bounding box center [29, 166] width 21 height 9
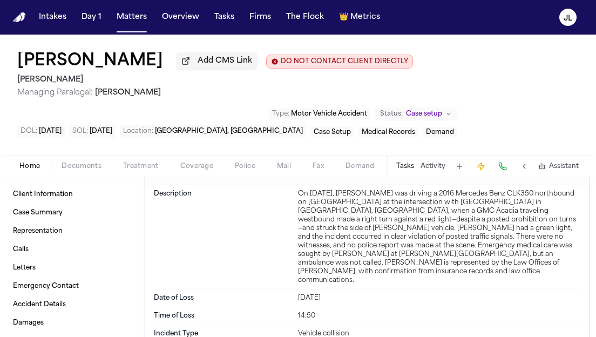
scroll to position [744, 0]
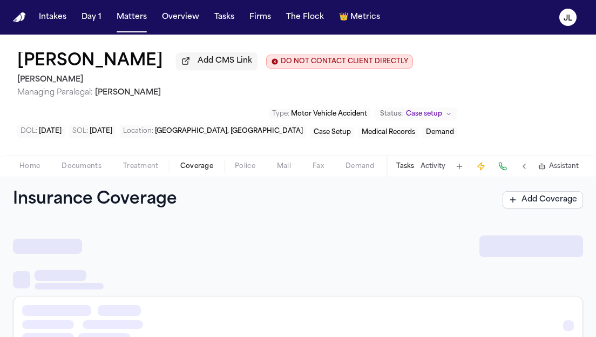
click at [195, 168] on span "Coverage" at bounding box center [196, 166] width 33 height 9
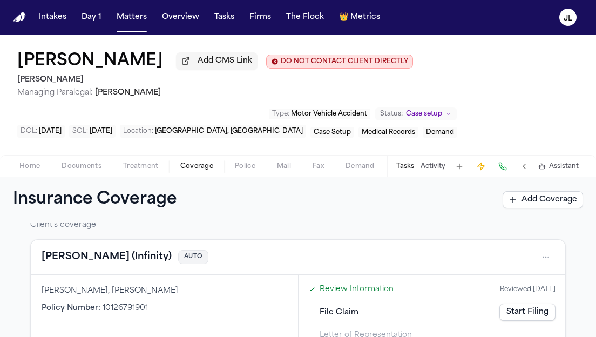
scroll to position [35, 0]
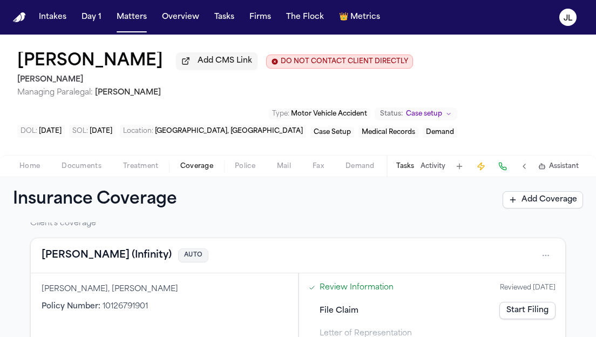
click at [96, 259] on button "[PERSON_NAME] (Infinity)" at bounding box center [107, 255] width 130 height 15
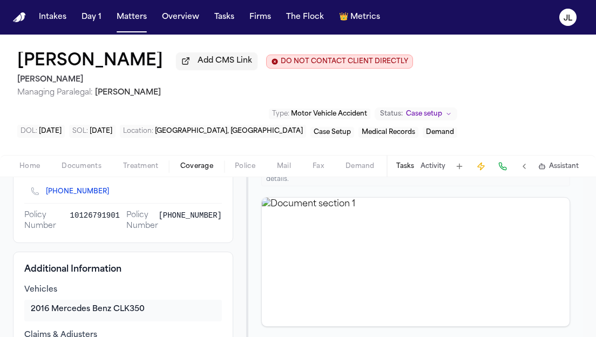
scroll to position [158, 0]
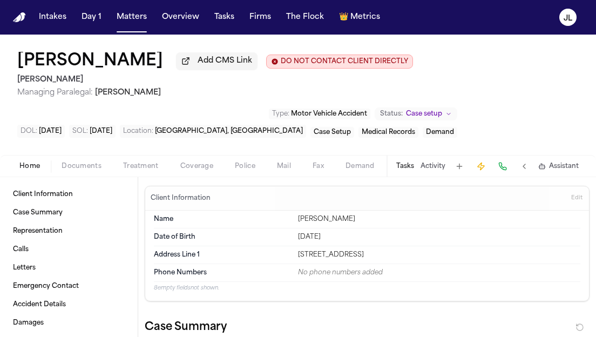
click at [27, 164] on span "Home" at bounding box center [29, 166] width 21 height 9
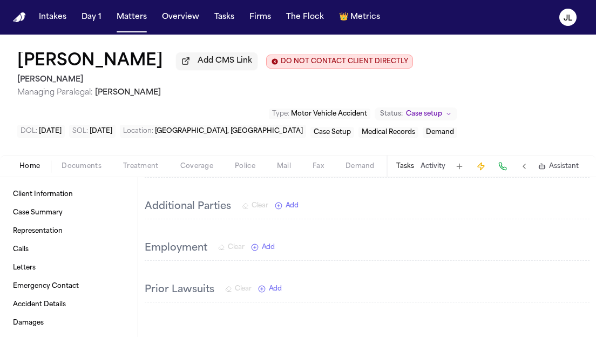
scroll to position [1204, 0]
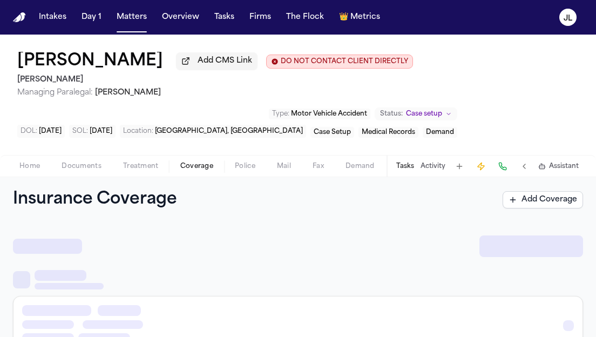
click at [194, 171] on span "Coverage" at bounding box center [196, 166] width 33 height 9
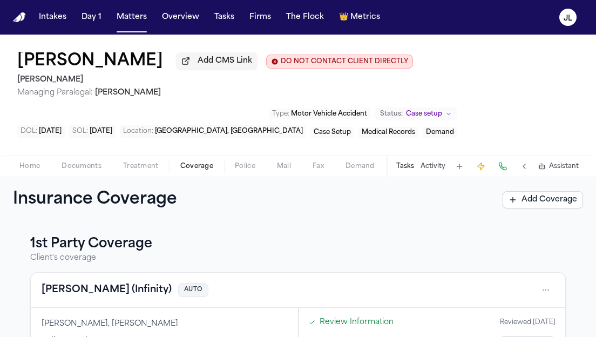
click at [88, 294] on button "[PERSON_NAME] (Infinity)" at bounding box center [107, 290] width 130 height 15
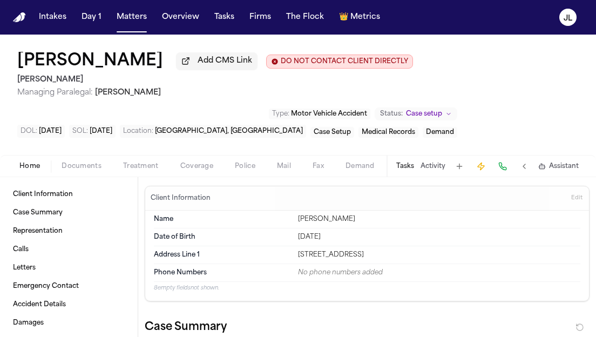
click at [44, 166] on button "Home" at bounding box center [30, 166] width 42 height 13
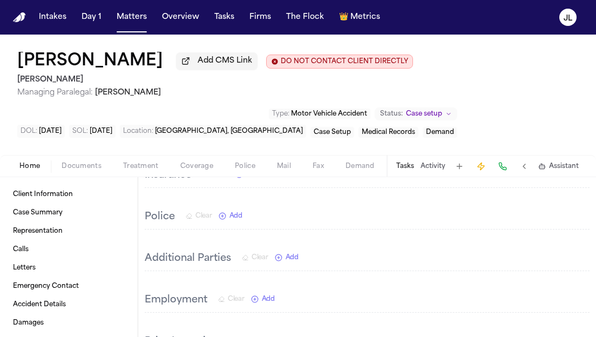
scroll to position [1158, 0]
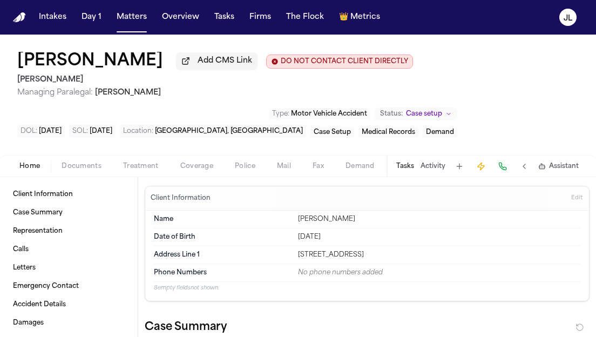
click at [187, 164] on span "Coverage" at bounding box center [196, 166] width 33 height 9
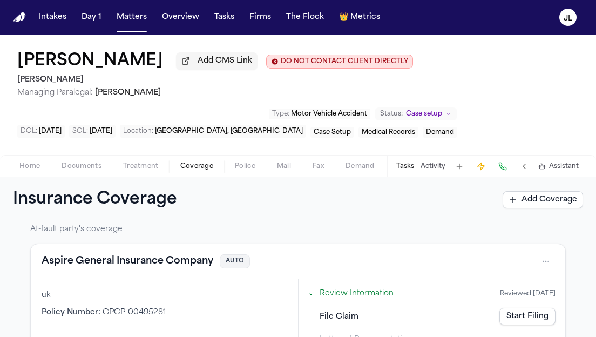
scroll to position [217, 0]
click at [96, 266] on button "Aspire General Insurance Company" at bounding box center [128, 262] width 172 height 15
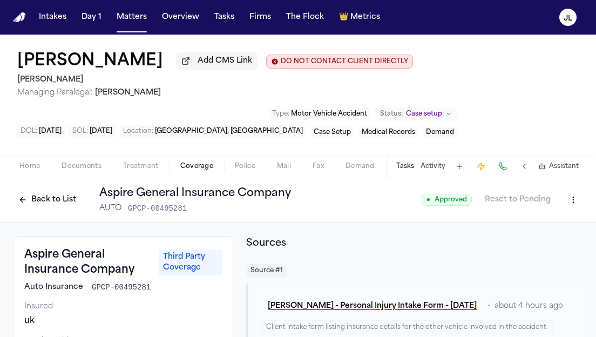
click at [21, 204] on button "Back to List" at bounding box center [47, 199] width 69 height 17
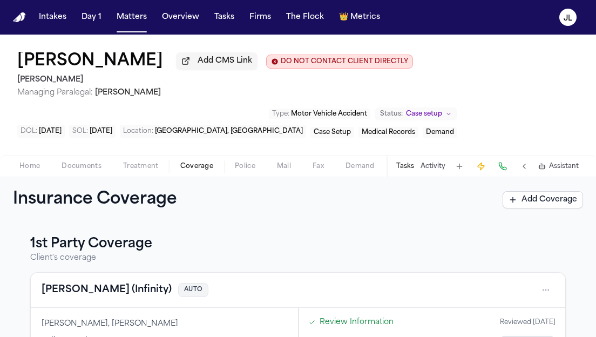
click at [95, 290] on button "[PERSON_NAME] (Infinity)" at bounding box center [107, 290] width 130 height 15
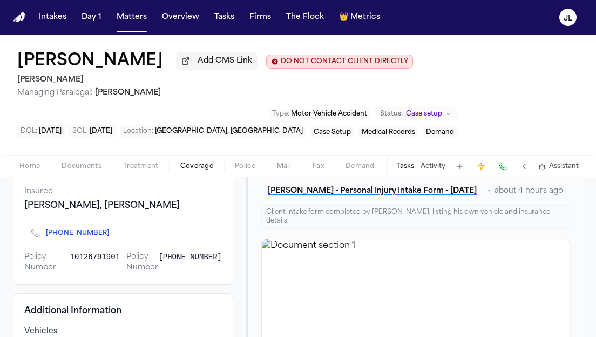
scroll to position [110, 0]
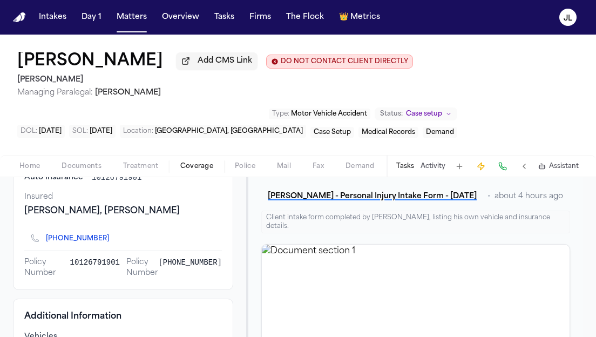
click at [26, 161] on div "Home Documents Treatment Coverage Police Mail Fax Demand Workspaces Artifacts T…" at bounding box center [298, 166] width 596 height 22
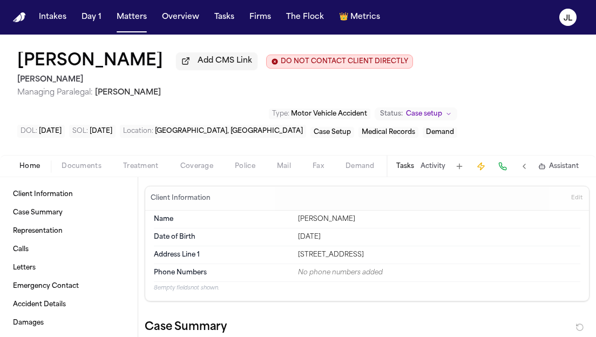
click at [26, 166] on span "Home" at bounding box center [29, 166] width 21 height 9
click at [55, 192] on link "Client Information" at bounding box center [69, 194] width 120 height 17
click at [85, 160] on div "Home Documents Treatment Coverage Police Mail Fax Demand Workspaces Artifacts T…" at bounding box center [298, 166] width 596 height 22
click at [85, 167] on span "Documents" at bounding box center [82, 166] width 40 height 9
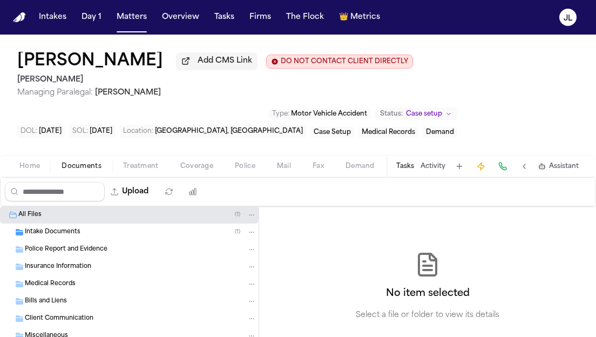
click at [61, 234] on span "Intake Documents" at bounding box center [53, 232] width 56 height 9
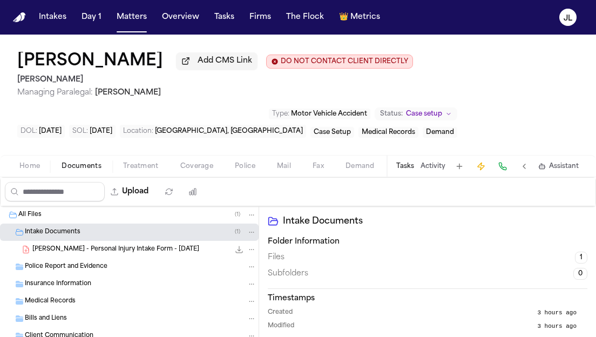
click at [140, 254] on span "[PERSON_NAME] - Personal Injury Intake Form - [DATE]" at bounding box center [115, 249] width 167 height 9
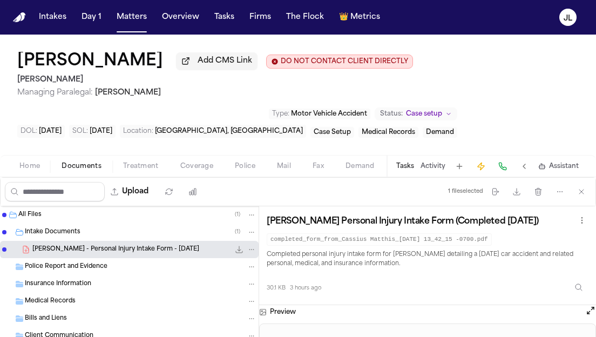
click at [586, 312] on button "Open preview" at bounding box center [591, 310] width 11 height 11
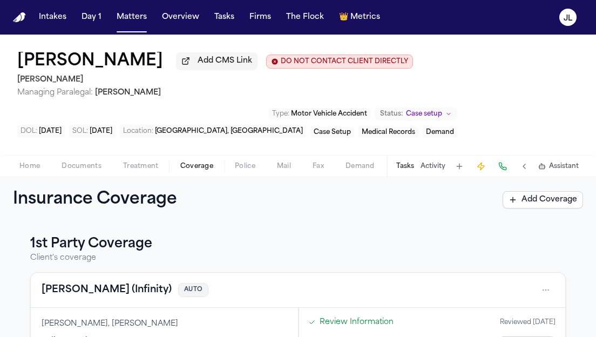
click at [197, 166] on span "Coverage" at bounding box center [196, 166] width 33 height 9
click at [69, 171] on span "Documents" at bounding box center [82, 166] width 40 height 9
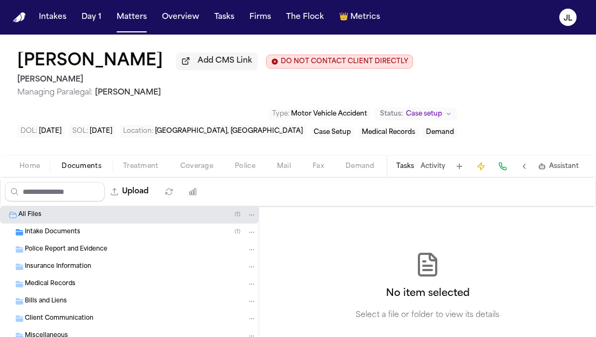
click at [31, 169] on span "Home" at bounding box center [29, 166] width 21 height 9
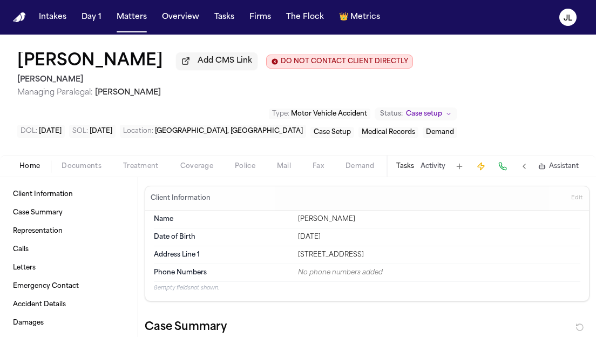
click at [583, 204] on button "Edit" at bounding box center [577, 198] width 18 height 17
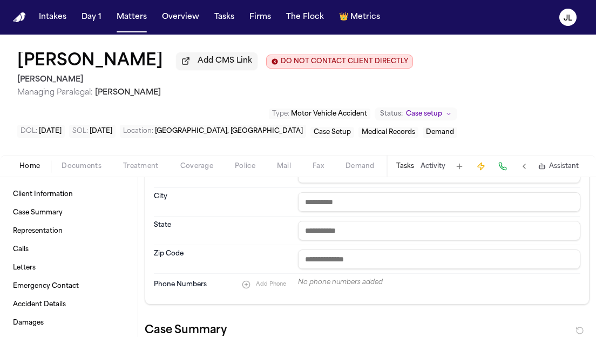
scroll to position [254, 0]
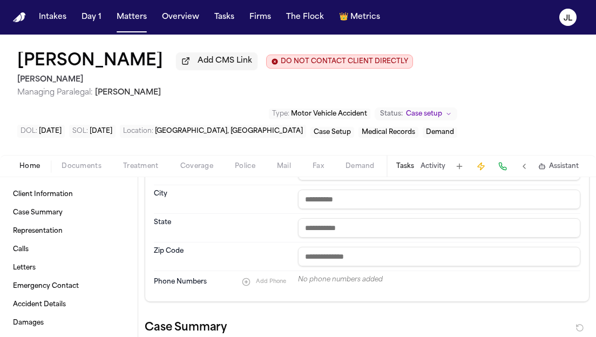
click at [322, 266] on input "text" at bounding box center [439, 256] width 283 height 19
paste input "**********"
type input "**********"
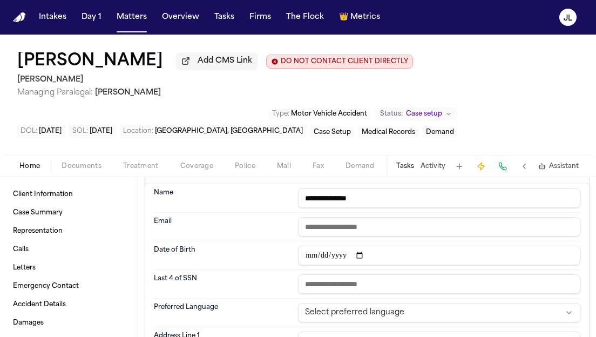
scroll to position [0, 0]
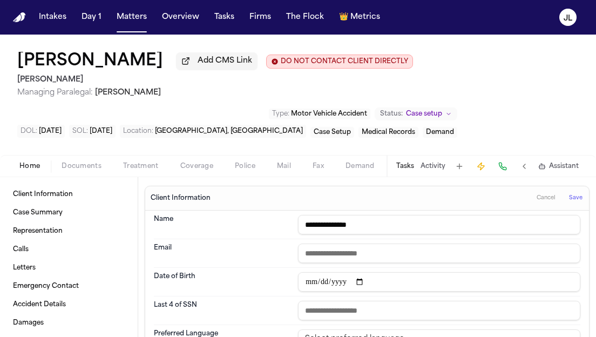
click at [577, 202] on span "Save" at bounding box center [576, 198] width 14 height 8
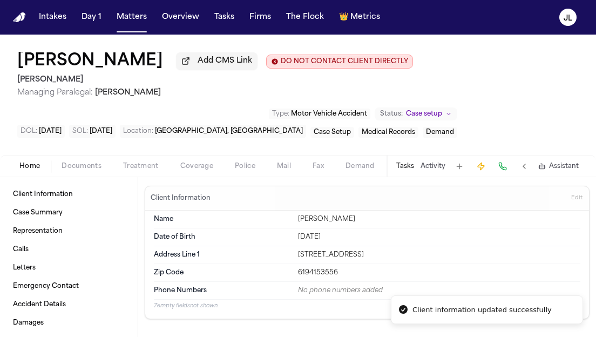
click at [585, 197] on button "Edit" at bounding box center [577, 198] width 18 height 17
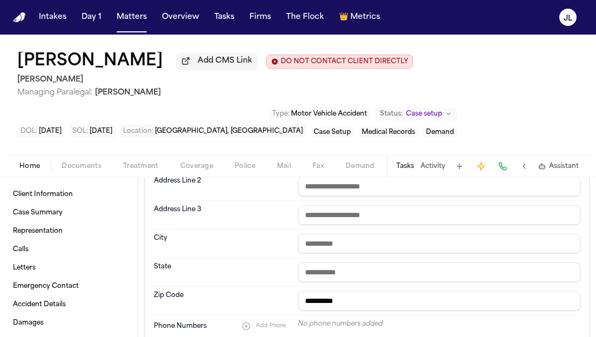
scroll to position [213, 0]
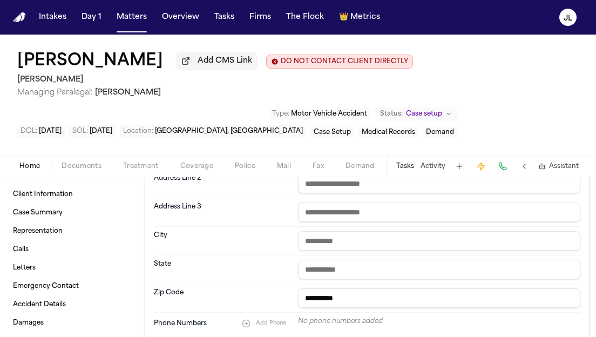
drag, startPoint x: 369, startPoint y: 302, endPoint x: 271, endPoint y: 302, distance: 98.3
click at [271, 302] on div "**********" at bounding box center [367, 298] width 427 height 28
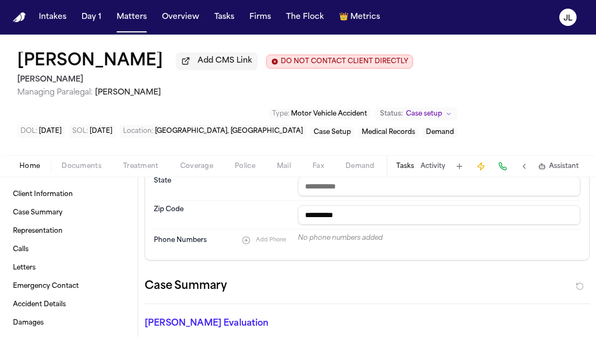
scroll to position [292, 0]
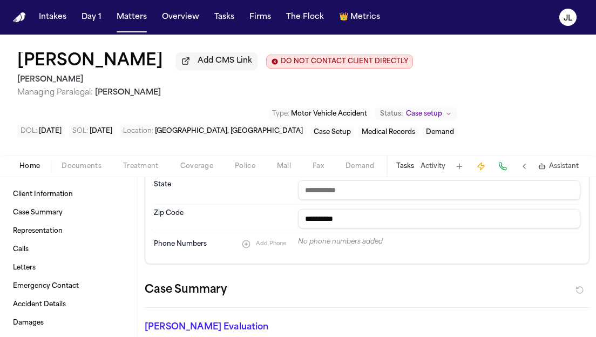
click at [343, 246] on div "No phone numbers added" at bounding box center [439, 242] width 283 height 9
click at [265, 246] on span "Add Phone" at bounding box center [271, 243] width 30 height 7
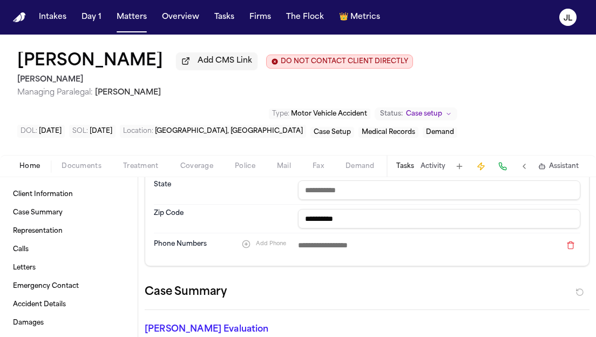
click at [252, 241] on button "Add Phone" at bounding box center [264, 244] width 55 height 13
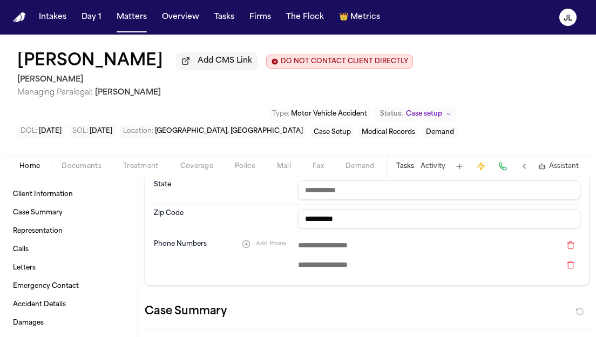
click at [330, 249] on input at bounding box center [429, 245] width 263 height 15
click at [331, 249] on input at bounding box center [429, 245] width 263 height 15
paste input "**********"
type input "**********"
click at [573, 271] on button at bounding box center [570, 264] width 19 height 13
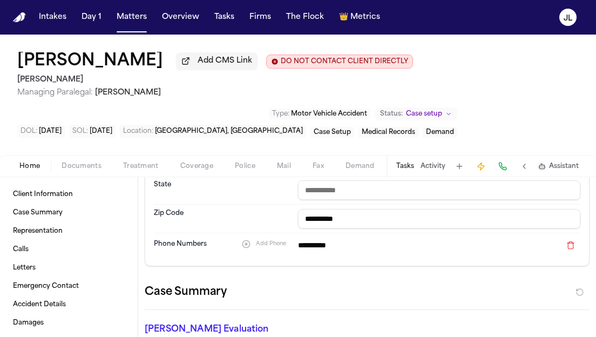
drag, startPoint x: 370, startPoint y: 221, endPoint x: 321, endPoint y: 221, distance: 49.2
click at [321, 221] on input "**********" at bounding box center [439, 218] width 283 height 19
type input "*"
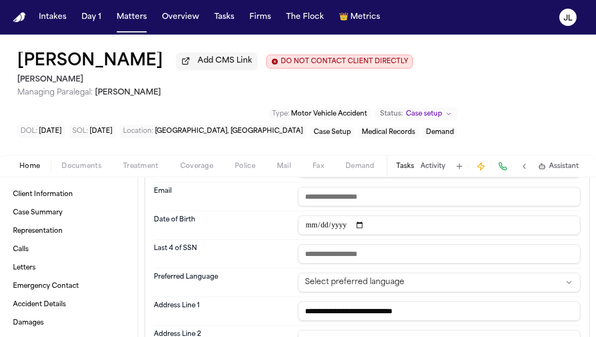
scroll to position [0, 0]
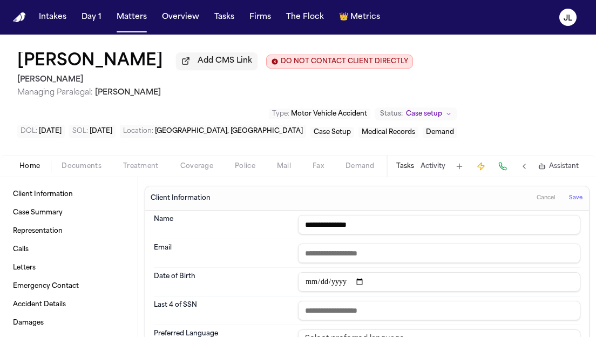
click at [580, 207] on button "Save" at bounding box center [576, 198] width 20 height 17
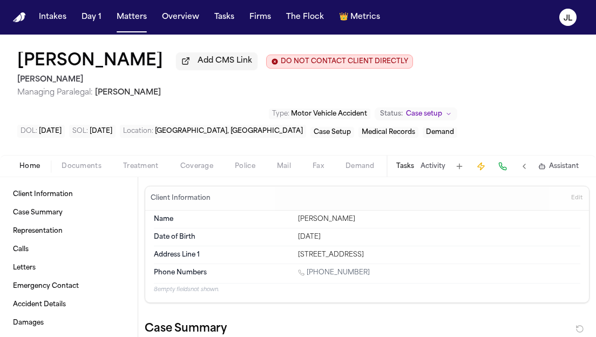
click at [41, 167] on button "Home" at bounding box center [30, 166] width 42 height 13
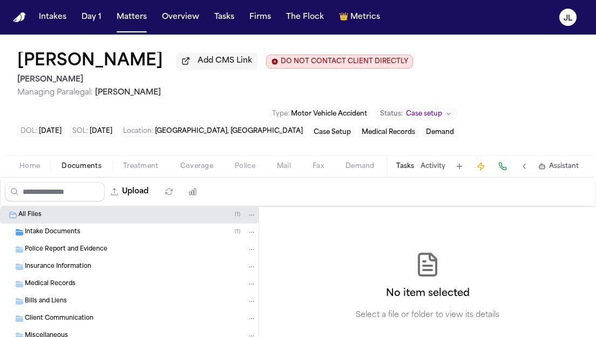
click at [60, 163] on button "Documents" at bounding box center [82, 166] width 62 height 13
click at [79, 240] on div "Intake Documents ( 1 )" at bounding box center [129, 232] width 259 height 17
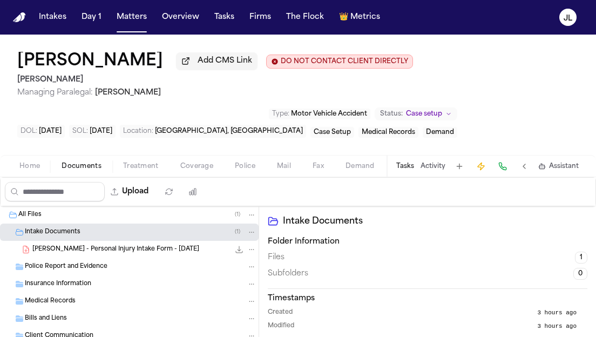
click at [122, 254] on span "[PERSON_NAME] - Personal Injury Intake Form - [DATE]" at bounding box center [115, 249] width 167 height 9
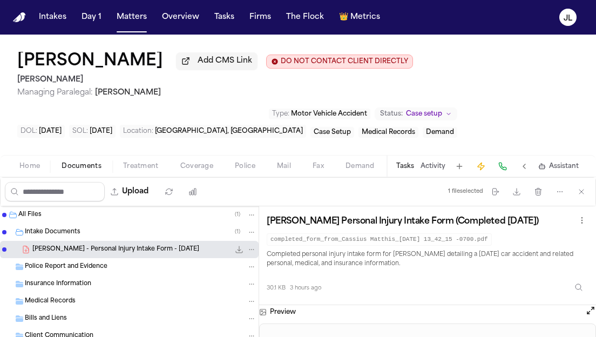
click at [593, 316] on button "Open preview" at bounding box center [591, 310] width 11 height 11
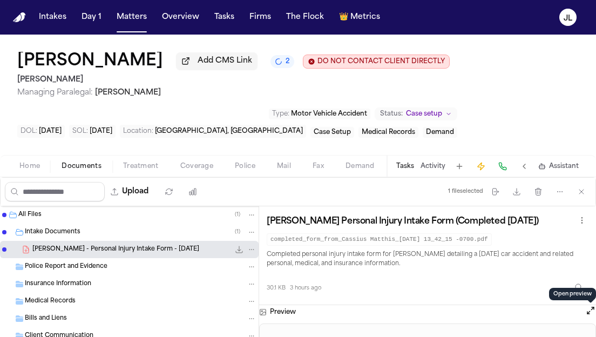
click at [28, 177] on div "Home Documents Treatment Coverage Police Mail Fax Demand Workspaces Artifacts T…" at bounding box center [298, 166] width 596 height 22
click at [28, 176] on div "Home Documents Treatment Coverage Police Mail Fax Demand Workspaces Artifacts T…" at bounding box center [298, 166] width 596 height 22
click at [28, 171] on span "Home" at bounding box center [29, 166] width 21 height 9
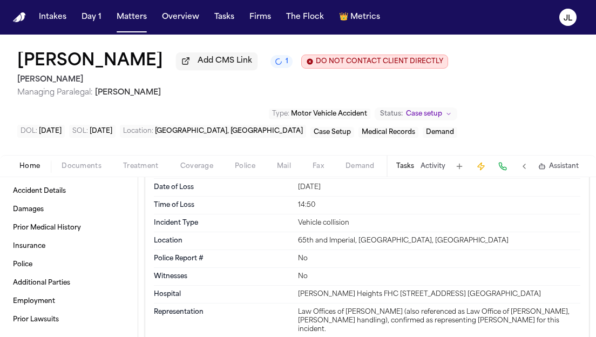
scroll to position [855, 0]
drag, startPoint x: 362, startPoint y: 279, endPoint x: 297, endPoint y: 280, distance: 65.9
click at [297, 285] on div "Hospital Logan Heights FHC 1809 National Ave. San Diego, CA 92113" at bounding box center [367, 294] width 427 height 18
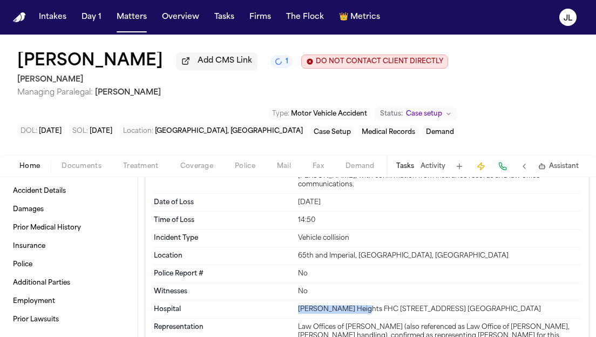
scroll to position [836, 0]
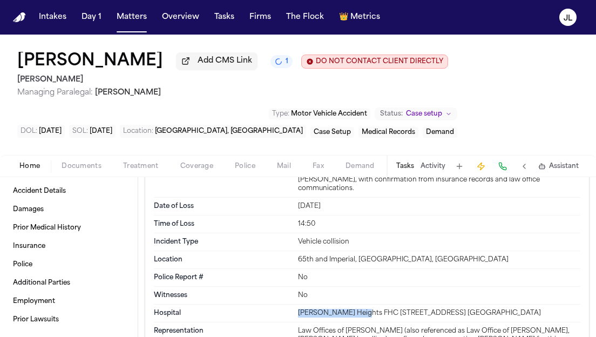
click at [79, 166] on span "Documents" at bounding box center [82, 166] width 40 height 9
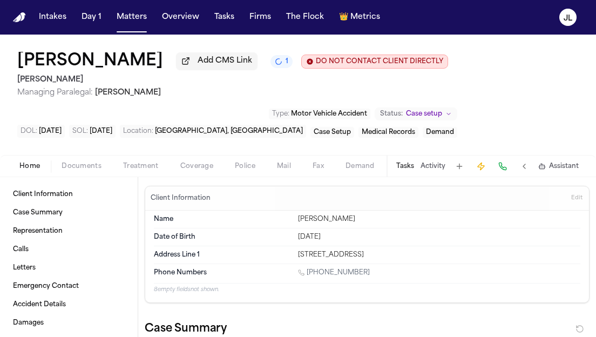
click at [39, 167] on span "Home" at bounding box center [29, 166] width 21 height 9
click at [77, 170] on span "Documents" at bounding box center [82, 166] width 40 height 9
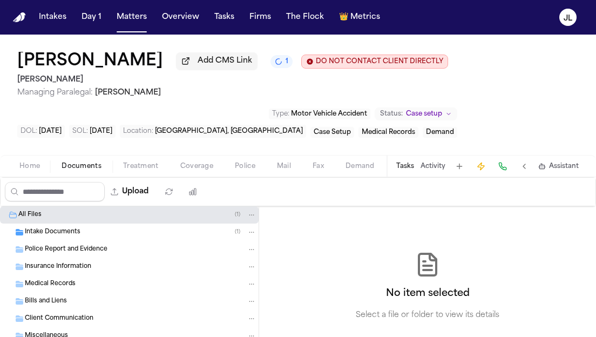
click at [81, 241] on div "Intake Documents ( 1 )" at bounding box center [129, 232] width 259 height 17
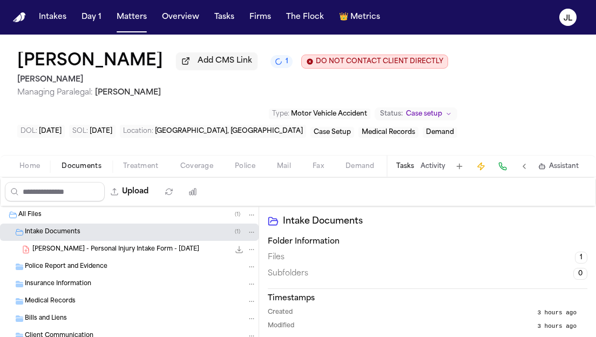
click at [127, 250] on span "[PERSON_NAME] - Personal Injury Intake Form - [DATE]" at bounding box center [115, 249] width 167 height 9
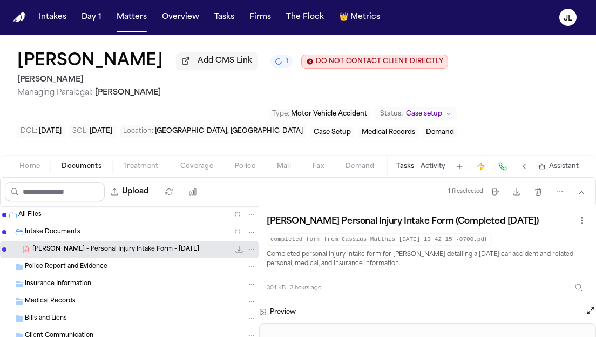
click at [591, 316] on button "Open preview" at bounding box center [591, 310] width 11 height 11
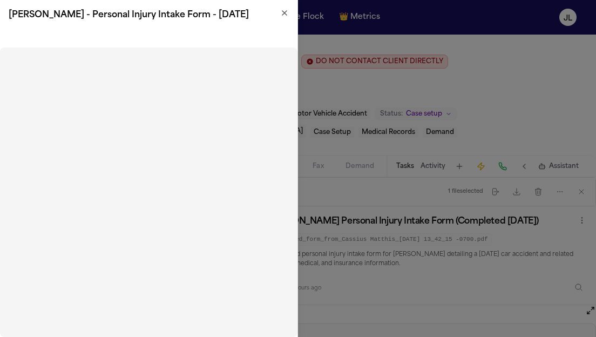
click at [283, 11] on icon "button" at bounding box center [284, 13] width 9 height 9
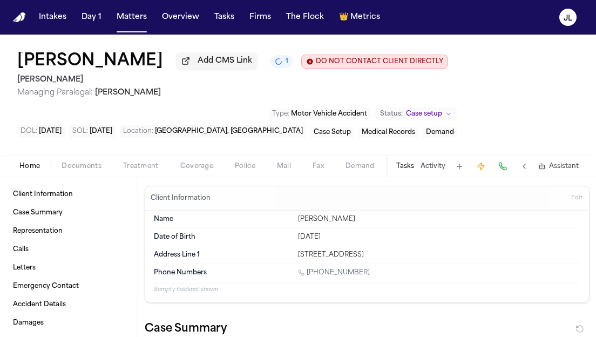
click at [28, 173] on button "Home" at bounding box center [30, 166] width 42 height 13
click at [184, 176] on div "Home Documents Treatment Coverage Police Mail Fax Demand Workspaces Artifacts T…" at bounding box center [298, 166] width 596 height 22
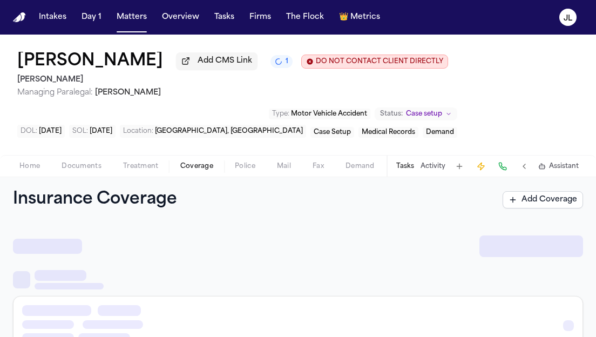
click at [185, 171] on span "Coverage" at bounding box center [196, 166] width 33 height 9
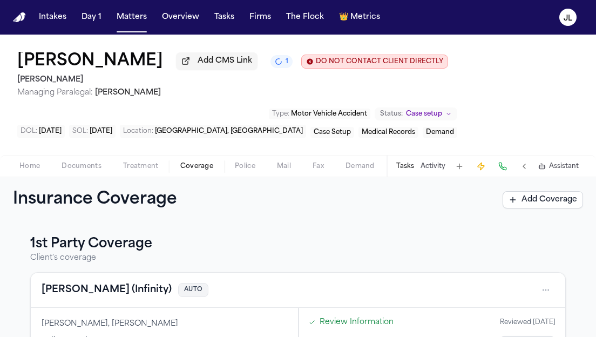
click at [29, 164] on span "Home" at bounding box center [29, 166] width 21 height 9
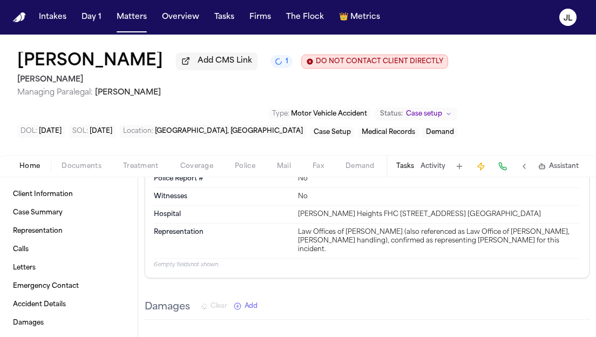
scroll to position [936, 0]
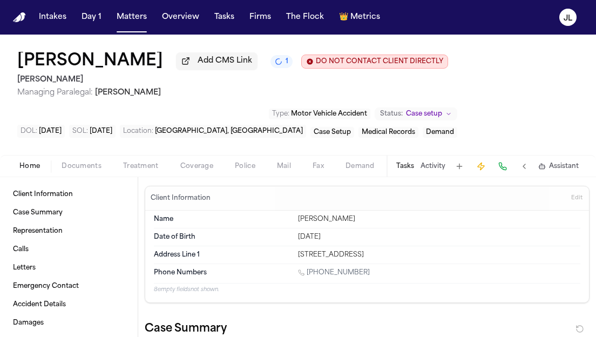
click at [190, 169] on span "Coverage" at bounding box center [196, 166] width 33 height 9
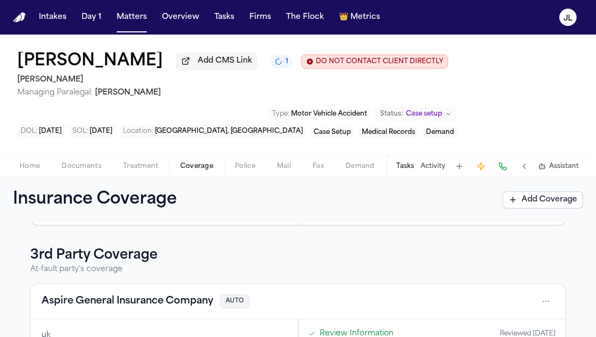
scroll to position [177, 0]
click at [181, 302] on button "Aspire General Insurance Company" at bounding box center [128, 301] width 172 height 15
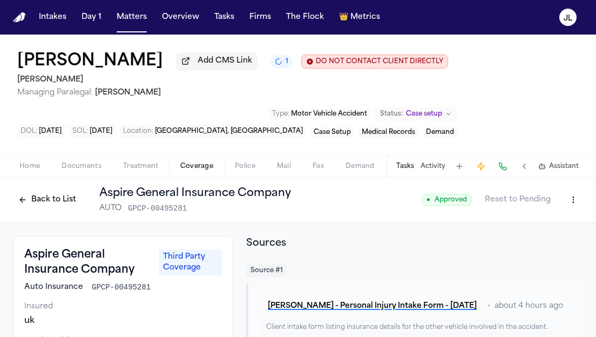
click at [37, 200] on button "Back to List" at bounding box center [47, 199] width 69 height 17
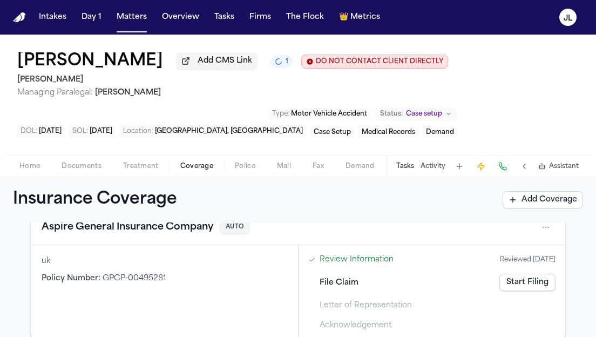
scroll to position [255, 0]
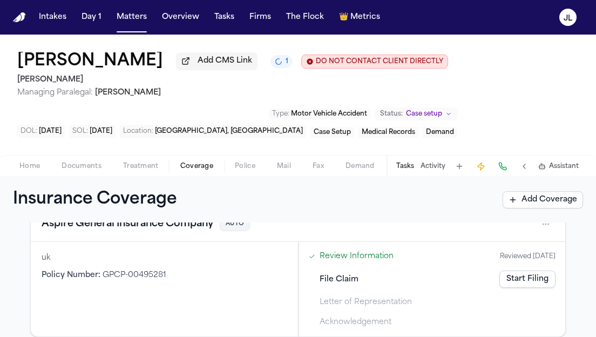
click at [159, 232] on button "Aspire General Insurance Company" at bounding box center [128, 224] width 172 height 15
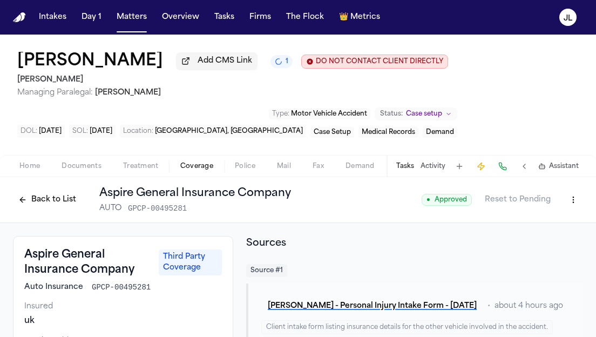
click at [31, 203] on button "Back to List" at bounding box center [47, 199] width 69 height 17
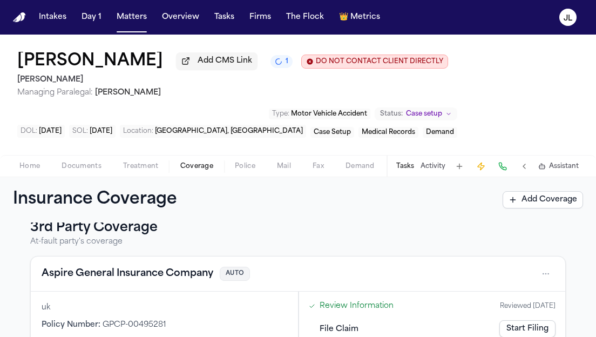
scroll to position [204, 0]
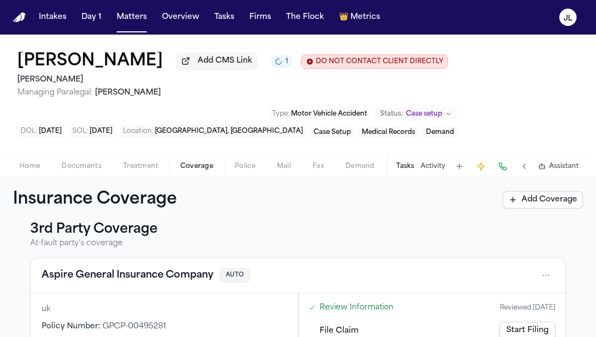
click at [80, 283] on button "Aspire General Insurance Company" at bounding box center [128, 275] width 172 height 15
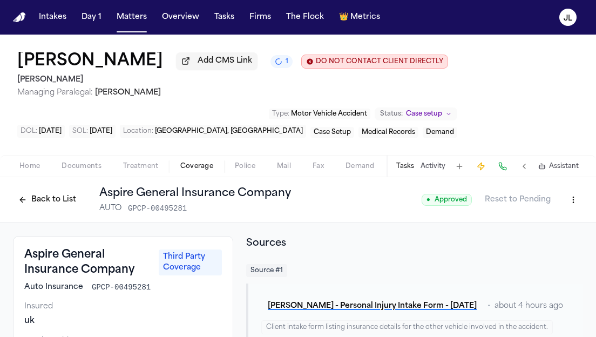
click at [62, 203] on button "Back to List" at bounding box center [47, 199] width 69 height 17
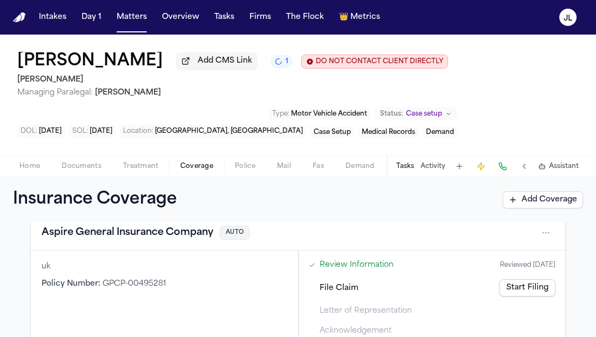
scroll to position [247, 0]
click at [184, 240] on button "Aspire General Insurance Company" at bounding box center [128, 232] width 172 height 15
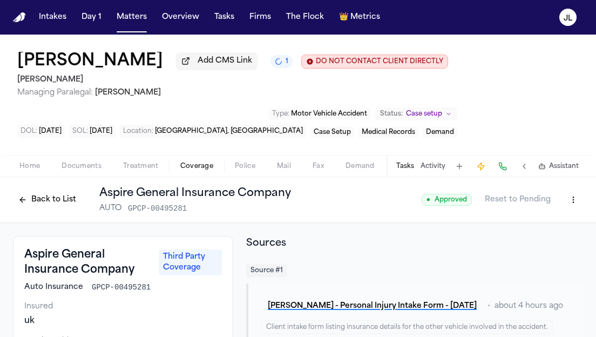
click at [67, 194] on button "Back to List" at bounding box center [47, 199] width 69 height 17
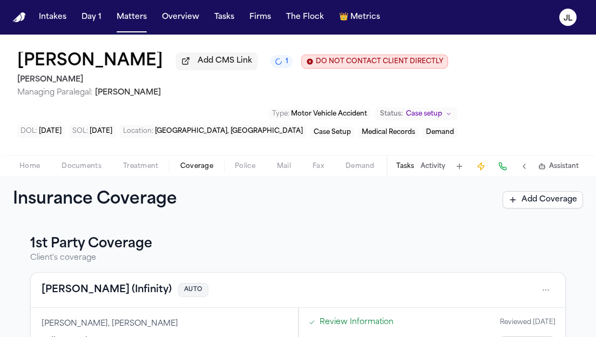
click at [86, 296] on button "Kemper (Infinity)" at bounding box center [107, 290] width 130 height 15
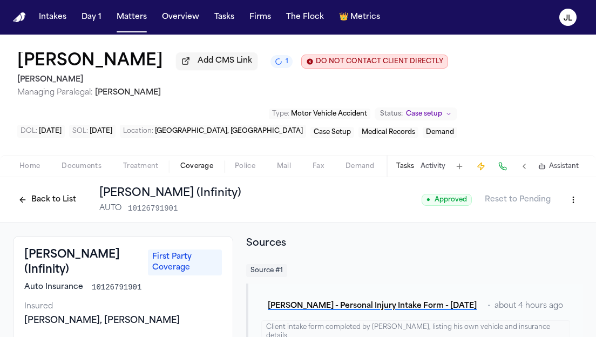
click at [64, 208] on button "Back to List" at bounding box center [47, 199] width 69 height 17
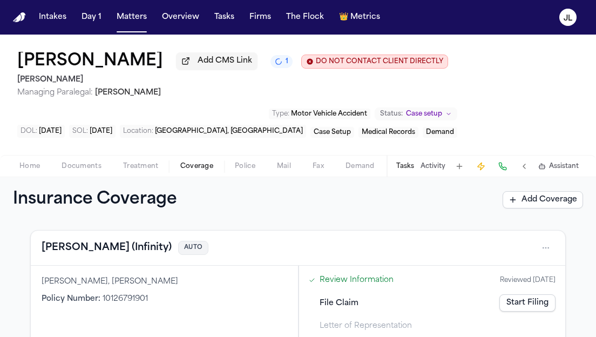
scroll to position [33, 0]
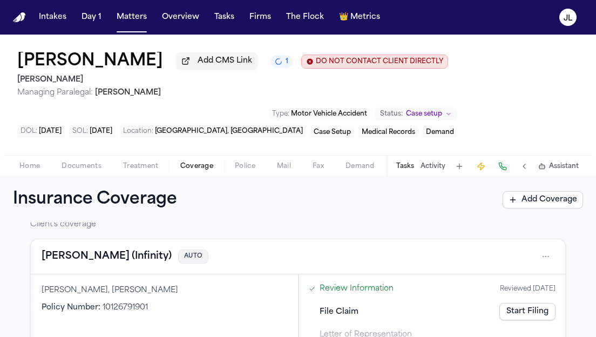
click at [109, 259] on button "Kemper (Infinity)" at bounding box center [107, 256] width 130 height 15
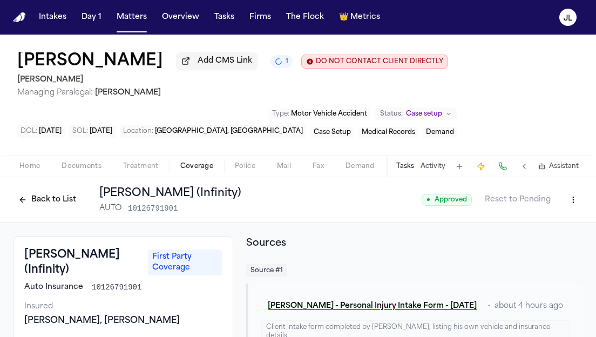
click at [43, 212] on div "Back to List Kemper (Infinity) AUTO 10126791901" at bounding box center [127, 200] width 228 height 28
click at [41, 209] on button "Back to List" at bounding box center [47, 199] width 69 height 17
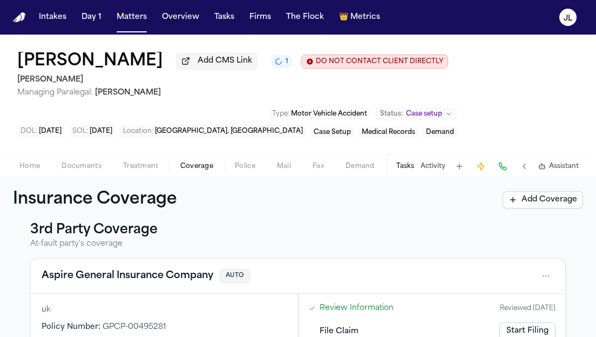
scroll to position [42, 0]
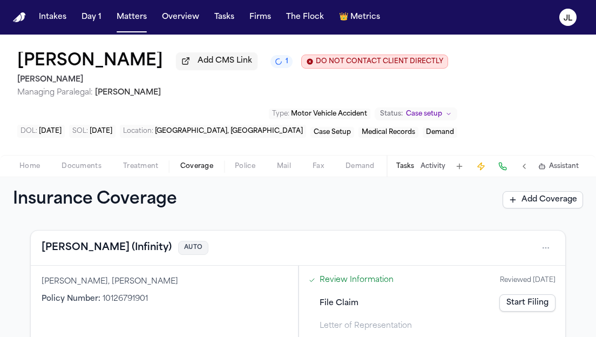
click at [68, 251] on button "Kemper (Infinity)" at bounding box center [107, 247] width 130 height 15
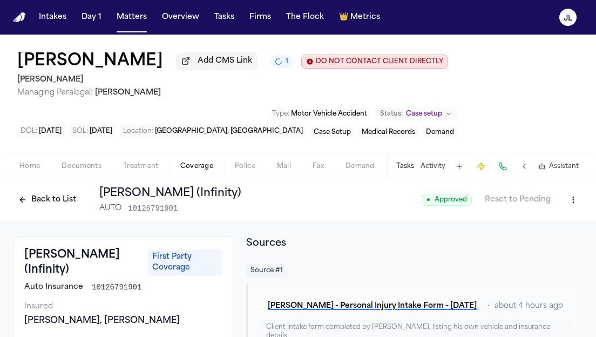
click at [33, 203] on button "Back to List" at bounding box center [47, 199] width 69 height 17
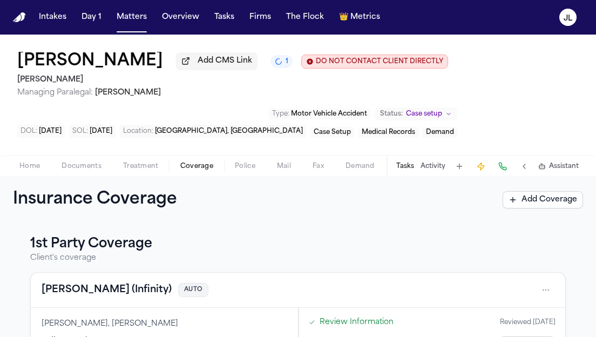
scroll to position [19, 0]
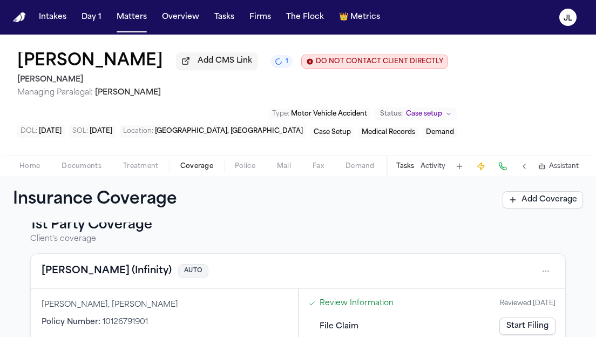
click at [102, 273] on button "Kemper (Infinity)" at bounding box center [107, 271] width 130 height 15
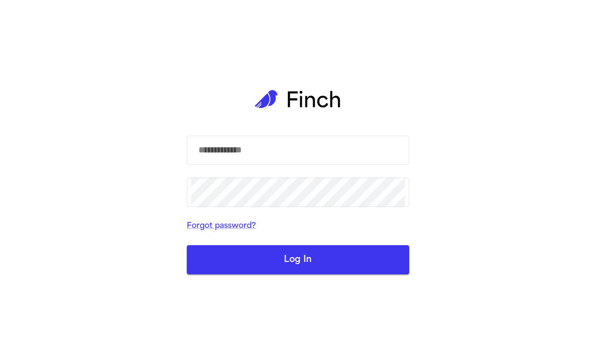
type input "**********"
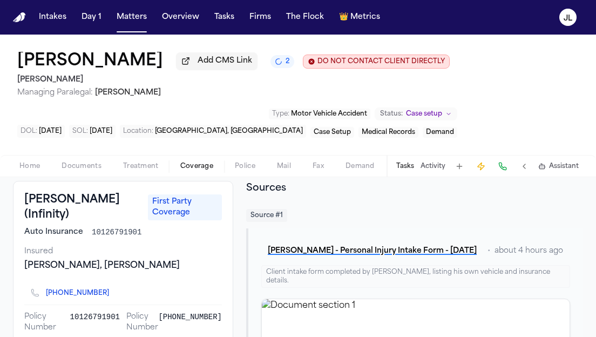
scroll to position [56, 0]
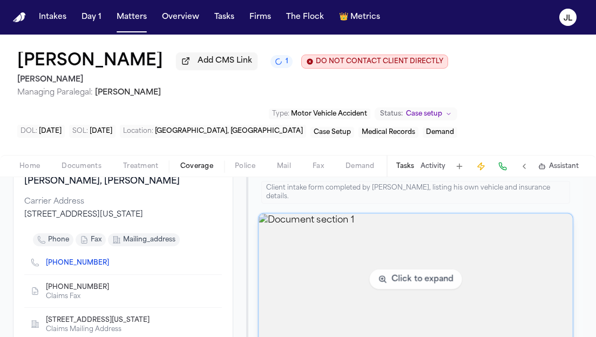
scroll to position [137, 0]
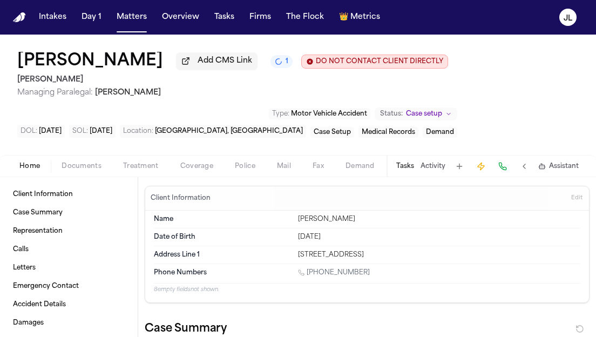
click at [30, 173] on span "button" at bounding box center [29, 172] width 33 height 1
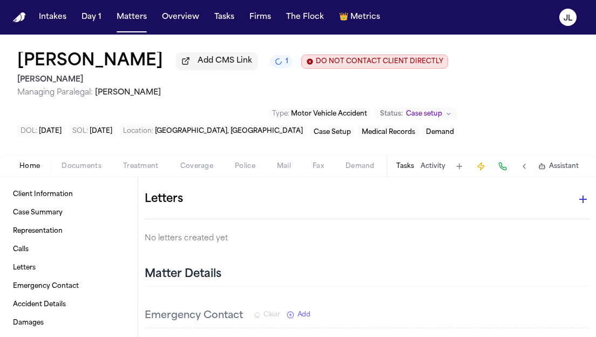
scroll to position [624, 0]
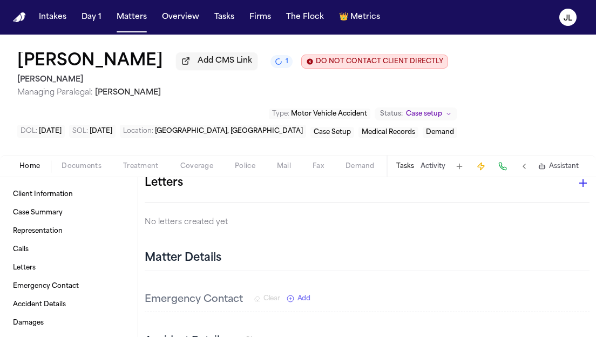
click at [580, 186] on icon "button" at bounding box center [583, 183] width 13 height 13
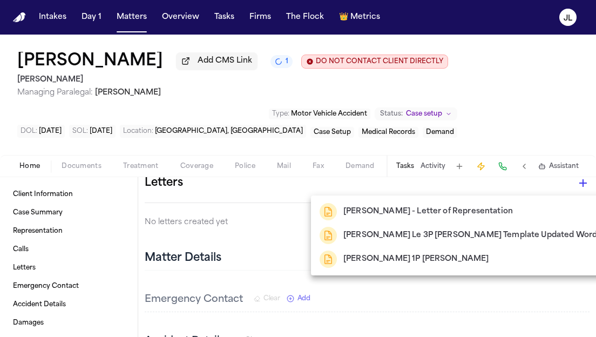
click at [375, 257] on h2 "[PERSON_NAME] 1P [PERSON_NAME]" at bounding box center [417, 259] width 146 height 13
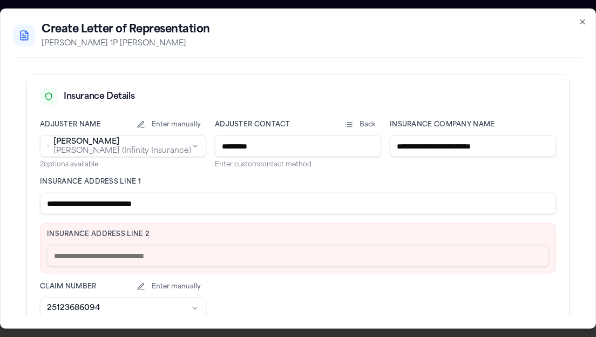
scroll to position [245, 0]
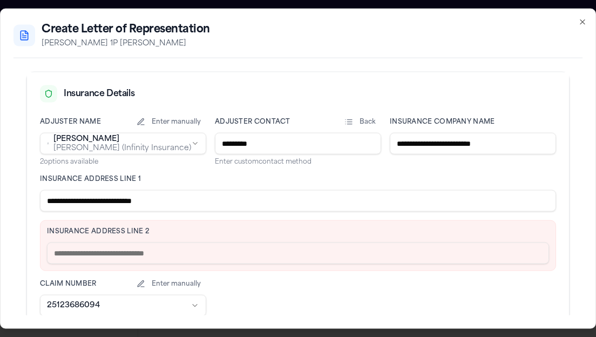
drag, startPoint x: 196, startPoint y: 194, endPoint x: 100, endPoint y: 193, distance: 95.6
click at [100, 193] on input "**********" at bounding box center [298, 201] width 516 height 22
drag, startPoint x: 191, startPoint y: 205, endPoint x: 102, endPoint y: 199, distance: 89.3
click at [101, 198] on input "**********" at bounding box center [298, 201] width 516 height 22
type input "**********"
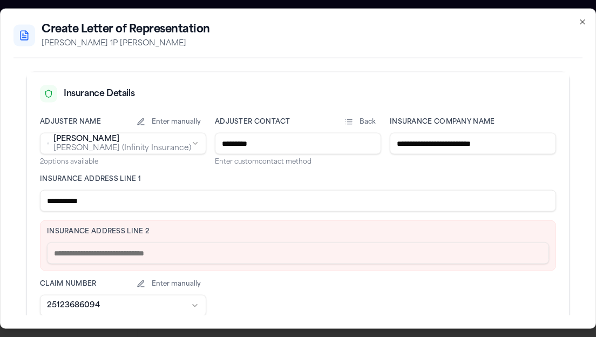
click at [109, 257] on input "text" at bounding box center [298, 254] width 502 height 22
paste input "**********"
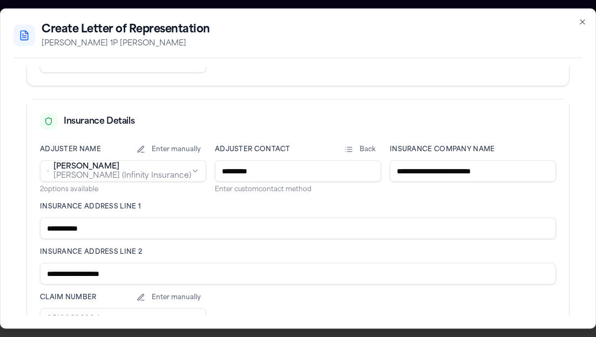
scroll to position [232, 0]
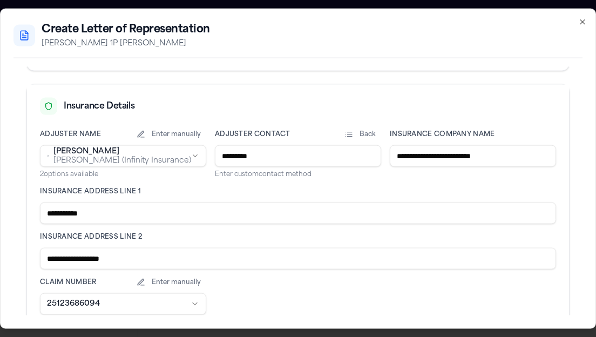
type input "**********"
click at [181, 153] on body "Intakes Day 1 Matters Overview Tasks Firms The Flock 👑 Metrics JL [PERSON_NAME]…" at bounding box center [298, 168] width 596 height 337
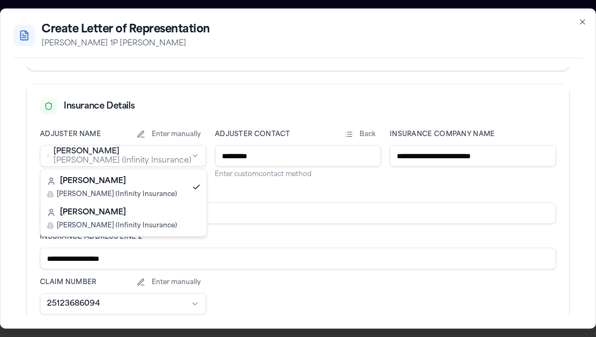
select select "**********"
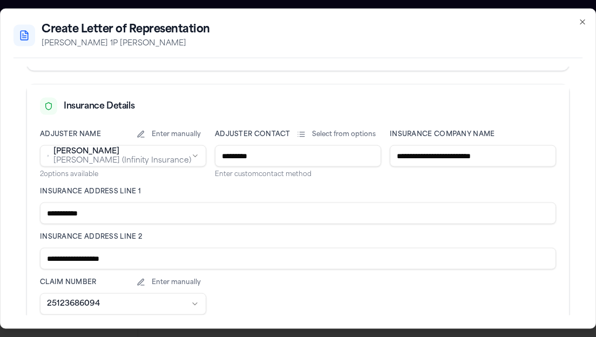
click at [312, 158] on input "*********" at bounding box center [298, 156] width 166 height 22
click at [315, 134] on button "Select from options" at bounding box center [337, 134] width 90 height 9
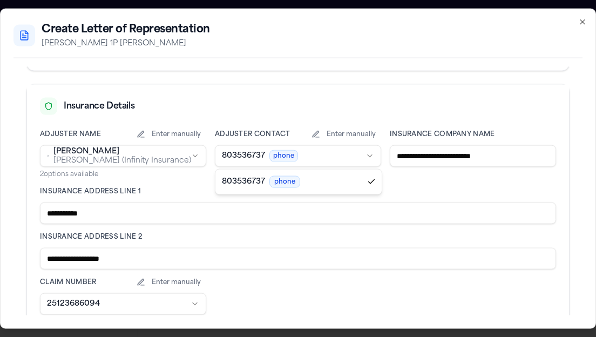
click at [329, 166] on body "Intakes Day 1 Matters Overview Tasks Firms The Flock 👑 Metrics JL [PERSON_NAME]…" at bounding box center [298, 168] width 596 height 337
click at [329, 161] on body "Intakes Day 1 Matters Overview Tasks Firms The Flock 👑 Metrics JL [PERSON_NAME]…" at bounding box center [298, 168] width 596 height 337
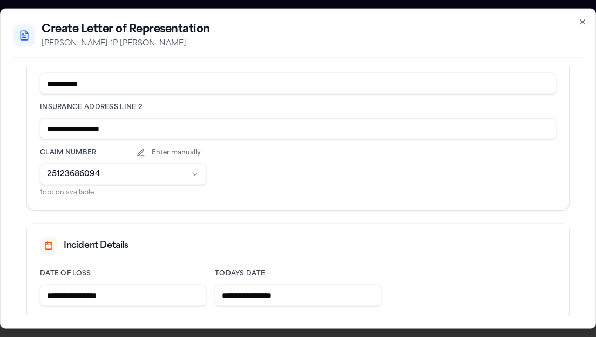
scroll to position [400, 0]
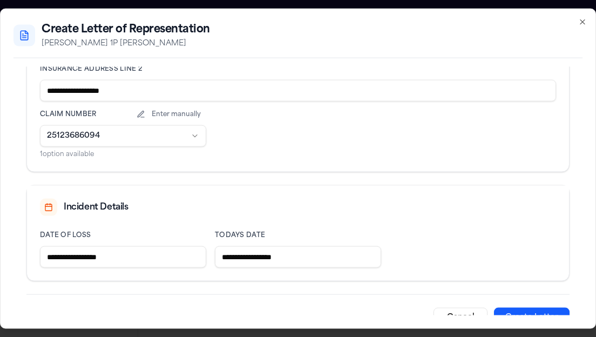
click at [533, 306] on div "Cancel Create Letter" at bounding box center [297, 310] width 543 height 33
click at [533, 308] on button "Create Letter" at bounding box center [532, 317] width 76 height 19
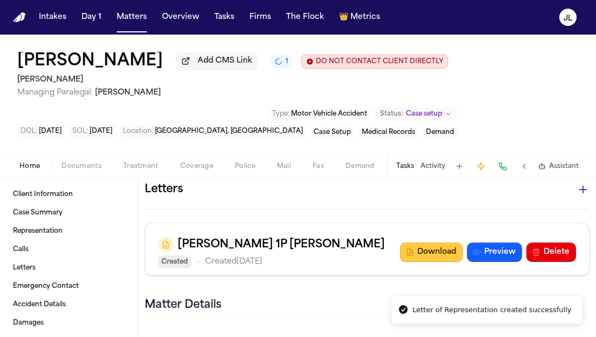
click at [441, 258] on button "Download" at bounding box center [431, 252] width 63 height 19
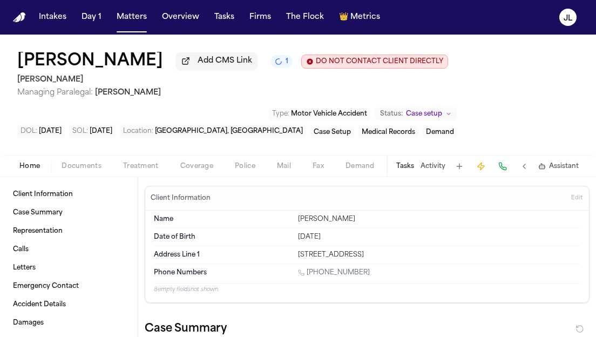
click at [189, 163] on button "Coverage" at bounding box center [197, 166] width 55 height 13
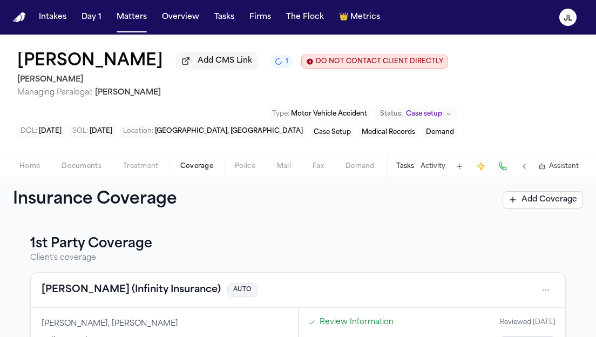
click at [142, 287] on button "[PERSON_NAME] (Infinity Insurance)" at bounding box center [131, 290] width 179 height 15
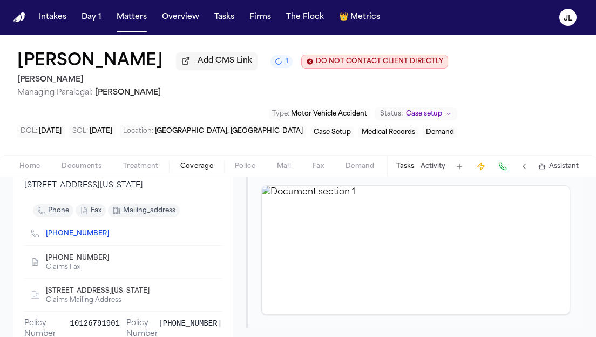
scroll to position [175, 0]
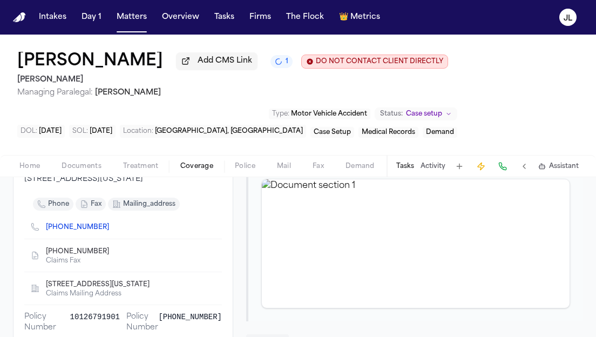
click at [113, 253] on icon "Copy to clipboard" at bounding box center [115, 251] width 4 height 5
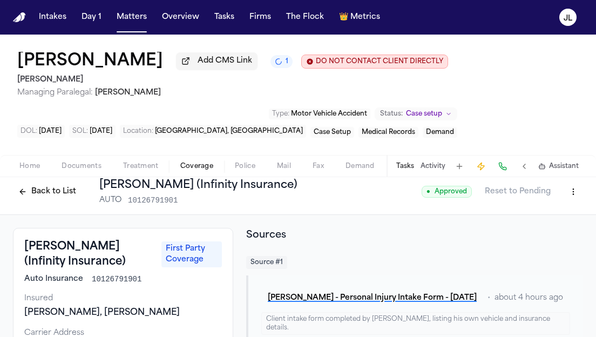
scroll to position [0, 0]
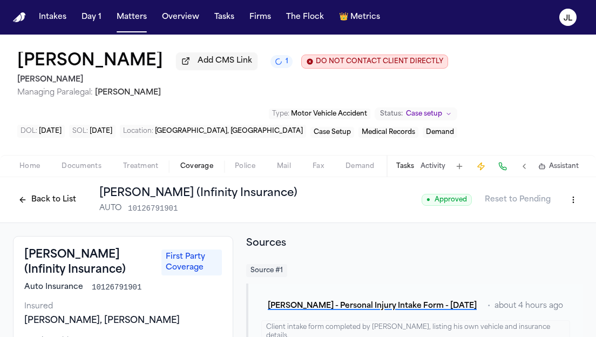
click at [41, 200] on button "Back to List" at bounding box center [47, 199] width 69 height 17
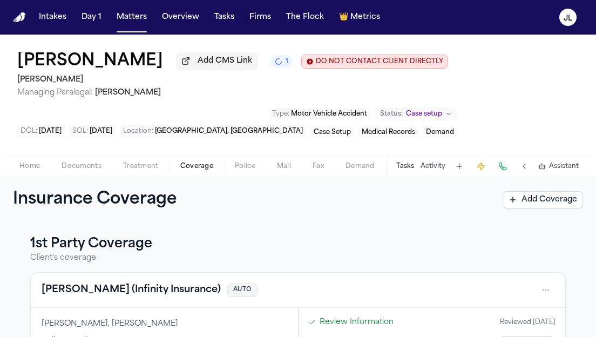
click at [67, 170] on span "Documents" at bounding box center [82, 166] width 40 height 9
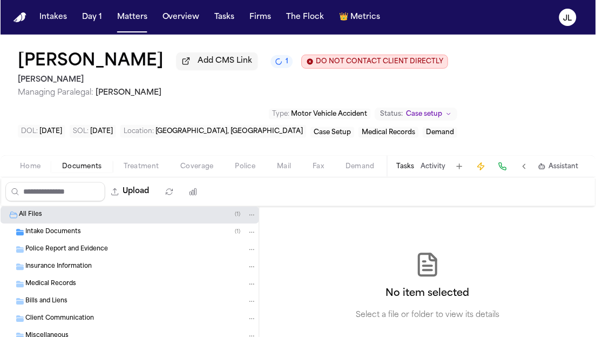
scroll to position [35, 0]
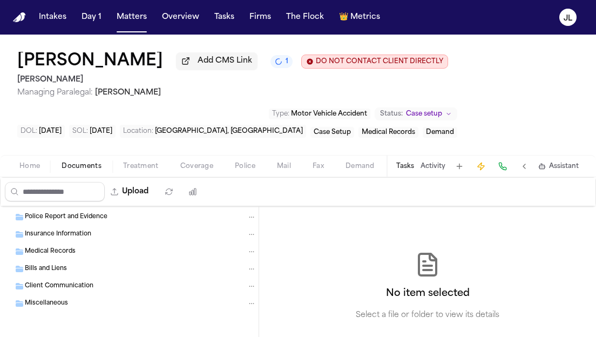
click at [70, 235] on span "Insurance Information" at bounding box center [58, 234] width 66 height 9
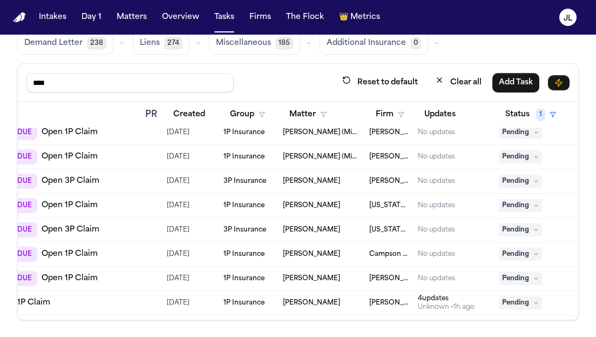
scroll to position [0, 131]
